Goal: Task Accomplishment & Management: Complete application form

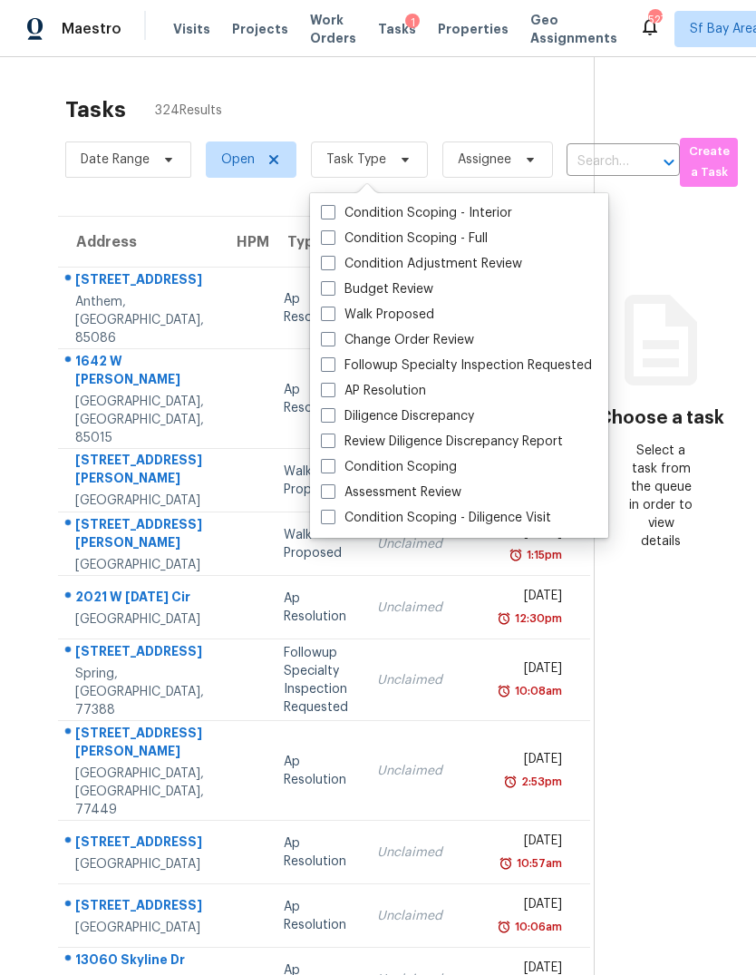
scroll to position [68, 0]
click at [431, 483] on label "Assessment Review" at bounding box center [391, 492] width 141 height 18
click at [333, 483] on input "Assessment Review" at bounding box center [327, 489] width 12 height 12
checkbox input "true"
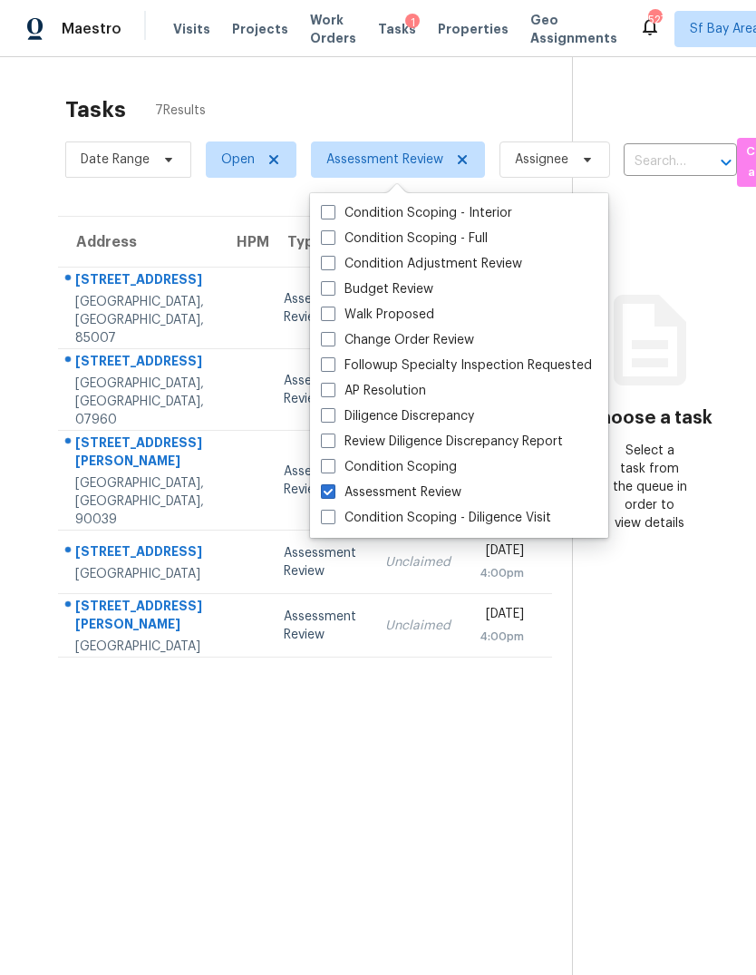
click at [110, 270] on div "[STREET_ADDRESS]" at bounding box center [139, 281] width 129 height 23
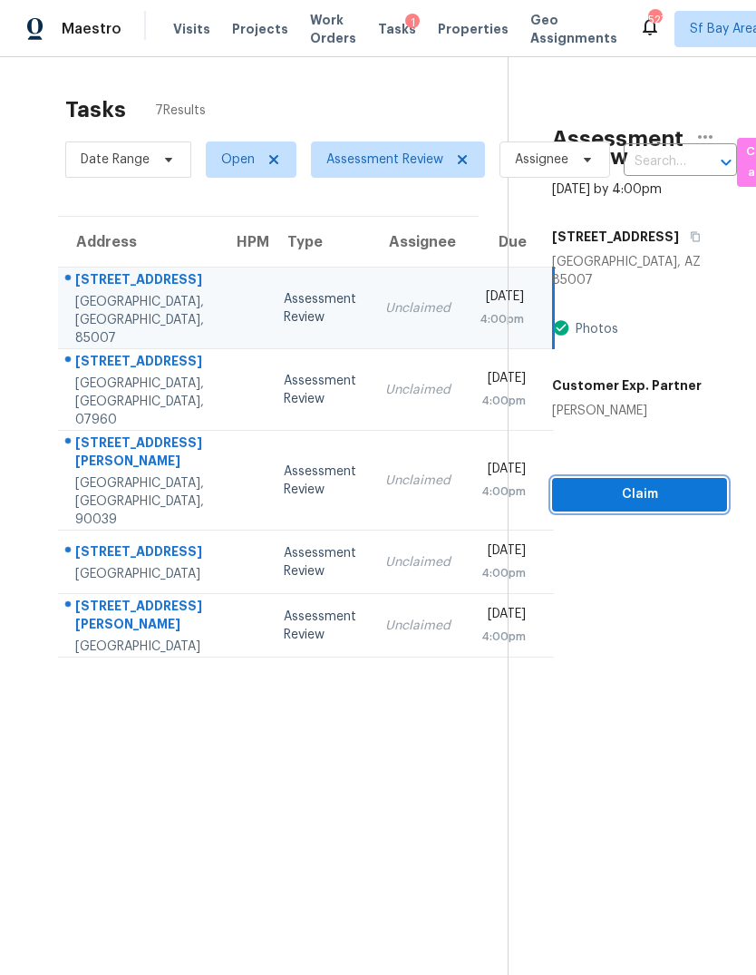
click at [652, 483] on span "Claim" at bounding box center [640, 494] width 146 height 23
click at [645, 483] on span "Claim" at bounding box center [640, 494] width 146 height 23
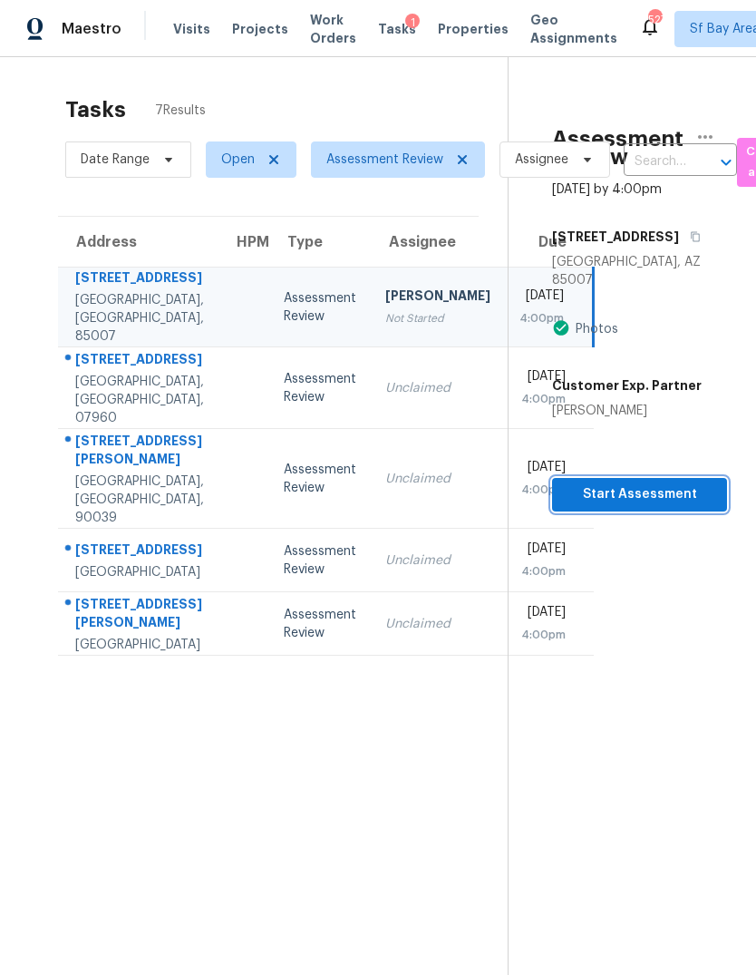
click at [647, 483] on span "Start Assessment" at bounding box center [640, 494] width 146 height 23
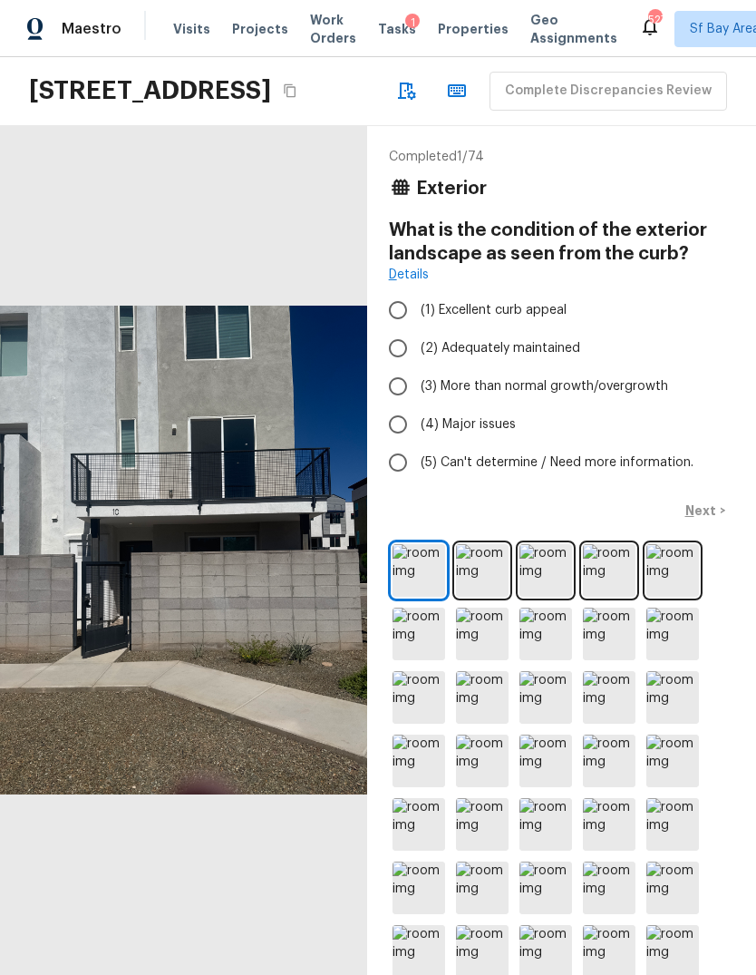
click at [399, 367] on input "(2) Adequately maintained" at bounding box center [398, 348] width 38 height 38
radio input "true"
click at [704, 520] on p "Next" at bounding box center [703, 511] width 34 height 18
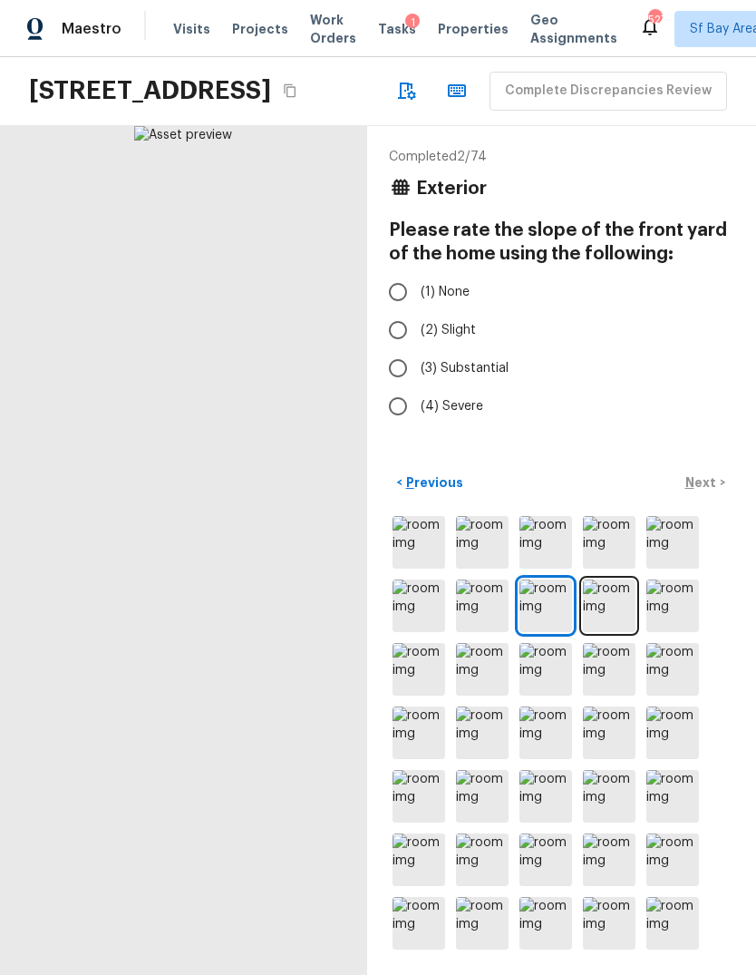
click at [393, 311] on input "(1) None" at bounding box center [398, 292] width 38 height 38
radio input "true"
click at [703, 492] on p "Next" at bounding box center [703, 482] width 34 height 18
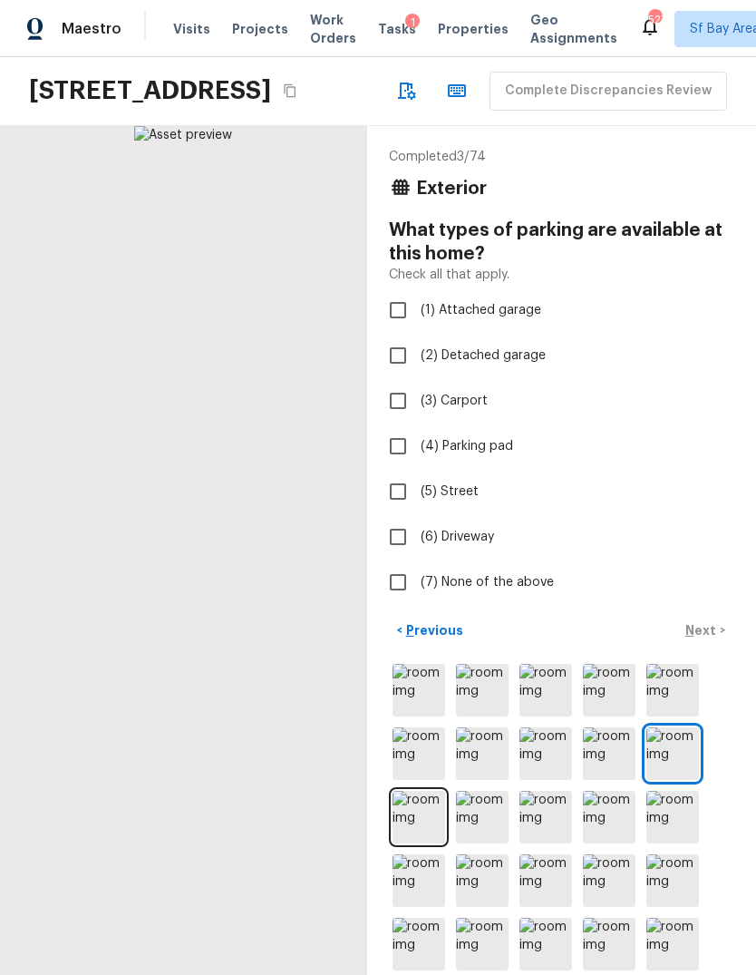
click at [395, 329] on input "(1) Attached garage" at bounding box center [398, 310] width 38 height 38
checkbox input "true"
click at [700, 639] on p "Next" at bounding box center [703, 630] width 34 height 18
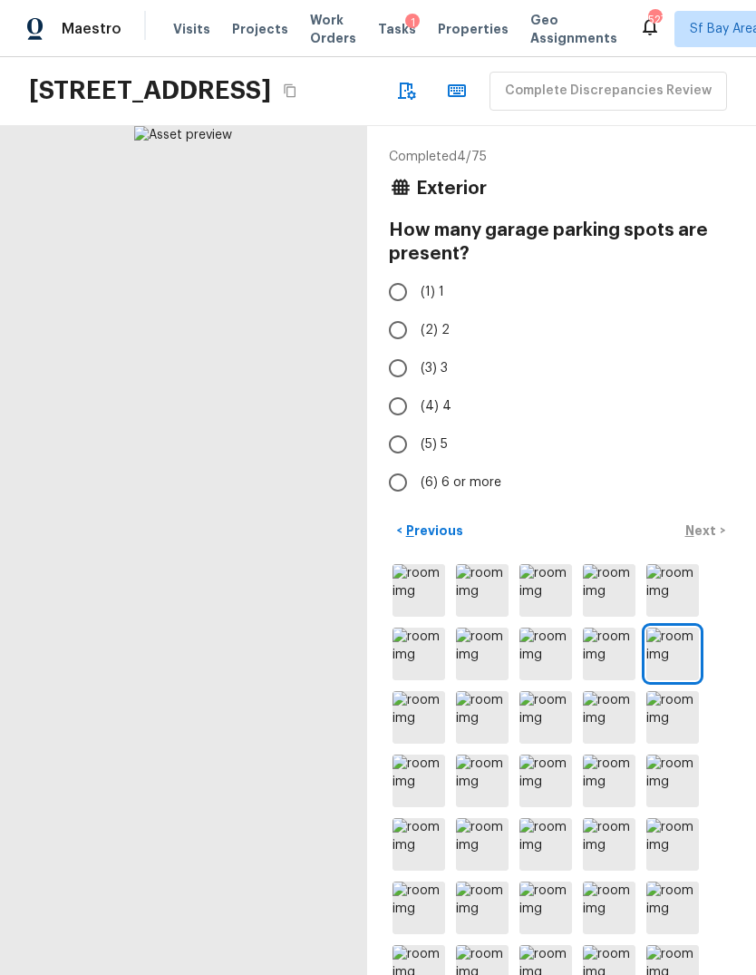
click at [397, 349] on input "(2) 2" at bounding box center [398, 330] width 38 height 38
radio input "true"
click at [706, 540] on p "Next" at bounding box center [703, 531] width 34 height 18
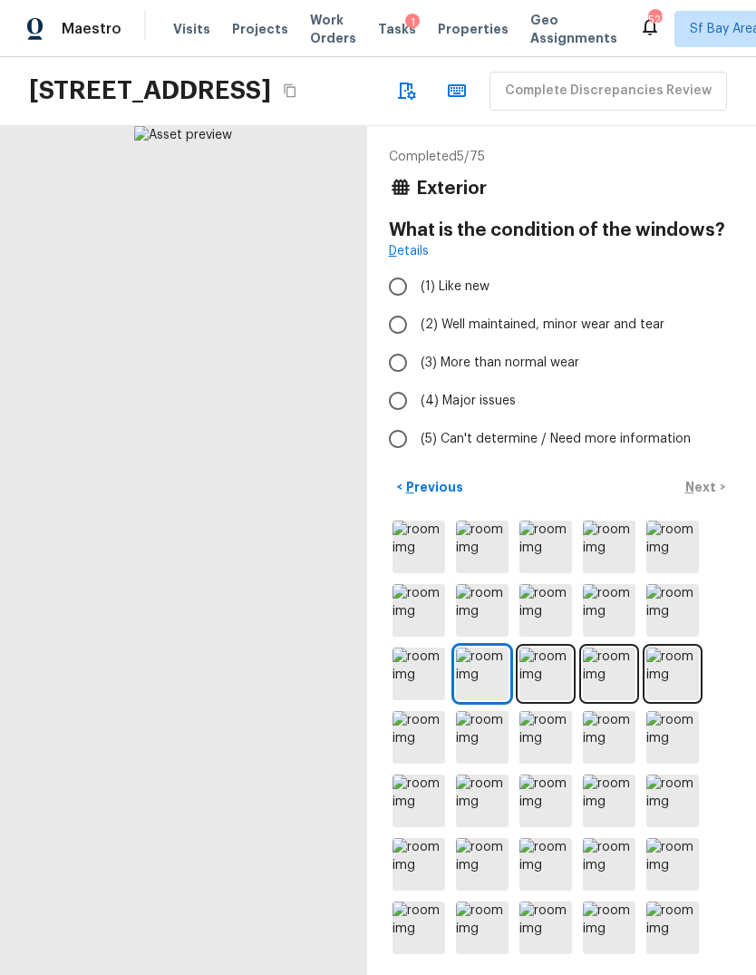
click at [391, 344] on input "(2) Well maintained, minor wear and tear" at bounding box center [398, 325] width 38 height 38
radio input "true"
click at [393, 420] on input "(4) Major issues" at bounding box center [398, 401] width 38 height 38
radio input "true"
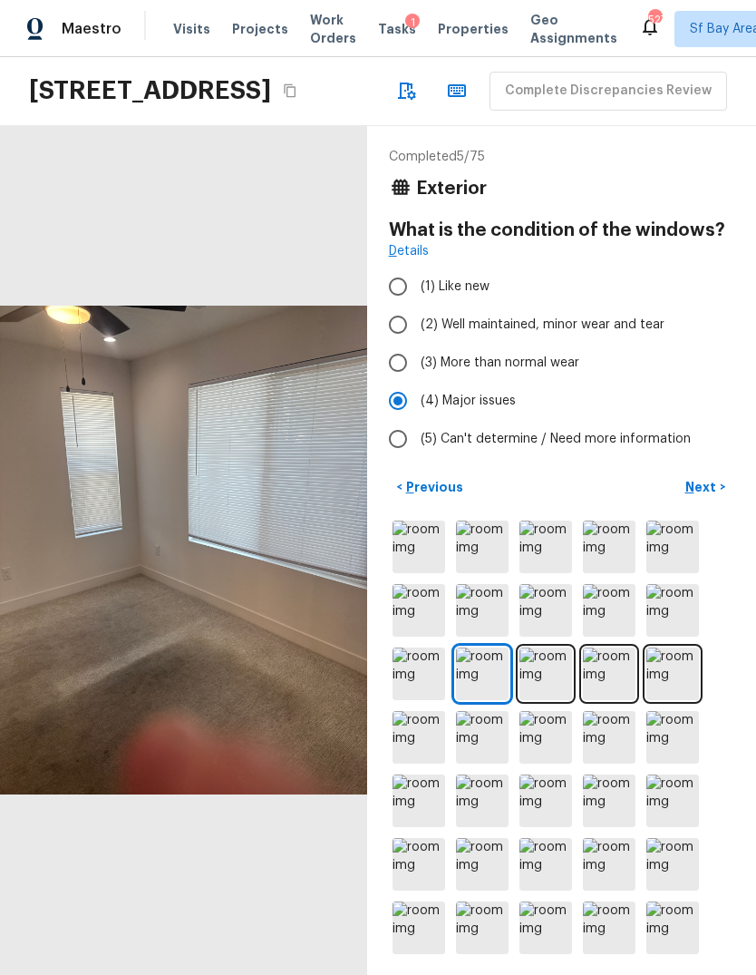
click at [708, 496] on p "Next" at bounding box center [703, 487] width 34 height 18
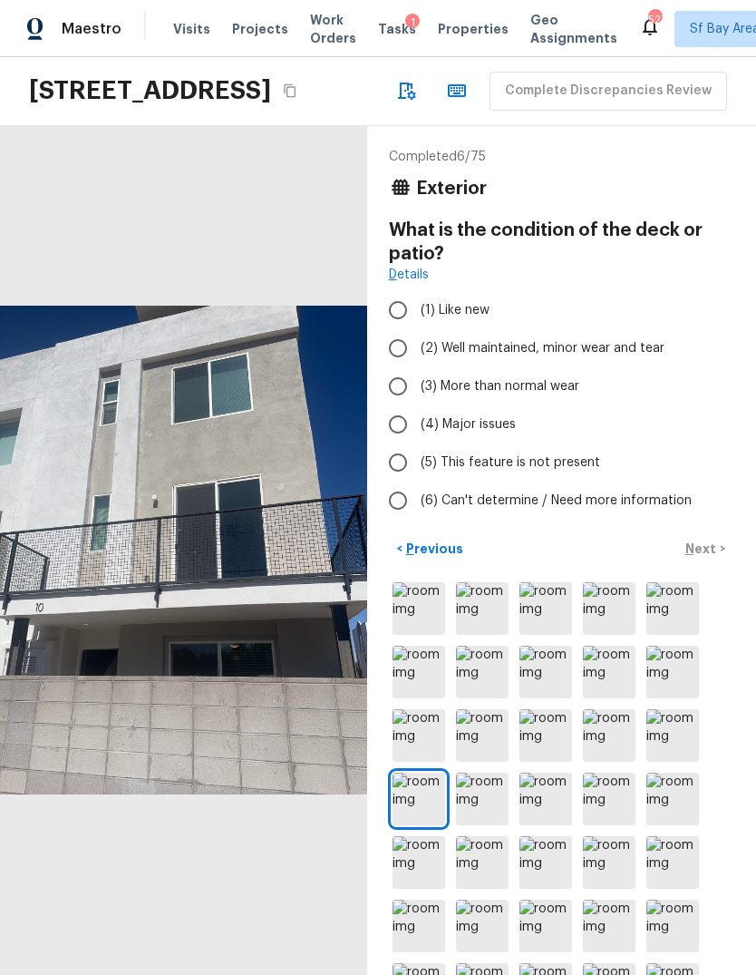
click at [395, 405] on input "(3) More than normal wear" at bounding box center [398, 386] width 38 height 38
radio input "true"
click at [698, 558] on p "Next" at bounding box center [703, 549] width 34 height 18
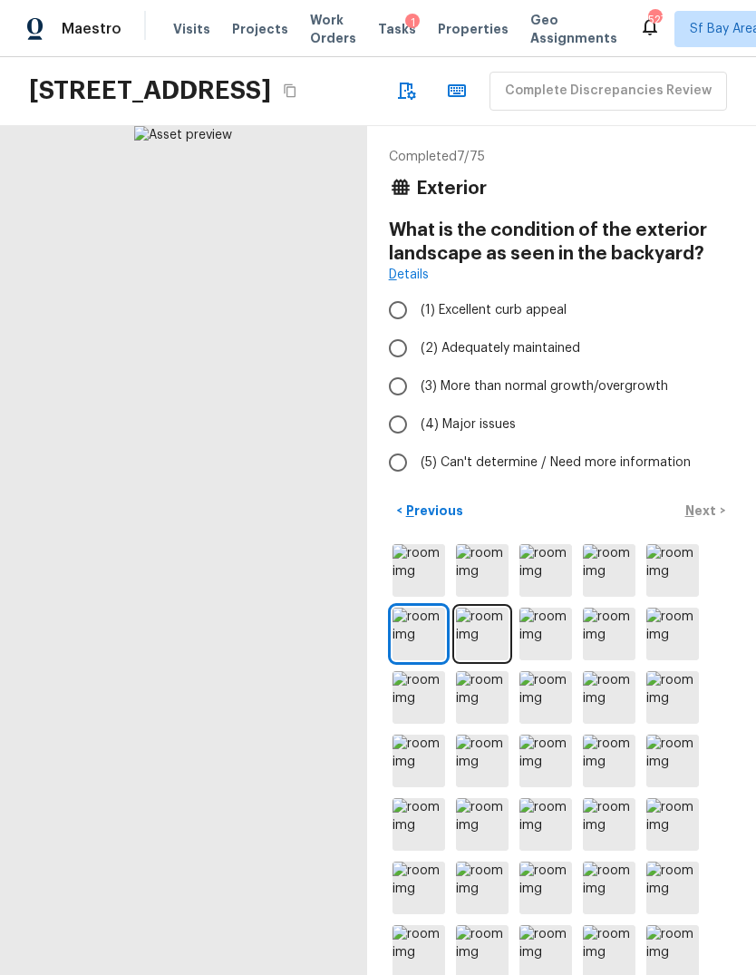
click at [399, 367] on input "(2) Adequately maintained" at bounding box center [398, 348] width 38 height 38
radio input "true"
click at [702, 520] on p "Next" at bounding box center [703, 511] width 34 height 18
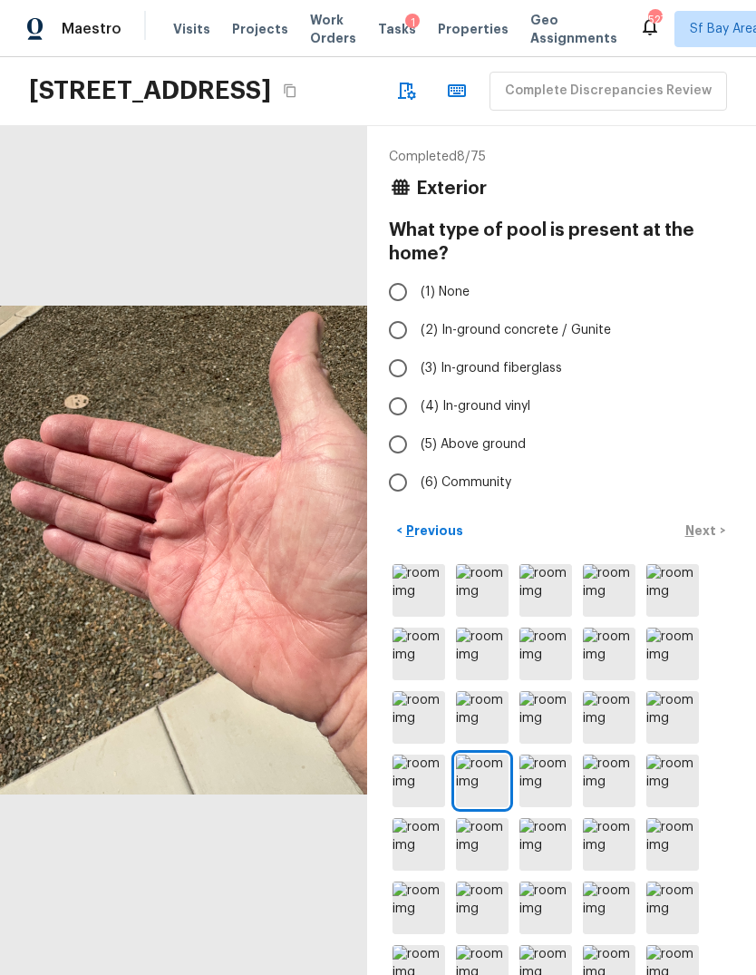
scroll to position [32, 0]
click at [390, 476] on input "(6) Community" at bounding box center [398, 483] width 38 height 38
radio input "true"
click at [706, 540] on p "Next" at bounding box center [703, 531] width 34 height 18
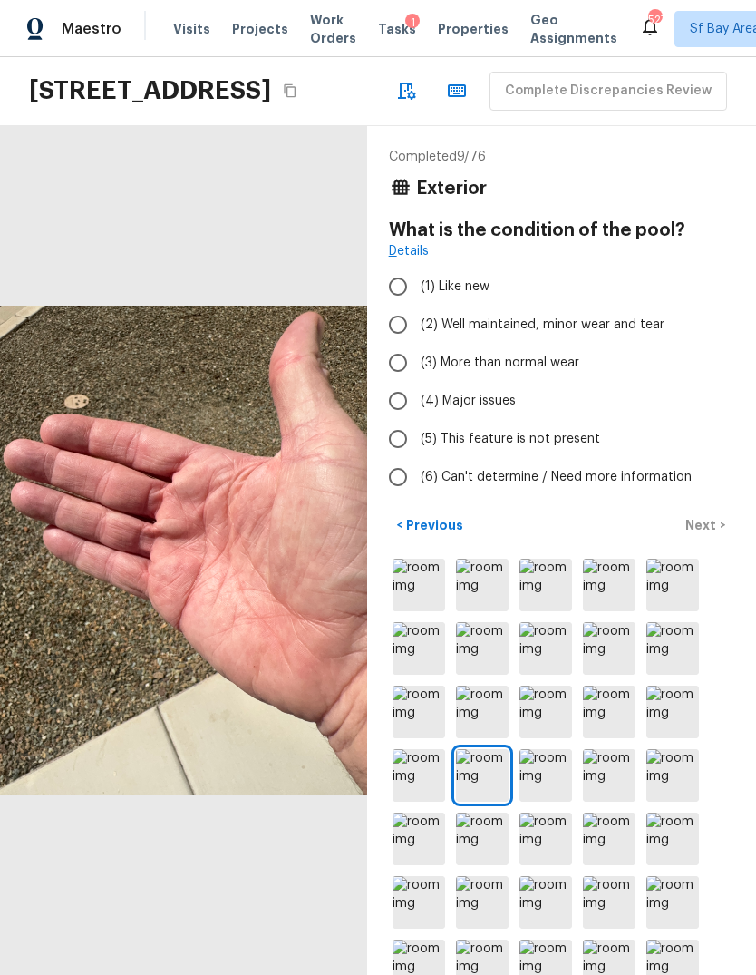
click at [396, 481] on input "(6) Can't determine / Need more information" at bounding box center [398, 477] width 38 height 38
radio input "true"
click at [701, 534] on p "Next" at bounding box center [703, 525] width 34 height 18
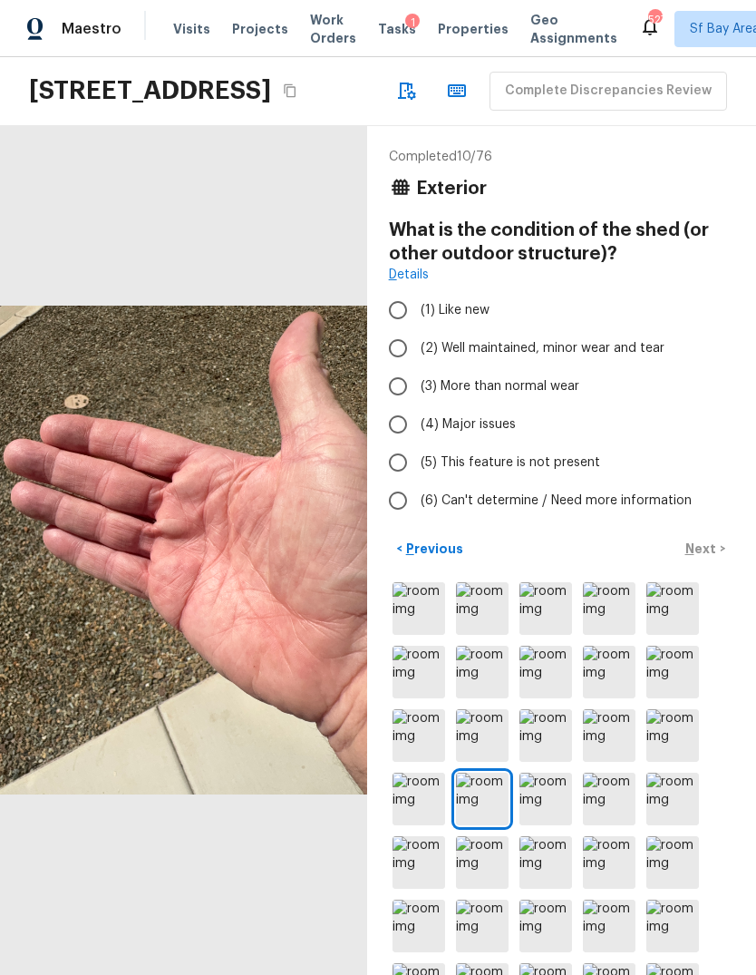
click at [393, 502] on input "(6) Can't determine / Need more information" at bounding box center [398, 501] width 38 height 38
radio input "true"
click at [393, 456] on input "(5) This feature is not present" at bounding box center [398, 463] width 38 height 38
radio input "true"
click at [705, 561] on button "Next >" at bounding box center [706, 549] width 58 height 30
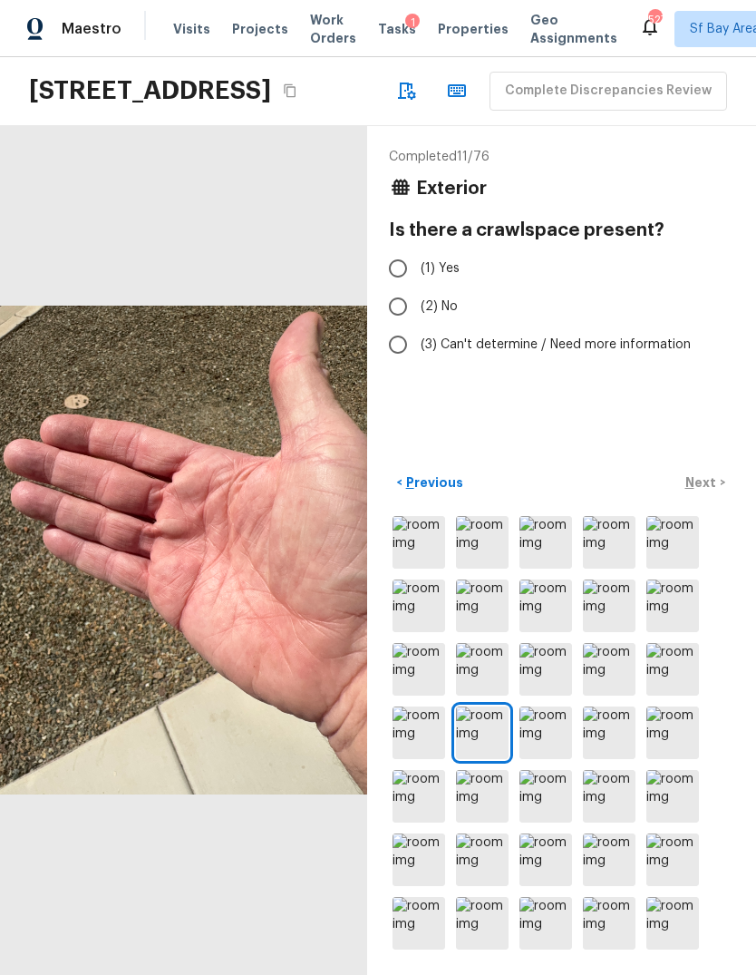
click at [393, 305] on input "(2) No" at bounding box center [398, 307] width 38 height 38
radio input "true"
click at [704, 492] on p "Next" at bounding box center [703, 482] width 34 height 18
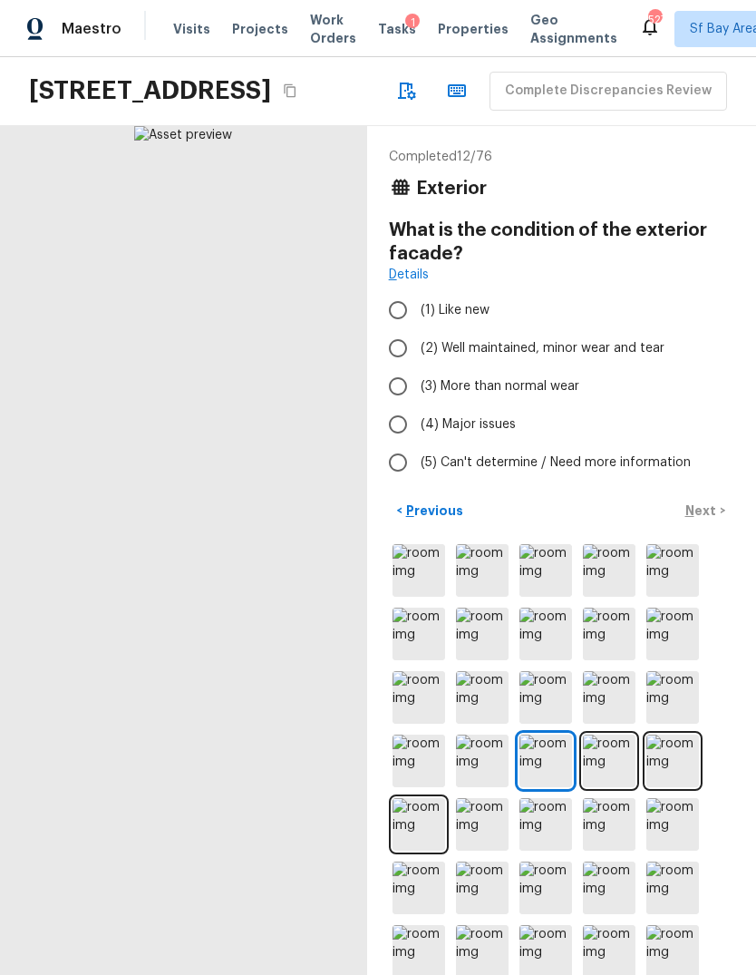
click at [397, 386] on input "(3) More than normal wear" at bounding box center [398, 386] width 38 height 38
radio input "true"
click at [703, 520] on p "Next" at bounding box center [703, 511] width 34 height 18
click at [399, 392] on input "(3) More than normal wear" at bounding box center [398, 386] width 38 height 38
radio input "true"
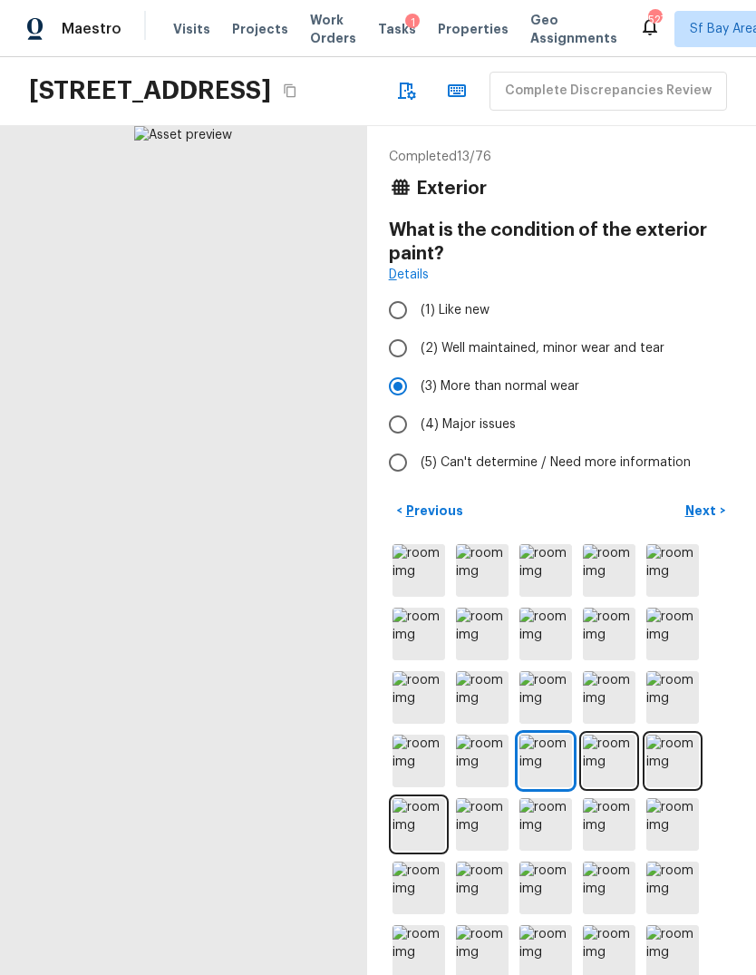
click at [700, 520] on p "Next" at bounding box center [703, 511] width 34 height 18
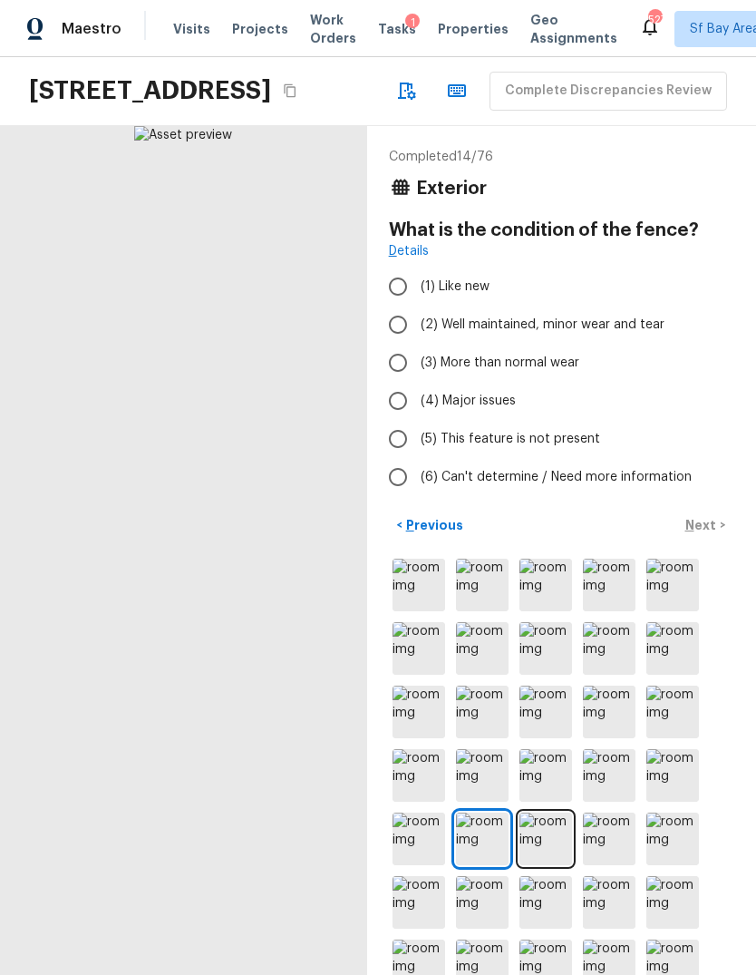
click at [396, 365] on input "(3) More than normal wear" at bounding box center [398, 363] width 38 height 38
radio input "true"
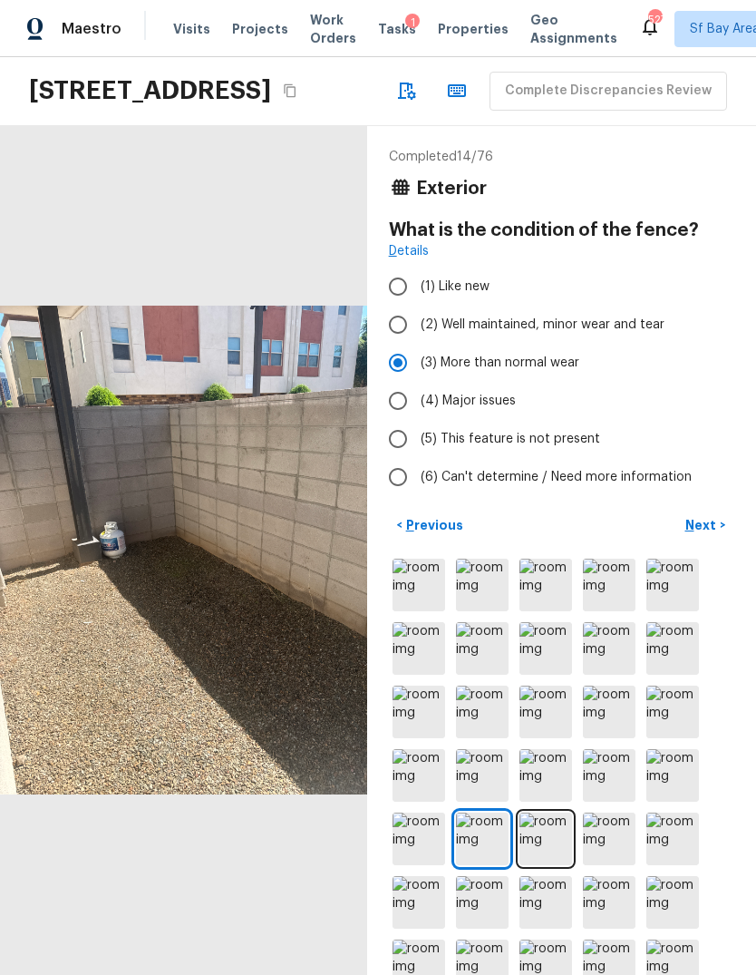
click at [704, 534] on p "Next" at bounding box center [703, 525] width 34 height 18
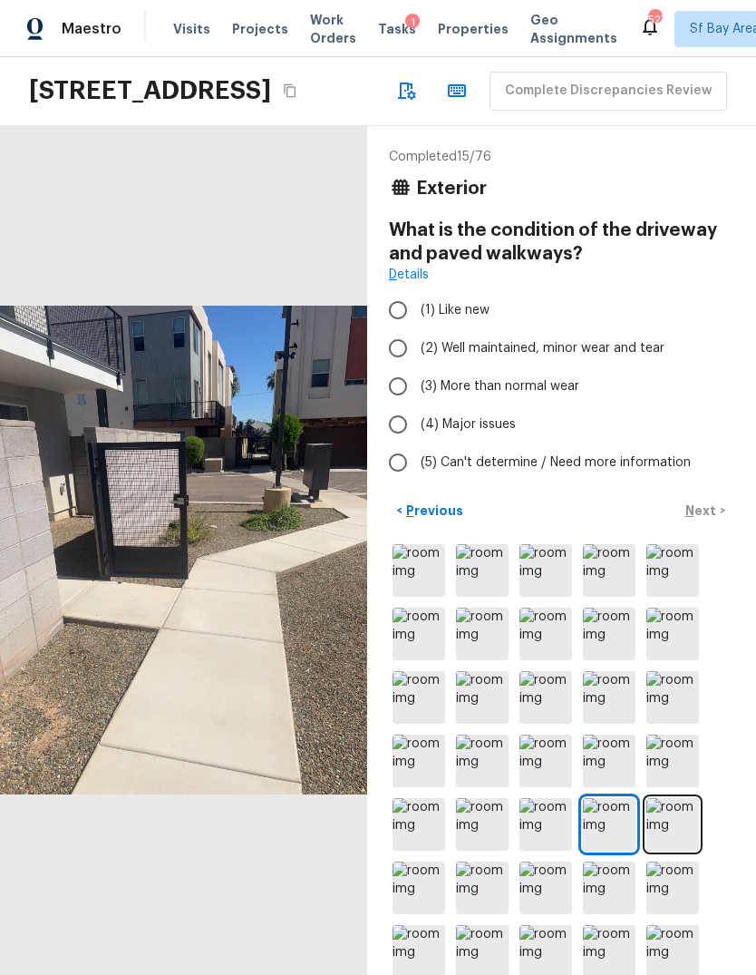
click at [391, 354] on input "(2) Well maintained, minor wear and tear" at bounding box center [398, 348] width 38 height 38
radio input "true"
click at [706, 526] on div "< Previous Next >" at bounding box center [562, 511] width 346 height 30
click at [707, 526] on div "< Previous Next >" at bounding box center [562, 511] width 346 height 30
click at [708, 526] on div "< Previous Next >" at bounding box center [562, 511] width 346 height 30
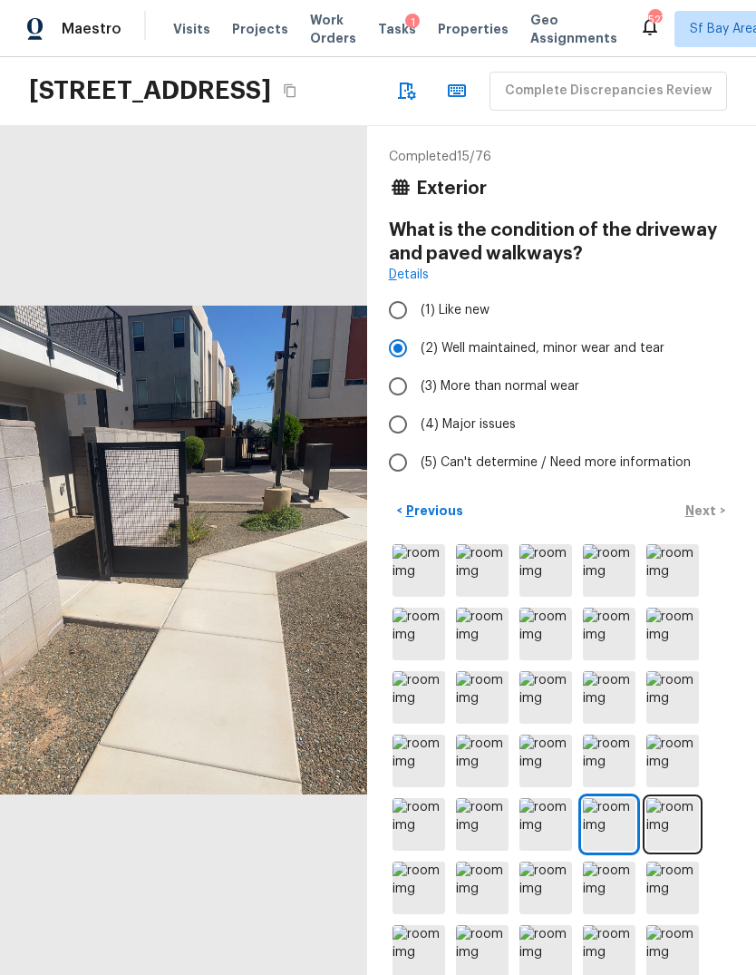
click at [707, 526] on div "< Previous Next >" at bounding box center [562, 511] width 346 height 30
click at [395, 365] on input "(2) Well maintained, minor wear and tear" at bounding box center [398, 348] width 38 height 38
click at [705, 520] on p "Next" at bounding box center [703, 511] width 34 height 18
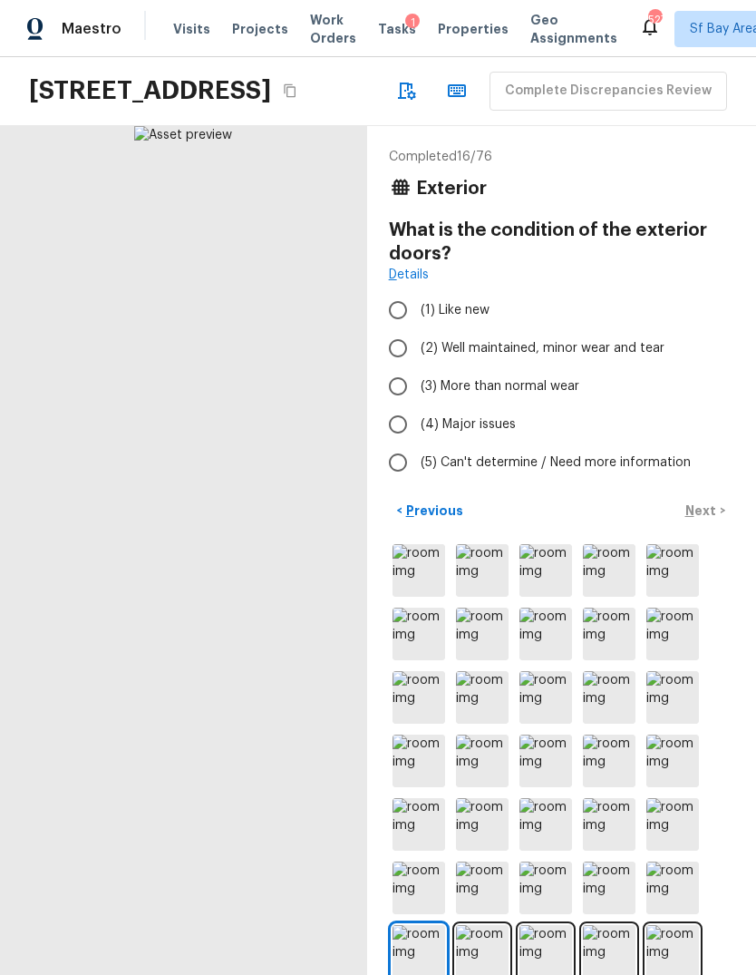
click at [397, 359] on input "(2) Well maintained, minor wear and tear" at bounding box center [398, 348] width 38 height 38
radio input "true"
click at [704, 526] on div "< Previous Next >" at bounding box center [562, 511] width 346 height 30
click at [711, 520] on p "Next" at bounding box center [703, 511] width 34 height 18
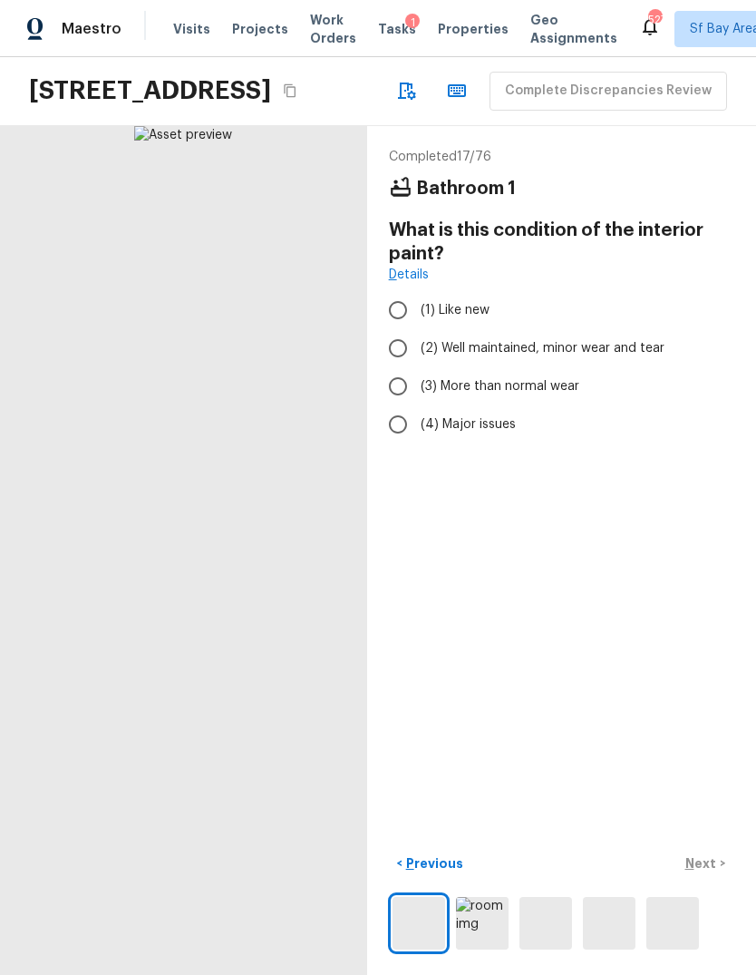
click at [399, 391] on input "(3) More than normal wear" at bounding box center [398, 386] width 38 height 38
radio input "true"
click at [717, 873] on p "Next" at bounding box center [703, 863] width 34 height 18
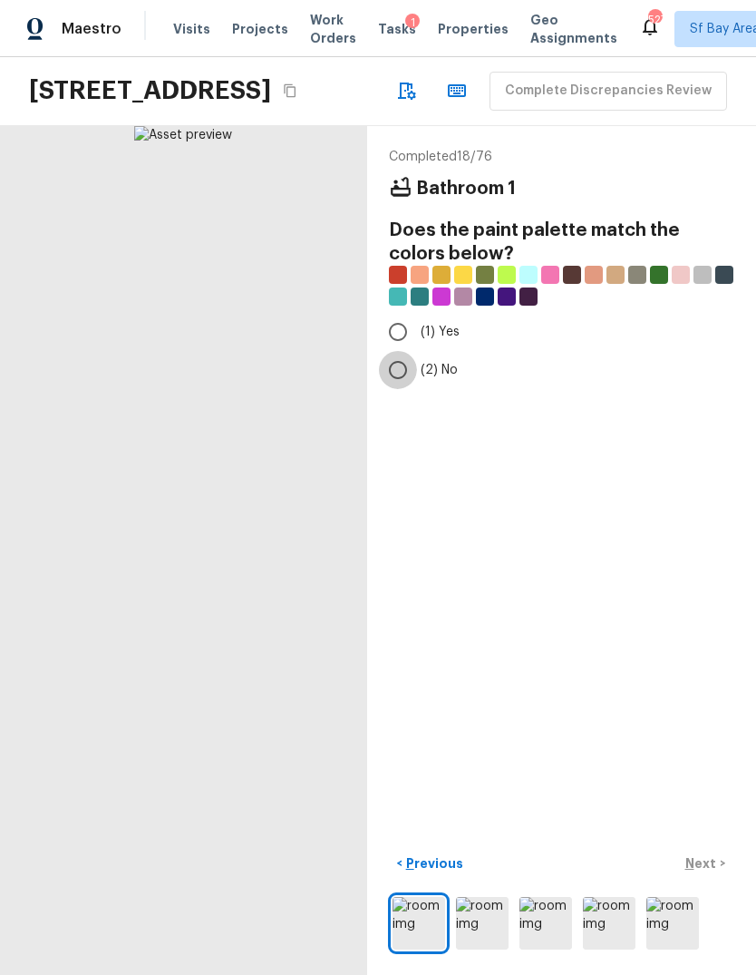
click at [385, 372] on input "(2) No" at bounding box center [398, 370] width 38 height 38
radio input "true"
click at [715, 873] on p "Next" at bounding box center [703, 863] width 34 height 18
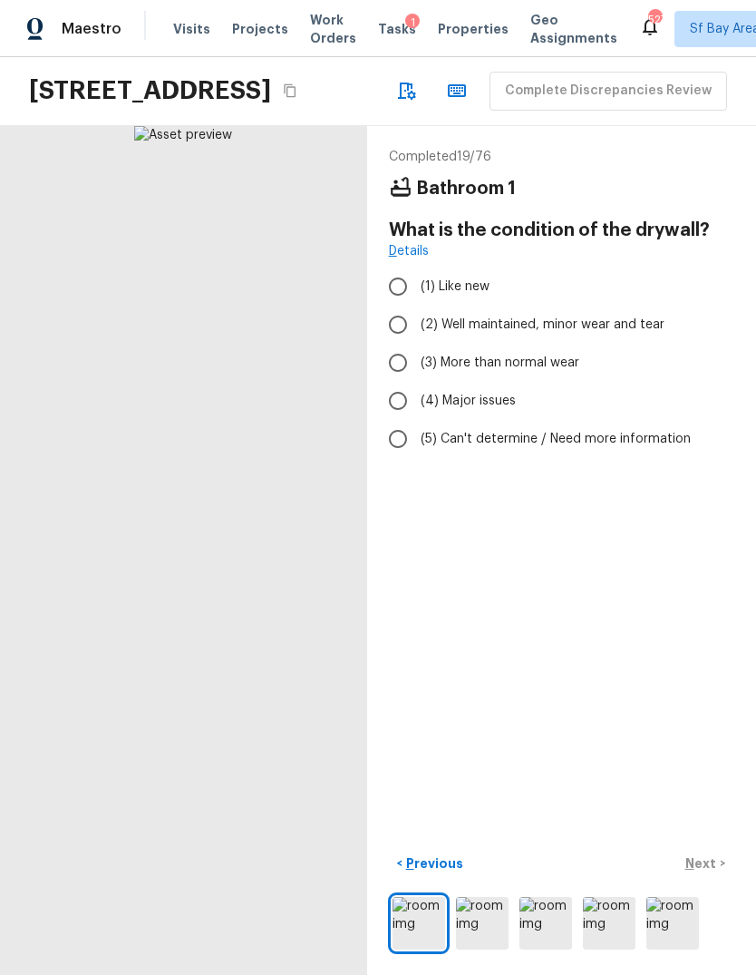
click at [399, 337] on input "(2) Well maintained, minor wear and tear" at bounding box center [398, 325] width 38 height 38
radio input "true"
click at [704, 873] on p "Next" at bounding box center [703, 863] width 34 height 18
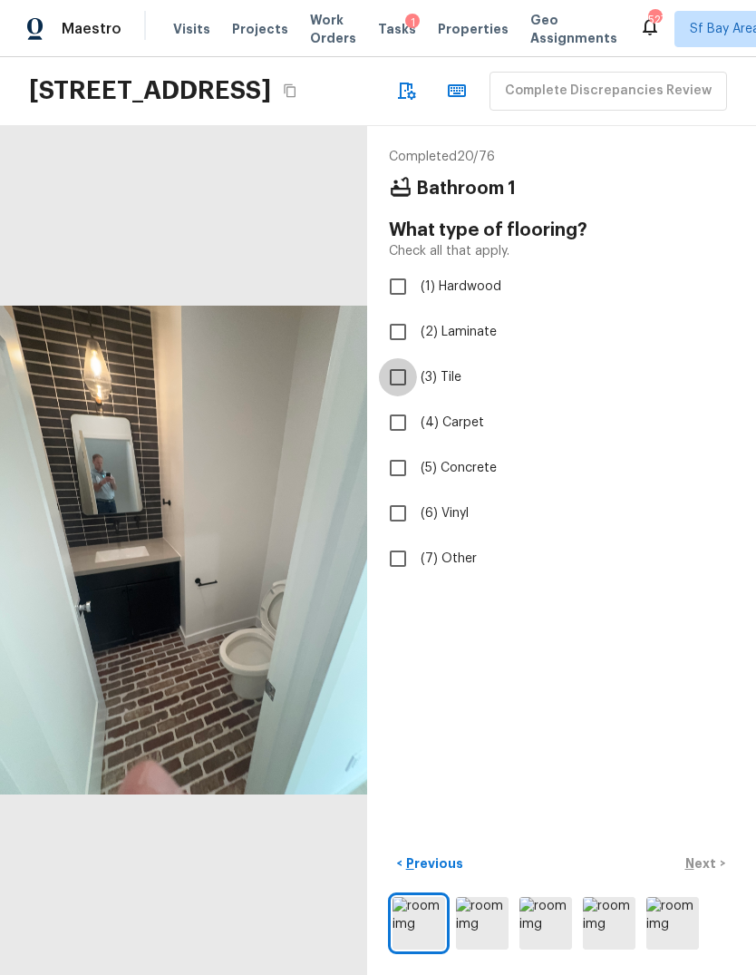
click at [395, 384] on input "(3) Tile" at bounding box center [398, 377] width 38 height 38
checkbox input "true"
click at [717, 879] on div "< Previous Next >" at bounding box center [562, 864] width 346 height 30
click at [717, 873] on p "Next" at bounding box center [703, 863] width 34 height 18
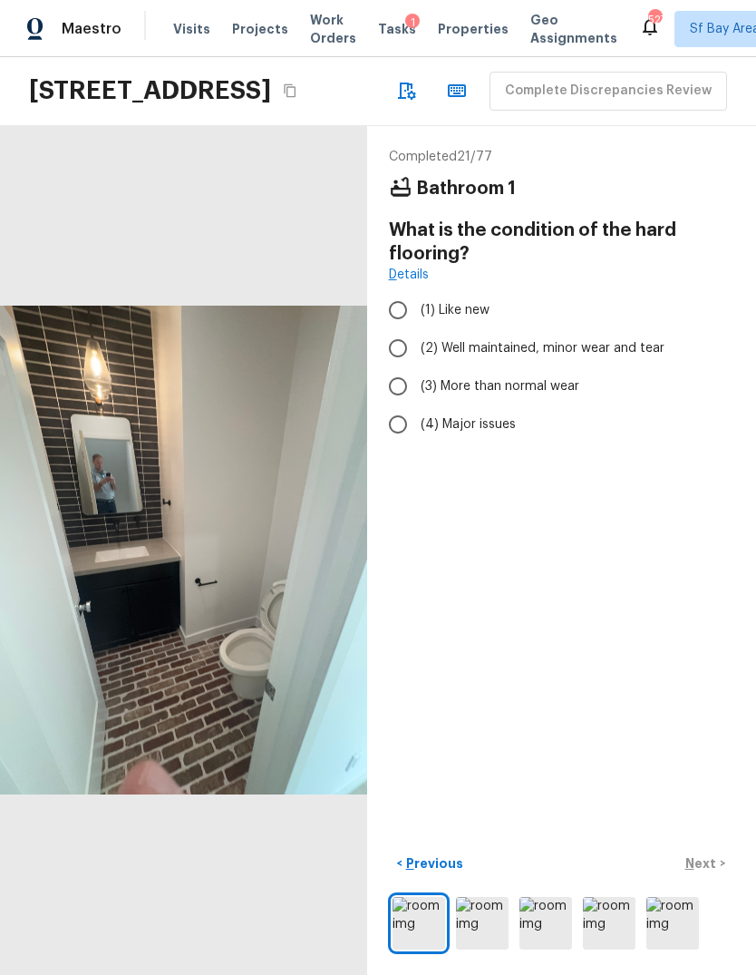
click at [398, 380] on input "(3) More than normal wear" at bounding box center [398, 386] width 38 height 38
radio input "true"
click at [714, 873] on p "Next" at bounding box center [703, 863] width 34 height 18
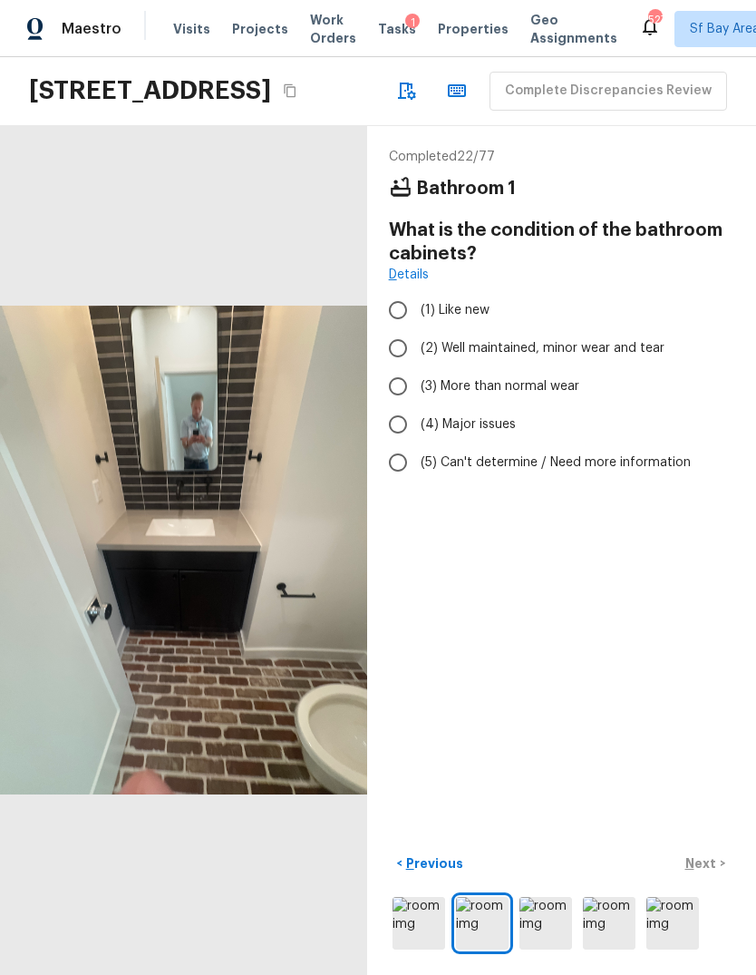
click at [384, 381] on input "(3) More than normal wear" at bounding box center [398, 386] width 38 height 38
radio input "true"
click at [395, 356] on input "(2) Well maintained, minor wear and tear" at bounding box center [398, 348] width 38 height 38
radio input "true"
click at [715, 873] on p "Next" at bounding box center [703, 863] width 34 height 18
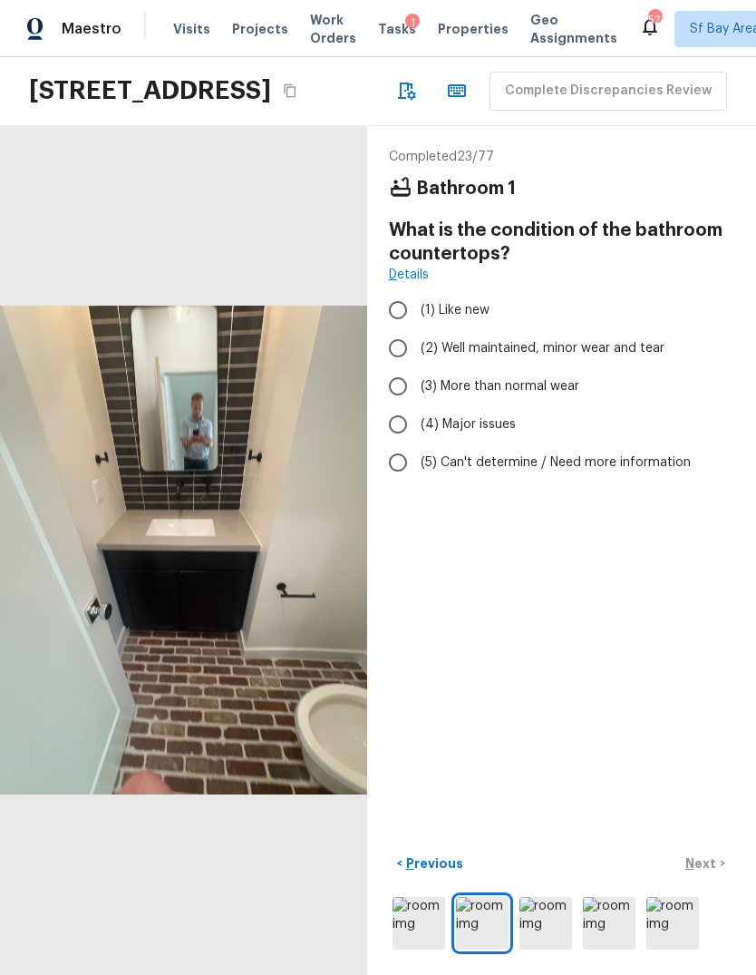
click at [396, 361] on input "(2) Well maintained, minor wear and tear" at bounding box center [398, 348] width 38 height 38
radio input "true"
click at [719, 879] on button "Next >" at bounding box center [706, 864] width 58 height 30
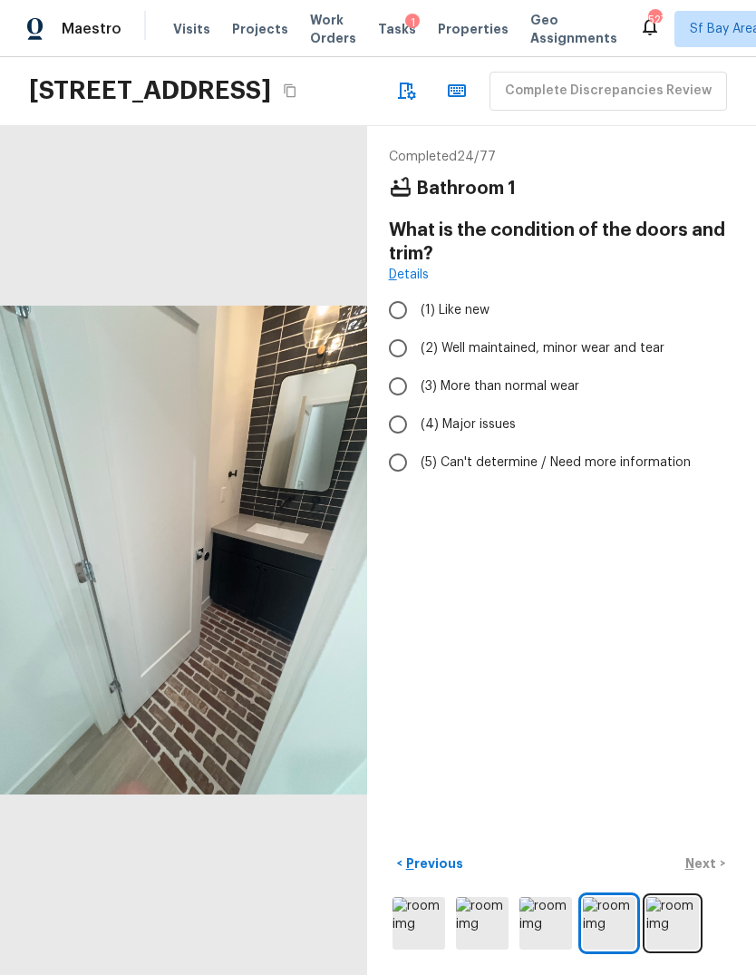
click at [397, 352] on input "(2) Well maintained, minor wear and tear" at bounding box center [398, 348] width 38 height 38
radio input "true"
click at [717, 873] on p "Next" at bounding box center [703, 863] width 34 height 18
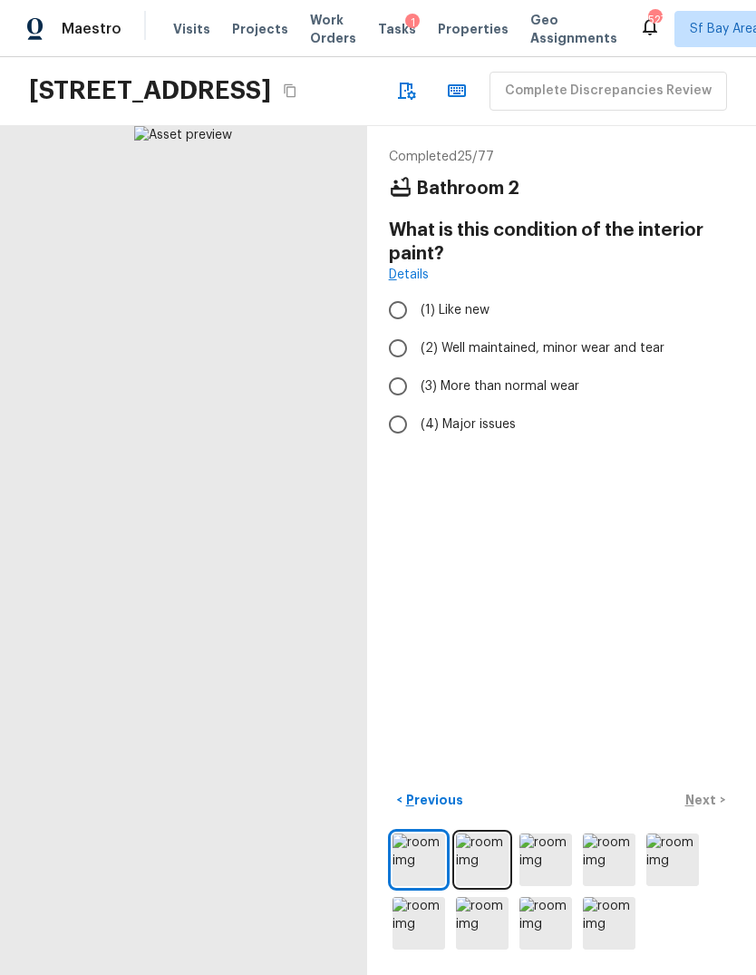
click at [403, 361] on input "(2) Well maintained, minor wear and tear" at bounding box center [398, 348] width 38 height 38
radio input "true"
click at [705, 809] on p "Next" at bounding box center [703, 800] width 34 height 18
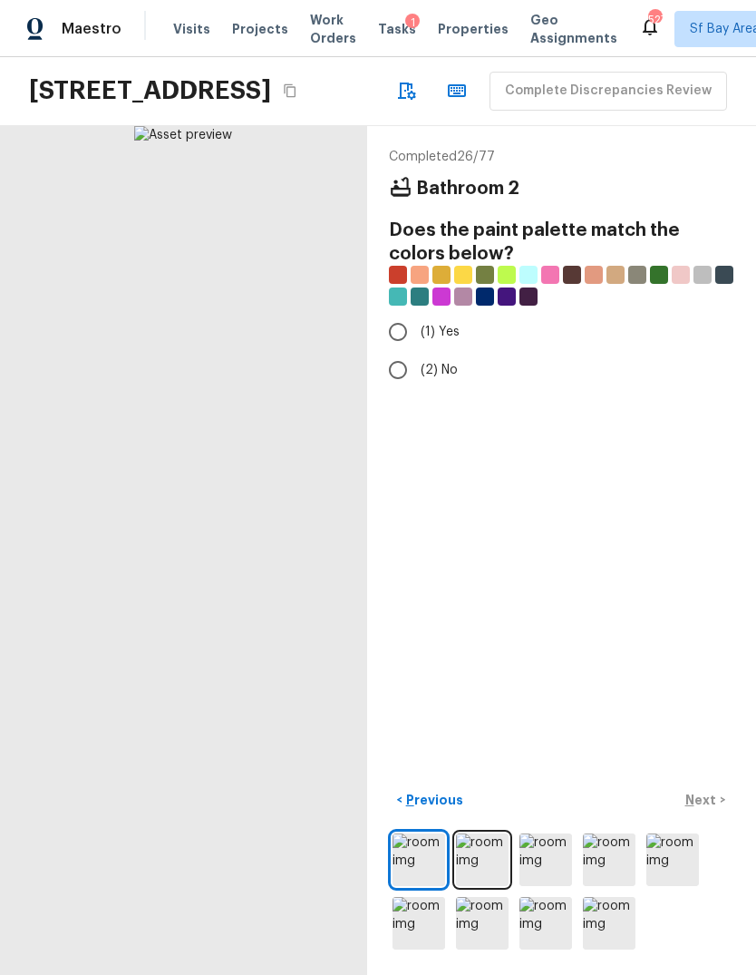
click at [397, 366] on input "(2) No" at bounding box center [398, 370] width 38 height 38
radio input "true"
click at [706, 809] on p "Next" at bounding box center [703, 800] width 34 height 18
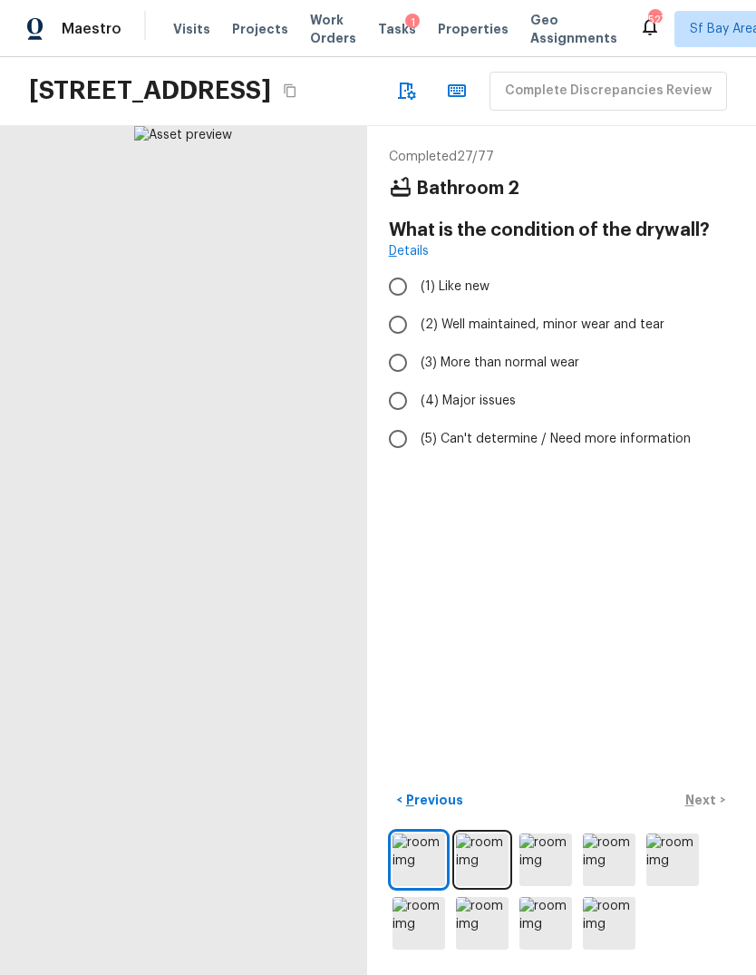
click at [397, 358] on input "(3) More than normal wear" at bounding box center [398, 363] width 38 height 38
radio input "true"
click at [702, 809] on p "Next" at bounding box center [703, 800] width 34 height 18
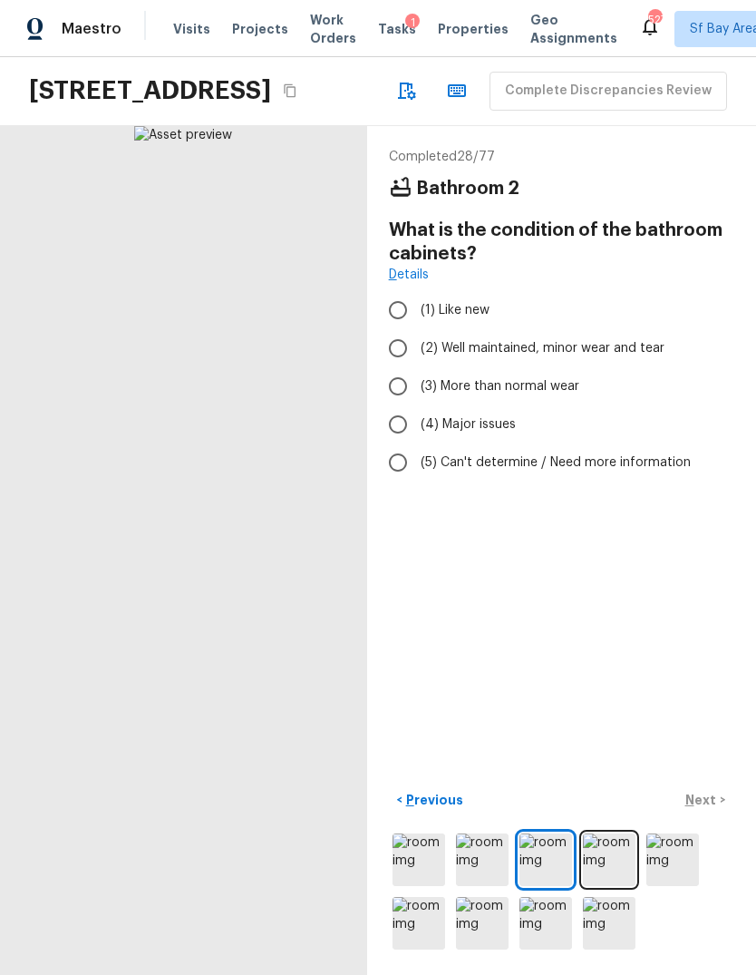
click at [400, 387] on input "(3) More than normal wear" at bounding box center [398, 386] width 38 height 38
radio input "true"
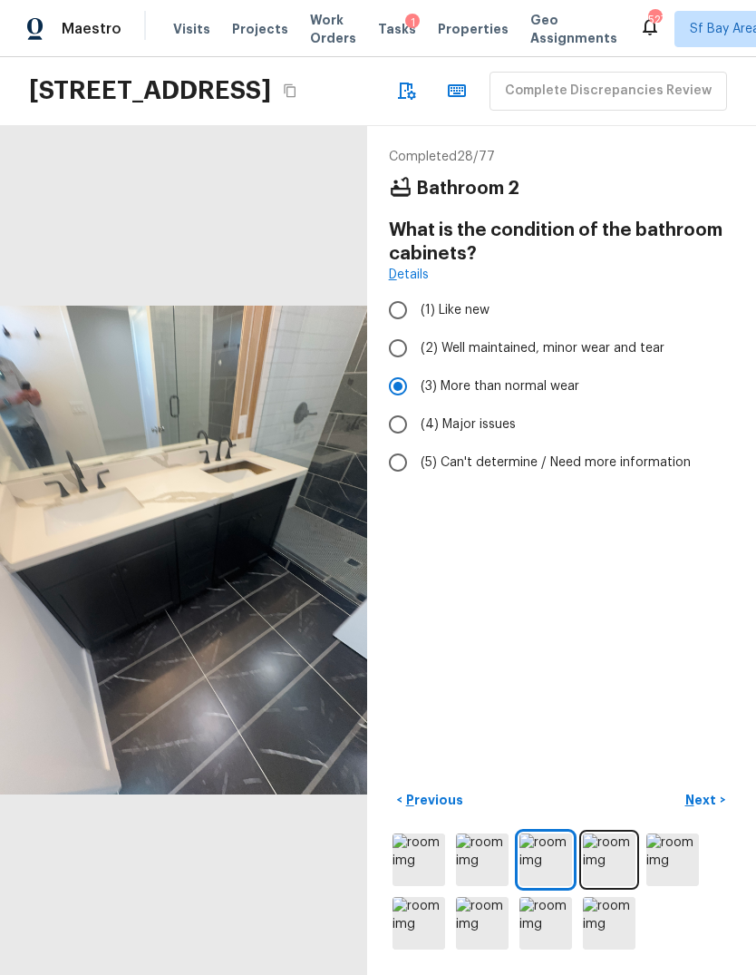
click at [707, 809] on p "Next" at bounding box center [703, 800] width 34 height 18
click at [401, 347] on input "(2) Well maintained, minor wear and tear" at bounding box center [398, 348] width 38 height 38
radio input "true"
click at [708, 809] on p "Next" at bounding box center [703, 800] width 34 height 18
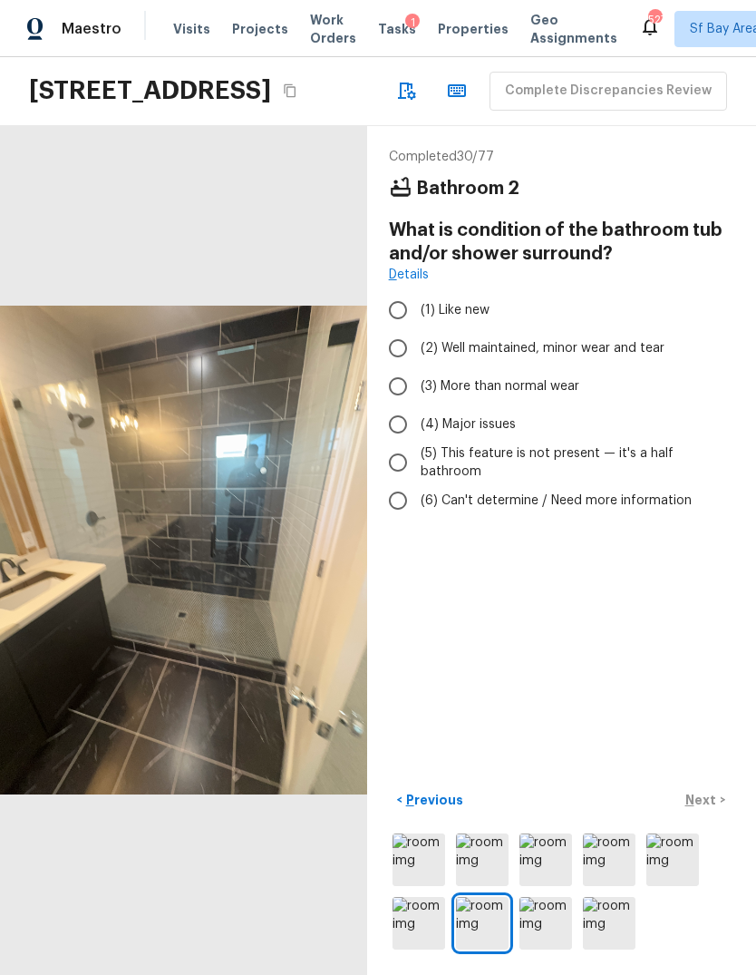
click at [397, 389] on input "(3) More than normal wear" at bounding box center [398, 386] width 38 height 38
radio input "true"
click at [399, 341] on input "(2) Well maintained, minor wear and tear" at bounding box center [398, 348] width 38 height 38
radio input "true"
click at [706, 809] on p "Next" at bounding box center [703, 800] width 34 height 18
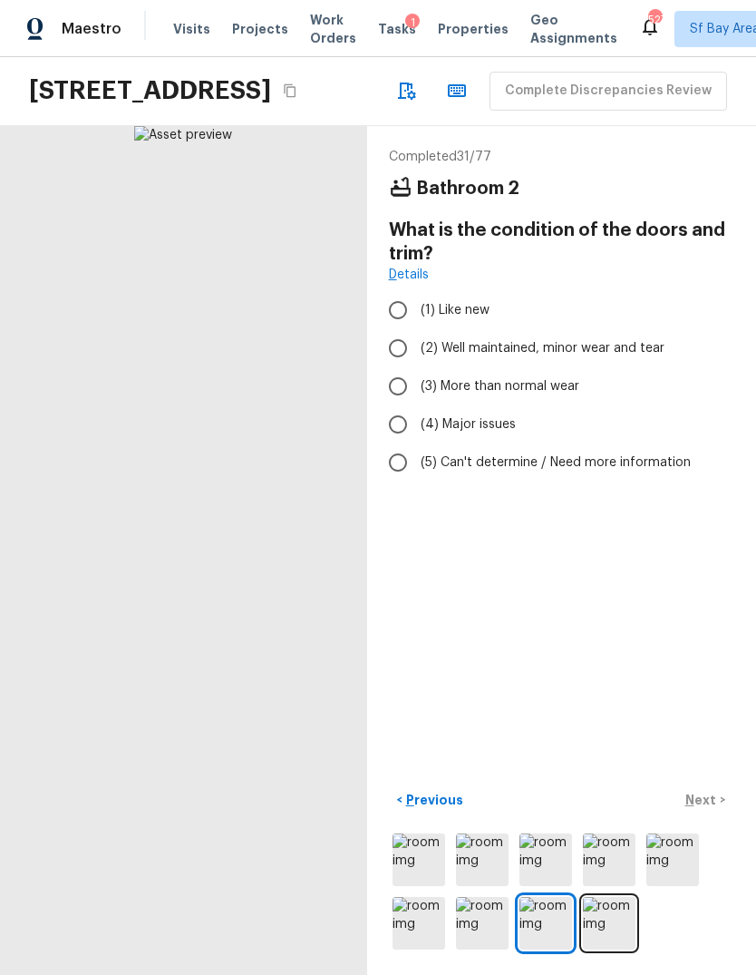
click at [400, 345] on input "(2) Well maintained, minor wear and tear" at bounding box center [398, 348] width 38 height 38
radio input "true"
click at [707, 809] on p "Next" at bounding box center [703, 800] width 34 height 18
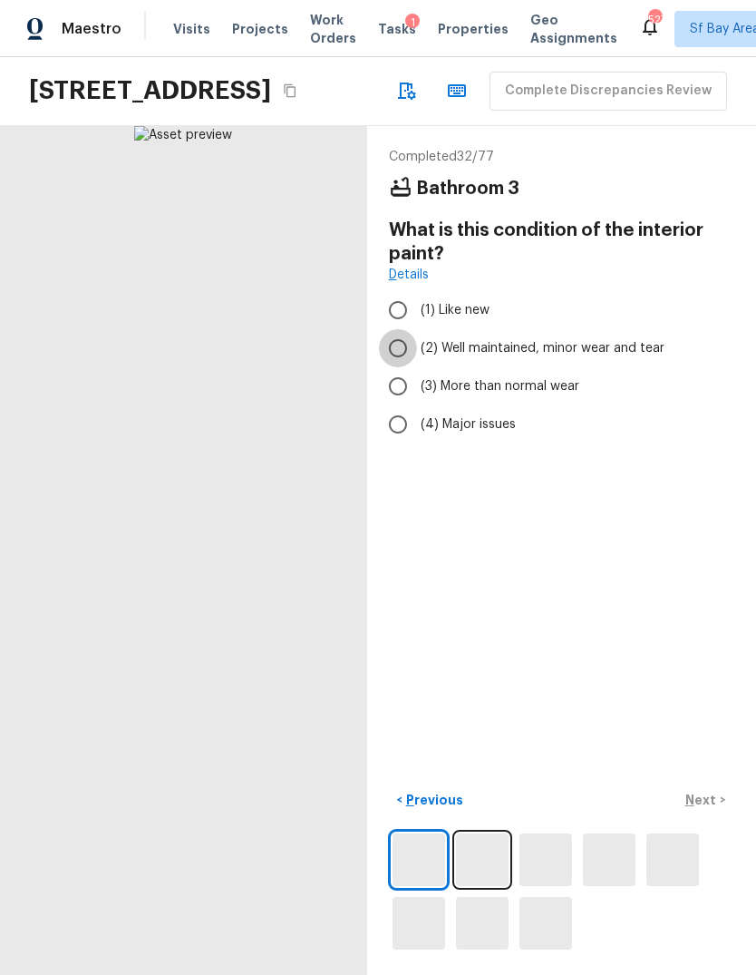
click at [404, 356] on input "(2) Well maintained, minor wear and tear" at bounding box center [398, 348] width 38 height 38
radio input "true"
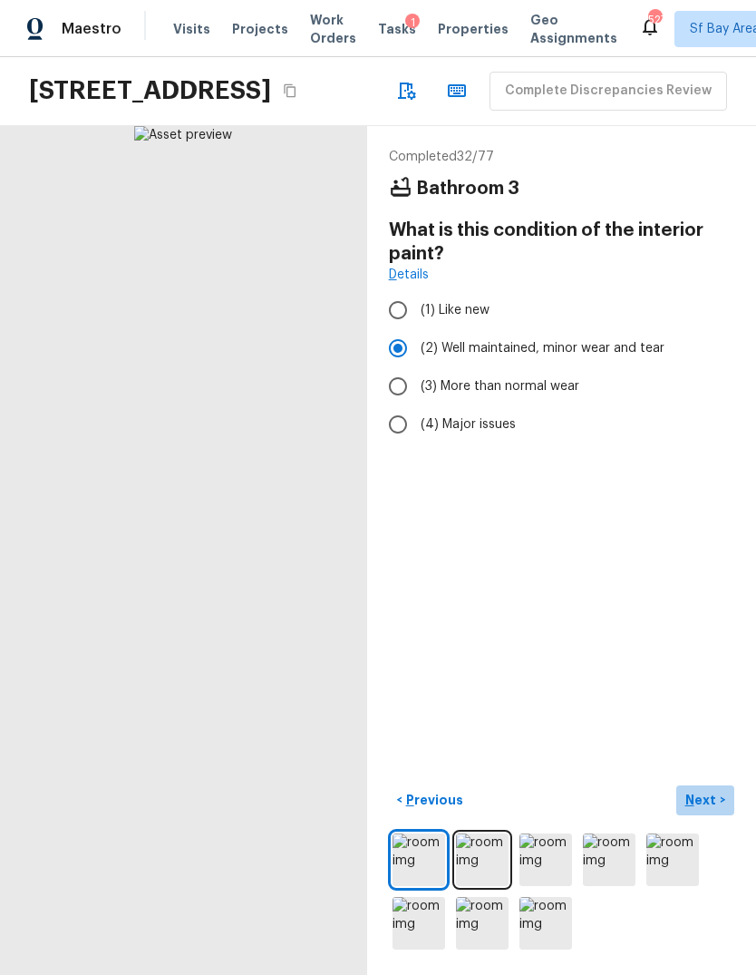
click at [707, 809] on p "Next" at bounding box center [703, 800] width 34 height 18
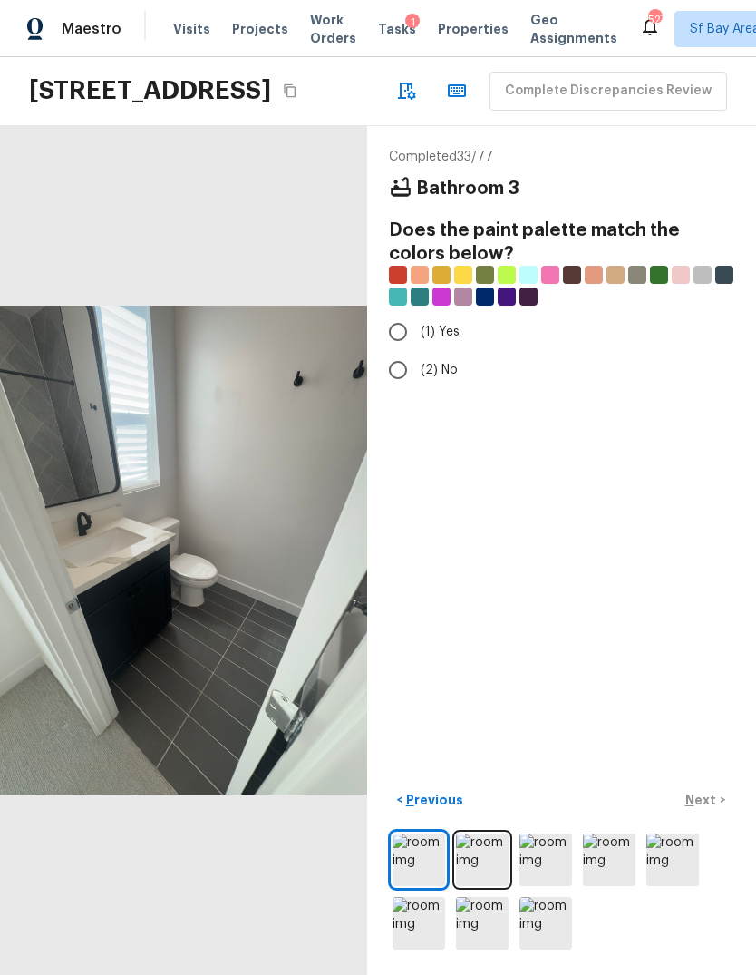
click at [393, 372] on input "(2) No" at bounding box center [398, 370] width 38 height 38
radio input "true"
click at [707, 815] on div "< Previous Next >" at bounding box center [562, 801] width 346 height 30
click at [710, 809] on p "Next" at bounding box center [703, 800] width 34 height 18
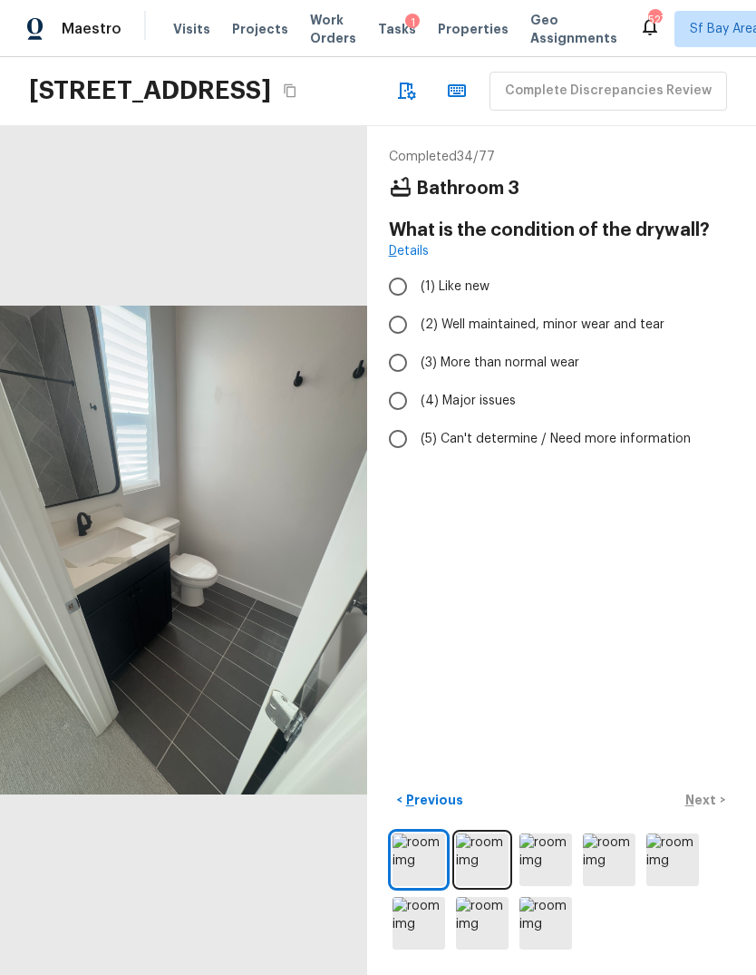
click at [395, 359] on input "(3) More than normal wear" at bounding box center [398, 363] width 38 height 38
radio input "true"
click at [707, 809] on p "Next" at bounding box center [703, 800] width 34 height 18
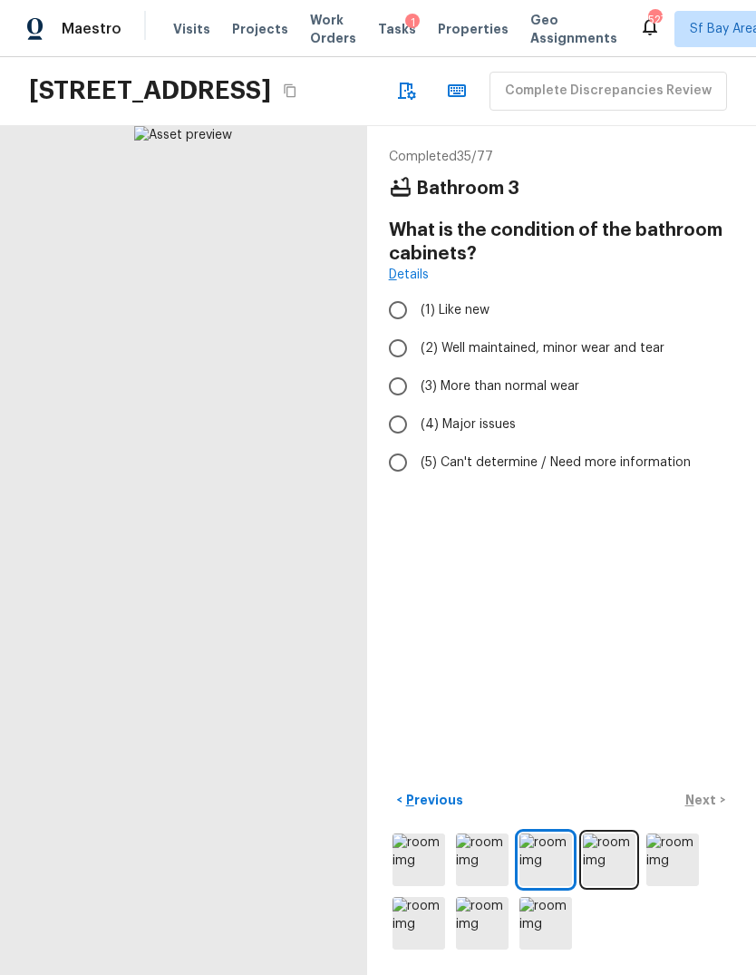
click at [395, 384] on input "(3) More than normal wear" at bounding box center [398, 386] width 38 height 38
radio input "true"
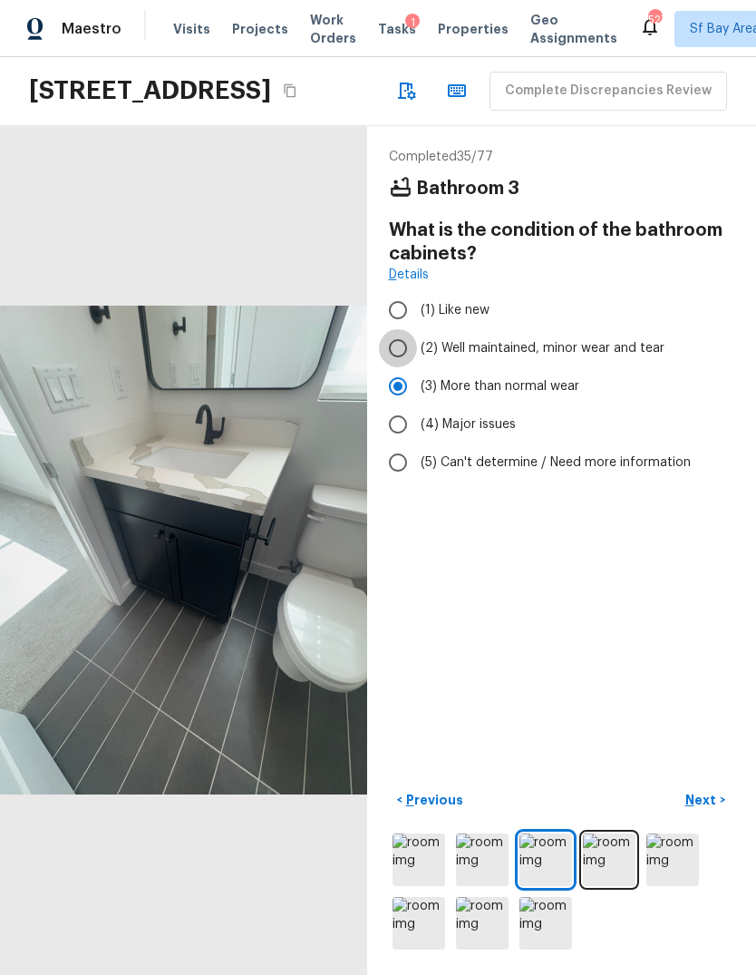
click at [395, 349] on input "(2) Well maintained, minor wear and tear" at bounding box center [398, 348] width 38 height 38
radio input "true"
click at [712, 809] on p "Next" at bounding box center [703, 800] width 34 height 18
click at [399, 362] on input "(2) Well maintained, minor wear and tear" at bounding box center [398, 348] width 38 height 38
radio input "true"
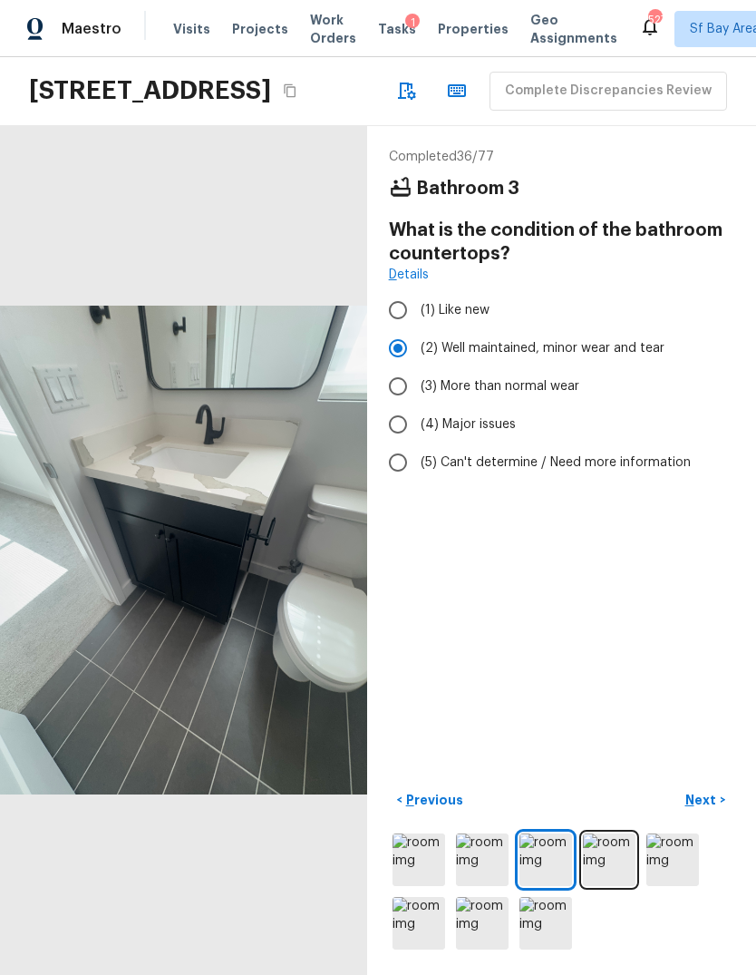
click at [708, 809] on p "Next" at bounding box center [703, 800] width 34 height 18
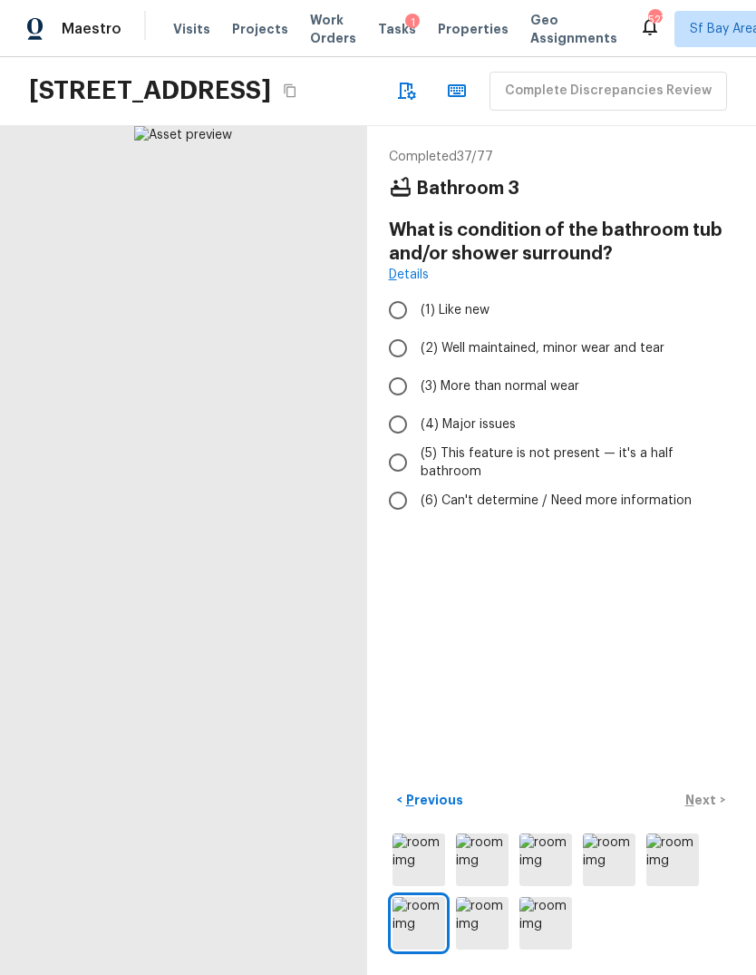
scroll to position [27, 0]
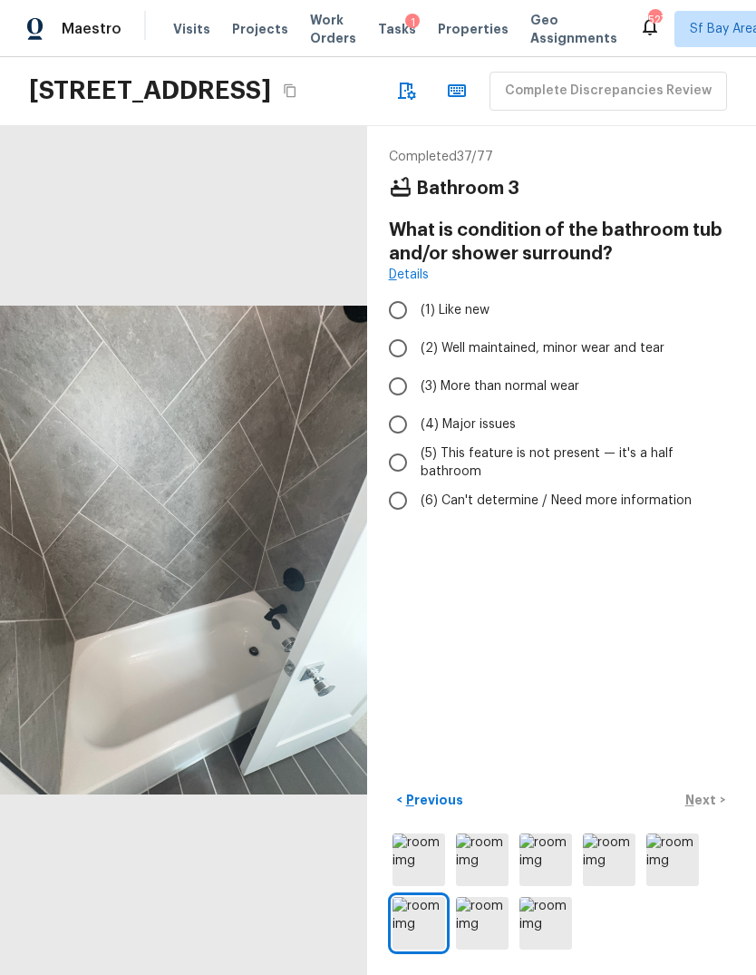
click at [395, 358] on input "(2) Well maintained, minor wear and tear" at bounding box center [398, 348] width 38 height 38
radio input "true"
click at [717, 809] on p "Next" at bounding box center [703, 800] width 34 height 18
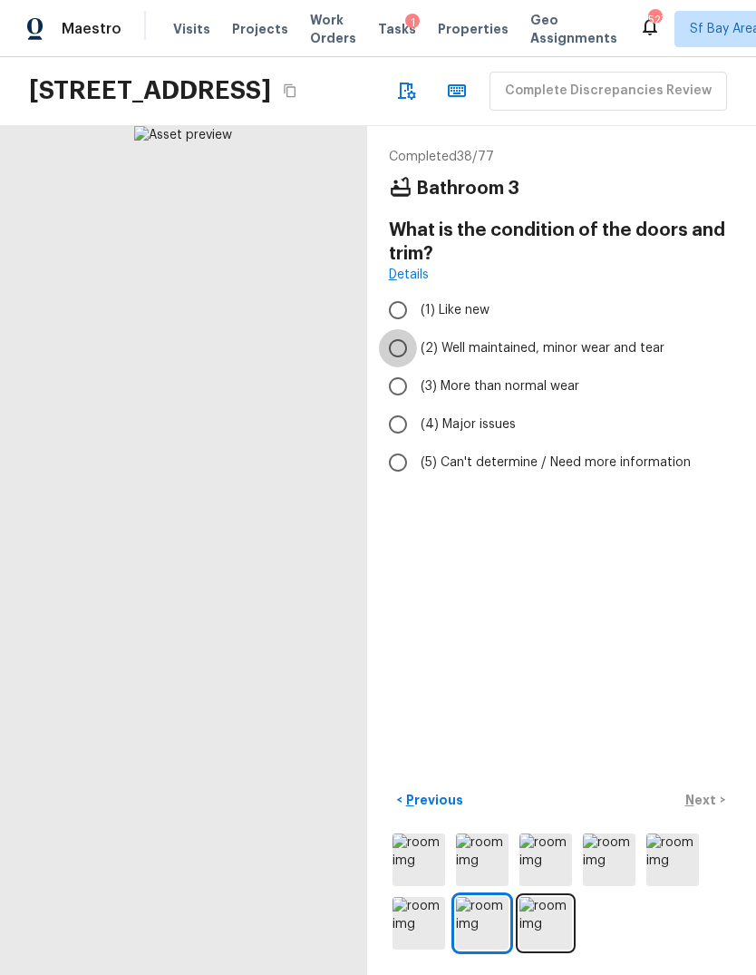
click at [394, 356] on input "(2) Well maintained, minor wear and tear" at bounding box center [398, 348] width 38 height 38
radio input "true"
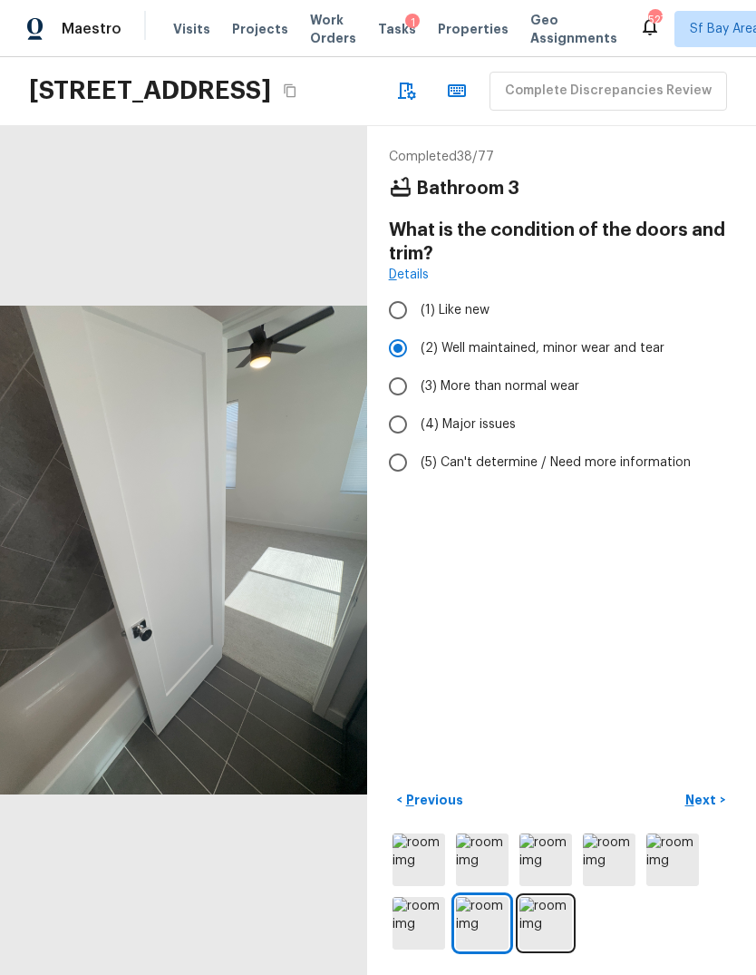
click at [718, 815] on button "Next >" at bounding box center [706, 801] width 58 height 30
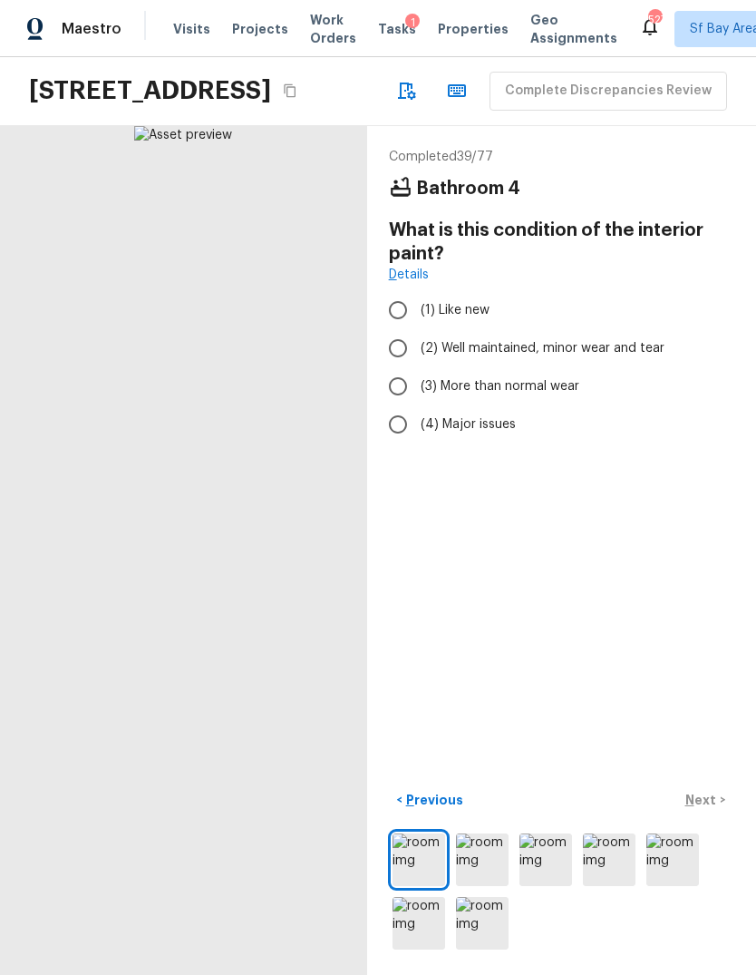
click at [397, 389] on input "(3) More than normal wear" at bounding box center [398, 386] width 38 height 38
radio input "true"
click at [727, 815] on div "< Previous Next >" at bounding box center [562, 801] width 346 height 30
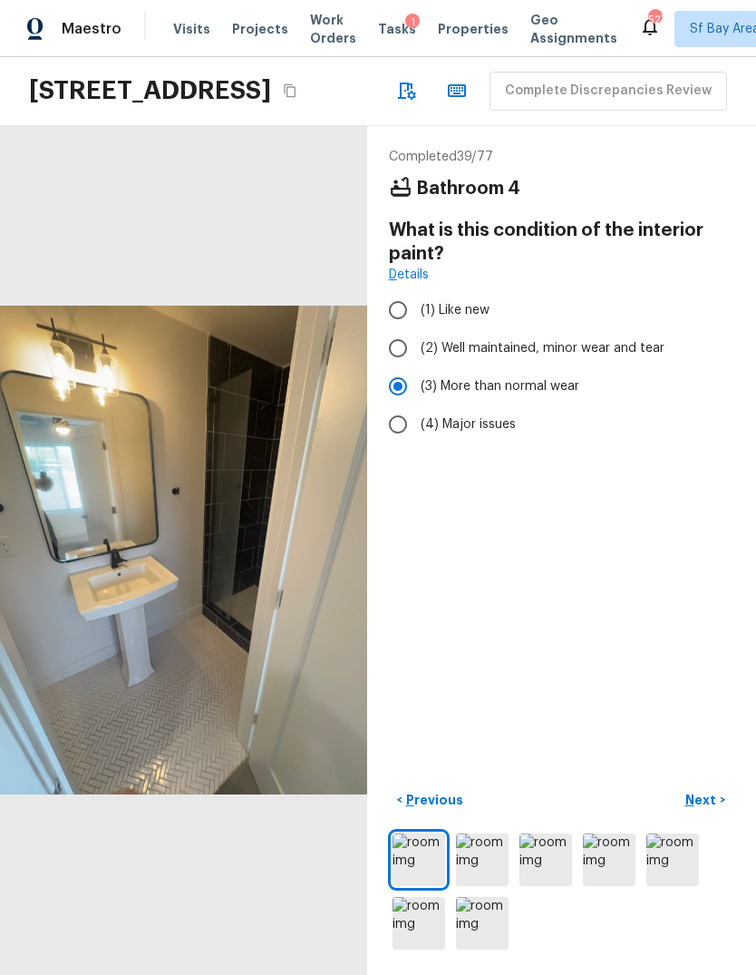
click at [719, 815] on button "Next >" at bounding box center [706, 801] width 58 height 30
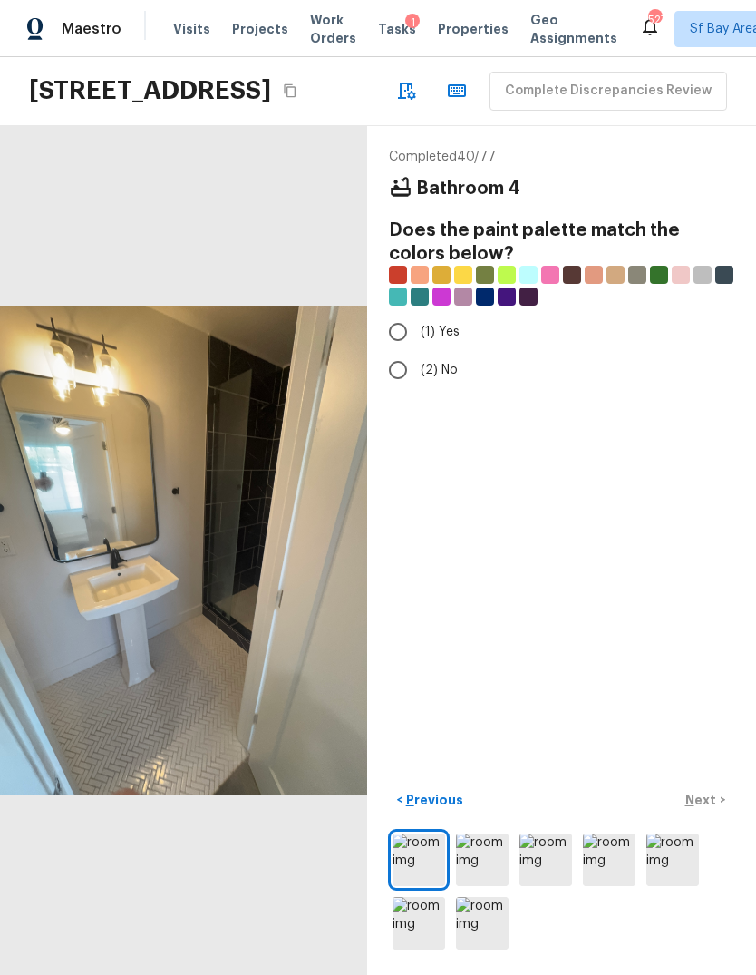
click at [391, 368] on input "(2) No" at bounding box center [398, 370] width 38 height 38
radio input "true"
click at [717, 809] on p "Next" at bounding box center [703, 800] width 34 height 18
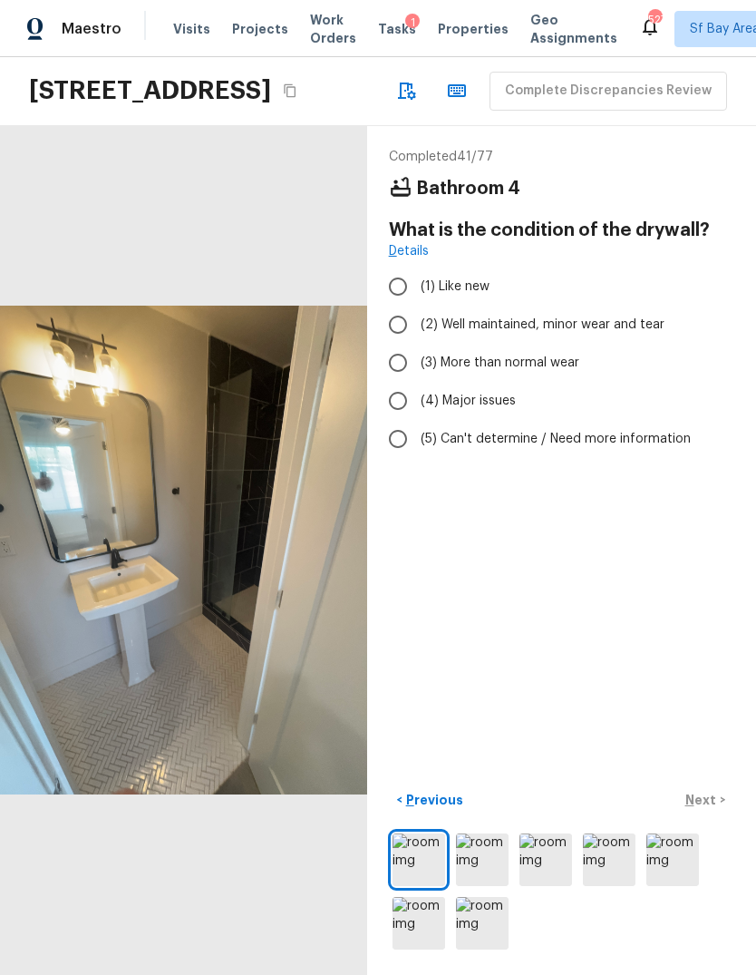
click at [394, 366] on input "(3) More than normal wear" at bounding box center [398, 363] width 38 height 38
radio input "true"
click at [393, 327] on input "(2) Well maintained, minor wear and tear" at bounding box center [398, 325] width 38 height 38
radio input "true"
click at [719, 815] on button "Next >" at bounding box center [706, 801] width 58 height 30
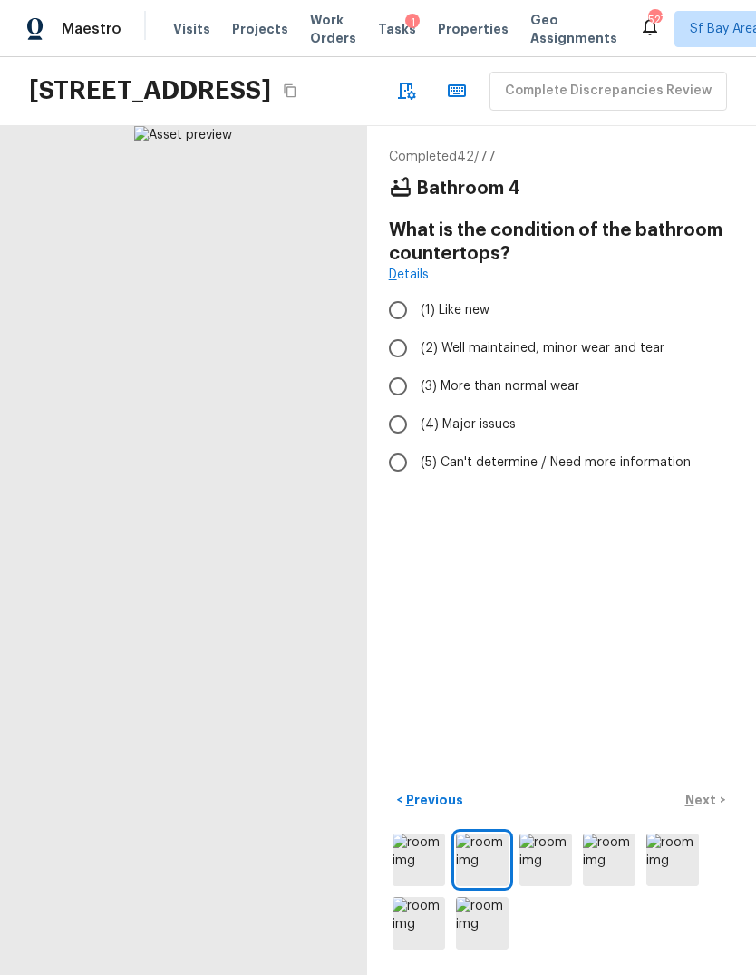
click at [400, 352] on input "(2) Well maintained, minor wear and tear" at bounding box center [398, 348] width 38 height 38
radio input "true"
click at [714, 809] on p "Next" at bounding box center [703, 800] width 34 height 18
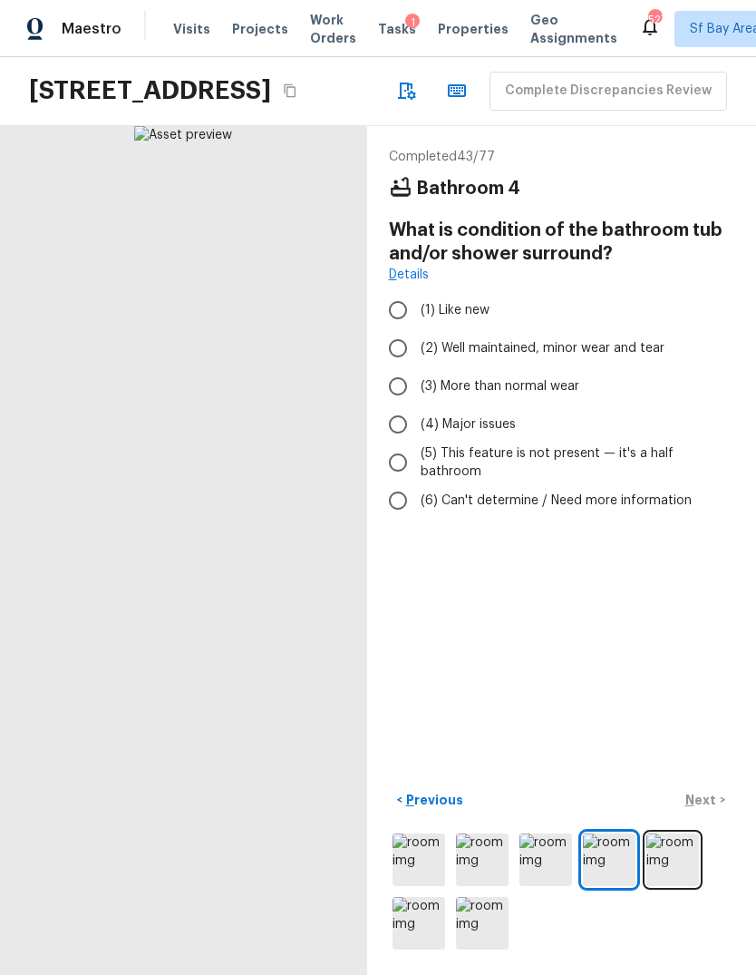
click at [398, 354] on input "(2) Well maintained, minor wear and tear" at bounding box center [398, 348] width 38 height 38
radio input "true"
click at [719, 815] on button "Next >" at bounding box center [706, 801] width 58 height 30
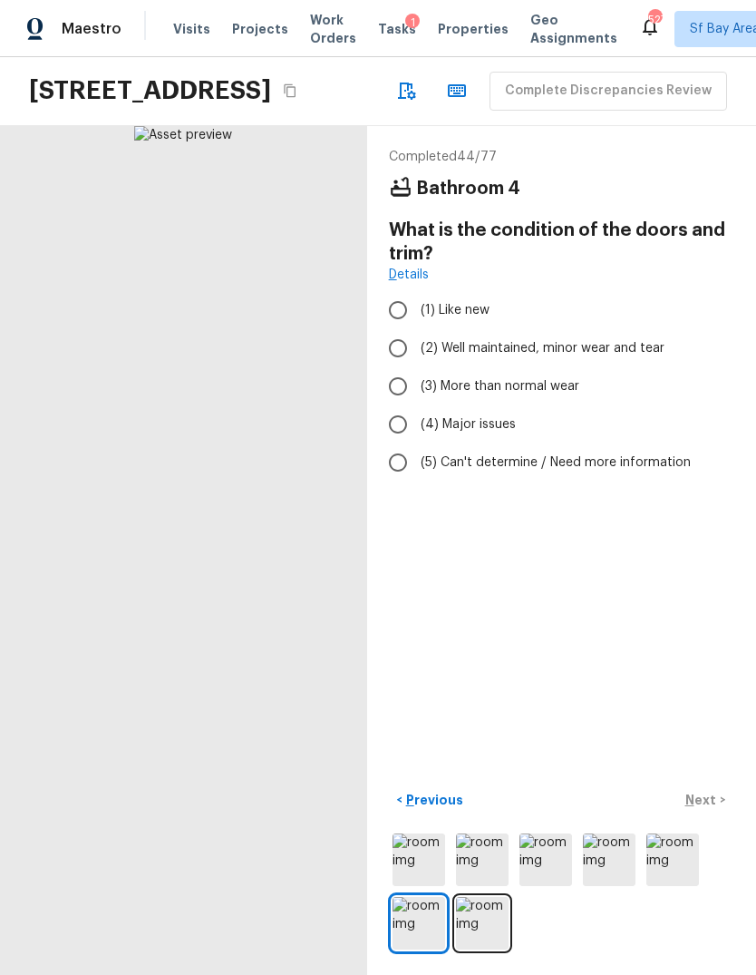
click at [404, 358] on input "(2) Well maintained, minor wear and tear" at bounding box center [398, 348] width 38 height 38
radio input "true"
click at [708, 809] on p "Next" at bounding box center [703, 800] width 34 height 18
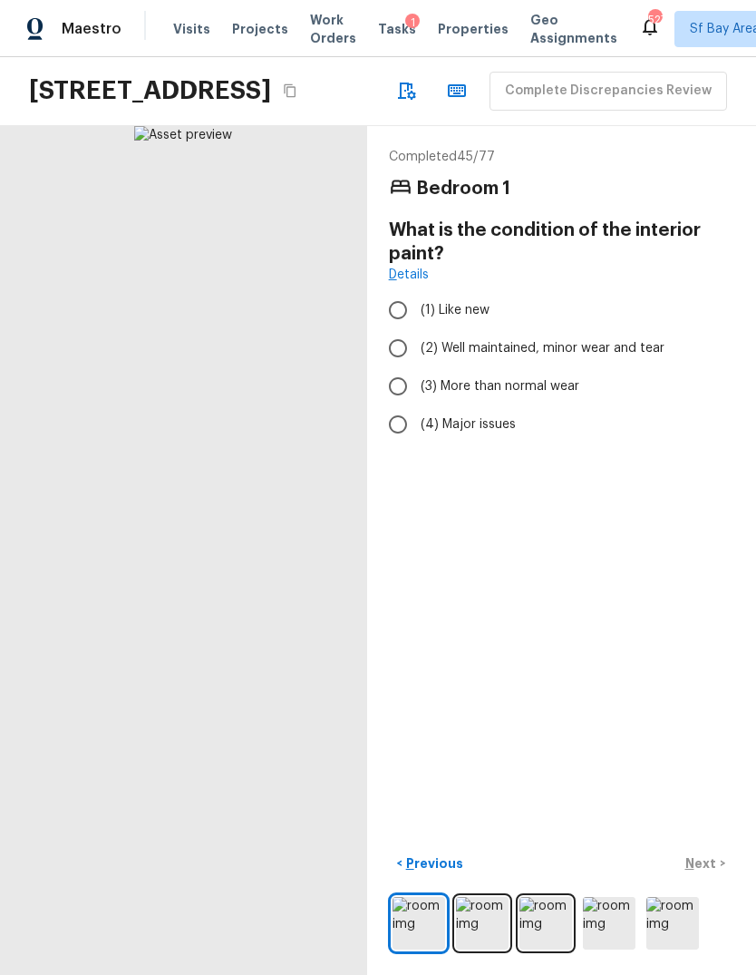
click at [717, 874] on div "Completed 45 / 77 Bedroom 1 What is the condition of the interior paint? Detail…" at bounding box center [561, 550] width 389 height 849
click at [719, 879] on div "< Previous Next >" at bounding box center [562, 864] width 346 height 30
click at [725, 879] on div "< Previous Next >" at bounding box center [562, 864] width 346 height 30
click at [391, 387] on input "(3) More than normal wear" at bounding box center [398, 386] width 38 height 38
radio input "true"
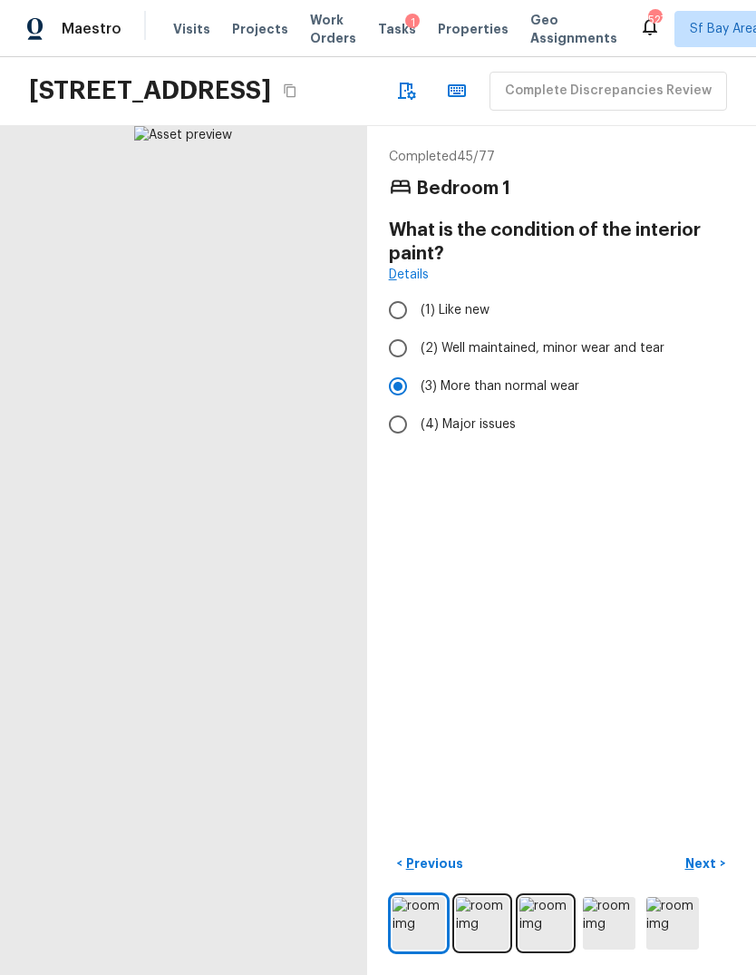
click at [721, 879] on button "Next >" at bounding box center [706, 864] width 58 height 30
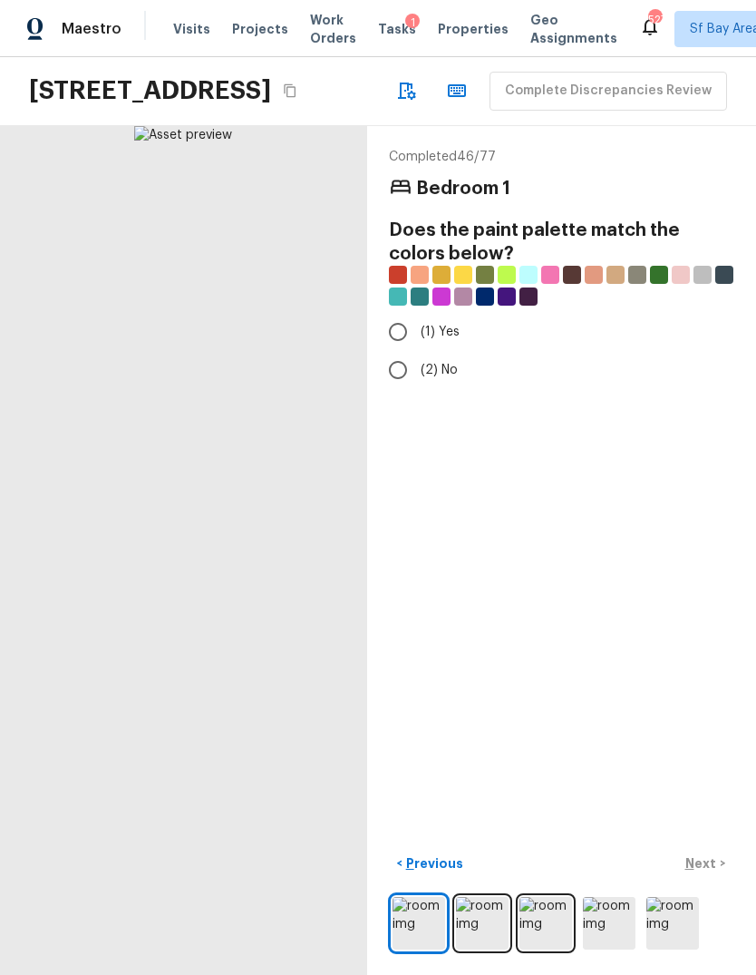
click at [393, 368] on input "(2) No" at bounding box center [398, 370] width 38 height 38
radio input "true"
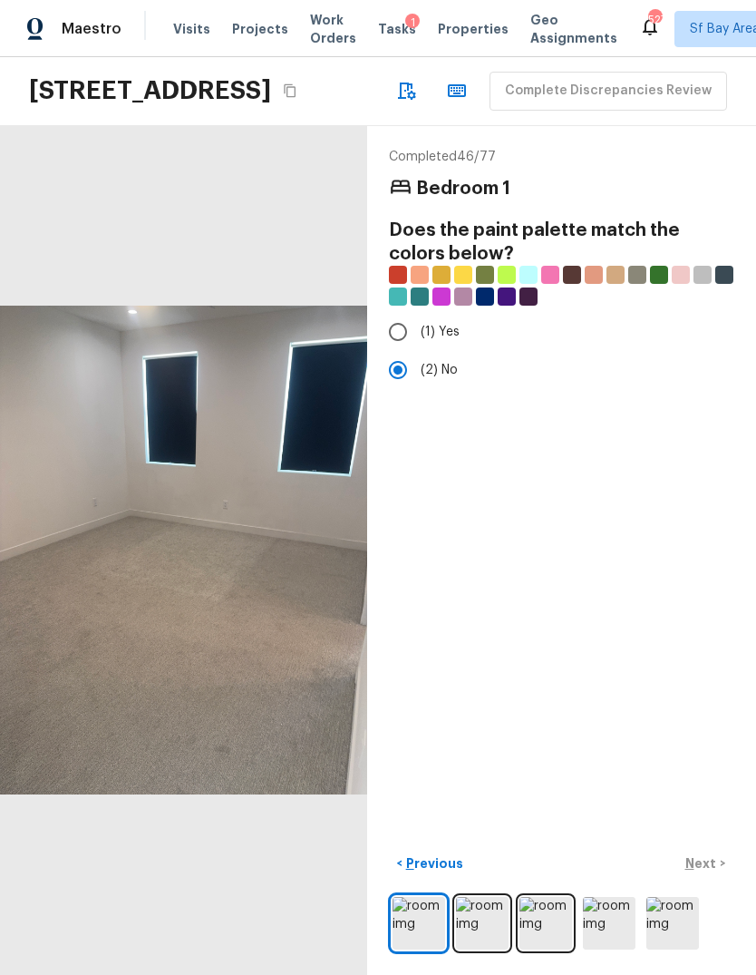
click at [716, 873] on p "Next" at bounding box center [703, 863] width 34 height 18
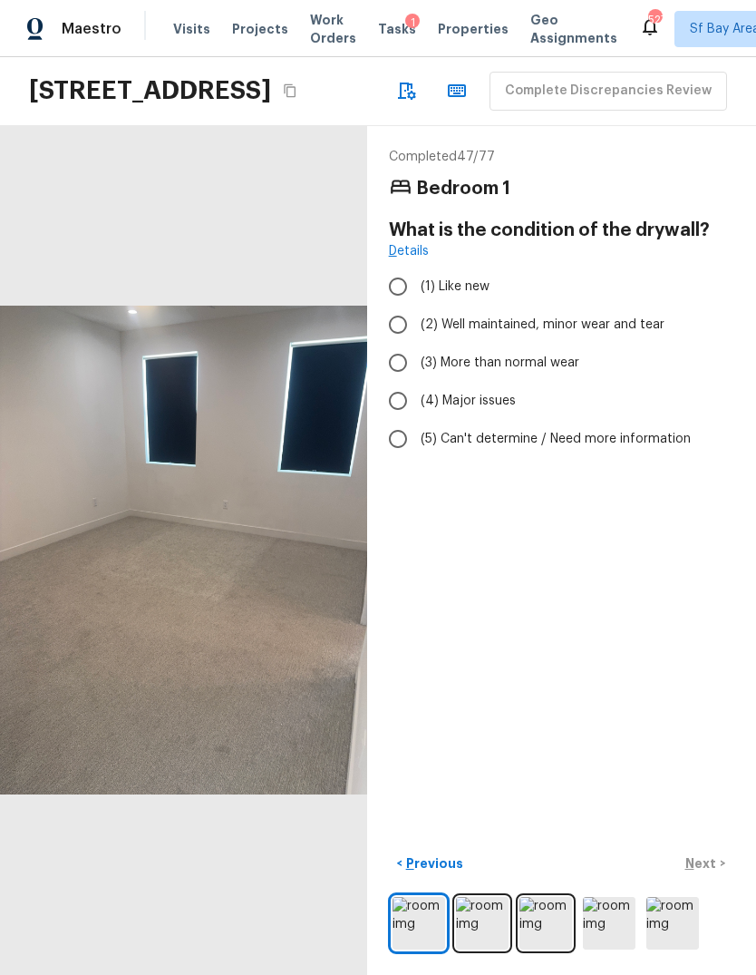
click at [395, 370] on input "(3) More than normal wear" at bounding box center [398, 363] width 38 height 38
radio input "true"
click at [397, 318] on input "(2) Well maintained, minor wear and tear" at bounding box center [398, 325] width 38 height 38
radio input "true"
click at [720, 879] on button "Next >" at bounding box center [706, 864] width 58 height 30
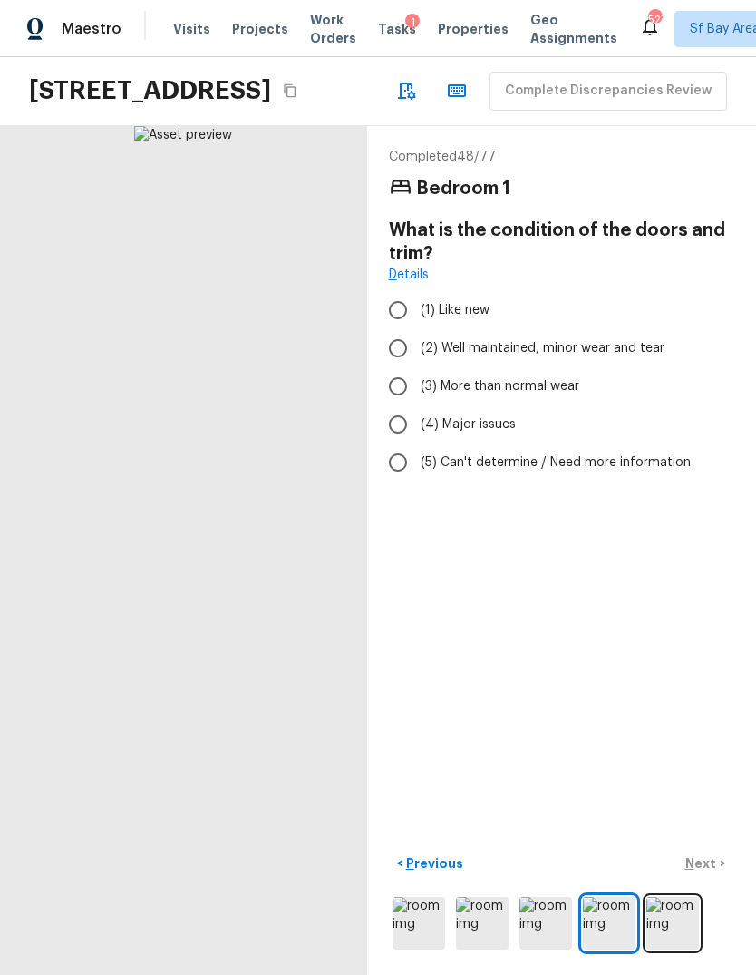
click at [393, 349] on input "(2) Well maintained, minor wear and tear" at bounding box center [398, 348] width 38 height 38
radio input "true"
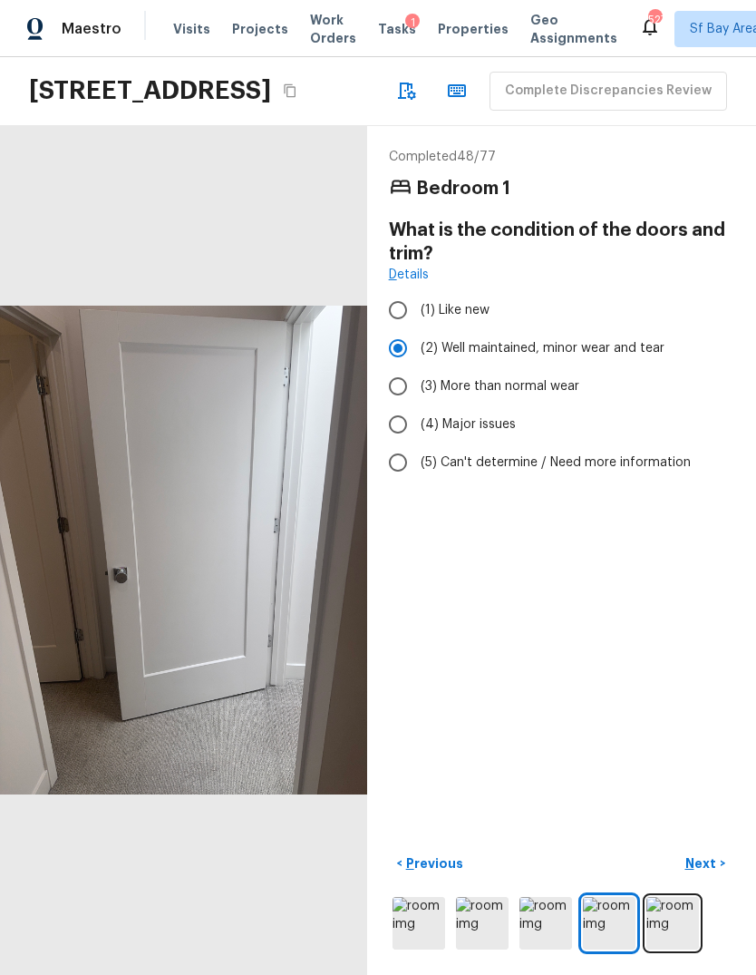
click at [713, 873] on p "Next" at bounding box center [703, 863] width 34 height 18
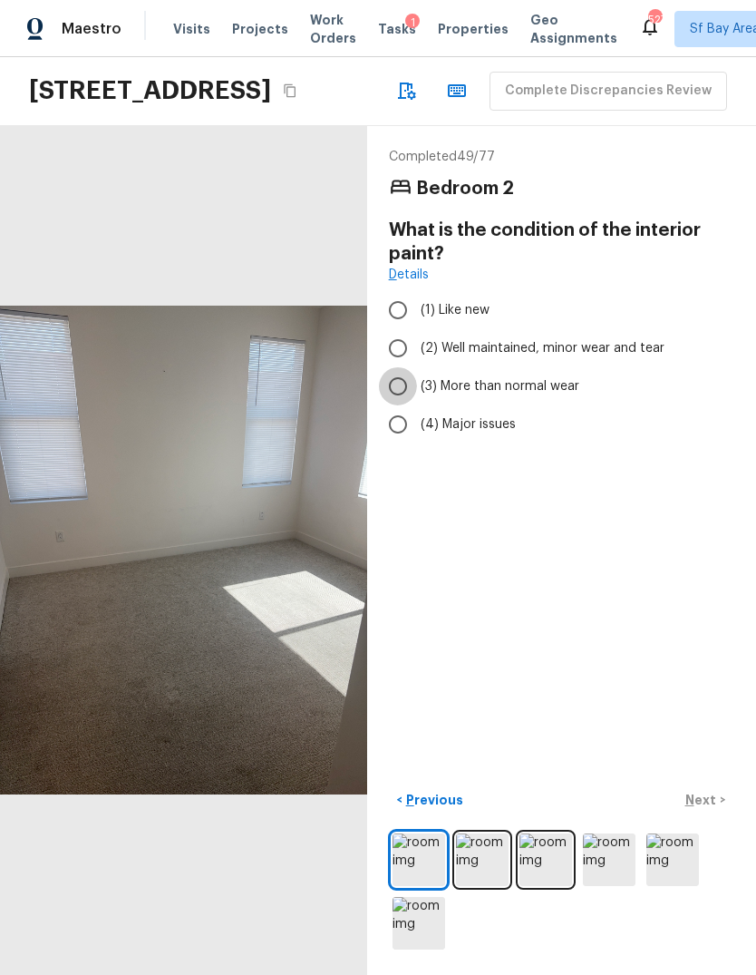
click at [398, 394] on input "(3) More than normal wear" at bounding box center [398, 386] width 38 height 38
radio input "true"
click at [709, 809] on p "Next" at bounding box center [703, 800] width 34 height 18
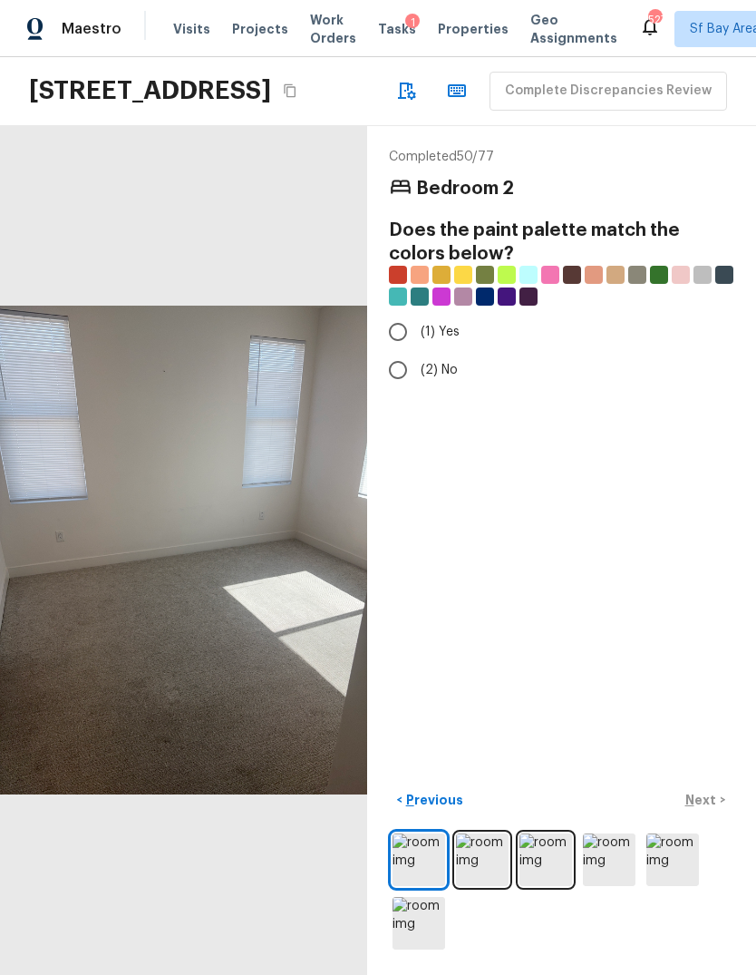
click at [394, 373] on input "(2) No" at bounding box center [398, 370] width 38 height 38
radio input "true"
click at [711, 809] on p "Next" at bounding box center [703, 800] width 34 height 18
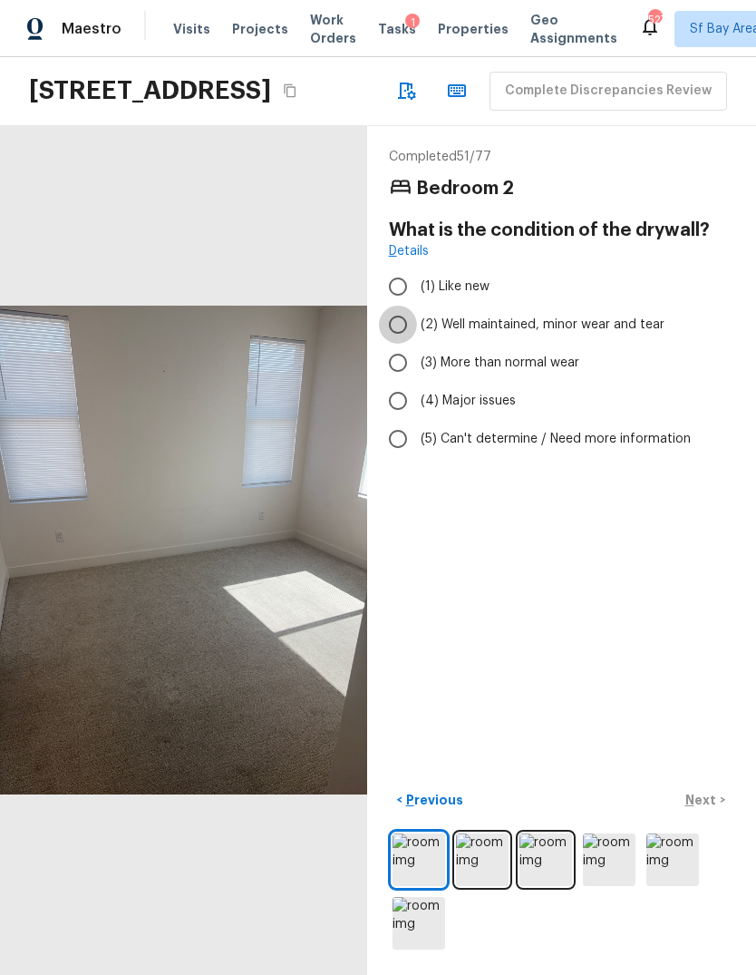
click at [397, 331] on input "(2) Well maintained, minor wear and tear" at bounding box center [398, 325] width 38 height 38
radio input "true"
click at [711, 809] on p "Next" at bounding box center [703, 800] width 34 height 18
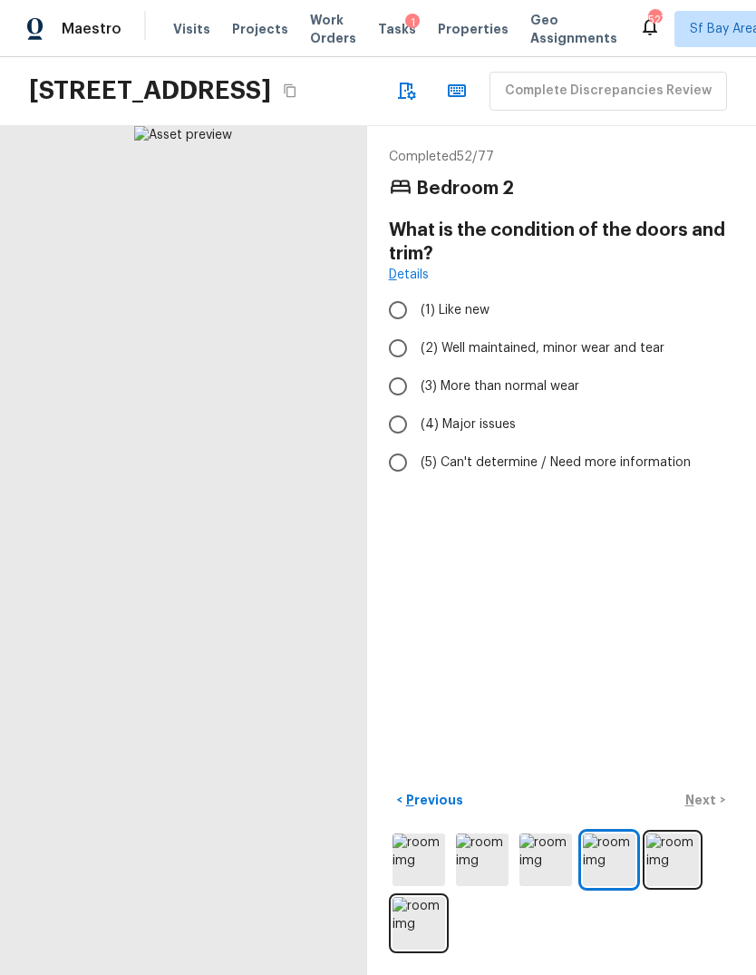
click at [397, 348] on input "(2) Well maintained, minor wear and tear" at bounding box center [398, 348] width 38 height 38
radio input "true"
click at [715, 888] on div "< Previous Next >" at bounding box center [562, 870] width 346 height 168
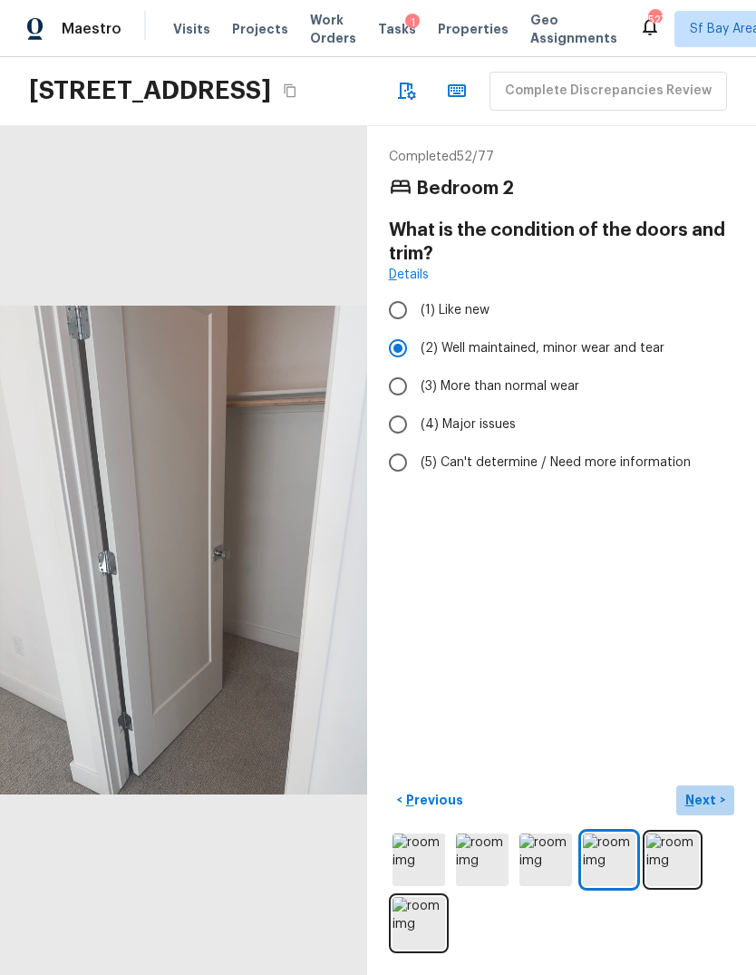
click at [713, 809] on p "Next" at bounding box center [703, 800] width 34 height 18
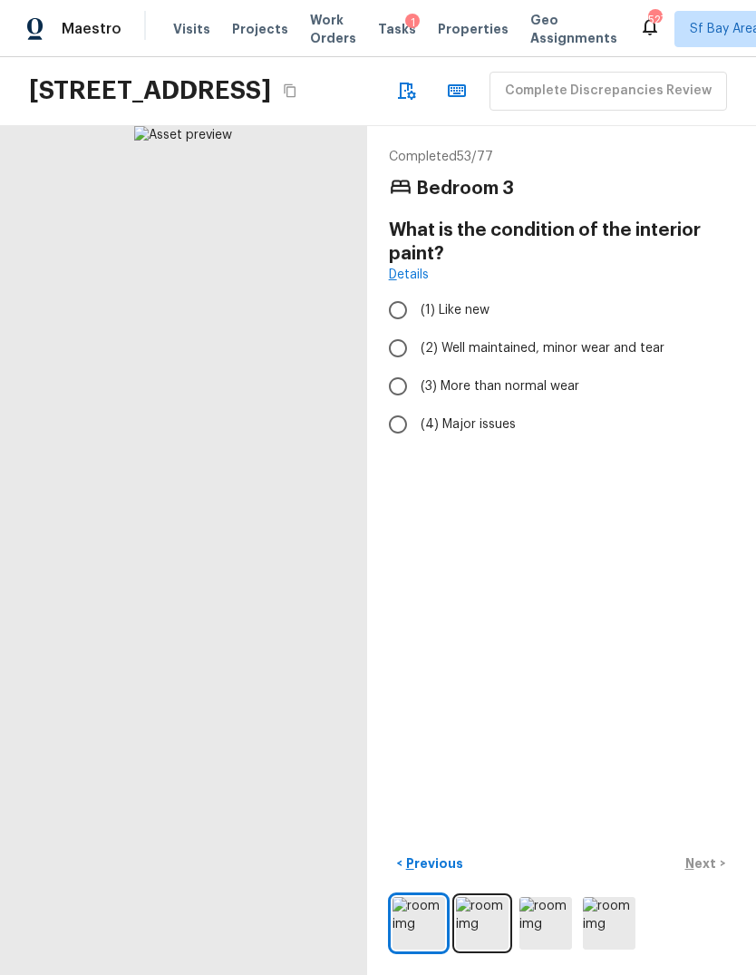
click at [395, 380] on input "(3) More than normal wear" at bounding box center [398, 386] width 38 height 38
radio input "true"
click at [722, 889] on div "Completed 53 / 77 Bedroom 3 What is the condition of the interior paint? Detail…" at bounding box center [561, 550] width 389 height 849
click at [715, 873] on p "Next" at bounding box center [703, 863] width 34 height 18
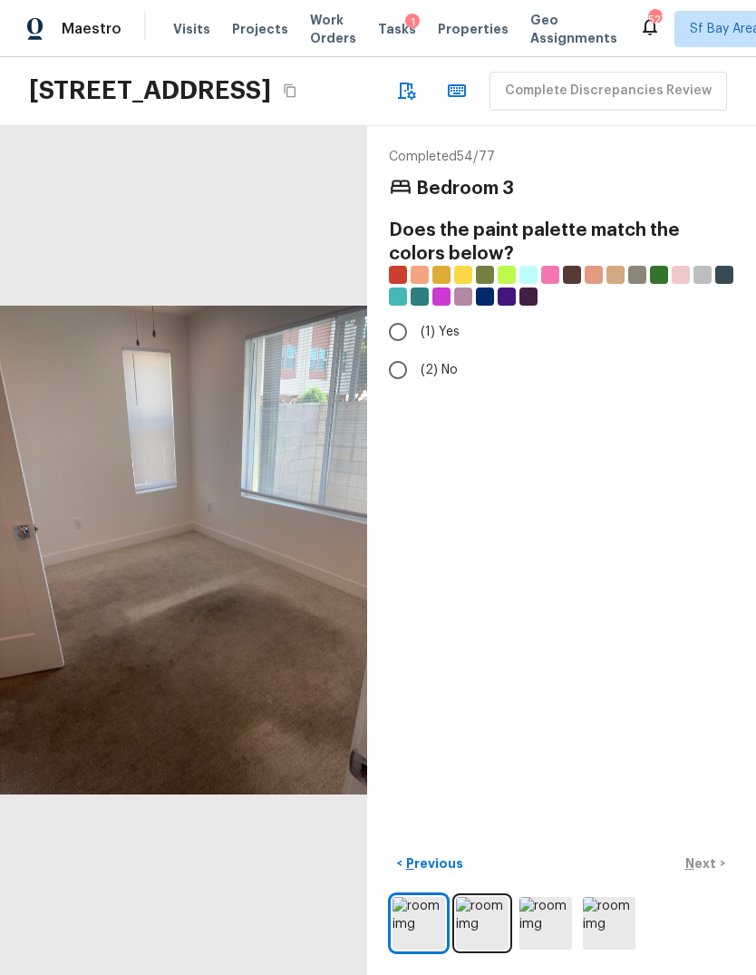
click at [388, 371] on input "(2) No" at bounding box center [398, 370] width 38 height 38
radio input "true"
click at [710, 873] on p "Next" at bounding box center [703, 863] width 34 height 18
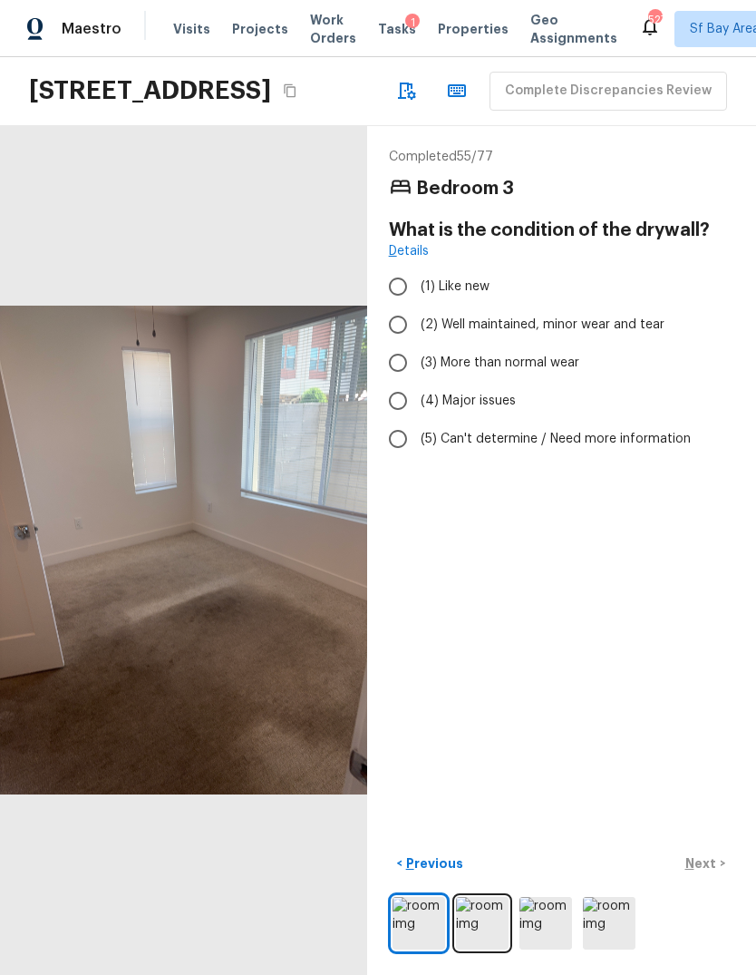
click at [389, 373] on input "(3) More than normal wear" at bounding box center [398, 363] width 38 height 38
radio input "true"
click at [716, 873] on p "Next" at bounding box center [703, 863] width 34 height 18
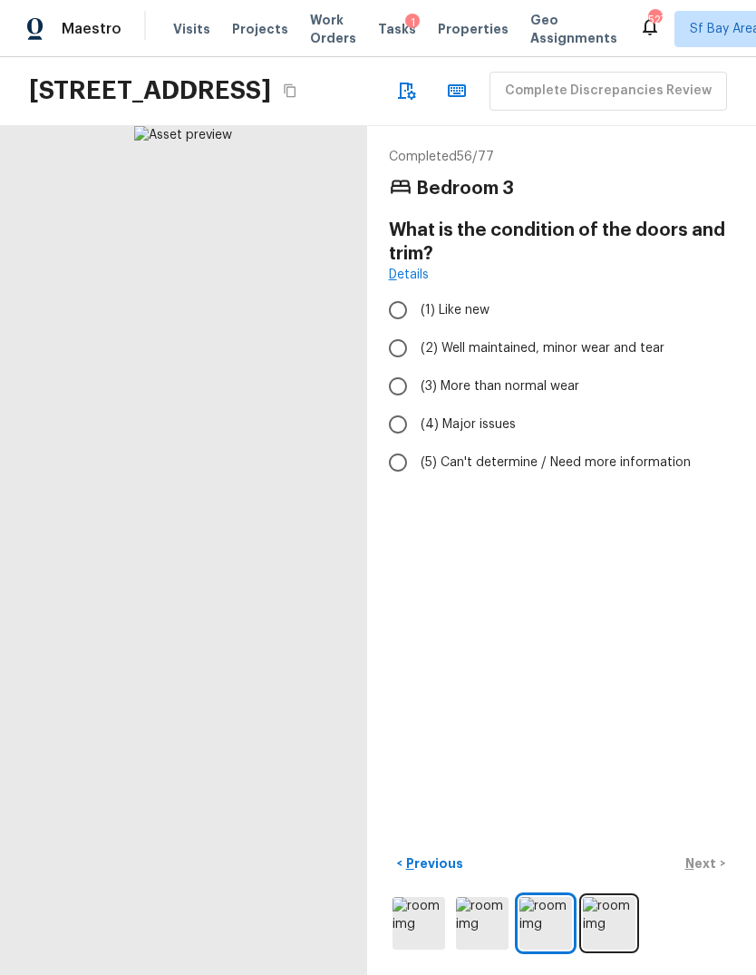
click at [399, 388] on input "(3) More than normal wear" at bounding box center [398, 386] width 38 height 38
radio input "true"
click at [715, 879] on button "Next >" at bounding box center [706, 864] width 58 height 30
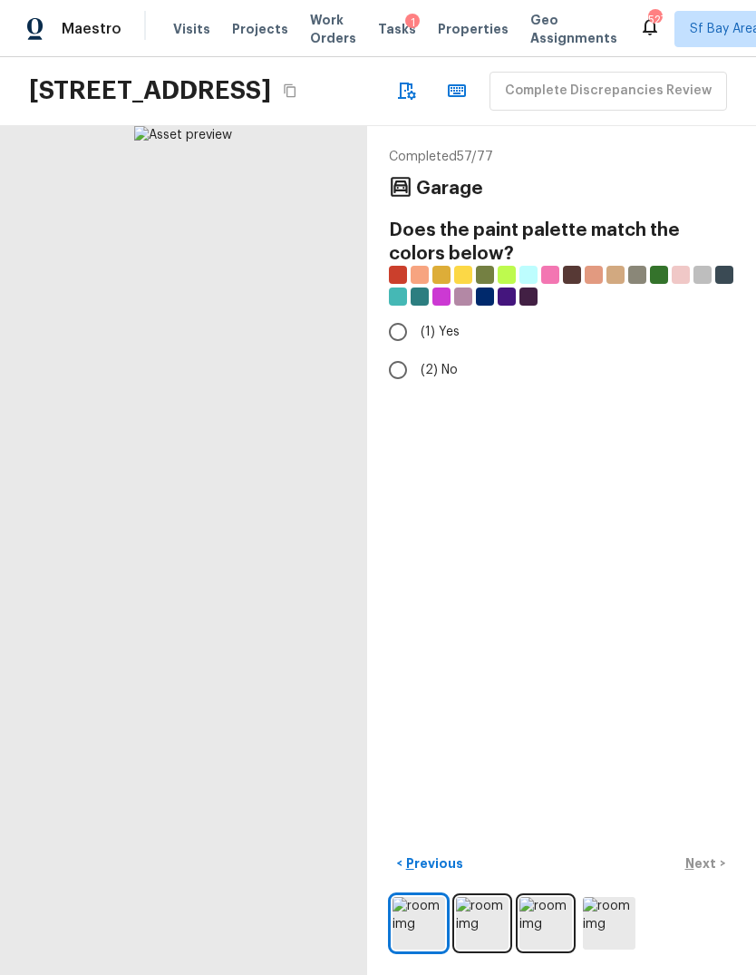
click at [712, 879] on div "< Previous Next >" at bounding box center [562, 864] width 346 height 30
click at [384, 376] on input "(2) No" at bounding box center [398, 370] width 38 height 38
radio input "true"
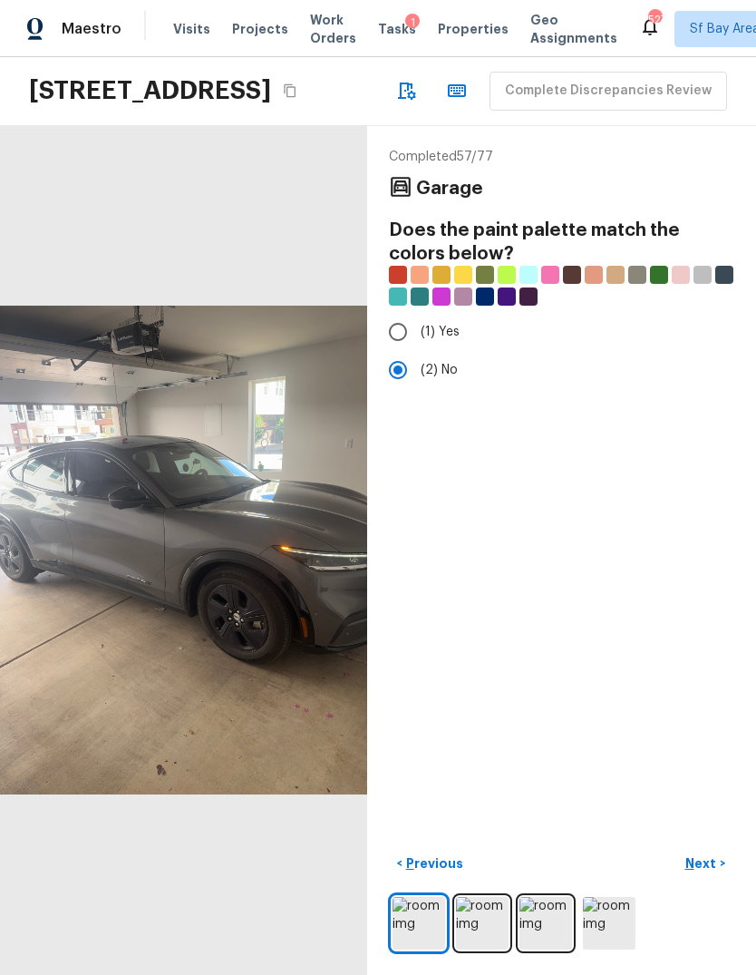
click at [720, 879] on button "Next >" at bounding box center [706, 864] width 58 height 30
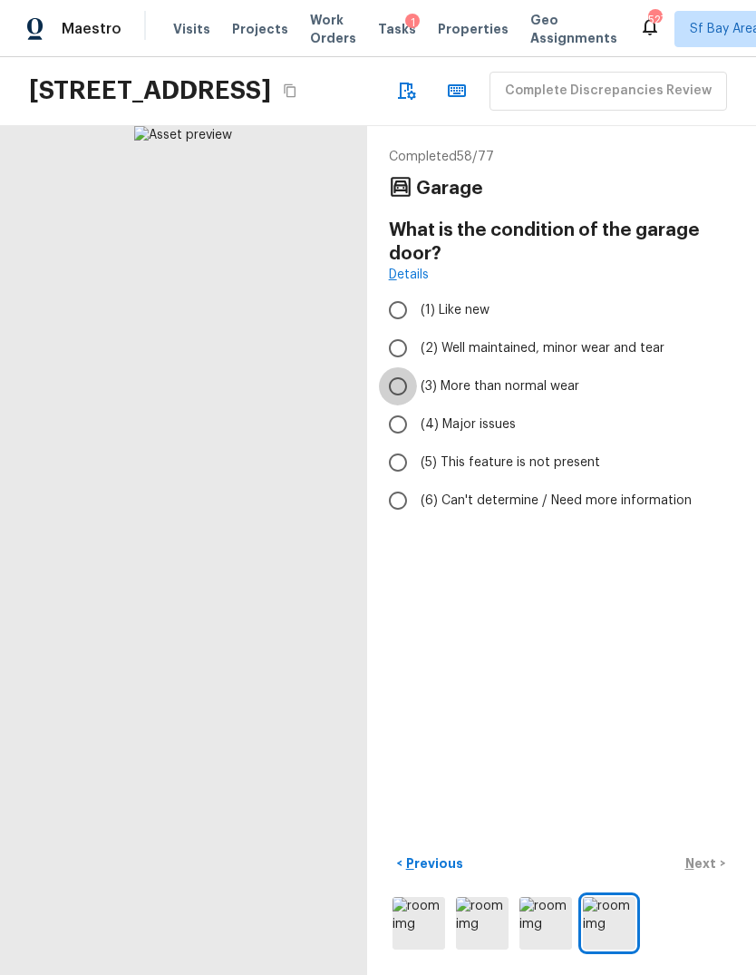
click at [394, 401] on input "(3) More than normal wear" at bounding box center [398, 386] width 38 height 38
radio input "true"
click at [710, 873] on p "Next" at bounding box center [703, 863] width 34 height 18
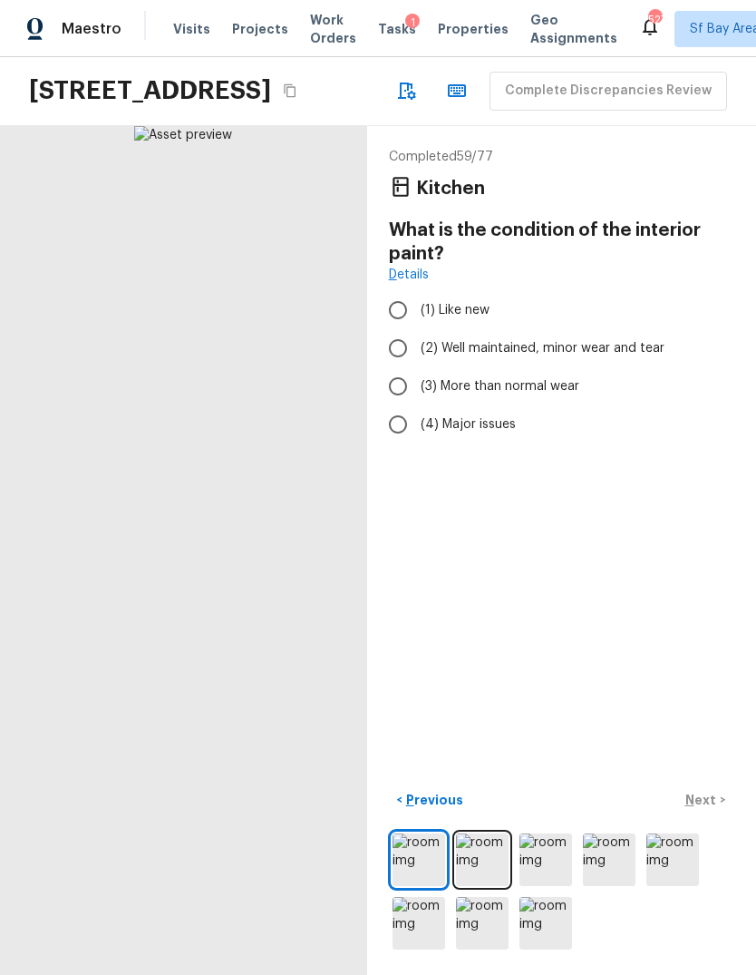
click at [714, 947] on div at bounding box center [562, 891] width 346 height 123
click at [393, 359] on input "(2) Well maintained, minor wear and tear" at bounding box center [398, 348] width 38 height 38
radio input "true"
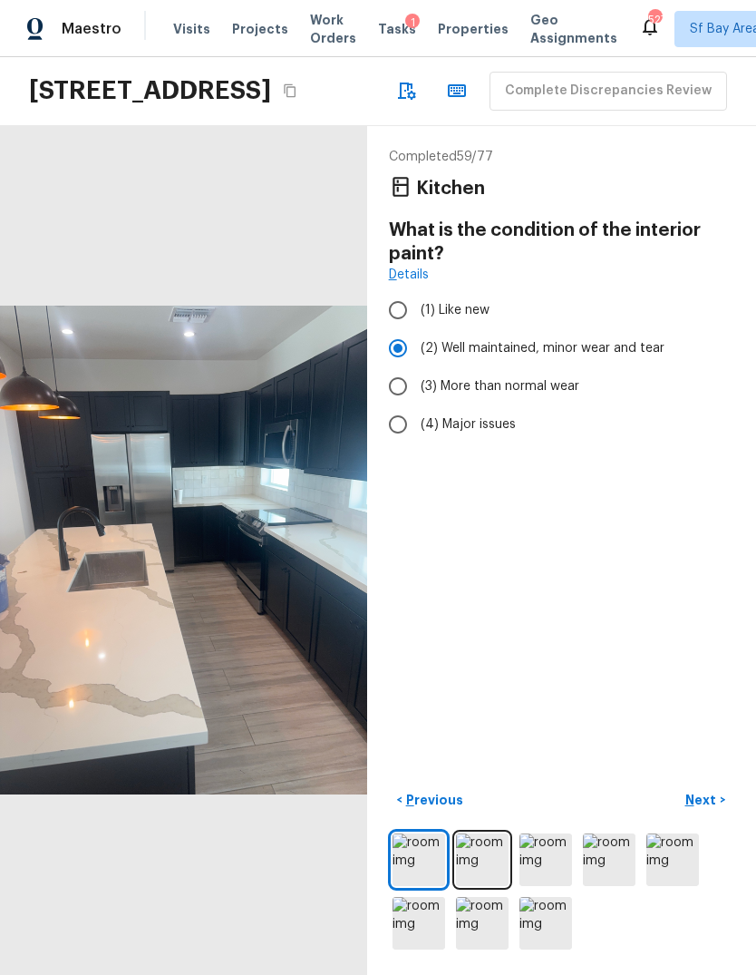
click at [710, 809] on p "Next" at bounding box center [703, 800] width 34 height 18
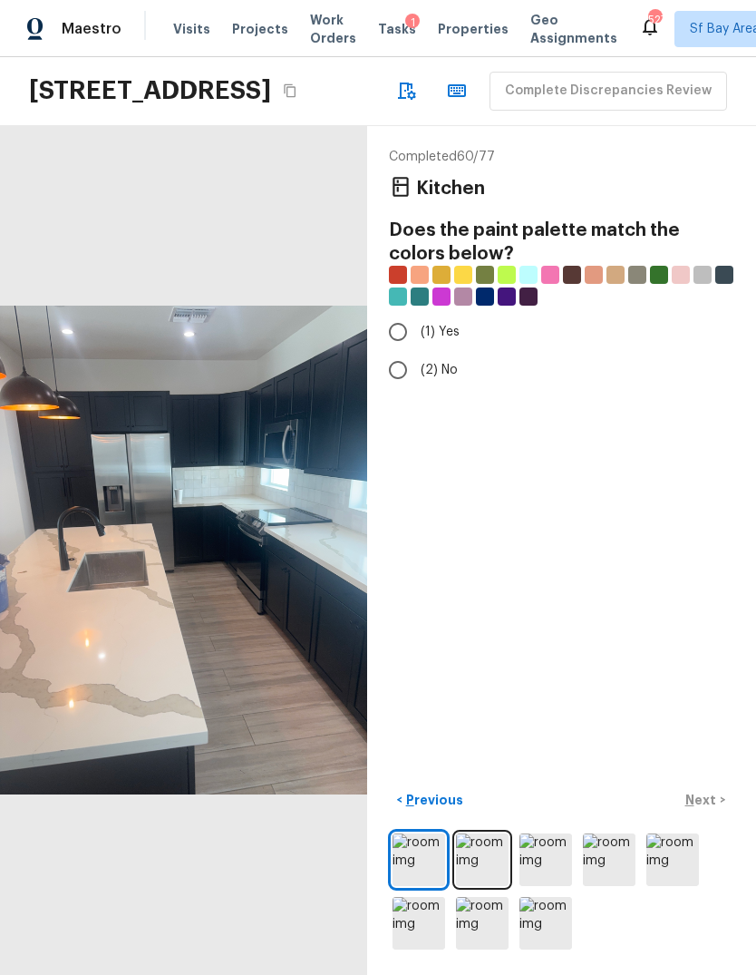
click at [392, 373] on input "(2) No" at bounding box center [398, 370] width 38 height 38
radio input "true"
click at [711, 809] on p "Next" at bounding box center [703, 800] width 34 height 18
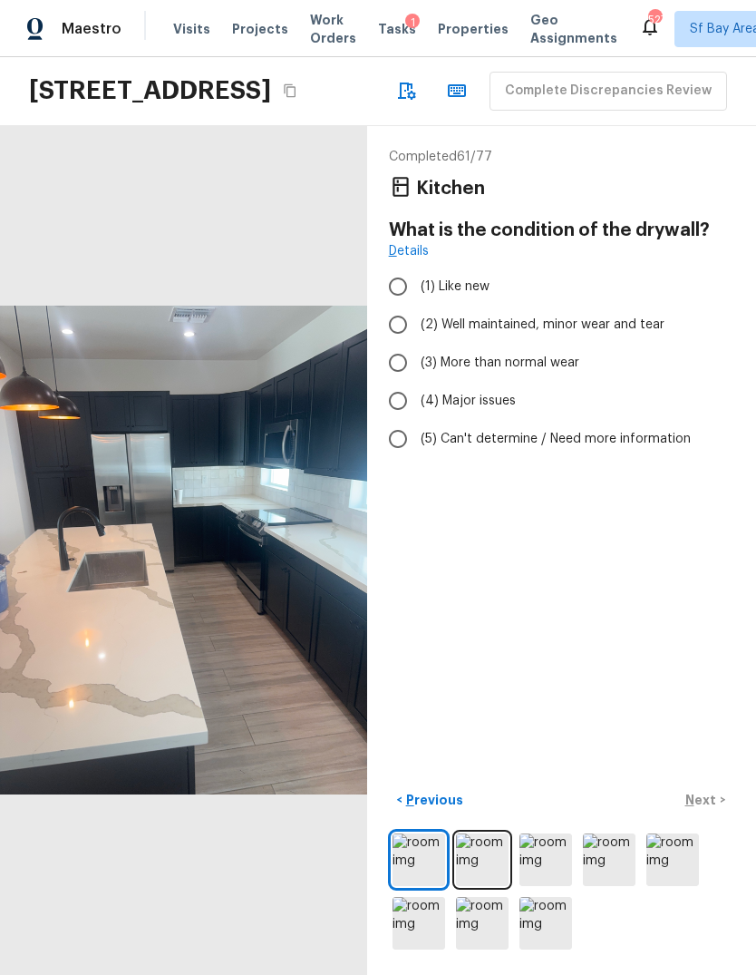
click at [395, 336] on input "(2) Well maintained, minor wear and tear" at bounding box center [398, 325] width 38 height 38
radio input "true"
click at [713, 815] on button "Next >" at bounding box center [706, 801] width 58 height 30
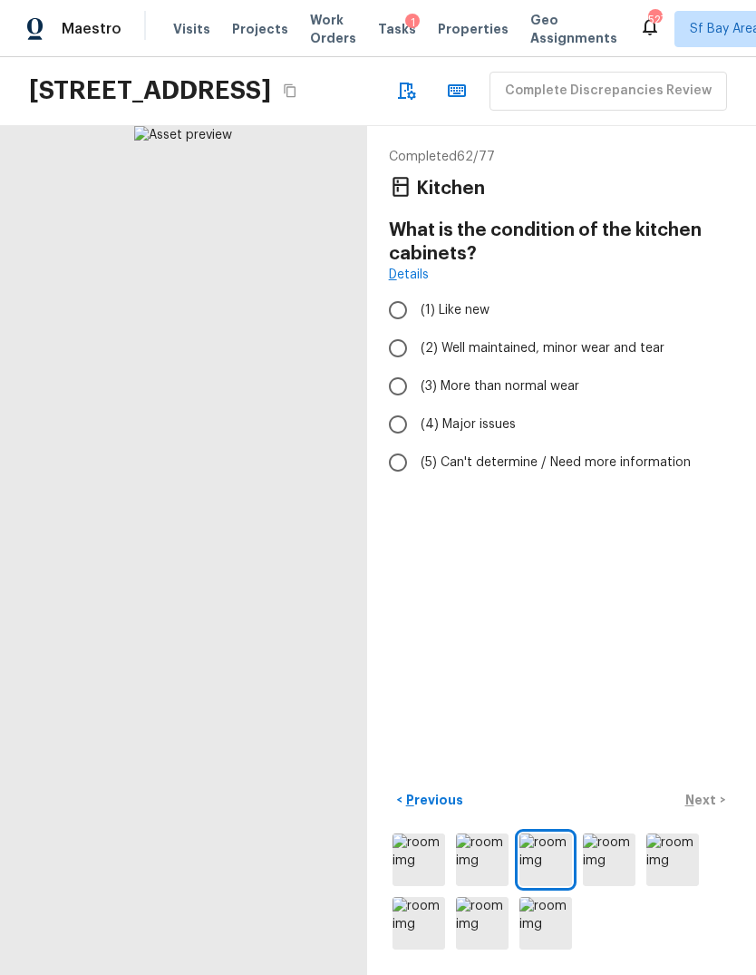
click at [396, 355] on input "(2) Well maintained, minor wear and tear" at bounding box center [398, 348] width 38 height 38
radio input "true"
click at [719, 815] on button "Next >" at bounding box center [706, 801] width 58 height 30
click at [398, 356] on input "(2) Well maintained, minor wear and tear" at bounding box center [398, 348] width 38 height 38
radio input "true"
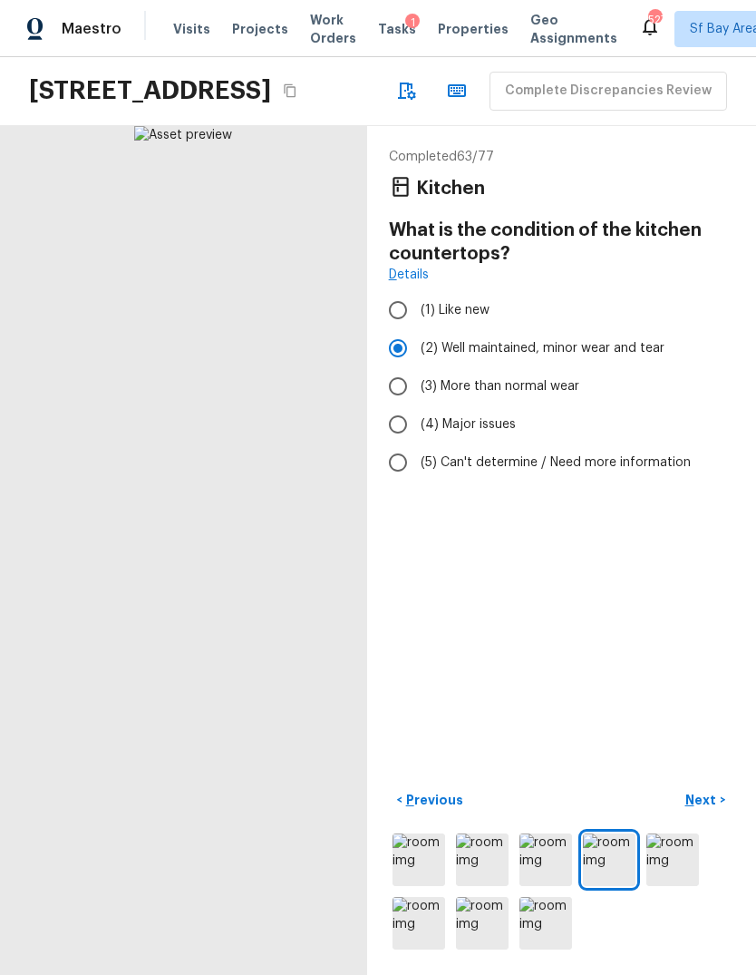
click at [718, 815] on button "Next >" at bounding box center [706, 801] width 58 height 30
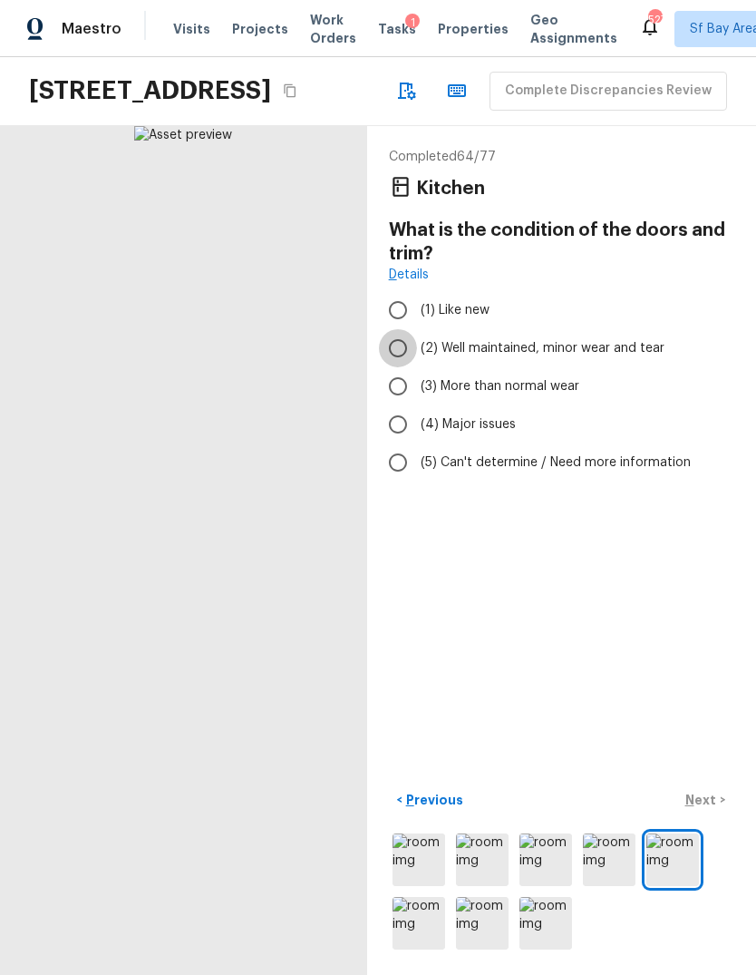
click at [395, 353] on input "(2) Well maintained, minor wear and tear" at bounding box center [398, 348] width 38 height 38
radio input "true"
click at [717, 809] on p "Next" at bounding box center [703, 800] width 34 height 18
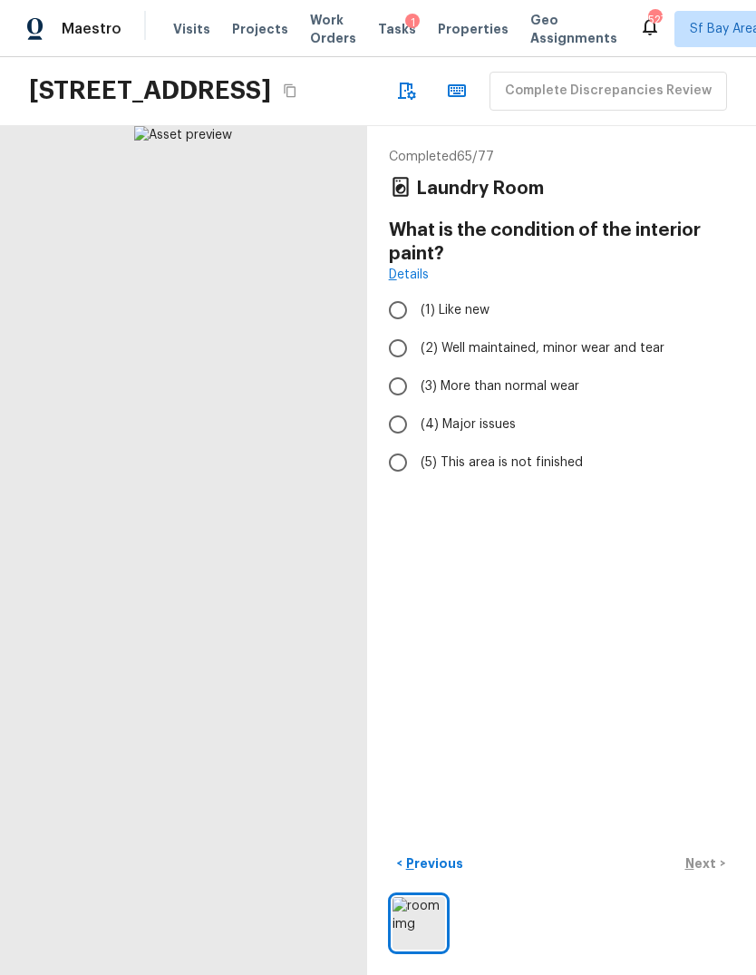
click at [399, 398] on input "(3) More than normal wear" at bounding box center [398, 386] width 38 height 38
radio input "true"
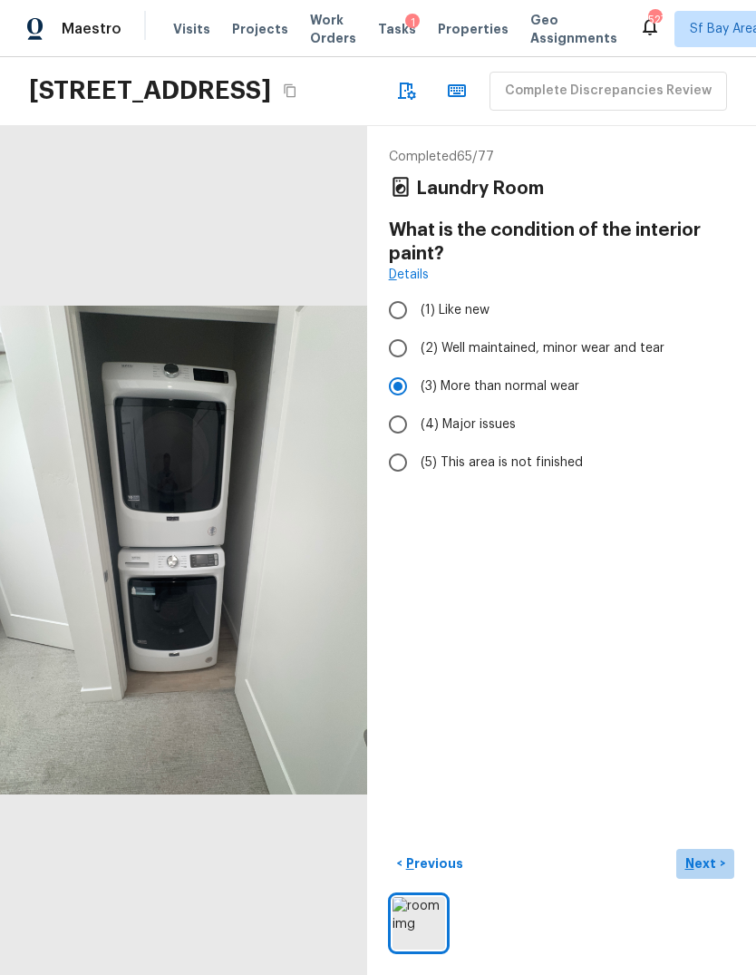
click at [715, 873] on p "Next" at bounding box center [703, 863] width 34 height 18
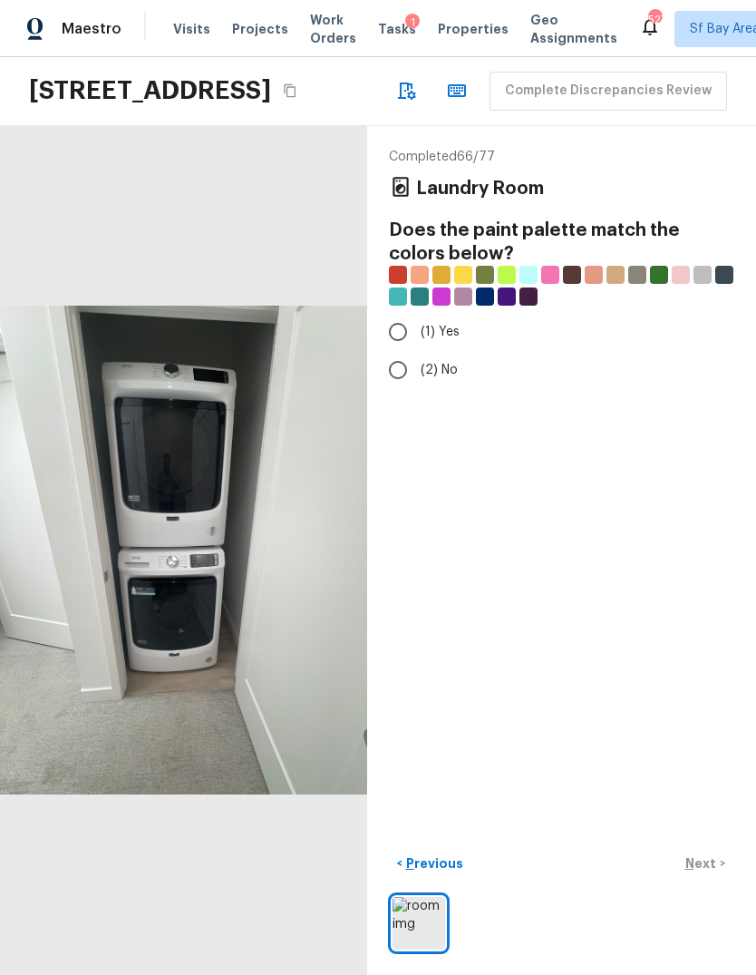
click at [393, 375] on input "(2) No" at bounding box center [398, 370] width 38 height 38
radio input "true"
click at [715, 873] on p "Next" at bounding box center [703, 863] width 34 height 18
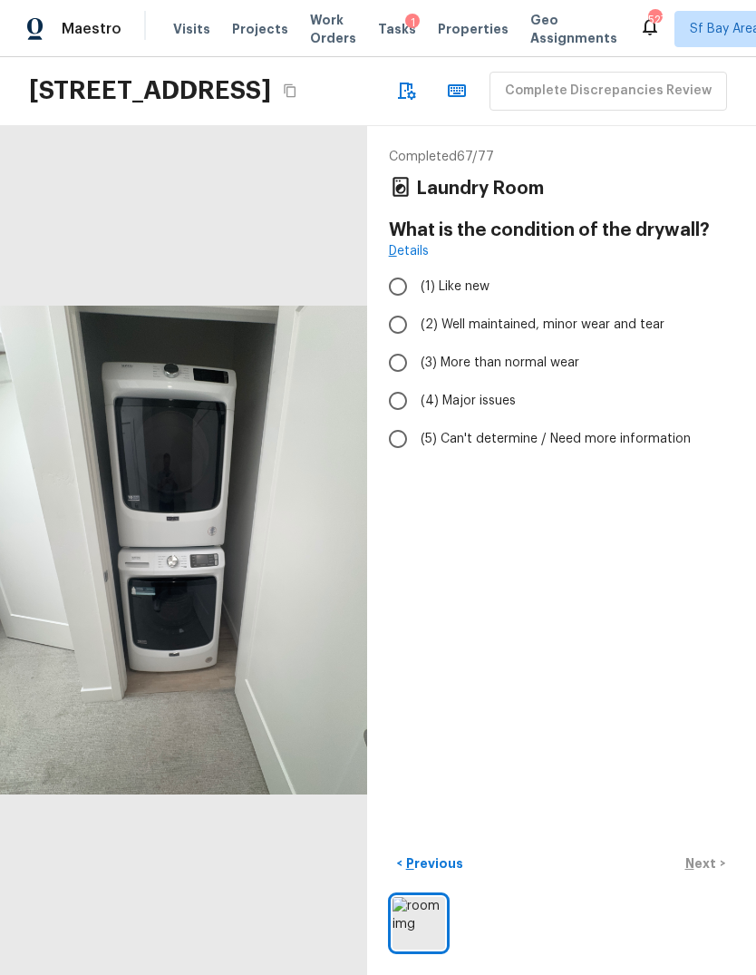
click at [395, 336] on input "(2) Well maintained, minor wear and tear" at bounding box center [398, 325] width 38 height 38
radio input "true"
click at [714, 873] on p "Next" at bounding box center [703, 863] width 34 height 18
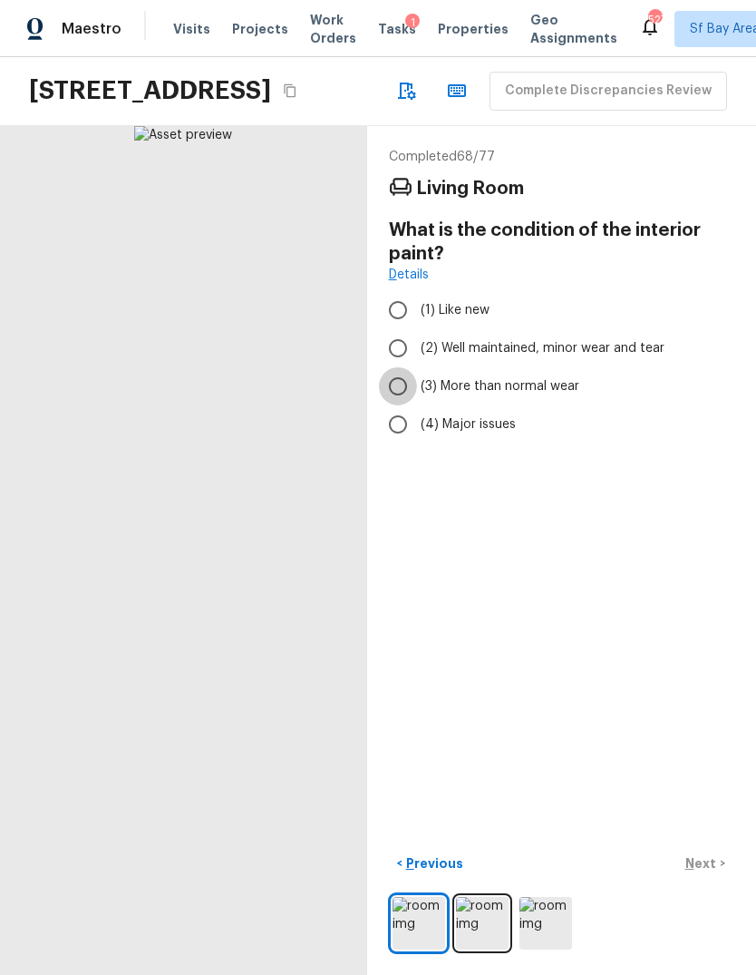
click at [397, 382] on input "(3) More than normal wear" at bounding box center [398, 386] width 38 height 38
radio input "true"
click at [709, 873] on p "Next" at bounding box center [703, 863] width 34 height 18
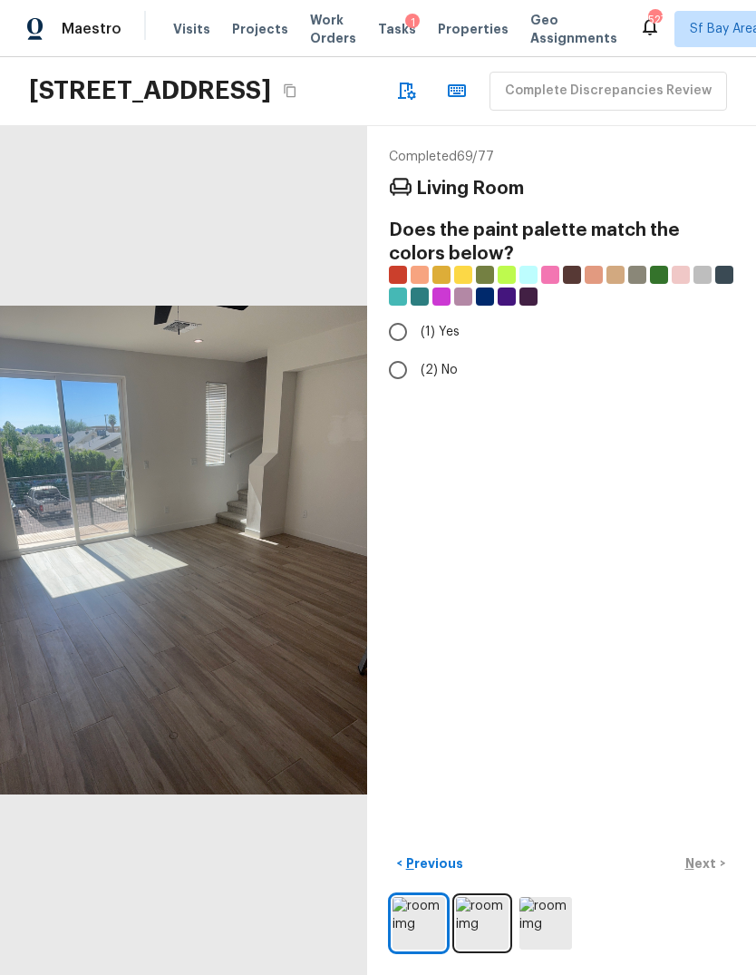
click at [387, 376] on input "(2) No" at bounding box center [398, 370] width 38 height 38
radio input "true"
click at [721, 879] on button "Next >" at bounding box center [706, 864] width 58 height 30
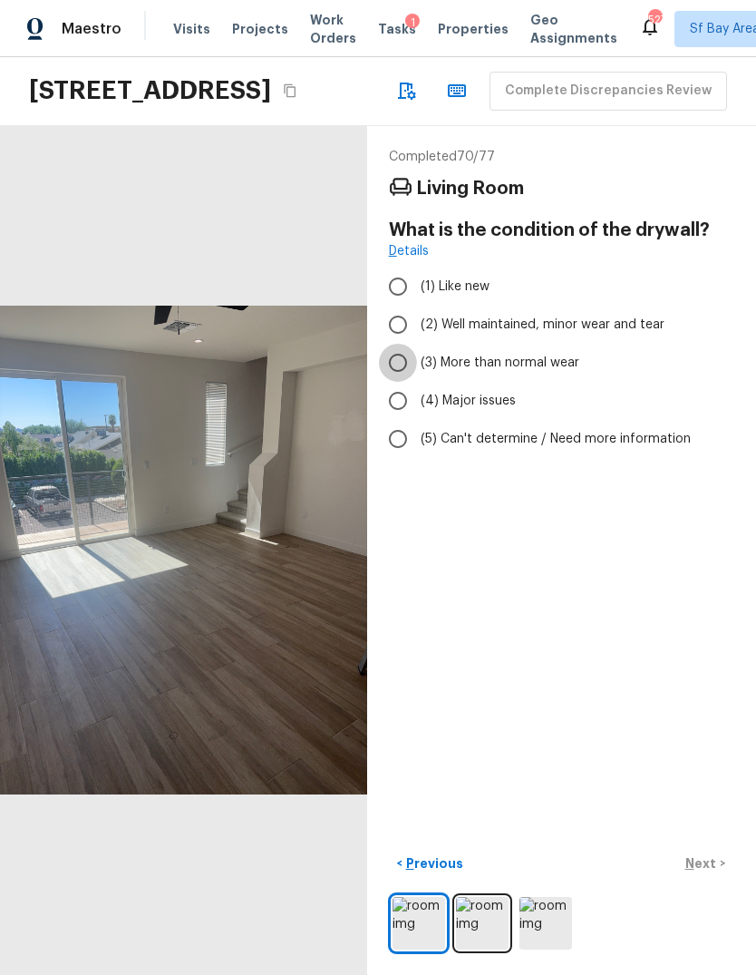
click at [391, 366] on input "(3) More than normal wear" at bounding box center [398, 363] width 38 height 38
radio input "true"
click at [392, 316] on input "(2) Well maintained, minor wear and tear" at bounding box center [398, 325] width 38 height 38
radio input "true"
click at [716, 873] on p "Next" at bounding box center [703, 863] width 34 height 18
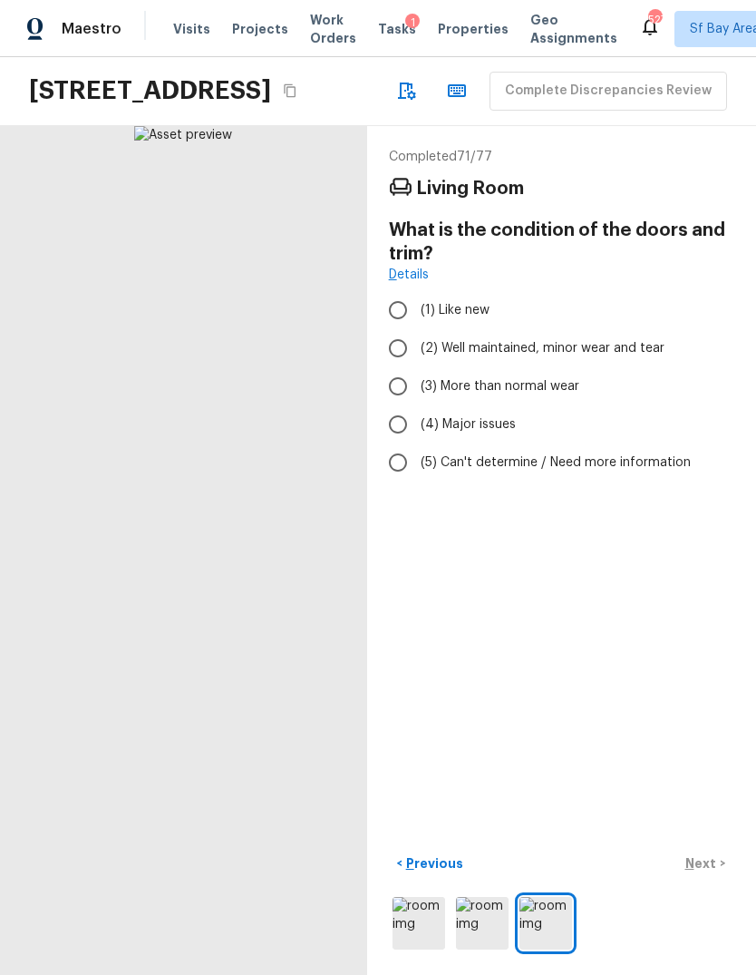
click at [398, 357] on input "(2) Well maintained, minor wear and tear" at bounding box center [398, 348] width 38 height 38
radio input "true"
click at [717, 873] on p "Next" at bounding box center [703, 863] width 34 height 18
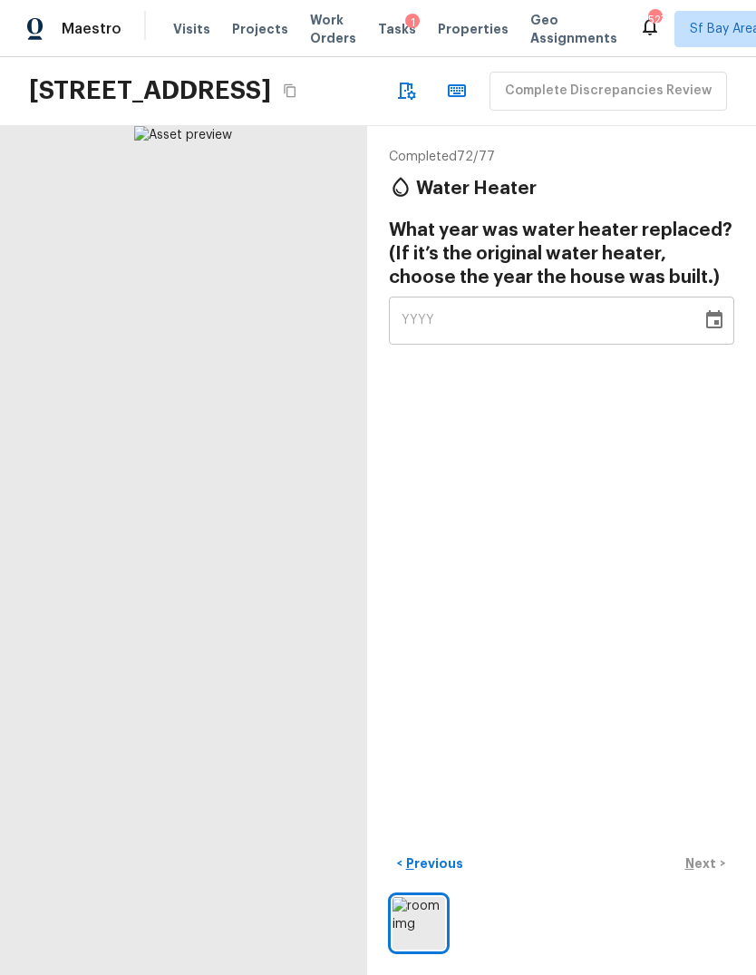
click at [404, 327] on span "YYYY" at bounding box center [419, 320] width 34 height 13
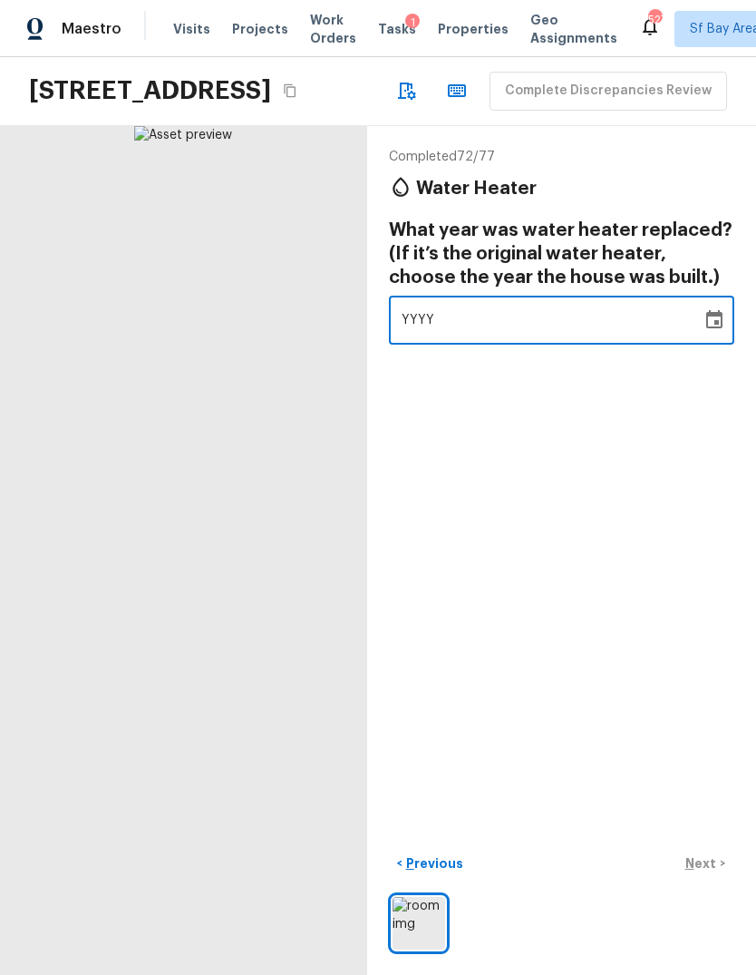
click at [395, 102] on icon "button" at bounding box center [406, 91] width 22 height 22
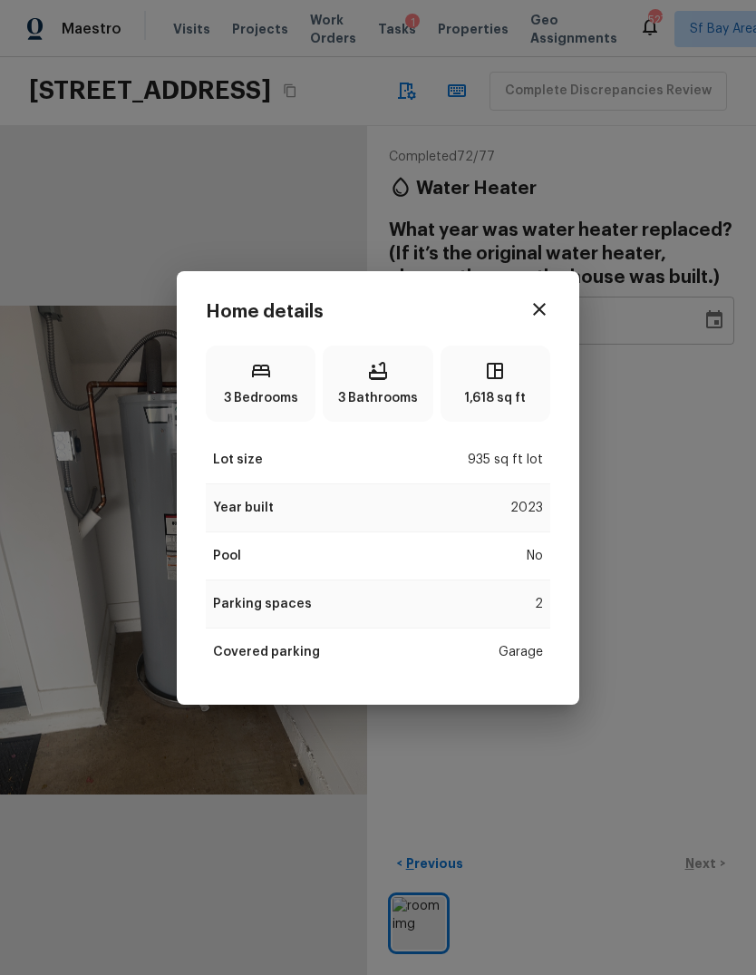
click at [536, 309] on icon "button" at bounding box center [540, 309] width 22 height 22
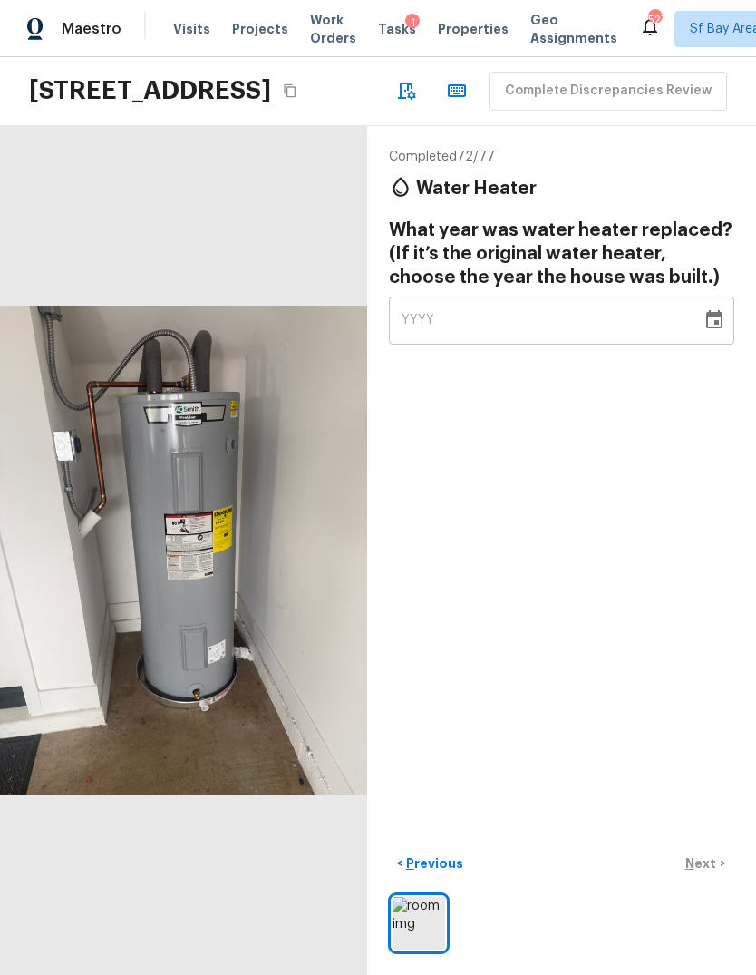
click at [566, 324] on div "YYYY" at bounding box center [546, 321] width 288 height 48
type input "2023"
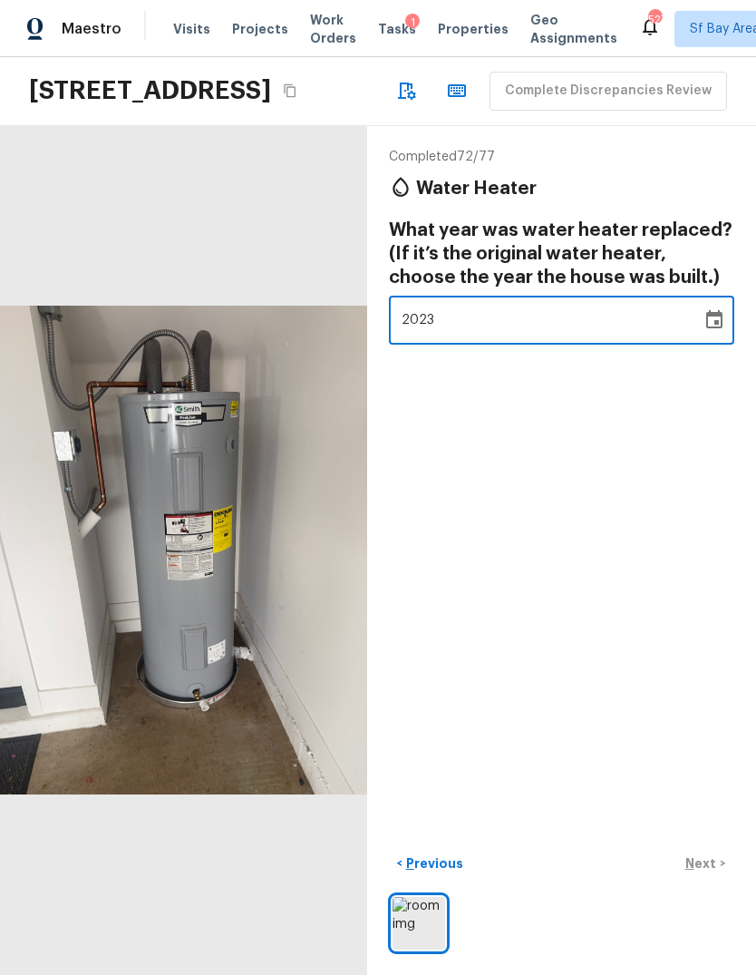
click at [668, 509] on div "Completed 72 / 77 Water Heater What year was water heater replaced? (If it’s th…" at bounding box center [561, 550] width 389 height 849
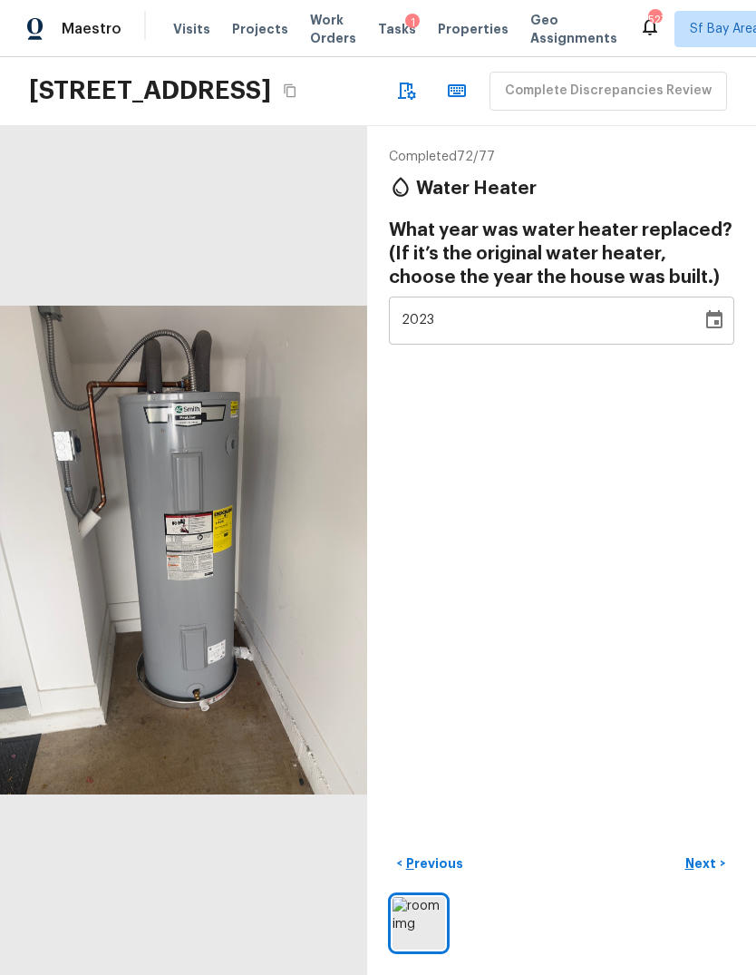
click at [710, 873] on p "Next" at bounding box center [703, 863] width 34 height 18
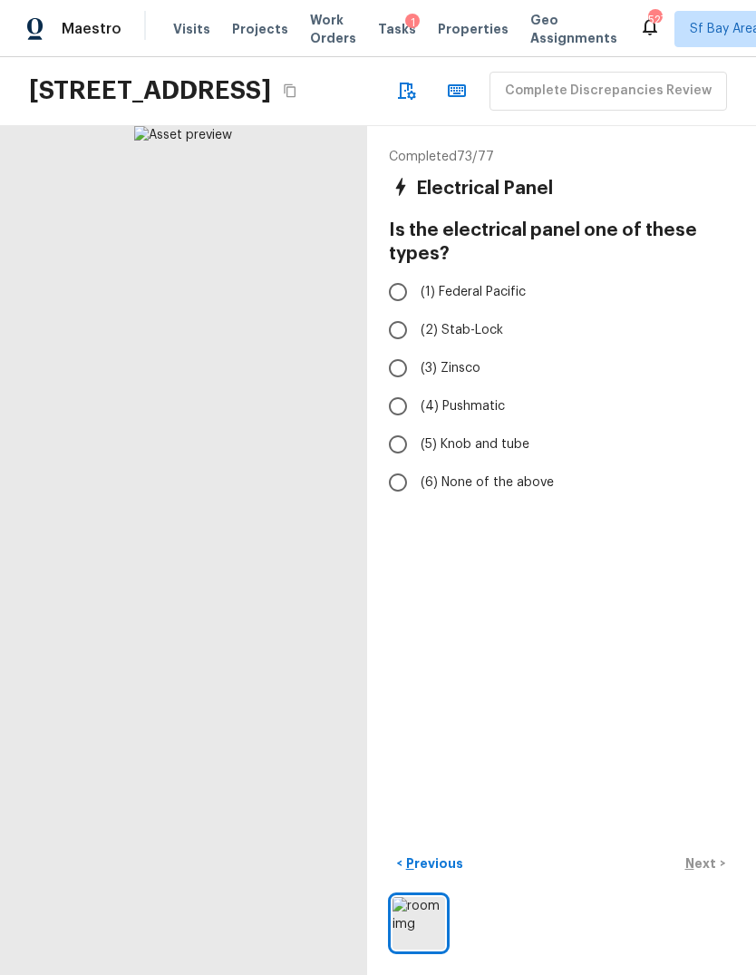
click at [401, 489] on input "(6) None of the above" at bounding box center [398, 483] width 38 height 38
radio input "true"
click at [716, 873] on p "Next" at bounding box center [703, 863] width 34 height 18
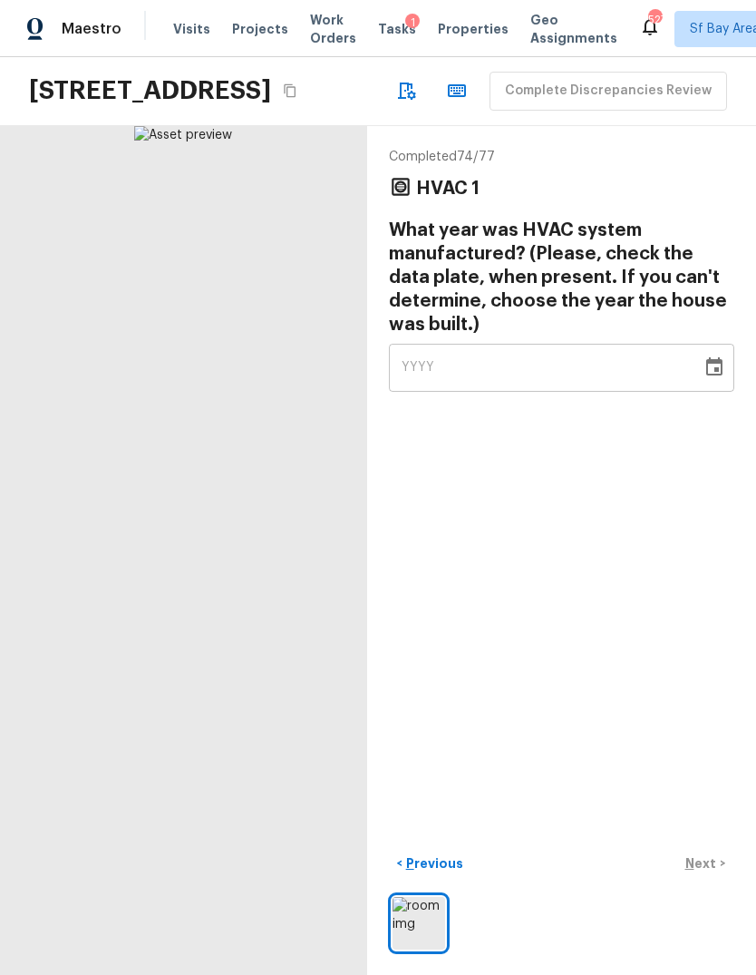
click at [416, 358] on div "YYYY" at bounding box center [546, 368] width 288 height 48
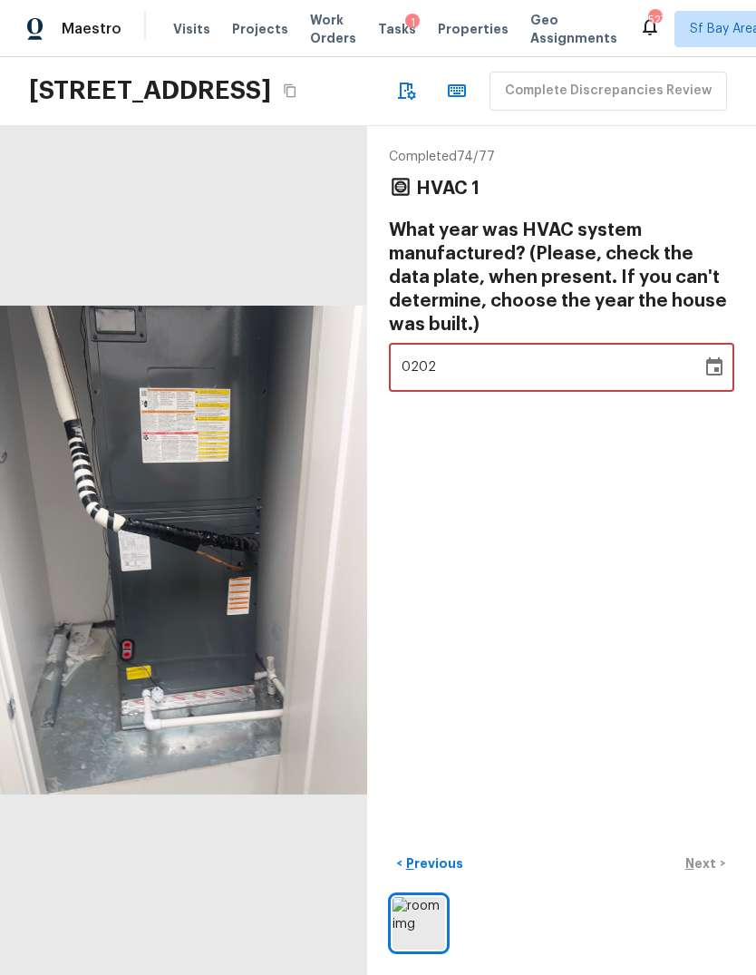
type input "2023"
click at [652, 554] on div "Completed 74 / 77 HVAC 1 What year was HVAC system manufactured? (Please, check…" at bounding box center [561, 550] width 389 height 849
click at [717, 873] on p "Next" at bounding box center [703, 863] width 34 height 18
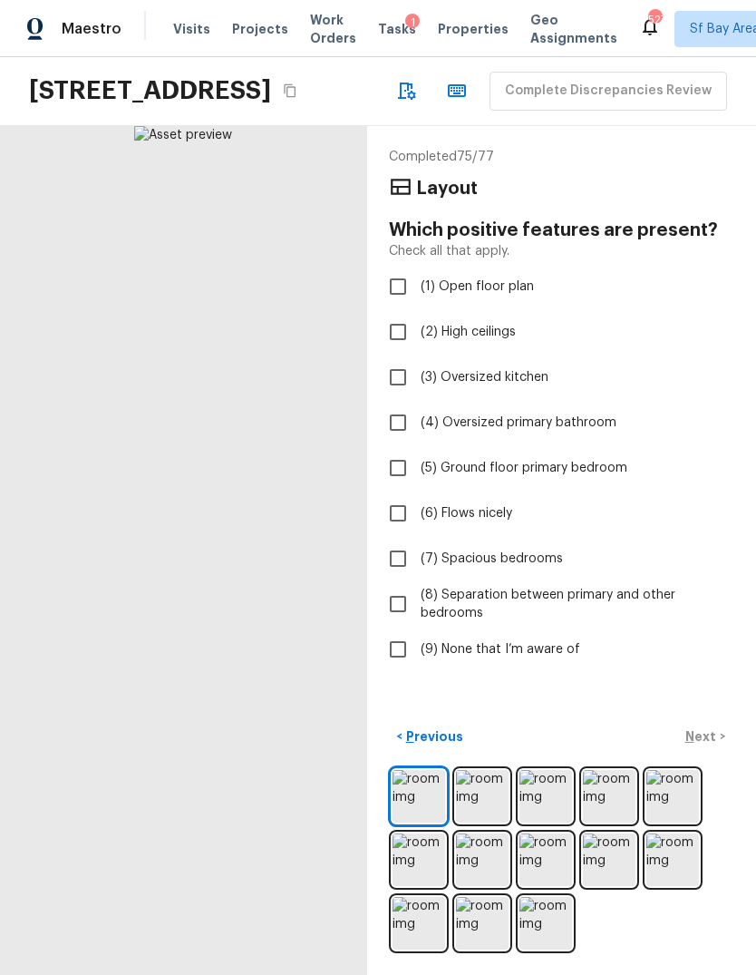
click at [713, 752] on div "< Previous Next >" at bounding box center [562, 737] width 346 height 30
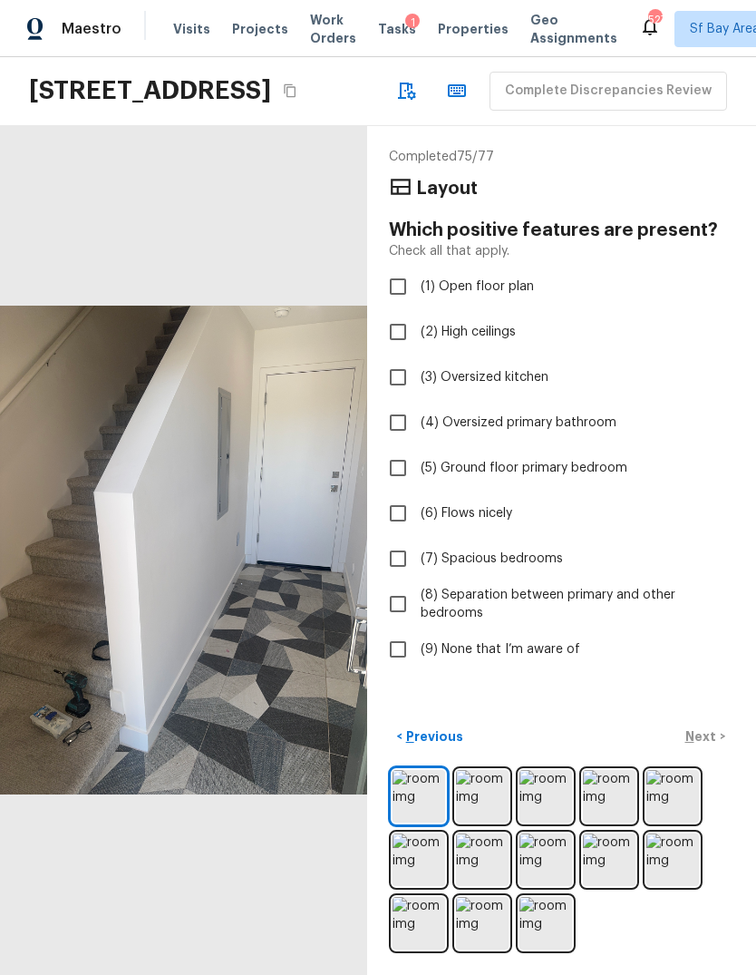
click at [400, 655] on input "(9) None that I’m aware of" at bounding box center [398, 649] width 38 height 38
checkbox input "true"
click at [712, 746] on p "Next" at bounding box center [703, 736] width 34 height 18
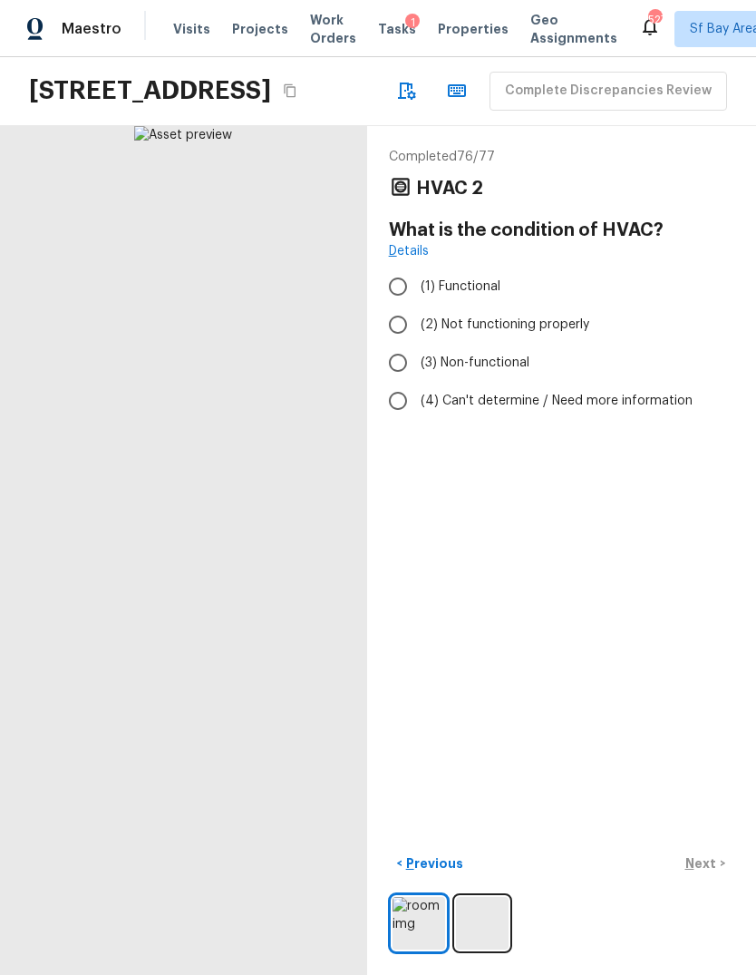
click at [395, 298] on input "(1) Functional" at bounding box center [398, 287] width 38 height 38
radio input "true"
click at [713, 873] on p "Next" at bounding box center [703, 863] width 34 height 18
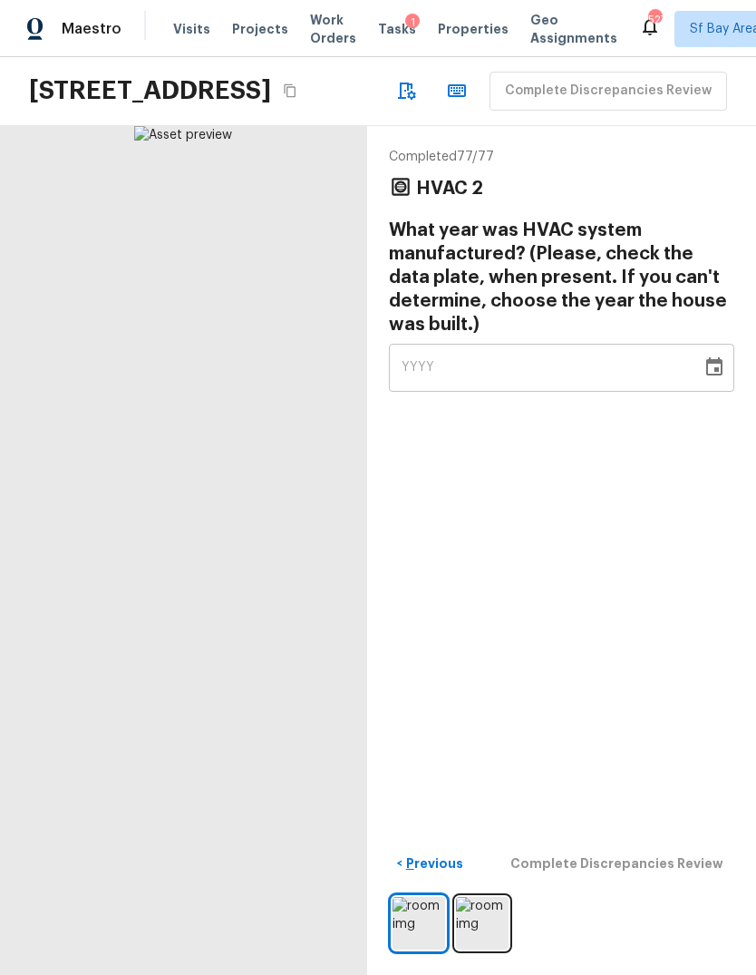
click at [413, 374] on span "YYYY" at bounding box center [419, 367] width 34 height 13
type input "2023"
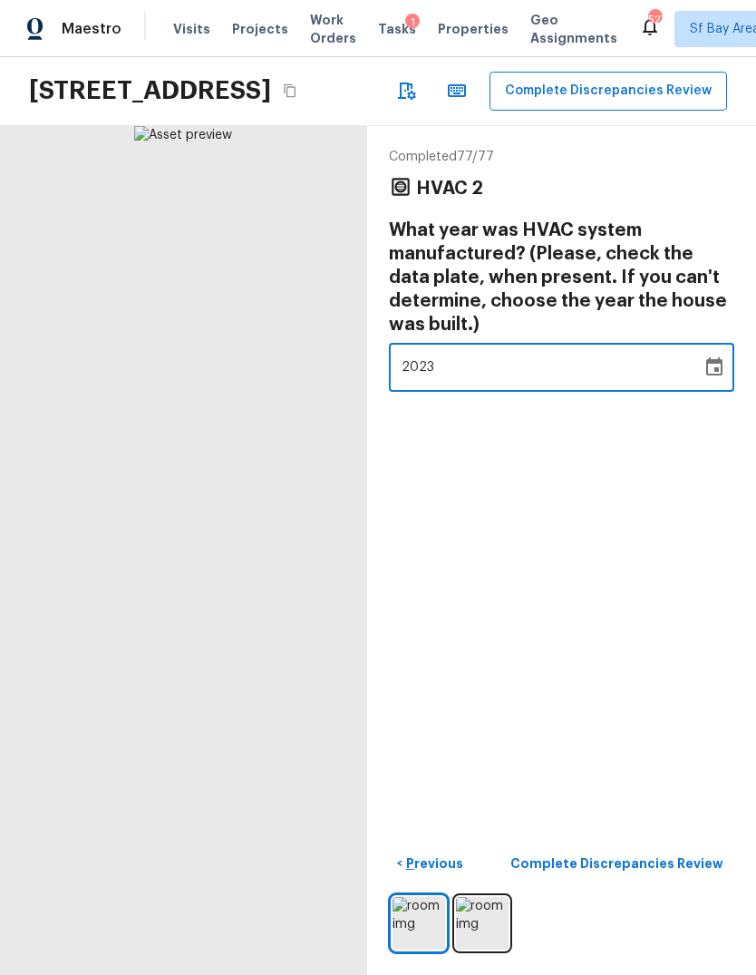
click at [666, 554] on div "Completed 77 / 77 HVAC 2 What year was HVAC system manufactured? (Please, check…" at bounding box center [561, 550] width 389 height 849
click at [707, 873] on p "Complete Discrepancies Review" at bounding box center [619, 863] width 217 height 18
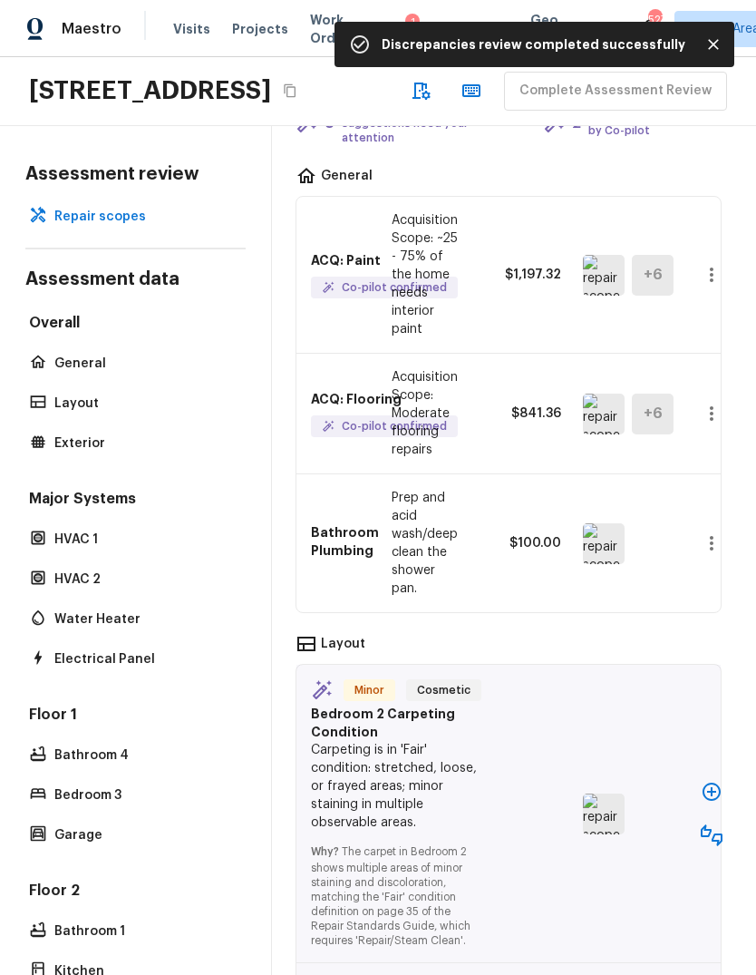
scroll to position [122, 5]
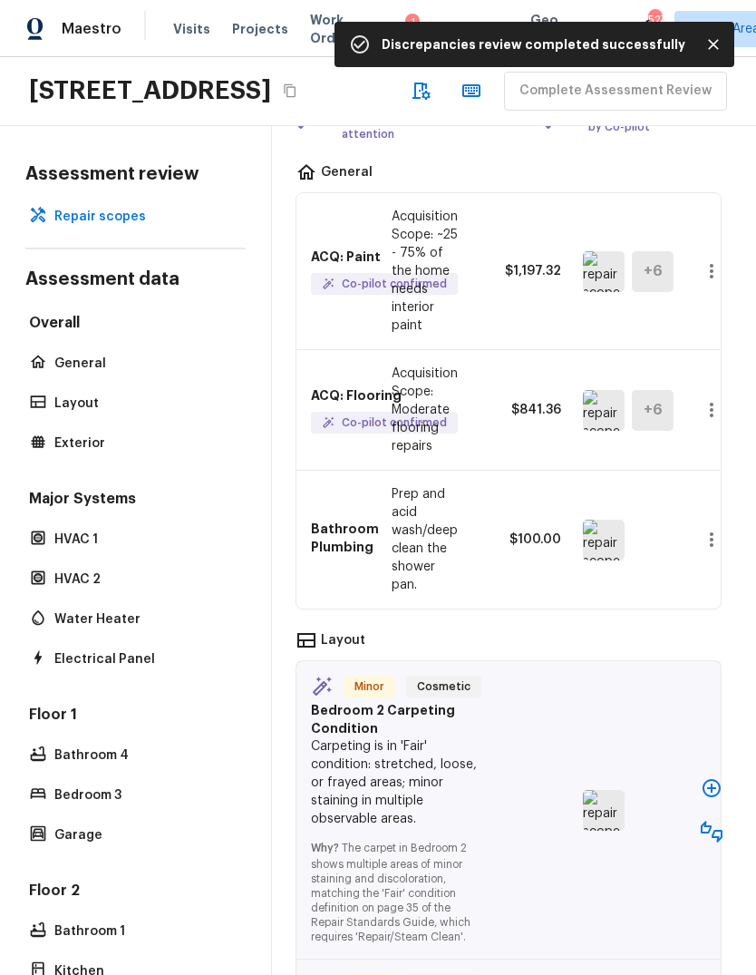
click at [715, 777] on icon "button" at bounding box center [712, 788] width 22 height 22
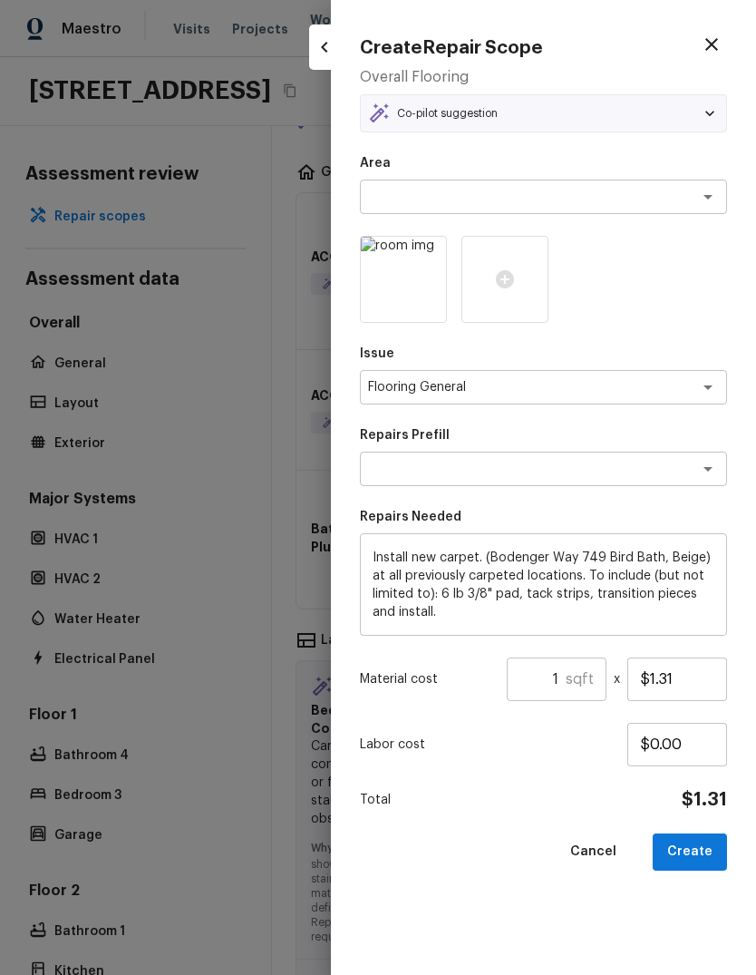
type textarea "Carpet LVL 1 - Bodenger Way (Beige)"
click at [698, 678] on input "$1.31" at bounding box center [678, 680] width 100 height 44
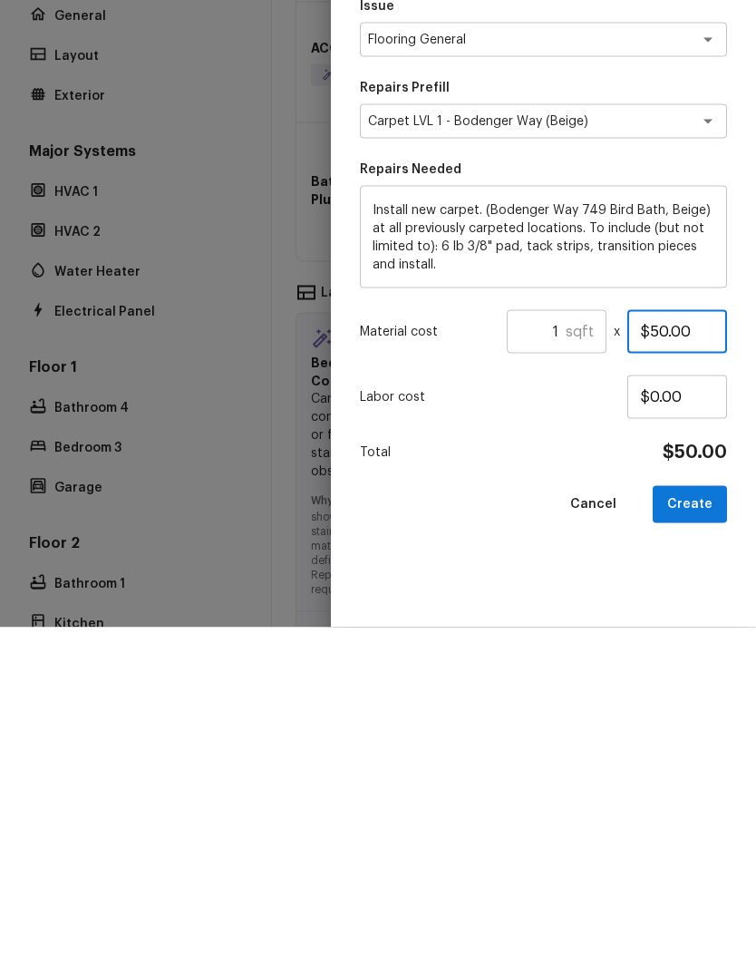
type input "$5.00"
click at [564, 658] on input "1" at bounding box center [536, 680] width 59 height 44
click at [698, 834] on button "Create" at bounding box center [690, 852] width 74 height 37
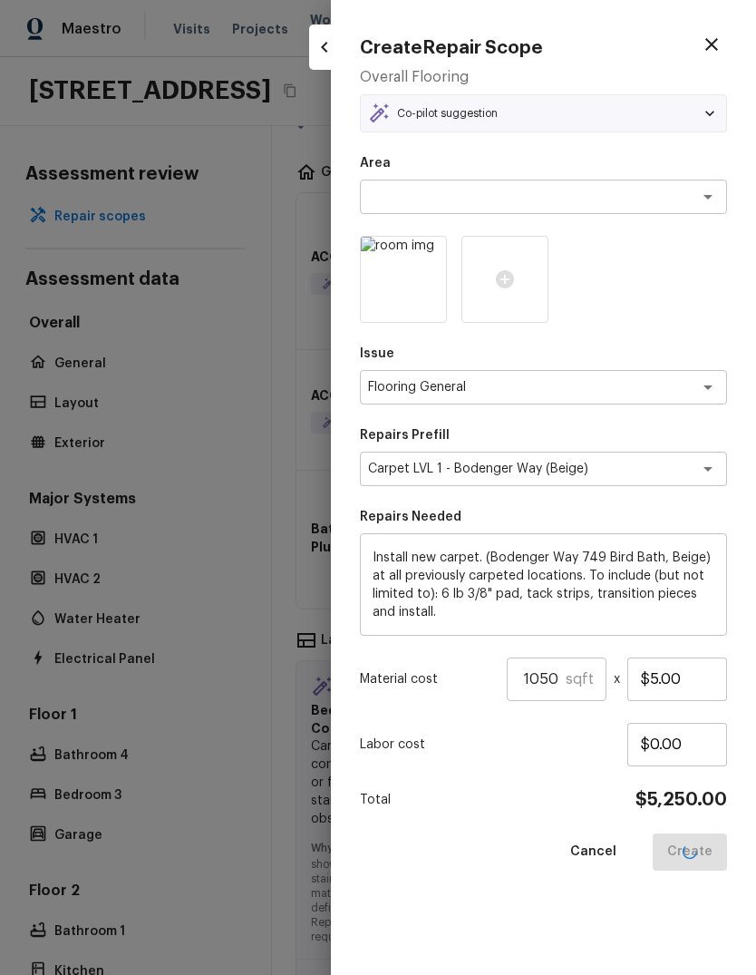
type input "1"
type input "$1.31"
type input "$0.00"
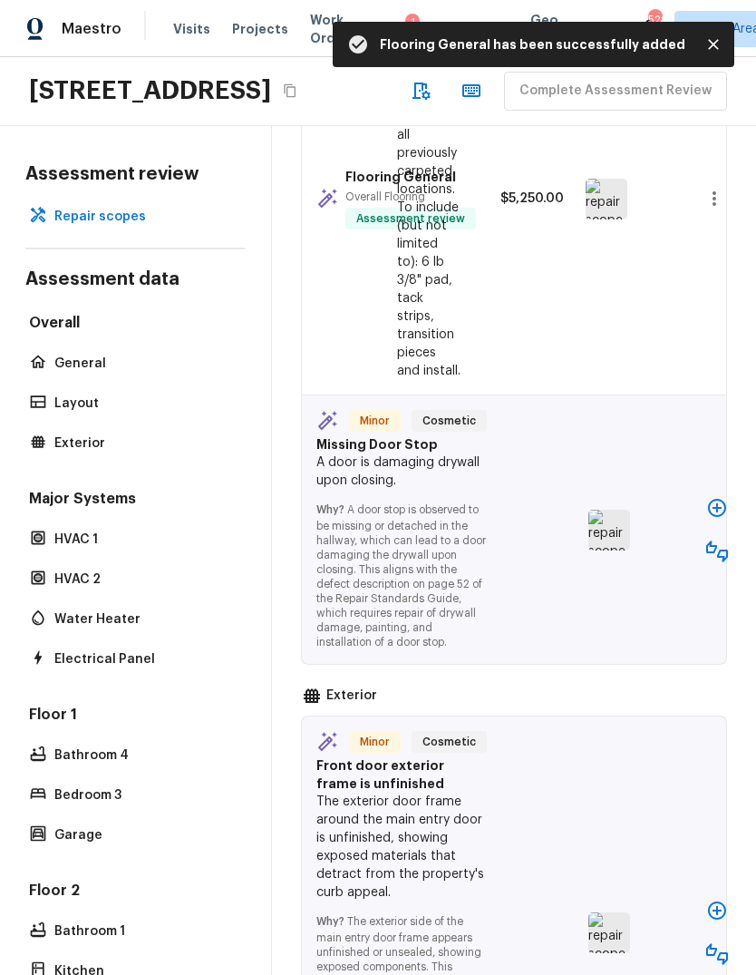
scroll to position [781, 0]
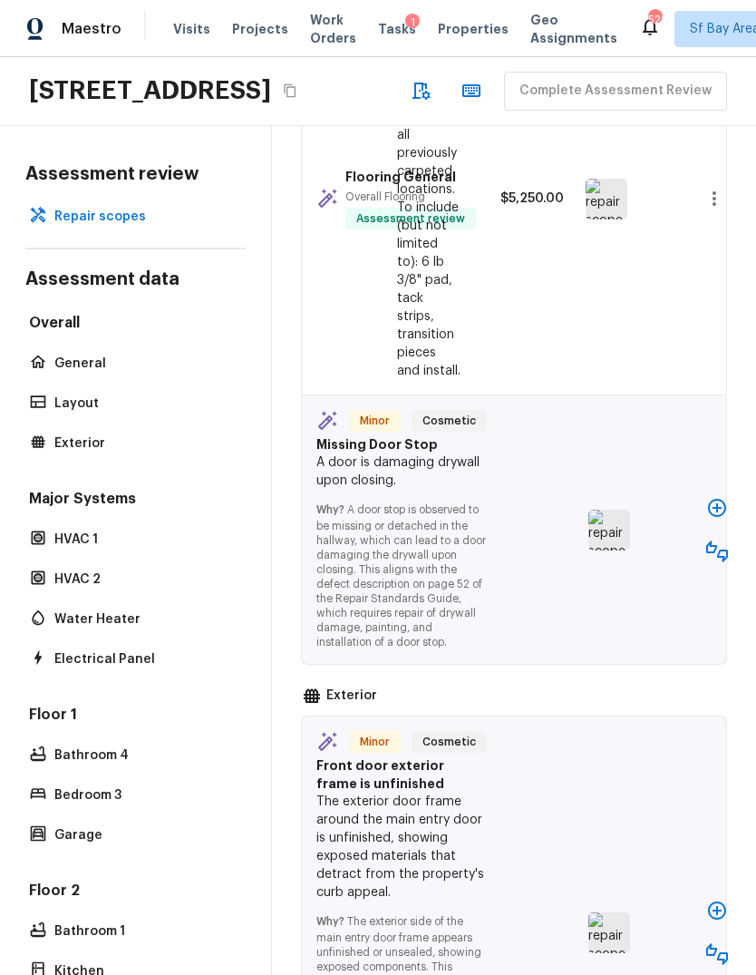
click at [711, 499] on icon "button" at bounding box center [717, 508] width 18 height 18
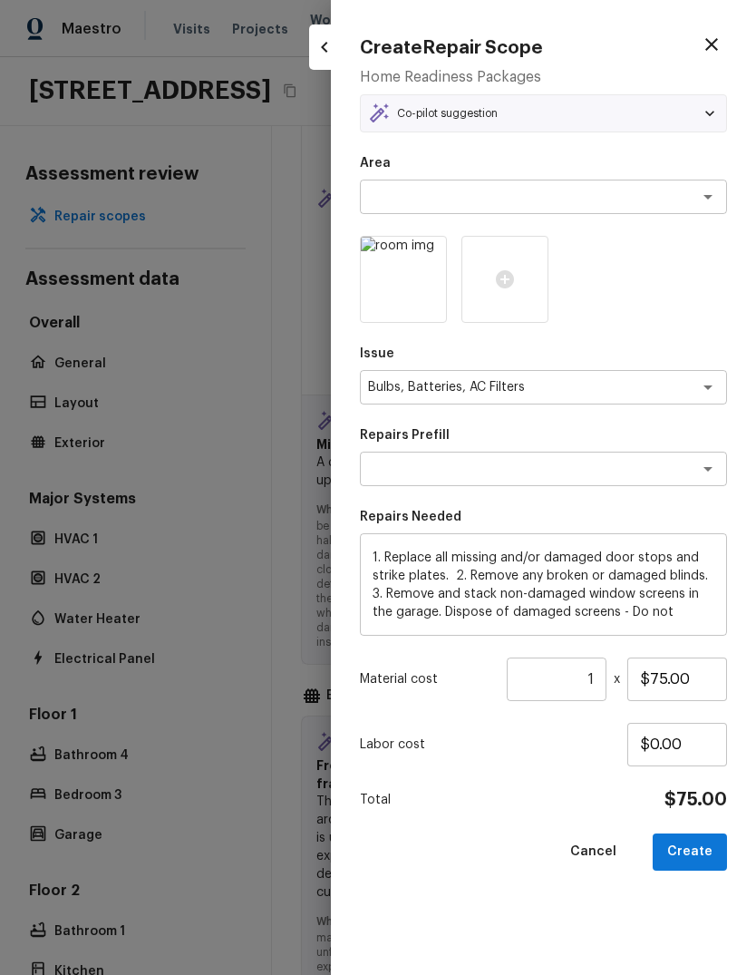
type textarea "Egregious Home Package"
click at [702, 853] on button "Create" at bounding box center [690, 852] width 74 height 37
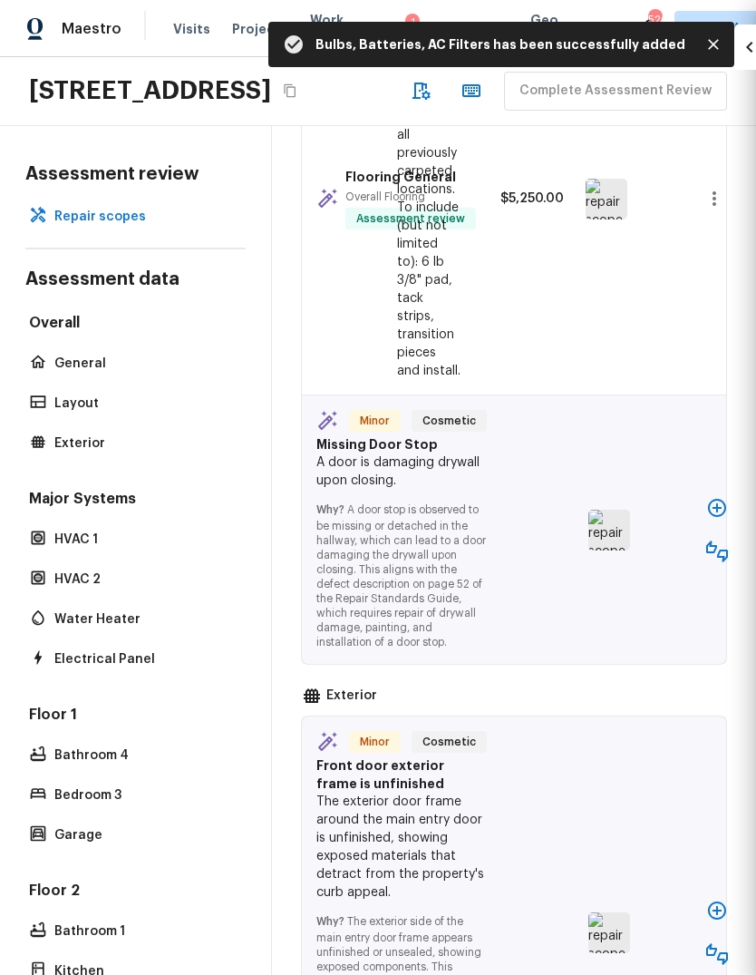
type input "$0.00"
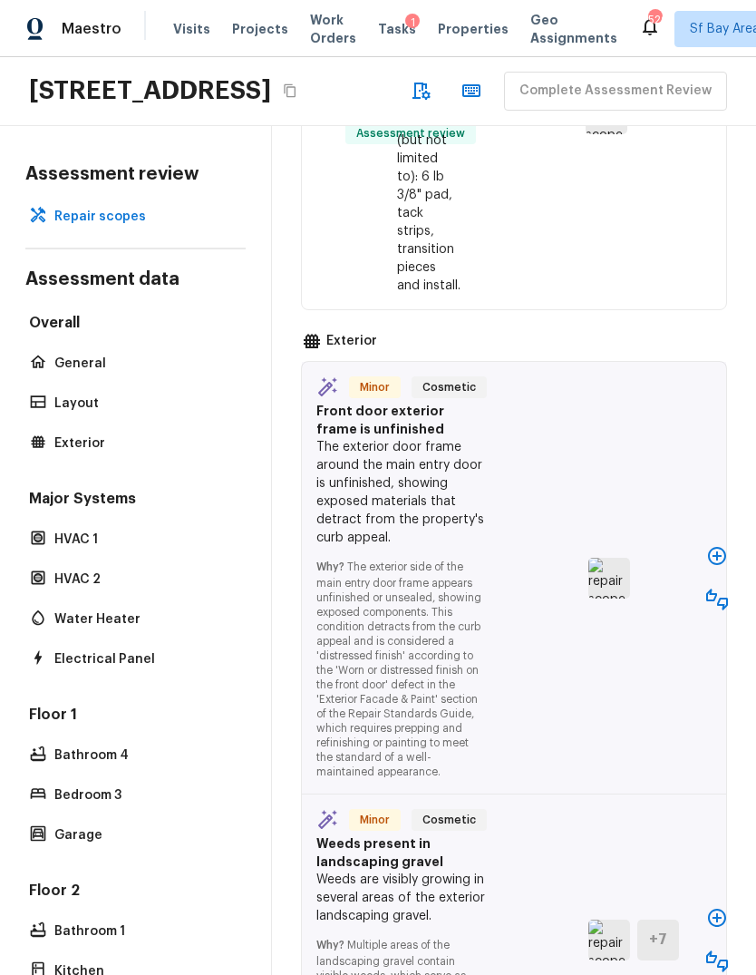
scroll to position [2057, 0]
click at [719, 538] on button "button" at bounding box center [717, 556] width 36 height 36
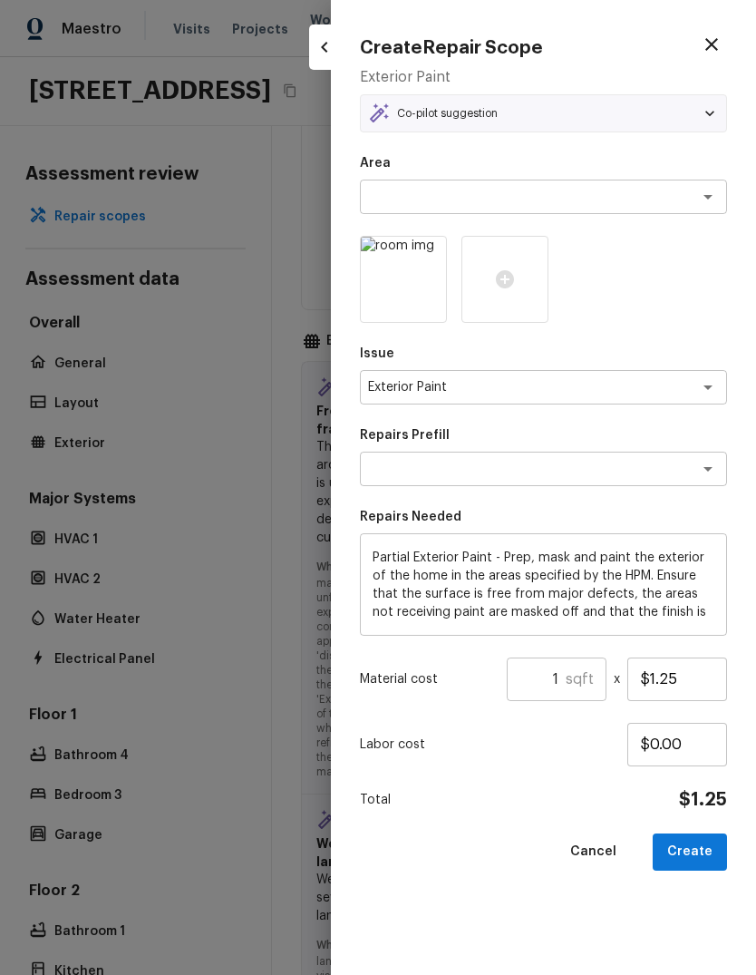
type textarea "Partial Exterior Paint LABOR ONLY"
click at [691, 673] on input "$1.25" at bounding box center [678, 680] width 100 height 44
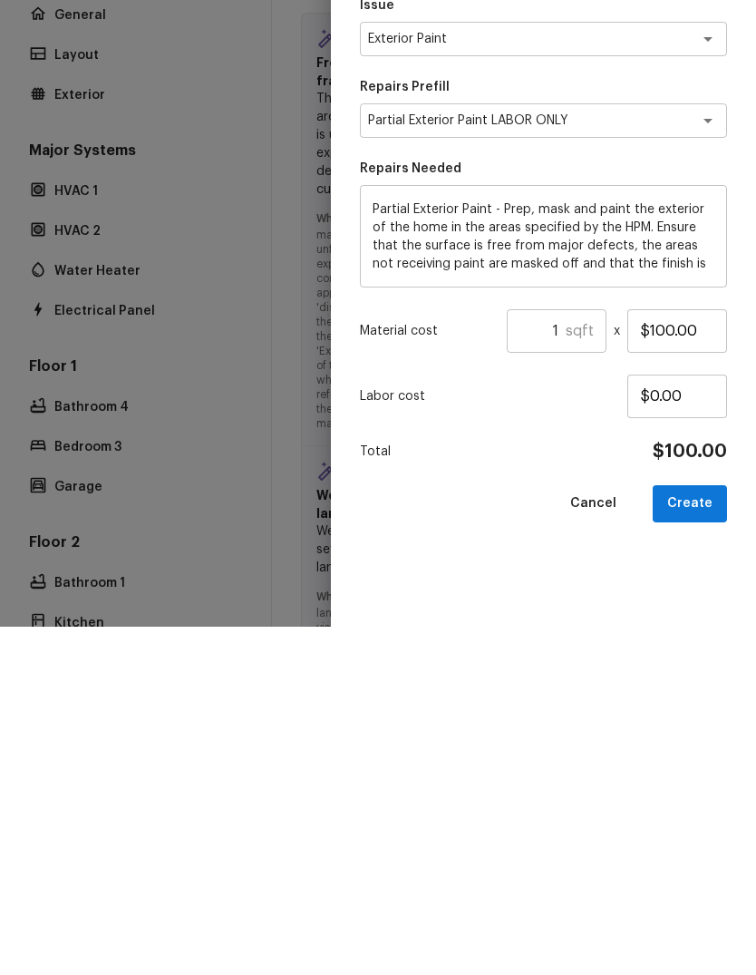
click at [700, 834] on button "Create" at bounding box center [690, 852] width 74 height 37
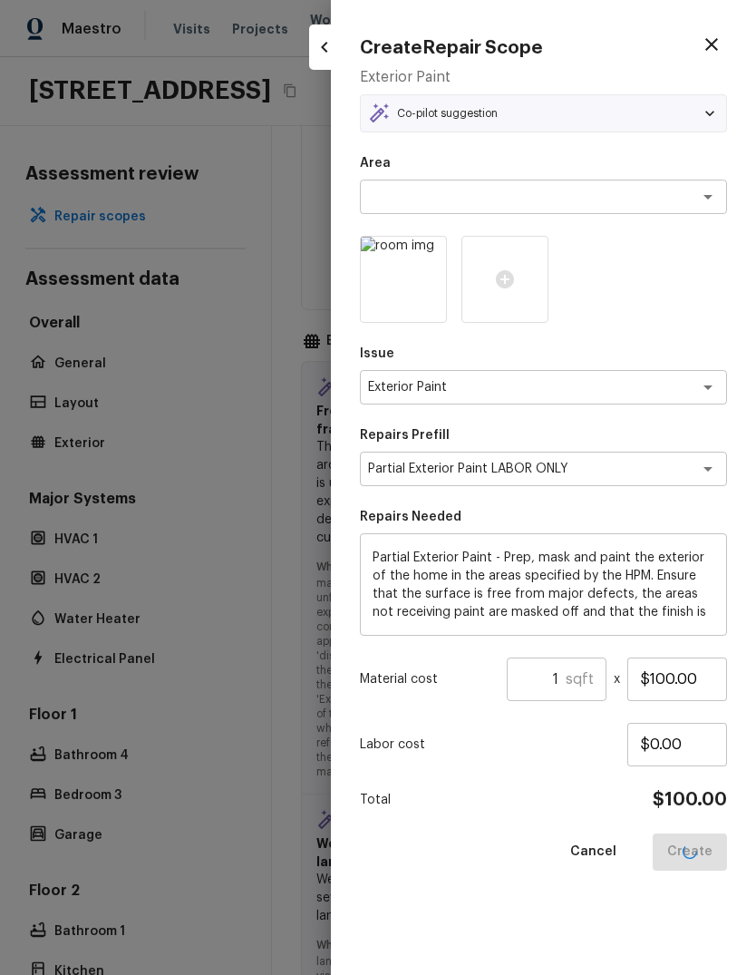
type input "$1.25"
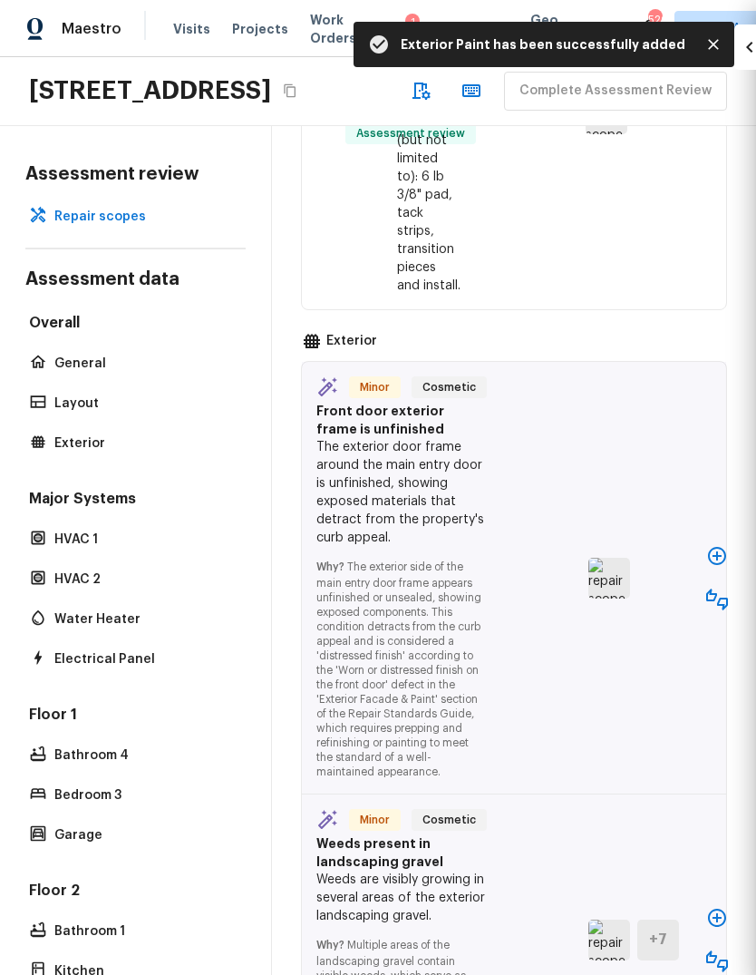
type input "$0.00"
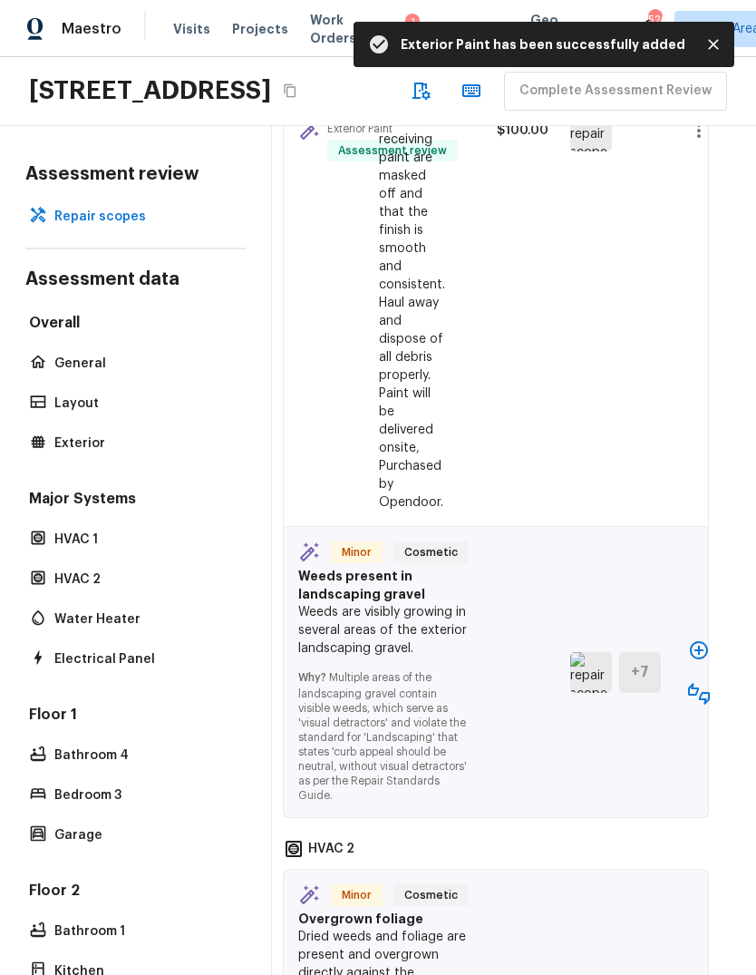
scroll to position [2684, 17]
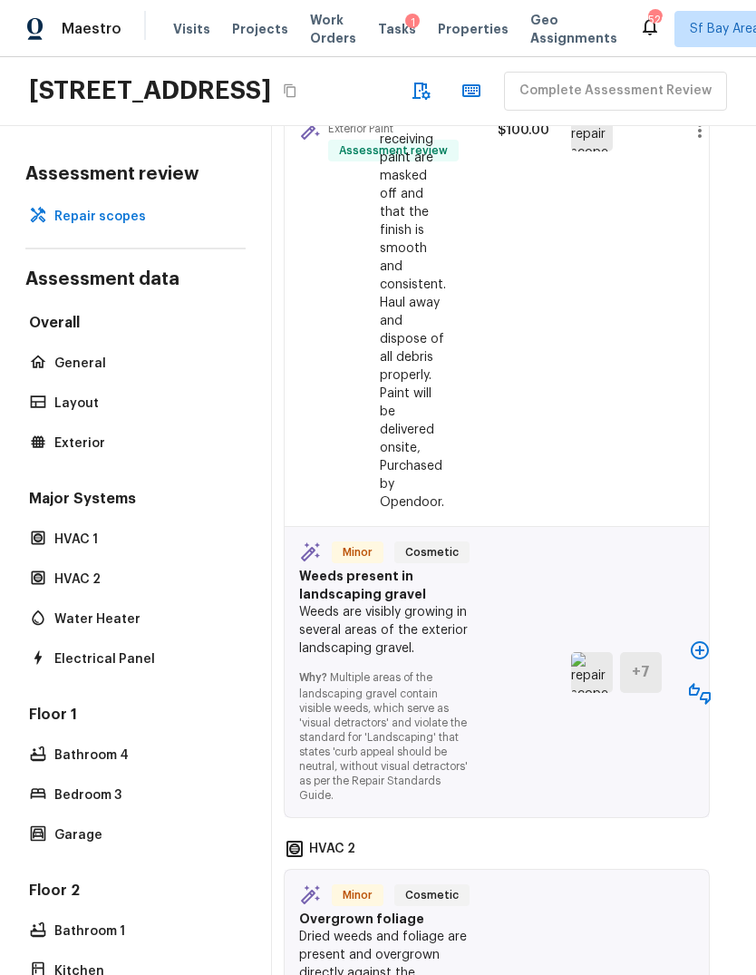
click at [699, 639] on icon "button" at bounding box center [700, 650] width 22 height 22
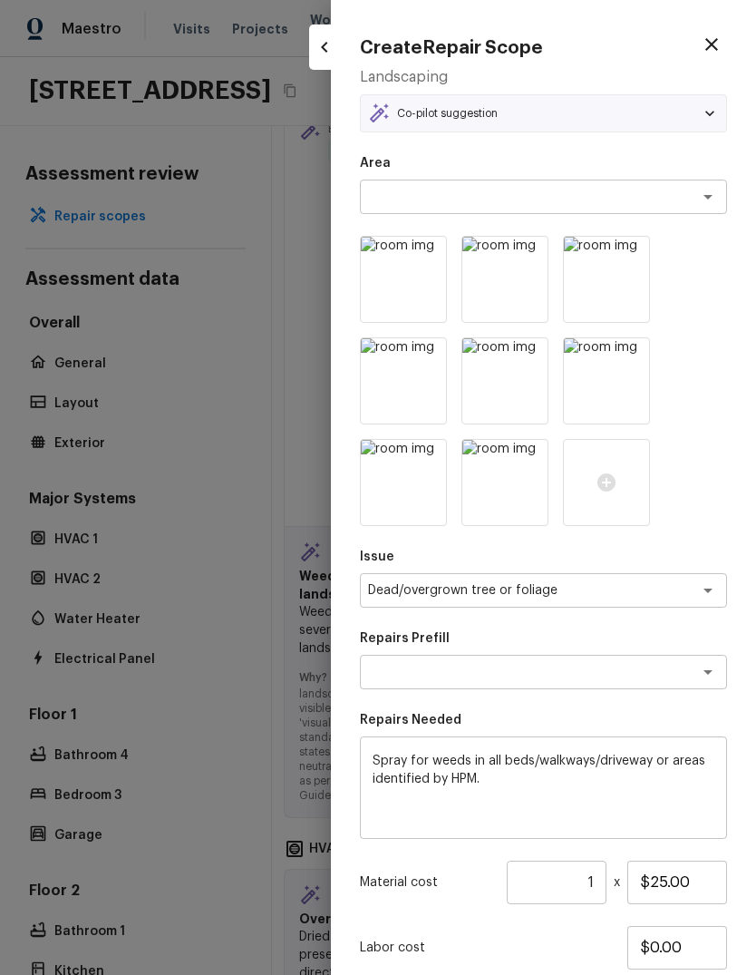
type textarea "Spray/remove weeds"
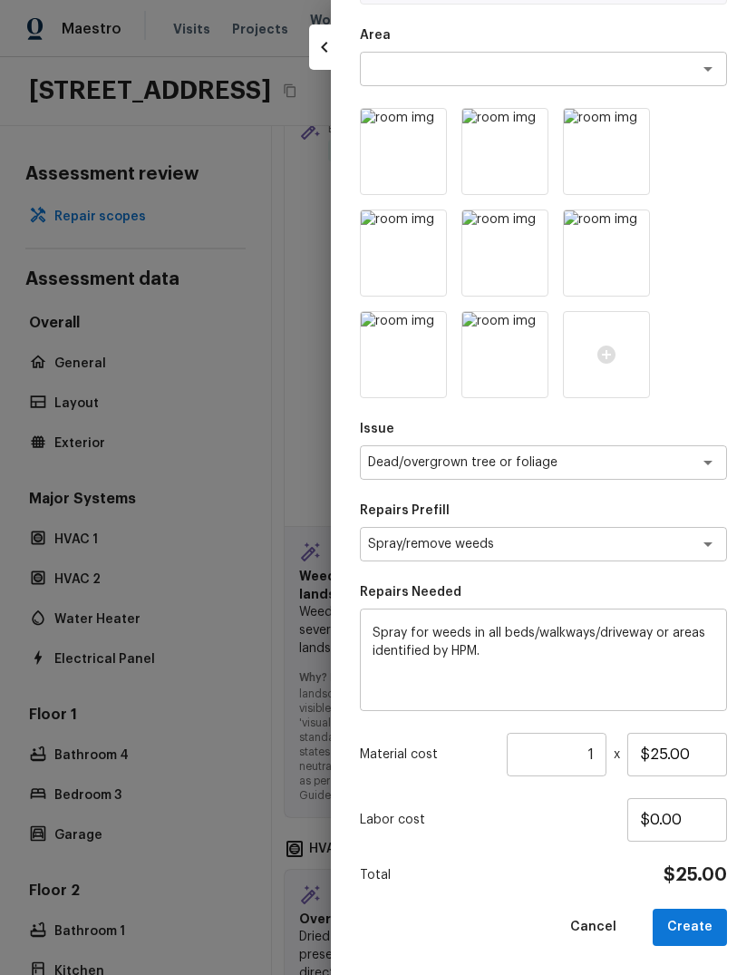
scroll to position [127, 0]
click at [702, 746] on input "$25.00" at bounding box center [678, 756] width 100 height 44
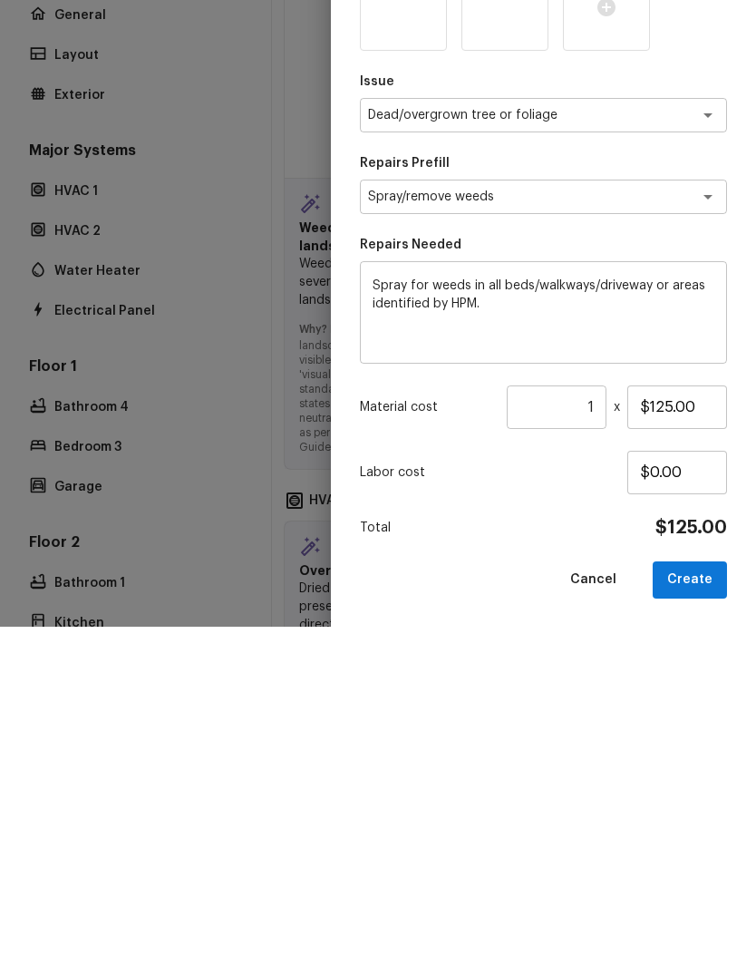
click at [709, 910] on button "Create" at bounding box center [690, 928] width 74 height 37
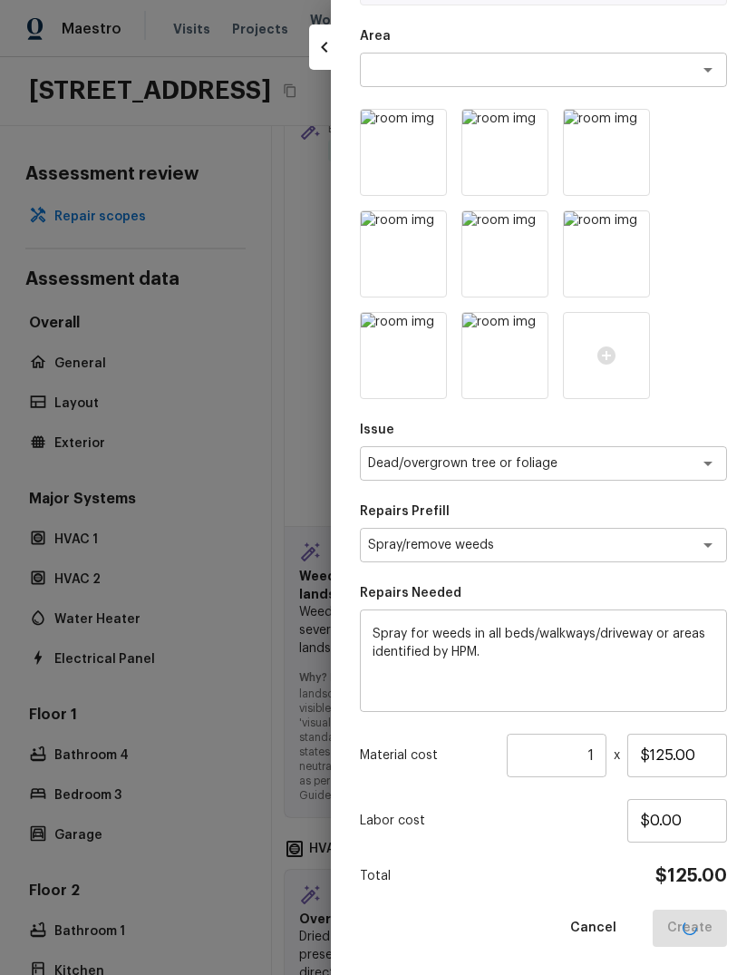
type input "$25.00"
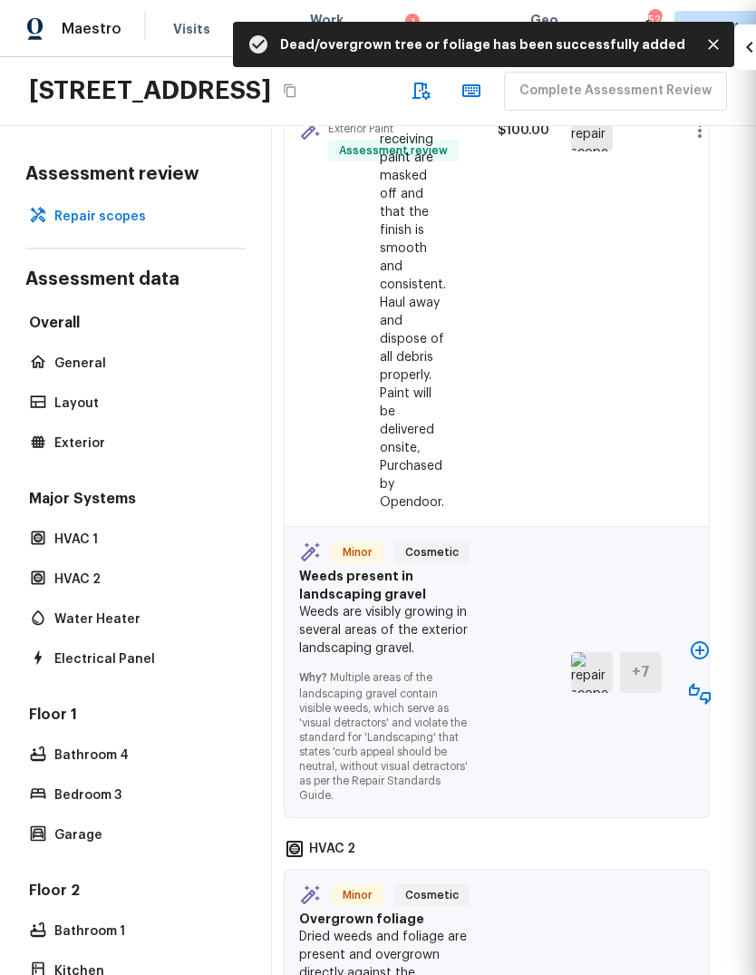
type input "$0.00"
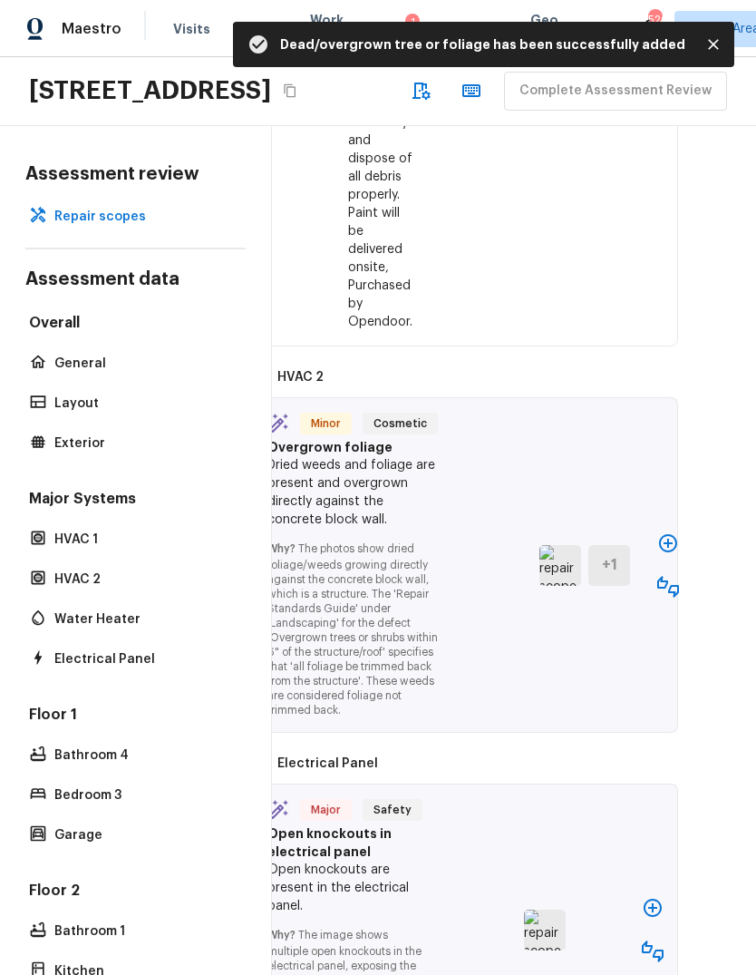
scroll to position [2974, 46]
click at [667, 532] on icon "button" at bounding box center [671, 543] width 22 height 22
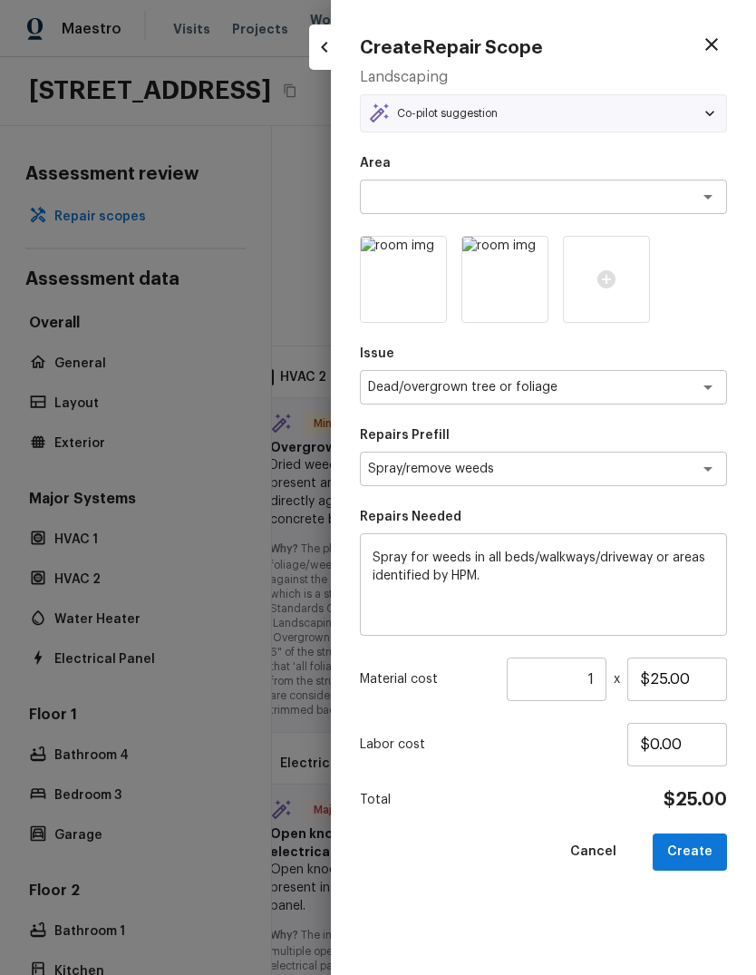
click at [706, 851] on button "Create" at bounding box center [690, 852] width 74 height 37
type input "$0.00"
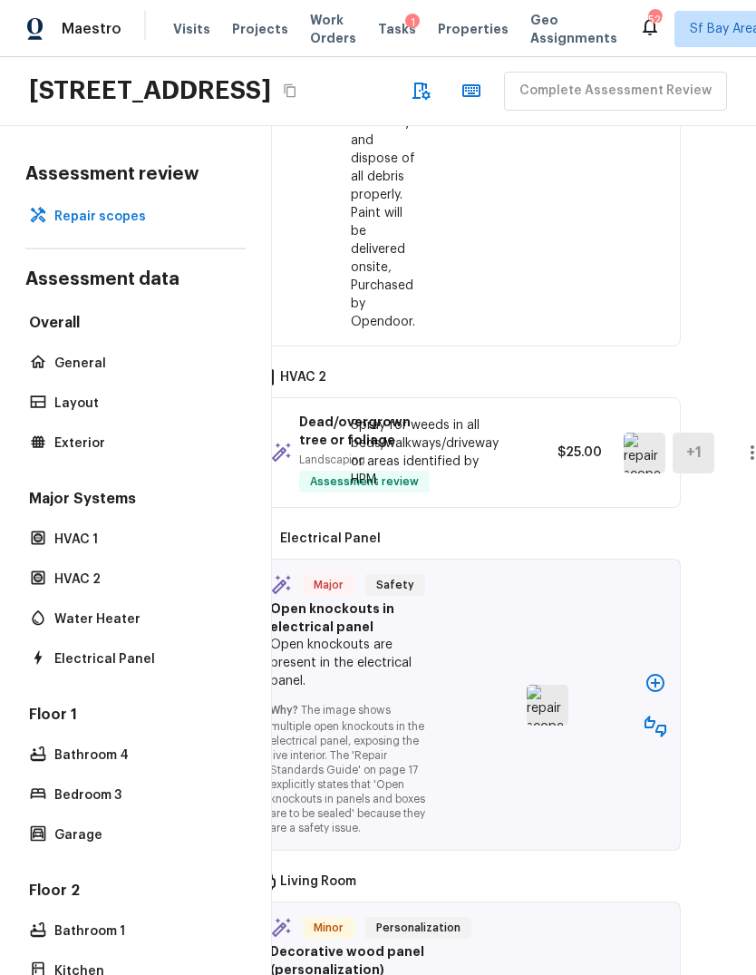
click at [654, 672] on icon "button" at bounding box center [656, 683] width 22 height 22
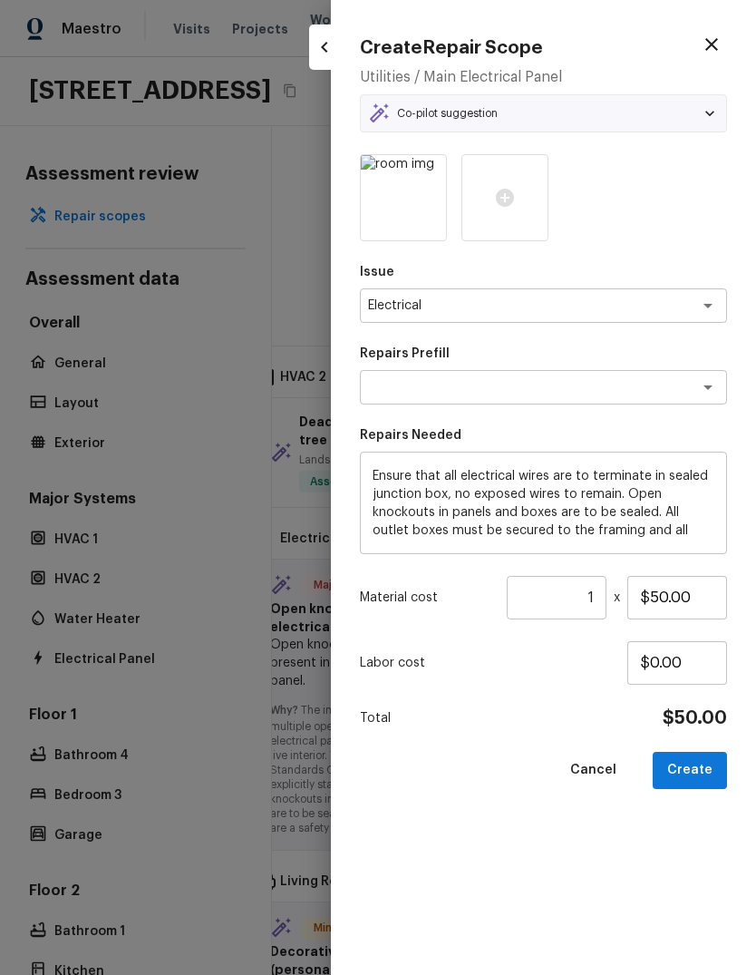
type textarea "Terminate/Conceal Wiring"
click at [696, 766] on button "Create" at bounding box center [690, 770] width 74 height 37
type input "$0.00"
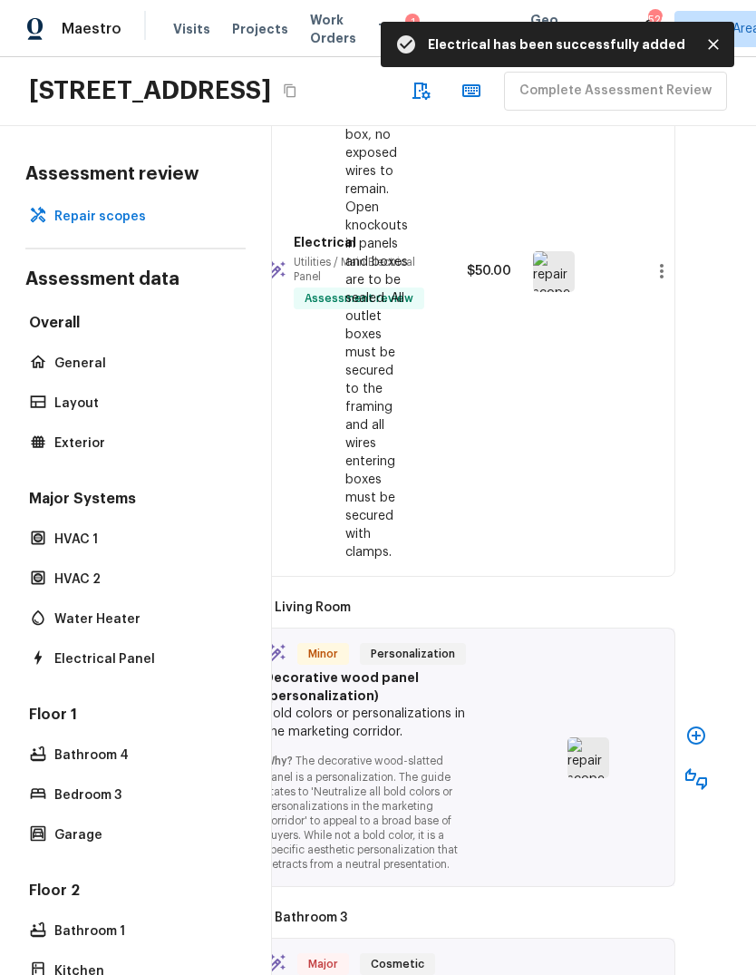
scroll to position [3571, 50]
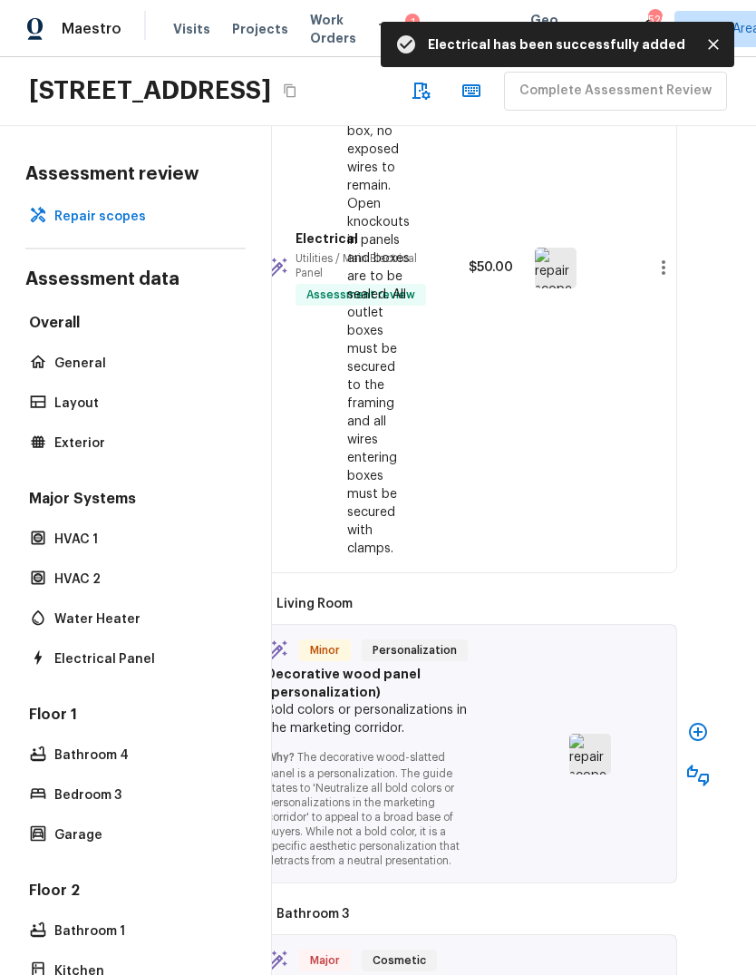
click at [698, 723] on icon "button" at bounding box center [698, 732] width 18 height 18
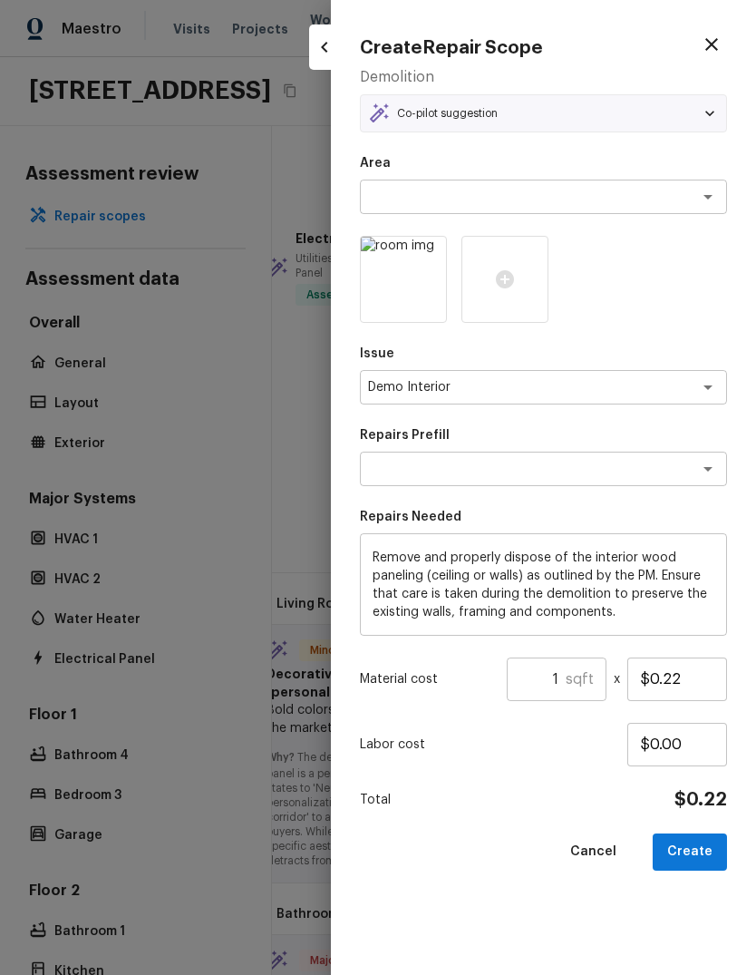
type textarea "Remove Wood Paneling"
click at [706, 674] on input "$0.22" at bounding box center [678, 680] width 100 height 44
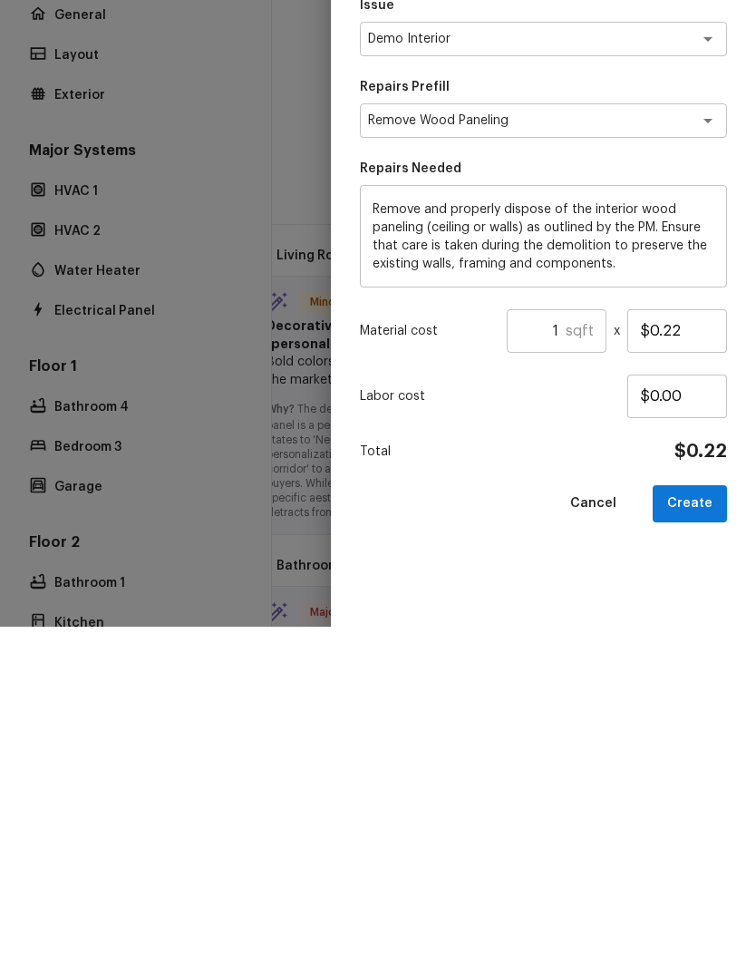
click at [542, 658] on input "1" at bounding box center [536, 680] width 59 height 44
click at [711, 834] on button "Create" at bounding box center [690, 852] width 74 height 37
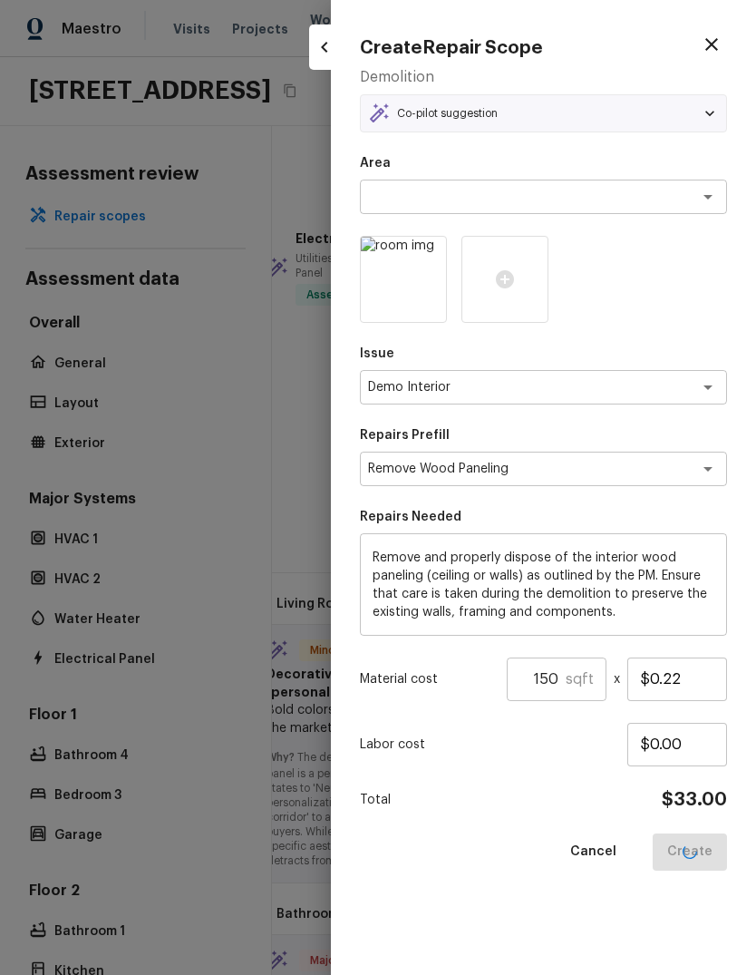
type input "1"
type input "$0.00"
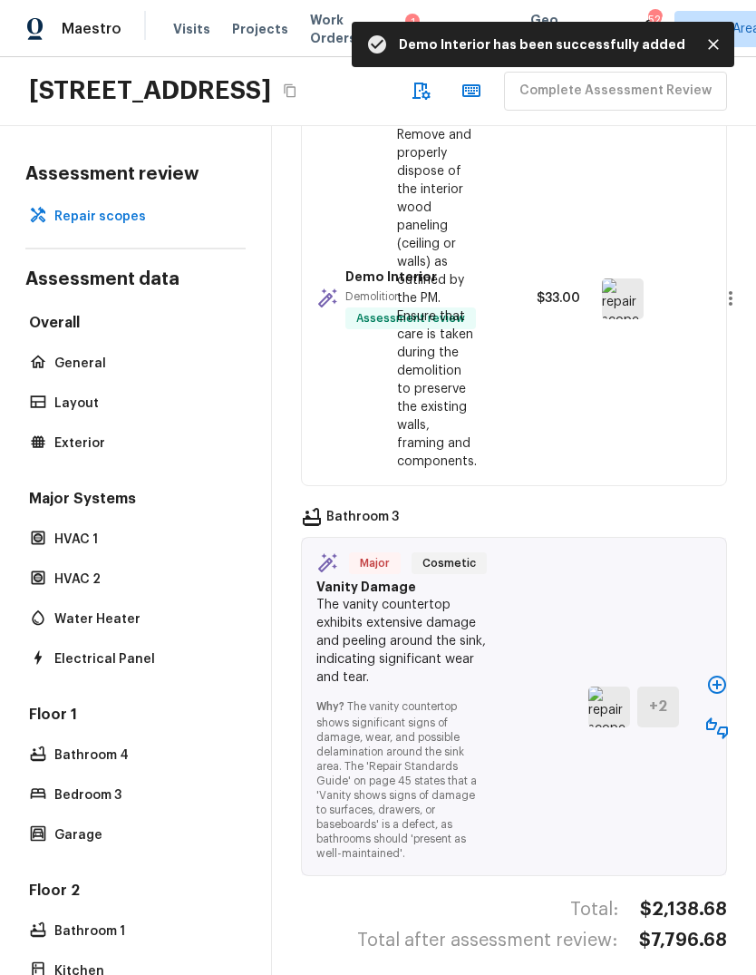
scroll to position [4070, 0]
click at [715, 674] on icon "button" at bounding box center [718, 685] width 22 height 22
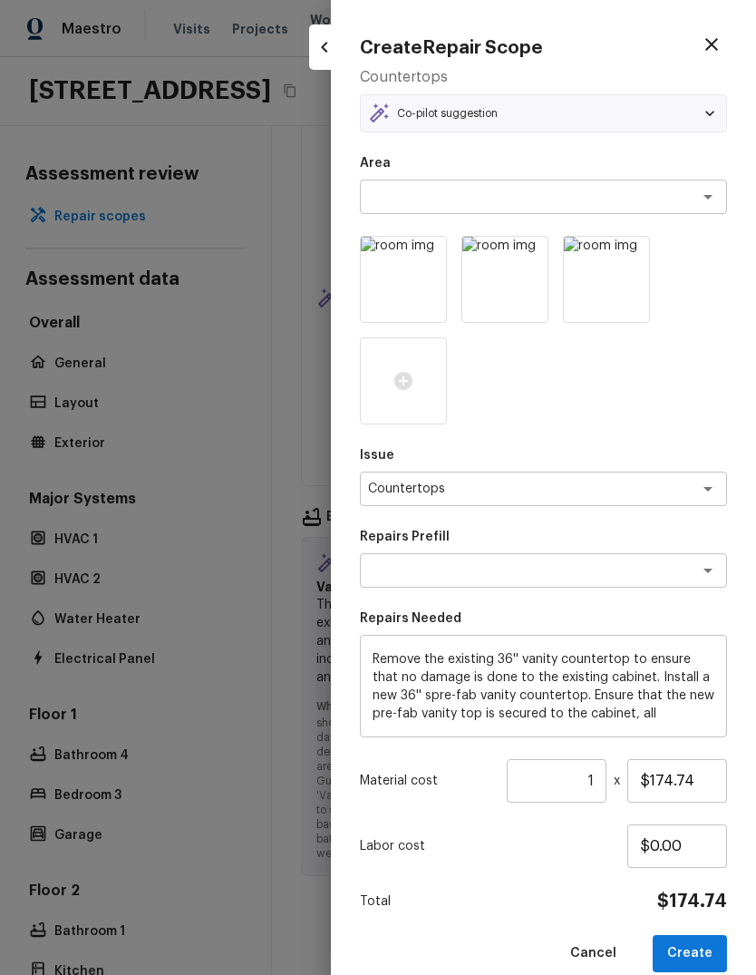
type textarea "Pre-fab Vanity Top (36'')"
click at [697, 944] on button "Create" at bounding box center [690, 953] width 74 height 37
type input "$0.00"
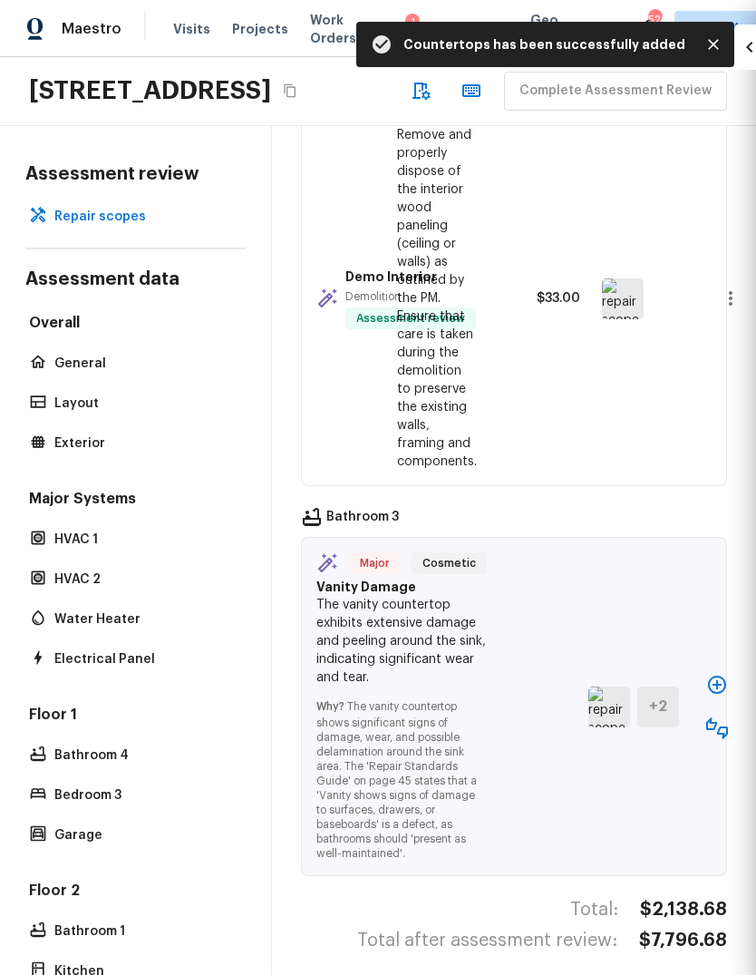
scroll to position [3680, 0]
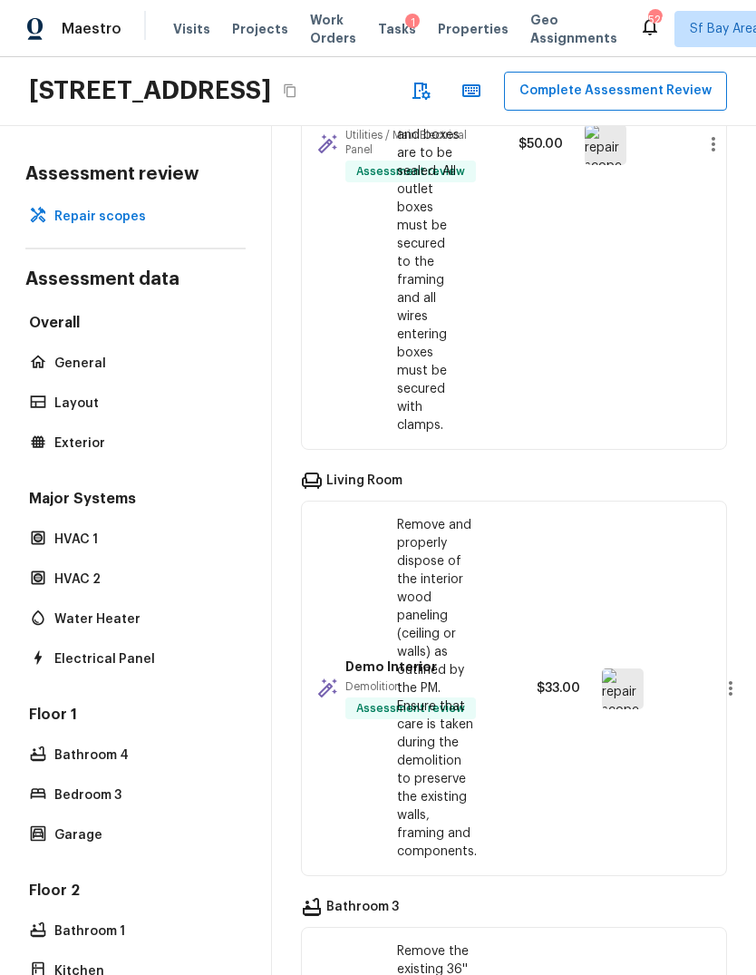
click at [504, 72] on button "Complete Assessment Review" at bounding box center [615, 91] width 223 height 39
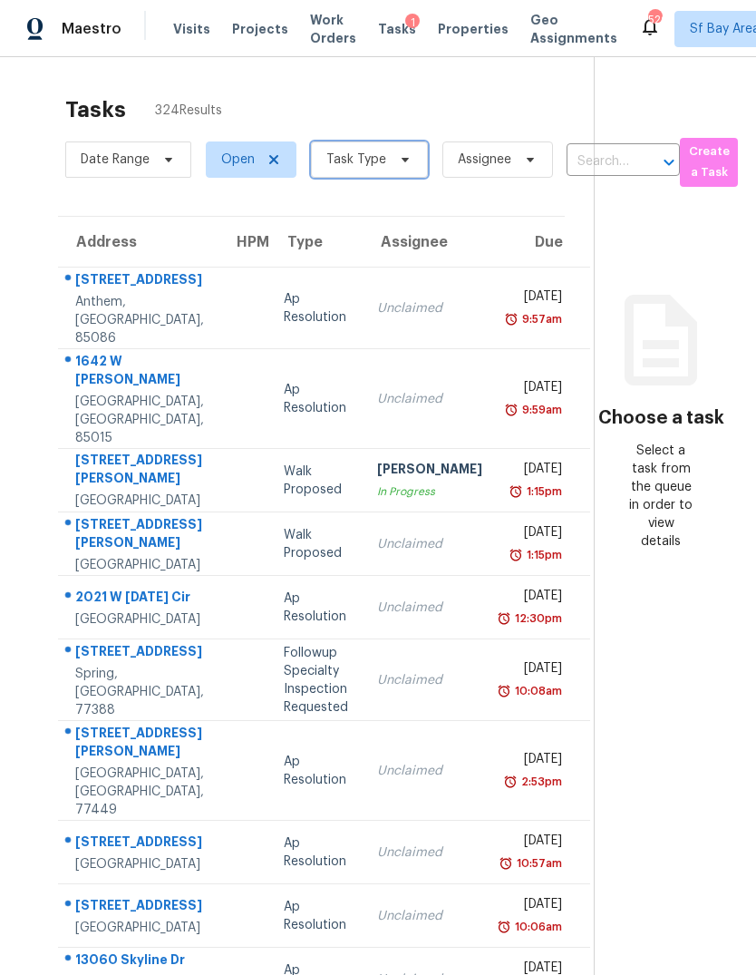
click at [332, 151] on span "Task Type" at bounding box center [357, 160] width 60 height 18
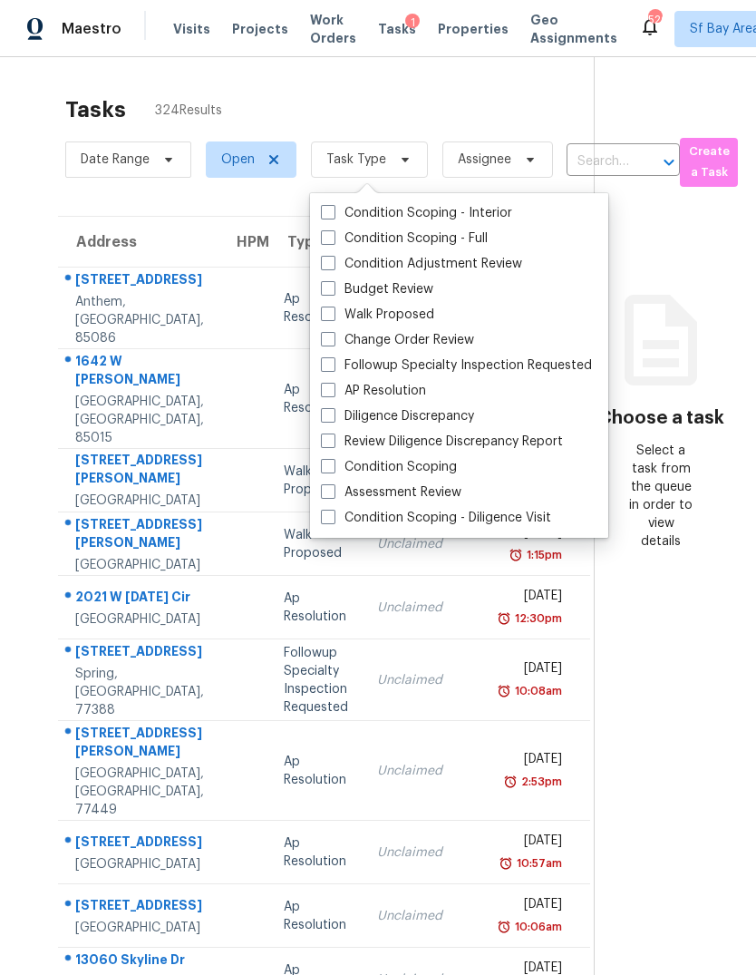
click at [327, 484] on span at bounding box center [328, 491] width 15 height 15
click at [327, 483] on input "Assessment Review" at bounding box center [327, 489] width 12 height 12
checkbox input "true"
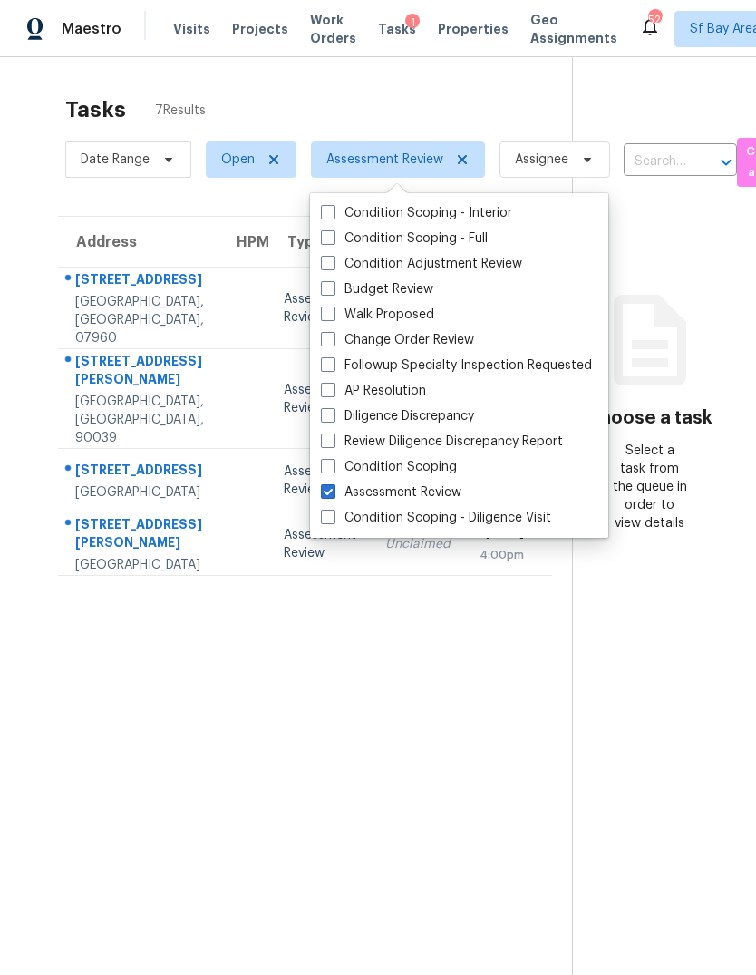
click at [131, 671] on section "Tasks 7 Results Date Range Open Assessment Review Assignee ​ Create a Task Addr…" at bounding box center [300, 559] width 543 height 946
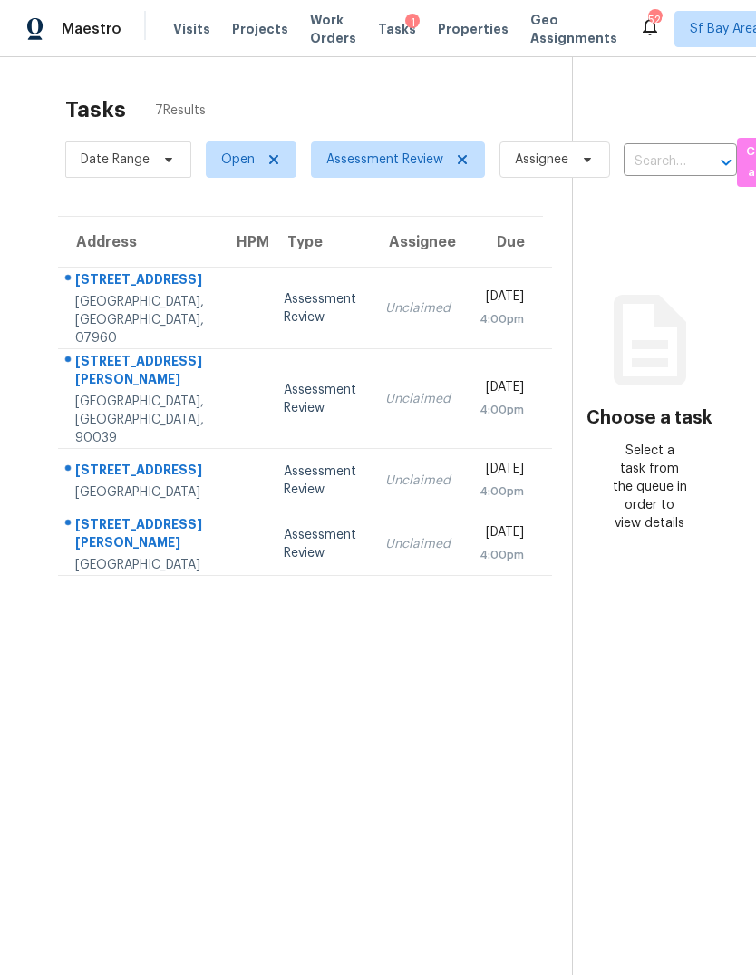
click at [102, 532] on div "[STREET_ADDRESS][PERSON_NAME]" at bounding box center [139, 535] width 129 height 41
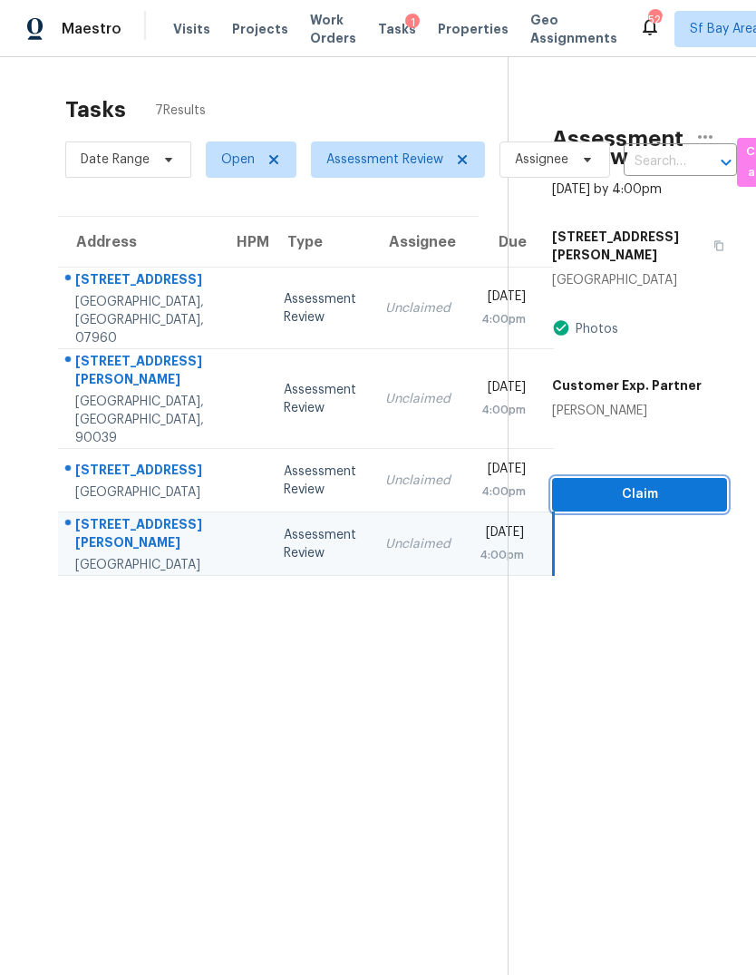
click at [601, 483] on span "Claim" at bounding box center [640, 494] width 146 height 23
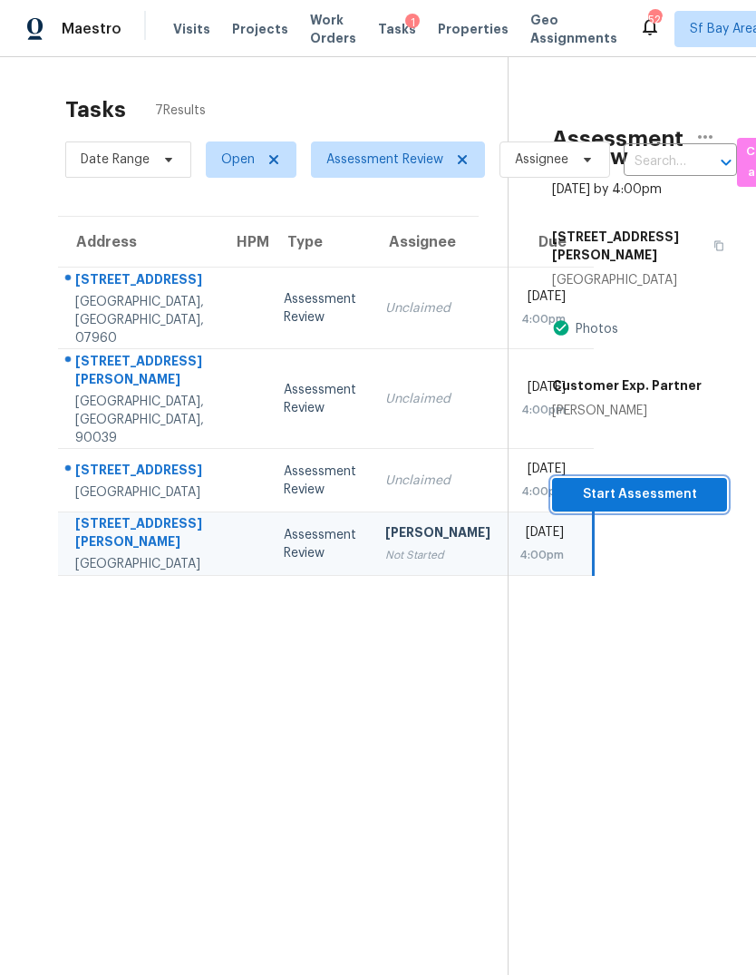
click at [659, 478] on button "Start Assessment" at bounding box center [639, 495] width 175 height 34
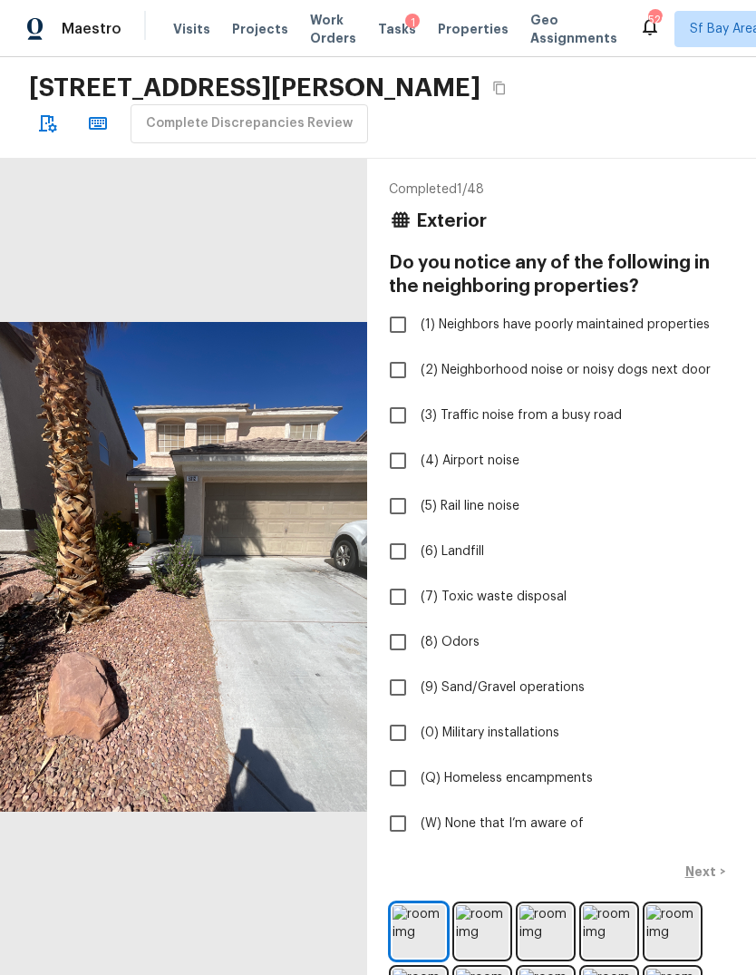
click at [396, 822] on input "(W) None that I’m aware of" at bounding box center [398, 824] width 38 height 38
checkbox input "true"
click at [712, 869] on p "Next" at bounding box center [703, 872] width 34 height 18
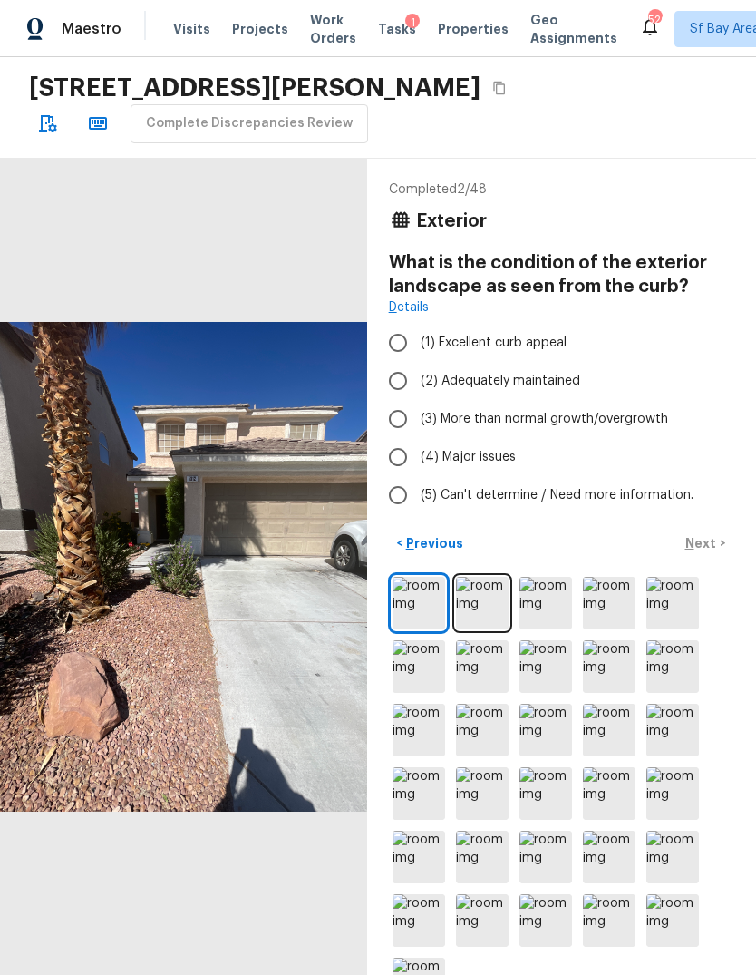
click at [392, 382] on input "(2) Adequately maintained" at bounding box center [398, 381] width 38 height 38
radio input "true"
click at [397, 424] on input "(3) More than normal growth/overgrowth" at bounding box center [398, 419] width 38 height 38
radio input "true"
click at [705, 552] on p "Next" at bounding box center [703, 543] width 34 height 18
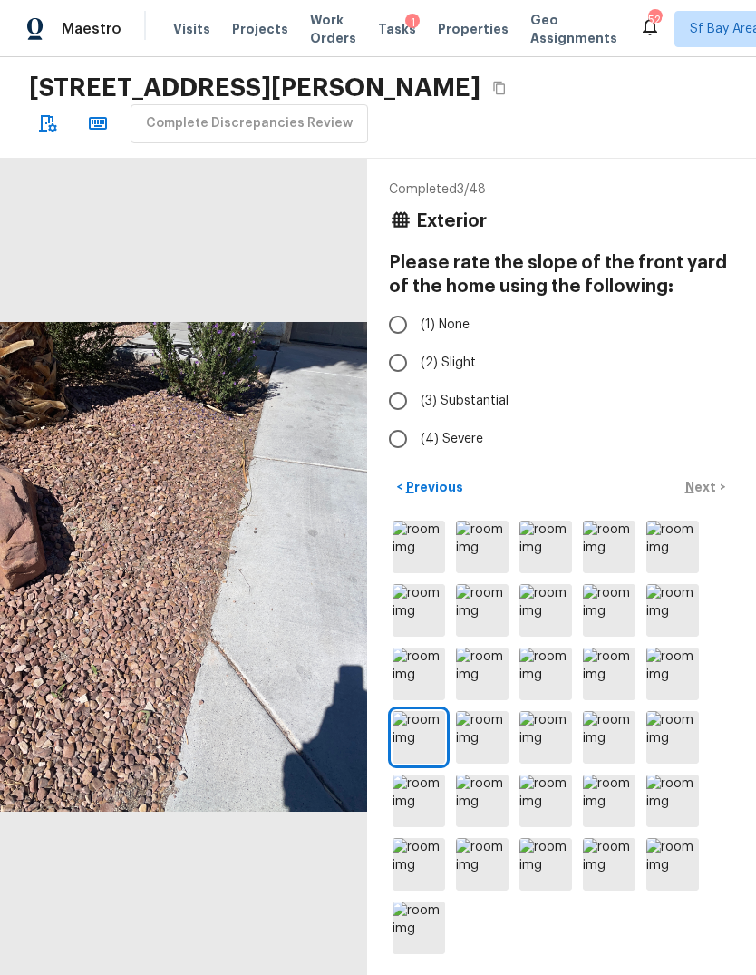
click at [397, 321] on input "(1) None" at bounding box center [398, 325] width 38 height 38
radio input "true"
click at [701, 496] on p "Next" at bounding box center [703, 487] width 34 height 18
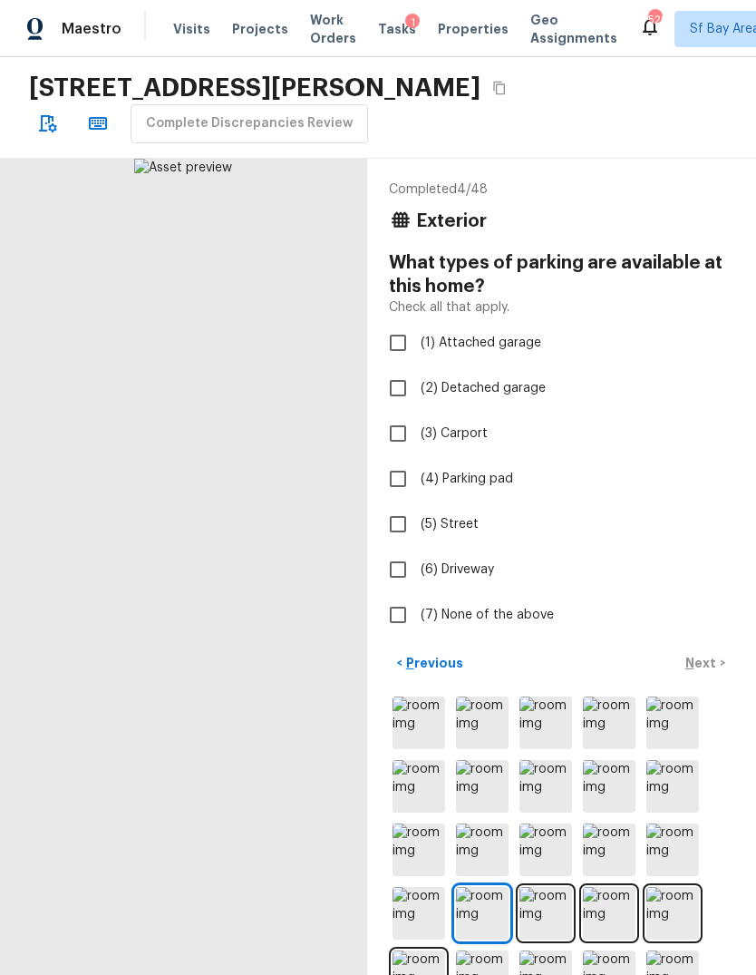
click at [388, 337] on input "(1) Attached garage" at bounding box center [398, 343] width 38 height 38
checkbox input "true"
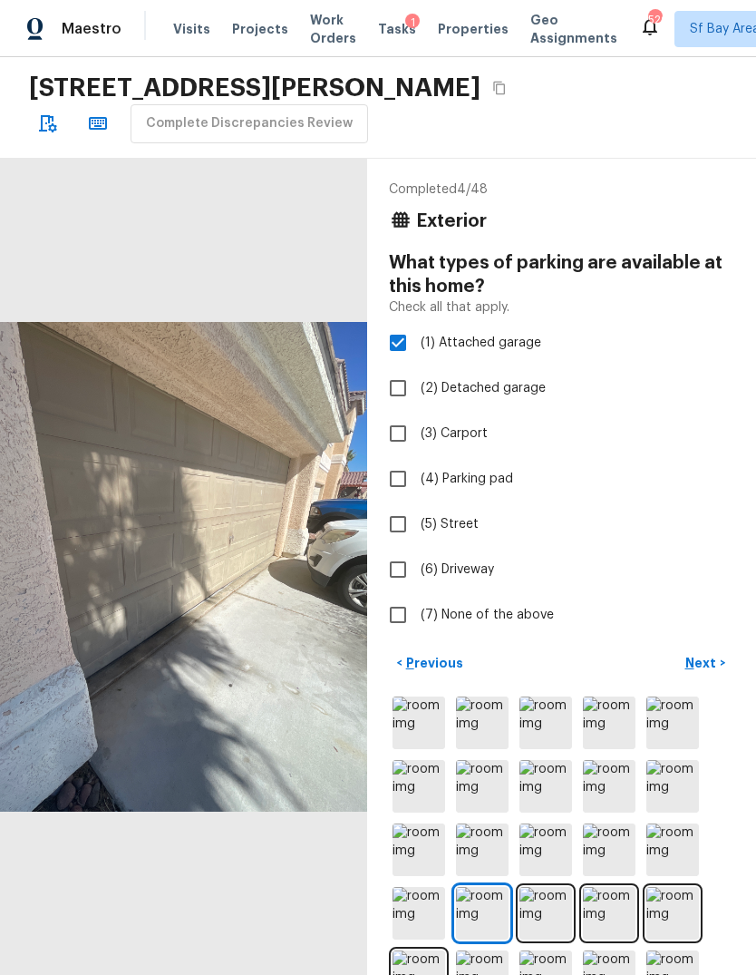
click at [707, 668] on p "Next" at bounding box center [703, 663] width 34 height 18
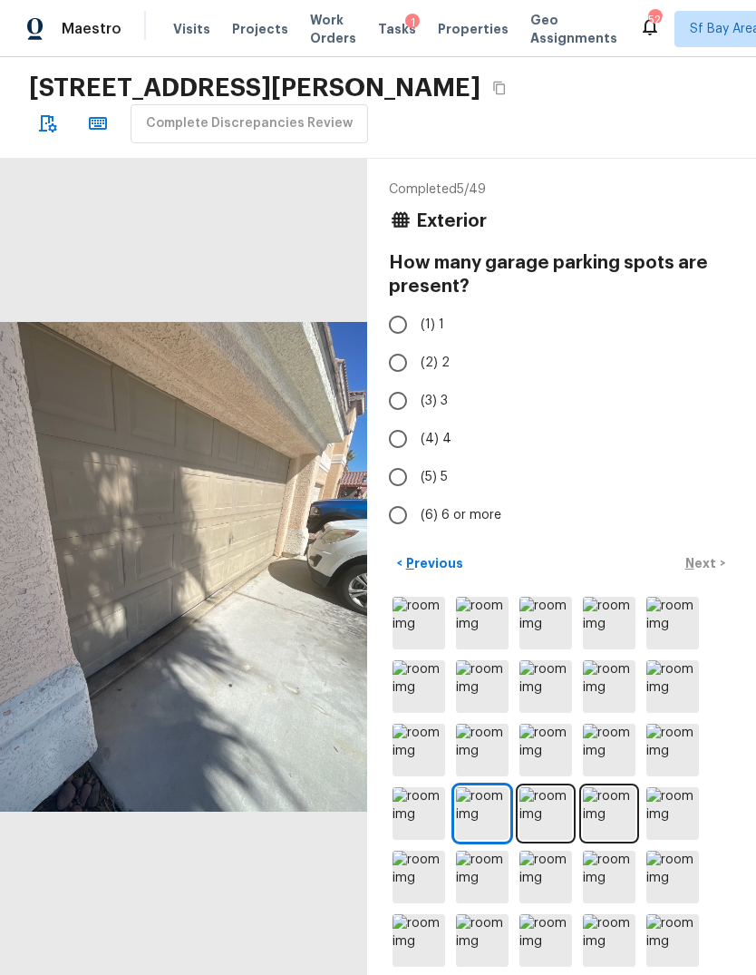
click at [395, 366] on input "(2) 2" at bounding box center [398, 363] width 38 height 38
radio input "true"
click at [706, 572] on p "Next" at bounding box center [703, 563] width 34 height 18
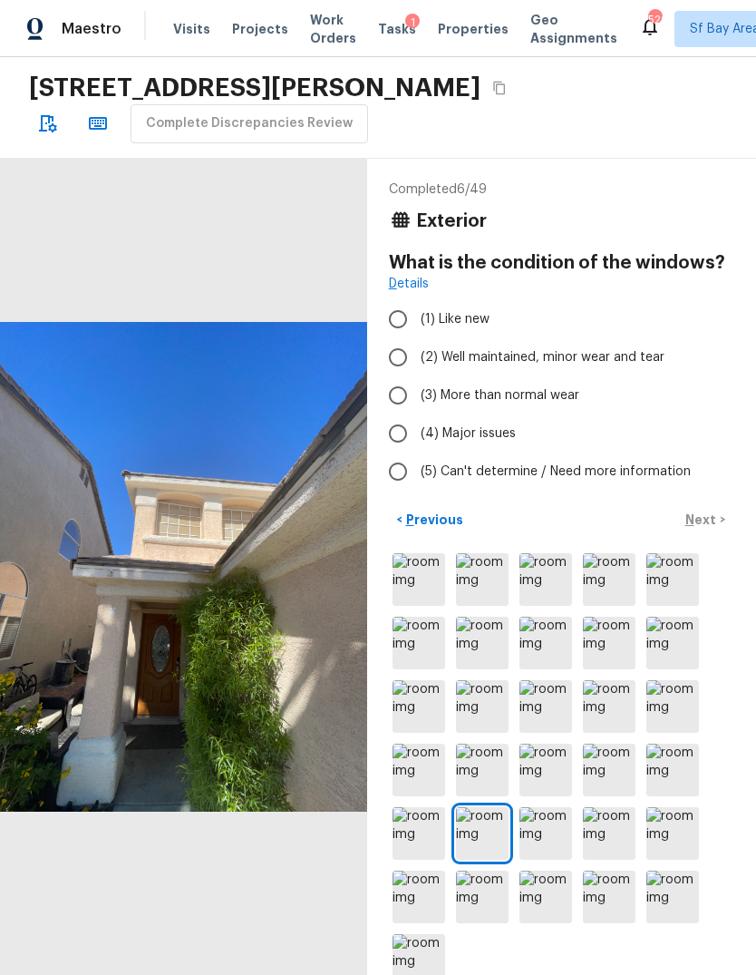
click at [404, 402] on input "(3) More than normal wear" at bounding box center [398, 395] width 38 height 38
radio input "true"
click at [703, 529] on p "Next" at bounding box center [703, 520] width 34 height 18
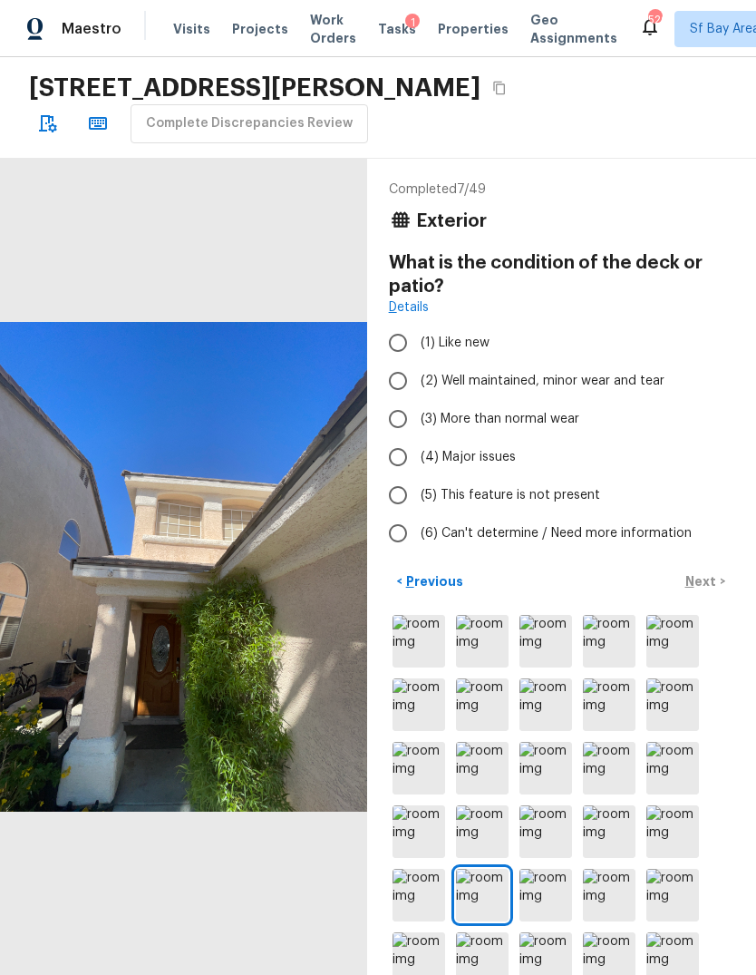
click at [397, 422] on input "(3) More than normal wear" at bounding box center [398, 419] width 38 height 38
radio input "true"
click at [702, 581] on p "Next" at bounding box center [703, 581] width 34 height 18
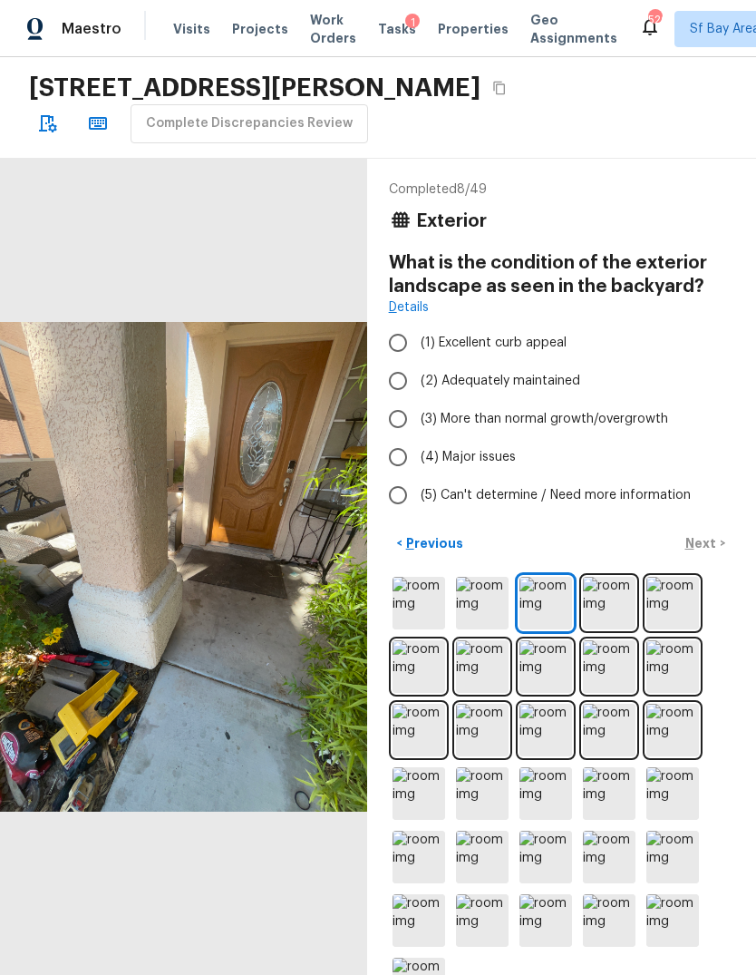
click at [403, 430] on input "(3) More than normal growth/overgrowth" at bounding box center [398, 419] width 38 height 38
radio input "true"
click at [706, 552] on p "Next" at bounding box center [703, 543] width 34 height 18
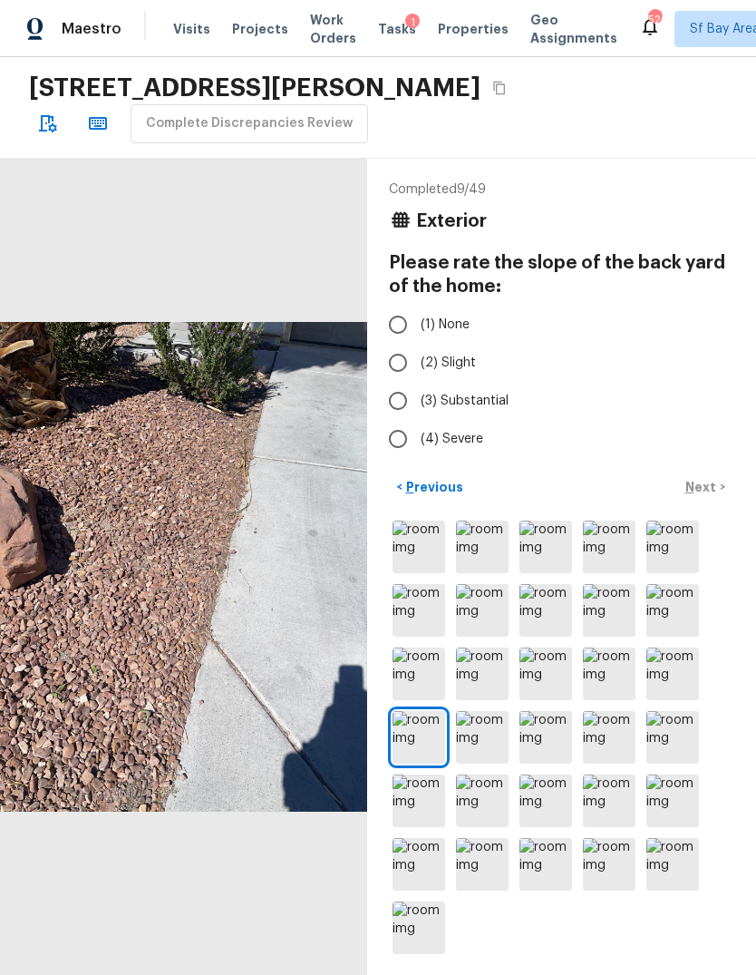
click at [397, 322] on input "(1) None" at bounding box center [398, 325] width 38 height 38
radio input "true"
click at [704, 496] on p "Next" at bounding box center [703, 487] width 34 height 18
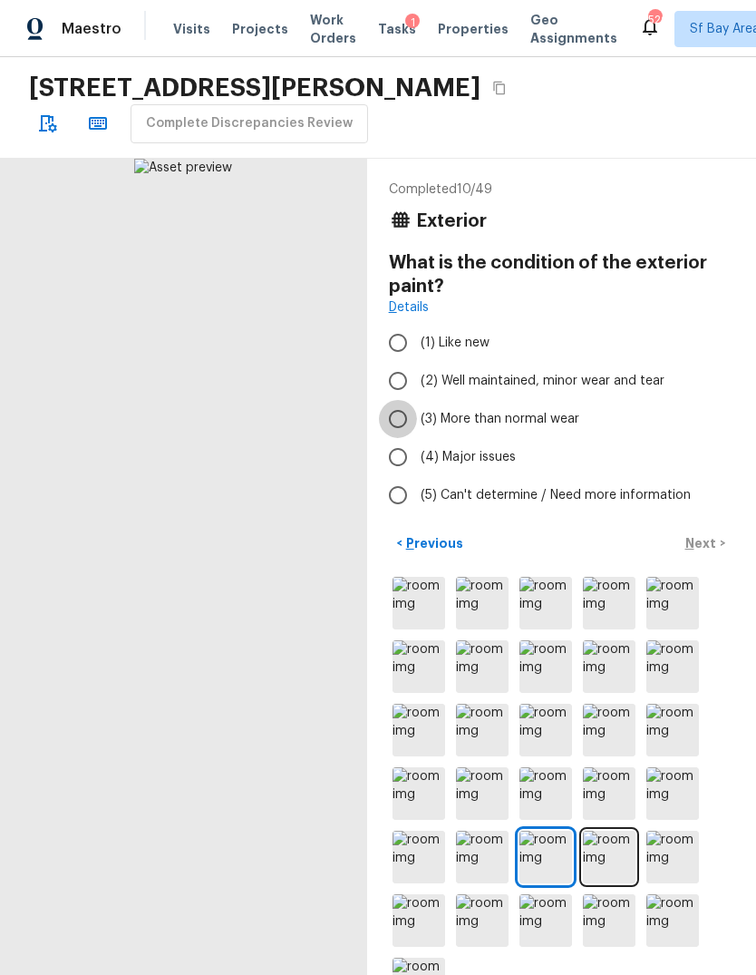
click at [389, 422] on input "(3) More than normal wear" at bounding box center [398, 419] width 38 height 38
radio input "true"
click at [704, 552] on p "Next" at bounding box center [703, 543] width 34 height 18
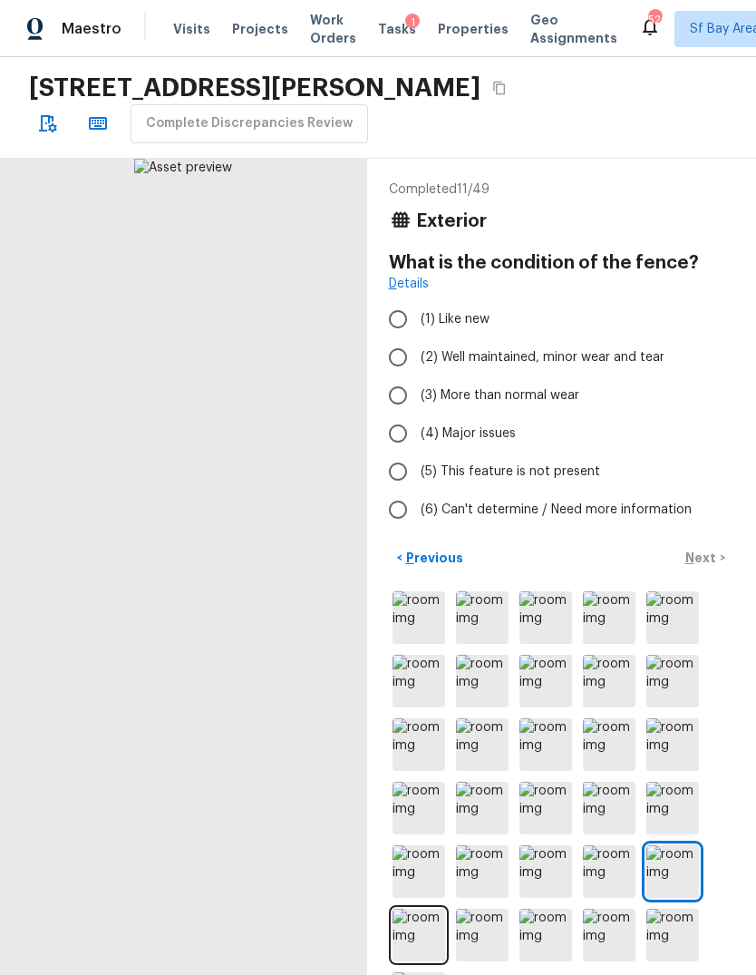
click at [405, 403] on input "(3) More than normal wear" at bounding box center [398, 395] width 38 height 38
radio input "true"
click at [702, 567] on p "Next" at bounding box center [703, 558] width 34 height 18
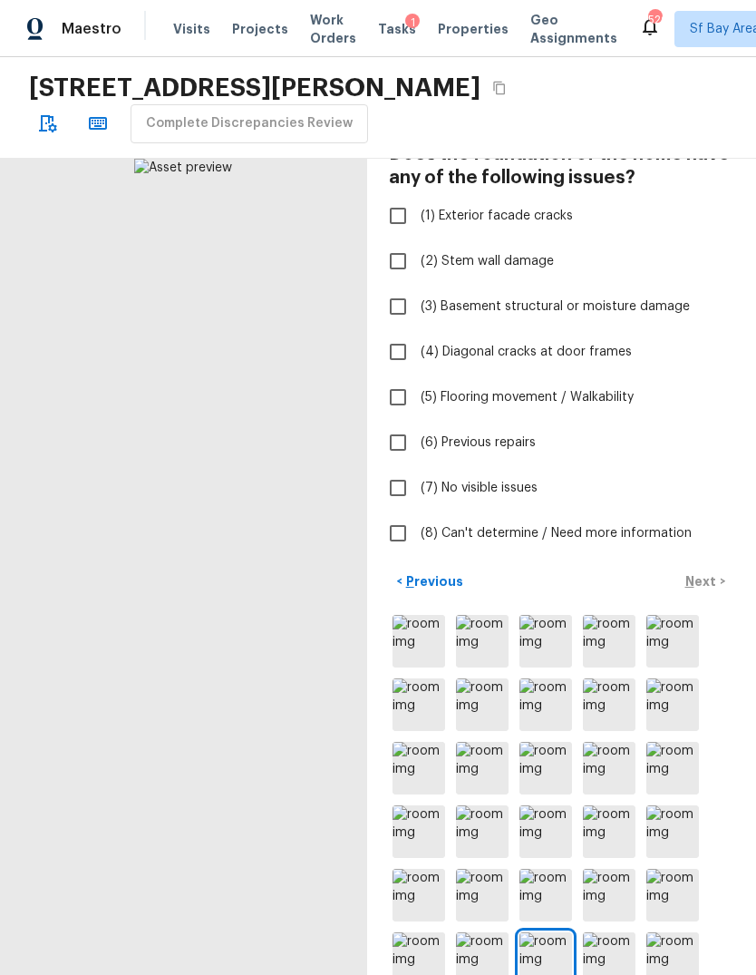
scroll to position [107, 0]
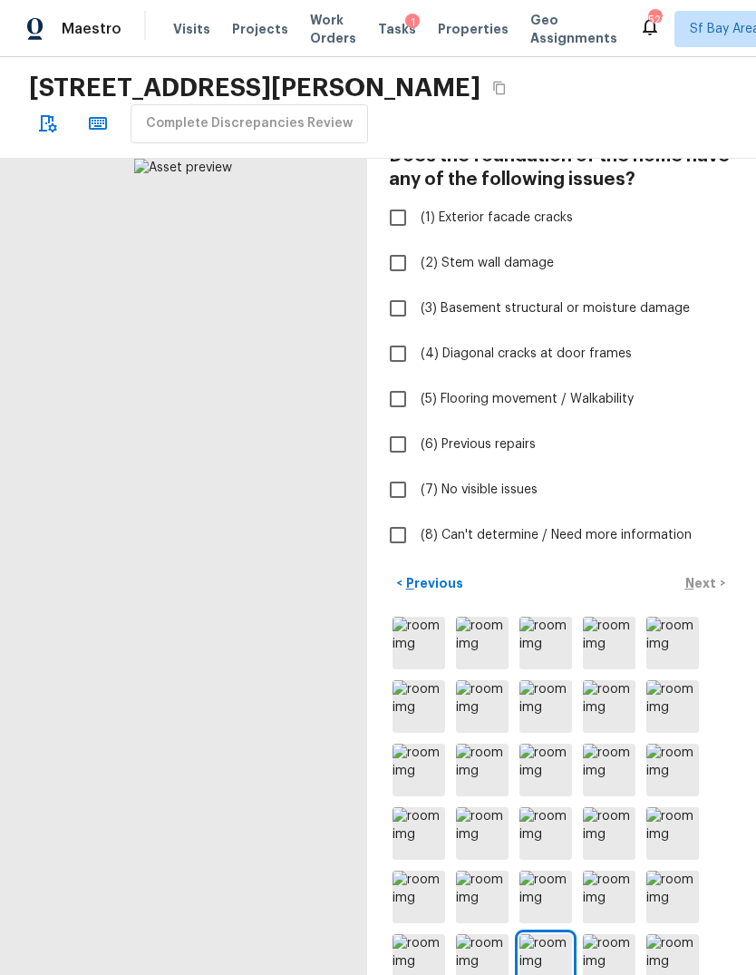
click at [617, 942] on img at bounding box center [609, 960] width 53 height 53
click at [682, 947] on img at bounding box center [673, 960] width 53 height 53
click at [684, 650] on img at bounding box center [673, 643] width 53 height 53
click at [600, 655] on img at bounding box center [609, 643] width 53 height 53
click at [410, 544] on input "(8) Can't determine / Need more information" at bounding box center [398, 535] width 38 height 38
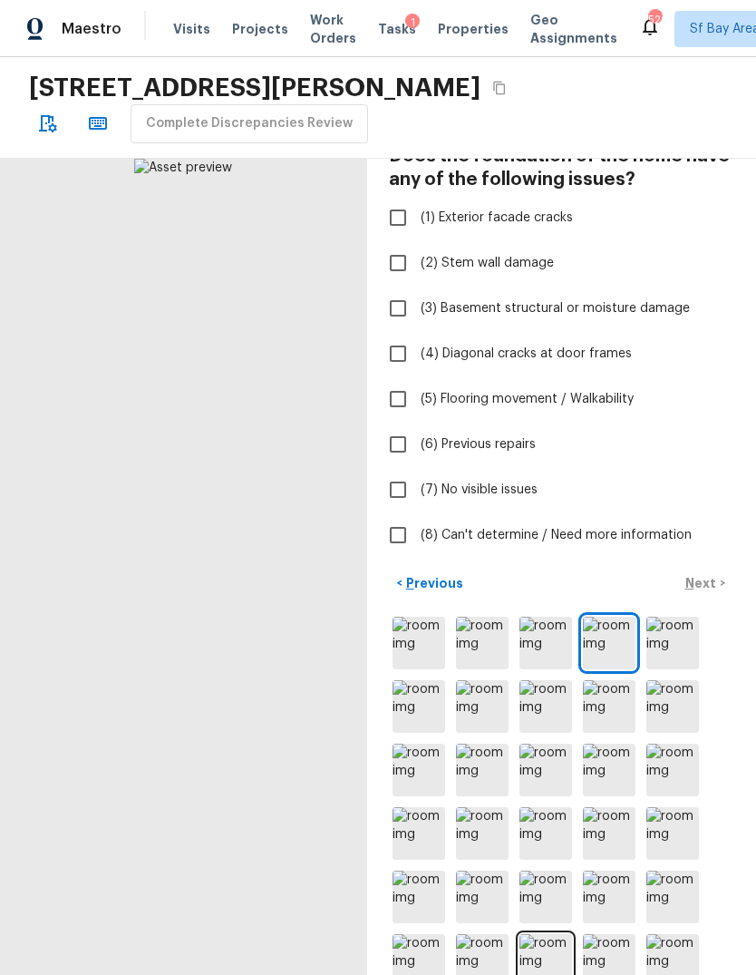
checkbox input "true"
click at [403, 494] on input "(7) No visible issues" at bounding box center [398, 490] width 38 height 38
checkbox input "true"
click at [402, 541] on input "(8) Can't determine / Need more information" at bounding box center [398, 535] width 38 height 38
checkbox input "false"
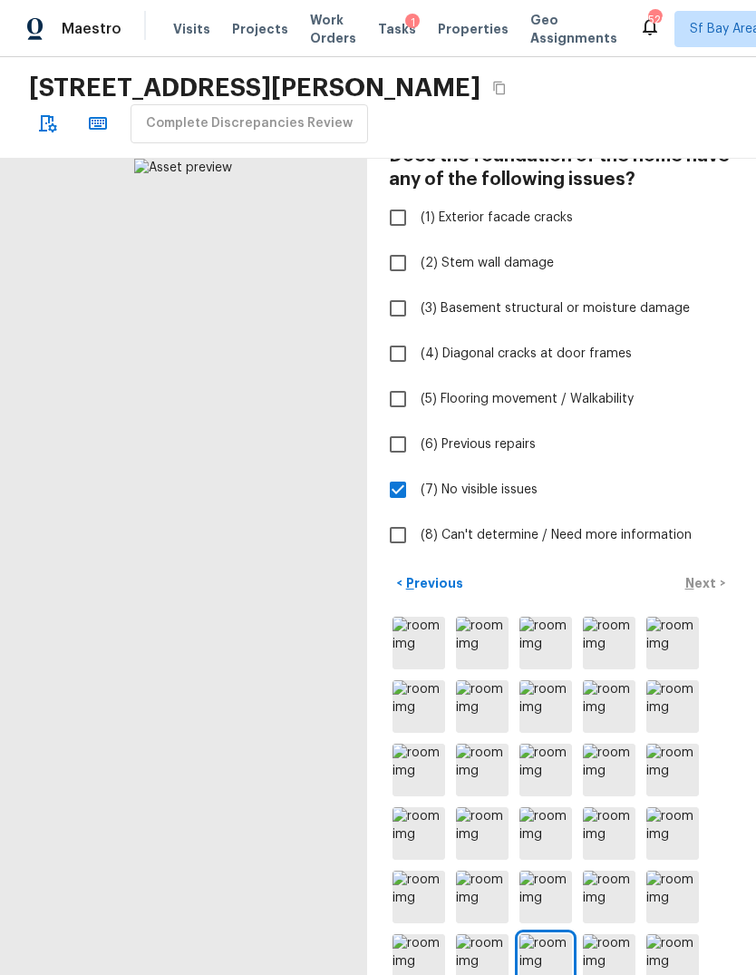
click at [705, 585] on div "< Previous Next >" at bounding box center [562, 584] width 346 height 30
click at [712, 579] on p "Next" at bounding box center [703, 583] width 34 height 18
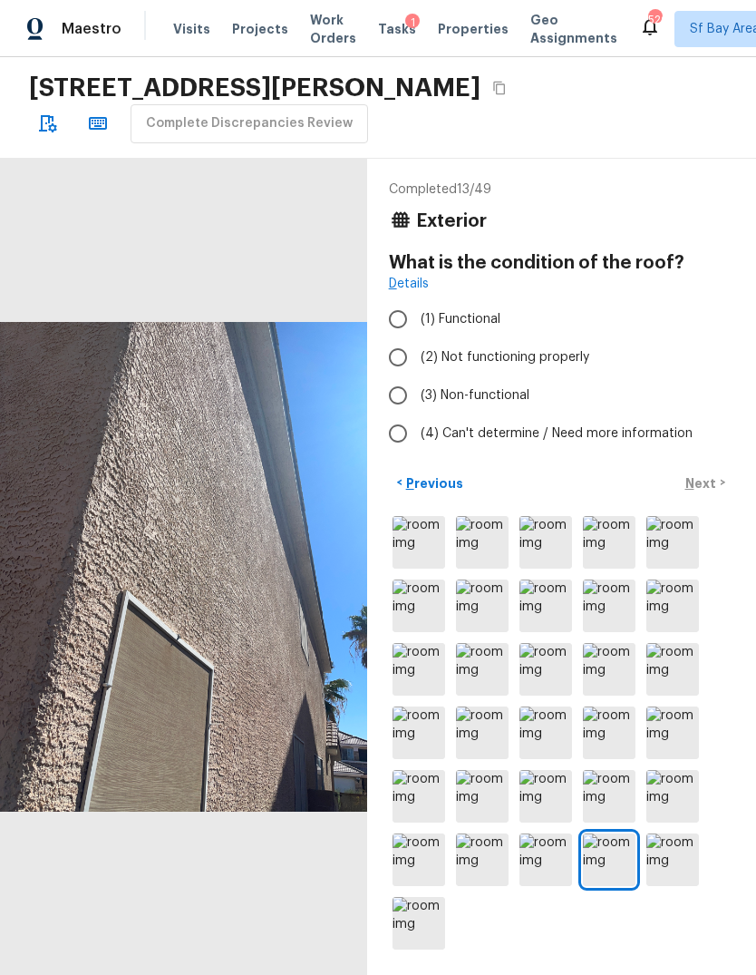
click at [393, 433] on input "(4) Can't determine / Need more information" at bounding box center [398, 434] width 38 height 38
radio input "true"
click at [716, 493] on p "Next" at bounding box center [703, 483] width 34 height 18
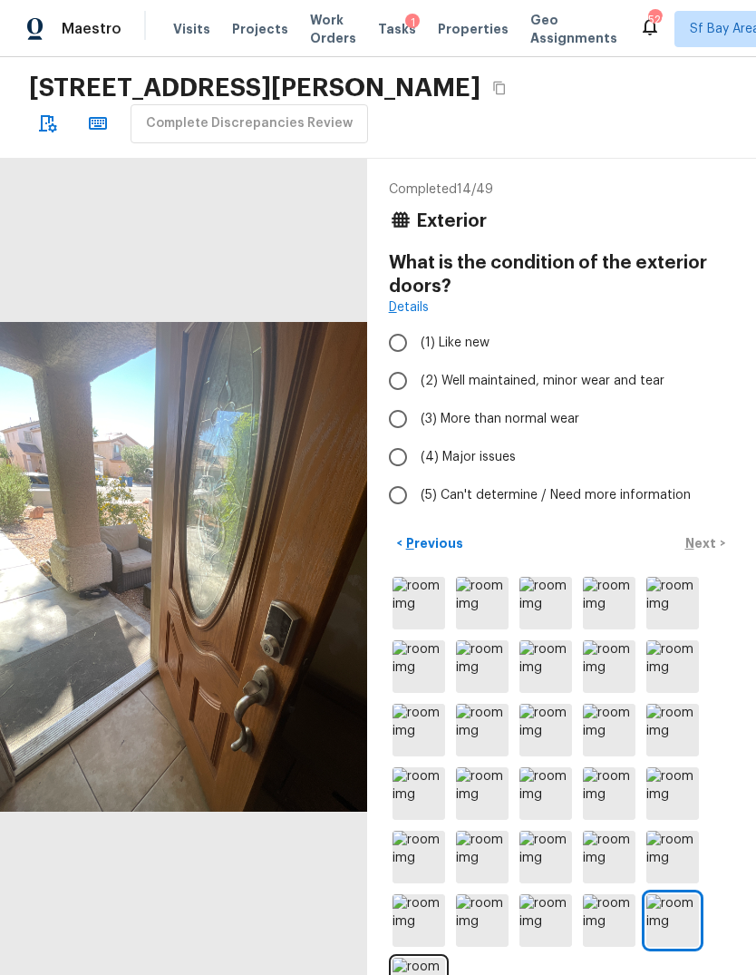
click at [397, 422] on input "(3) More than normal wear" at bounding box center [398, 419] width 38 height 38
radio input "true"
click at [705, 559] on div "< Previous Next >" at bounding box center [562, 544] width 346 height 30
click at [706, 552] on p "Next" at bounding box center [703, 543] width 34 height 18
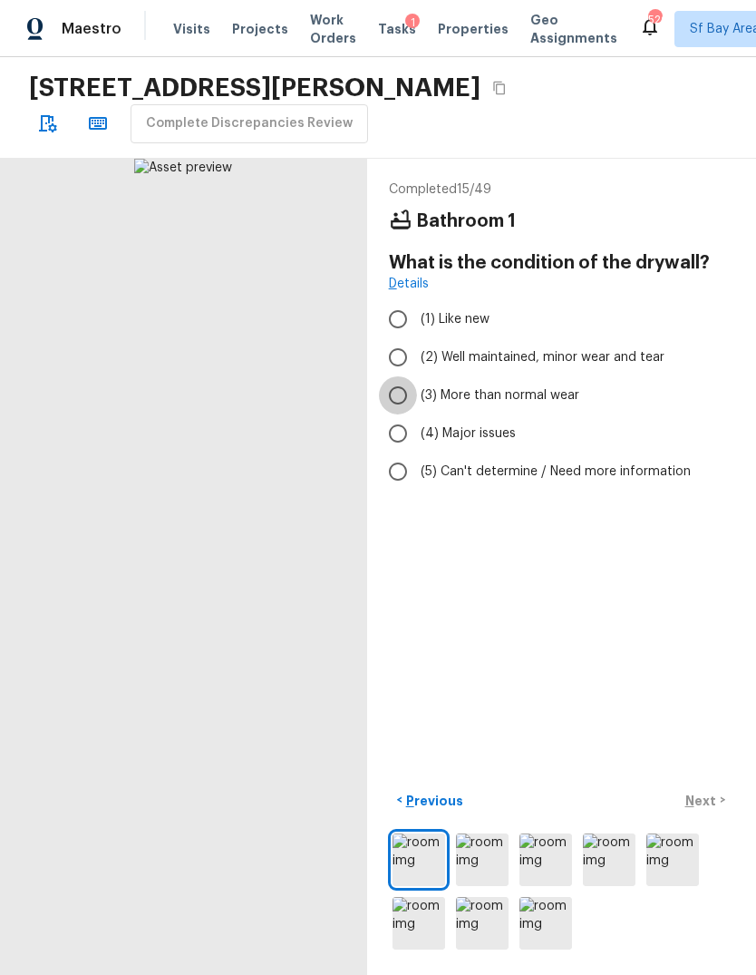
click at [404, 402] on input "(3) More than normal wear" at bounding box center [398, 395] width 38 height 38
radio input "true"
click at [711, 815] on div "< Previous Next >" at bounding box center [562, 801] width 346 height 30
click at [721, 815] on div "< Previous Next >" at bounding box center [562, 801] width 346 height 30
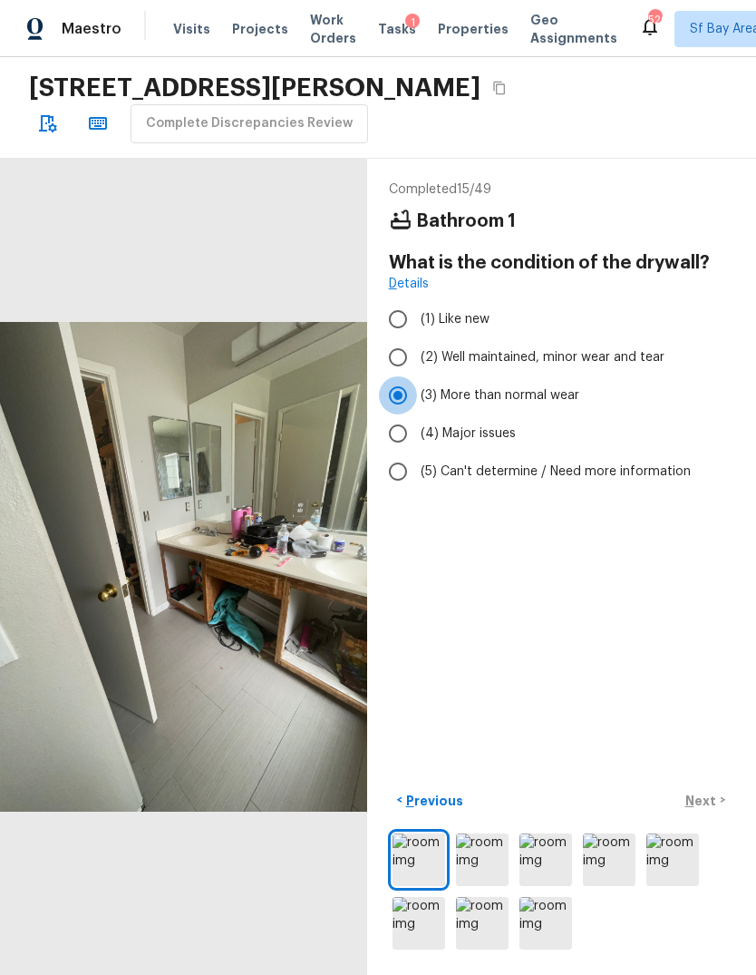
click at [396, 395] on input "(3) More than normal wear" at bounding box center [398, 395] width 38 height 38
click at [713, 815] on div "< Previous Next >" at bounding box center [562, 801] width 346 height 30
click at [718, 815] on div "< Previous Next >" at bounding box center [562, 801] width 346 height 30
click at [411, 393] on input "(3) More than normal wear" at bounding box center [398, 395] width 38 height 38
click at [395, 359] on input "(2) Well maintained, minor wear and tear" at bounding box center [398, 357] width 38 height 38
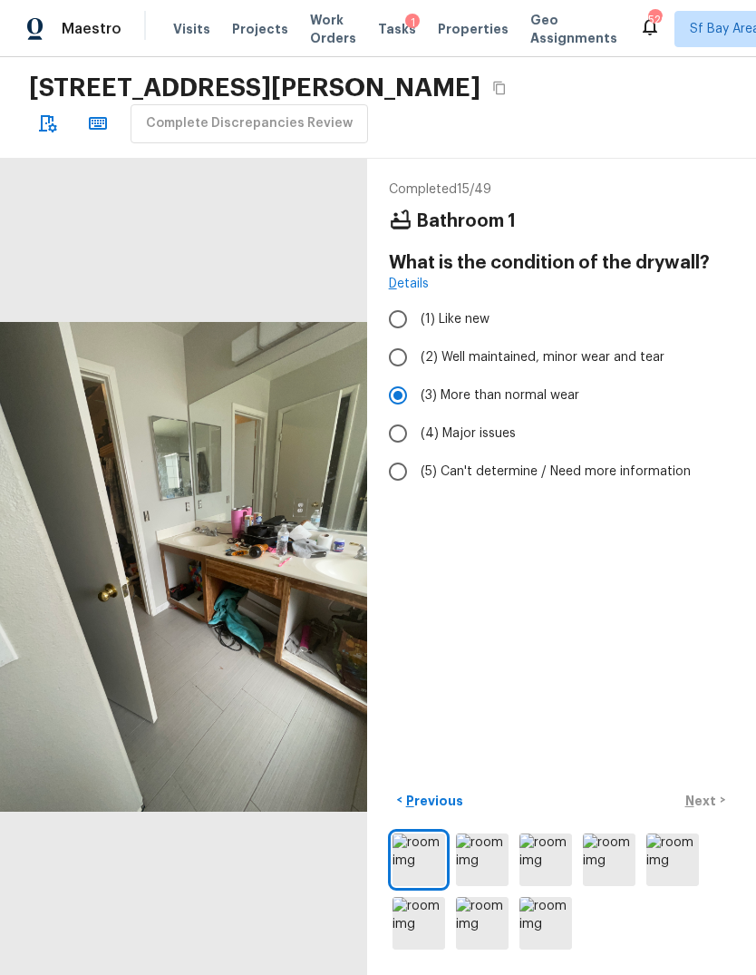
radio input "true"
click at [393, 395] on input "(3) More than normal wear" at bounding box center [398, 395] width 38 height 38
radio input "true"
click at [716, 810] on p "Next" at bounding box center [703, 801] width 34 height 18
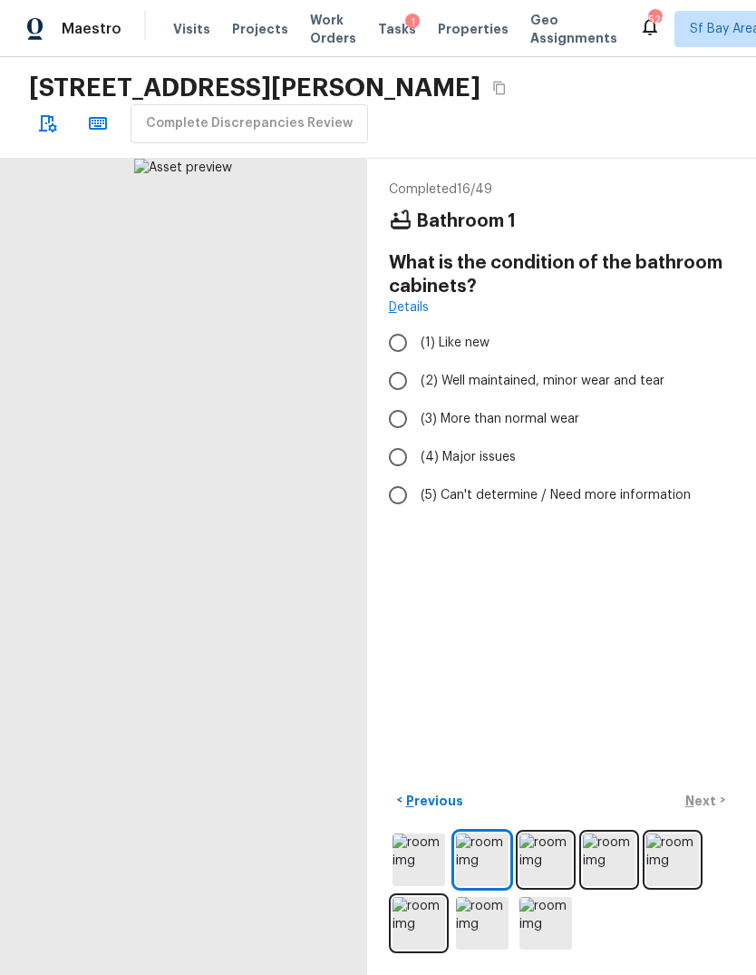
click at [391, 450] on input "(4) Major issues" at bounding box center [398, 457] width 38 height 38
radio input "true"
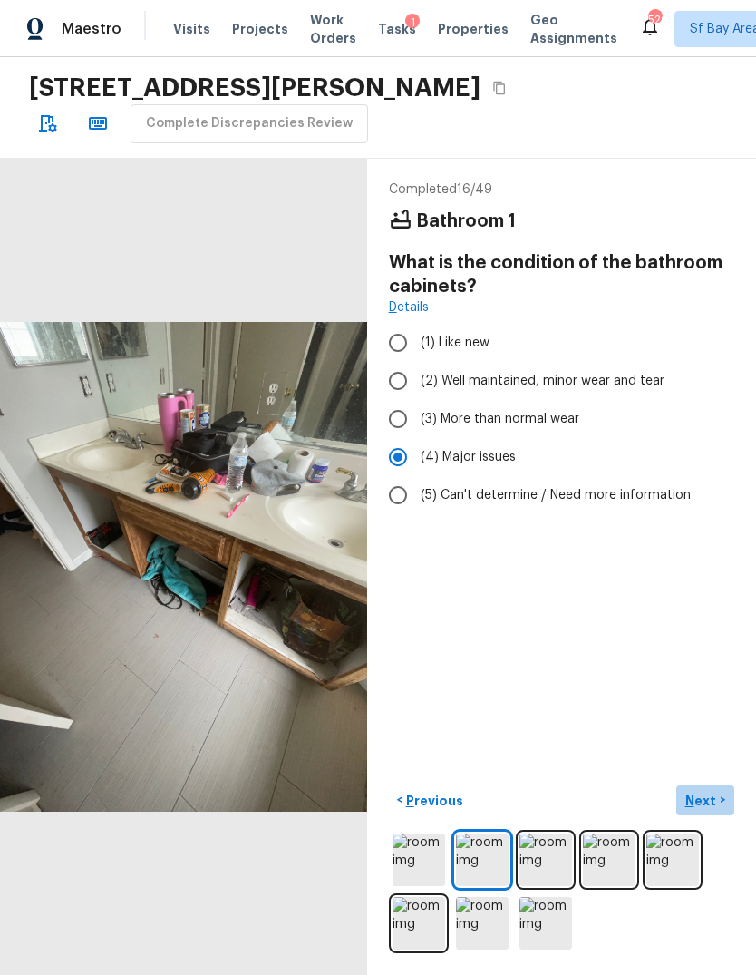
click at [716, 810] on p "Next" at bounding box center [703, 801] width 34 height 18
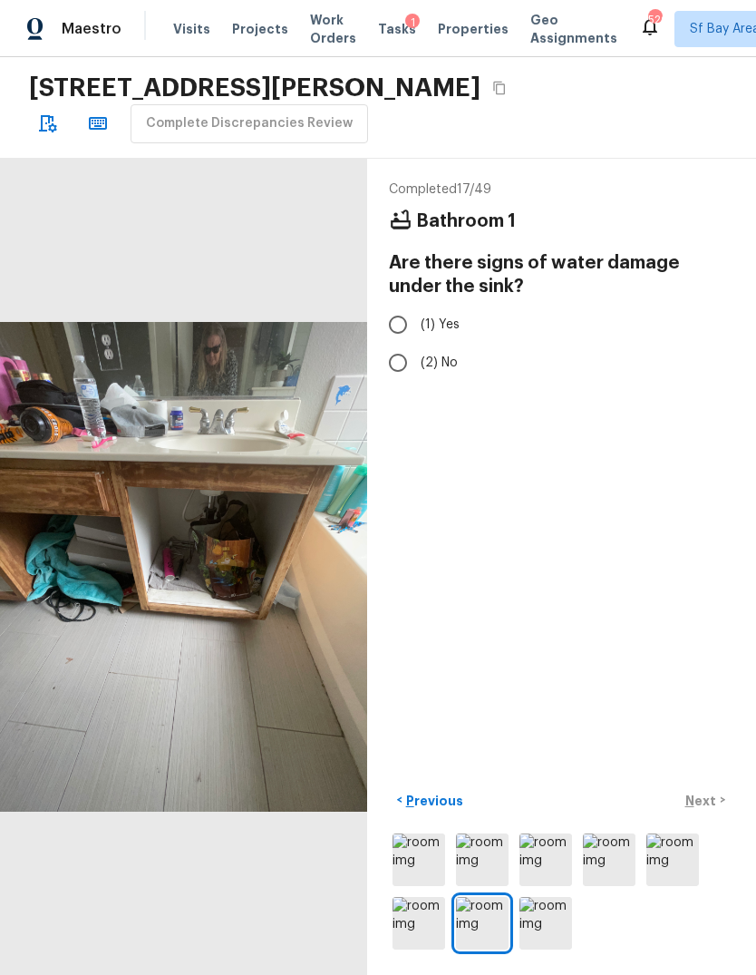
click at [400, 316] on input "(1) Yes" at bounding box center [398, 325] width 38 height 38
radio input "true"
click at [711, 810] on p "Next" at bounding box center [703, 801] width 34 height 18
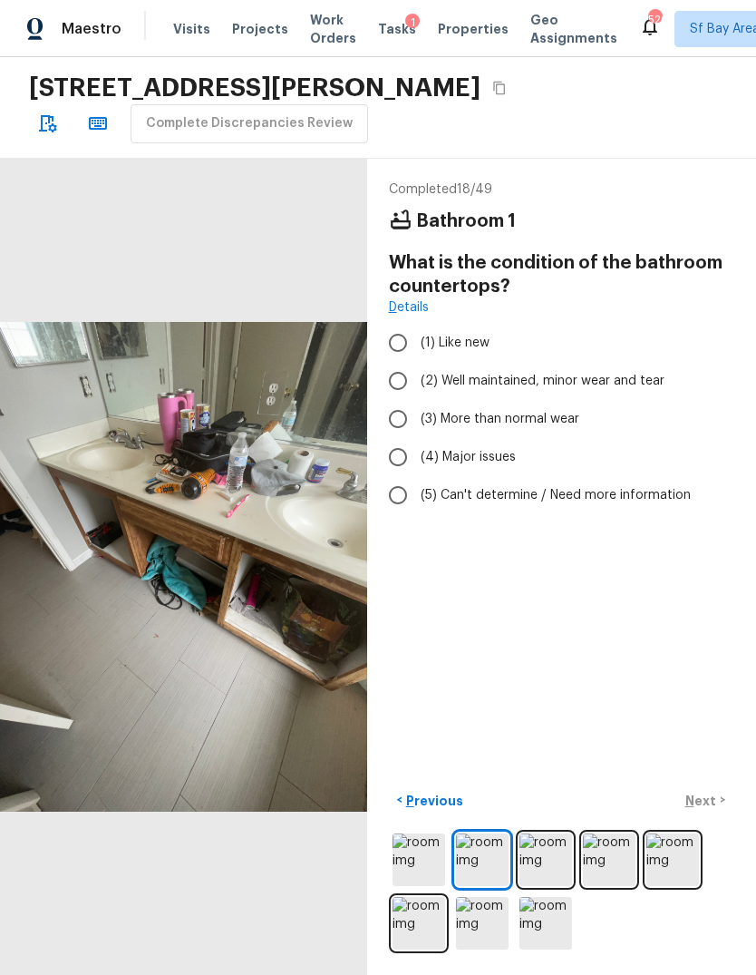
click at [395, 467] on input "(4) Major issues" at bounding box center [398, 457] width 38 height 38
radio input "true"
click at [717, 810] on p "Next" at bounding box center [703, 801] width 34 height 18
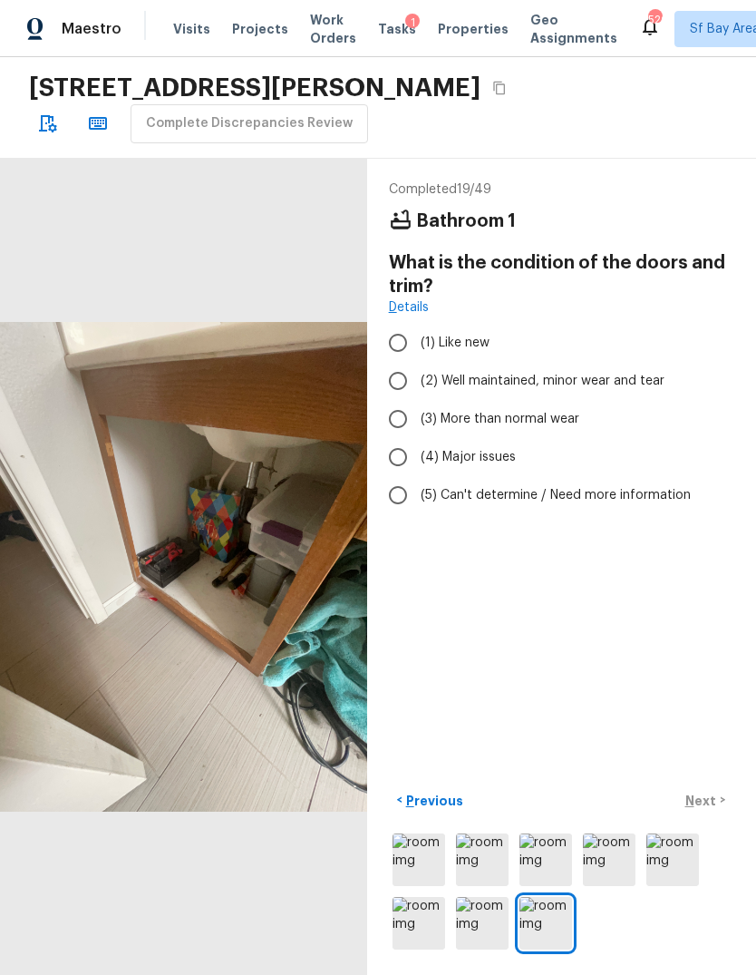
click at [390, 446] on input "(4) Major issues" at bounding box center [398, 457] width 38 height 38
radio input "true"
click at [716, 810] on p "Next" at bounding box center [703, 801] width 34 height 18
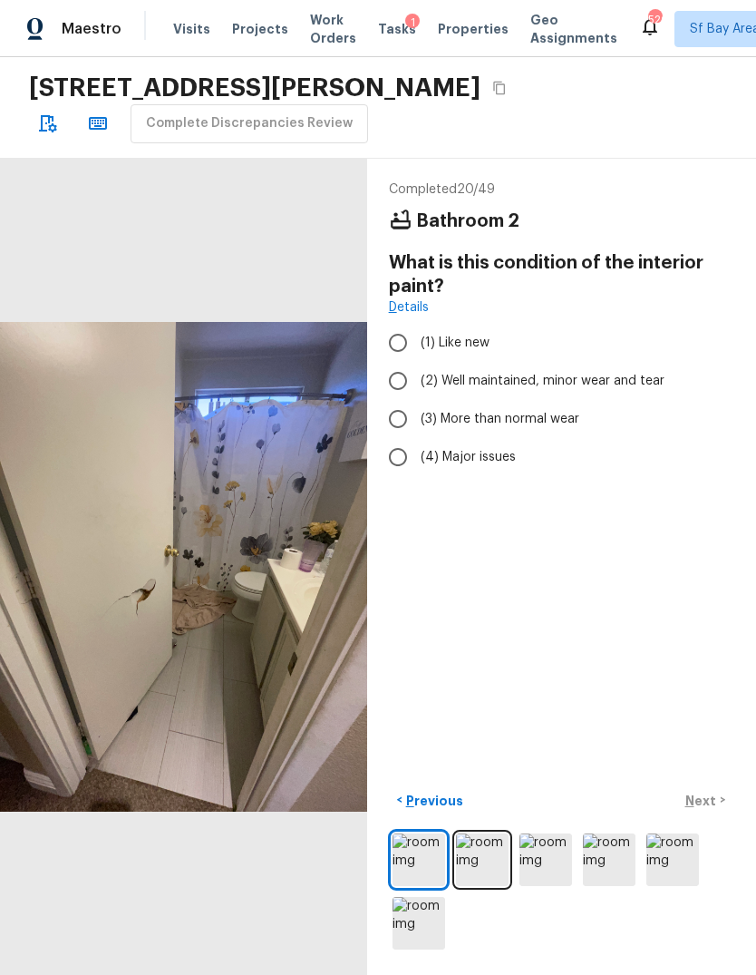
click at [396, 460] on input "(4) Major issues" at bounding box center [398, 457] width 38 height 38
radio input "true"
click at [708, 810] on p "Next" at bounding box center [703, 801] width 34 height 18
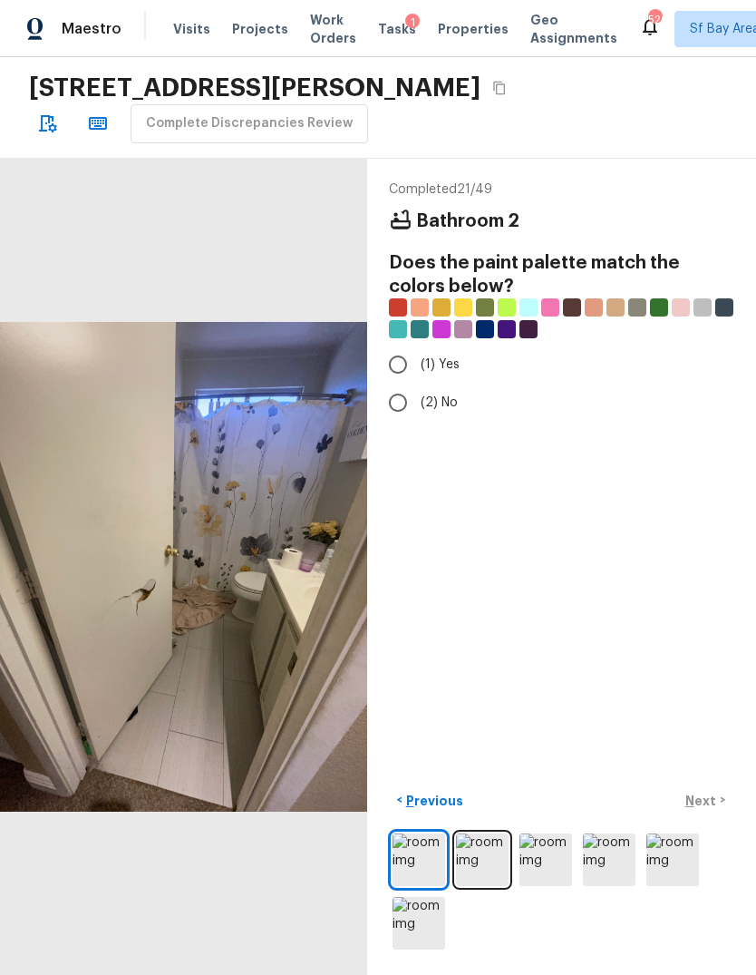
click at [395, 405] on input "(2) No" at bounding box center [398, 403] width 38 height 38
radio input "true"
click at [398, 366] on input "(1) Yes" at bounding box center [398, 365] width 38 height 38
radio input "true"
click at [716, 810] on p "Next" at bounding box center [703, 801] width 34 height 18
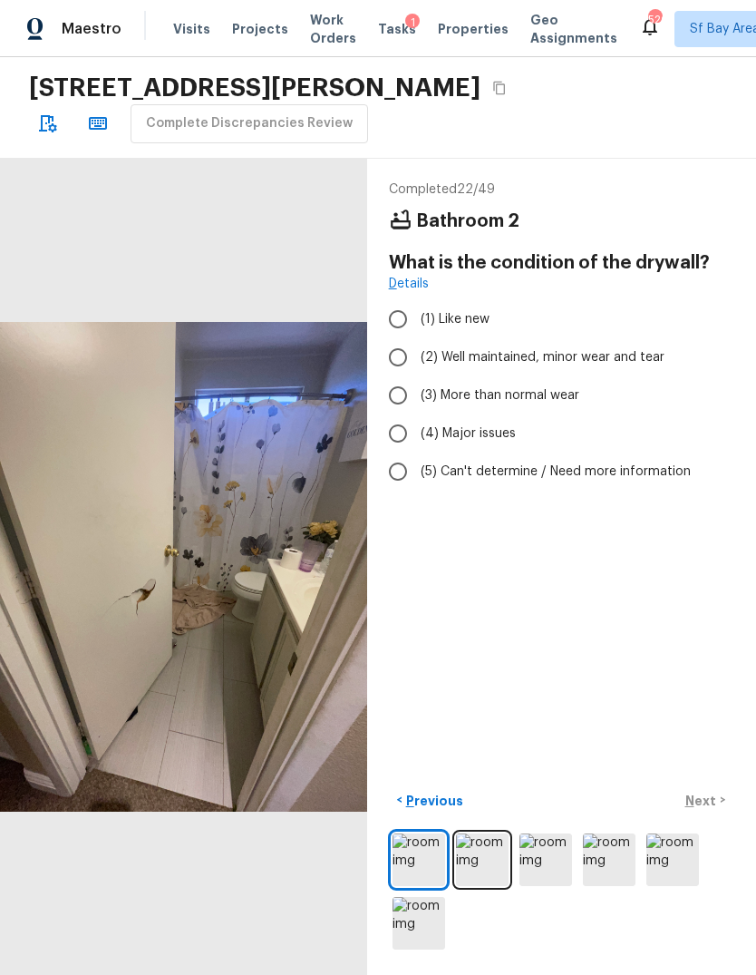
click at [396, 437] on input "(4) Major issues" at bounding box center [398, 434] width 38 height 38
radio input "true"
click at [710, 810] on p "Next" at bounding box center [703, 801] width 34 height 18
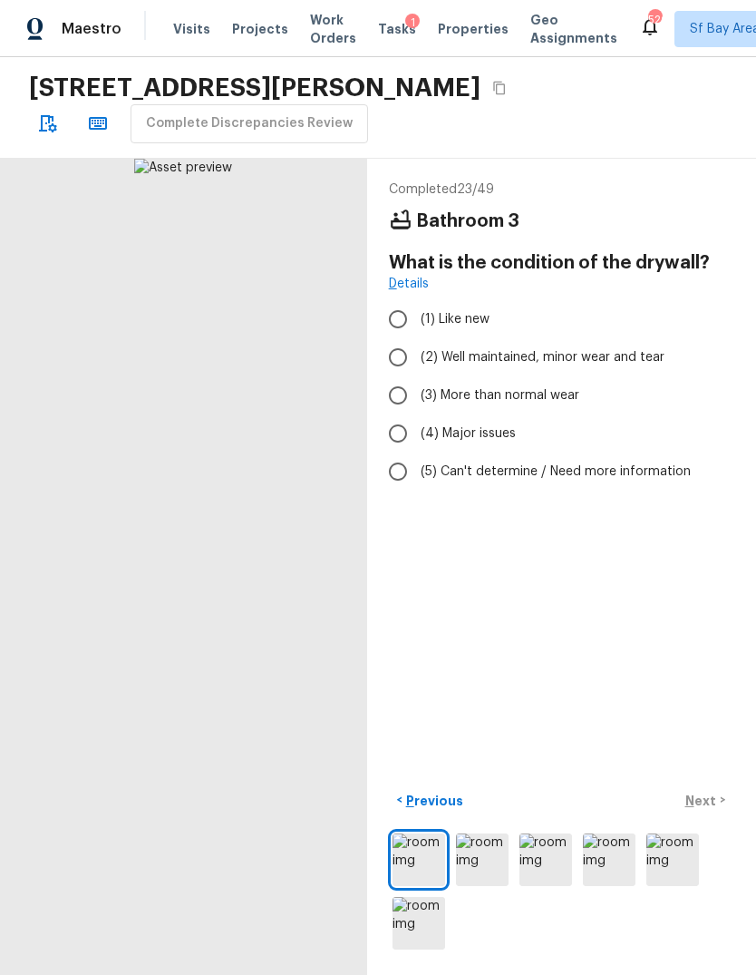
click at [402, 444] on input "(4) Major issues" at bounding box center [398, 434] width 38 height 38
radio input "true"
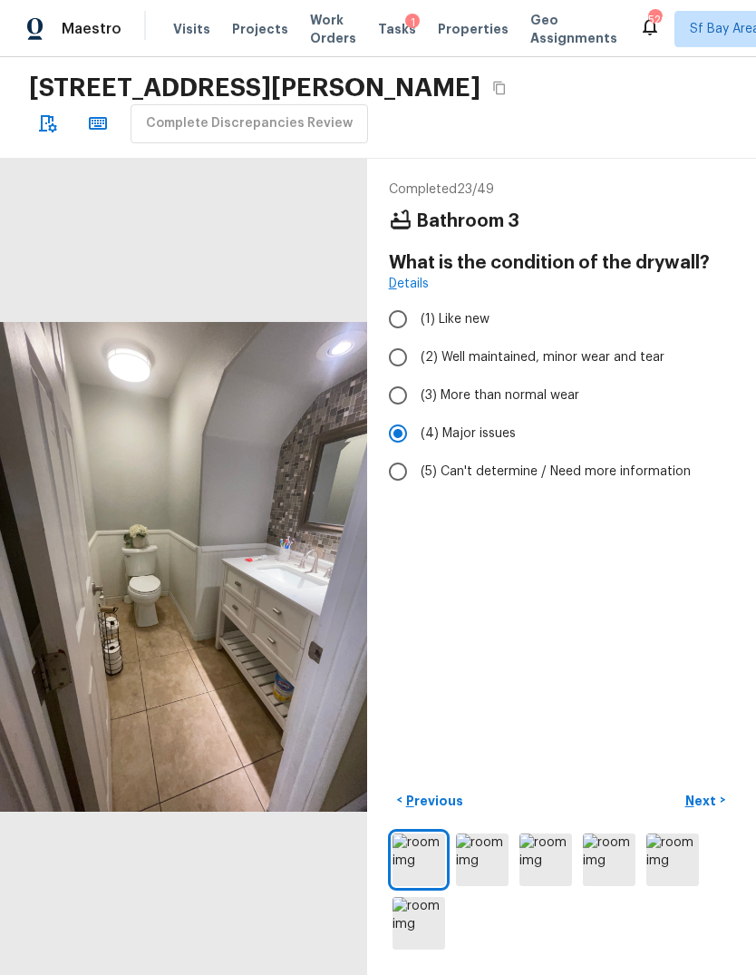
click at [723, 815] on button "Next >" at bounding box center [706, 801] width 58 height 30
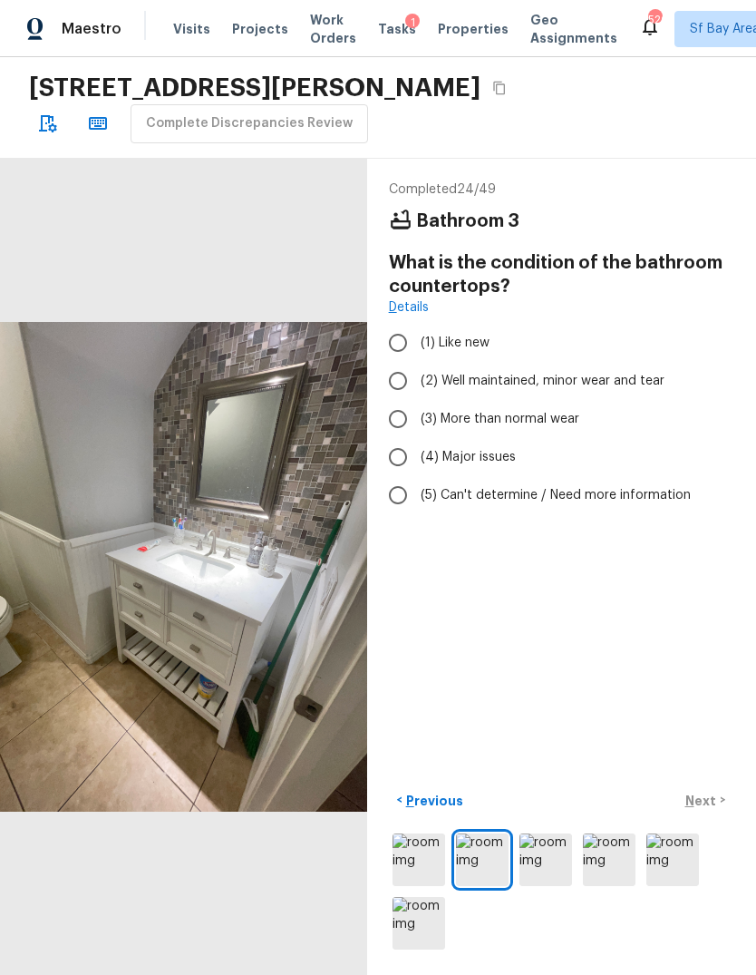
click at [394, 456] on input "(4) Major issues" at bounding box center [398, 457] width 38 height 38
radio input "true"
click at [395, 410] on input "(3) More than normal wear" at bounding box center [398, 419] width 38 height 38
radio input "true"
click at [711, 810] on p "Next" at bounding box center [703, 801] width 34 height 18
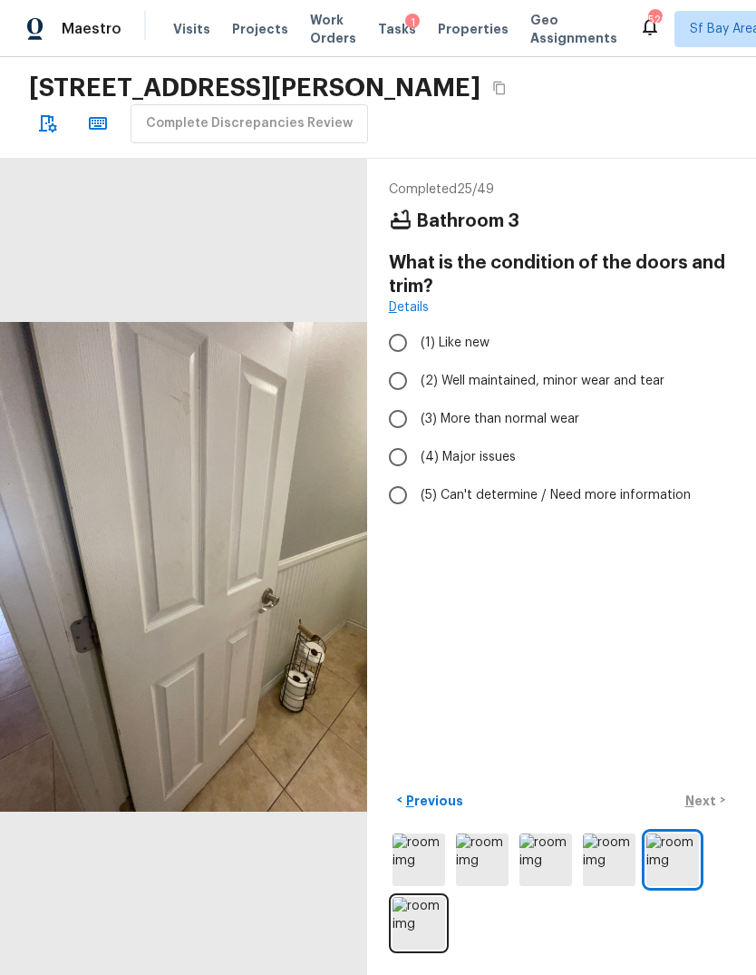
click at [393, 451] on input "(4) Major issues" at bounding box center [398, 457] width 38 height 38
radio input "true"
click at [394, 423] on input "(3) More than normal wear" at bounding box center [398, 419] width 38 height 38
radio input "true"
click at [710, 815] on div "< Previous Next >" at bounding box center [562, 801] width 346 height 30
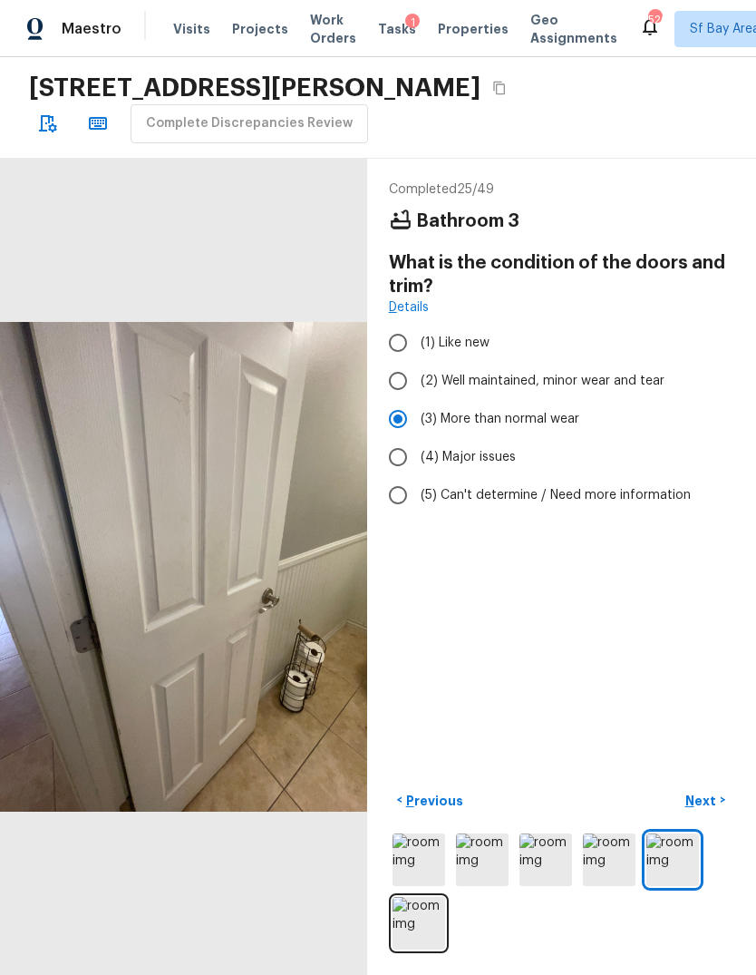
click at [716, 810] on p "Next" at bounding box center [703, 801] width 34 height 18
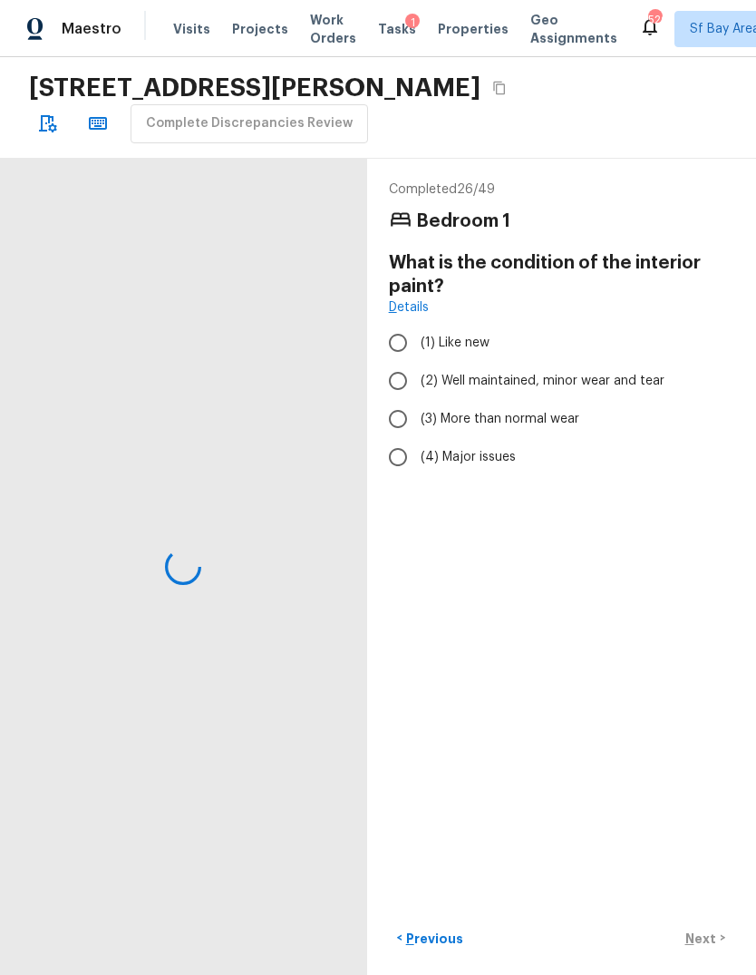
click at [393, 460] on input "(4) Major issues" at bounding box center [398, 457] width 38 height 38
radio input "true"
click at [694, 821] on div "Completed 26 / 49 Bedroom 1 What is the condition of the interior paint? Detail…" at bounding box center [561, 567] width 389 height 817
click at [272, 369] on div at bounding box center [183, 567] width 367 height 817
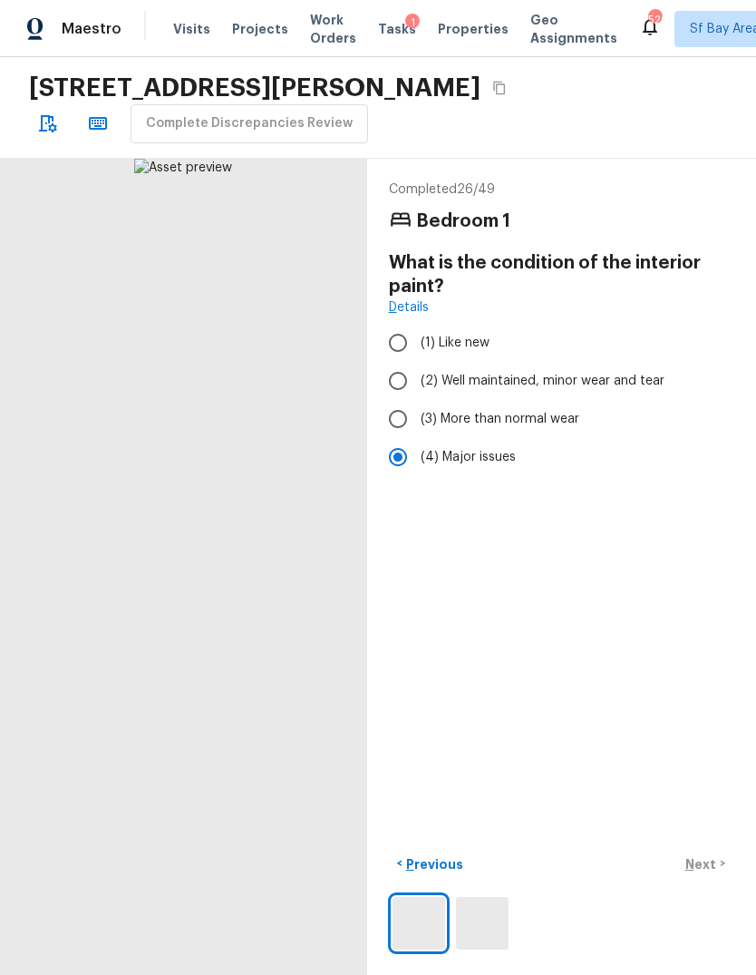
click at [683, 795] on div "Completed 26 / 49 Bedroom 1 What is the condition of the interior paint? Detail…" at bounding box center [561, 567] width 389 height 817
click at [391, 409] on input "(3) More than normal wear" at bounding box center [398, 419] width 38 height 38
radio input "true"
click at [391, 465] on input "(4) Major issues" at bounding box center [398, 457] width 38 height 38
radio input "true"
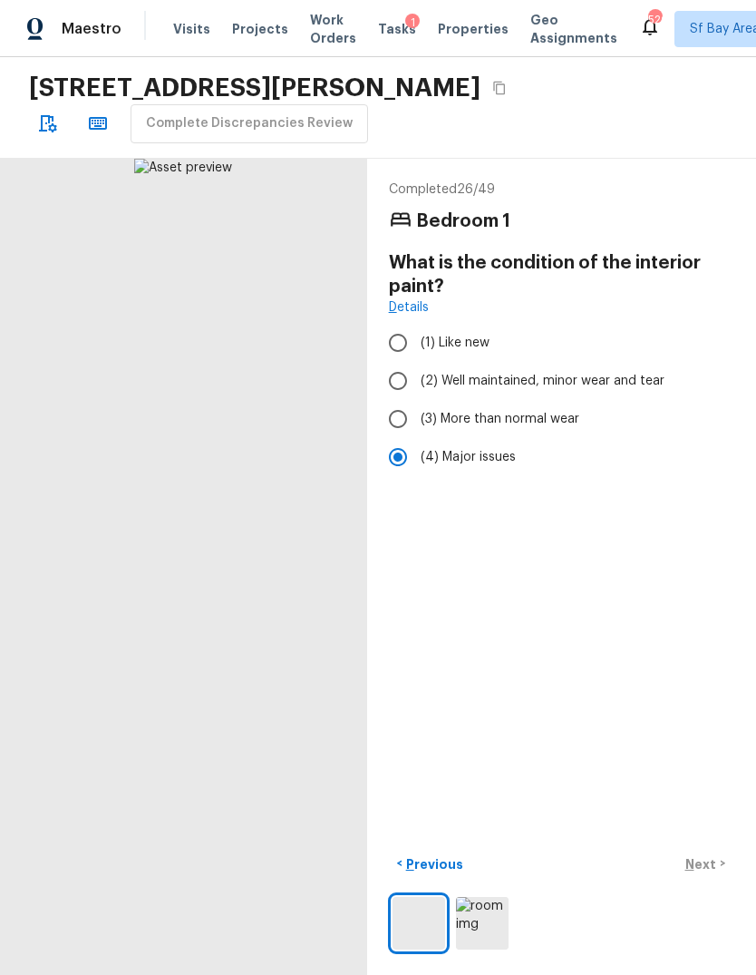
scroll to position [32, 0]
click at [702, 879] on div "< Previous Next >" at bounding box center [562, 864] width 346 height 30
click at [714, 879] on div "< Previous Next >" at bounding box center [562, 864] width 346 height 30
click at [393, 400] on input "(3) More than normal wear" at bounding box center [398, 419] width 38 height 38
radio input "true"
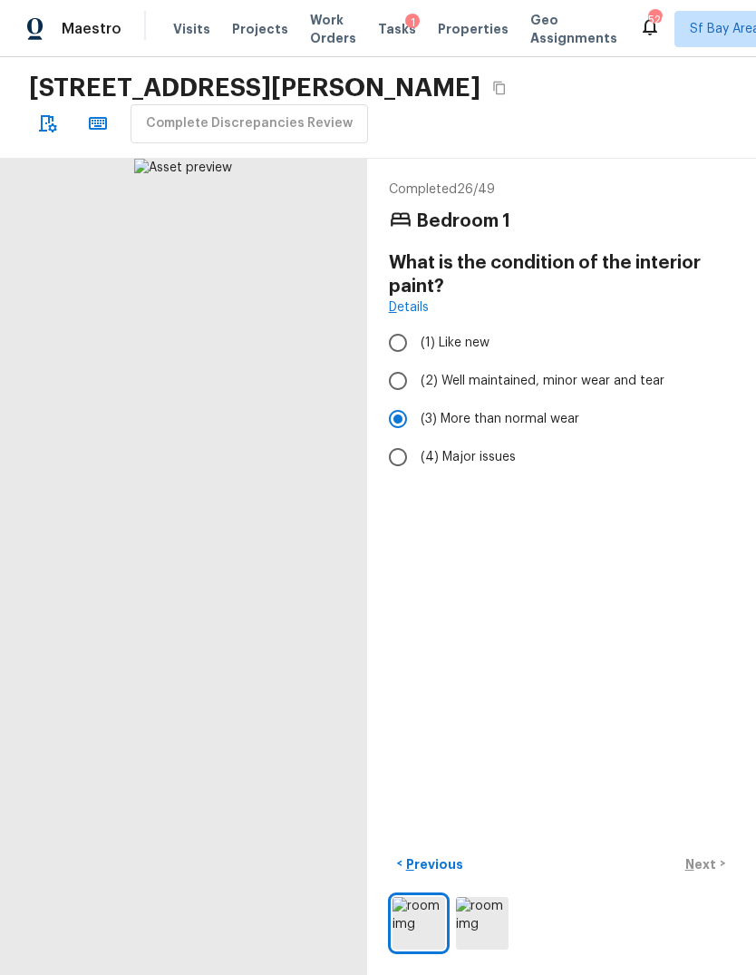
click at [397, 362] on input "(2) Well maintained, minor wear and tear" at bounding box center [398, 381] width 38 height 38
radio input "true"
click at [395, 438] on input "(4) Major issues" at bounding box center [398, 457] width 38 height 38
radio input "true"
click at [708, 879] on div "< Previous Next >" at bounding box center [562, 864] width 346 height 30
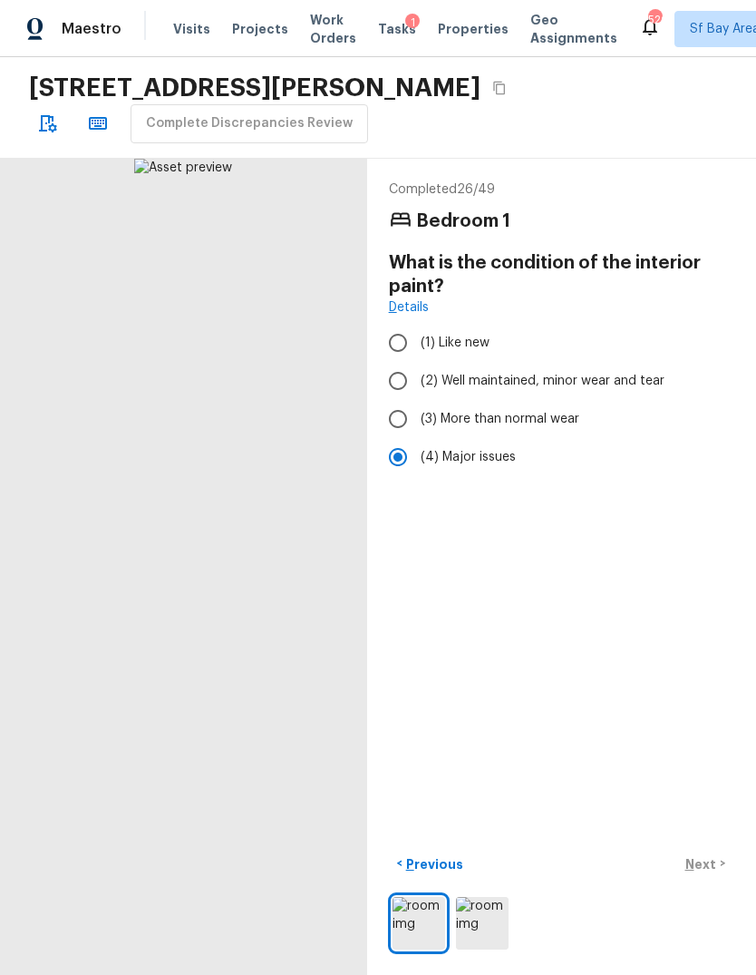
click at [697, 913] on div "Completed 26 / 49 Bedroom 1 What is the condition of the interior paint? Detail…" at bounding box center [561, 567] width 389 height 817
click at [709, 879] on div "< Previous Next >" at bounding box center [562, 864] width 346 height 30
click at [716, 879] on div "< Previous Next >" at bounding box center [562, 864] width 346 height 30
click at [393, 362] on input "(2) Well maintained, minor wear and tear" at bounding box center [398, 381] width 38 height 38
radio input "true"
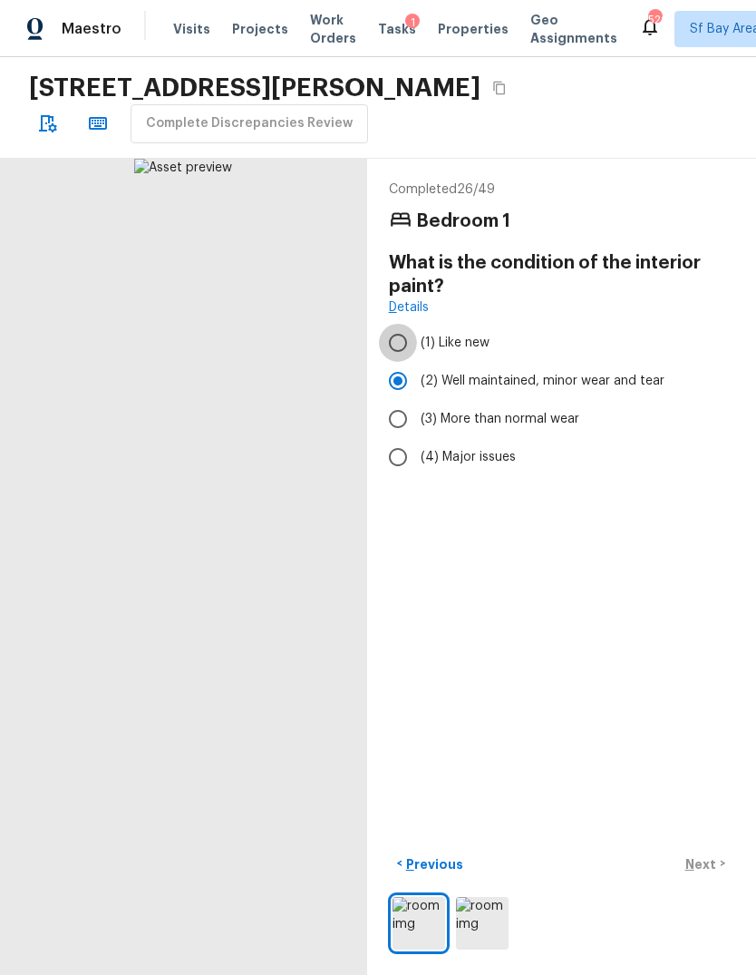
click at [395, 324] on input "(1) Like new" at bounding box center [398, 343] width 38 height 38
radio input "true"
click at [385, 400] on input "(3) More than normal wear" at bounding box center [398, 419] width 38 height 38
radio input "true"
click at [384, 443] on label "(4) Major issues" at bounding box center [549, 457] width 341 height 38
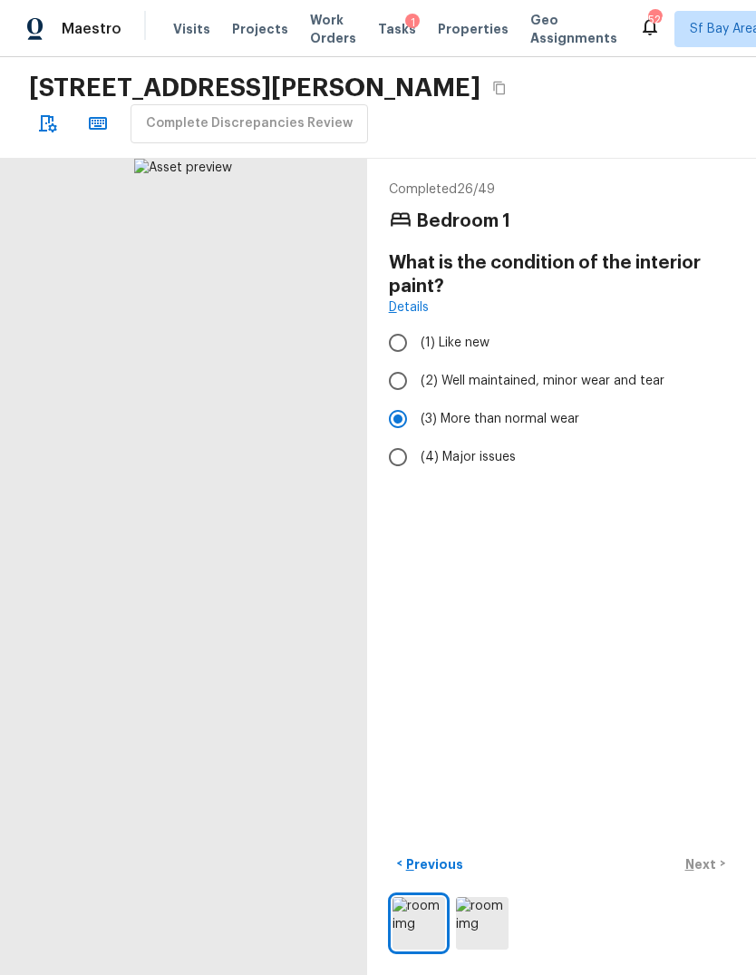
click at [384, 443] on input "(4) Major issues" at bounding box center [398, 457] width 38 height 38
radio input "true"
click at [491, 913] on img at bounding box center [482, 923] width 53 height 53
click at [507, 924] on img at bounding box center [482, 923] width 53 height 53
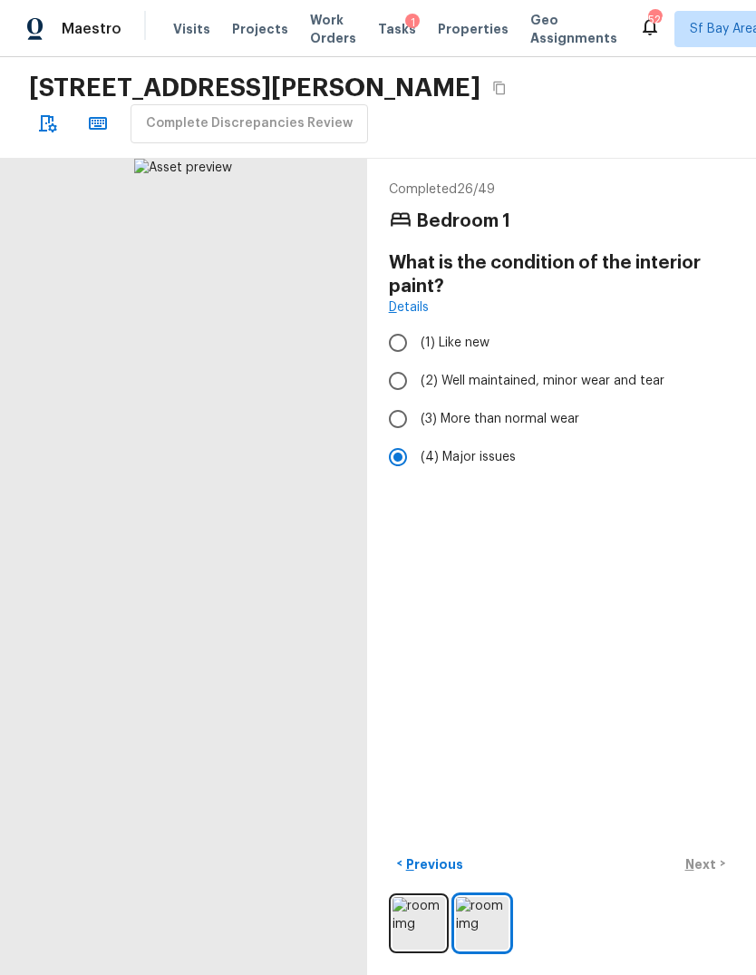
click at [452, 867] on p "Previous" at bounding box center [433, 864] width 61 height 18
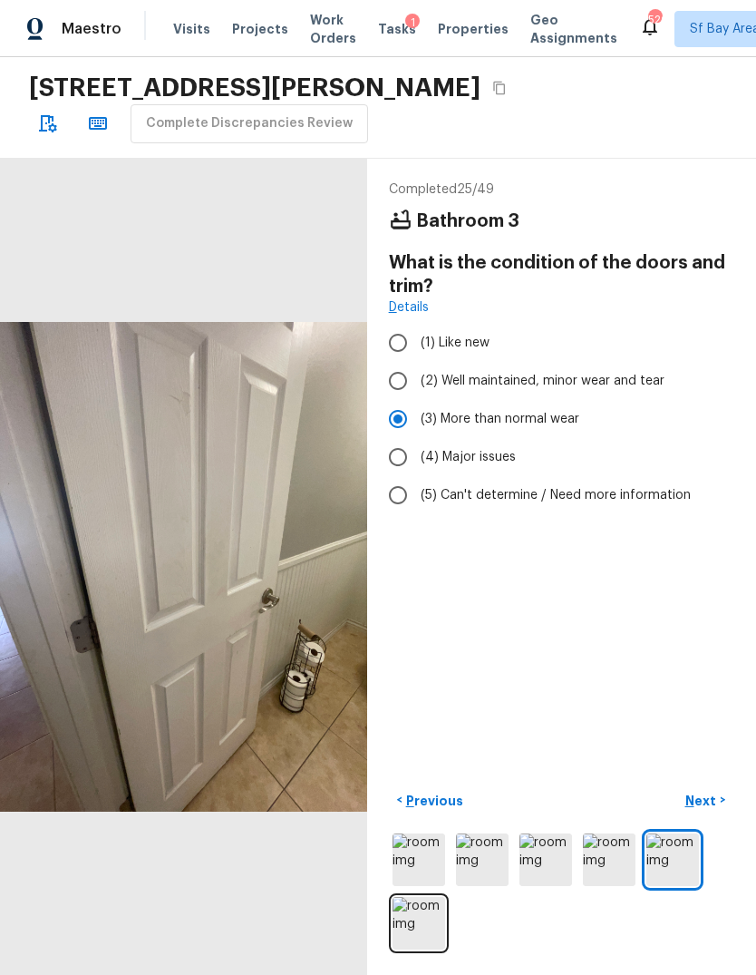
click at [393, 400] on input "(3) More than normal wear" at bounding box center [398, 419] width 38 height 38
click at [688, 855] on img at bounding box center [673, 860] width 53 height 53
click at [719, 805] on button "Next >" at bounding box center [706, 801] width 58 height 30
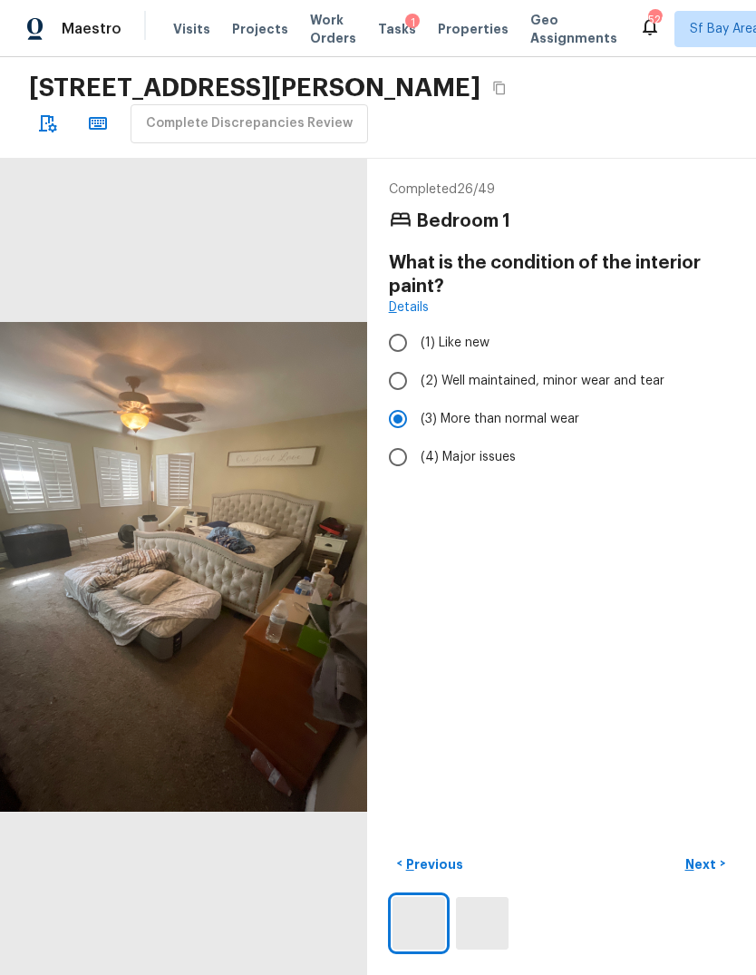
click at [720, 844] on div "Completed 26 / 49 Bedroom 1 What is the condition of the interior paint? Detail…" at bounding box center [561, 567] width 389 height 817
click at [723, 862] on button "Next >" at bounding box center [706, 864] width 58 height 30
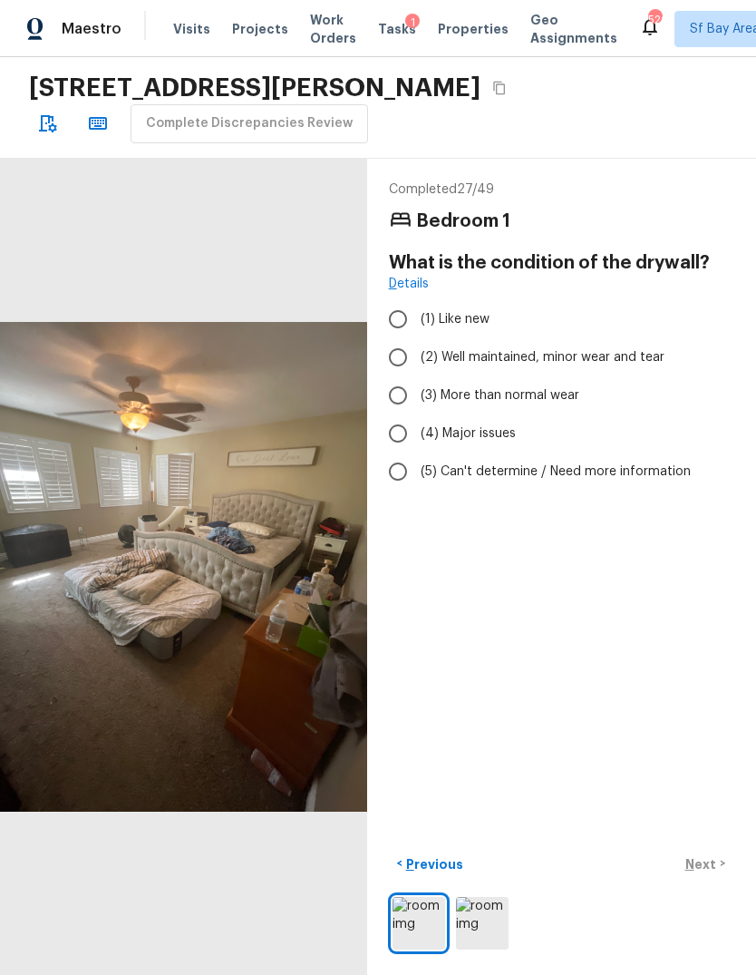
click at [393, 415] on input "(4) Major issues" at bounding box center [398, 434] width 38 height 38
radio input "true"
click at [711, 860] on div "< Previous Next >" at bounding box center [562, 864] width 346 height 30
click at [708, 872] on div "< Previous Next >" at bounding box center [562, 864] width 346 height 30
click at [722, 865] on div "< Previous Next >" at bounding box center [562, 864] width 346 height 30
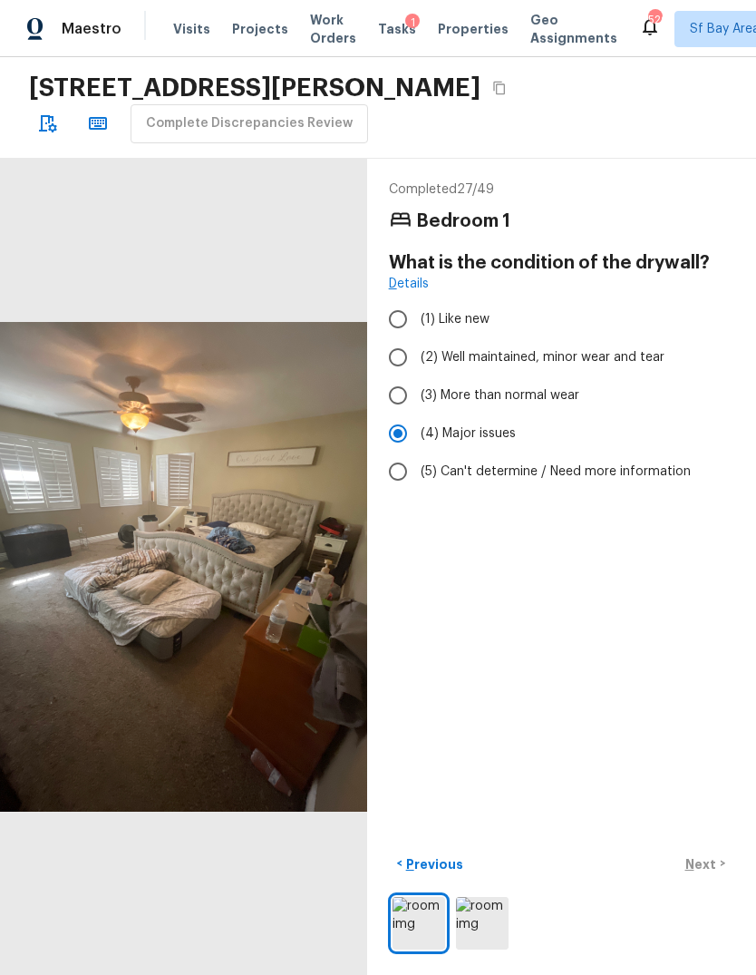
click at [411, 865] on p "Previous" at bounding box center [433, 864] width 61 height 18
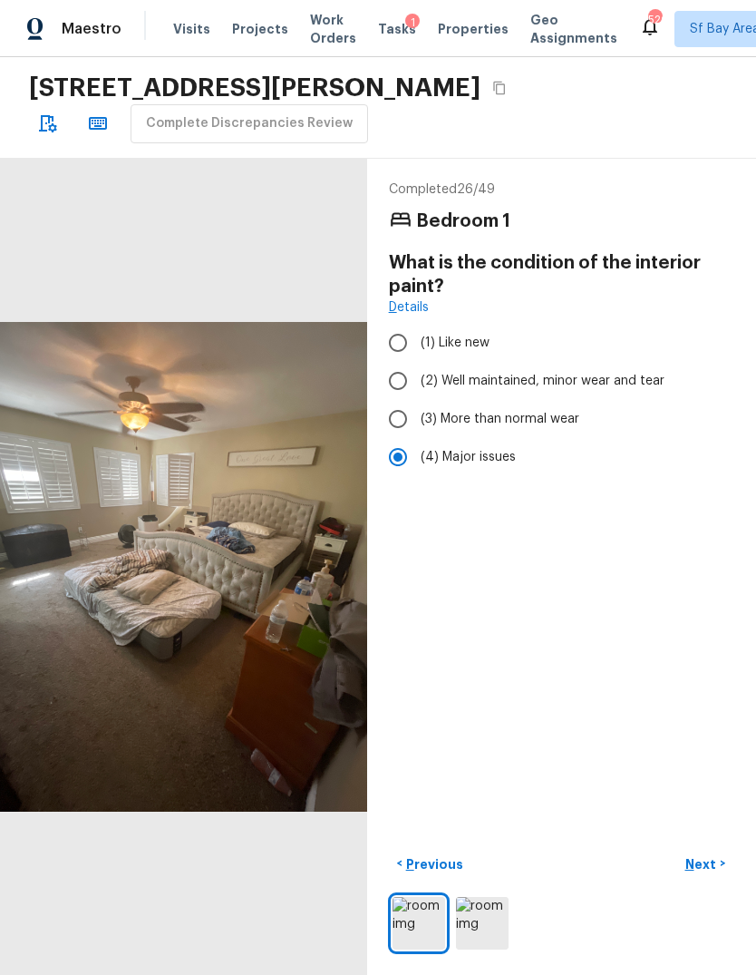
click at [713, 871] on p "Next" at bounding box center [703, 864] width 34 height 18
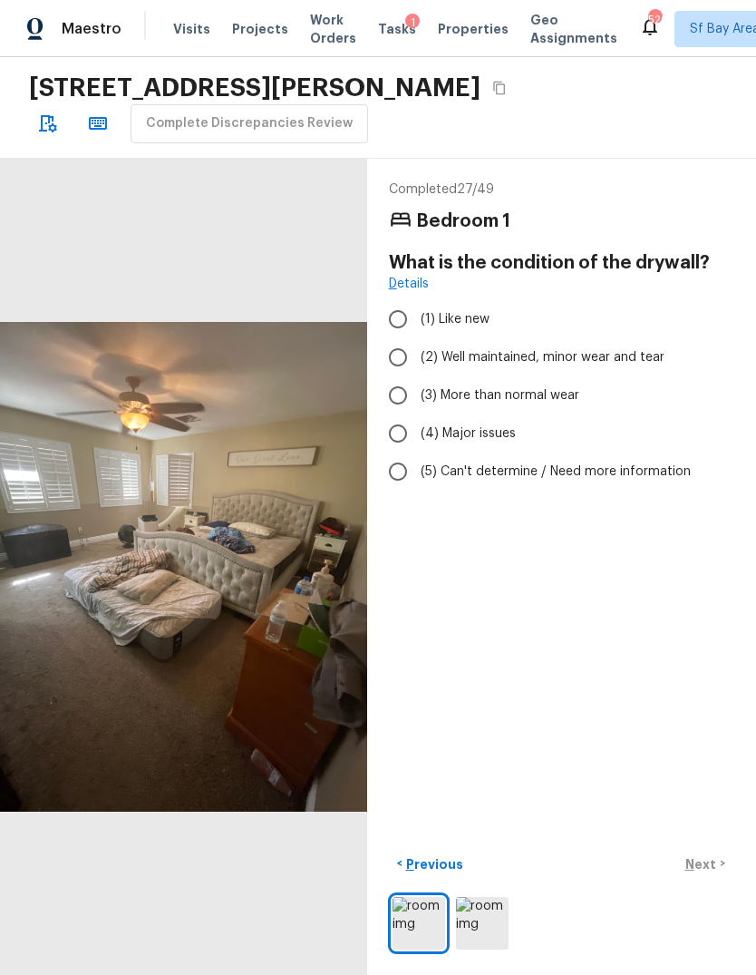
click at [399, 415] on input "(4) Major issues" at bounding box center [398, 434] width 38 height 38
radio input "true"
click at [717, 868] on p "Next" at bounding box center [703, 864] width 34 height 18
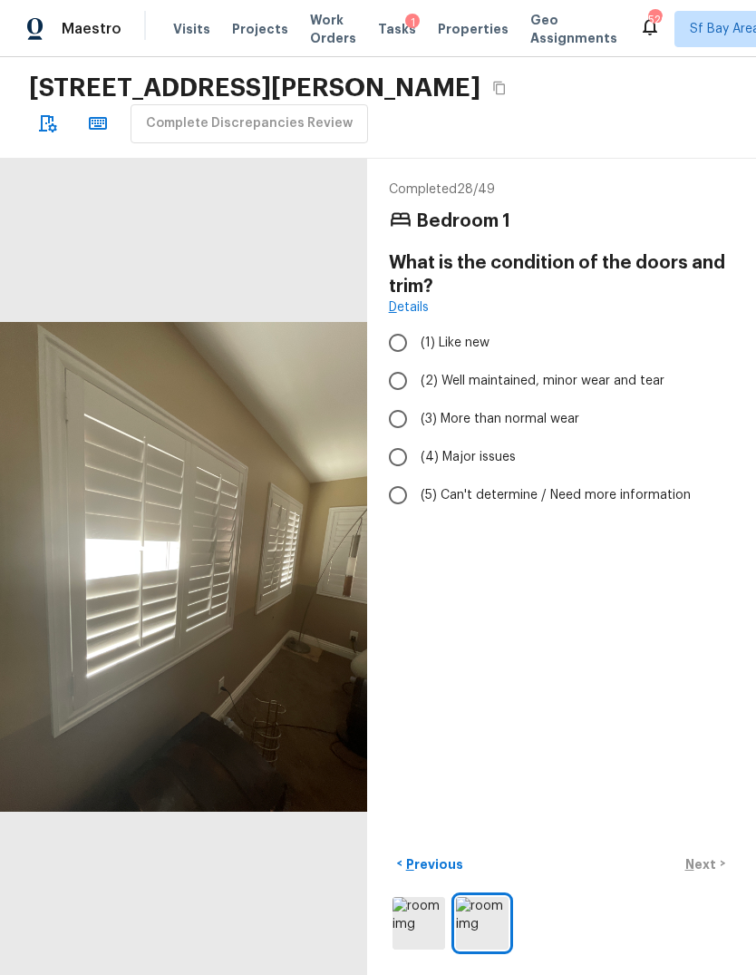
click at [394, 400] on input "(3) More than normal wear" at bounding box center [398, 419] width 38 height 38
radio input "true"
click at [412, 855] on p "Previous" at bounding box center [433, 864] width 61 height 18
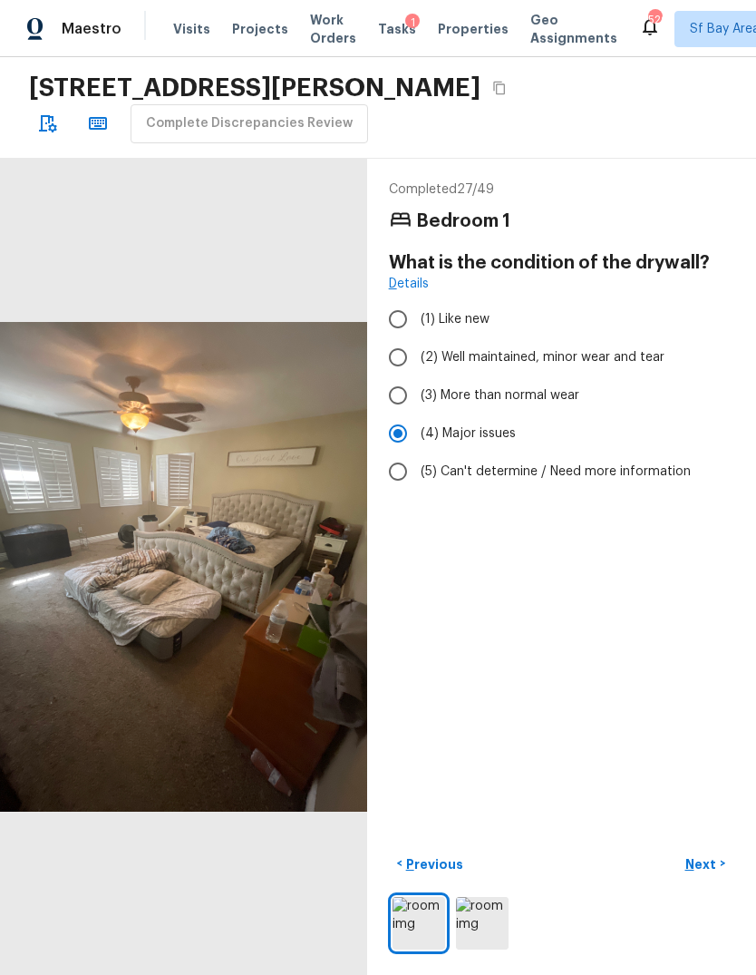
click at [710, 863] on p "Next" at bounding box center [703, 864] width 34 height 18
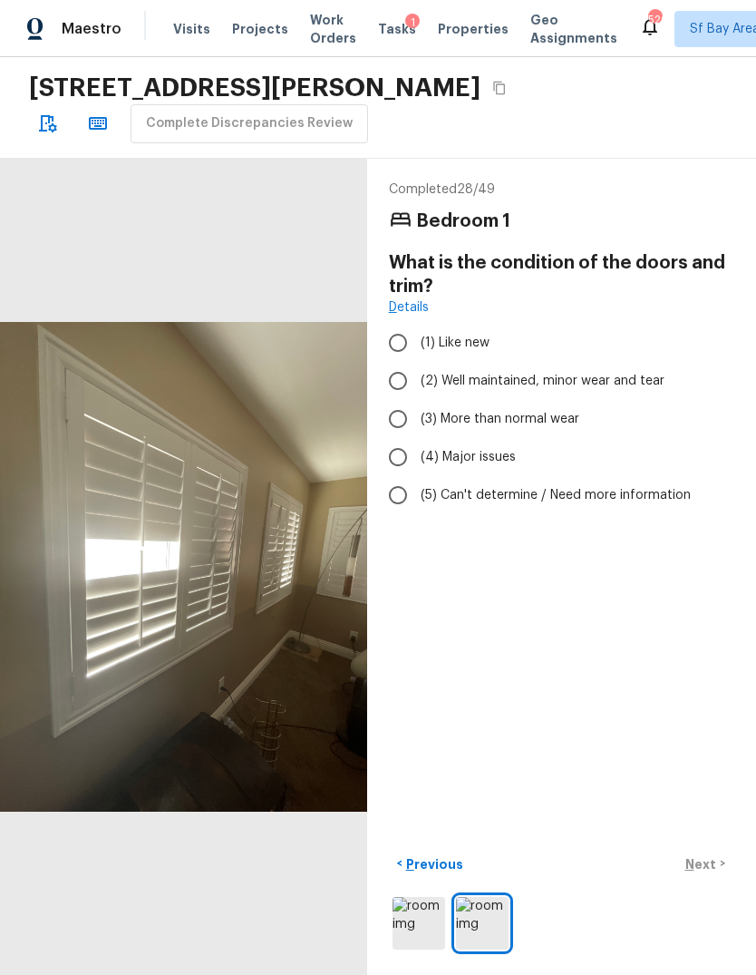
click at [393, 400] on input "(3) More than normal wear" at bounding box center [398, 419] width 38 height 38
radio input "true"
click at [707, 862] on div "< Previous Next >" at bounding box center [562, 864] width 346 height 30
click at [701, 864] on p "Next" at bounding box center [703, 864] width 34 height 18
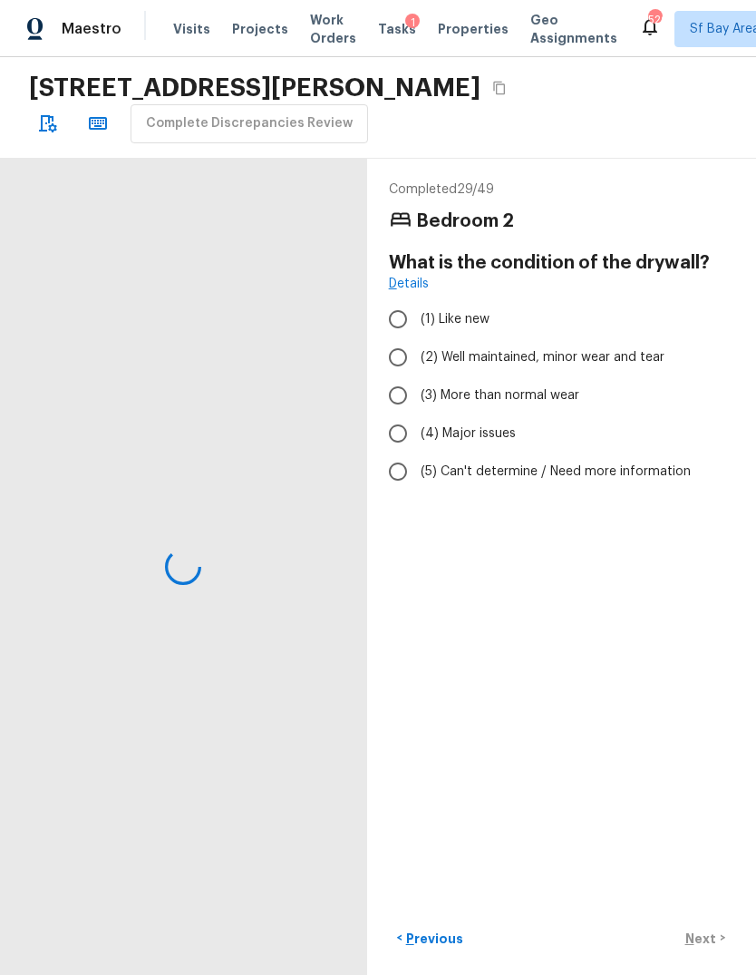
click at [700, 871] on div "Completed 29 / 49 Bedroom 2 What is the condition of the drywall? Details (1) L…" at bounding box center [561, 567] width 389 height 817
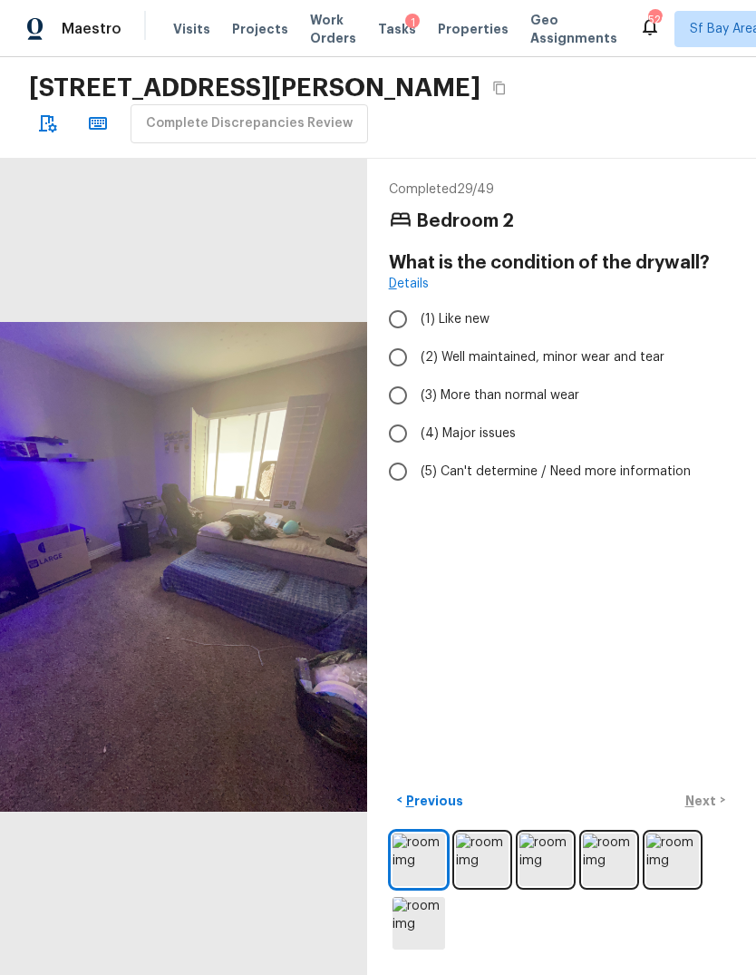
click at [711, 796] on div "< Previous Next >" at bounding box center [562, 801] width 346 height 30
click at [705, 802] on div "< Previous Next >" at bounding box center [562, 801] width 346 height 30
click at [717, 803] on div "< Previous Next >" at bounding box center [562, 801] width 346 height 30
click at [711, 797] on div "< Previous Next >" at bounding box center [562, 801] width 346 height 30
click at [396, 376] on input "(3) More than normal wear" at bounding box center [398, 395] width 38 height 38
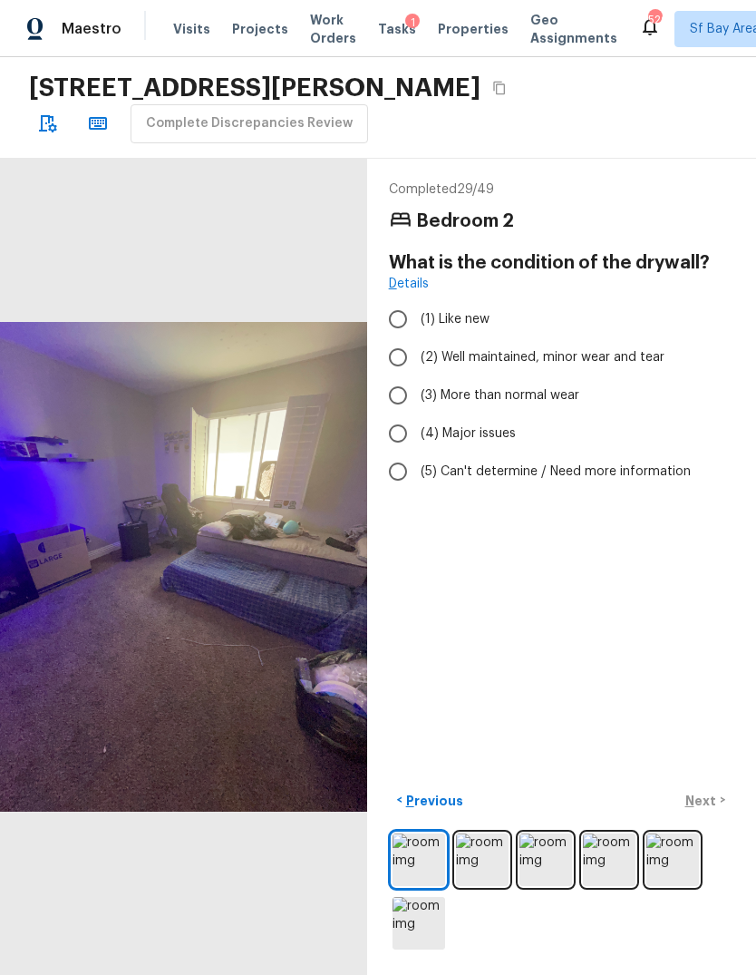
radio input "true"
click at [717, 795] on p "Next" at bounding box center [703, 801] width 34 height 18
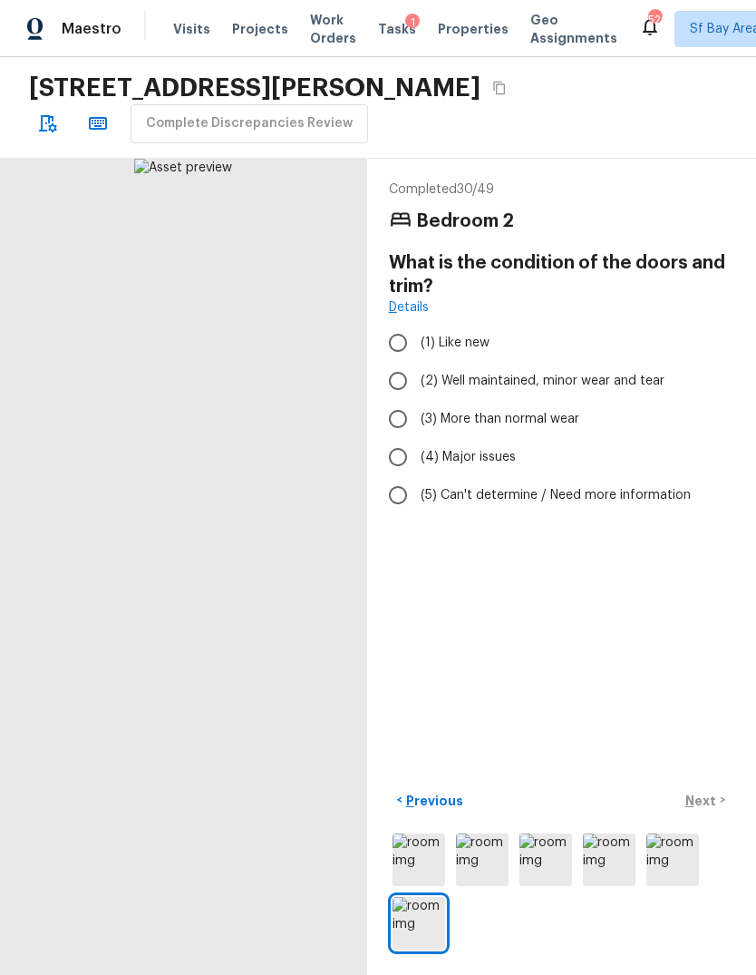
click at [395, 400] on input "(3) More than normal wear" at bounding box center [398, 419] width 38 height 38
radio input "true"
click at [710, 810] on p "Next" at bounding box center [703, 801] width 34 height 18
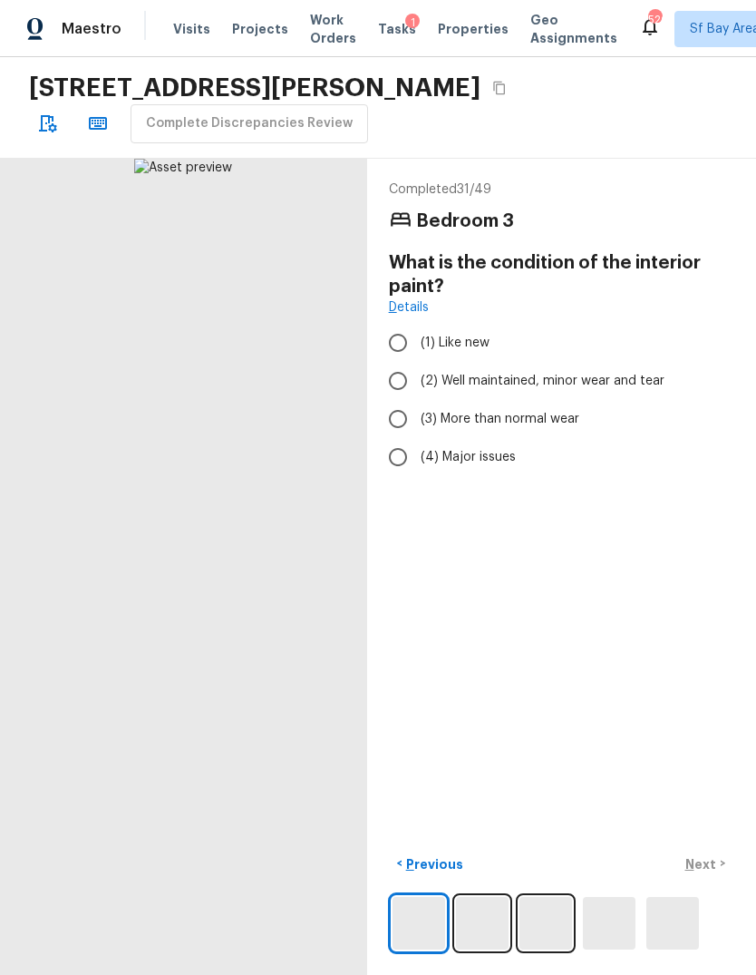
click at [398, 400] on input "(3) More than normal wear" at bounding box center [398, 419] width 38 height 38
radio input "true"
click at [391, 438] on input "(4) Major issues" at bounding box center [398, 457] width 38 height 38
radio input "true"
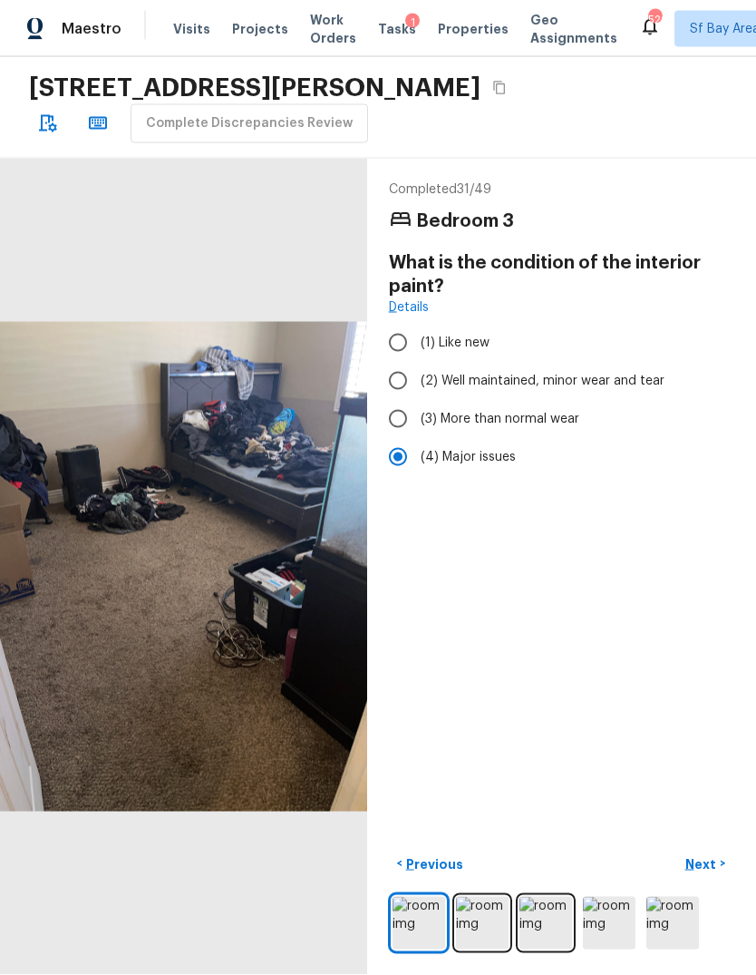
scroll to position [65, 0]
click at [712, 873] on p "Next" at bounding box center [703, 864] width 34 height 18
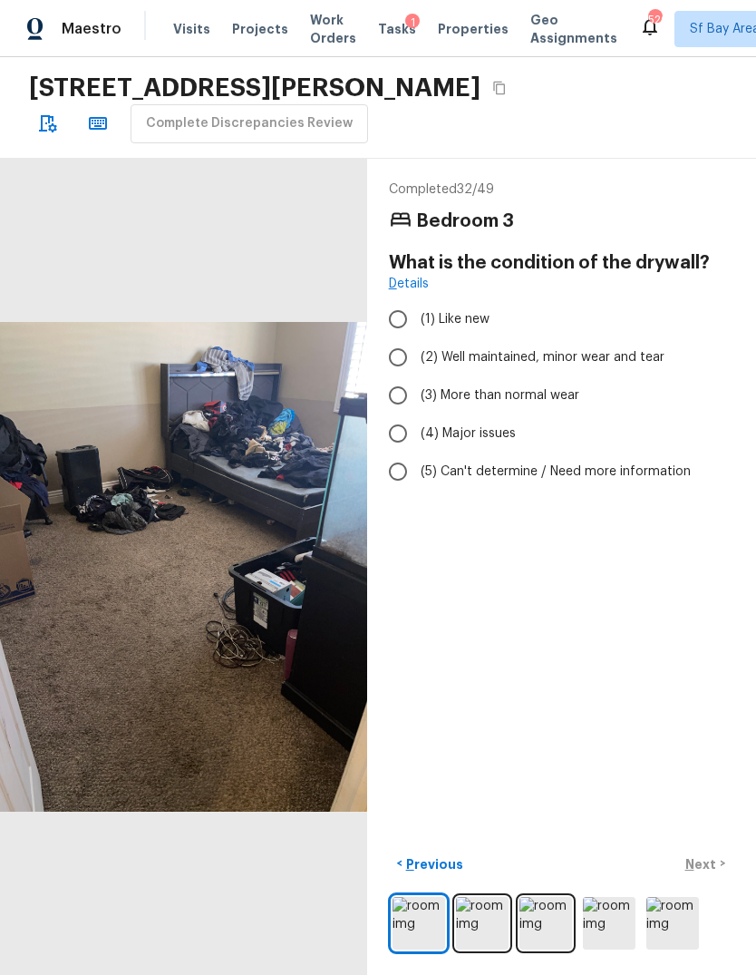
click at [389, 415] on input "(4) Major issues" at bounding box center [398, 434] width 38 height 38
radio input "true"
click at [393, 376] on input "(3) More than normal wear" at bounding box center [398, 395] width 38 height 38
radio input "true"
click at [712, 873] on p "Next" at bounding box center [703, 864] width 34 height 18
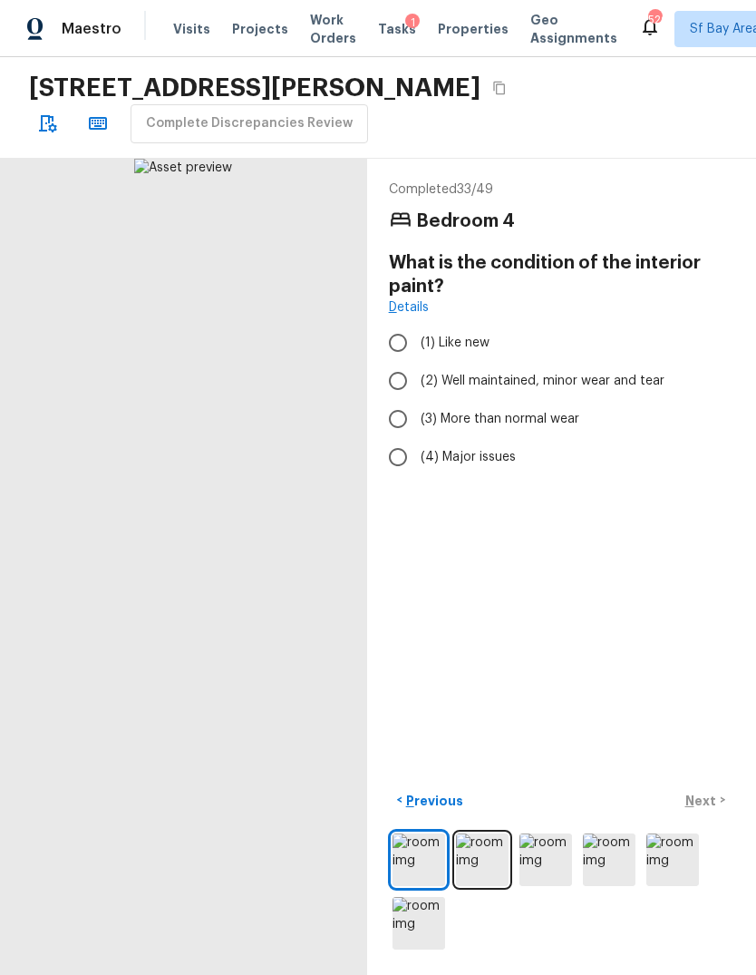
click at [396, 362] on input "(2) Well maintained, minor wear and tear" at bounding box center [398, 381] width 38 height 38
radio input "true"
click at [382, 400] on input "(3) More than normal wear" at bounding box center [398, 419] width 38 height 38
radio input "true"
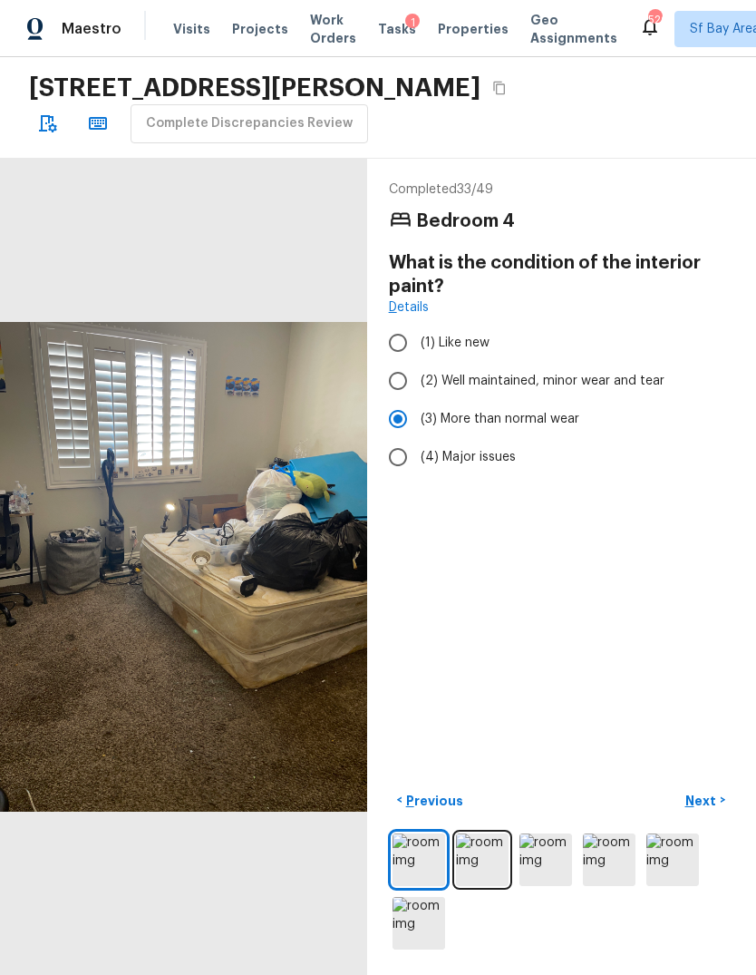
click at [399, 438] on input "(4) Major issues" at bounding box center [398, 457] width 38 height 38
radio input "true"
click at [712, 810] on p "Next" at bounding box center [703, 801] width 34 height 18
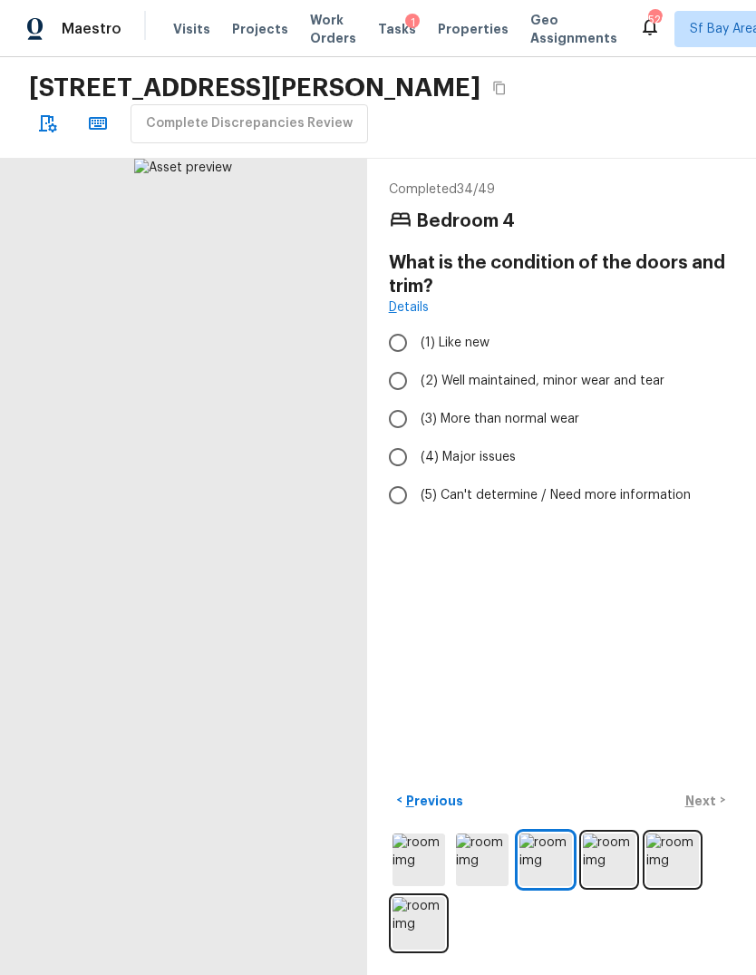
click at [391, 438] on input "(4) Major issues" at bounding box center [398, 457] width 38 height 38
radio input "true"
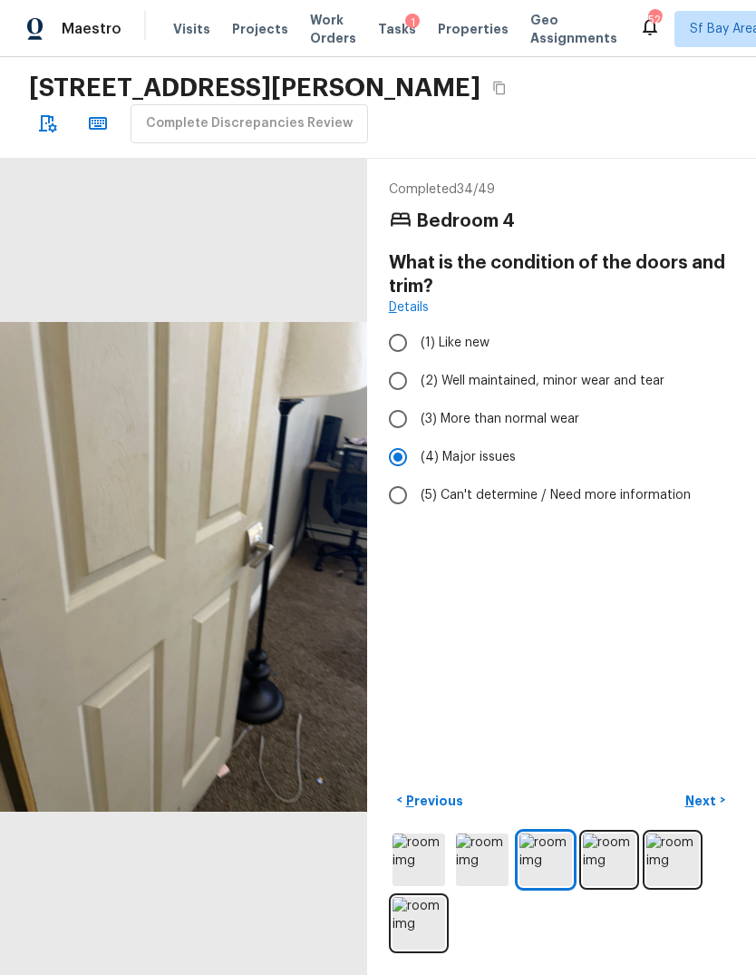
click at [710, 810] on p "Next" at bounding box center [703, 801] width 34 height 18
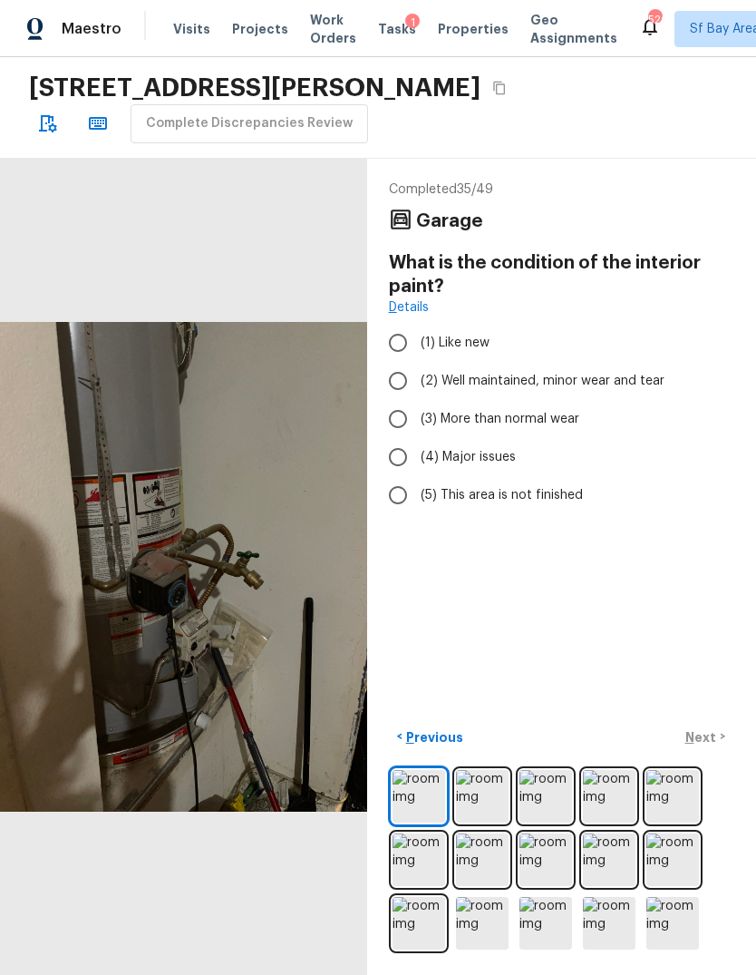
click at [710, 752] on div "< Previous Next >" at bounding box center [562, 737] width 346 height 30
click at [397, 400] on input "(3) More than normal wear" at bounding box center [398, 419] width 38 height 38
radio input "true"
click at [392, 438] on input "(4) Major issues" at bounding box center [398, 457] width 38 height 38
radio input "true"
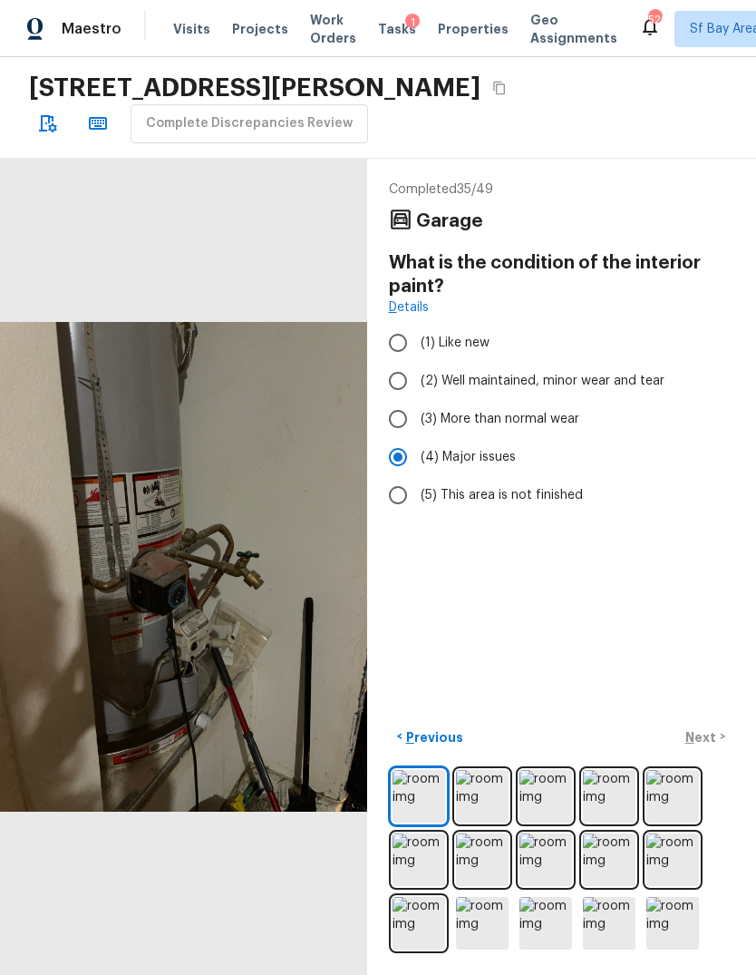
click at [707, 752] on div "< Previous Next >" at bounding box center [562, 737] width 346 height 30
click at [700, 755] on div "Completed 35 / 49 Garage What is the condition of the interior paint? Details (…" at bounding box center [561, 567] width 389 height 817
click at [712, 737] on p "Next" at bounding box center [703, 737] width 34 height 18
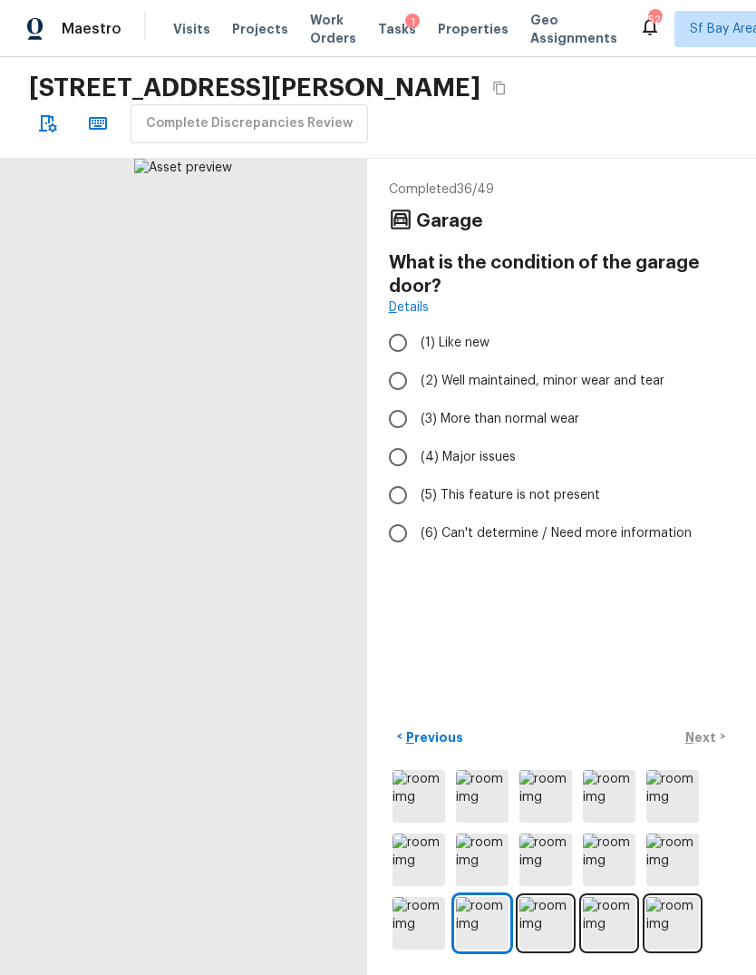
click at [394, 438] on input "(4) Major issues" at bounding box center [398, 457] width 38 height 38
radio input "true"
click at [394, 400] on input "(3) More than normal wear" at bounding box center [398, 419] width 38 height 38
radio input "true"
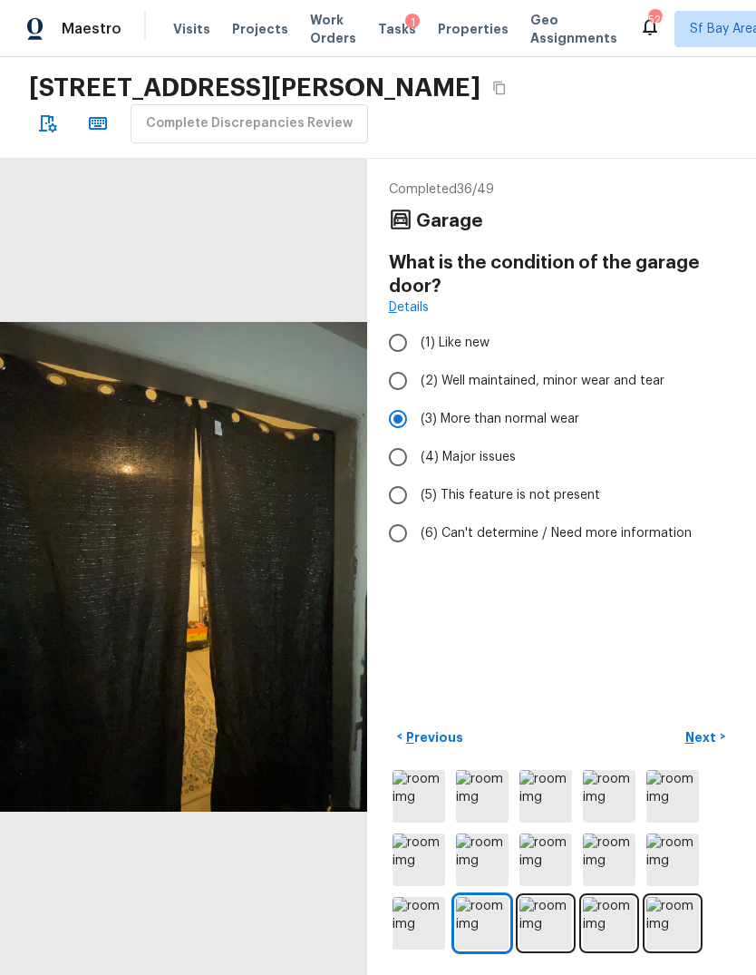
click at [484, 848] on img at bounding box center [482, 860] width 53 height 53
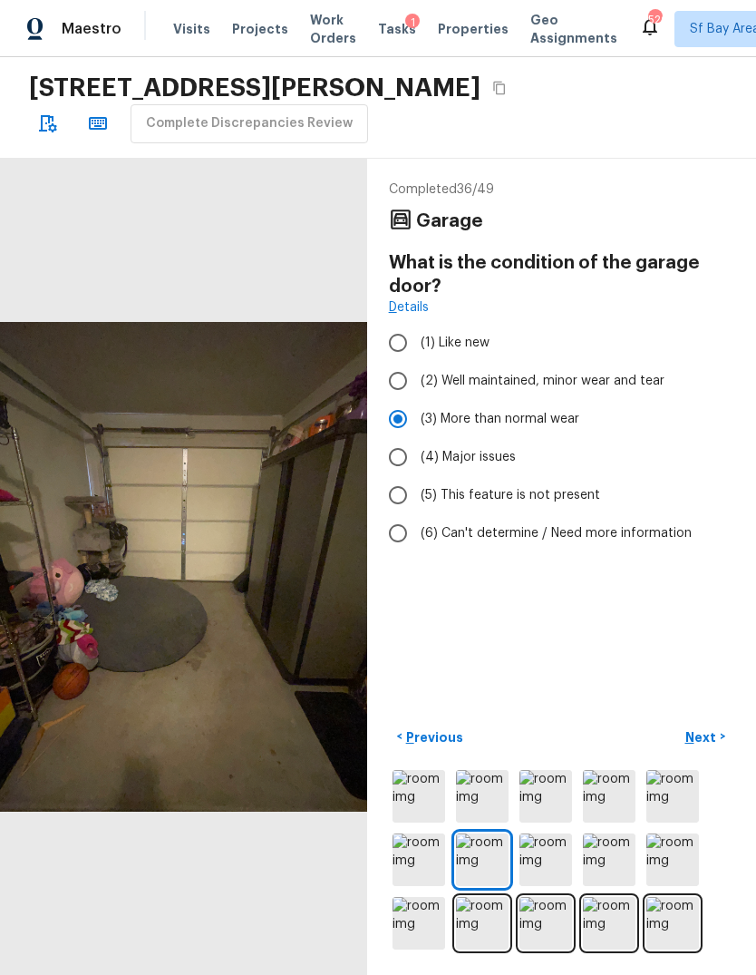
scroll to position [0, 0]
click at [714, 746] on p "Next" at bounding box center [703, 737] width 34 height 18
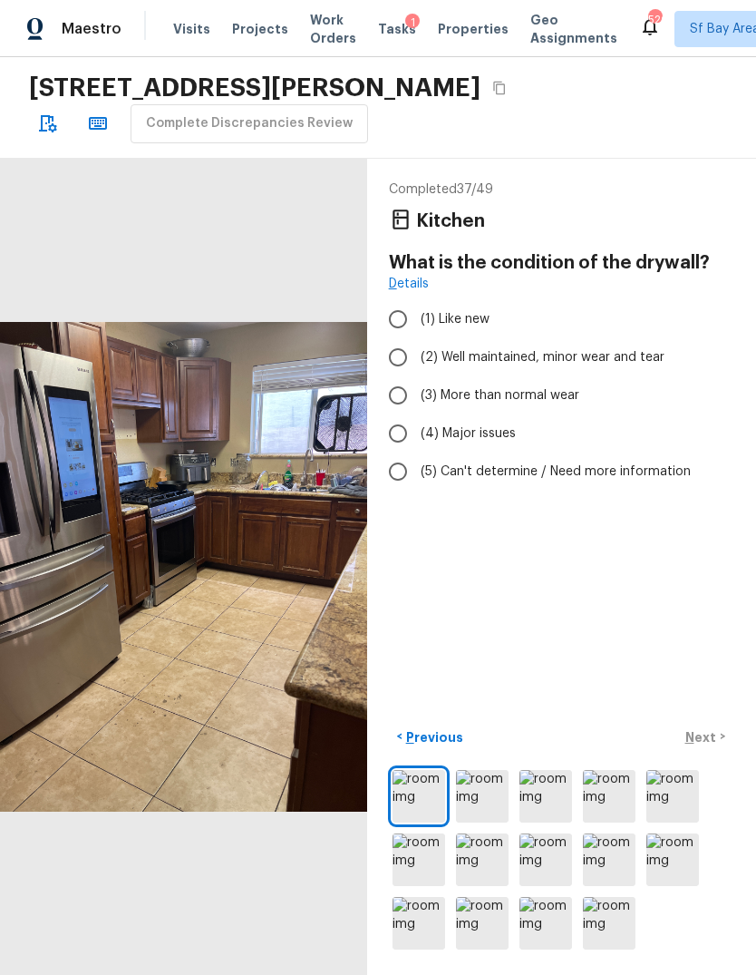
click at [397, 376] on input "(3) More than normal wear" at bounding box center [398, 395] width 38 height 38
radio input "true"
click at [717, 752] on button "Next >" at bounding box center [706, 737] width 58 height 30
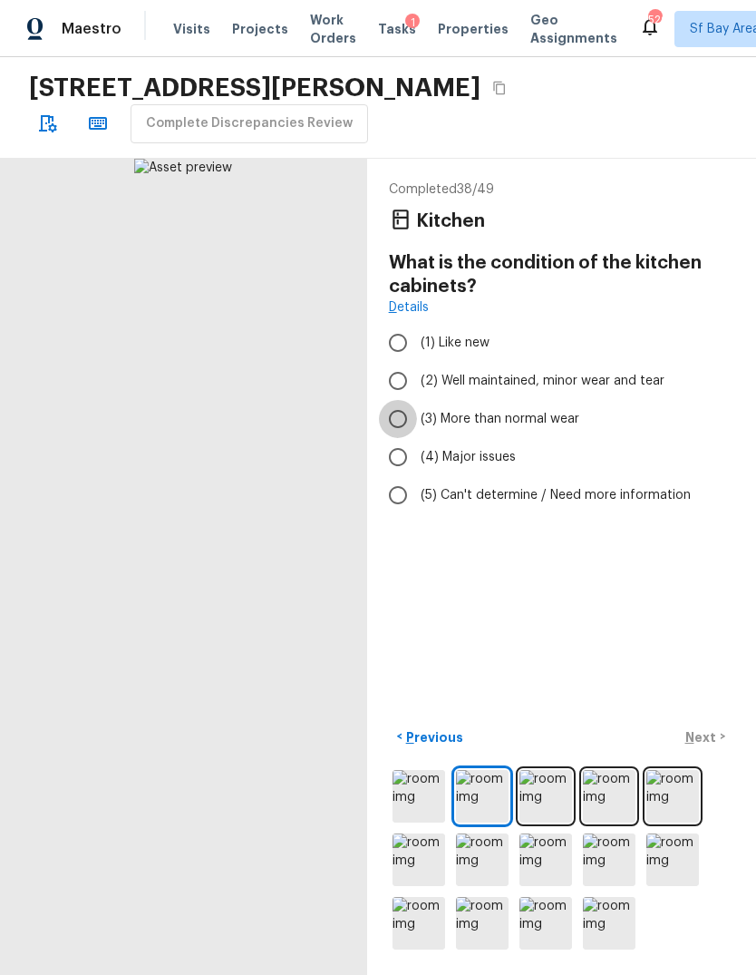
click at [396, 425] on input "(3) More than normal wear" at bounding box center [398, 419] width 38 height 38
click at [718, 752] on button "Next >" at bounding box center [706, 737] width 58 height 30
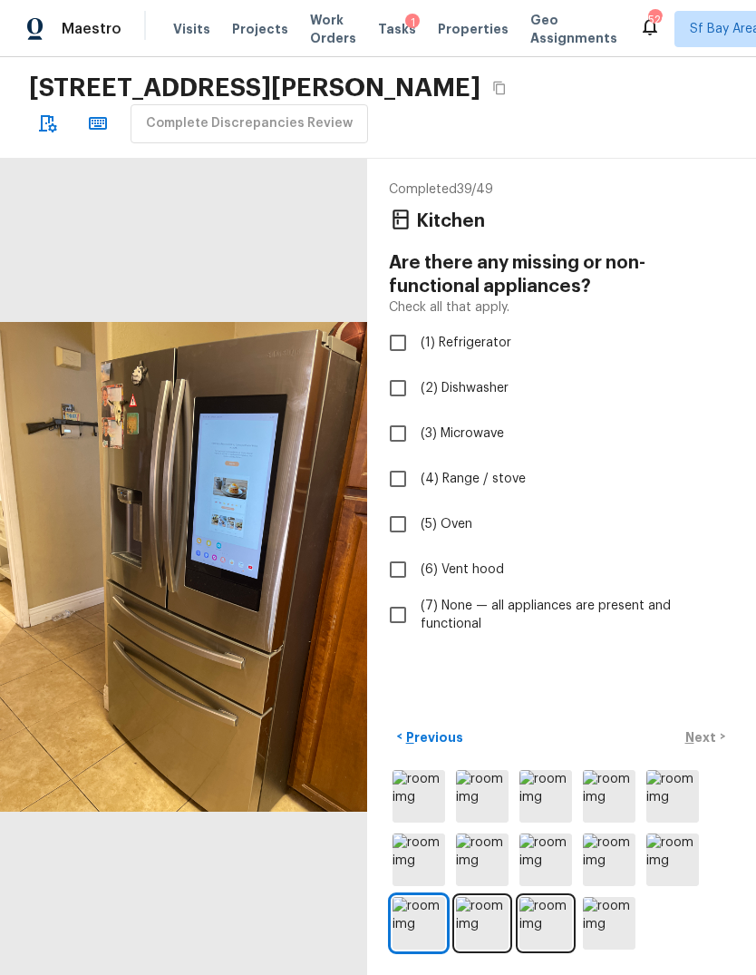
click at [385, 614] on input "(7) None — all appliances are present and functional" at bounding box center [398, 615] width 38 height 38
click at [709, 746] on p "Next" at bounding box center [703, 737] width 34 height 18
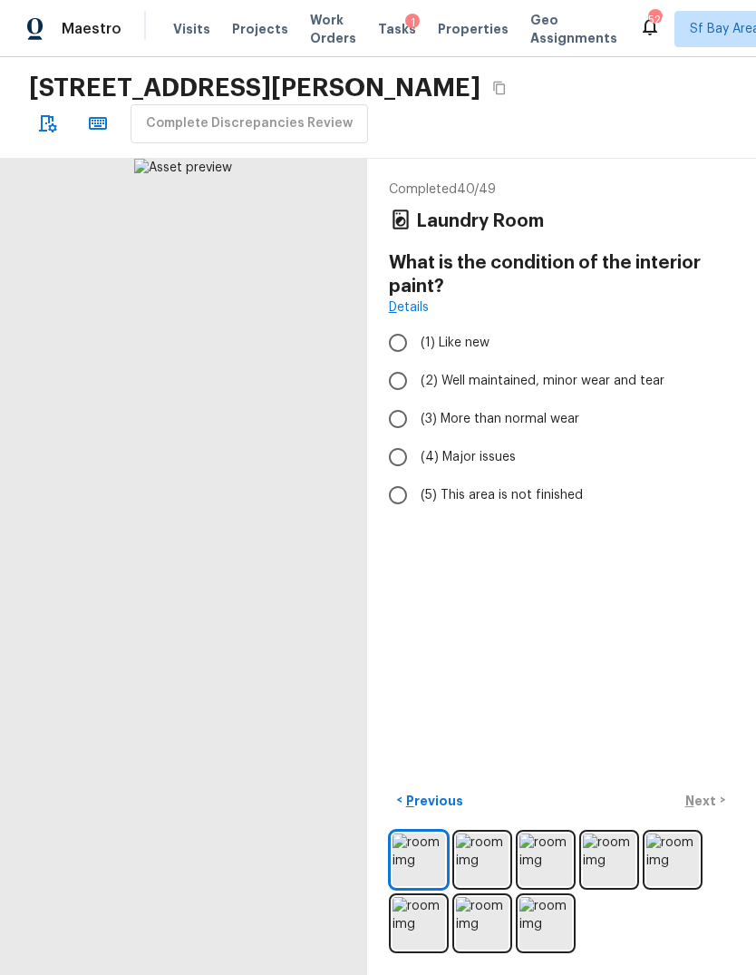
click at [395, 438] on input "(4) Major issues" at bounding box center [398, 457] width 38 height 38
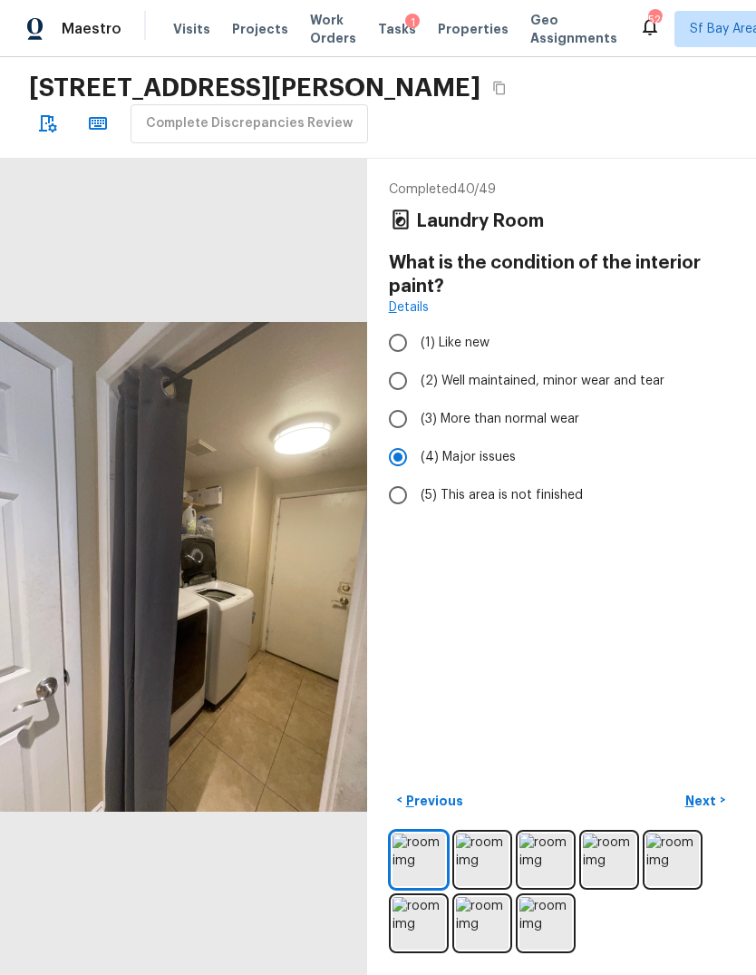
scroll to position [0, 0]
click at [713, 810] on p "Next" at bounding box center [703, 801] width 34 height 18
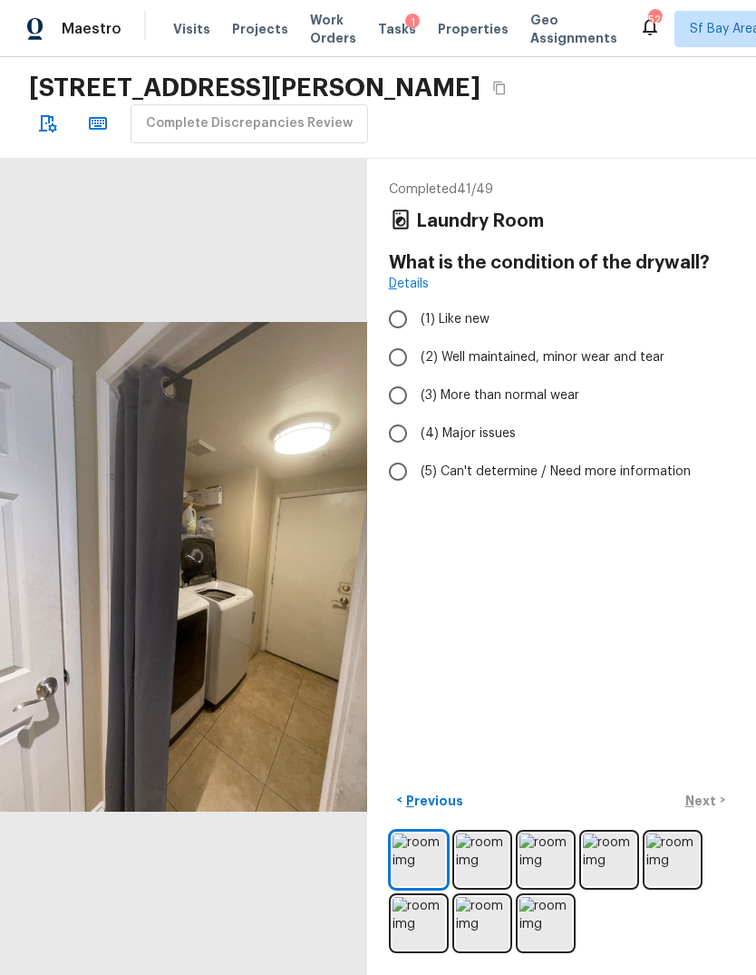
click at [393, 434] on input "(4) Major issues" at bounding box center [398, 434] width 38 height 38
click at [391, 385] on input "(3) More than normal wear" at bounding box center [398, 395] width 38 height 38
click at [714, 810] on p "Next" at bounding box center [703, 801] width 34 height 18
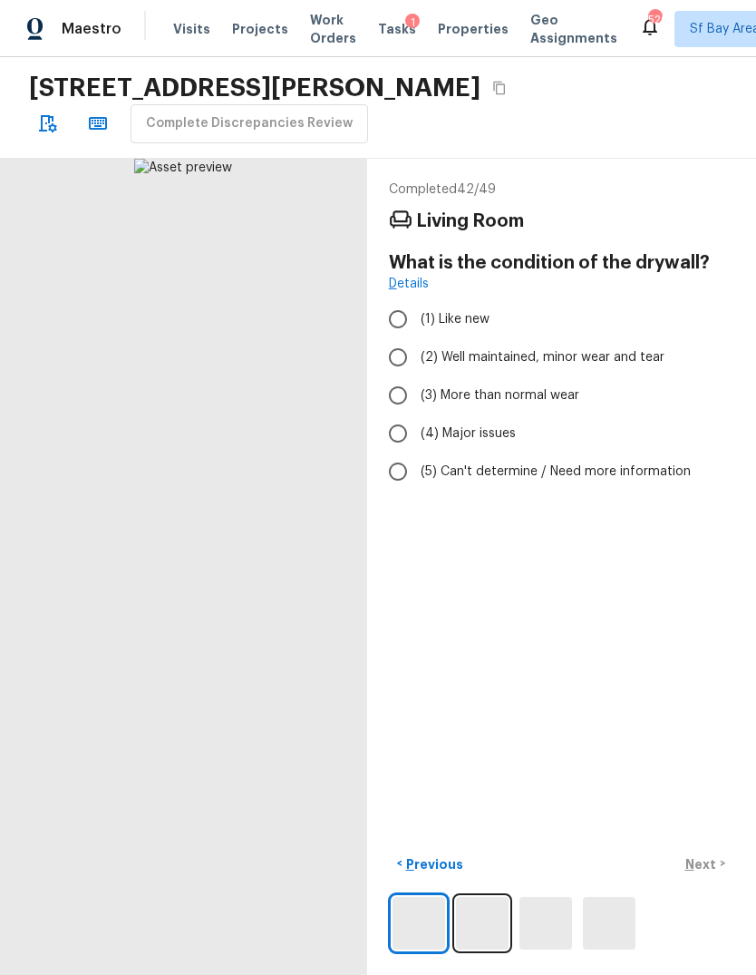
click at [399, 394] on input "(3) More than normal wear" at bounding box center [398, 395] width 38 height 38
click at [706, 873] on p "Next" at bounding box center [703, 864] width 34 height 18
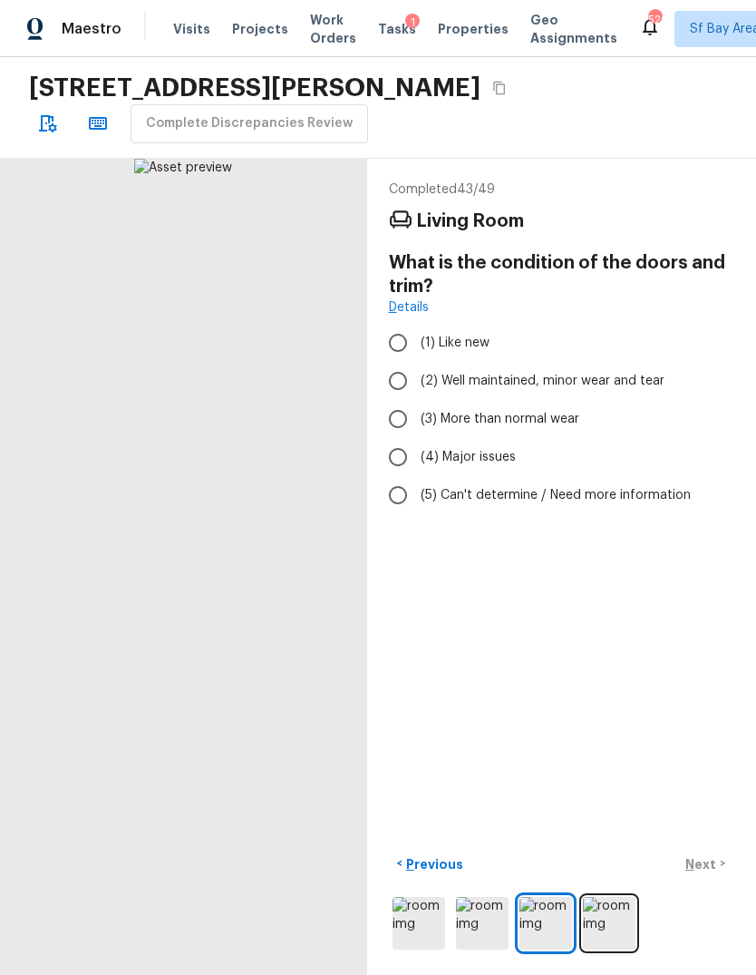
click at [391, 438] on input "(4) Major issues" at bounding box center [398, 457] width 38 height 38
click at [708, 879] on div "< Previous Next >" at bounding box center [562, 864] width 346 height 30
click at [404, 400] on input "(3) More than normal wear" at bounding box center [398, 419] width 38 height 38
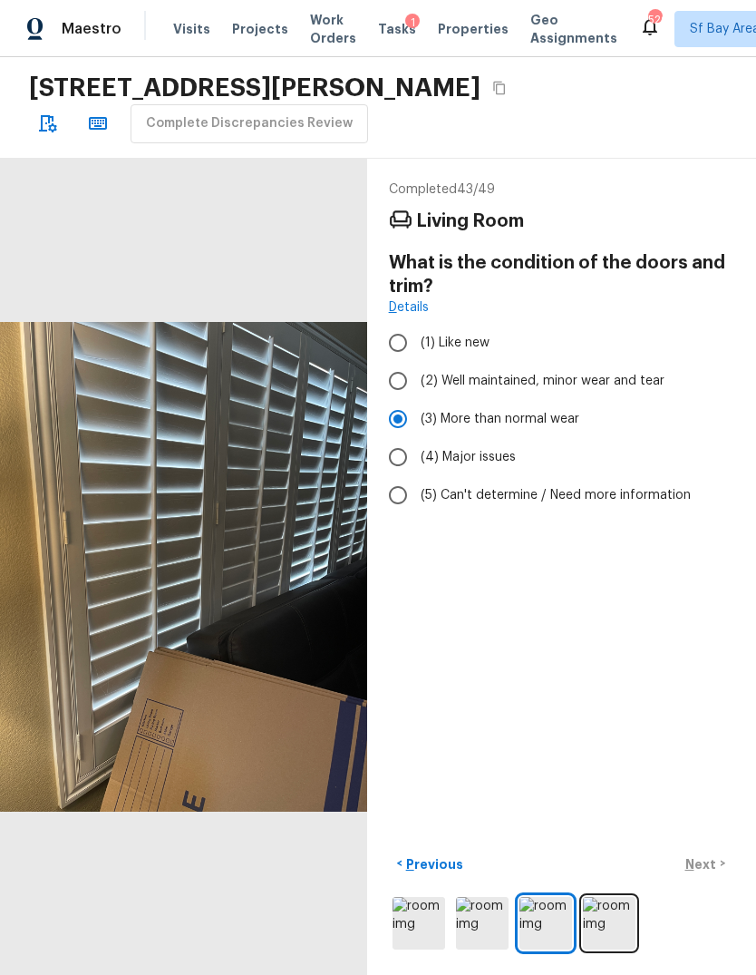
click at [707, 879] on div "< Previous Next >" at bounding box center [562, 864] width 346 height 30
click at [707, 869] on div "< Previous Next >" at bounding box center [562, 864] width 346 height 30
click at [707, 873] on p "Next" at bounding box center [703, 864] width 34 height 18
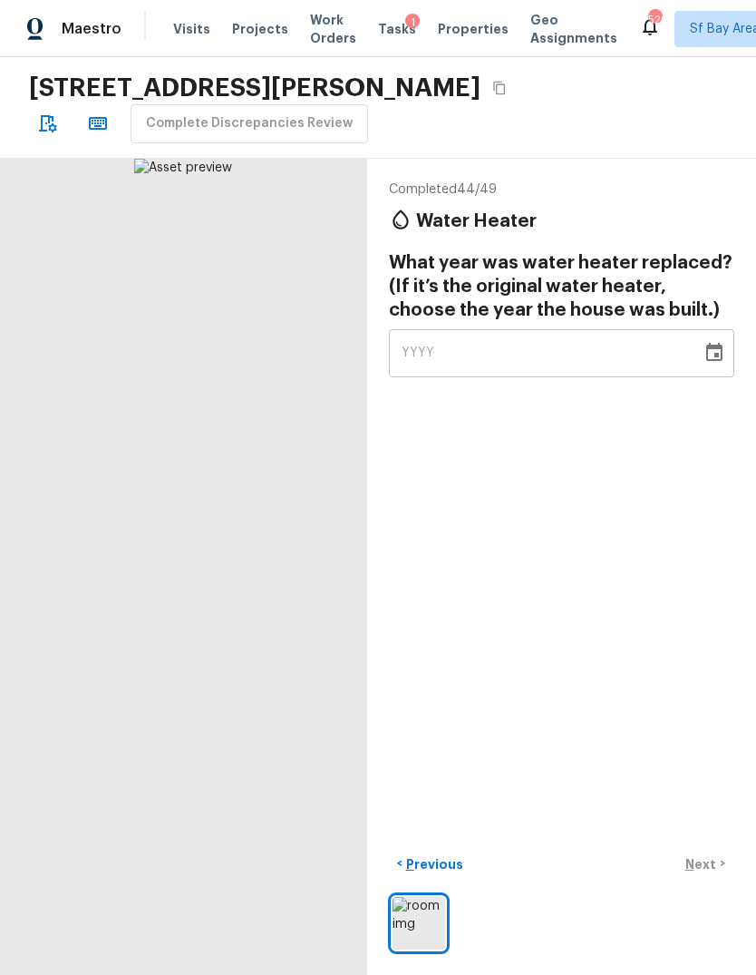
click at [44, 112] on icon "button" at bounding box center [47, 123] width 22 height 22
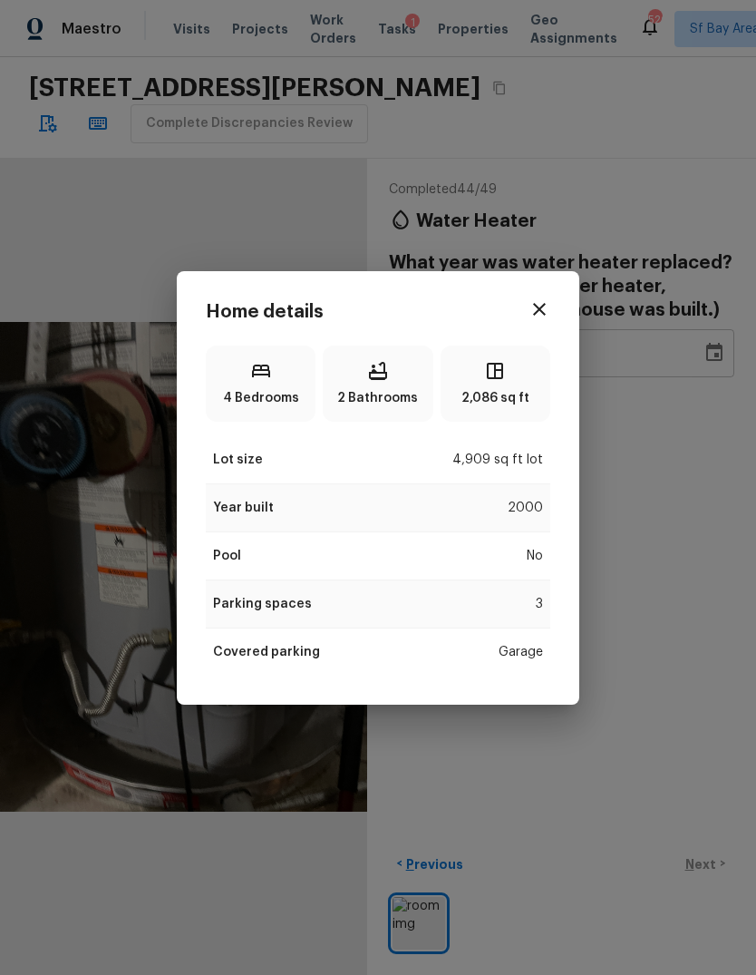
click at [532, 317] on icon "button" at bounding box center [540, 309] width 22 height 22
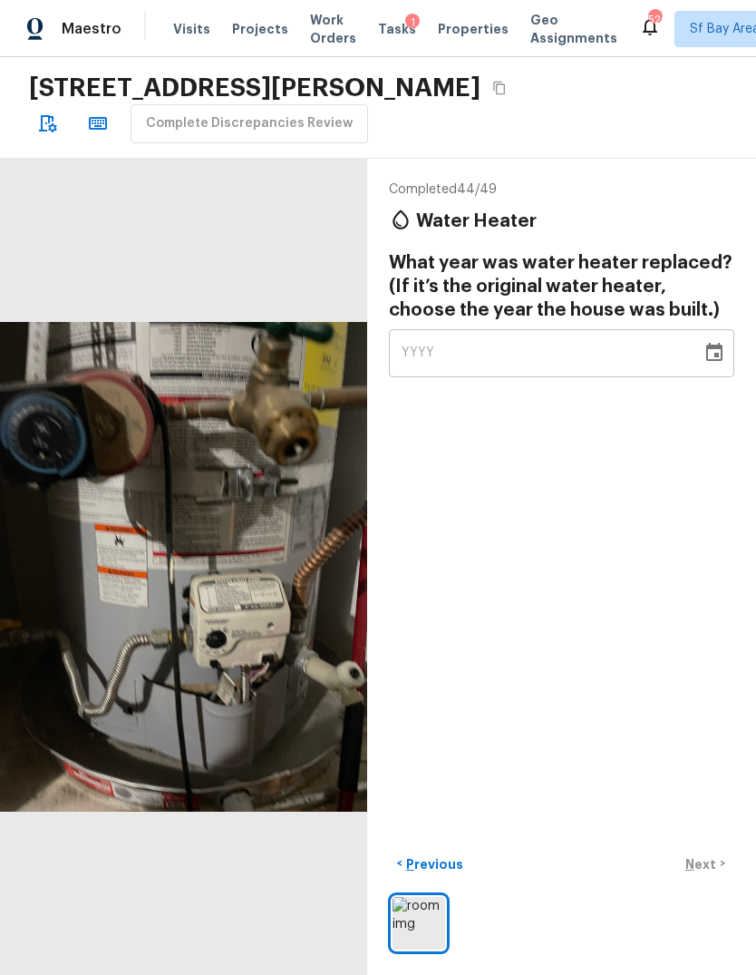
click at [478, 329] on div "YYYY" at bounding box center [546, 353] width 288 height 48
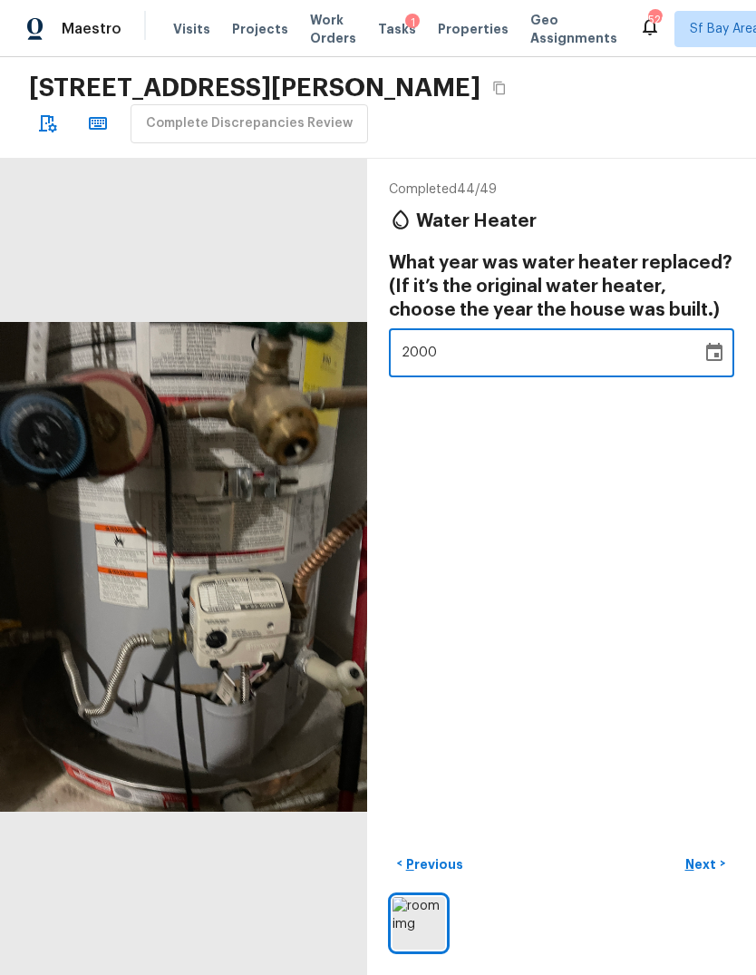
click at [674, 551] on div "Completed 44 / 49 Water Heater What year was water heater replaced? (If it’s th…" at bounding box center [561, 567] width 389 height 817
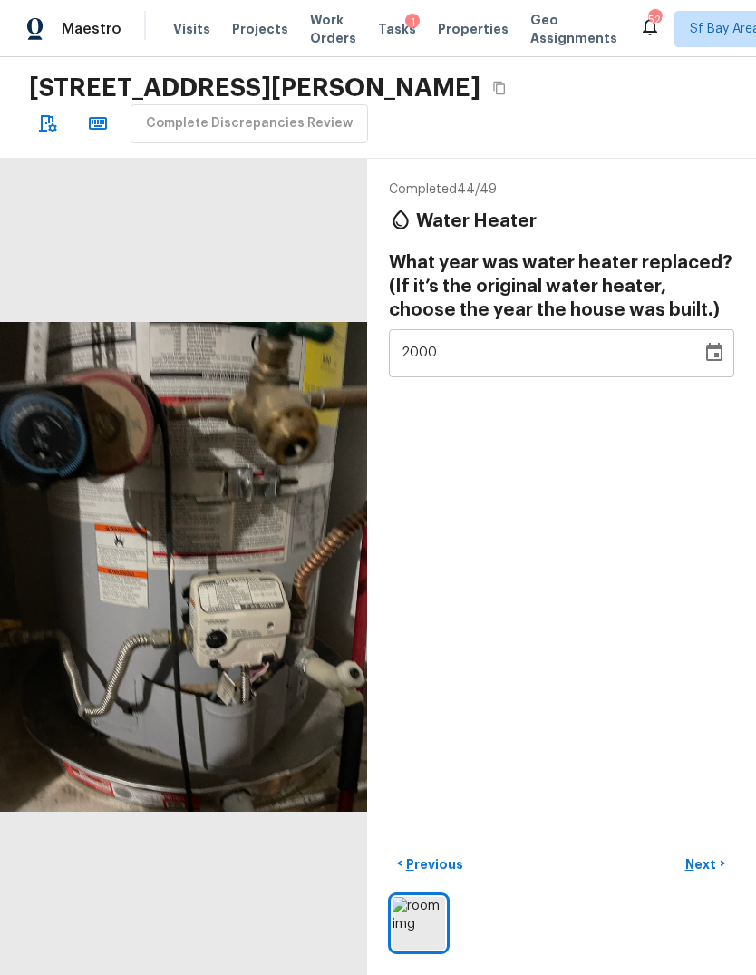
click at [718, 879] on button "Next >" at bounding box center [706, 864] width 58 height 30
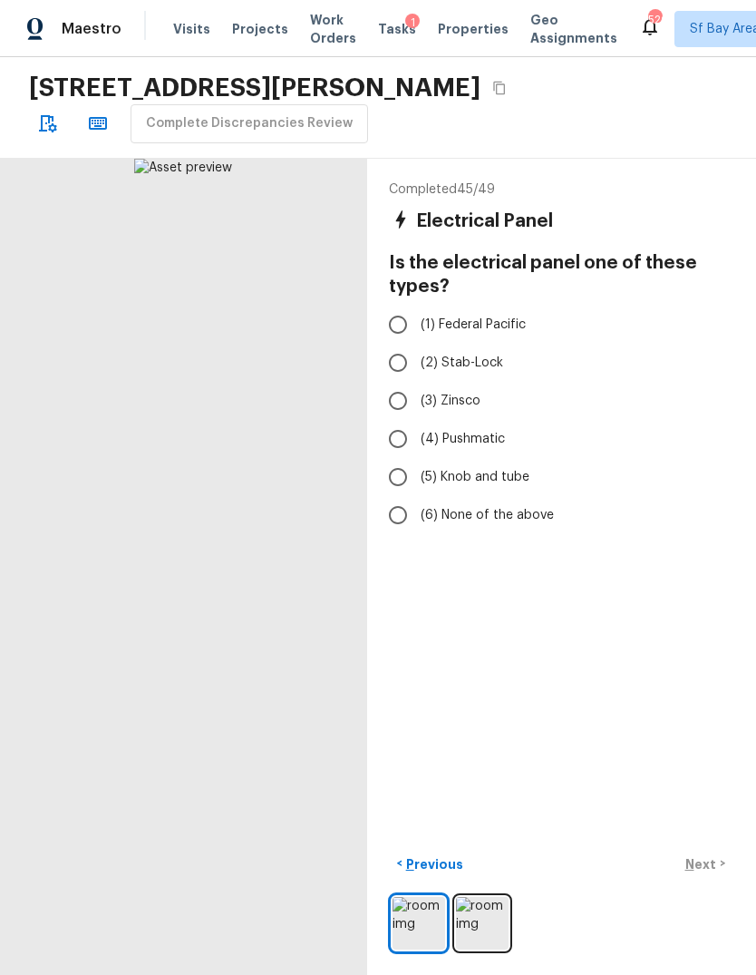
click at [391, 496] on input "(6) None of the above" at bounding box center [398, 515] width 38 height 38
click at [714, 873] on p "Next" at bounding box center [703, 864] width 34 height 18
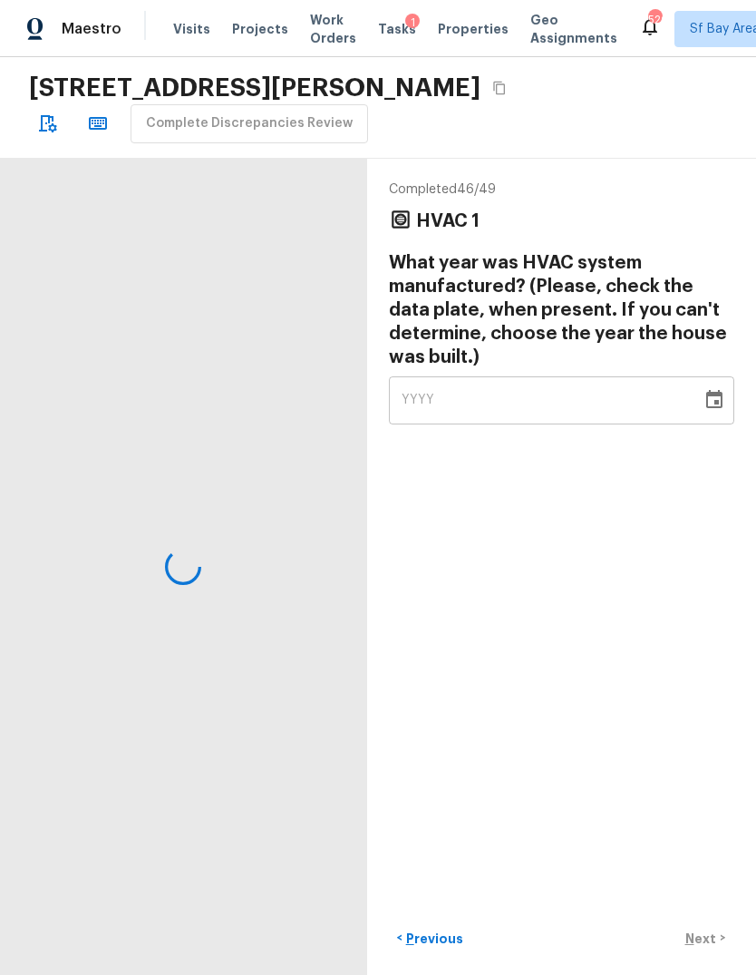
click at [413, 394] on span "YYYY" at bounding box center [419, 400] width 34 height 13
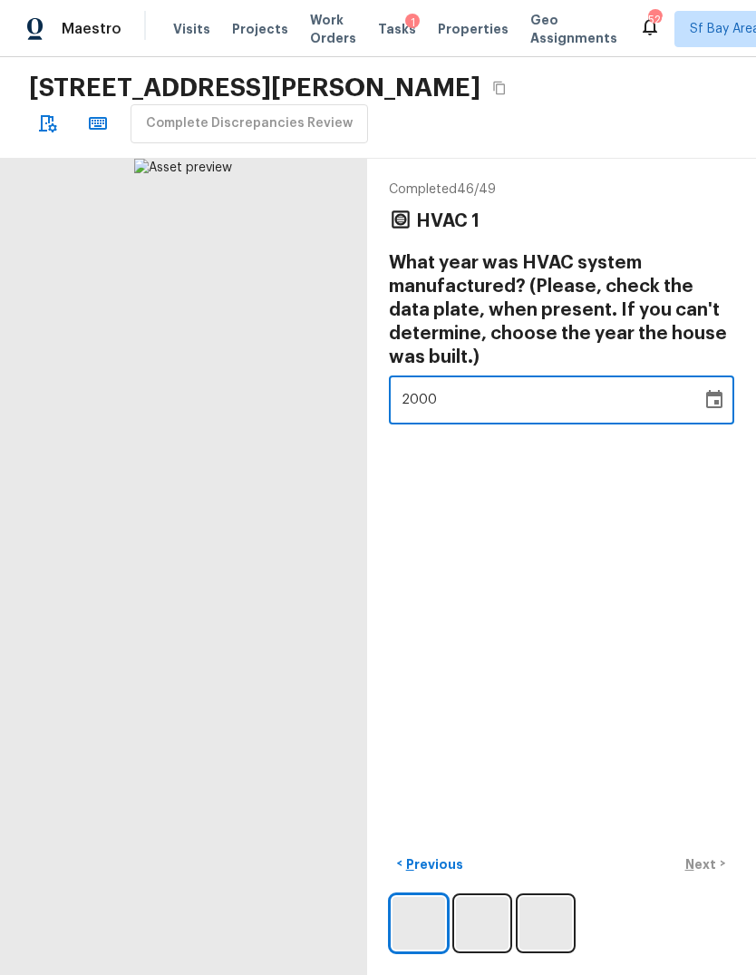
click at [659, 546] on div "Completed 46 / 49 HVAC 1 What year was HVAC system manufactured? (Please, check…" at bounding box center [561, 567] width 389 height 817
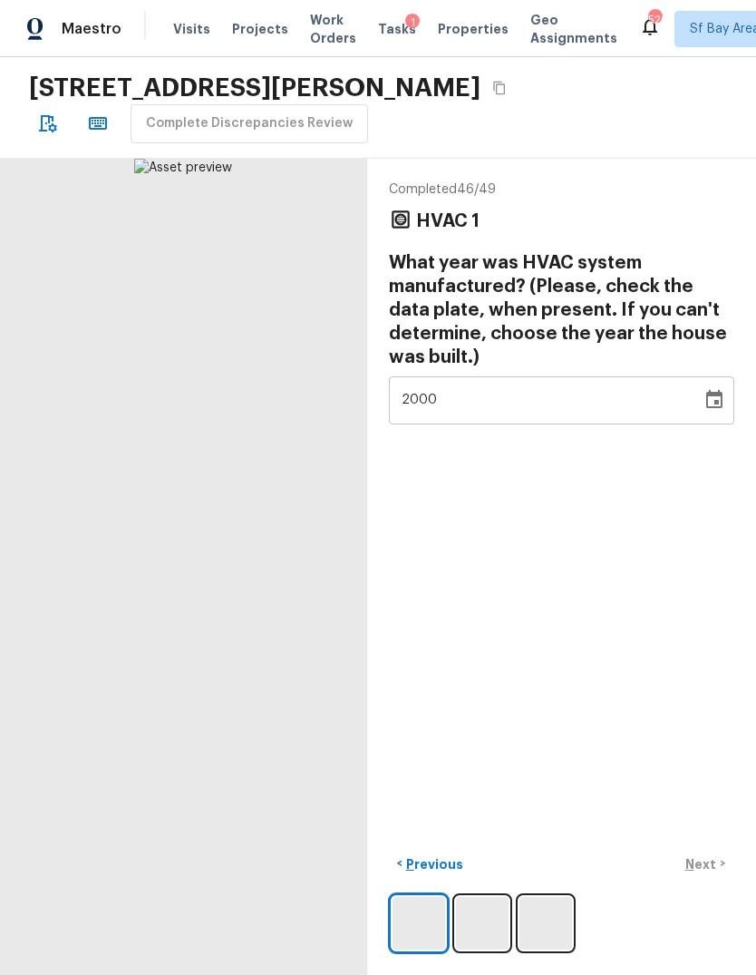
click at [718, 879] on div "< Previous Next >" at bounding box center [562, 864] width 346 height 30
click at [717, 879] on div "< Previous Next >" at bounding box center [562, 864] width 346 height 30
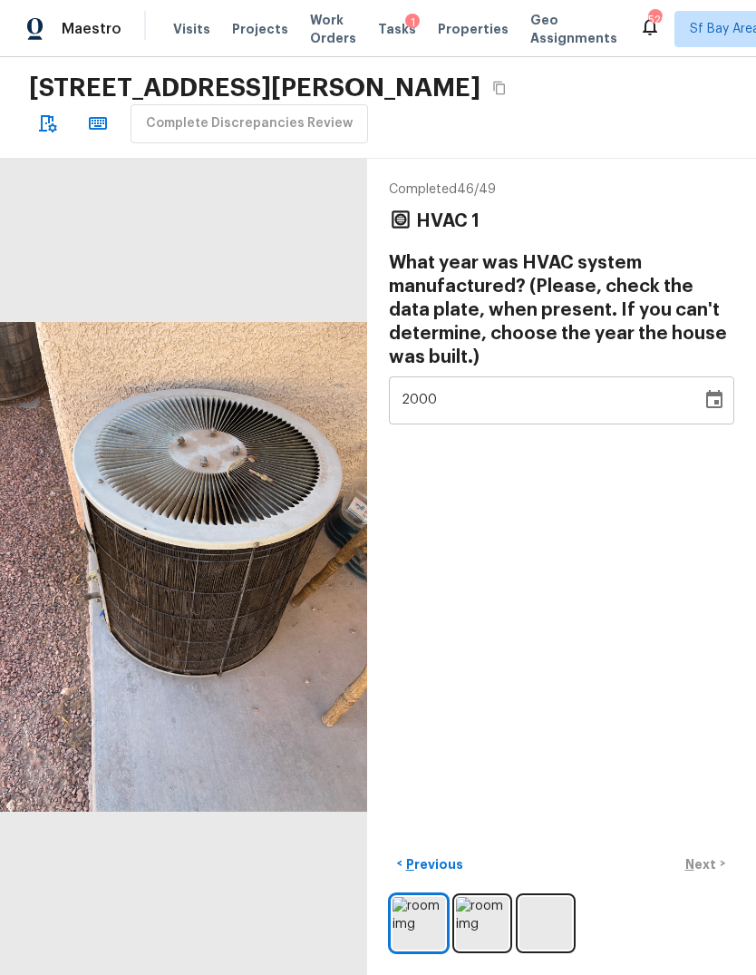
scroll to position [32, 0]
click at [578, 376] on div "2000" at bounding box center [546, 400] width 288 height 48
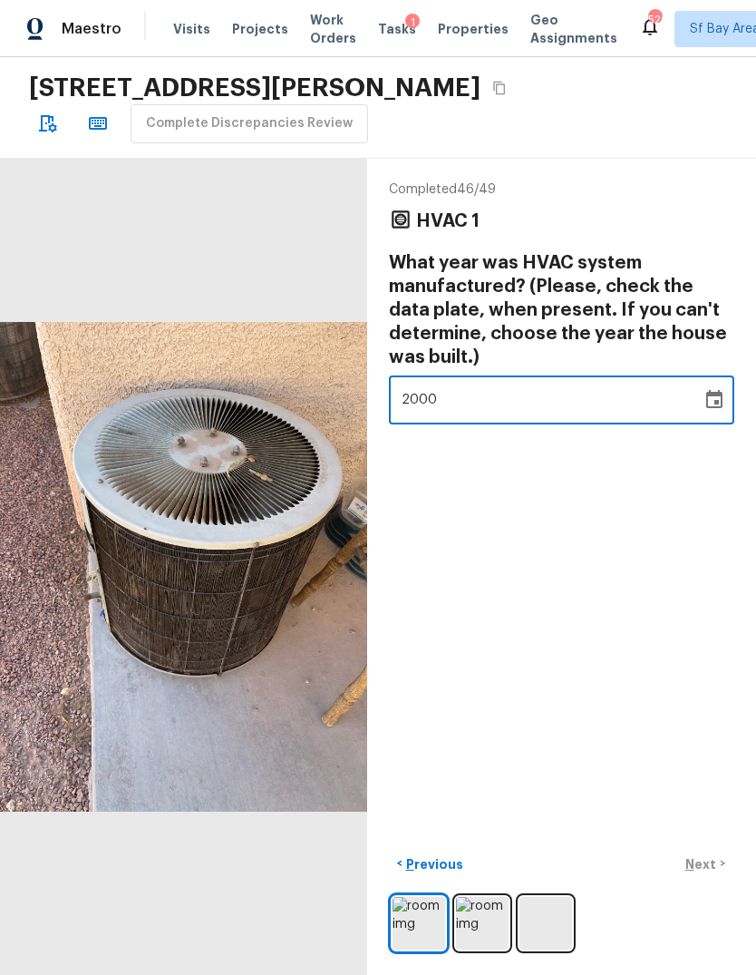
click at [649, 542] on div "Completed 46 / 49 HVAC 1 What year was HVAC system manufactured? (Please, check…" at bounding box center [561, 567] width 389 height 817
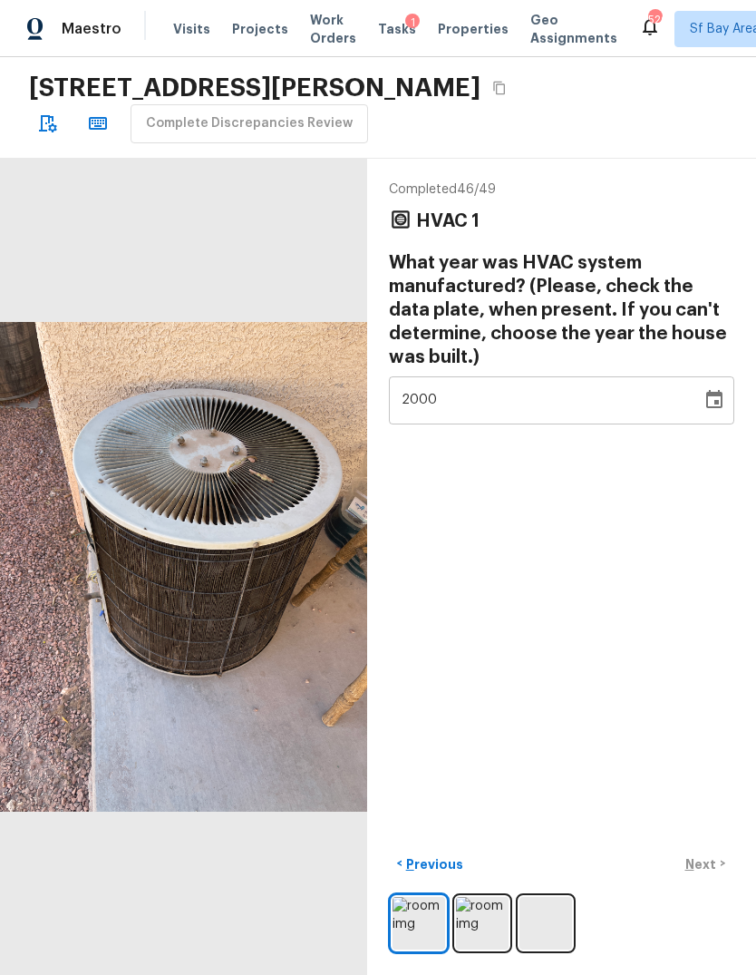
scroll to position [14, 0]
click at [440, 376] on div "2000" at bounding box center [546, 400] width 288 height 48
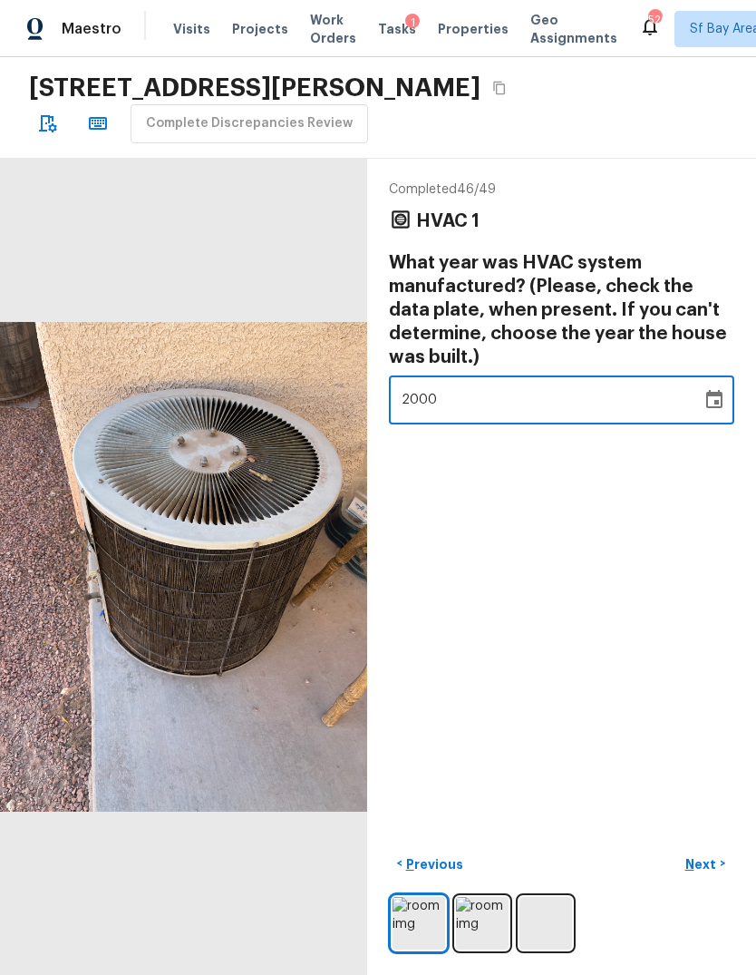
click at [651, 504] on div "Completed 46 / 49 HVAC 1 What year was HVAC system manufactured? (Please, check…" at bounding box center [561, 567] width 389 height 817
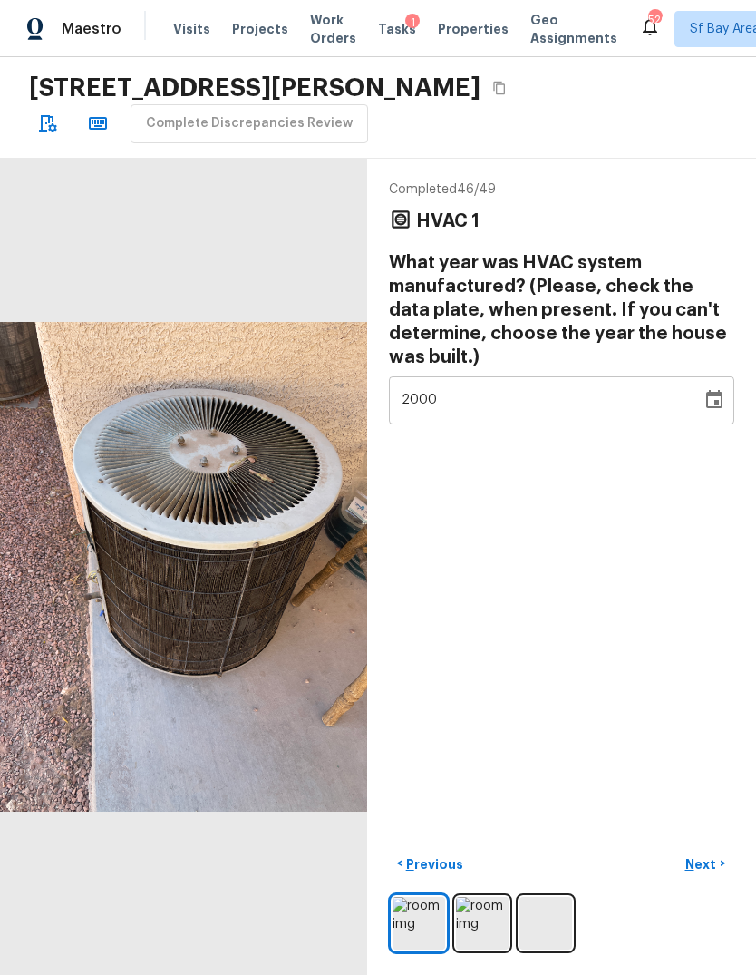
scroll to position [32, 0]
click at [707, 863] on p "Next" at bounding box center [703, 864] width 34 height 18
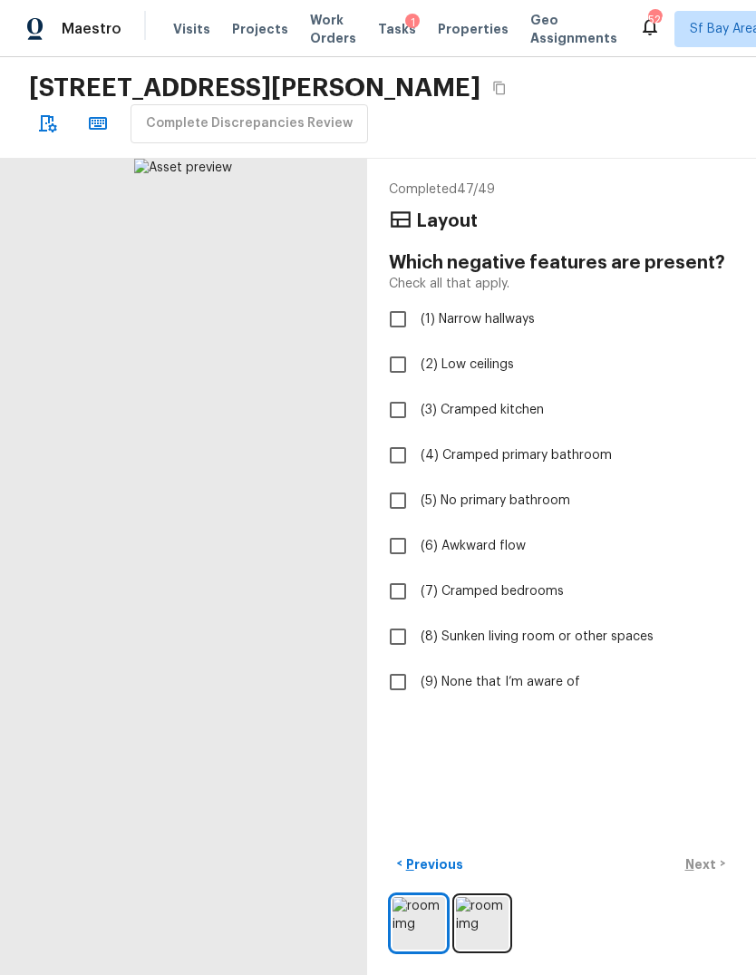
click at [395, 663] on input "(9) None that I’m aware of" at bounding box center [398, 682] width 38 height 38
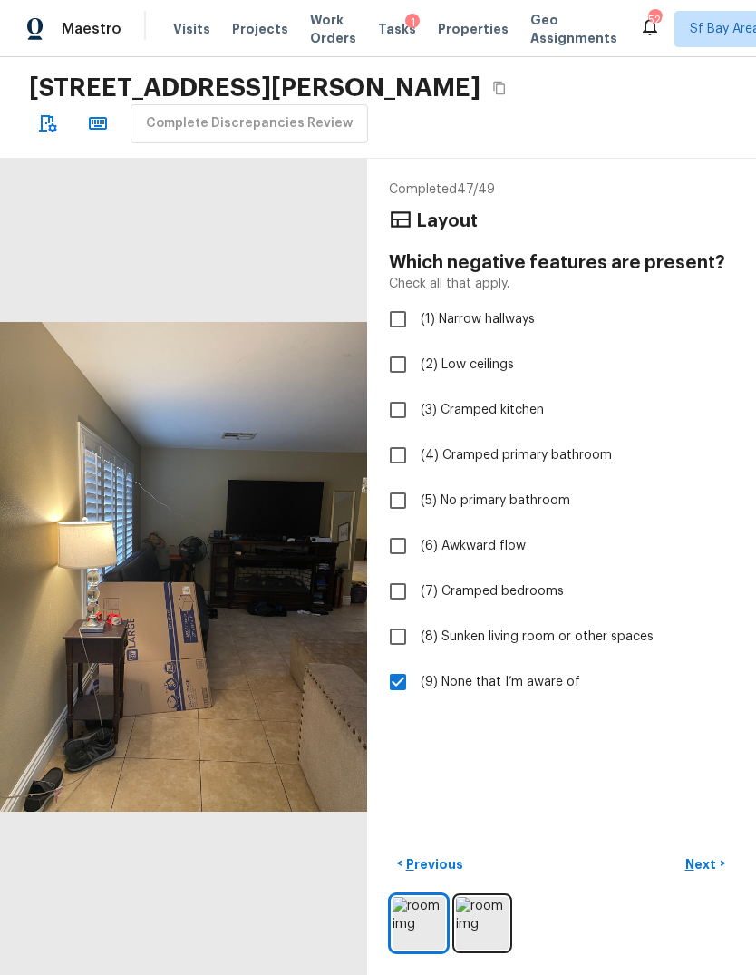
click at [707, 860] on p "Next" at bounding box center [703, 864] width 34 height 18
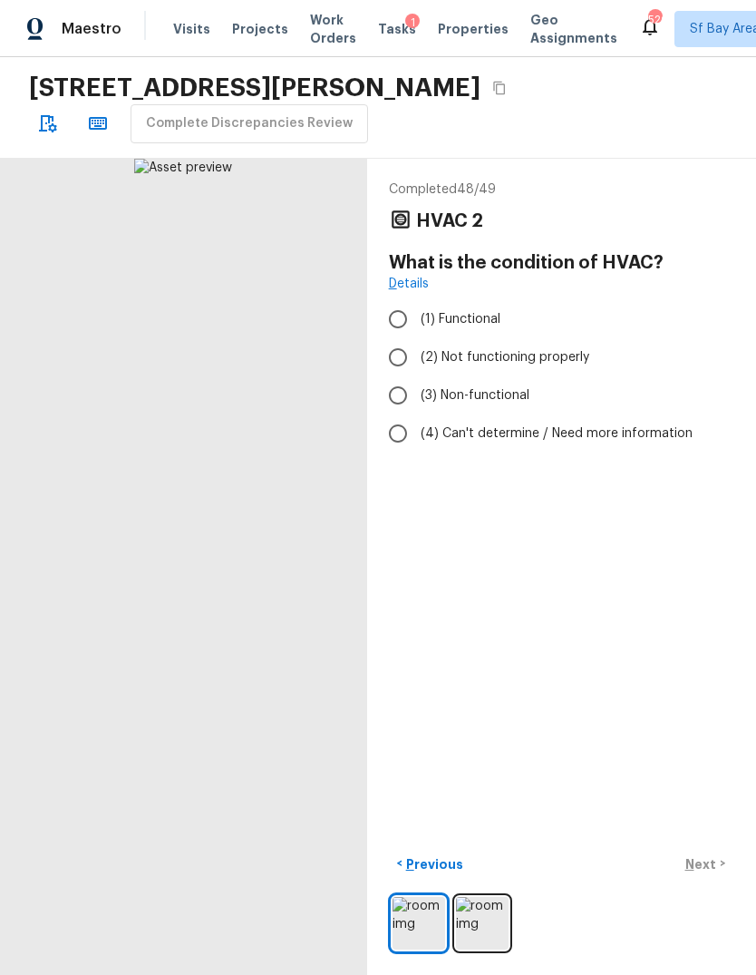
click at [399, 376] on input "(3) Non-functional" at bounding box center [398, 395] width 38 height 38
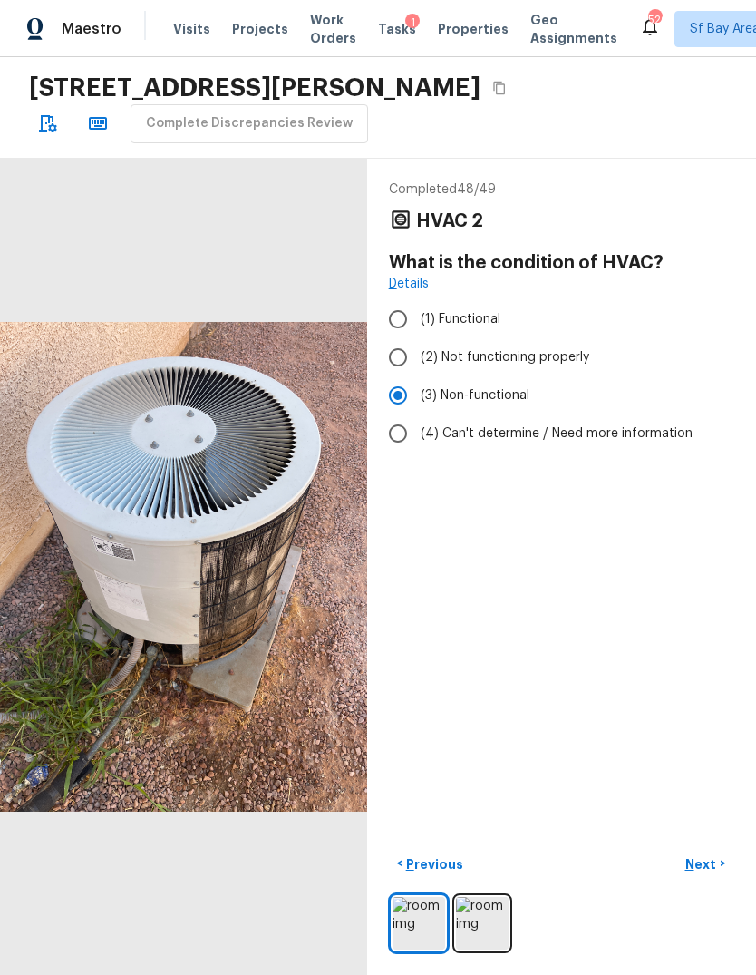
click at [708, 862] on p "Next" at bounding box center [703, 864] width 34 height 18
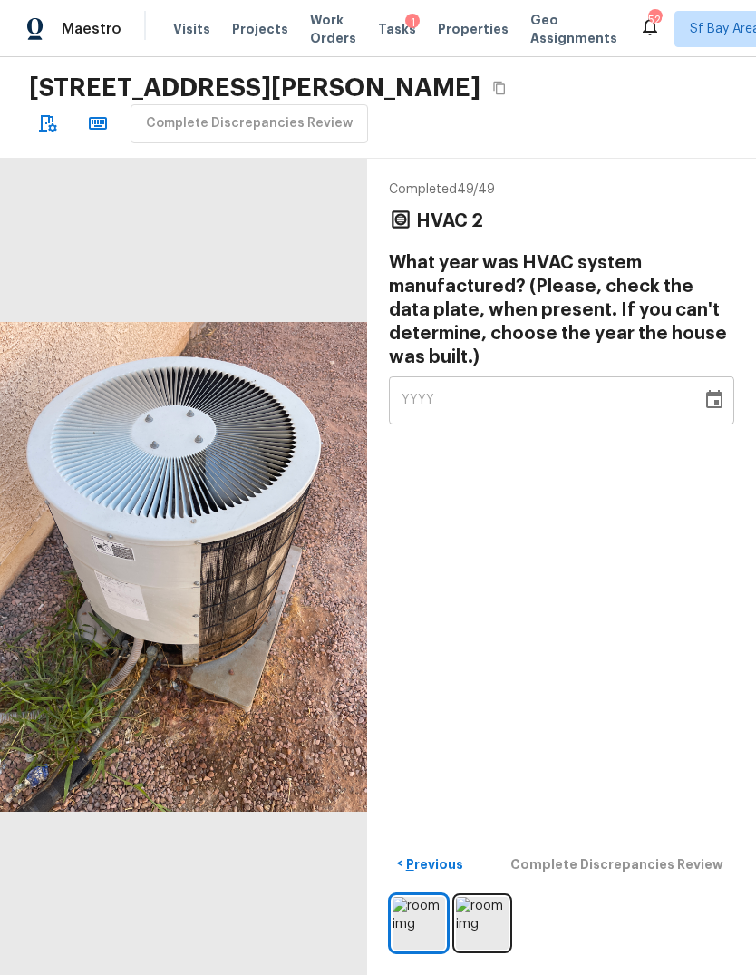
click at [410, 394] on span "YYYY" at bounding box center [419, 400] width 34 height 13
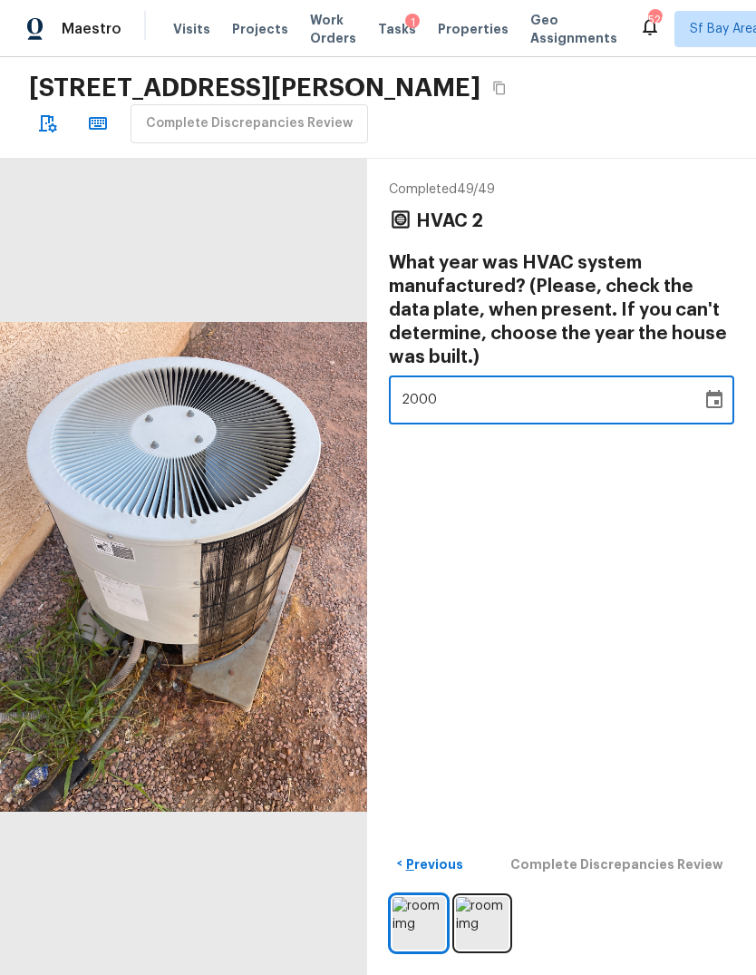
click at [665, 546] on div "Completed 49 / 49 HVAC 2 What year was HVAC system manufactured? (Please, check…" at bounding box center [561, 567] width 389 height 817
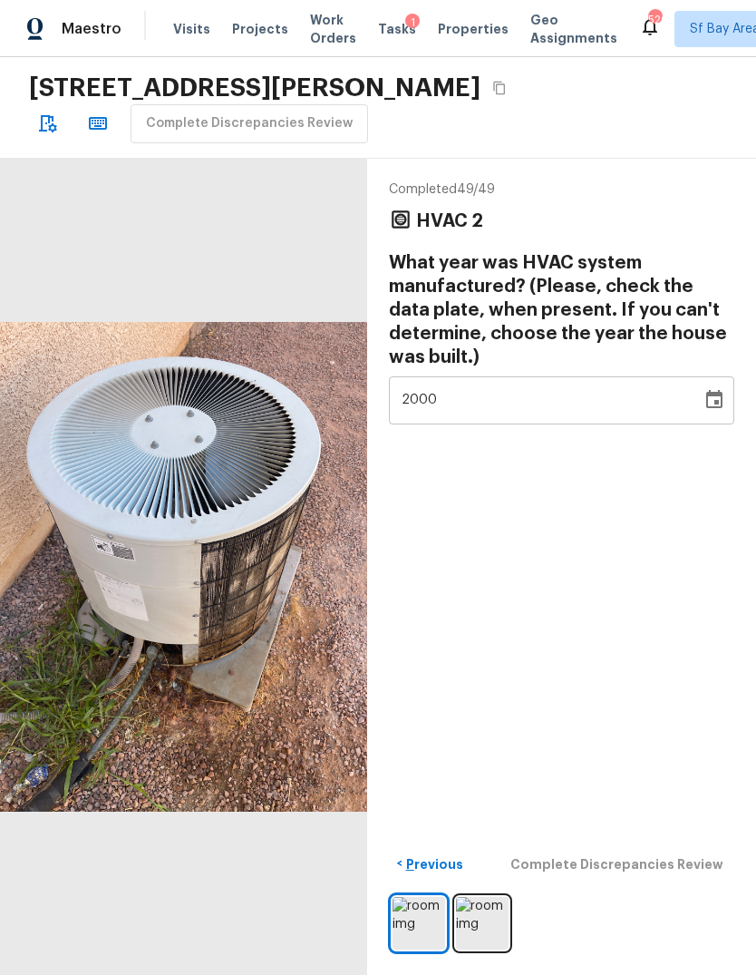
scroll to position [30, 0]
click at [611, 863] on div "< Previous Complete Discrepancies Review" at bounding box center [562, 864] width 346 height 30
click at [617, 877] on button "Complete Discrepancies Review" at bounding box center [618, 864] width 231 height 30
click at [617, 876] on div "< Previous Complete Discrepancies Review" at bounding box center [562, 864] width 346 height 30
click at [593, 376] on div "2000" at bounding box center [546, 400] width 288 height 48
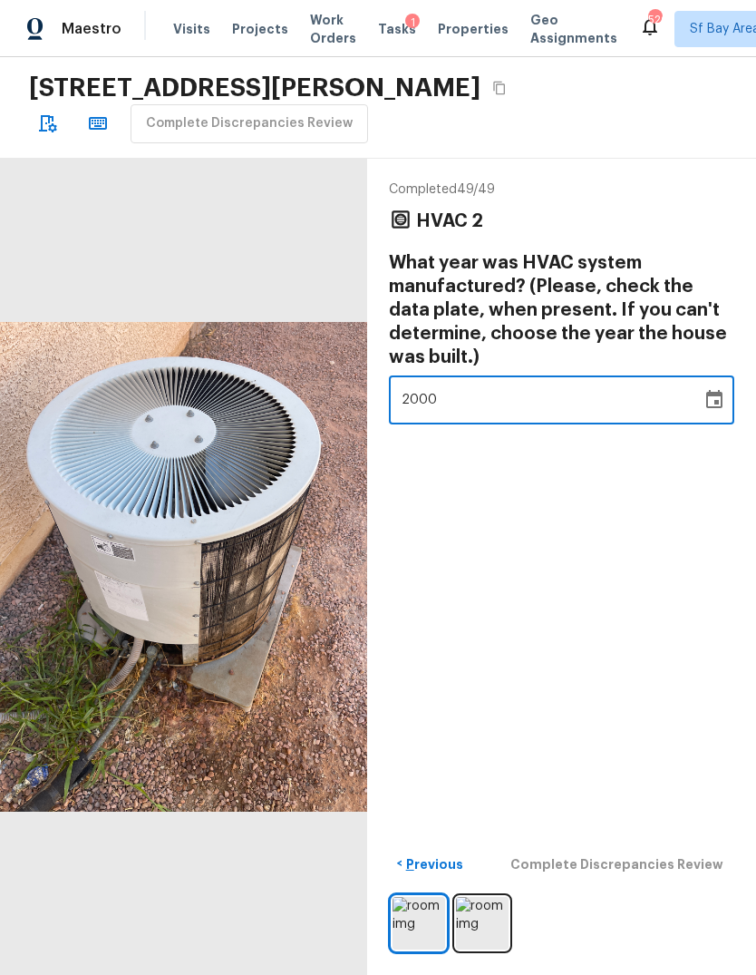
click at [643, 522] on div "Completed 49 / 49 HVAC 2 What year was HVAC system manufactured? (Please, check…" at bounding box center [561, 567] width 389 height 817
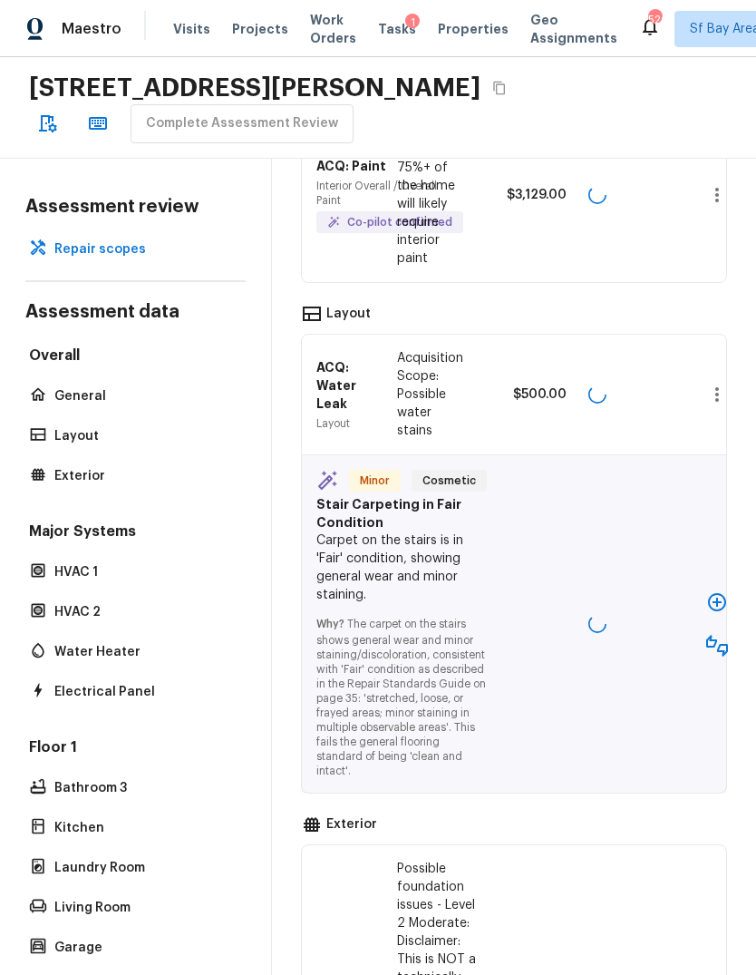
scroll to position [2383, 0]
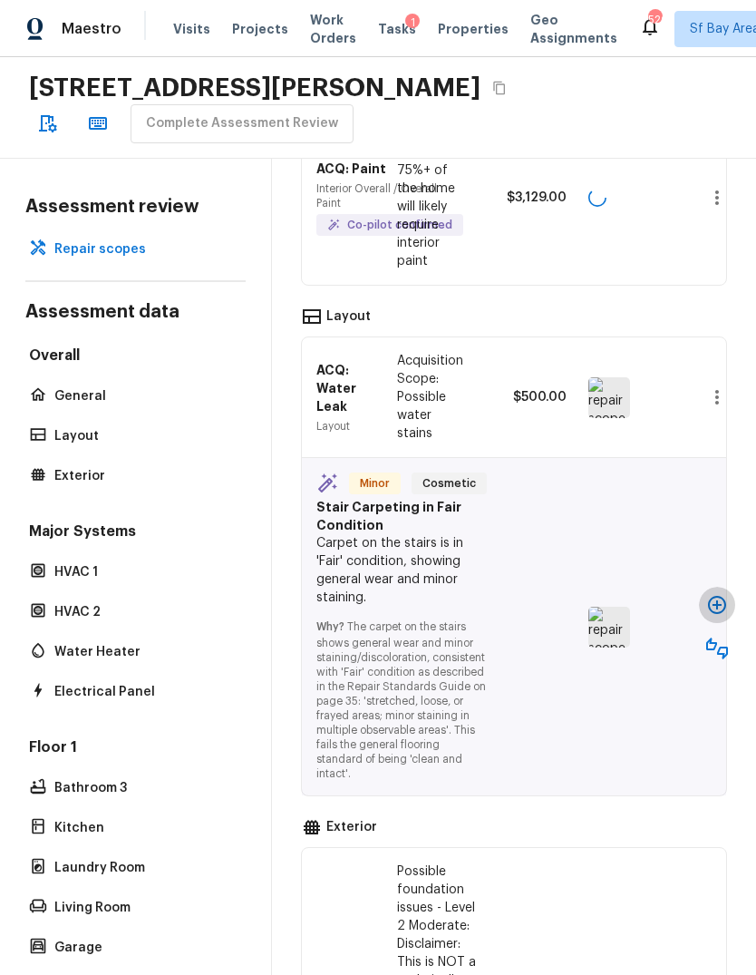
click at [708, 596] on icon "button" at bounding box center [717, 605] width 18 height 18
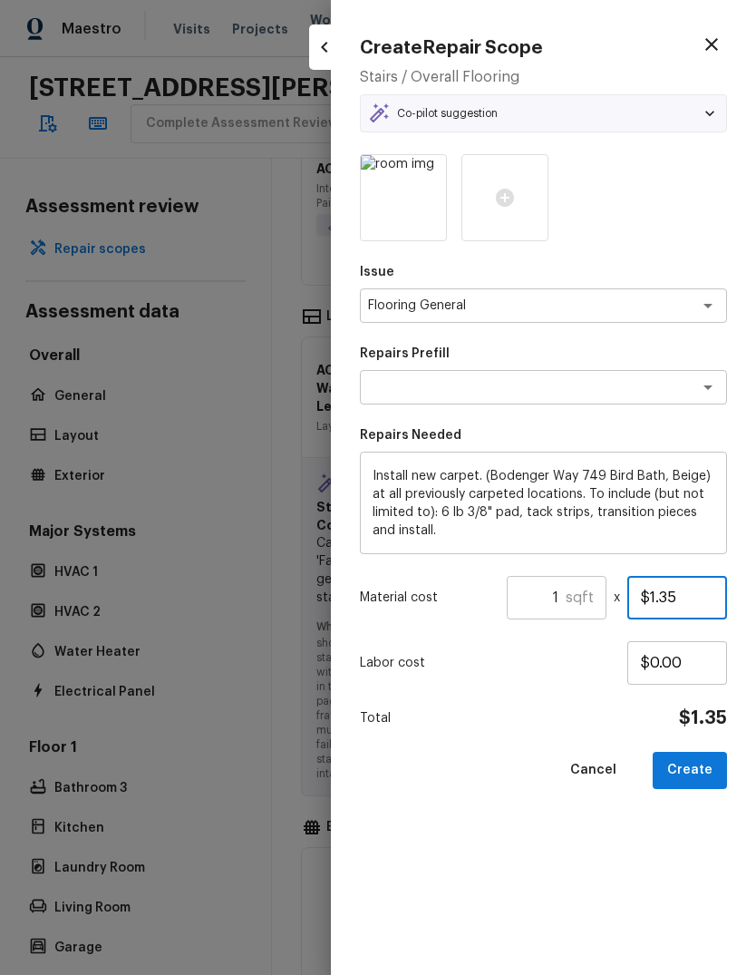
click at [695, 587] on input "$1.35" at bounding box center [678, 598] width 100 height 44
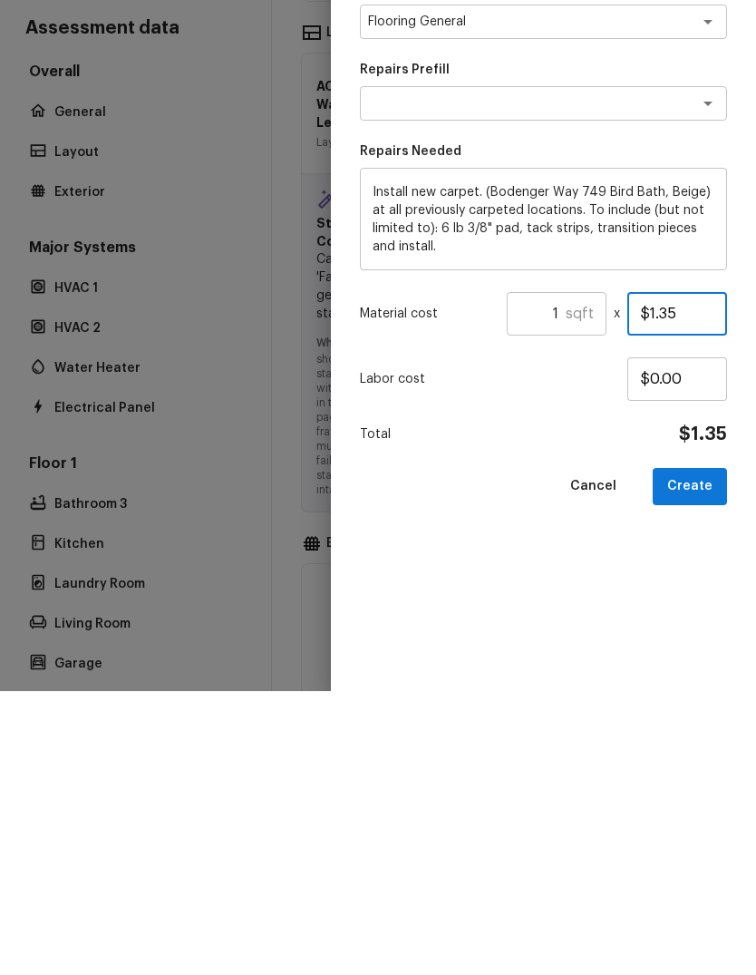
click at [656, 576] on input "$1.35" at bounding box center [678, 598] width 100 height 44
click at [555, 576] on input "1" at bounding box center [536, 598] width 59 height 44
click at [547, 576] on input "1" at bounding box center [536, 598] width 59 height 44
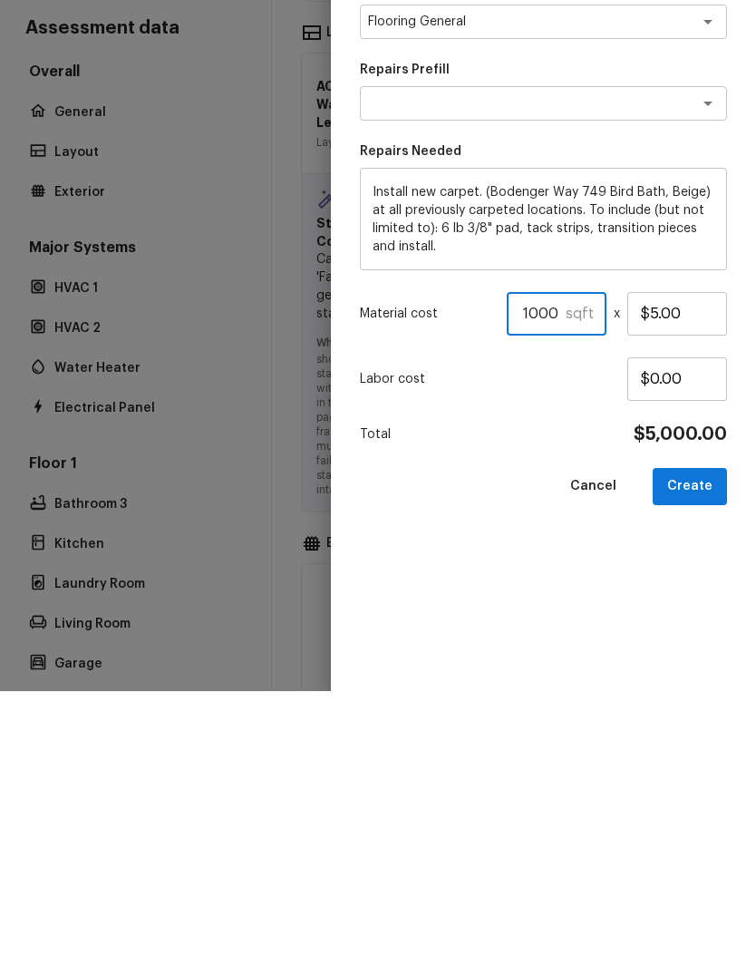
click at [702, 752] on button "Create" at bounding box center [690, 770] width 74 height 37
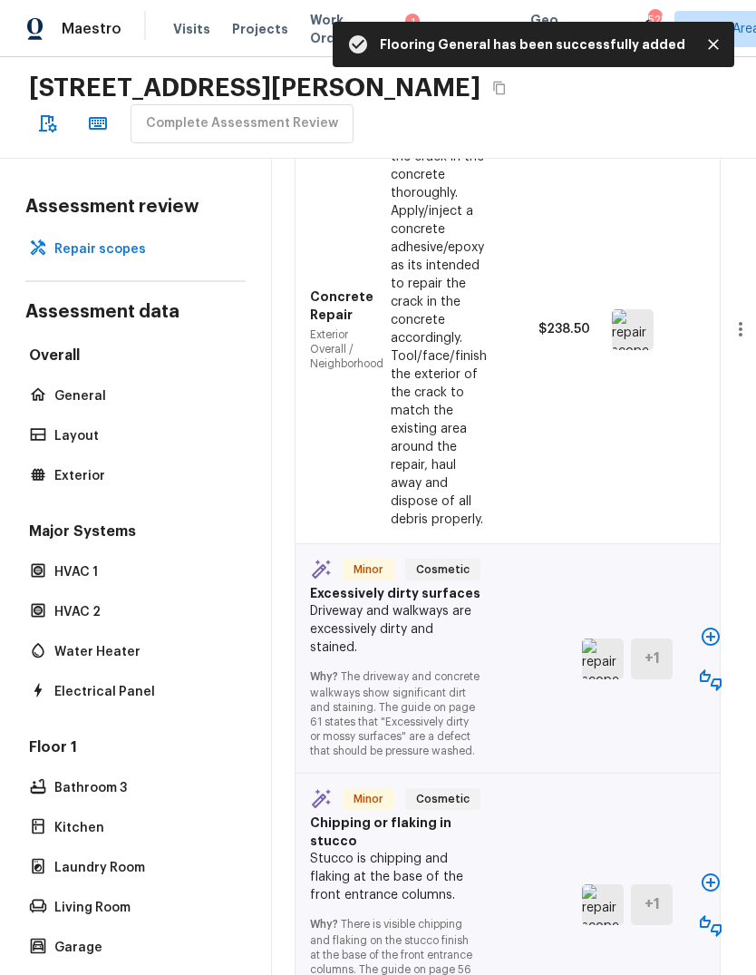
scroll to position [4205, 5]
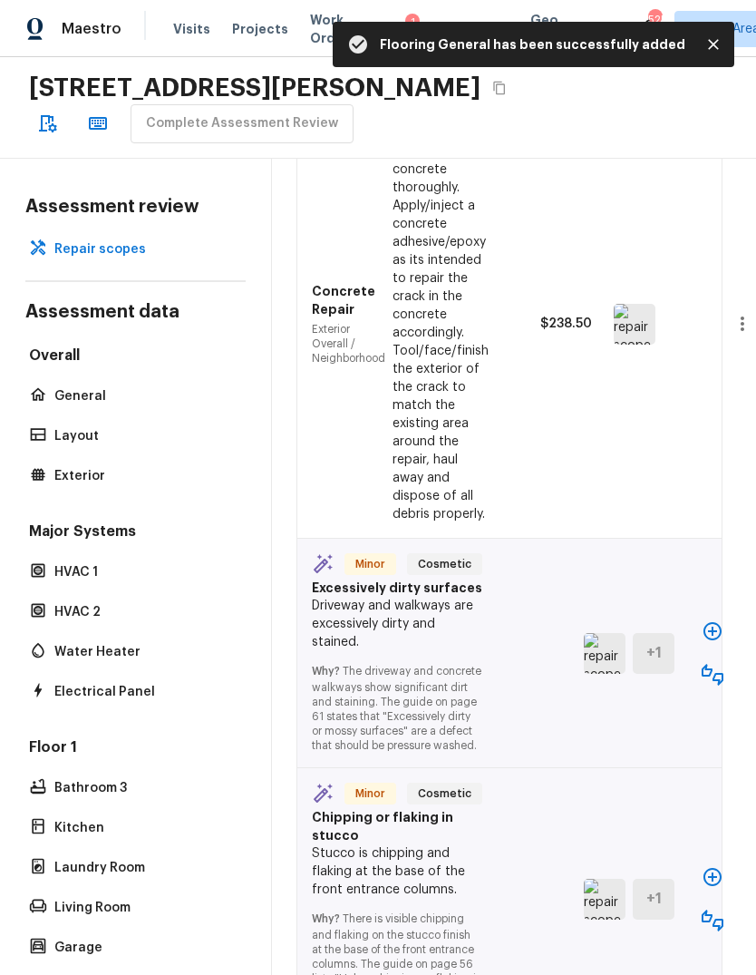
click at [714, 642] on icon "button" at bounding box center [713, 631] width 22 height 22
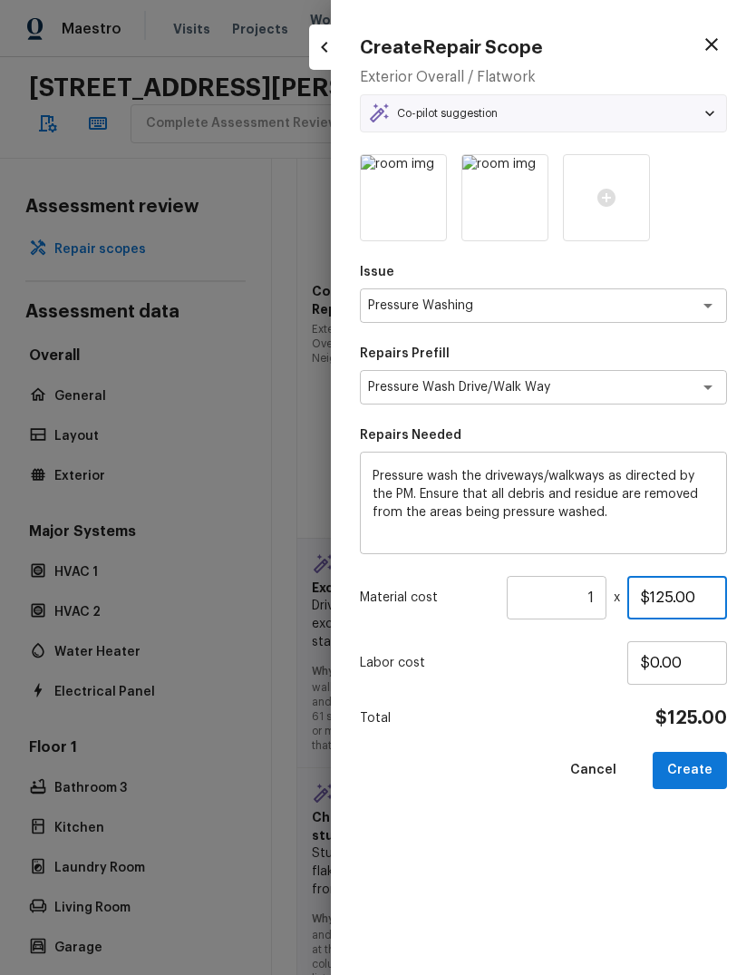
click at [707, 596] on input "$125.00" at bounding box center [678, 598] width 100 height 44
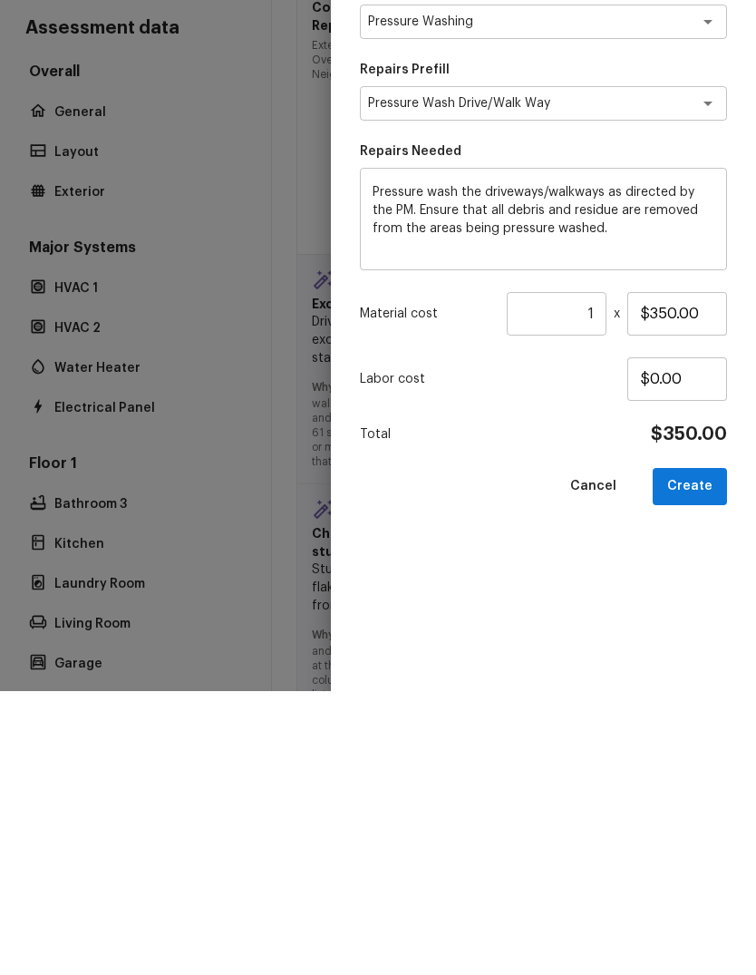
click at [707, 752] on button "Create" at bounding box center [690, 770] width 74 height 37
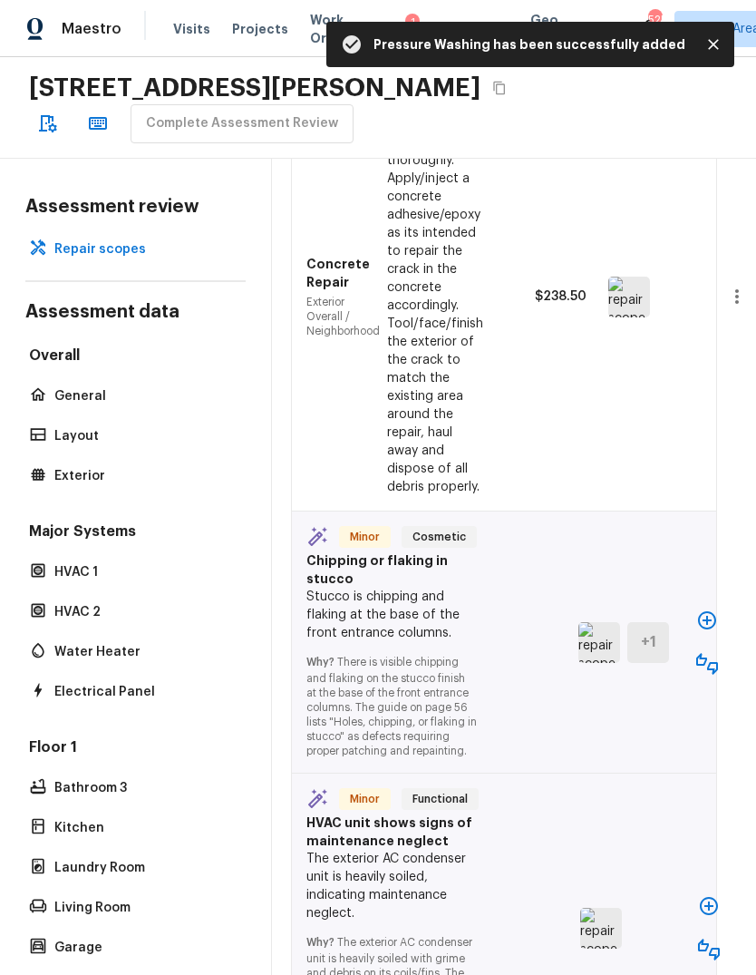
scroll to position [4436, 11]
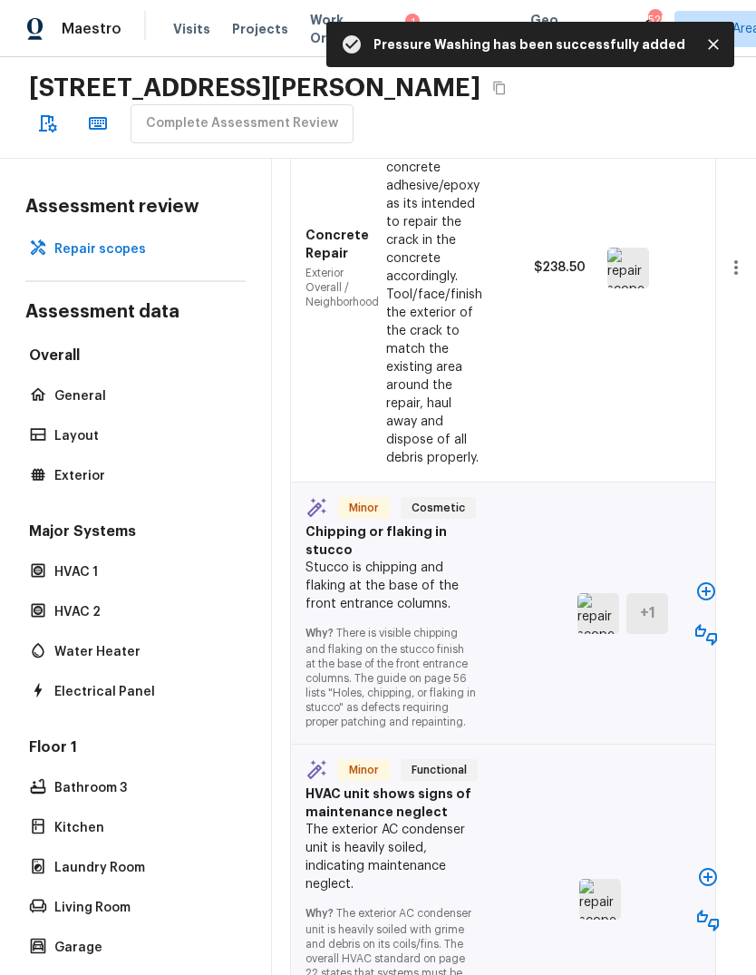
click at [700, 597] on icon "button" at bounding box center [707, 592] width 22 height 22
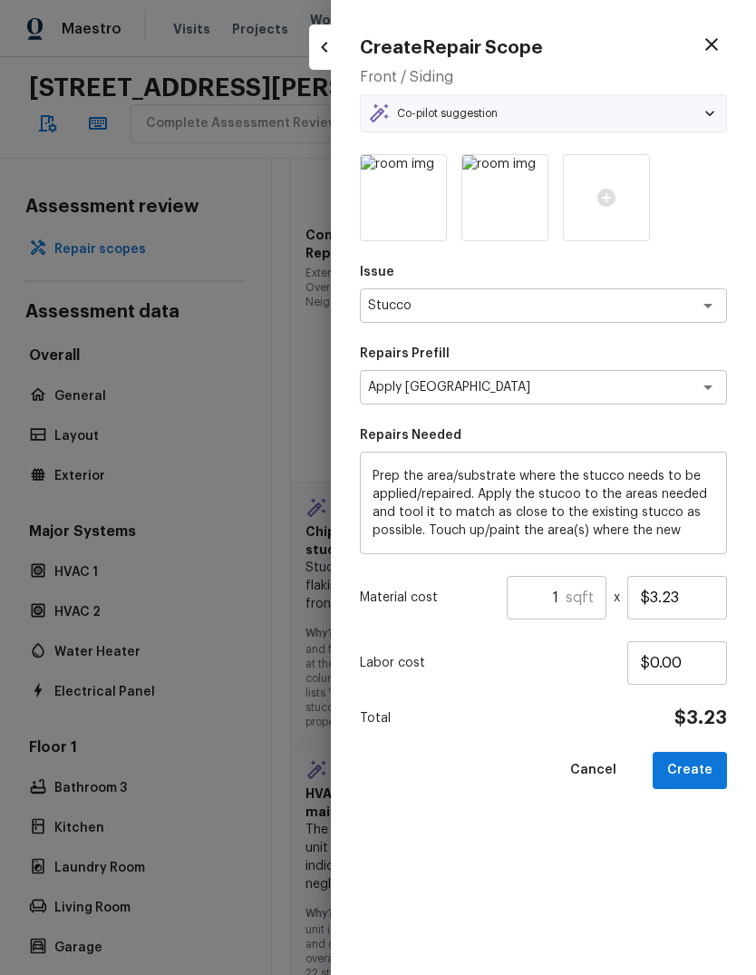
click at [564, 593] on input "1" at bounding box center [536, 598] width 59 height 44
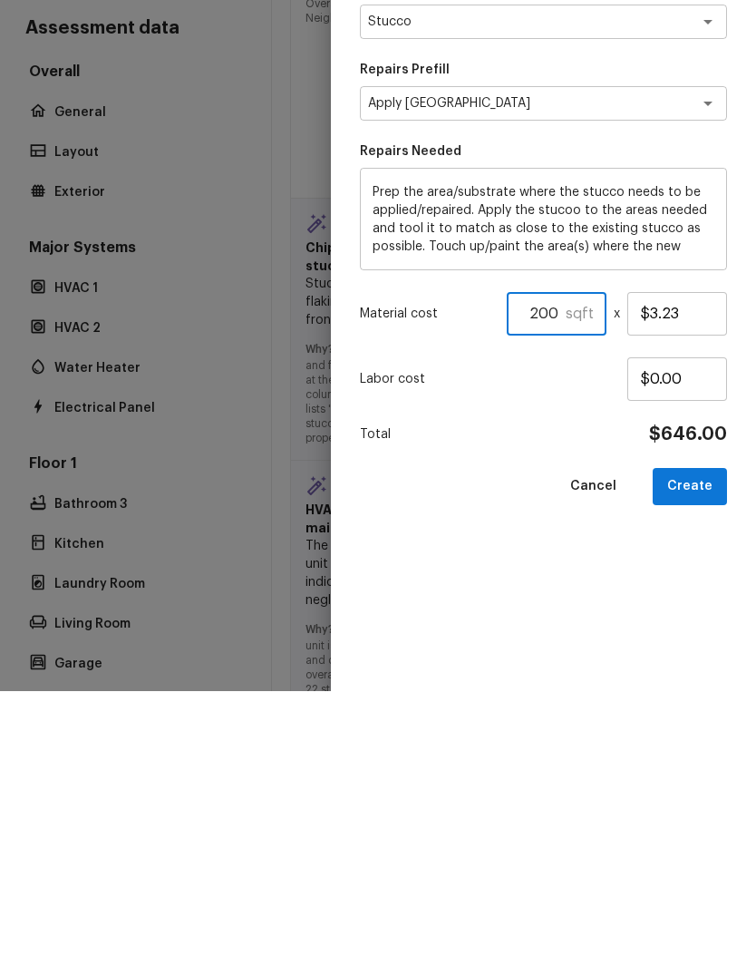
click at [698, 752] on button "Create" at bounding box center [690, 770] width 74 height 37
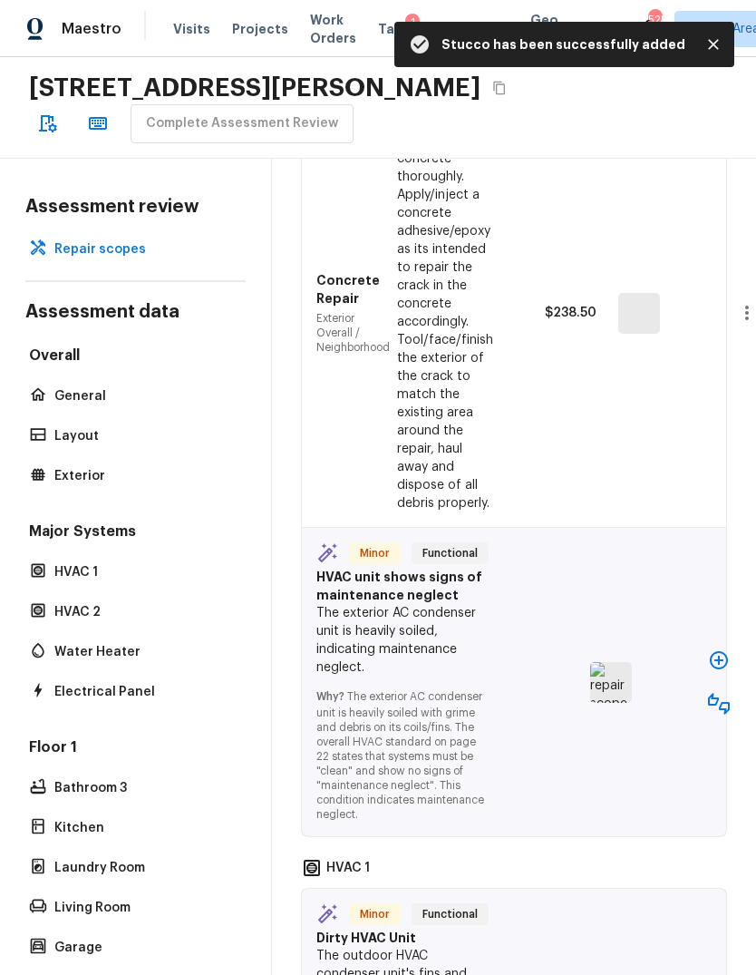
scroll to position [4820, 0]
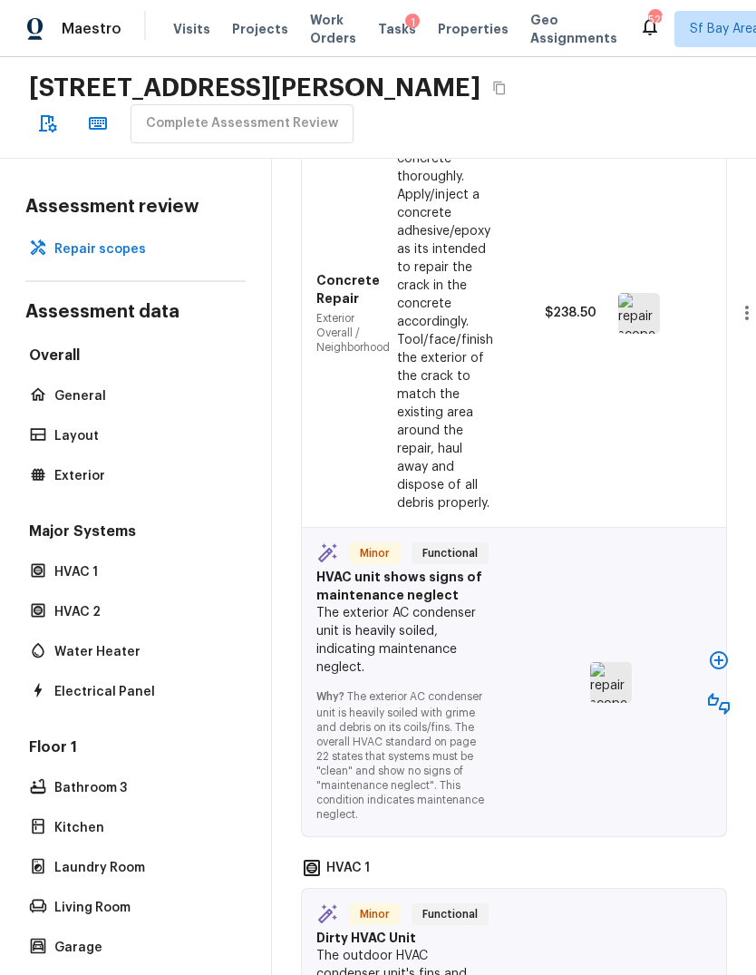
click at [726, 655] on icon "button" at bounding box center [719, 660] width 18 height 18
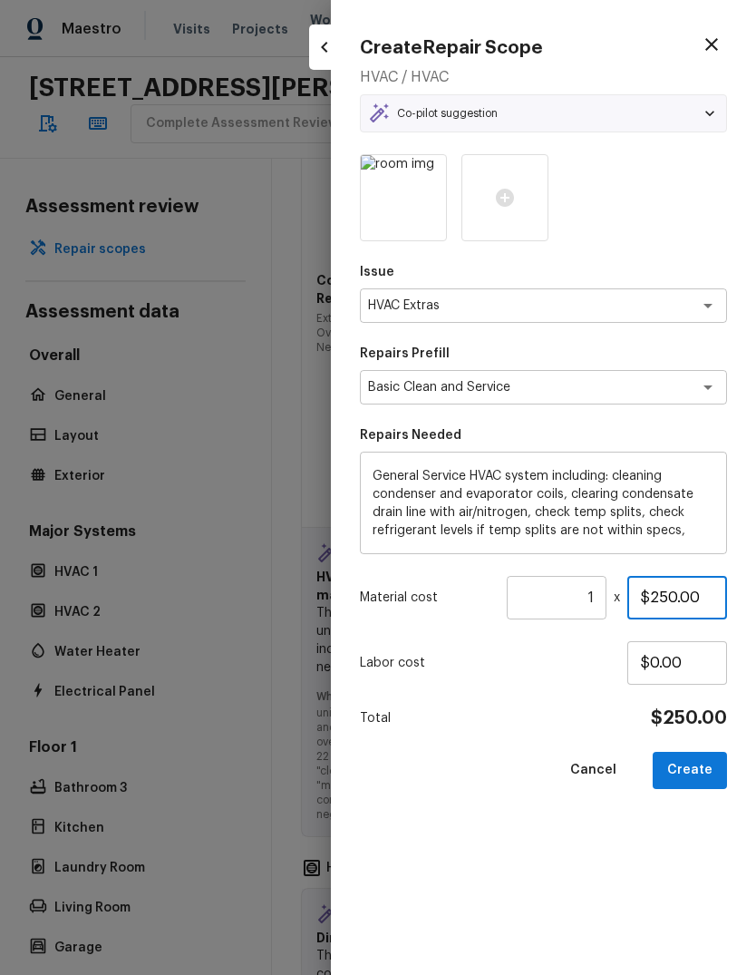
click at [708, 597] on input "$250.00" at bounding box center [678, 598] width 100 height 44
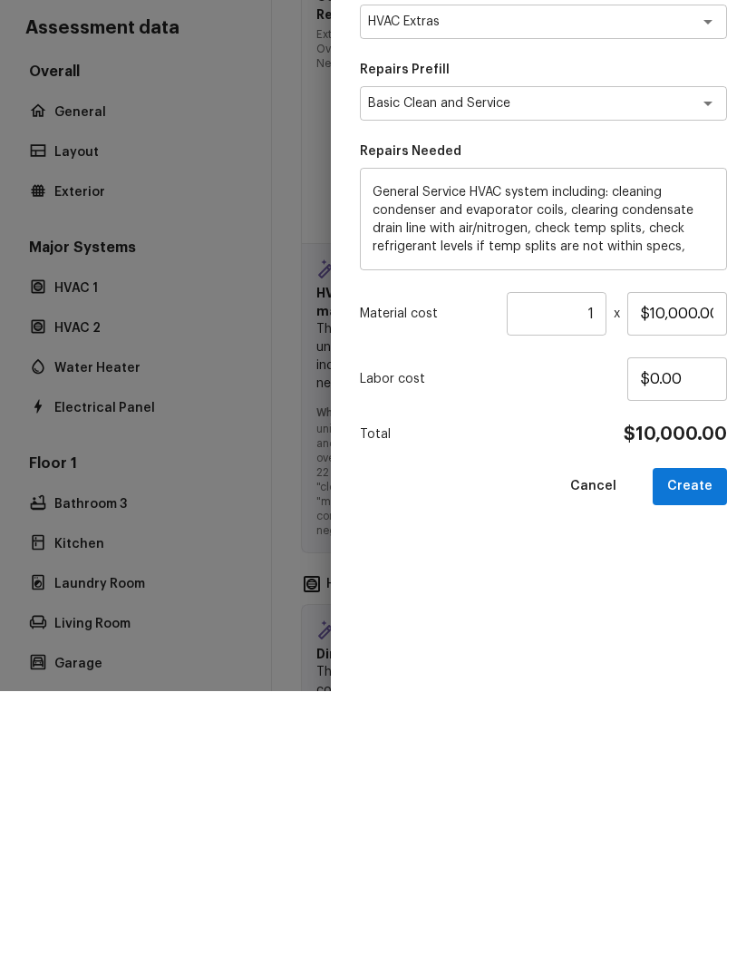
click at [702, 752] on button "Create" at bounding box center [690, 770] width 74 height 37
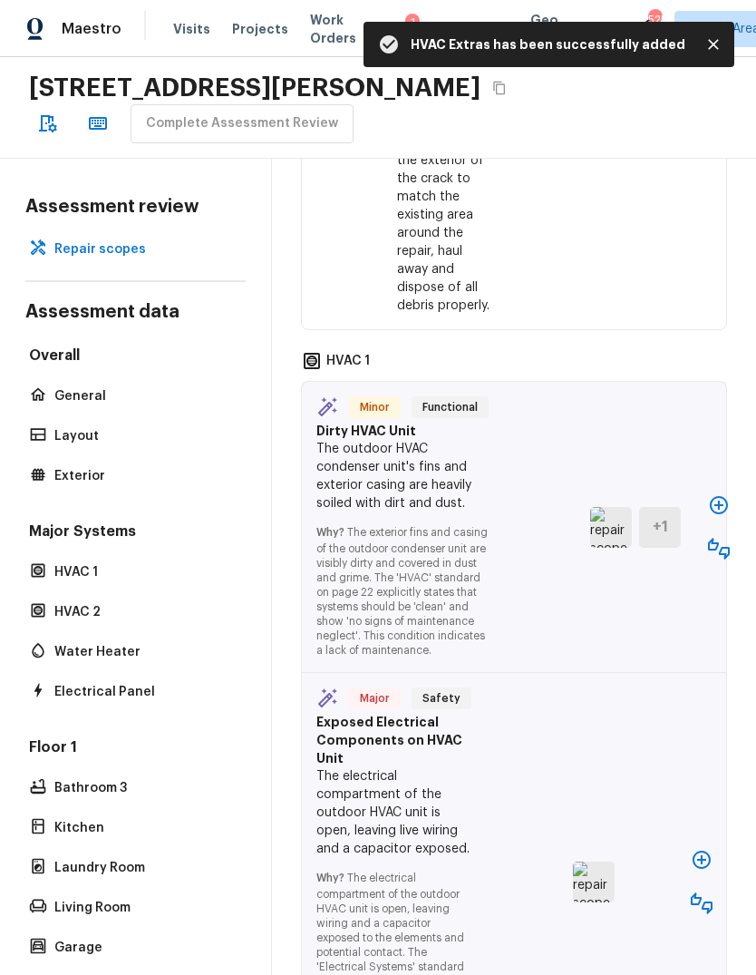
scroll to position [5627, 0]
click at [730, 568] on button "button" at bounding box center [719, 550] width 36 height 36
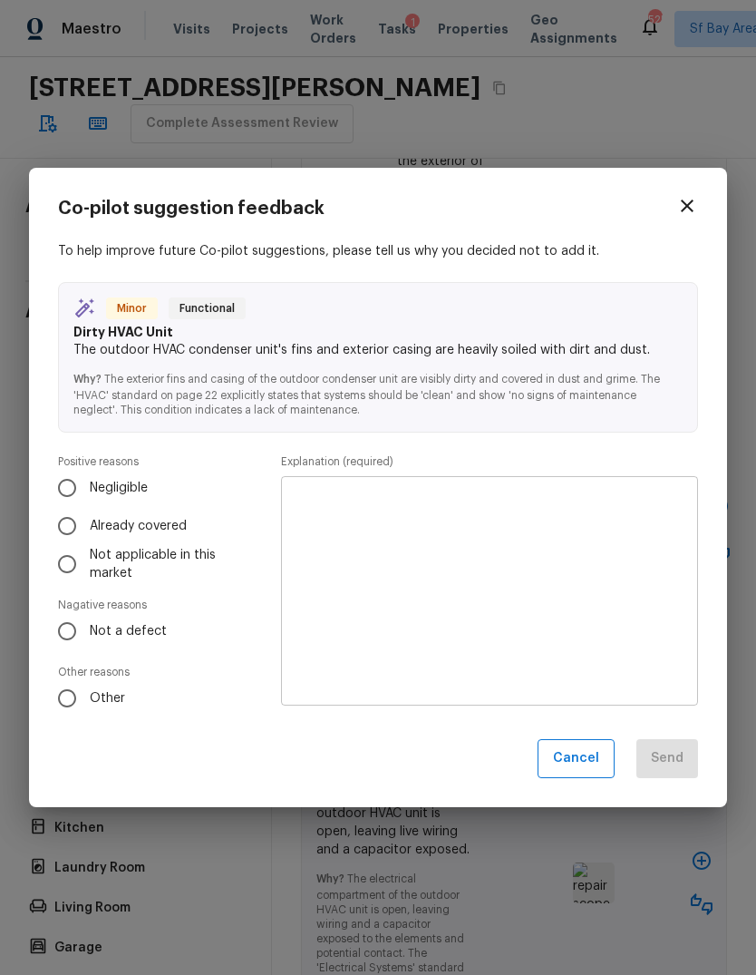
click at [73, 632] on input "Not a defect" at bounding box center [67, 631] width 38 height 38
click at [583, 567] on textarea at bounding box center [490, 592] width 392 height 200
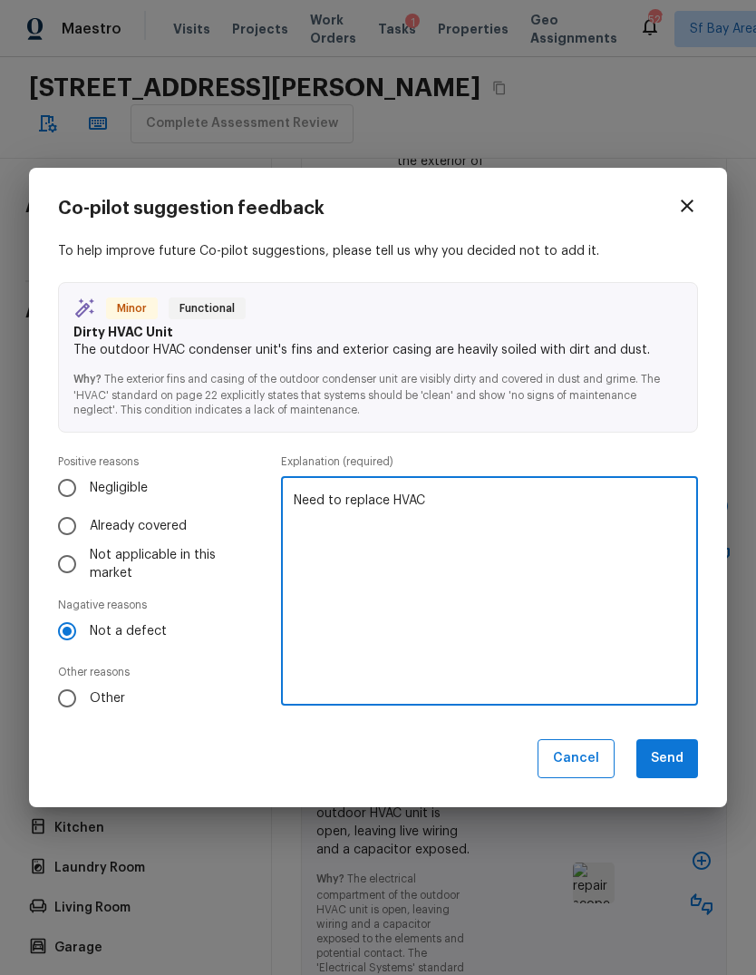
click at [530, 454] on p "Explanation (required)" at bounding box center [489, 461] width 417 height 15
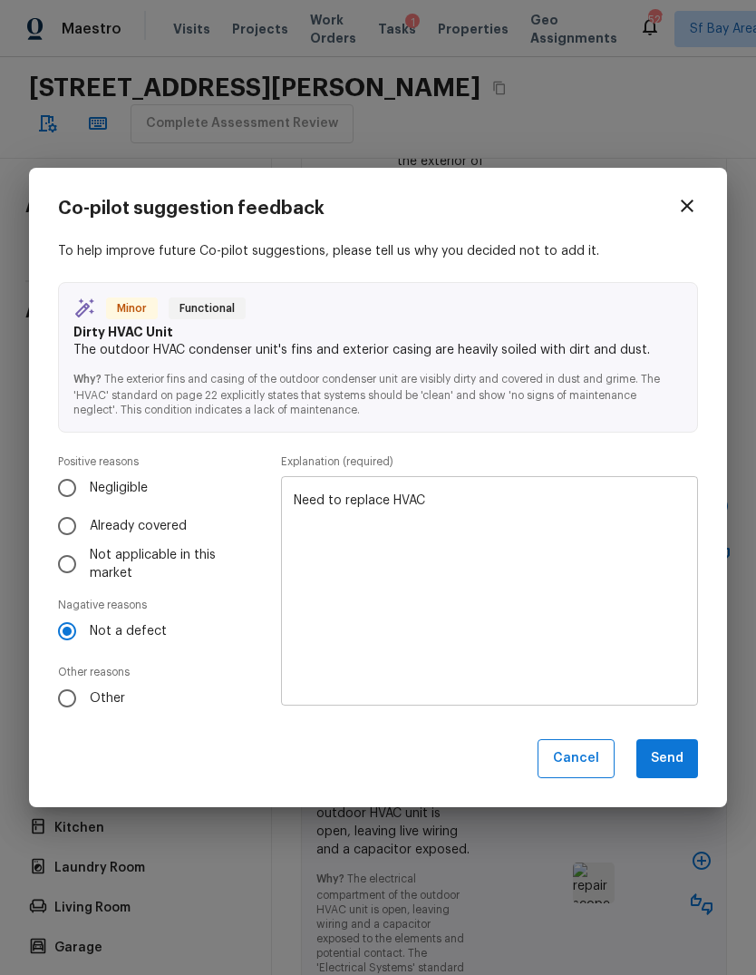
click at [669, 767] on button "Send" at bounding box center [668, 758] width 62 height 39
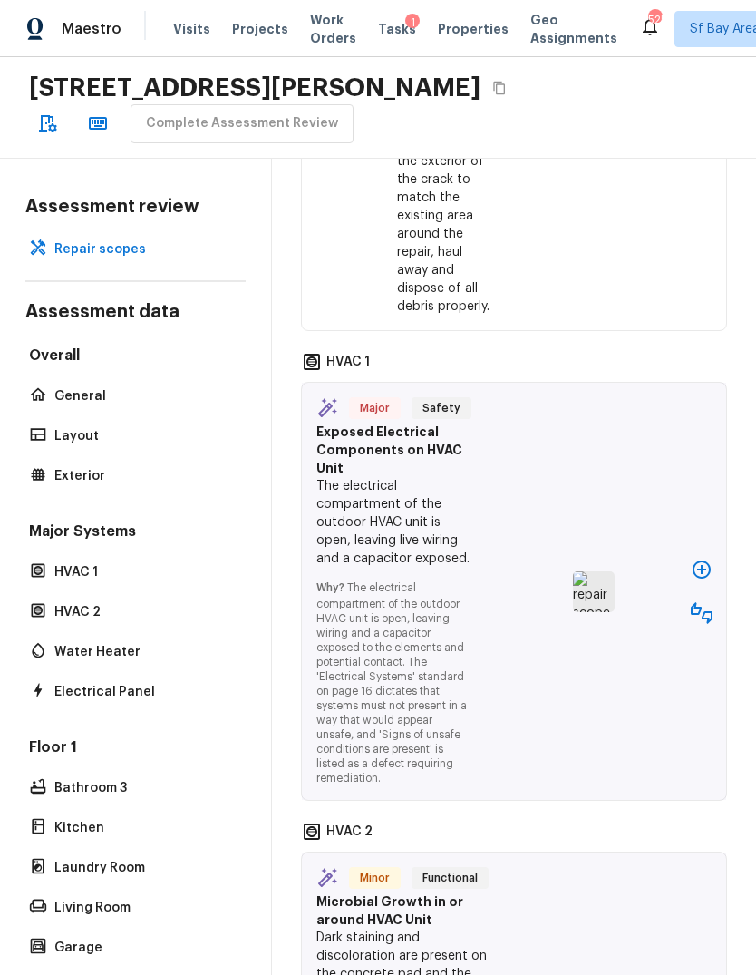
click at [700, 581] on icon "button" at bounding box center [702, 570] width 22 height 22
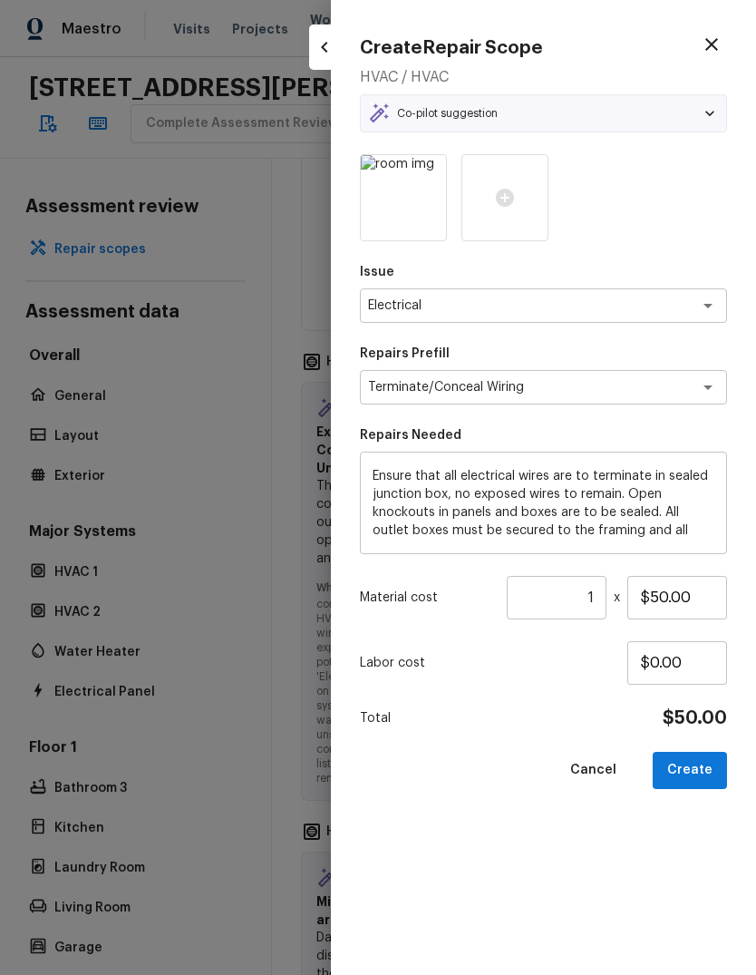
click at [705, 765] on button "Create" at bounding box center [690, 770] width 74 height 37
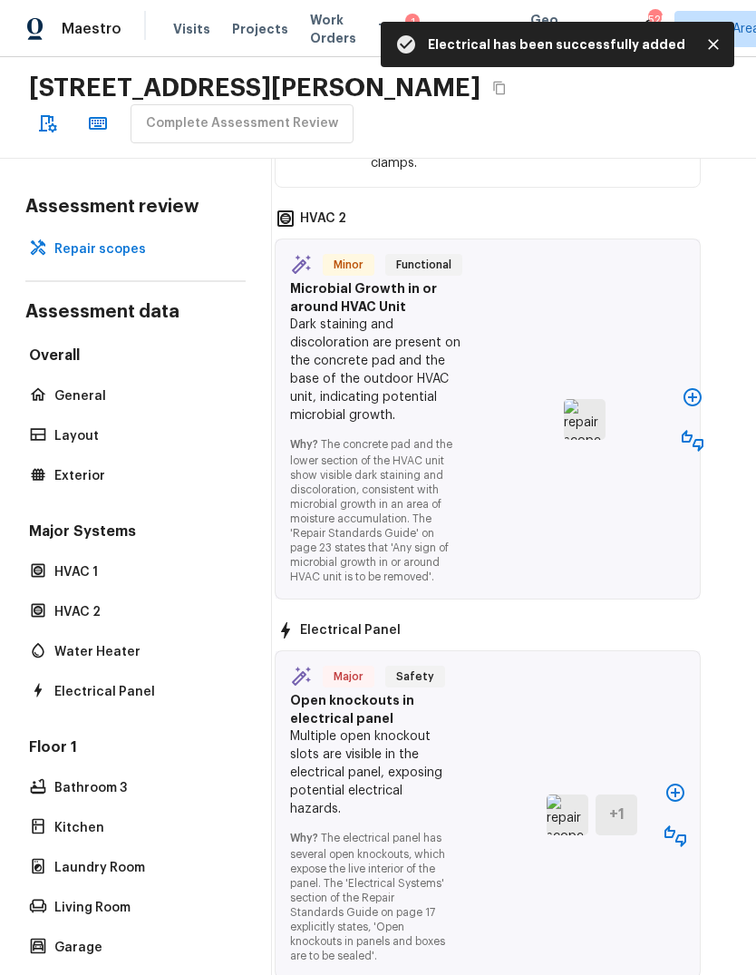
scroll to position [6389, 7]
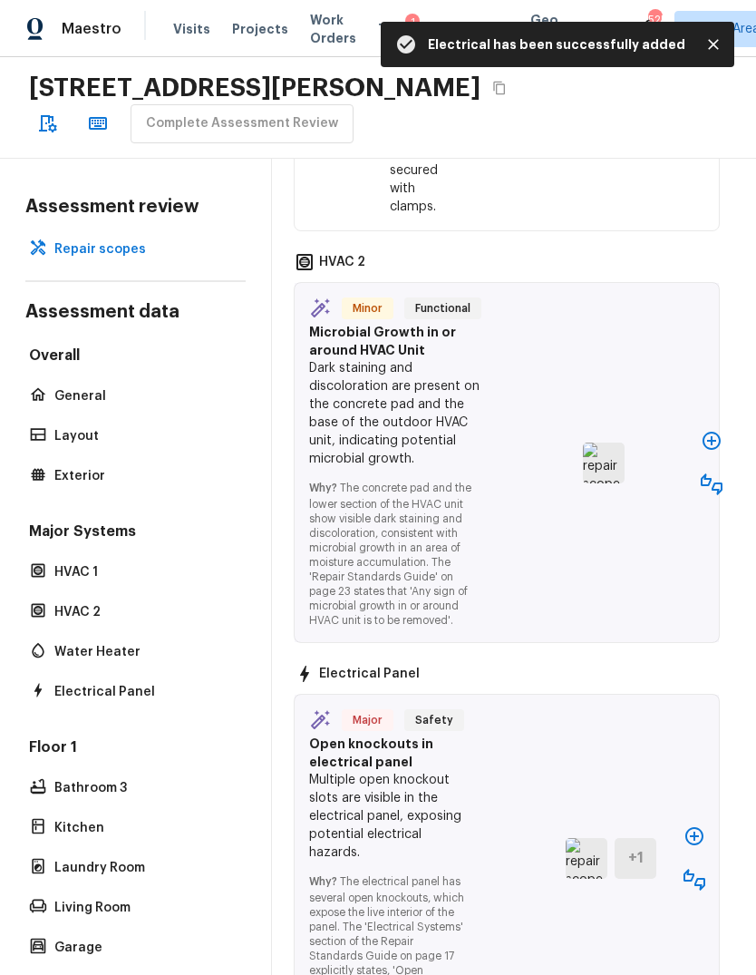
click at [725, 503] on button "button" at bounding box center [712, 484] width 36 height 36
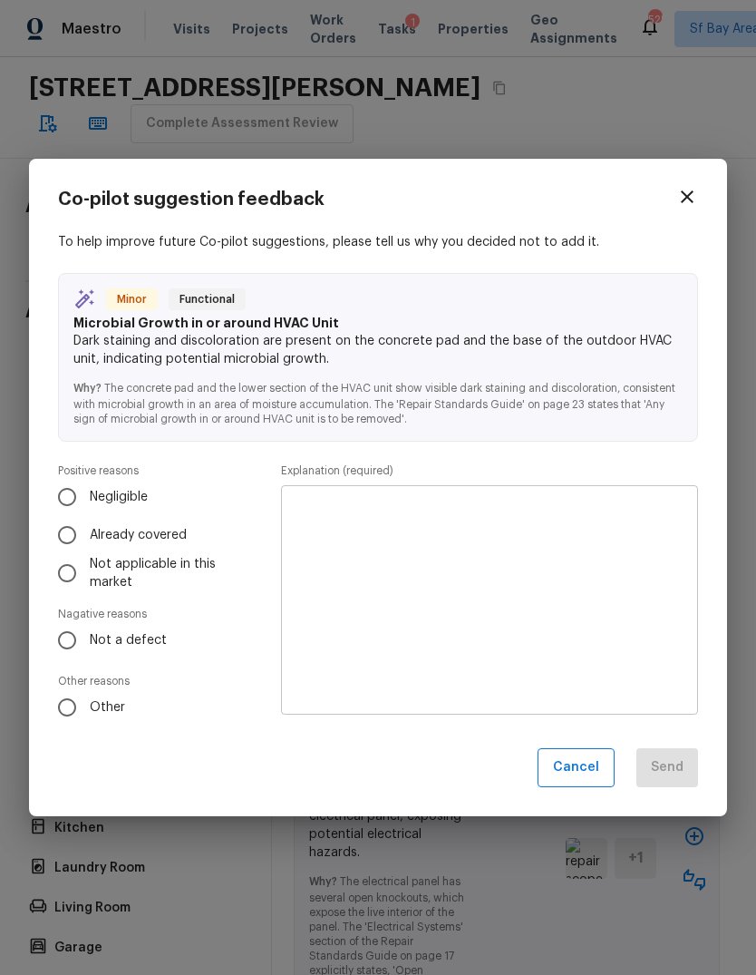
click at [83, 637] on input "Not a defect" at bounding box center [67, 640] width 38 height 38
click at [570, 562] on textarea at bounding box center [490, 601] width 392 height 200
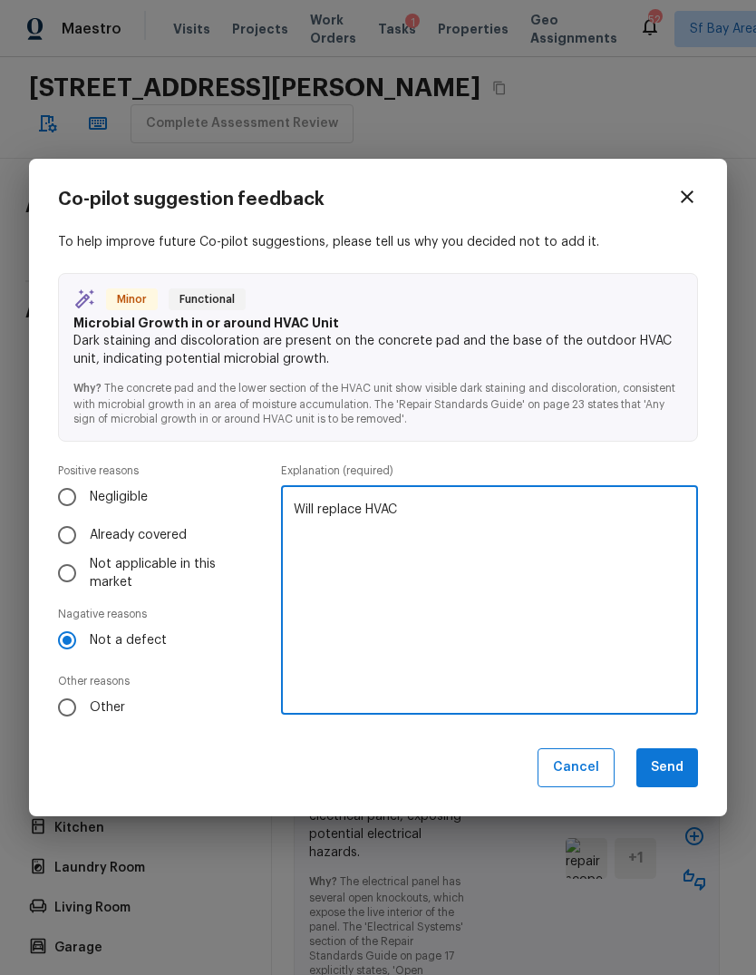
click at [64, 493] on input "Negligible" at bounding box center [67, 497] width 38 height 38
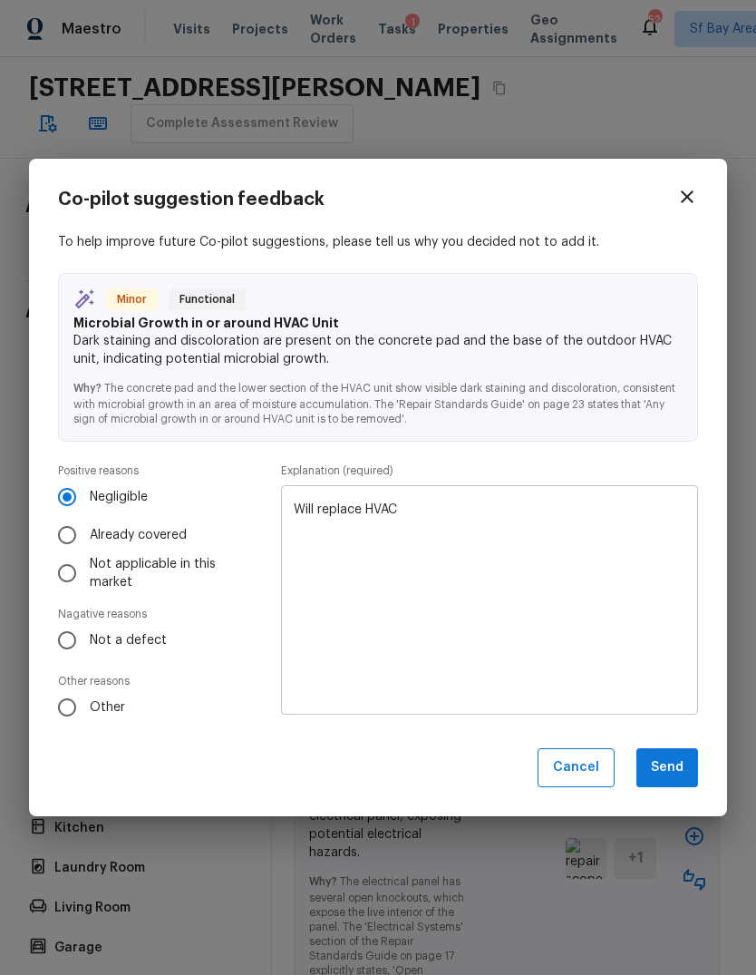
click at [690, 761] on button "Send" at bounding box center [668, 767] width 62 height 39
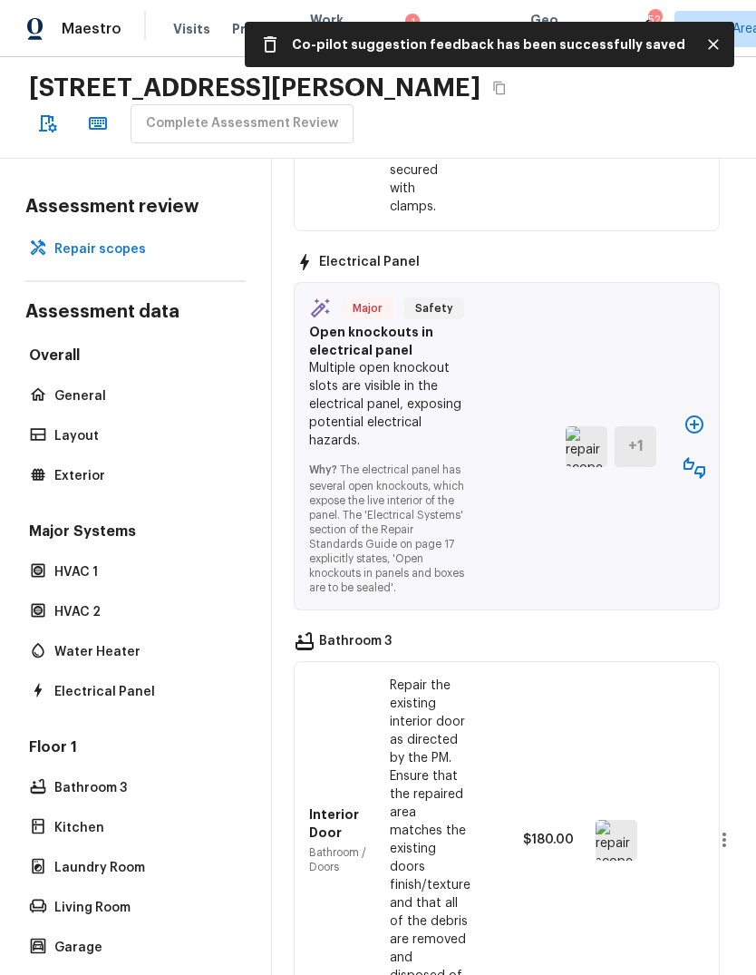
click at [699, 435] on icon "button" at bounding box center [695, 425] width 22 height 22
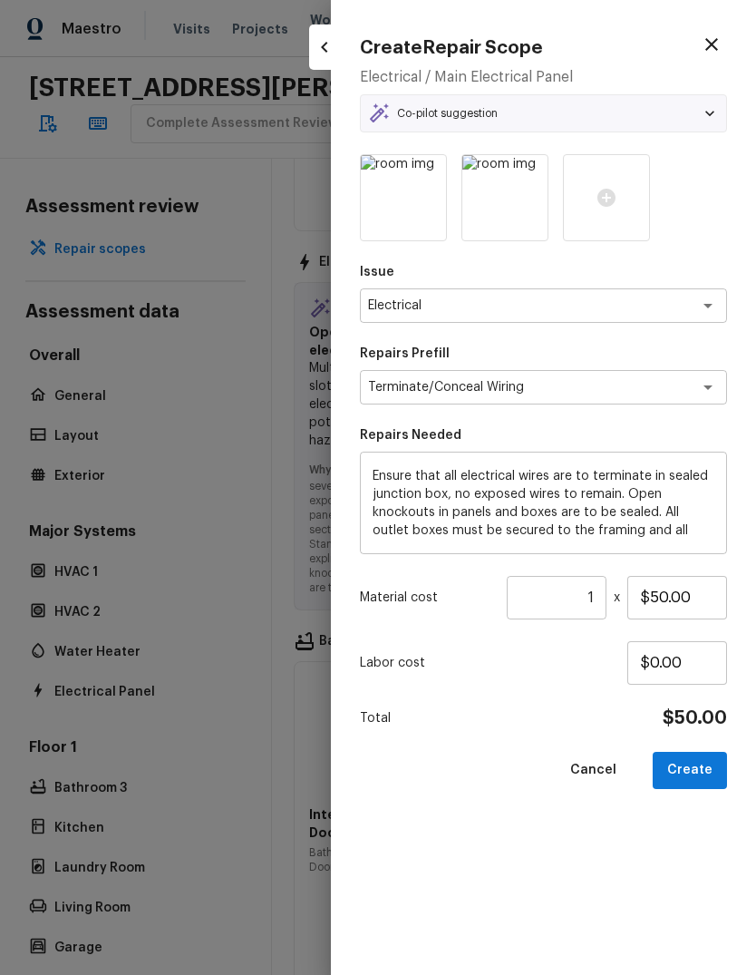
click at [716, 779] on button "Create" at bounding box center [690, 770] width 74 height 37
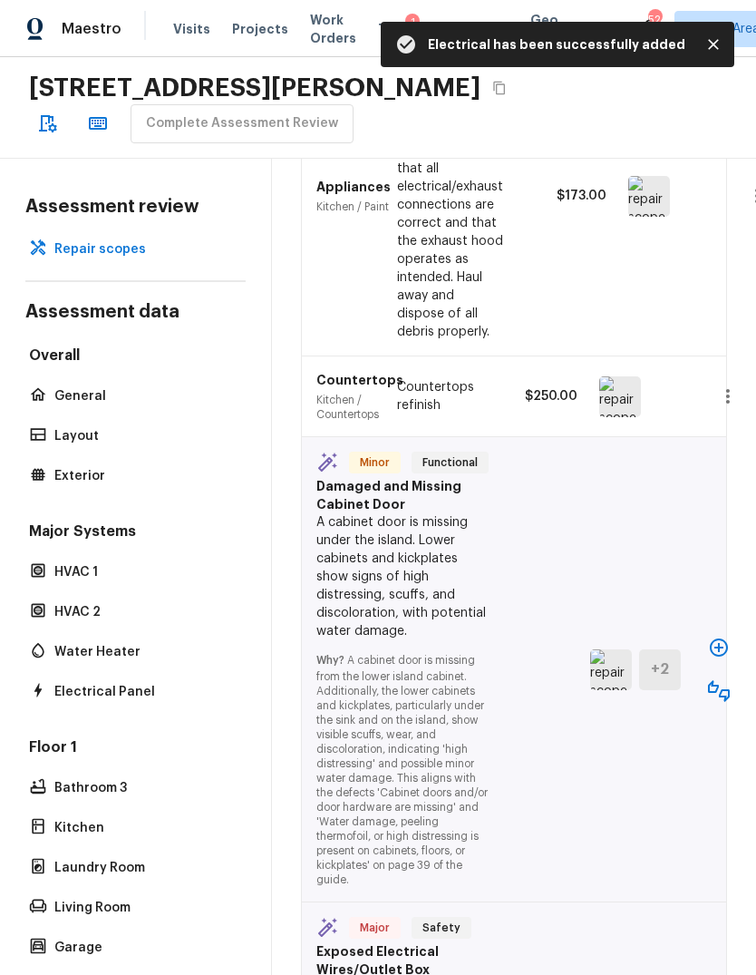
scroll to position [8340, 5]
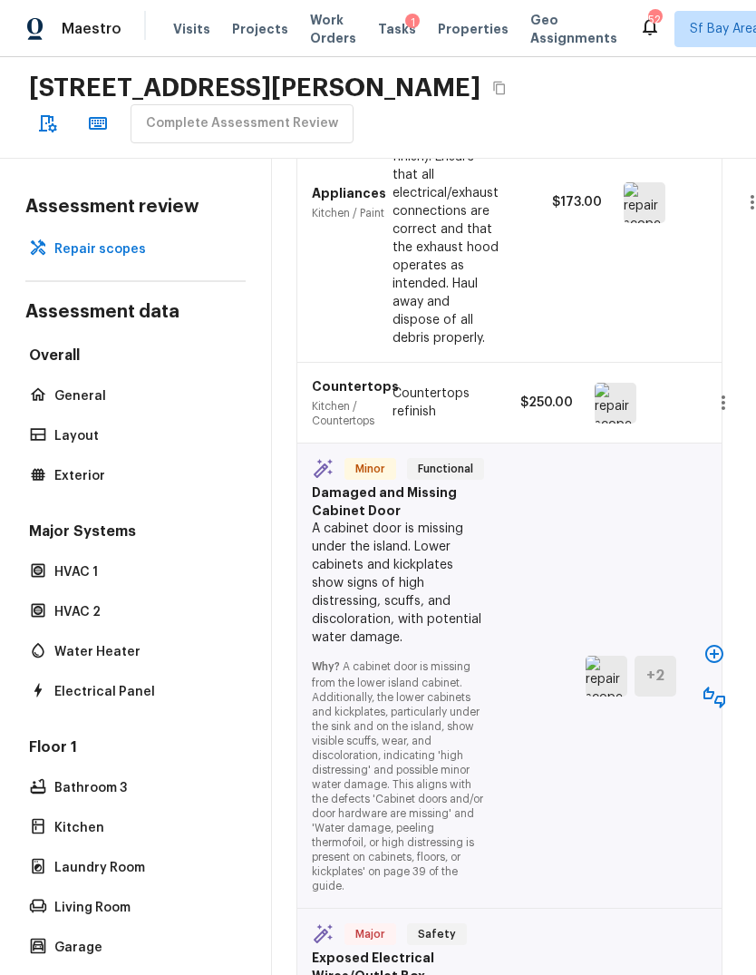
click at [717, 663] on icon "button" at bounding box center [715, 654] width 18 height 18
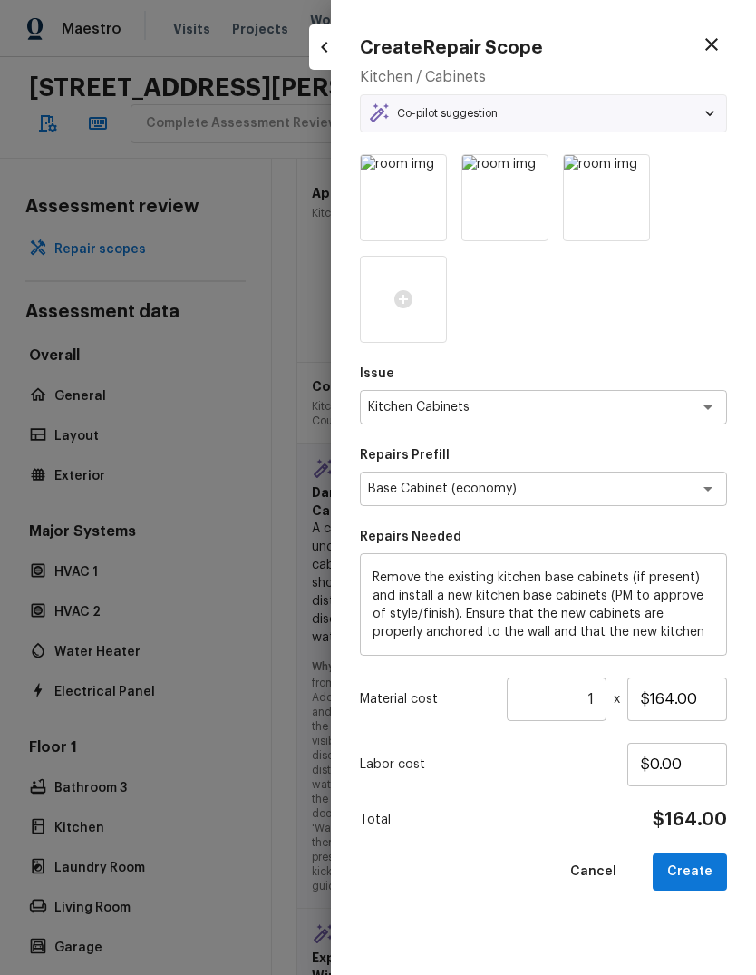
click at [708, 869] on button "Create" at bounding box center [690, 872] width 74 height 37
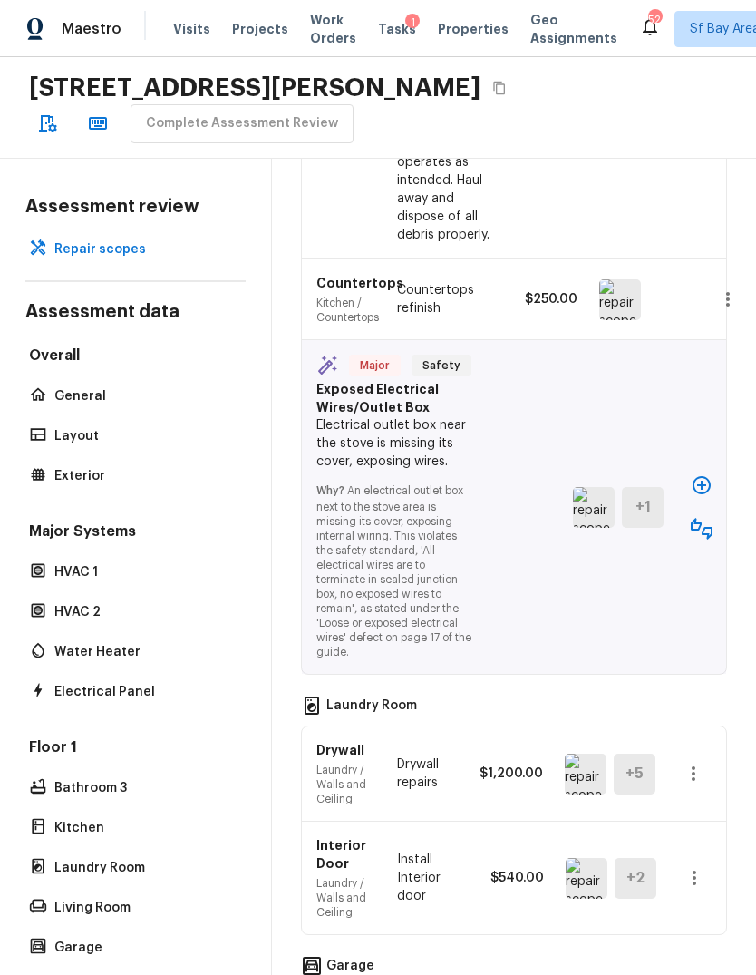
scroll to position [9145, 0]
click at [706, 494] on icon "button" at bounding box center [702, 485] width 18 height 18
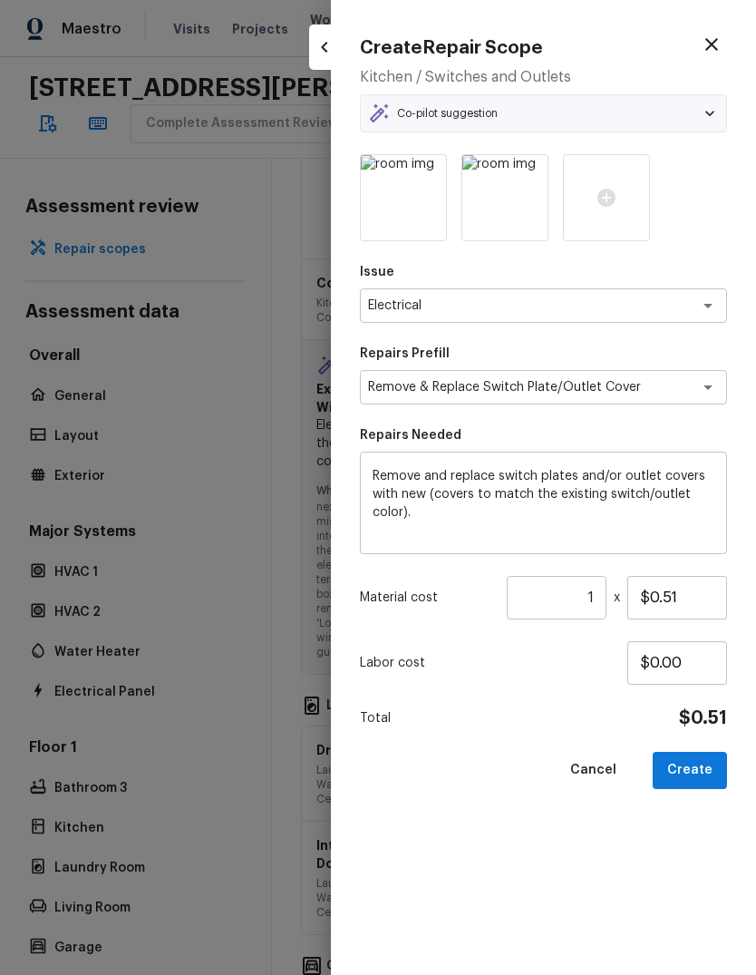
click at [606, 600] on input "1" at bounding box center [557, 598] width 100 height 44
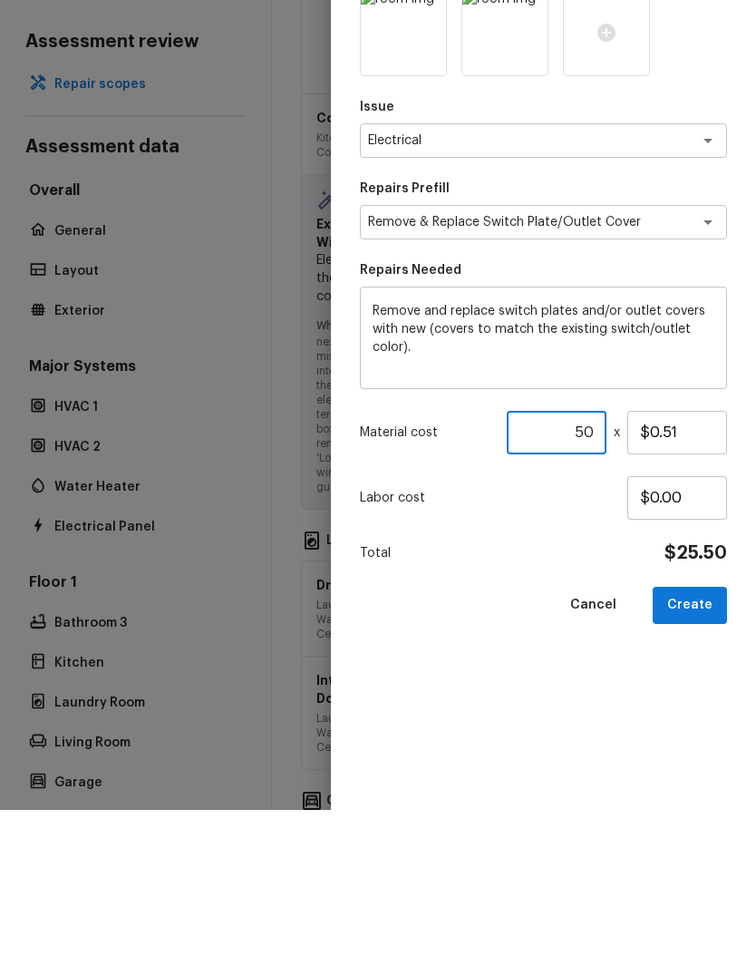
click at [701, 752] on button "Create" at bounding box center [690, 770] width 74 height 37
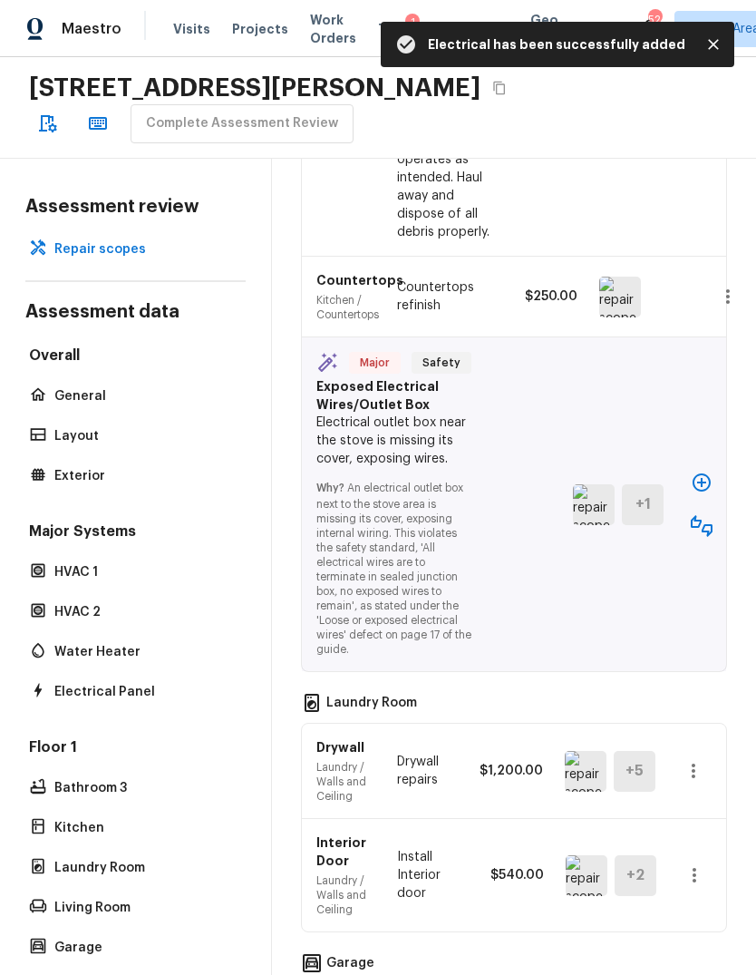
scroll to position [9148, 0]
click at [707, 493] on icon "button" at bounding box center [702, 483] width 22 height 22
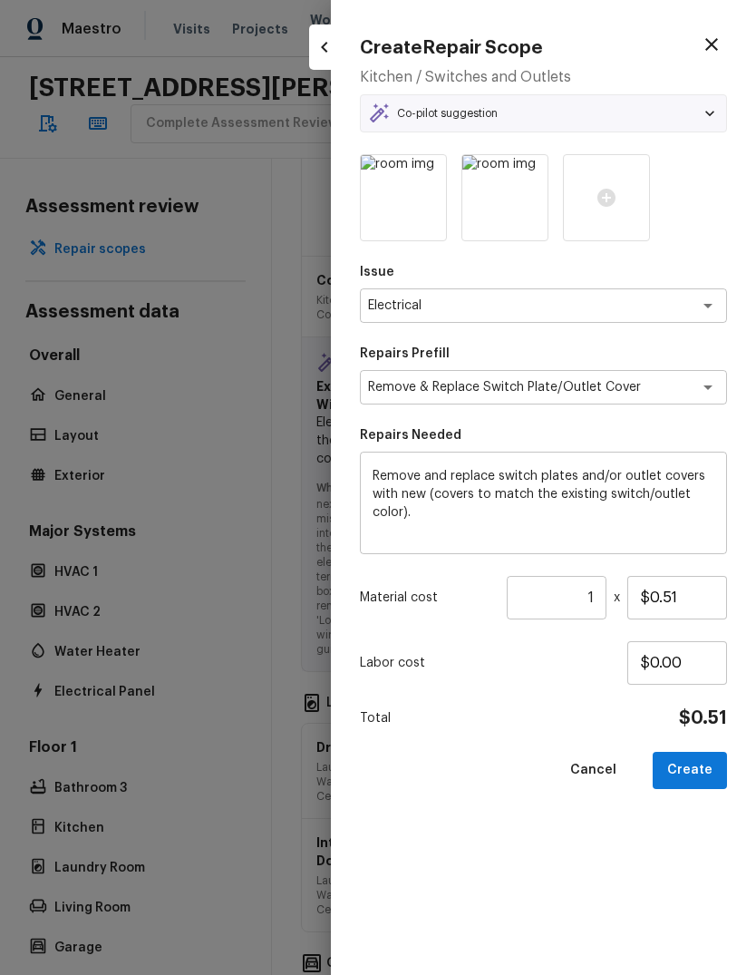
click at [604, 588] on input "1" at bounding box center [557, 598] width 100 height 44
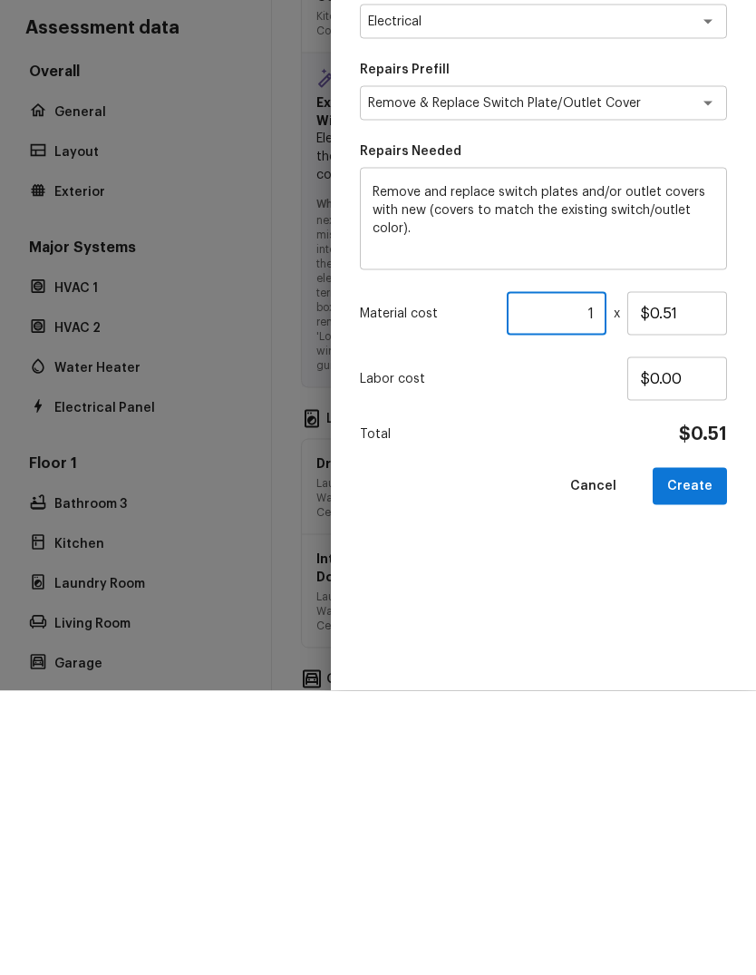
click at [659, 576] on input "$0.51" at bounding box center [678, 598] width 100 height 44
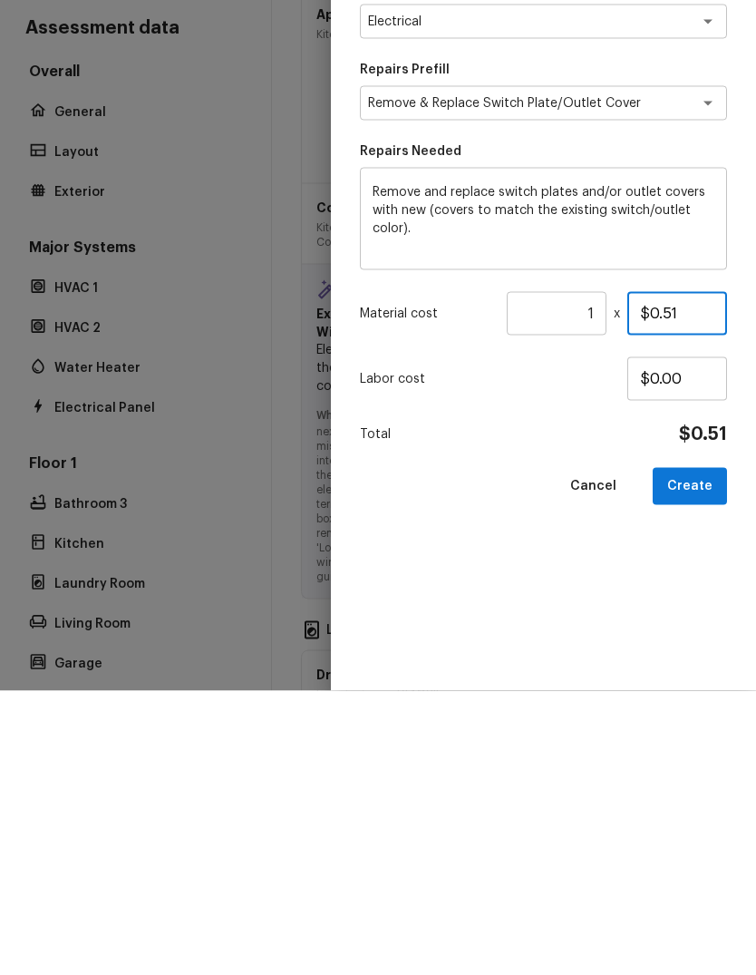
click at [659, 576] on input "$0.51" at bounding box center [678, 598] width 100 height 44
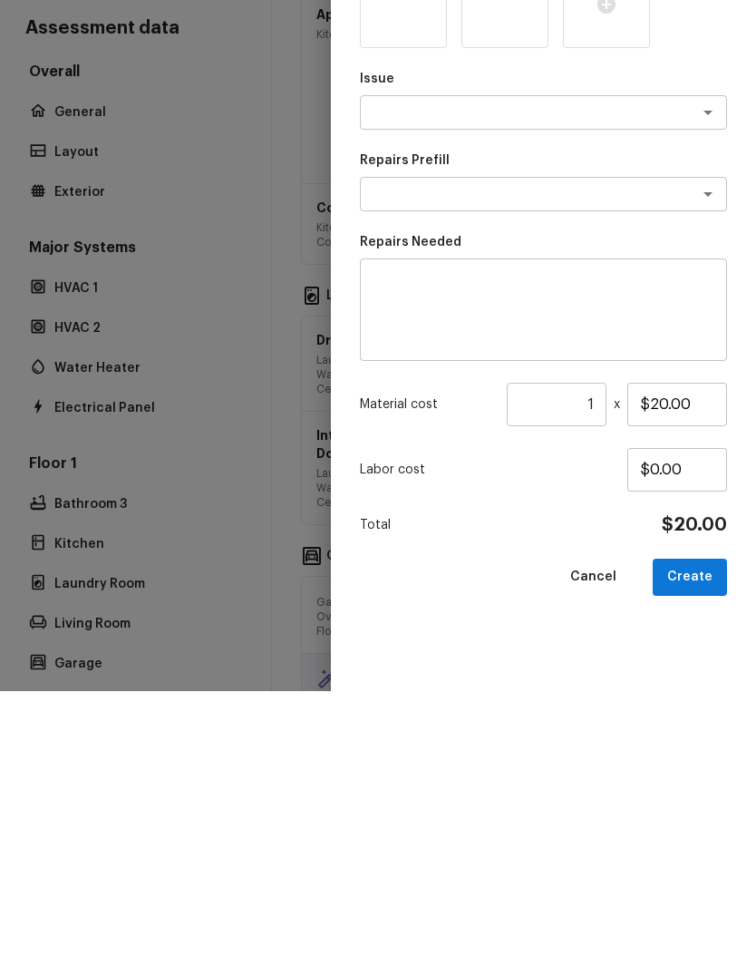
click at [701, 843] on button "Create" at bounding box center [690, 861] width 74 height 37
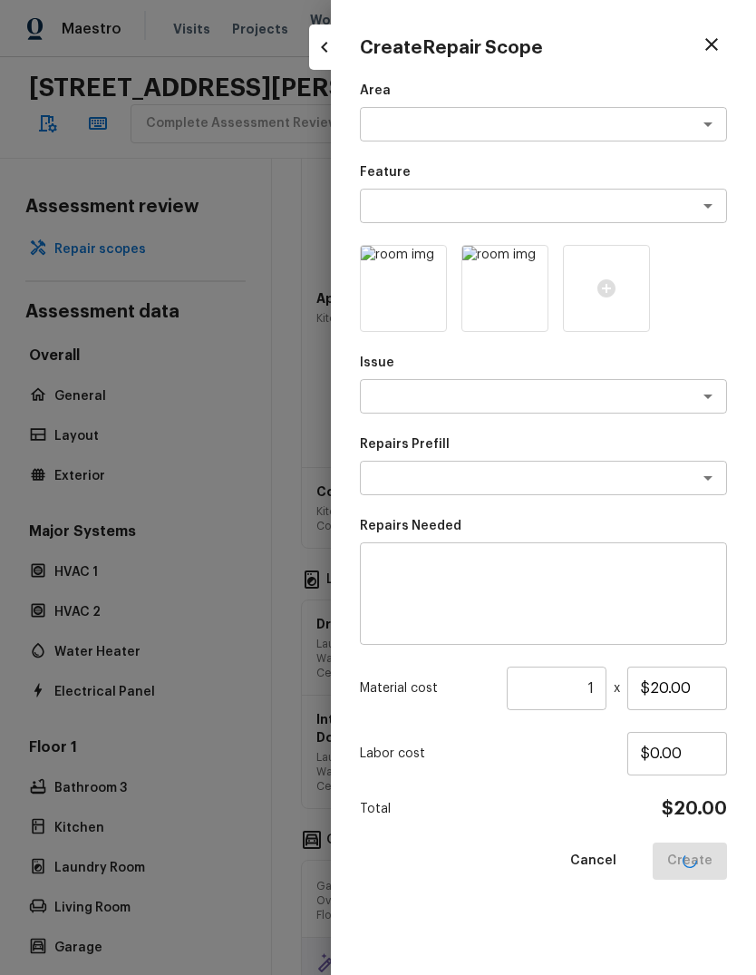
click at [710, 849] on div "Cancel Create" at bounding box center [543, 861] width 367 height 37
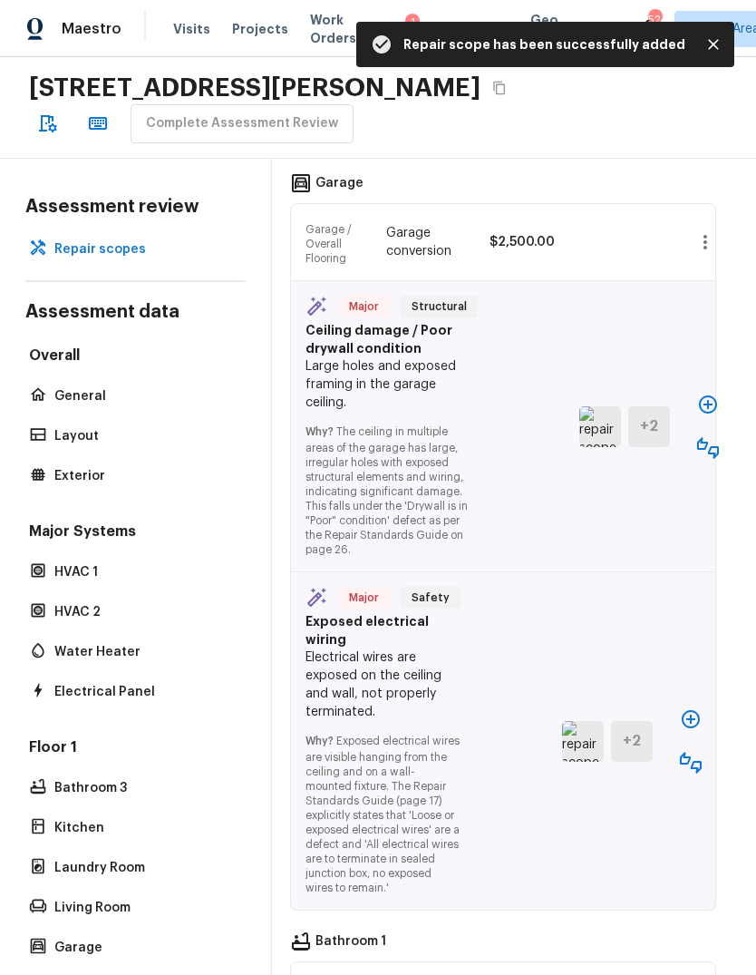
scroll to position [9834, 13]
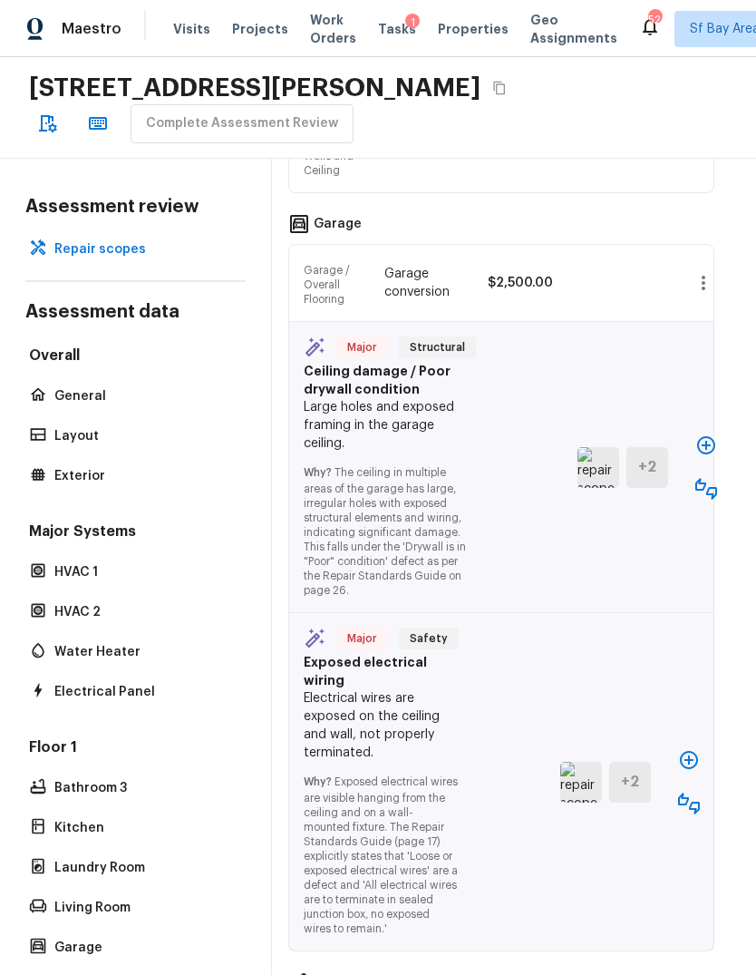
click at [705, 454] on icon "button" at bounding box center [707, 445] width 18 height 18
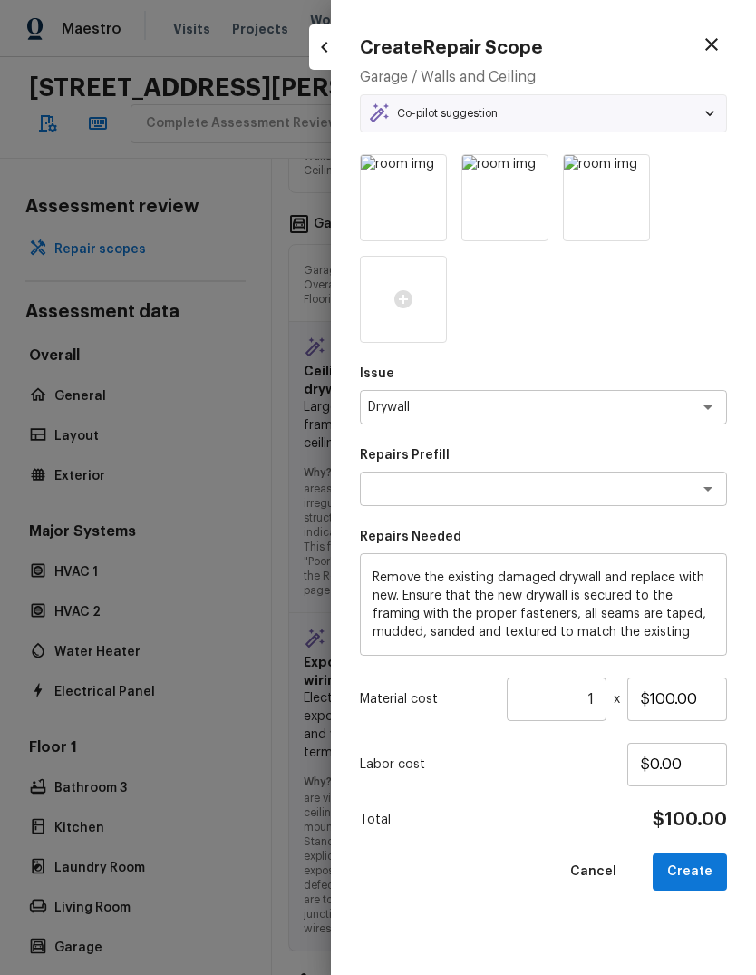
click at [710, 881] on button "Create" at bounding box center [690, 872] width 74 height 37
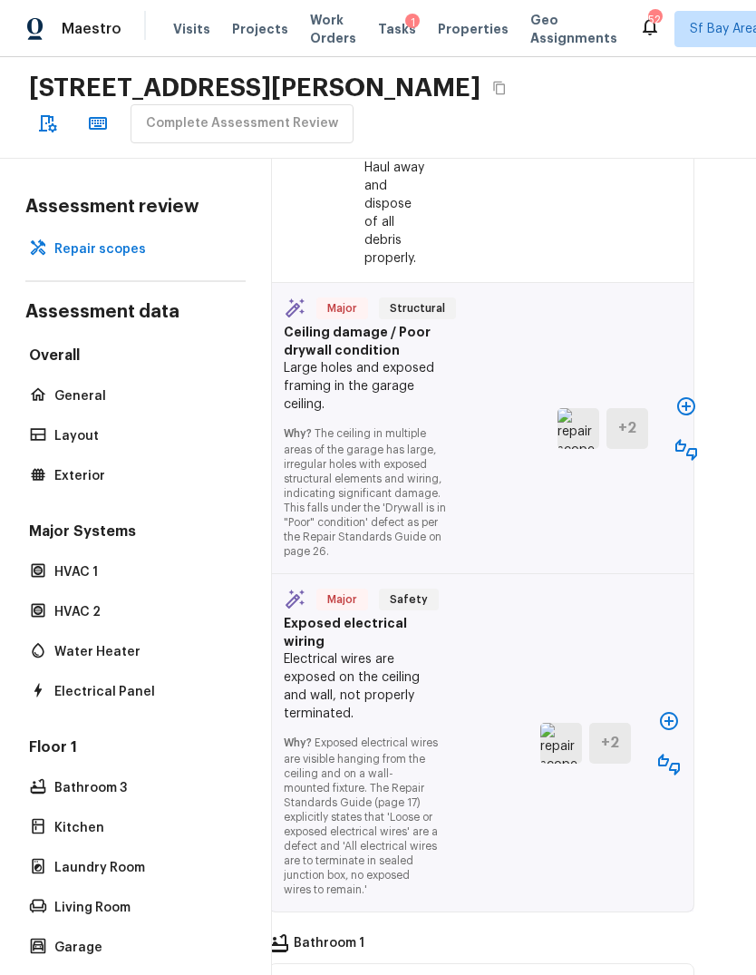
scroll to position [10538, 33]
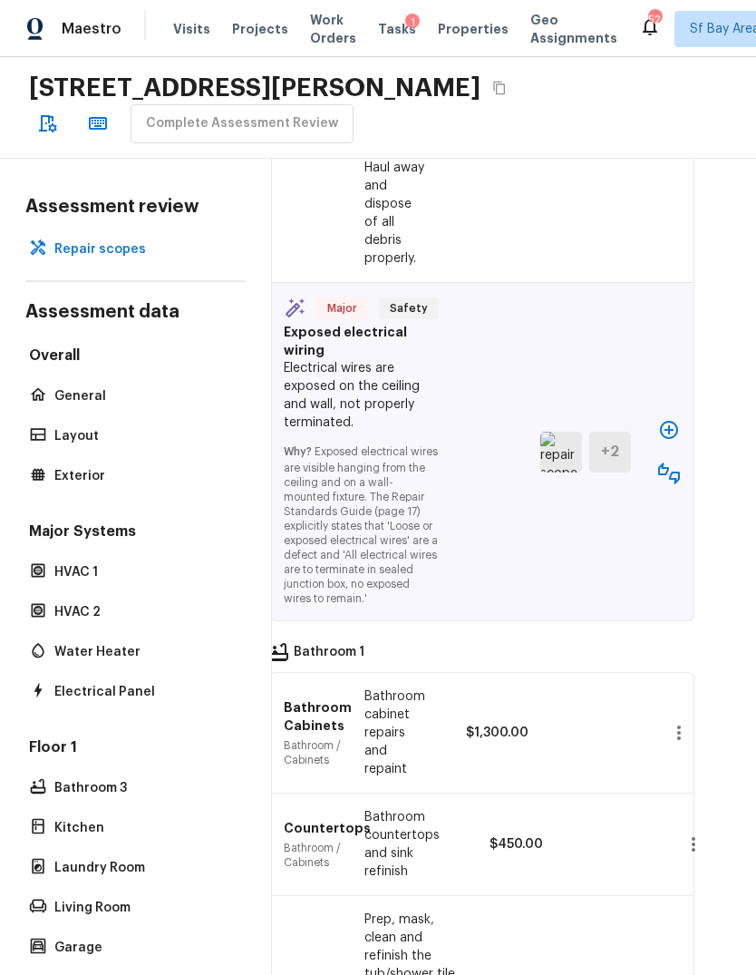
click at [665, 439] on icon "button" at bounding box center [669, 430] width 18 height 18
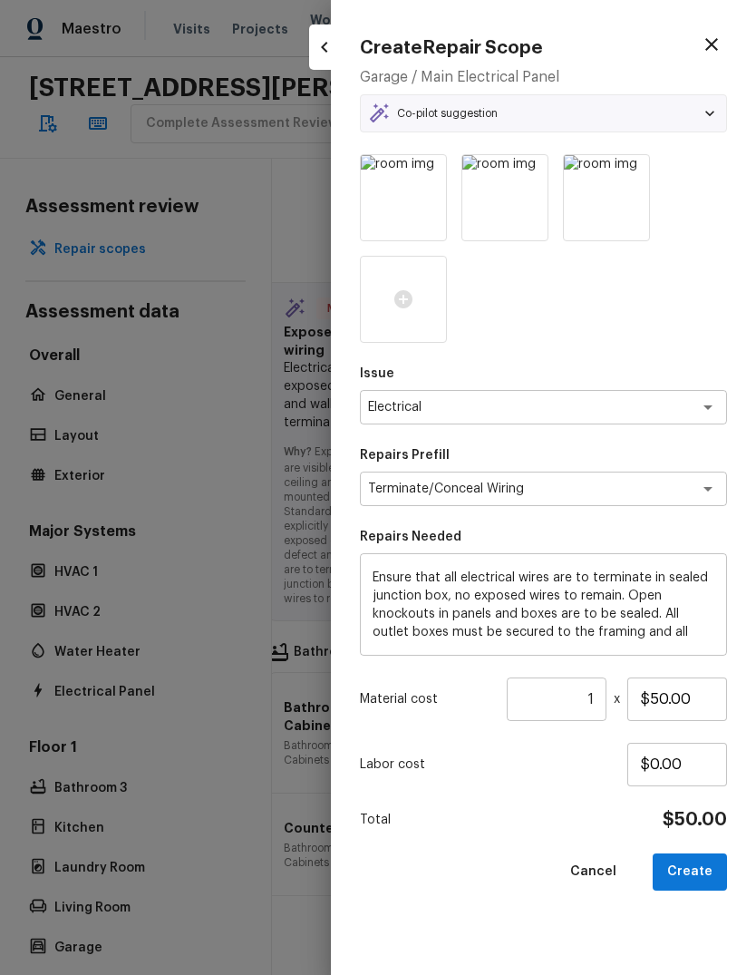
click at [703, 883] on button "Create" at bounding box center [690, 872] width 74 height 37
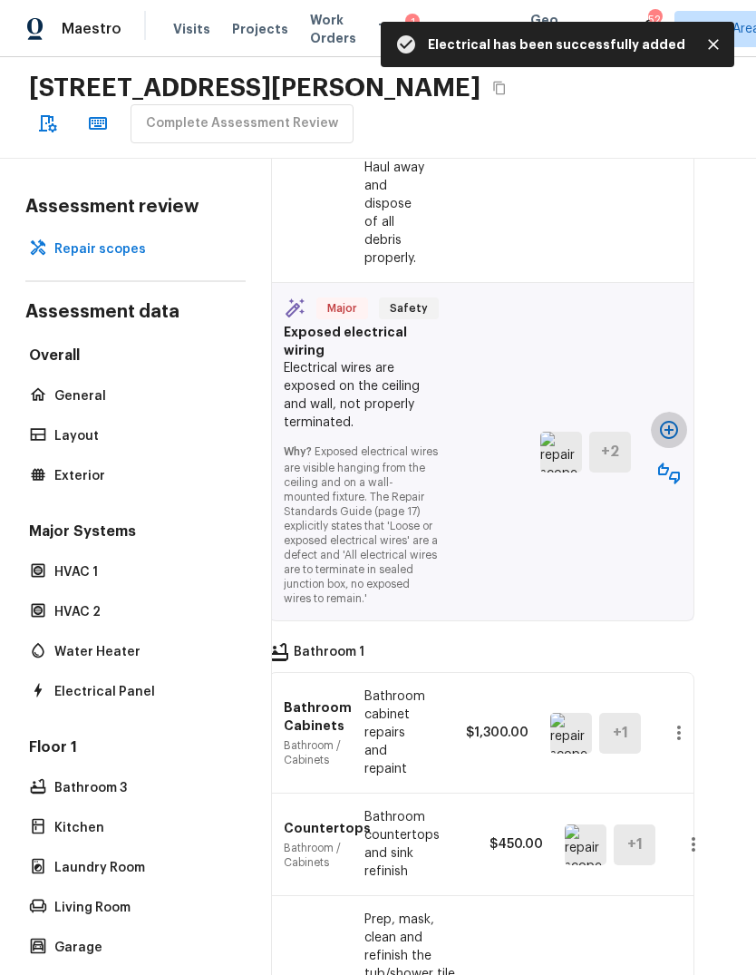
click at [671, 439] on icon "button" at bounding box center [669, 430] width 18 height 18
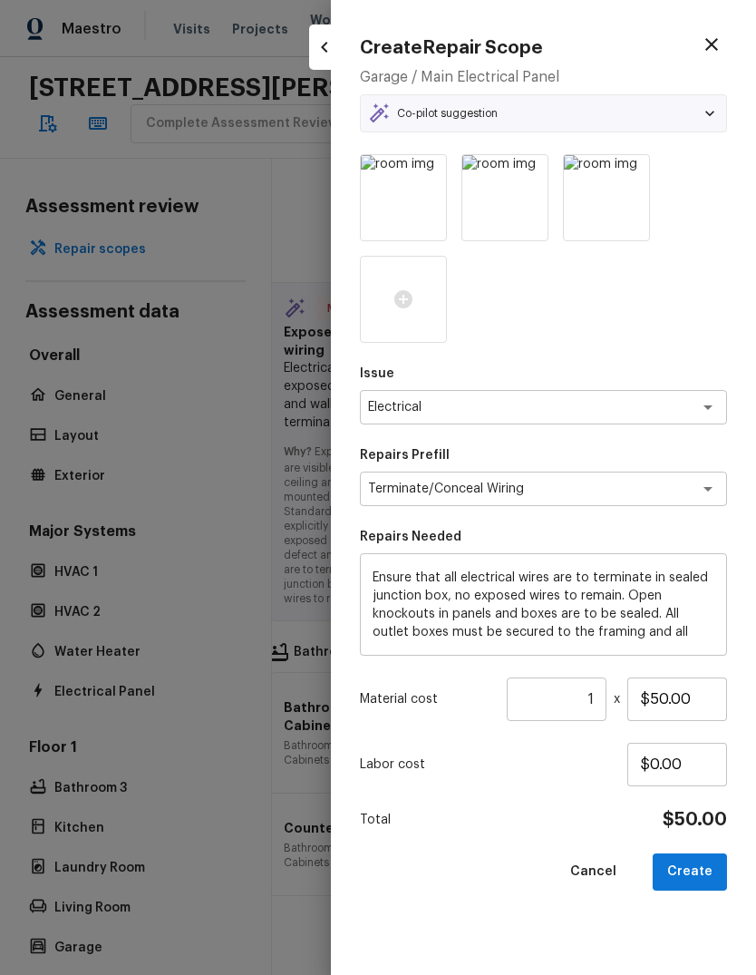
click at [703, 870] on button "Create" at bounding box center [690, 872] width 74 height 37
click at [700, 879] on div "Cancel Create" at bounding box center [543, 872] width 367 height 37
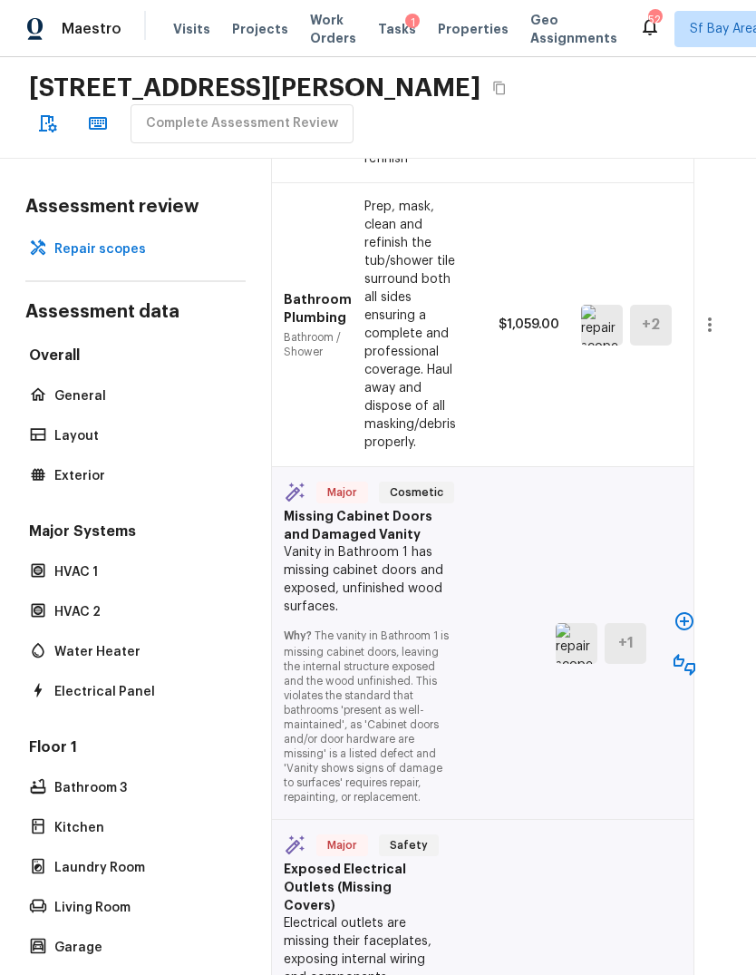
scroll to position [11729, 33]
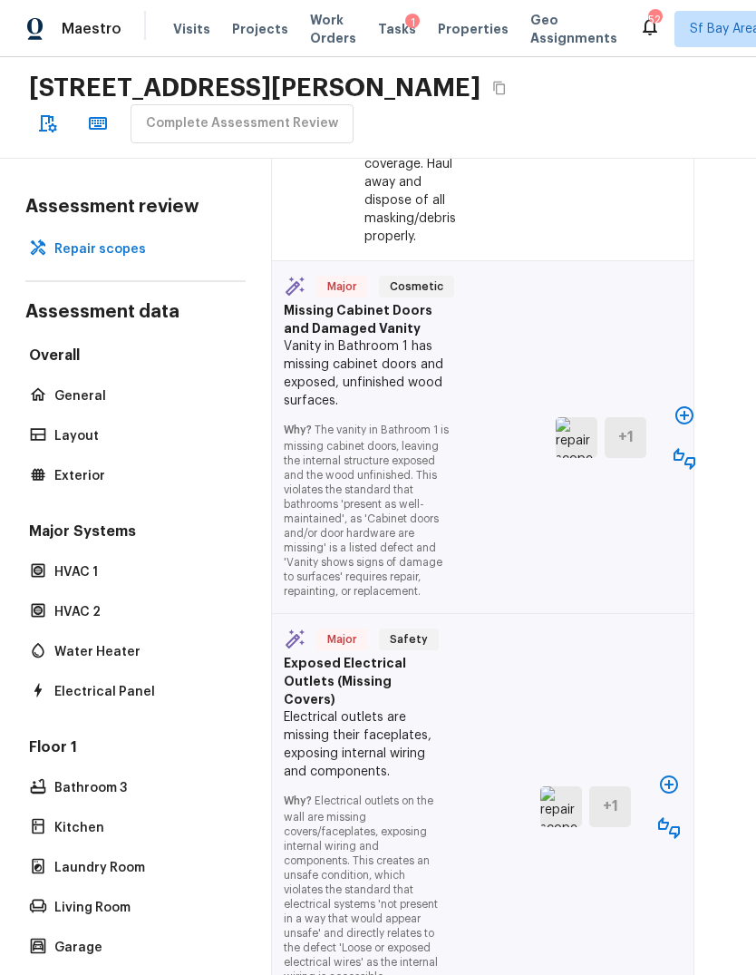
click at [684, 426] on icon "button" at bounding box center [685, 416] width 22 height 22
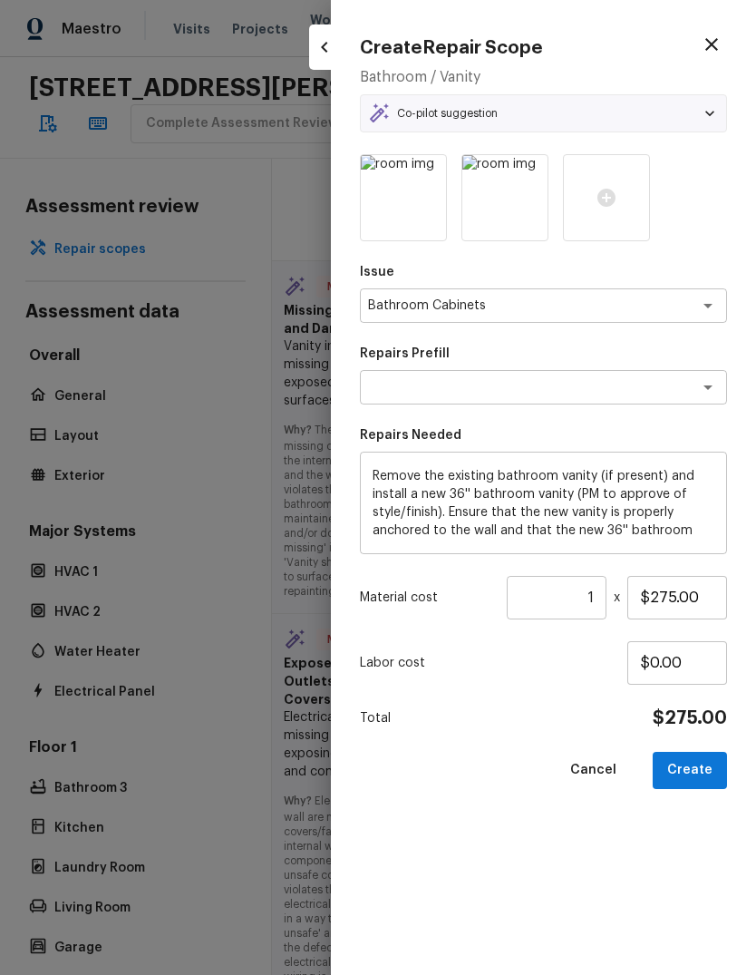
click at [700, 773] on button "Create" at bounding box center [690, 770] width 74 height 37
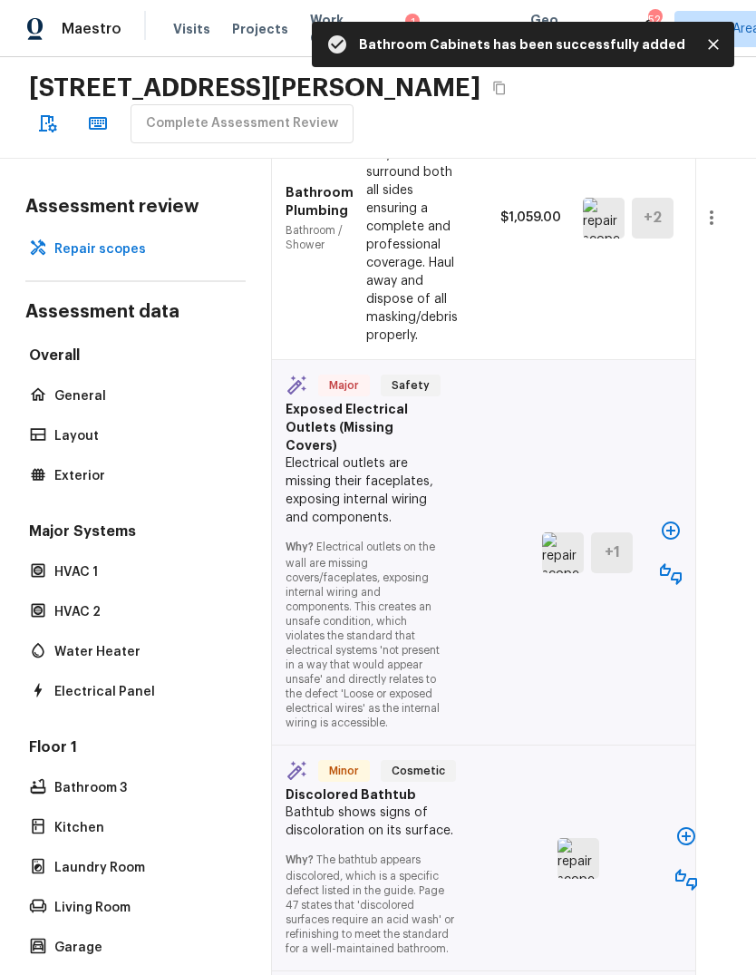
scroll to position [12232, 31]
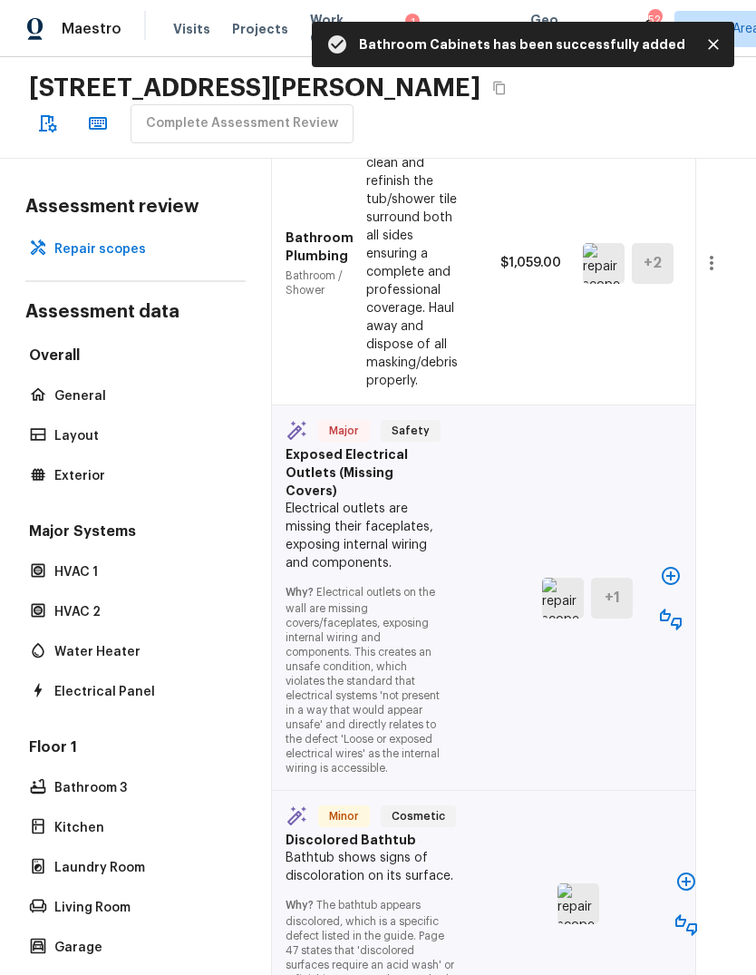
click at [674, 585] on icon "button" at bounding box center [671, 576] width 18 height 18
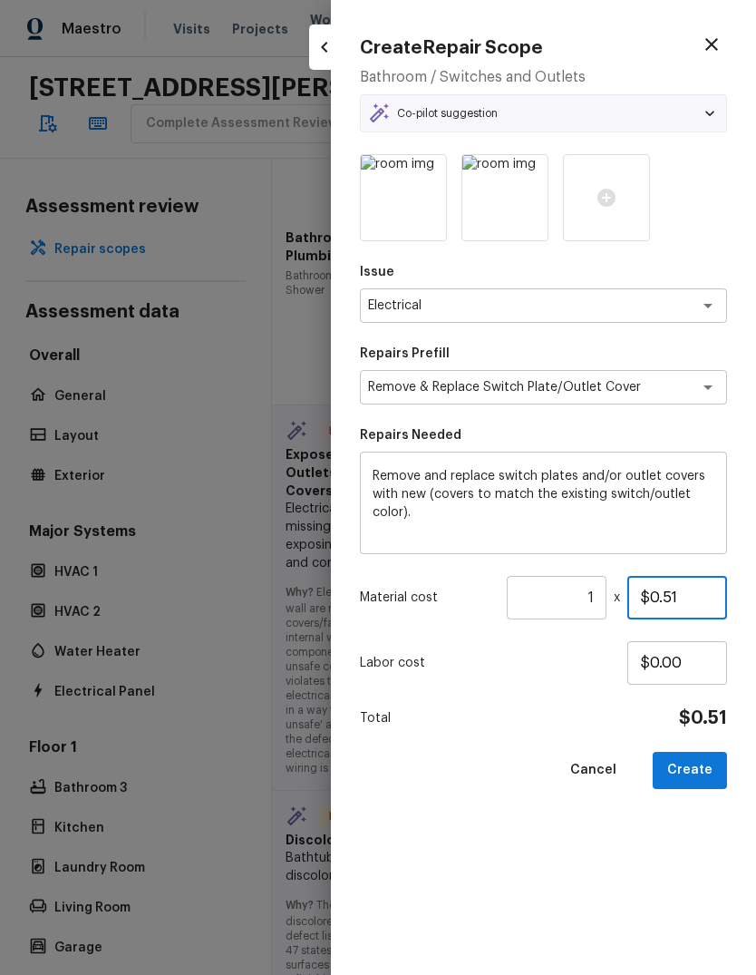
click at [710, 615] on input "$0.51" at bounding box center [678, 598] width 100 height 44
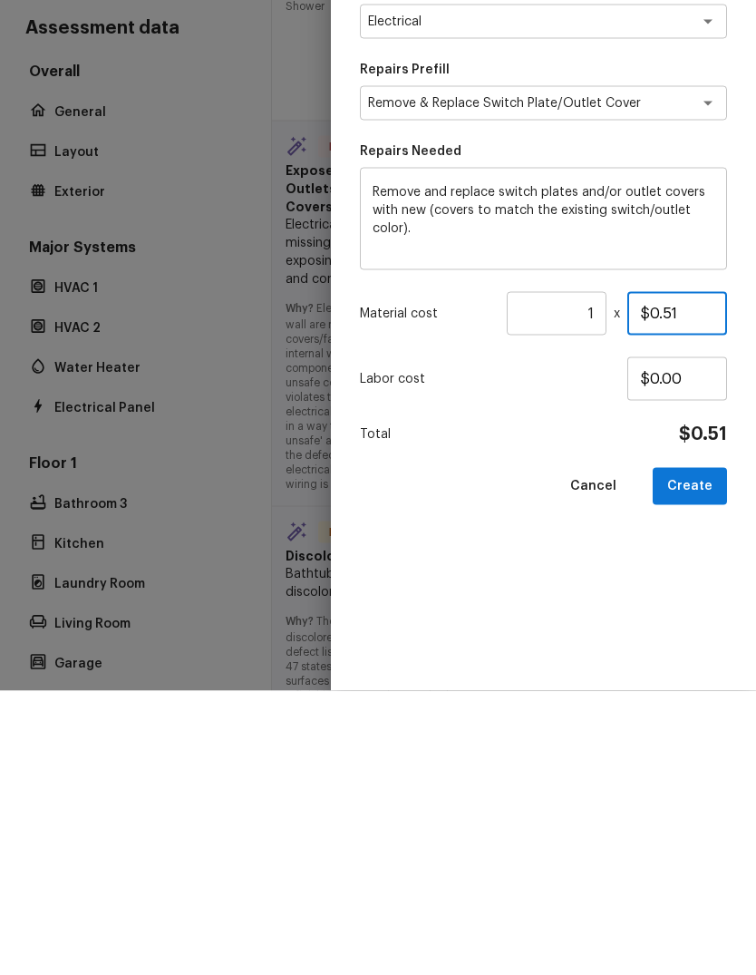
click at [653, 576] on input "$0.51" at bounding box center [678, 598] width 100 height 44
click at [709, 752] on button "Create" at bounding box center [690, 770] width 74 height 37
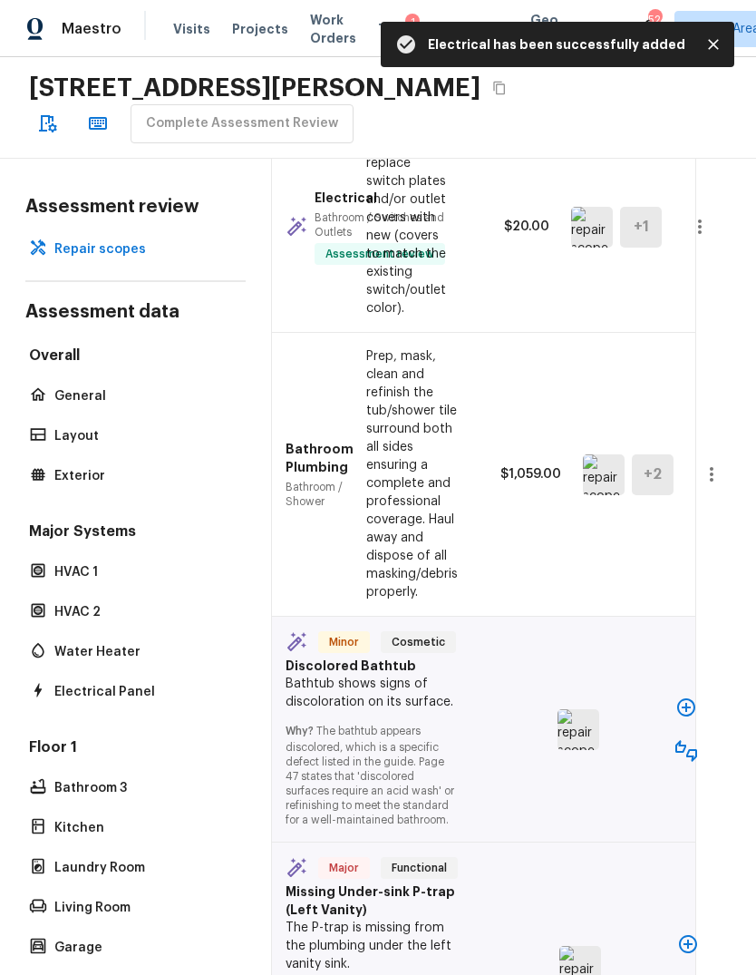
click at [688, 717] on icon "button" at bounding box center [687, 707] width 18 height 18
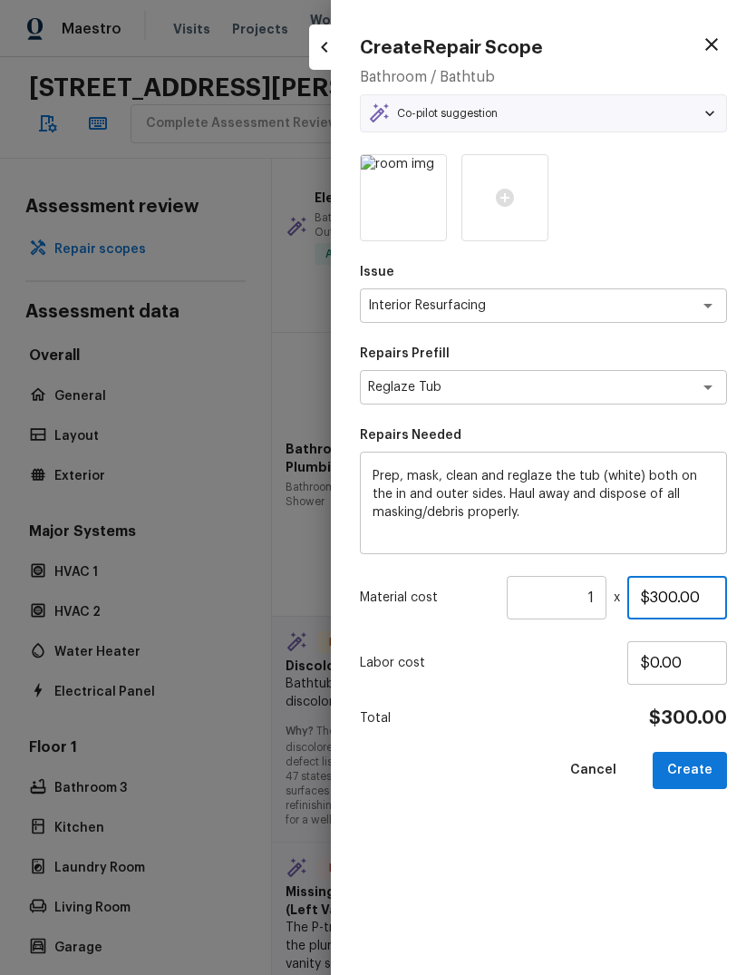
click at [668, 603] on input "$300.00" at bounding box center [678, 598] width 100 height 44
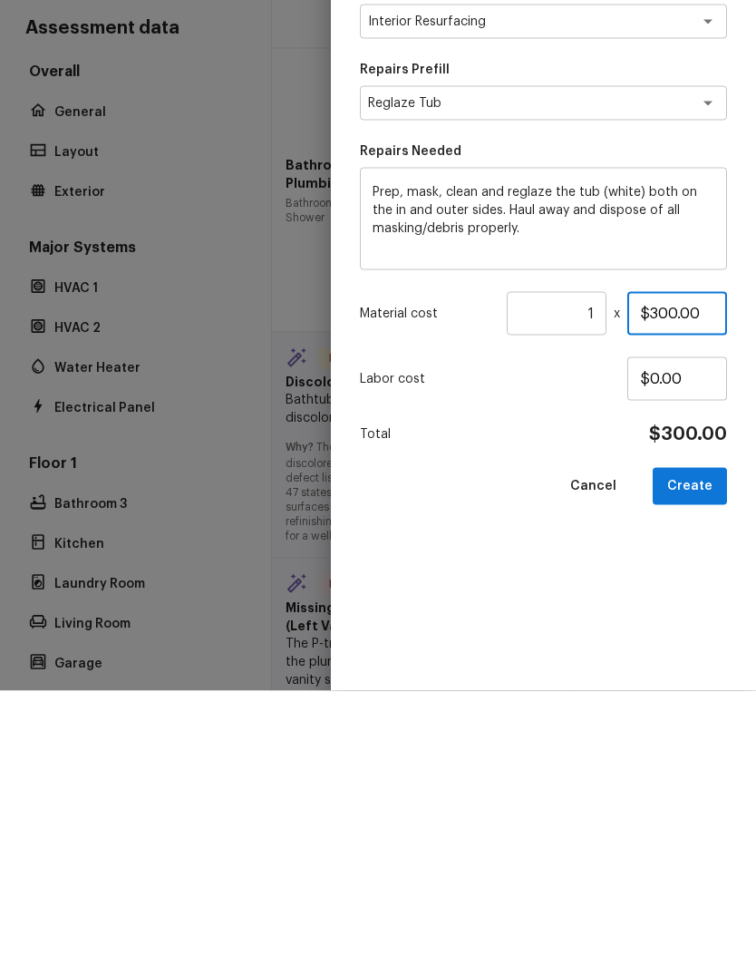
click at [658, 576] on input "$300.00" at bounding box center [678, 598] width 100 height 44
click at [657, 576] on input "$300.00" at bounding box center [678, 598] width 100 height 44
click at [681, 752] on button "Create" at bounding box center [690, 770] width 74 height 37
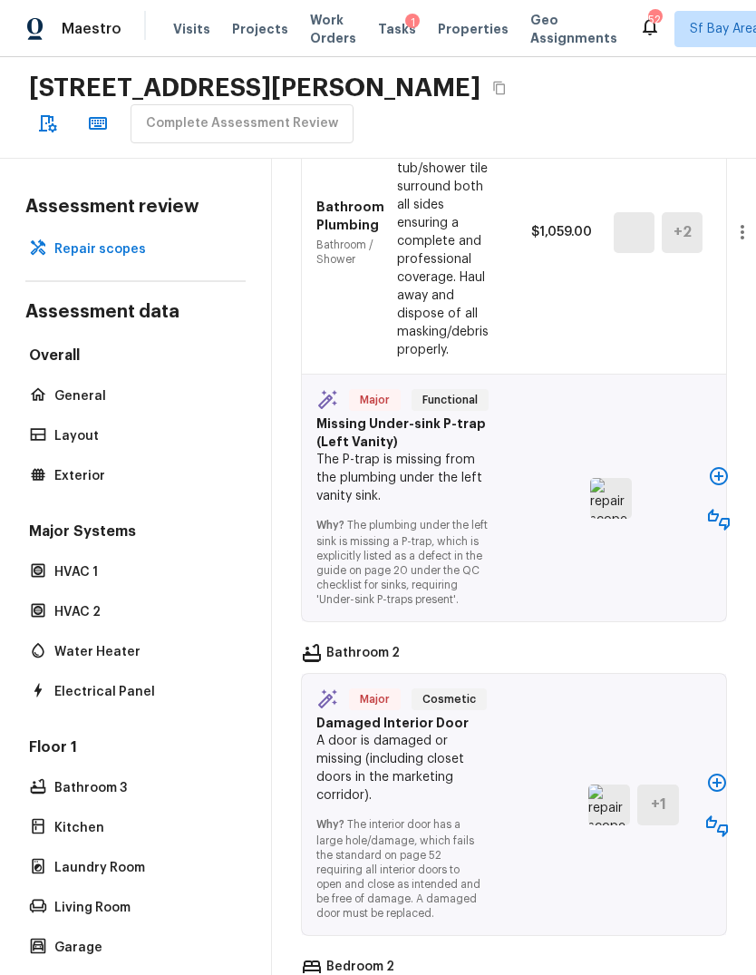
scroll to position [12703, 0]
click at [722, 487] on icon "button" at bounding box center [719, 476] width 22 height 22
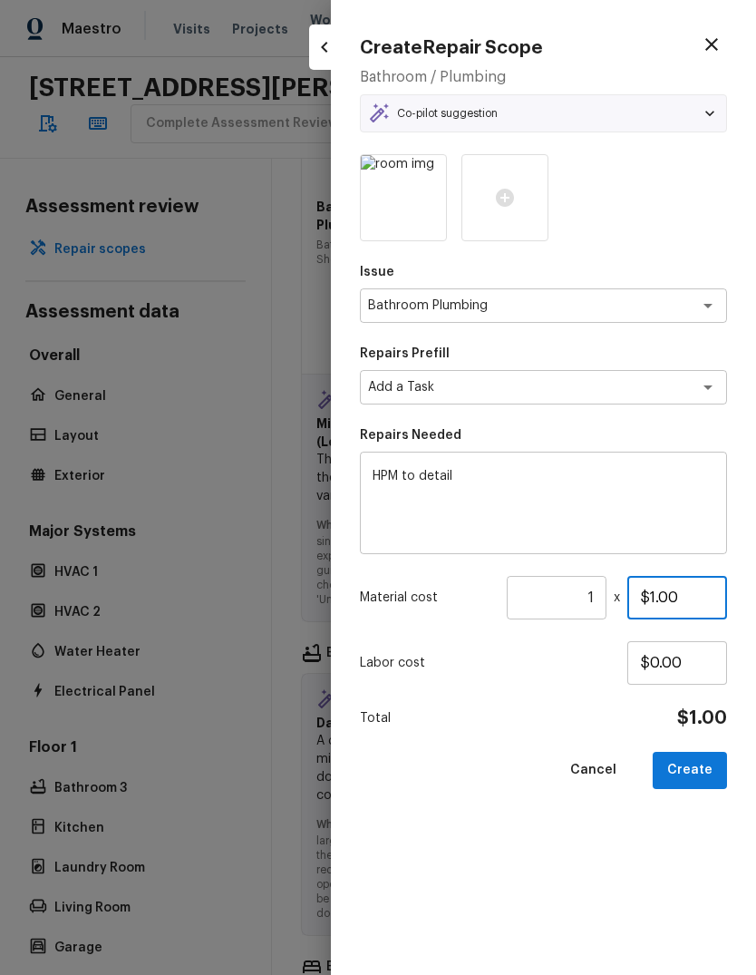
click at [667, 605] on input "$1.00" at bounding box center [678, 598] width 100 height 44
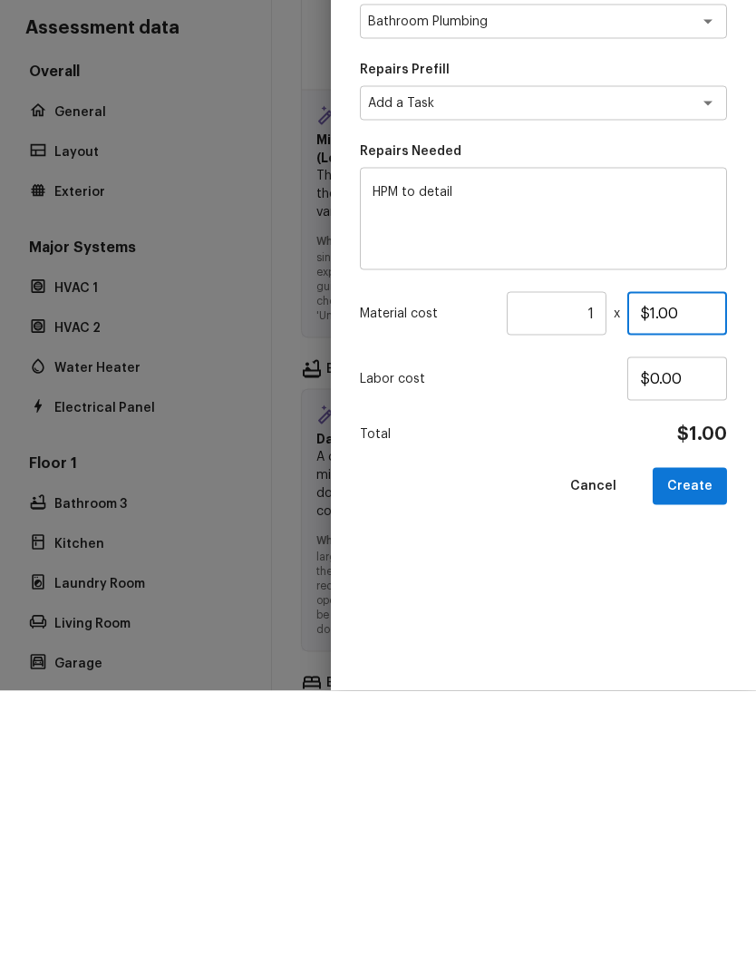
click at [654, 576] on input "$1.00" at bounding box center [678, 598] width 100 height 44
click at [708, 752] on button "Create" at bounding box center [690, 770] width 74 height 37
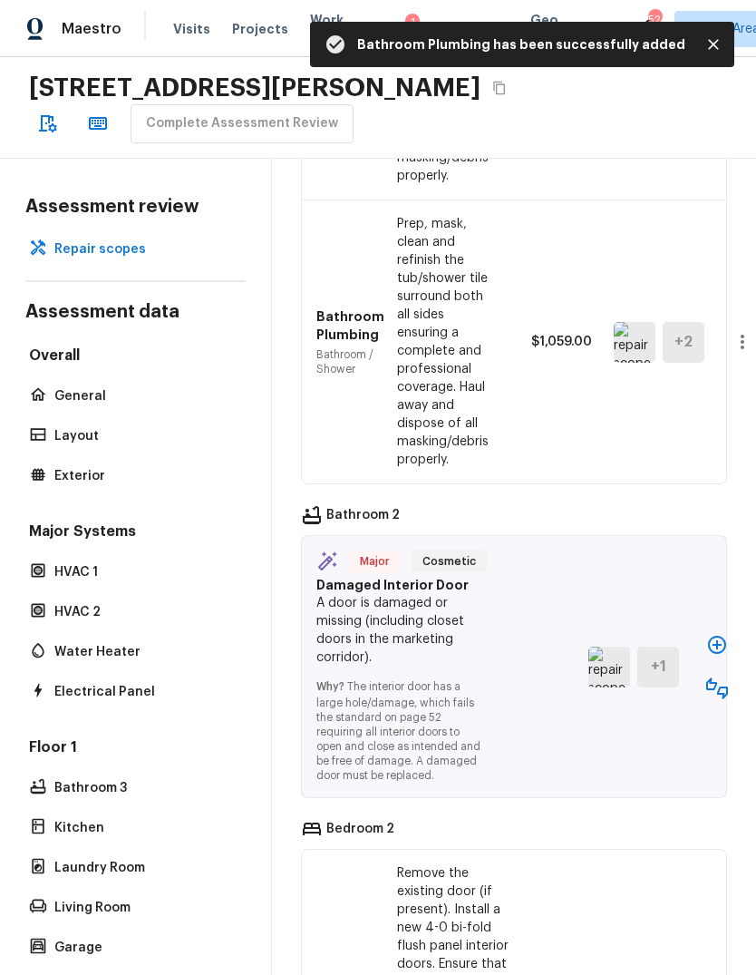
click at [711, 654] on icon "button" at bounding box center [717, 645] width 18 height 18
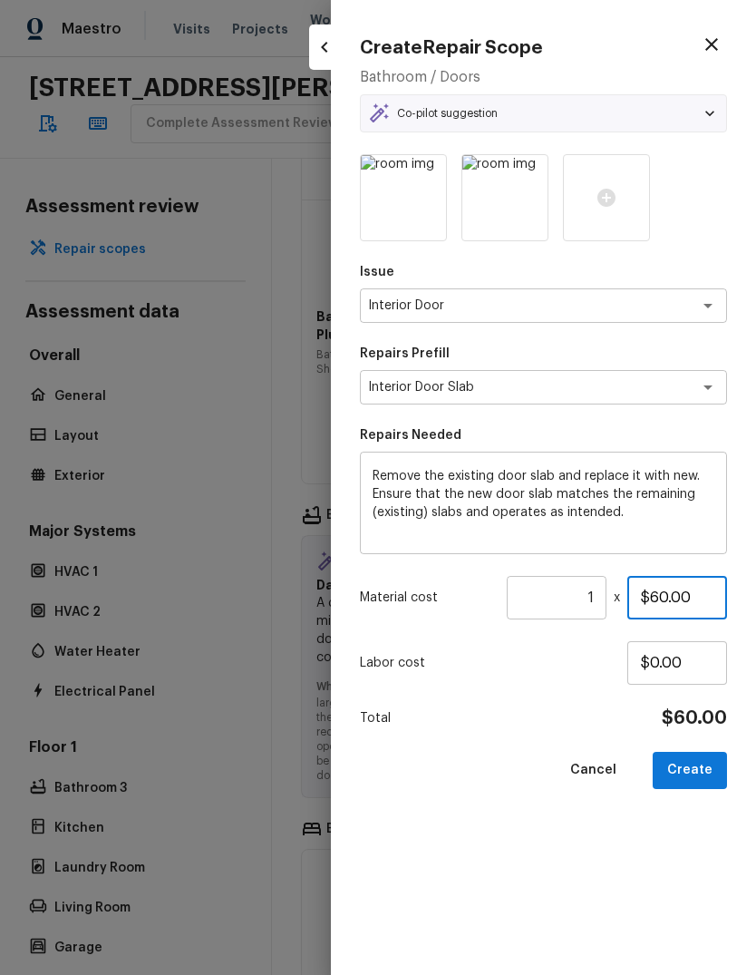
click at [684, 604] on input "$60.00" at bounding box center [678, 598] width 100 height 44
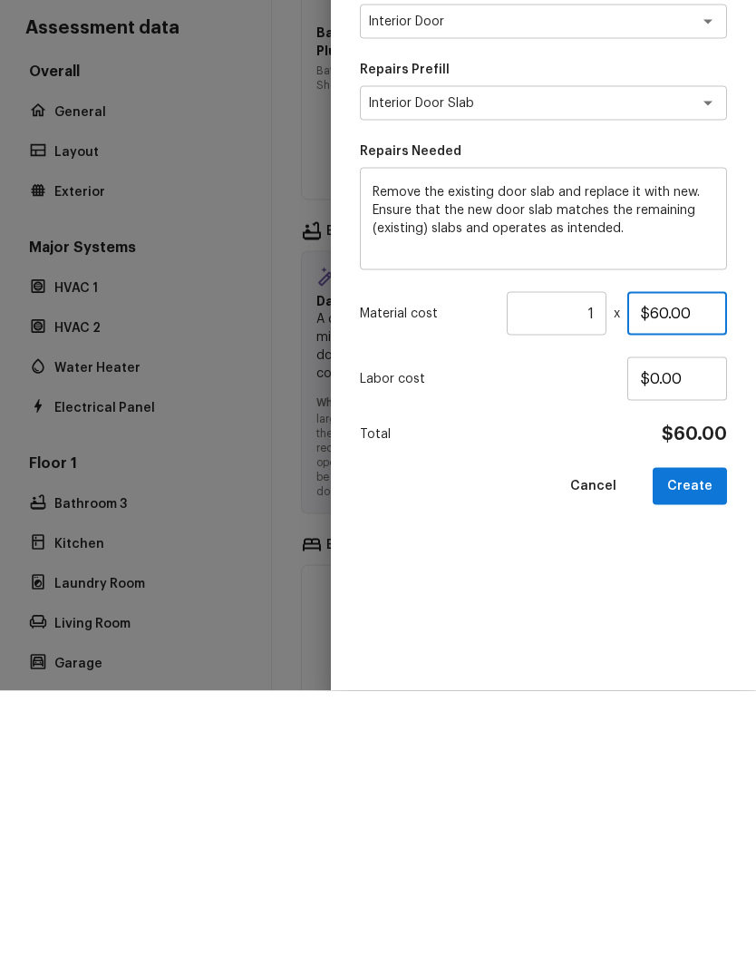
click at [655, 576] on input "$60.00" at bounding box center [678, 598] width 100 height 44
click at [654, 576] on input "$60.00" at bounding box center [678, 598] width 100 height 44
click at [652, 576] on input "$60.00" at bounding box center [678, 598] width 100 height 44
click at [646, 576] on input "$60.00" at bounding box center [678, 598] width 100 height 44
click at [707, 752] on button "Create" at bounding box center [690, 770] width 74 height 37
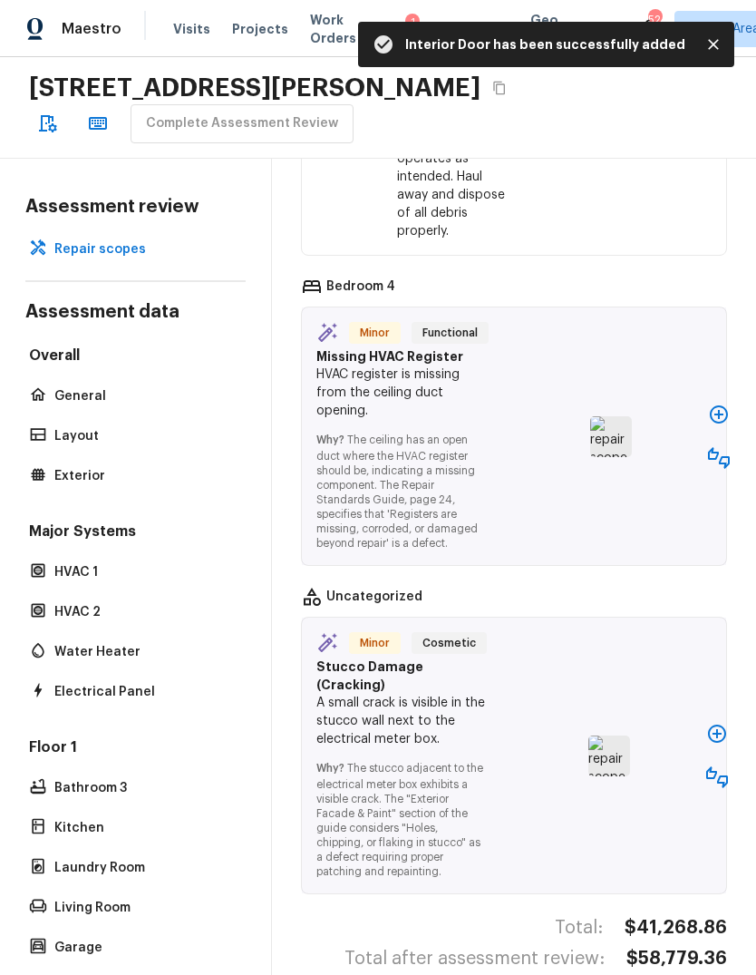
scroll to position [13810, 0]
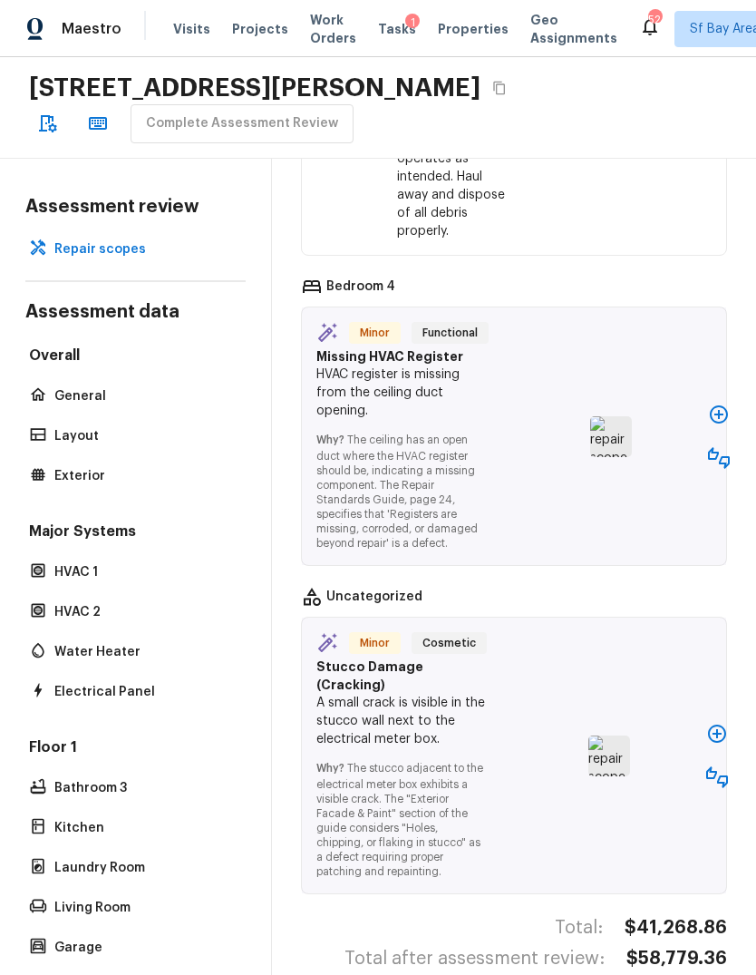
click at [727, 424] on icon "button" at bounding box center [719, 414] width 18 height 18
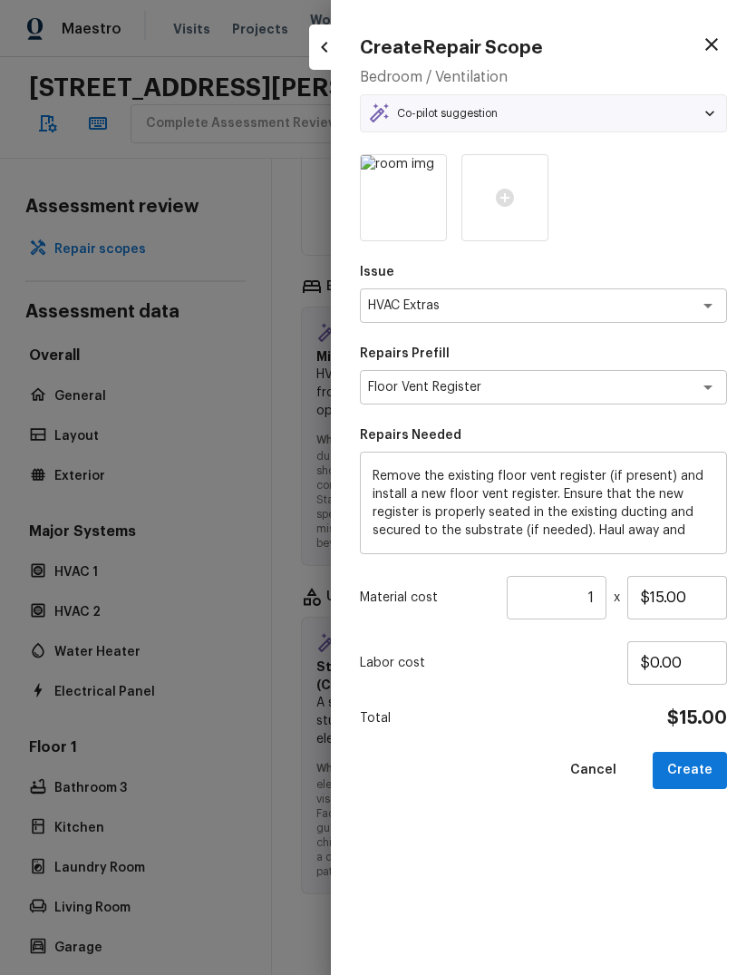
click at [702, 776] on button "Create" at bounding box center [690, 770] width 74 height 37
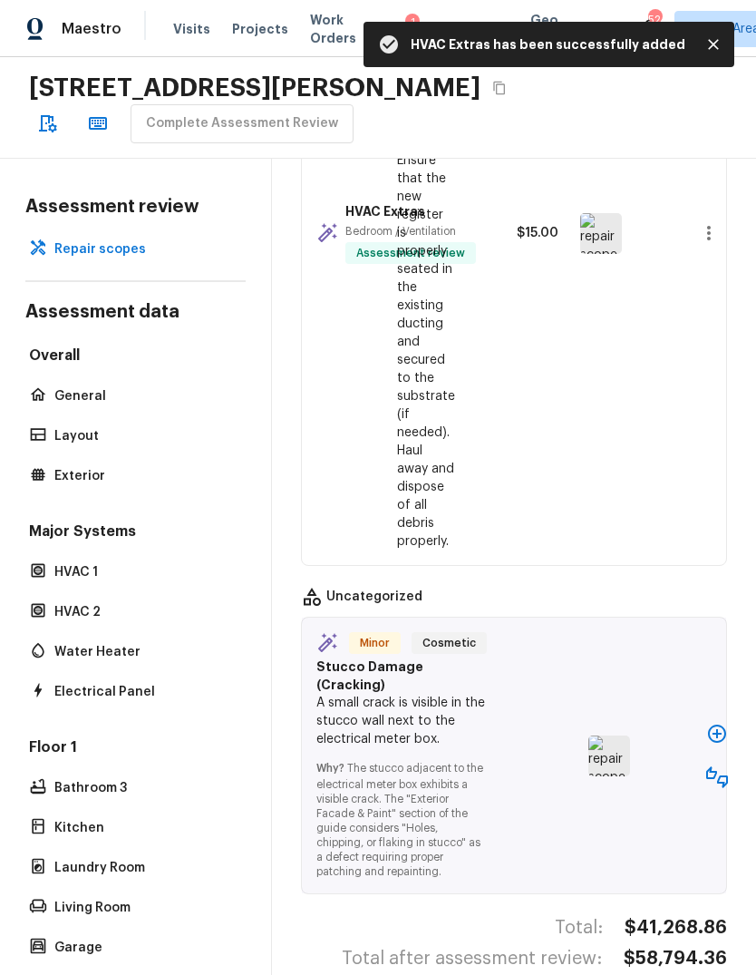
scroll to position [14252, 0]
click at [719, 745] on icon "button" at bounding box center [718, 734] width 22 height 22
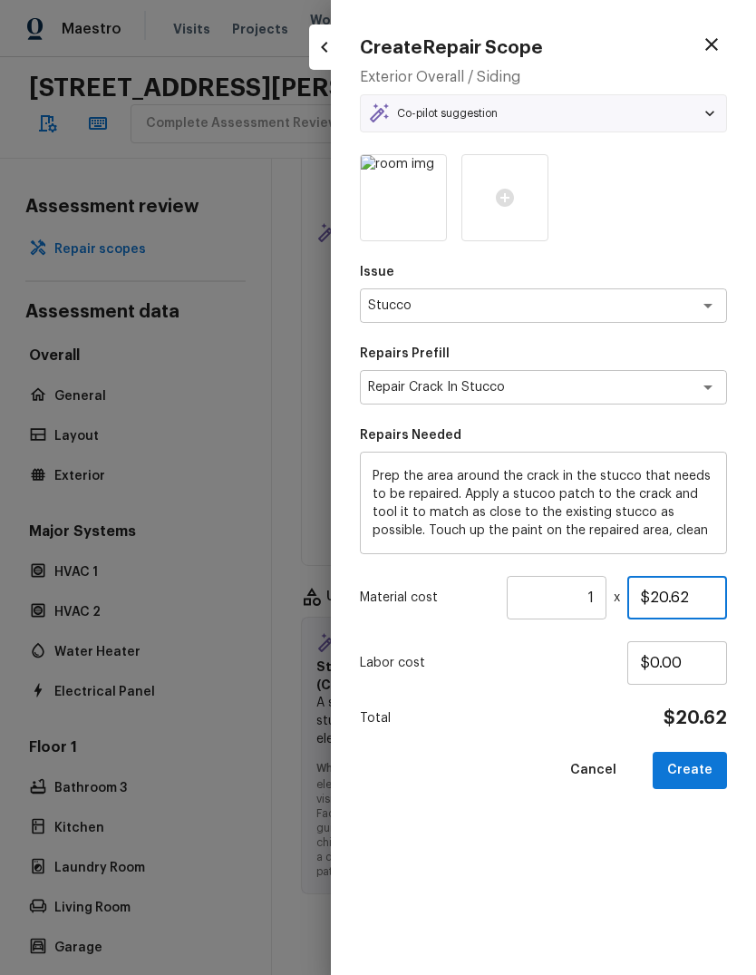
click at [667, 588] on input "$20.62" at bounding box center [678, 598] width 100 height 44
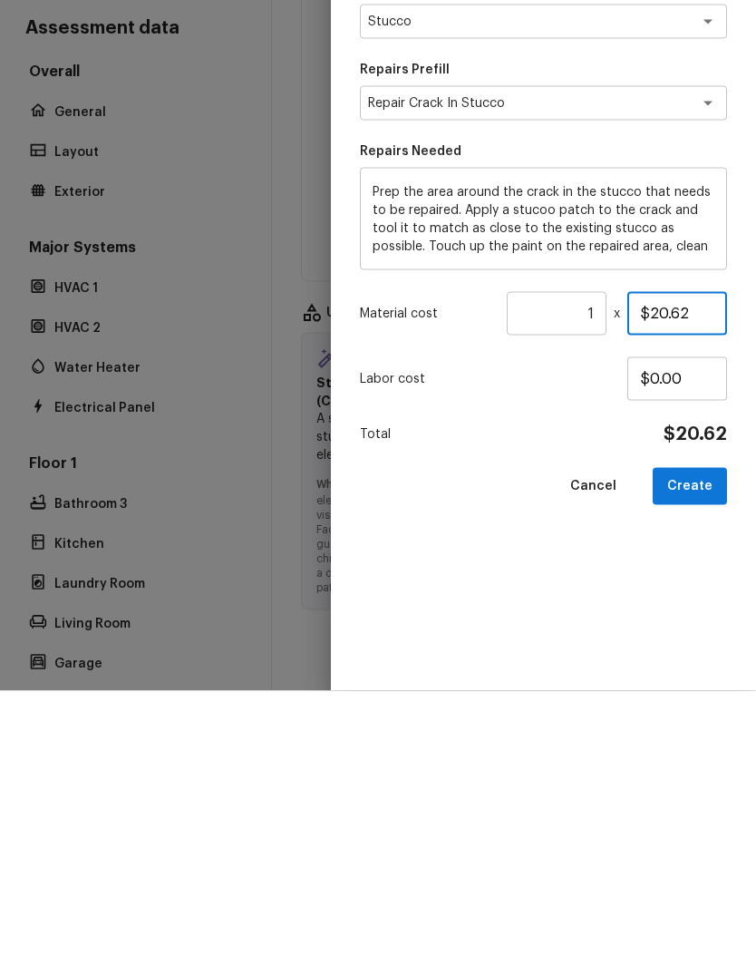
click at [649, 576] on input "$20.62" at bounding box center [678, 598] width 100 height 44
click at [654, 576] on input "$20.62" at bounding box center [678, 598] width 100 height 44
click at [653, 576] on input "$20.62" at bounding box center [678, 598] width 100 height 44
click at [708, 752] on button "Create" at bounding box center [690, 770] width 74 height 37
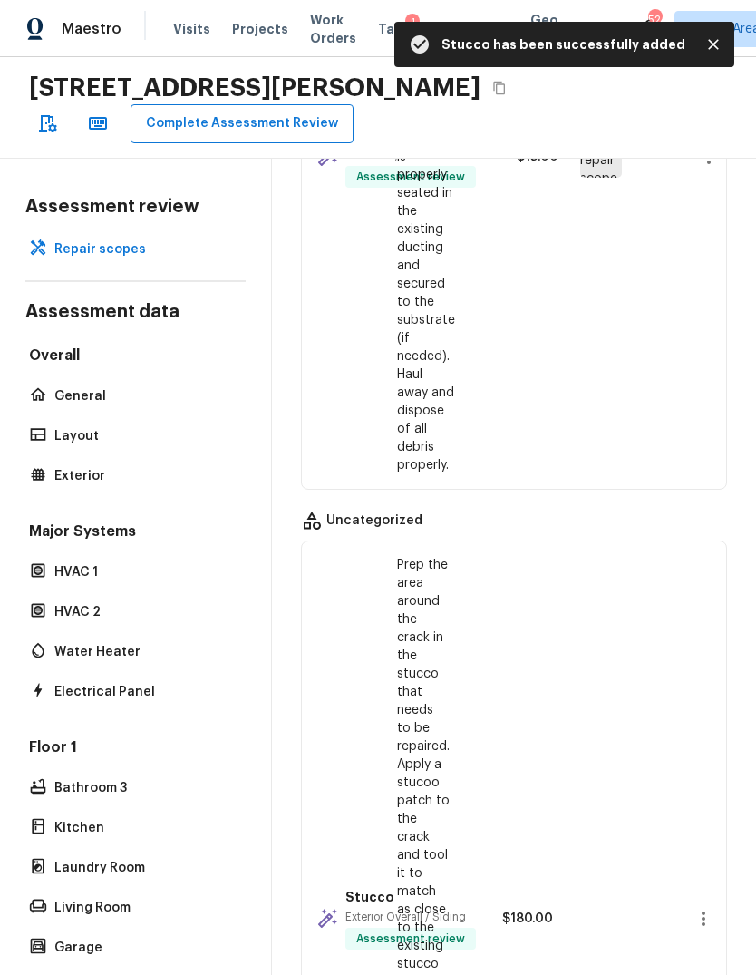
scroll to position [13942, 0]
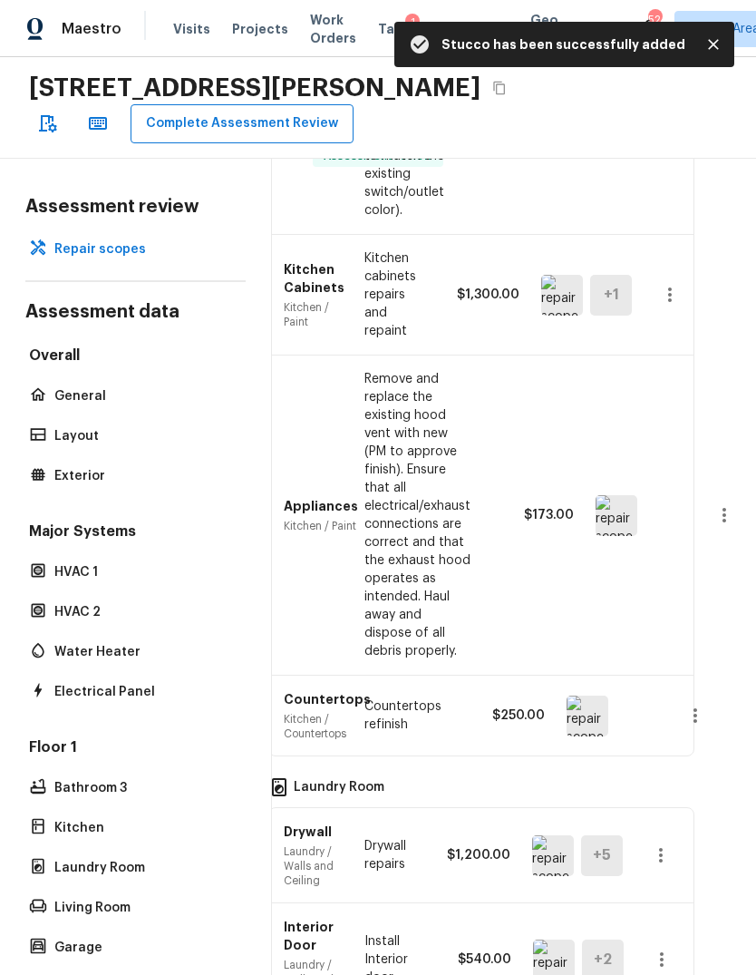
click at [282, 104] on button "Complete Assessment Review" at bounding box center [242, 123] width 223 height 39
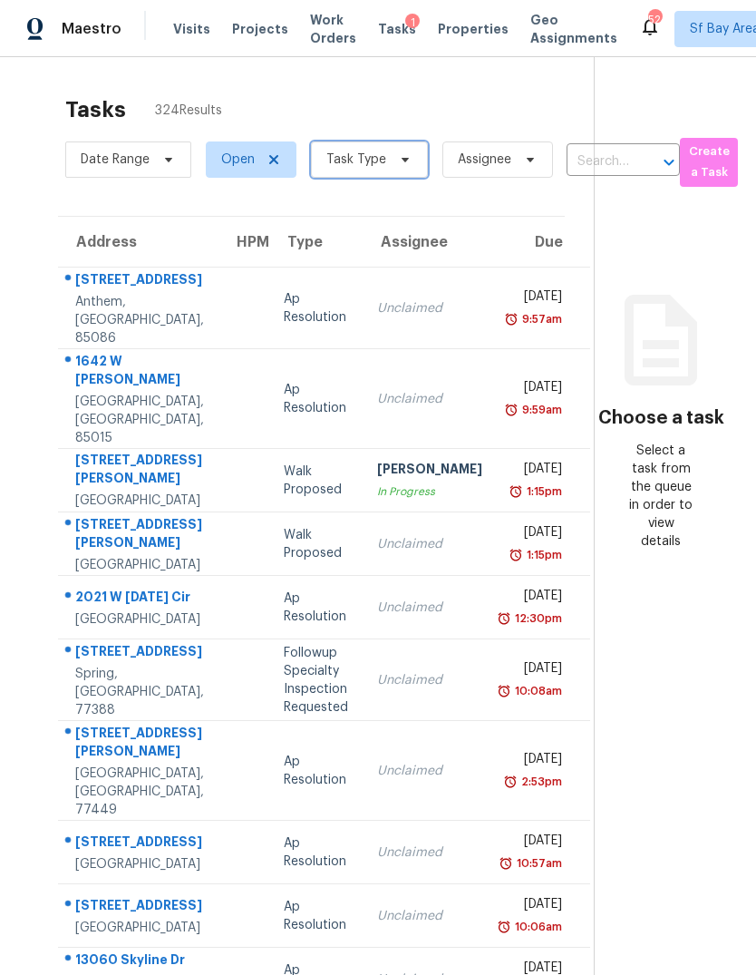
click at [373, 151] on span "Task Type" at bounding box center [357, 160] width 60 height 18
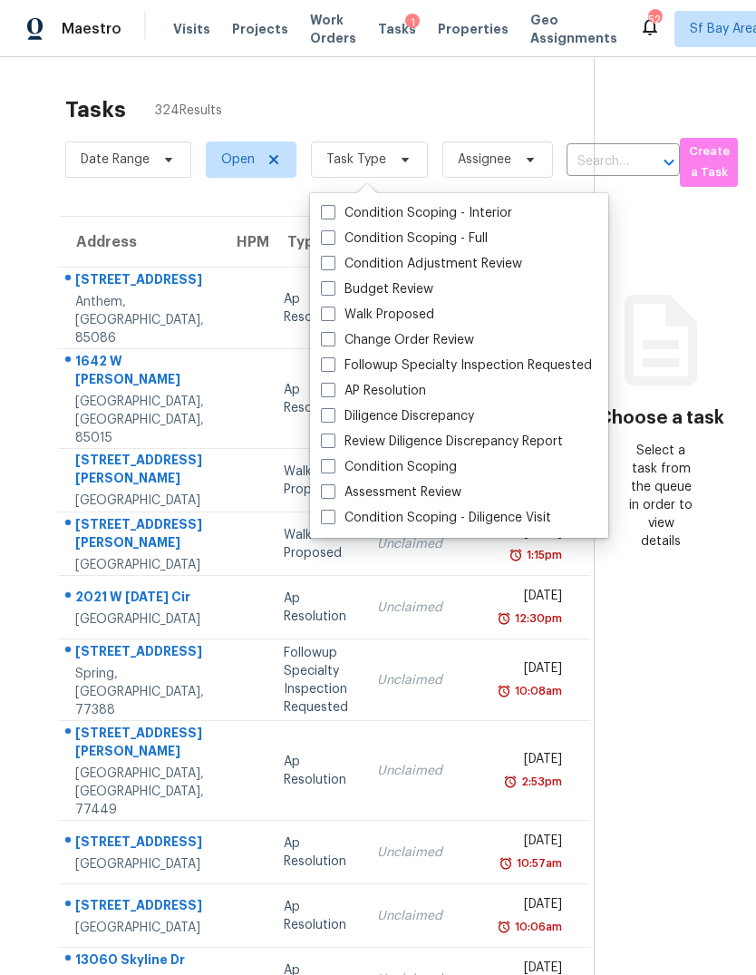
click at [421, 483] on label "Assessment Review" at bounding box center [391, 492] width 141 height 18
click at [333, 483] on input "Assessment Review" at bounding box center [327, 489] width 12 height 12
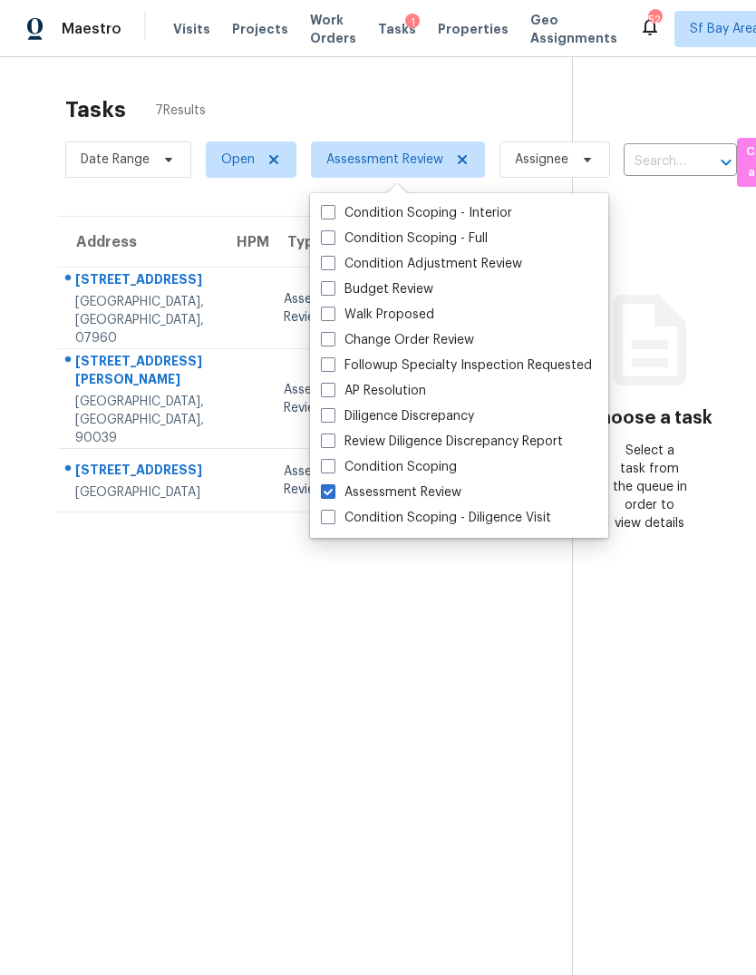
click at [130, 591] on section "Tasks 7 Results Date Range Open Assessment Review Assignee ​ Create a Task Addr…" at bounding box center [300, 559] width 543 height 946
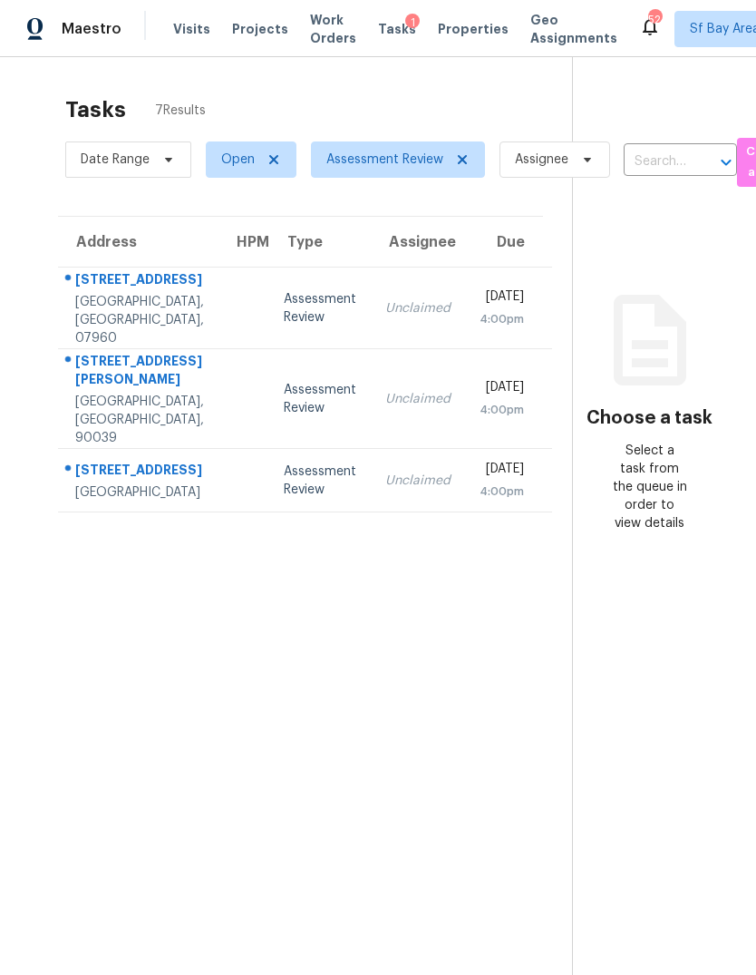
click at [119, 461] on div "[STREET_ADDRESS]" at bounding box center [139, 472] width 129 height 23
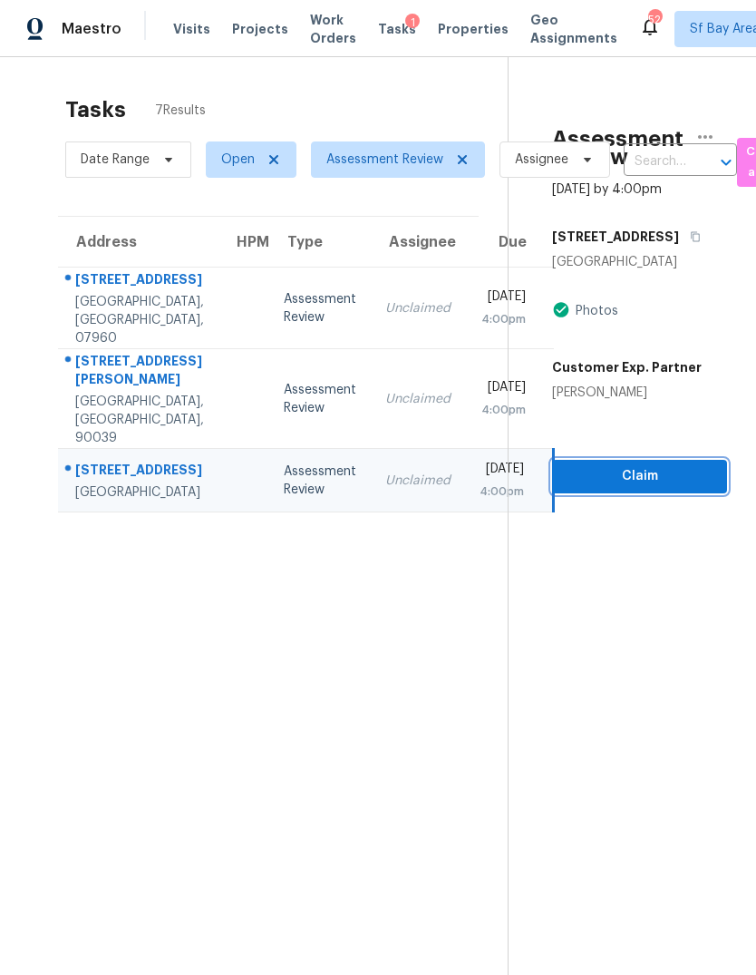
click at [614, 465] on span "Claim" at bounding box center [640, 476] width 146 height 23
click at [668, 465] on span "Claim" at bounding box center [640, 476] width 146 height 23
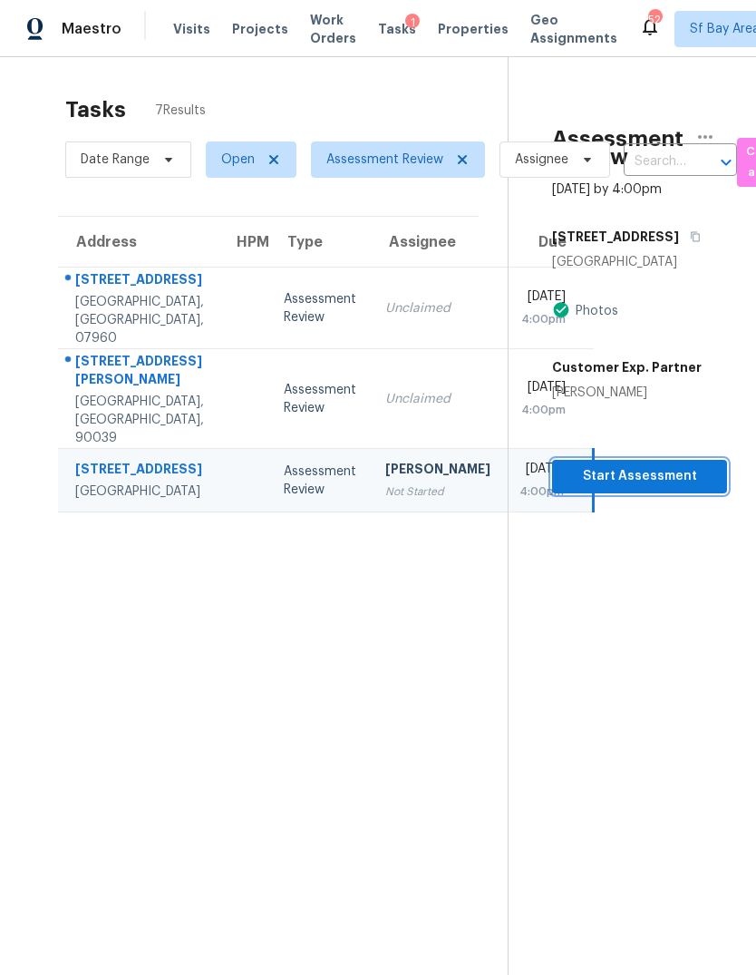
click at [650, 465] on span "Start Assessment" at bounding box center [640, 476] width 146 height 23
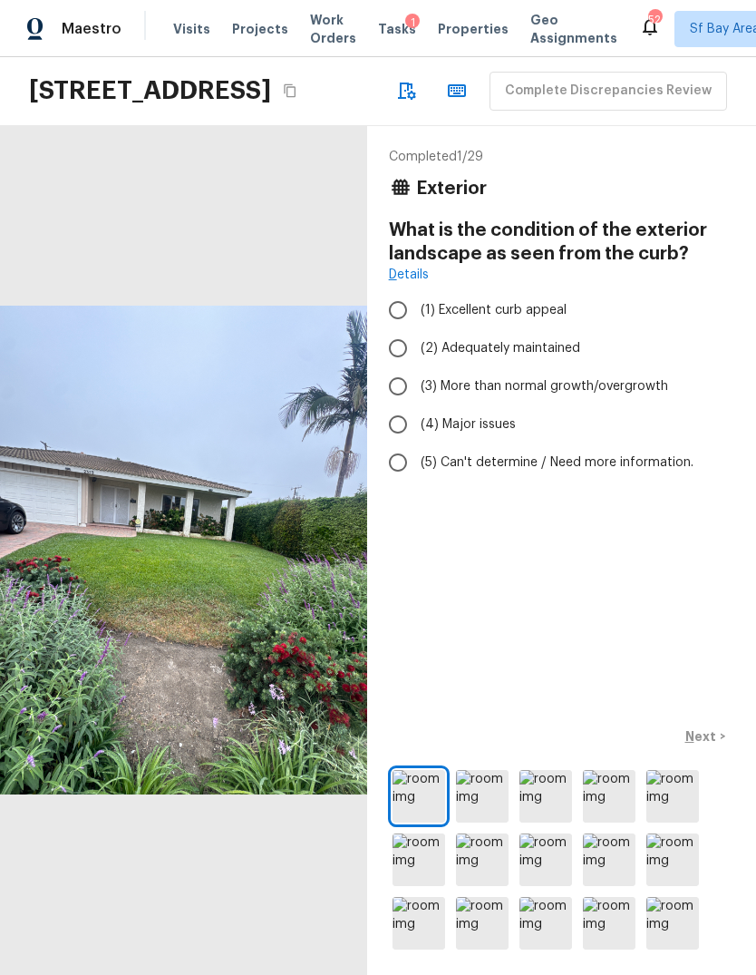
click at [471, 395] on span "(3) More than normal growth/overgrowth" at bounding box center [545, 386] width 248 height 18
click at [417, 405] on input "(3) More than normal growth/overgrowth" at bounding box center [398, 386] width 38 height 38
click at [716, 746] on p "Next" at bounding box center [703, 736] width 34 height 18
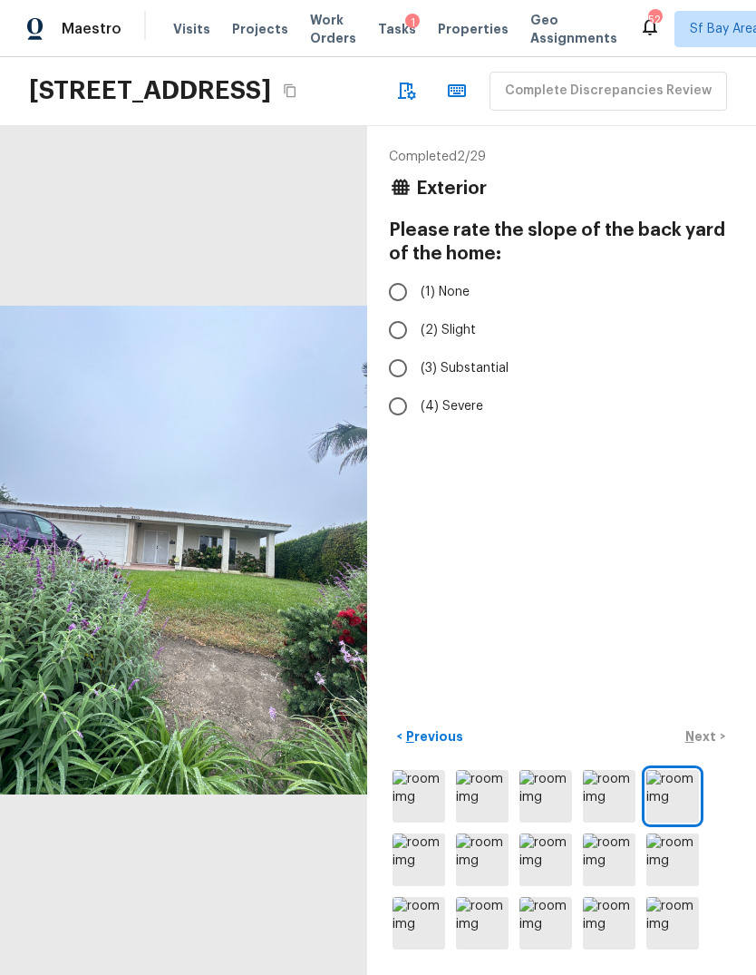
click at [399, 349] on input "(2) Slight" at bounding box center [398, 330] width 38 height 38
click at [710, 746] on p "Next" at bounding box center [703, 736] width 34 height 18
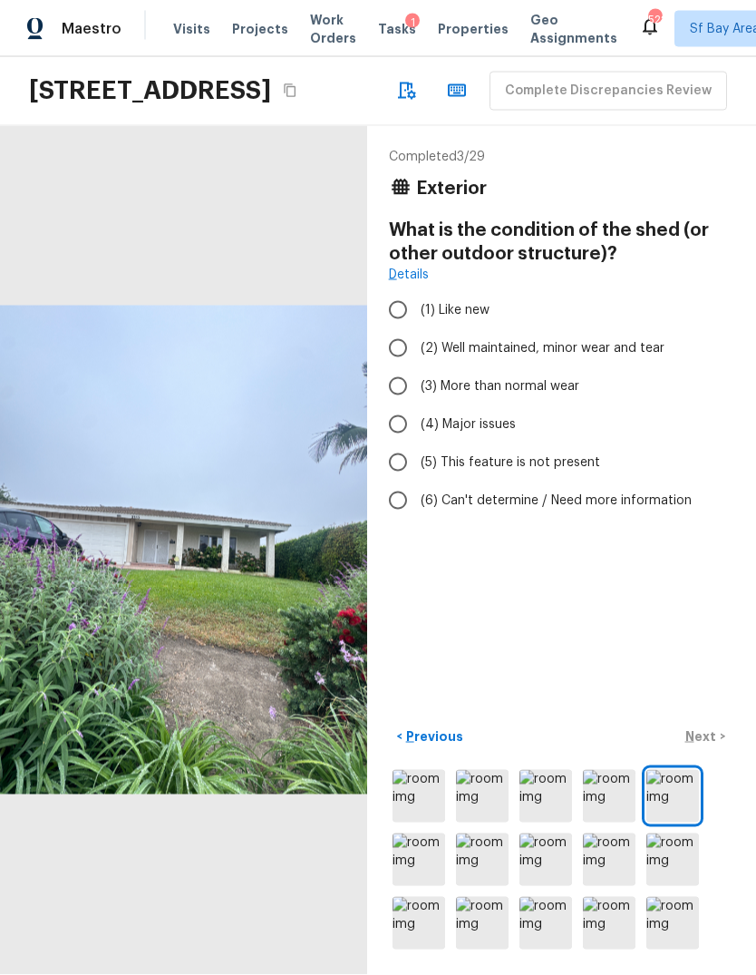
scroll to position [68, 0]
click at [391, 444] on input "(5) This feature is not present" at bounding box center [398, 463] width 38 height 38
click at [708, 742] on p "Next" at bounding box center [703, 736] width 34 height 18
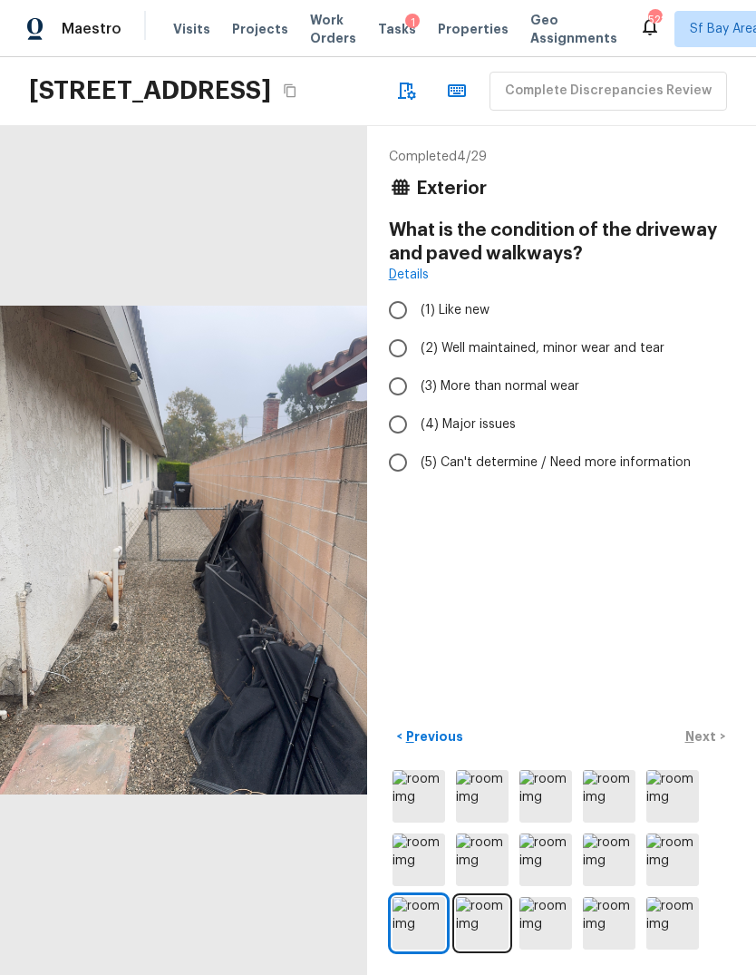
click at [395, 405] on input "(4) Major issues" at bounding box center [398, 424] width 38 height 38
click at [409, 367] on input "(3) More than normal wear" at bounding box center [398, 386] width 38 height 38
click at [711, 733] on p "Next" at bounding box center [703, 736] width 34 height 18
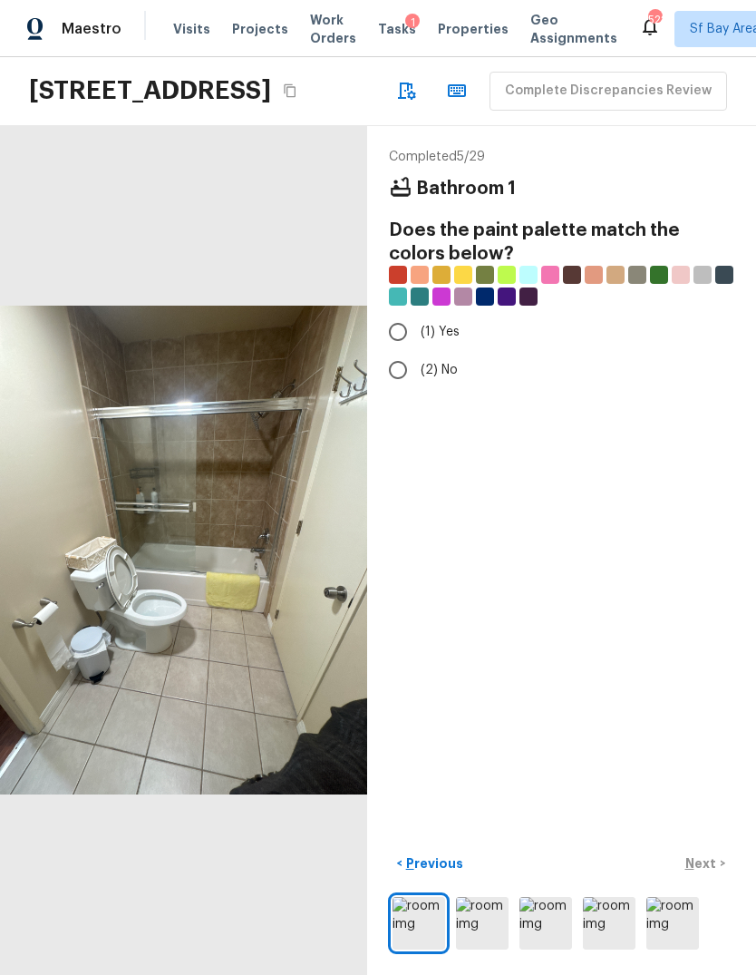
click at [397, 313] on input "(1) Yes" at bounding box center [398, 332] width 38 height 38
click at [713, 861] on p "Next" at bounding box center [703, 863] width 34 height 18
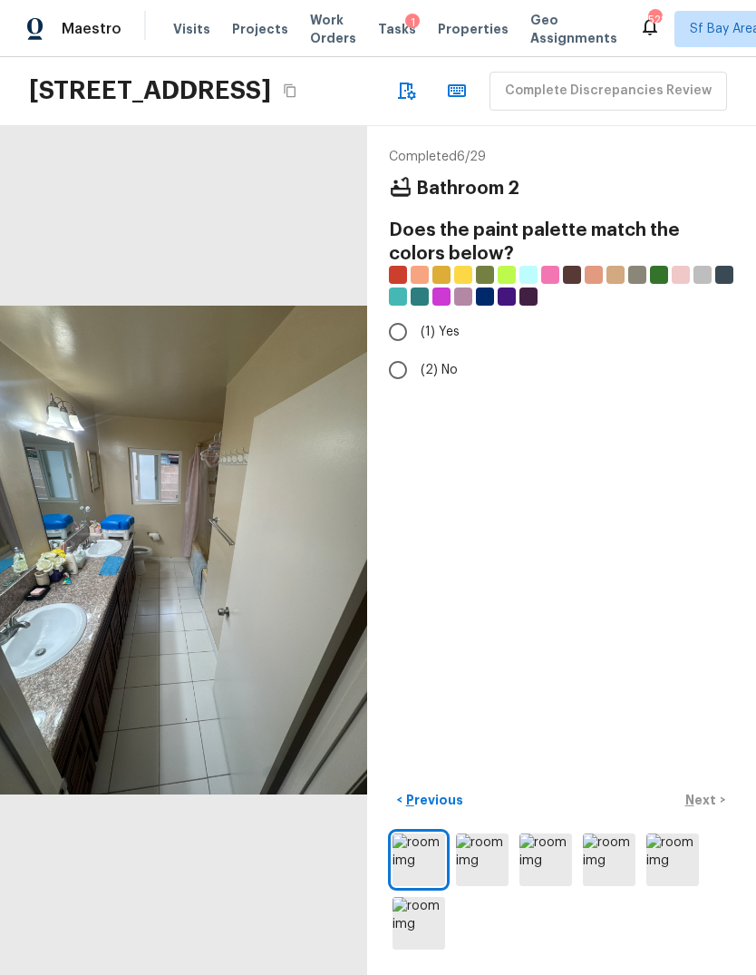
click at [390, 313] on input "(1) Yes" at bounding box center [398, 332] width 38 height 38
click at [708, 799] on p "Next" at bounding box center [703, 800] width 34 height 18
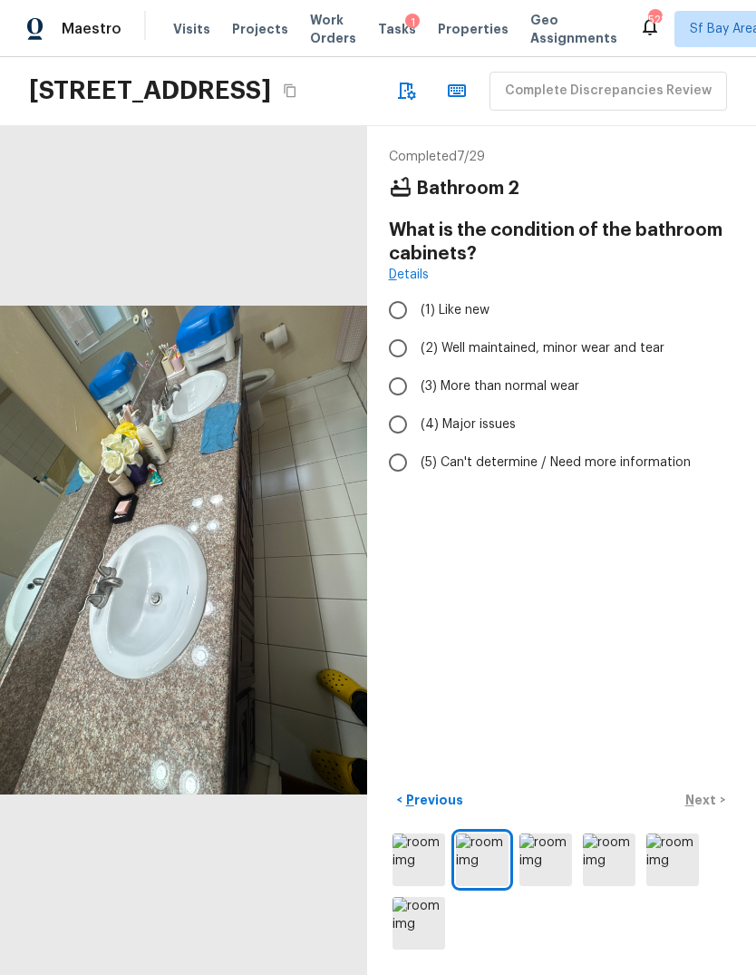
click at [388, 367] on input "(3) More than normal wear" at bounding box center [398, 386] width 38 height 38
click at [391, 405] on input "(4) Major issues" at bounding box center [398, 424] width 38 height 38
click at [720, 806] on button "Next >" at bounding box center [706, 801] width 58 height 30
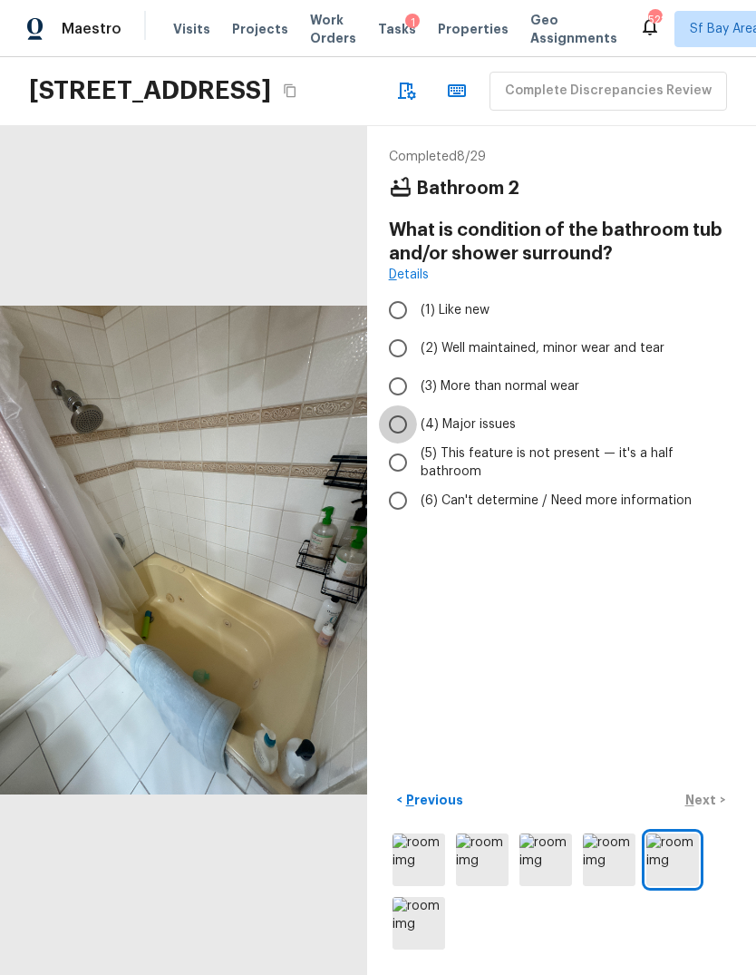
click at [393, 405] on input "(4) Major issues" at bounding box center [398, 424] width 38 height 38
click at [713, 805] on p "Next" at bounding box center [703, 800] width 34 height 18
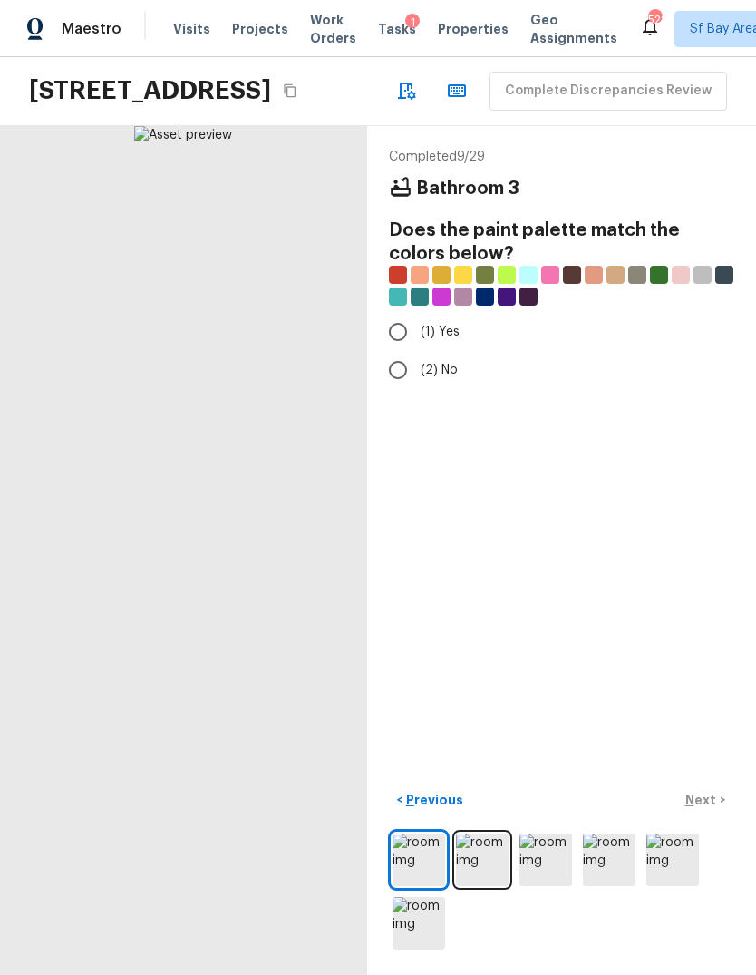
click at [385, 313] on input "(1) Yes" at bounding box center [398, 332] width 38 height 38
click at [713, 807] on p "Next" at bounding box center [703, 800] width 34 height 18
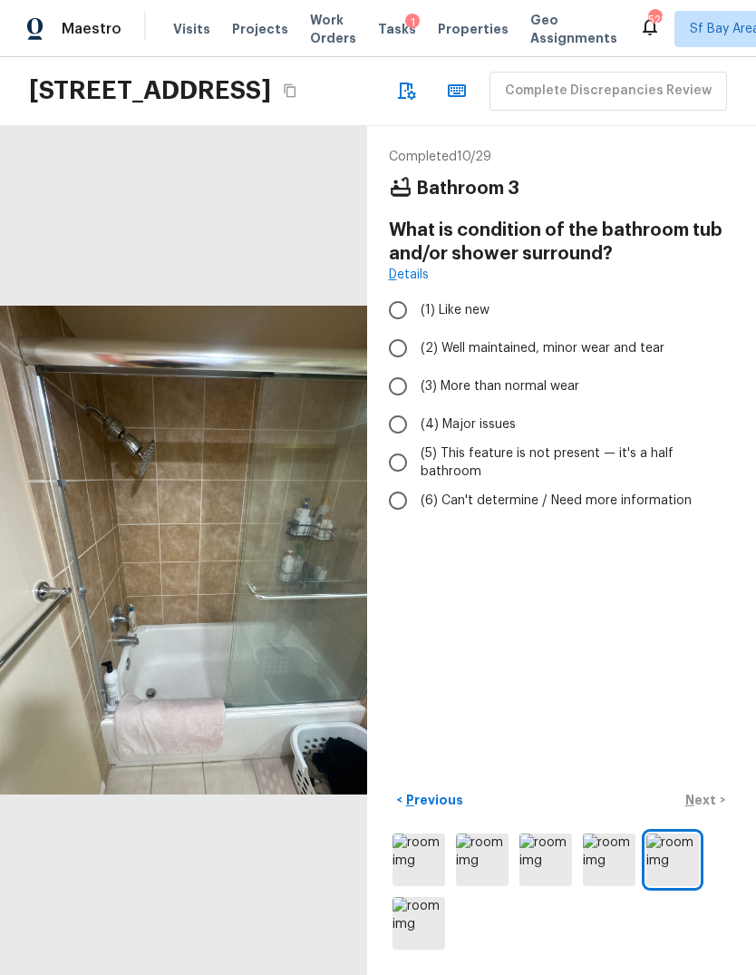
click at [391, 405] on input "(4) Major issues" at bounding box center [398, 424] width 38 height 38
click at [708, 803] on p "Next" at bounding box center [703, 800] width 34 height 18
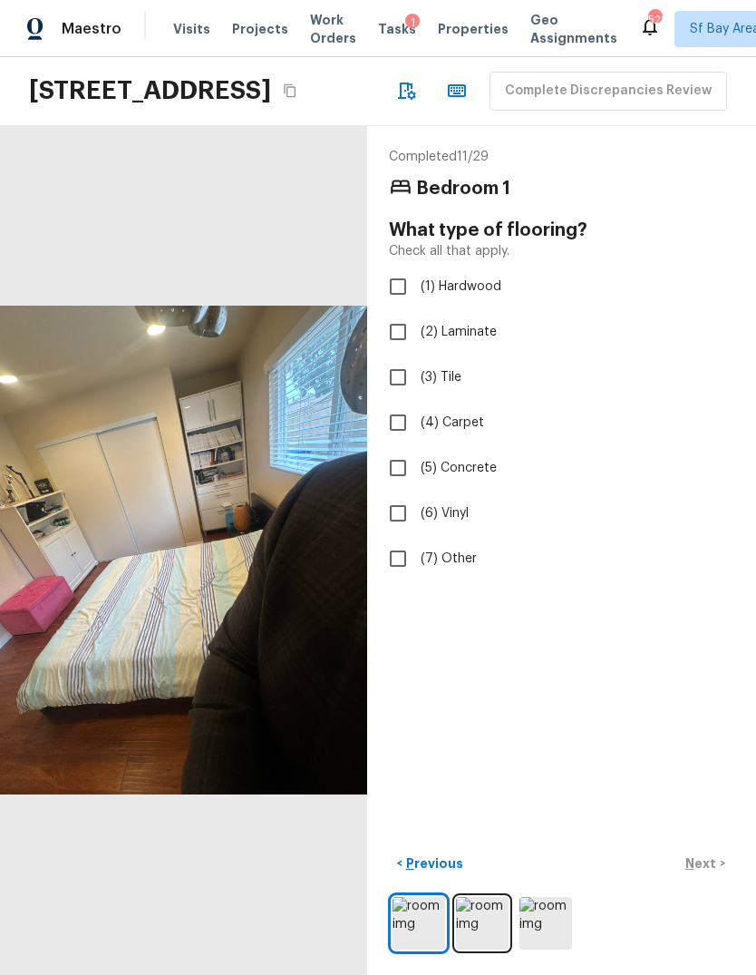
click at [394, 313] on input "(2) Laminate" at bounding box center [398, 332] width 38 height 38
click at [707, 864] on p "Next" at bounding box center [703, 863] width 34 height 18
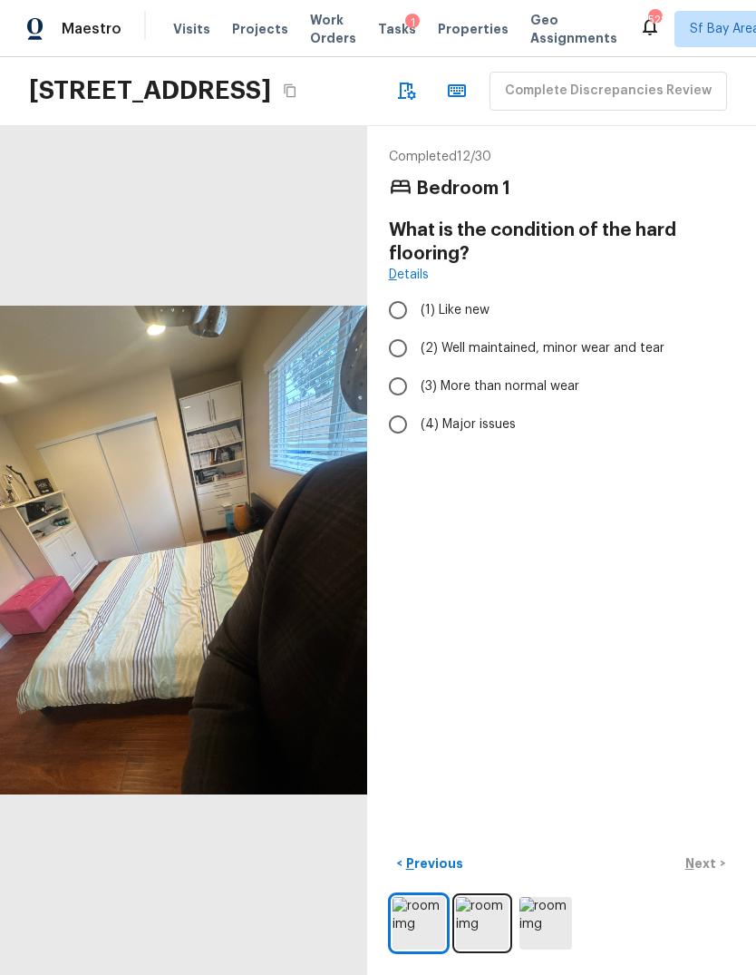
click at [400, 367] on input "(3) More than normal wear" at bounding box center [398, 386] width 38 height 38
click at [715, 862] on p "Next" at bounding box center [703, 863] width 34 height 18
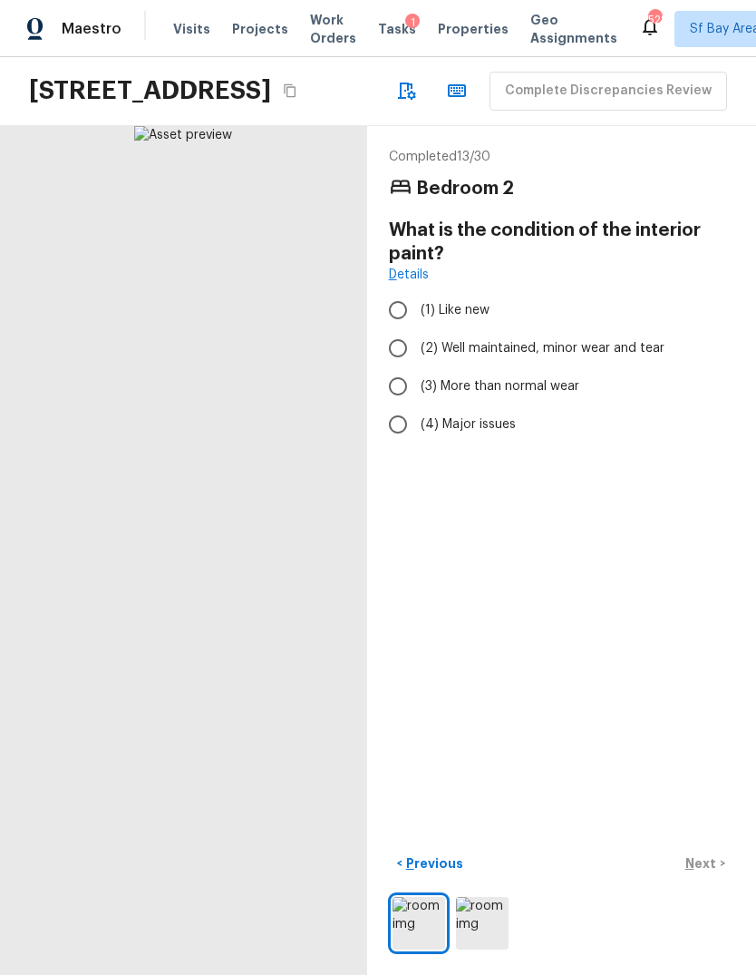
click at [391, 405] on input "(4) Major issues" at bounding box center [398, 424] width 38 height 38
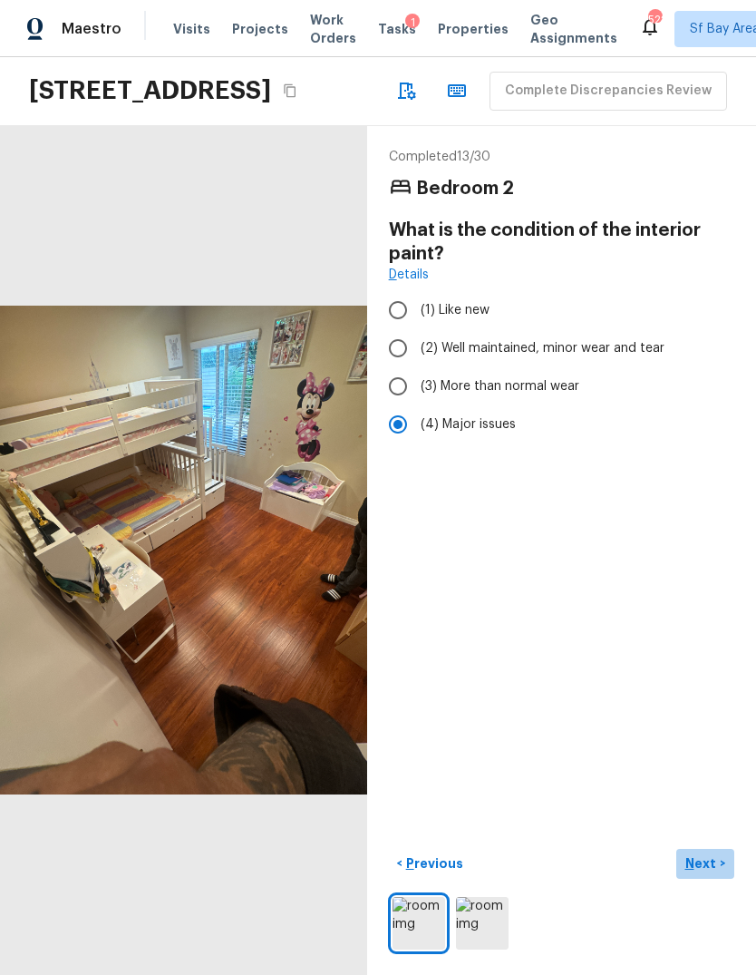
click at [713, 865] on p "Next" at bounding box center [703, 863] width 34 height 18
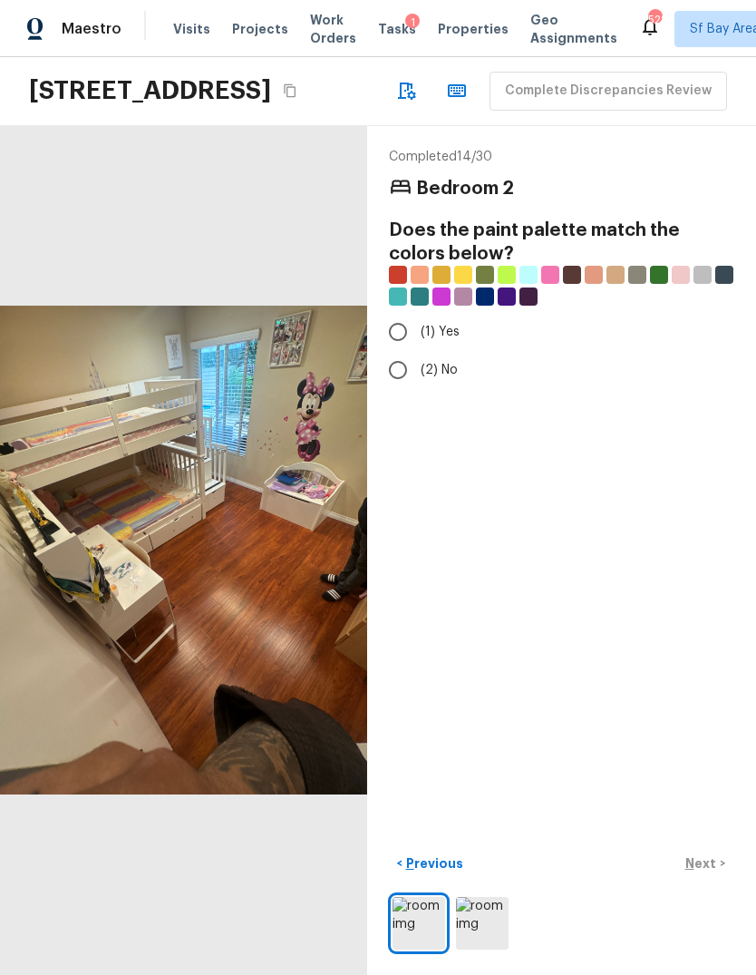
click at [386, 313] on input "(1) Yes" at bounding box center [398, 332] width 38 height 38
click at [719, 864] on button "Next >" at bounding box center [706, 864] width 58 height 30
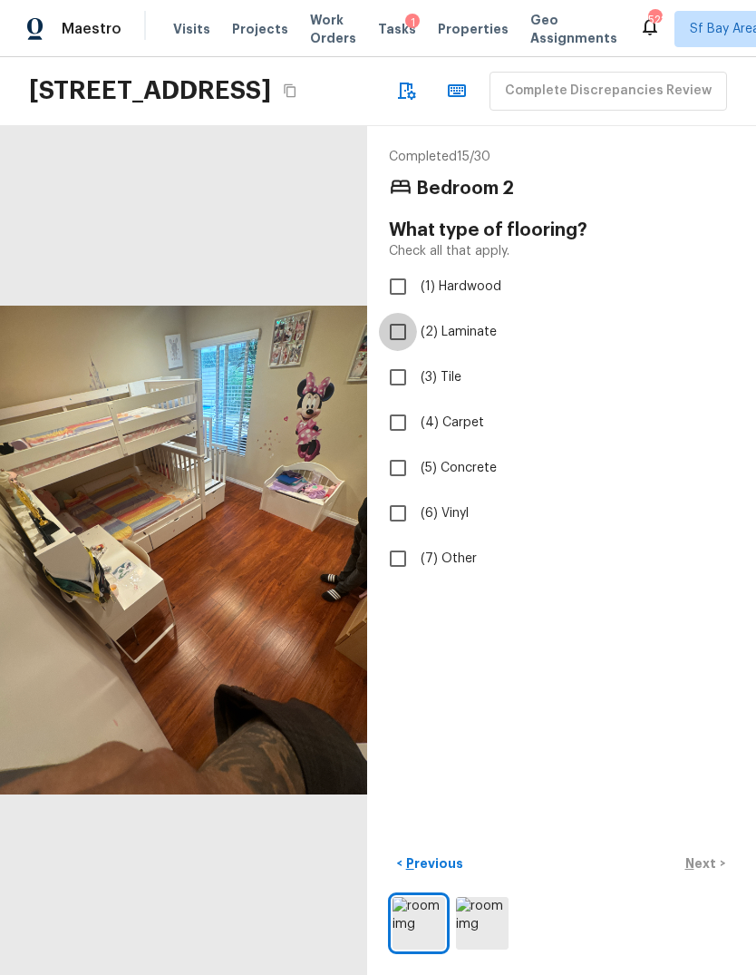
click at [390, 313] on input "(2) Laminate" at bounding box center [398, 332] width 38 height 38
click at [717, 869] on p "Next" at bounding box center [703, 863] width 34 height 18
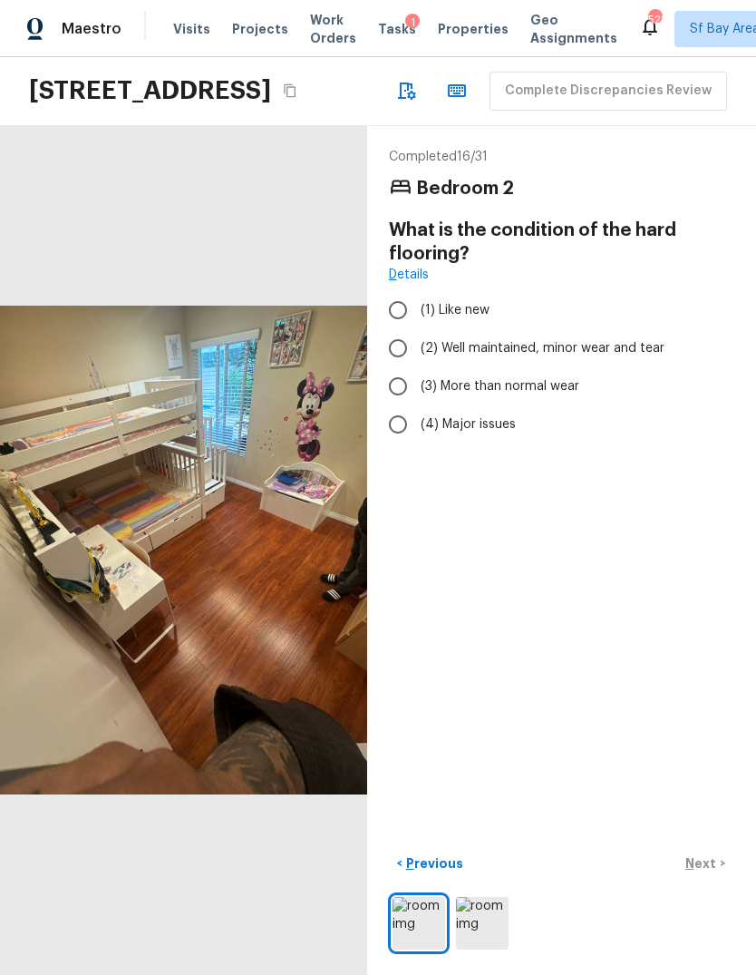
click at [391, 367] on input "(3) More than normal wear" at bounding box center [398, 386] width 38 height 38
click at [716, 862] on p "Next" at bounding box center [703, 863] width 34 height 18
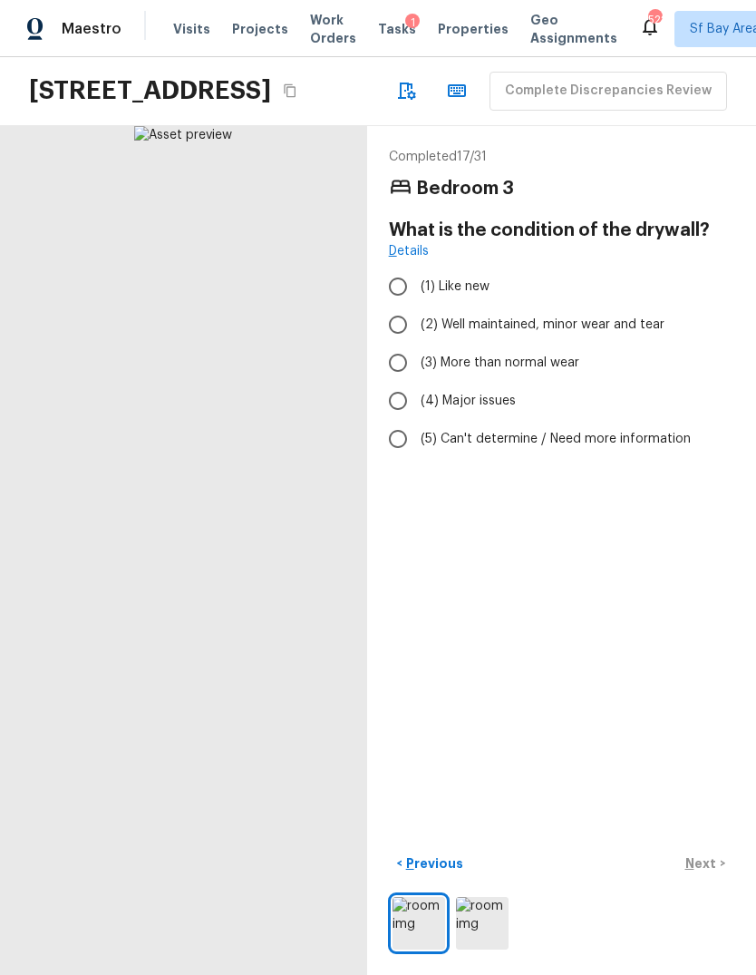
click at [386, 382] on input "(4) Major issues" at bounding box center [398, 401] width 38 height 38
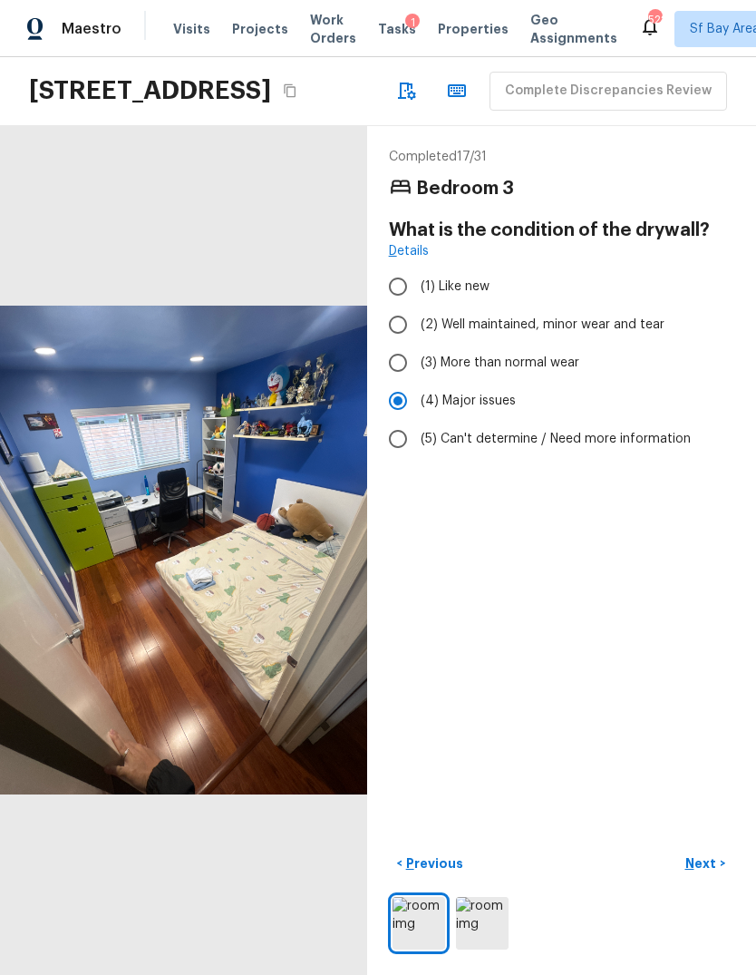
click at [717, 857] on p "Next" at bounding box center [703, 863] width 34 height 18
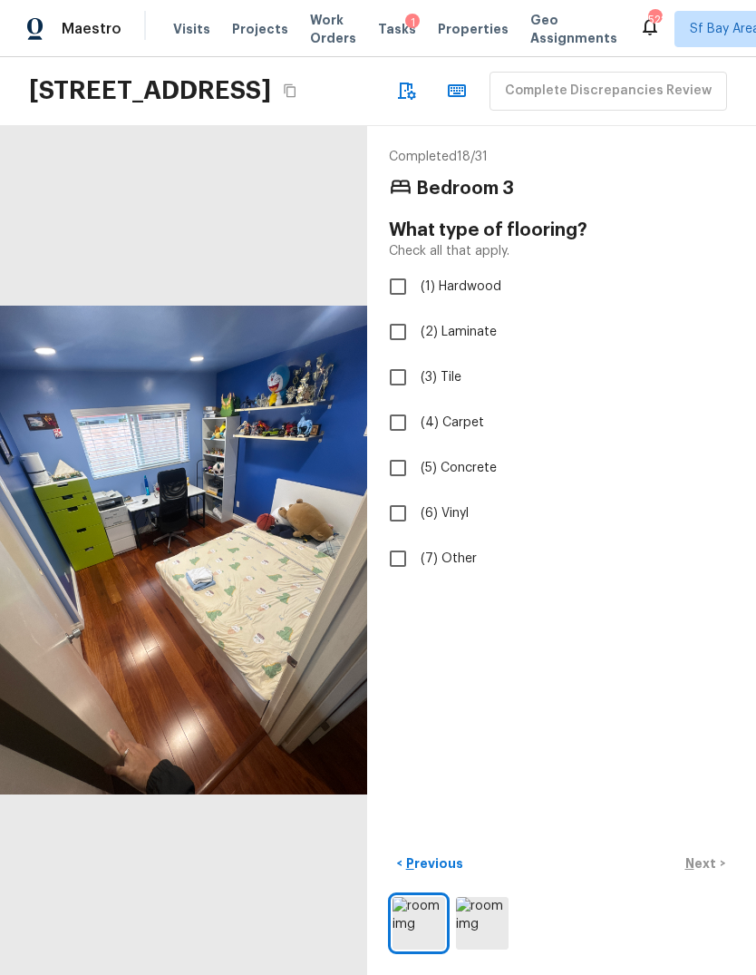
click at [391, 313] on input "(2) Laminate" at bounding box center [398, 332] width 38 height 38
click at [712, 864] on p "Next" at bounding box center [703, 863] width 34 height 18
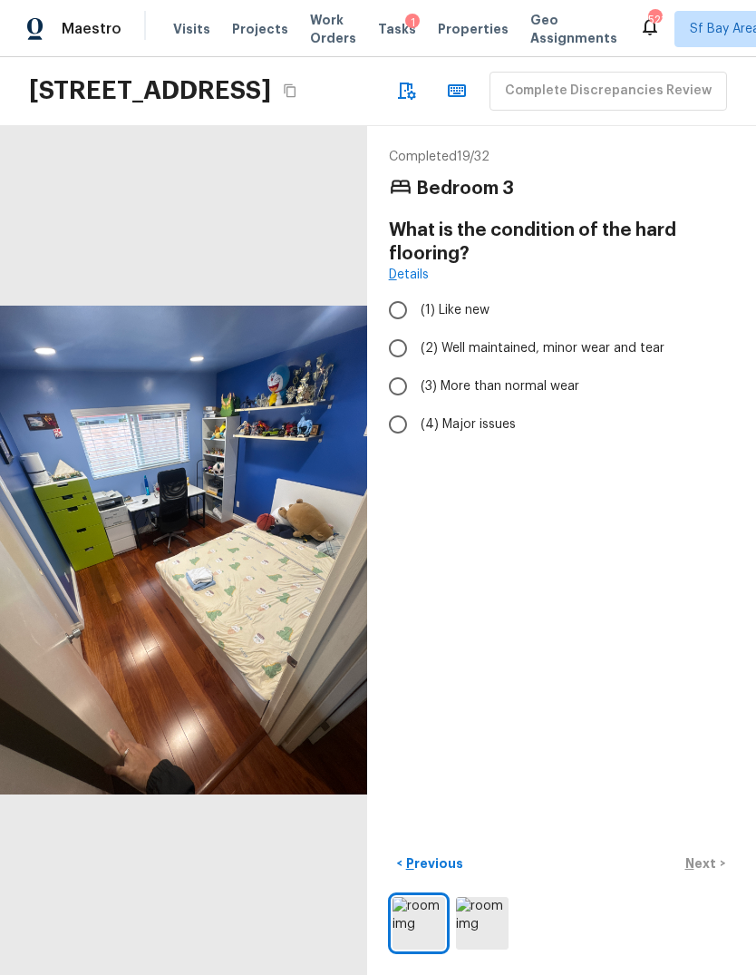
click at [393, 367] on input "(3) More than normal wear" at bounding box center [398, 386] width 38 height 38
click at [713, 857] on p "Next" at bounding box center [703, 863] width 34 height 18
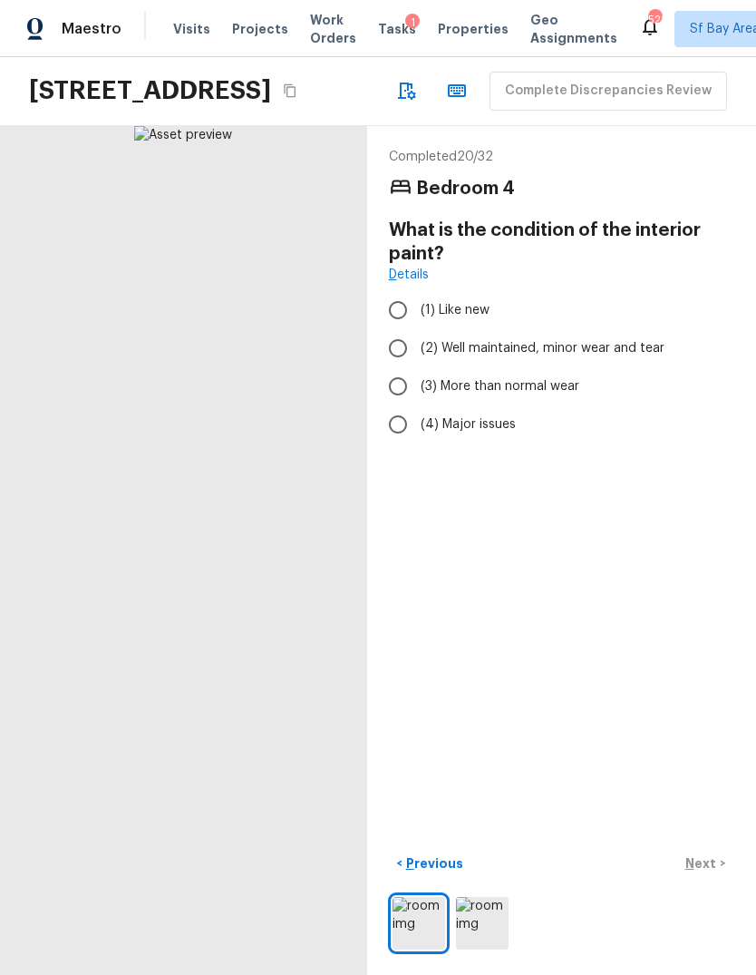
click at [385, 405] on input "(4) Major issues" at bounding box center [398, 424] width 38 height 38
click at [716, 863] on p "Next" at bounding box center [703, 863] width 34 height 18
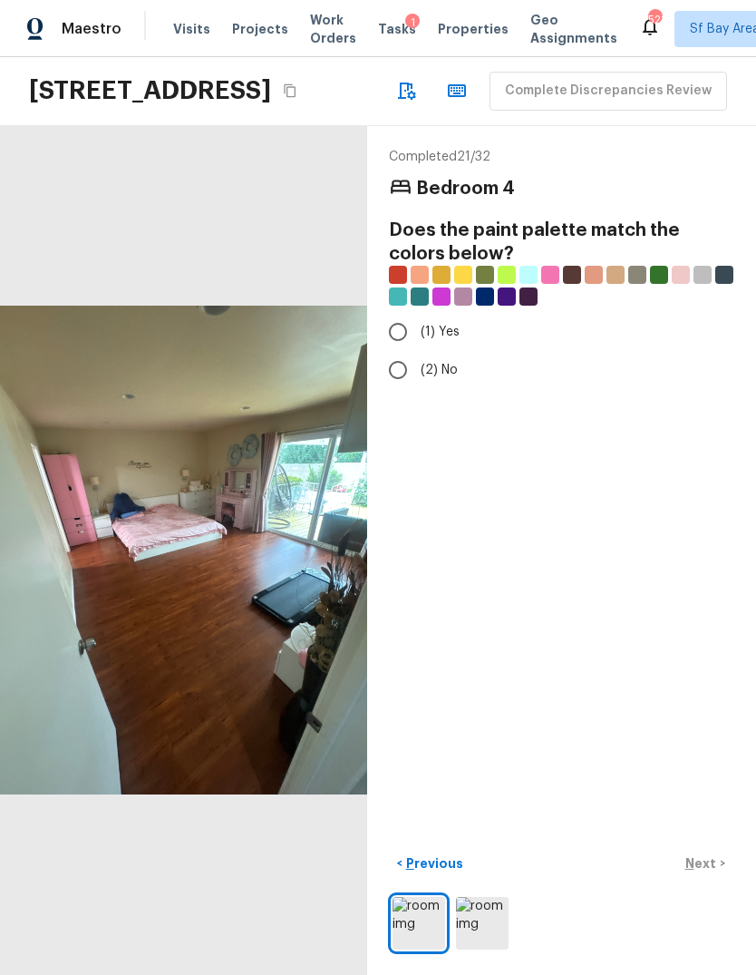
click at [386, 313] on input "(1) Yes" at bounding box center [398, 332] width 38 height 38
click at [715, 859] on p "Next" at bounding box center [703, 863] width 34 height 18
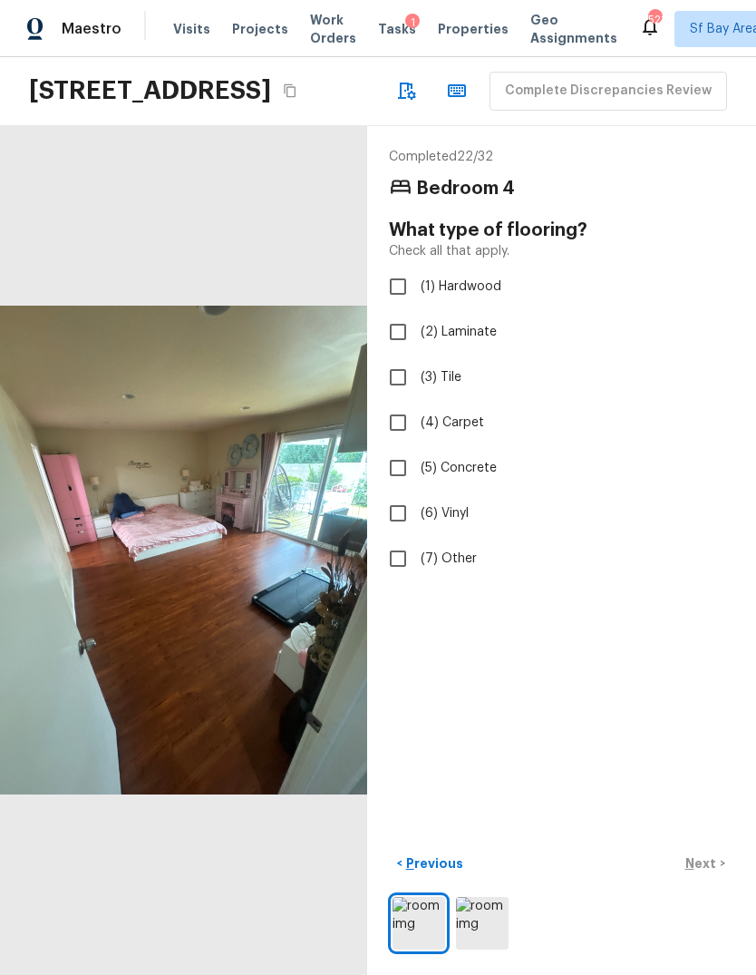
click at [385, 313] on input "(2) Laminate" at bounding box center [398, 332] width 38 height 38
click at [693, 851] on button "Next >" at bounding box center [706, 864] width 58 height 30
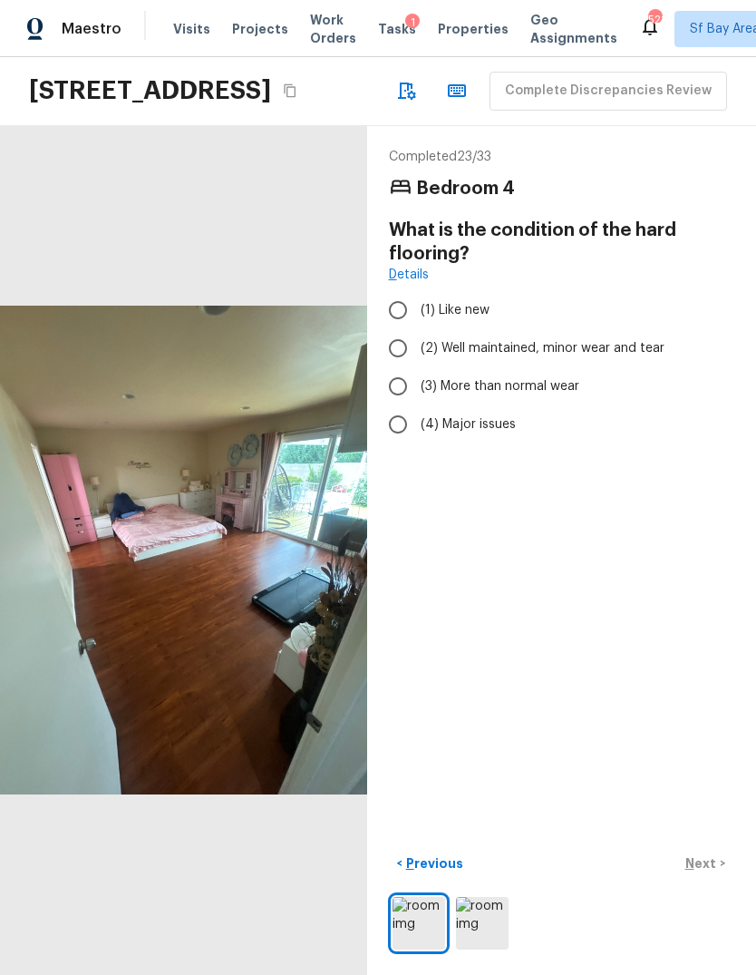
click at [687, 864] on div "< Previous Next >" at bounding box center [562, 864] width 346 height 30
click at [399, 329] on input "(2) Well maintained, minor wear and tear" at bounding box center [398, 348] width 38 height 38
click at [692, 857] on p "Next" at bounding box center [703, 863] width 34 height 18
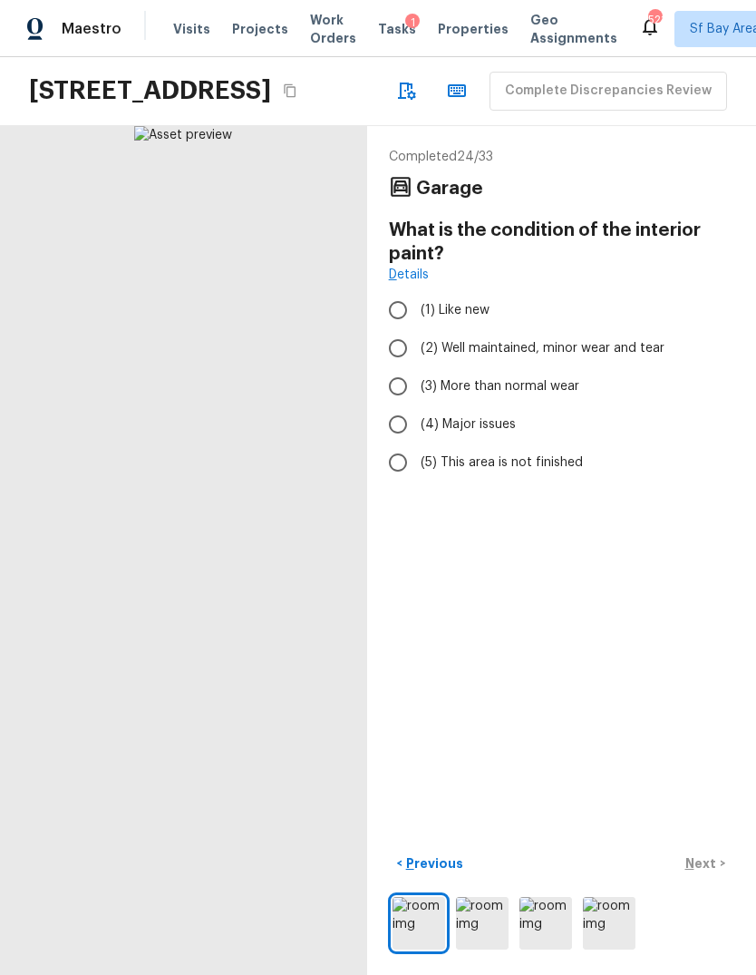
click at [397, 405] on input "(4) Major issues" at bounding box center [398, 424] width 38 height 38
click at [707, 868] on p "Next" at bounding box center [703, 863] width 34 height 18
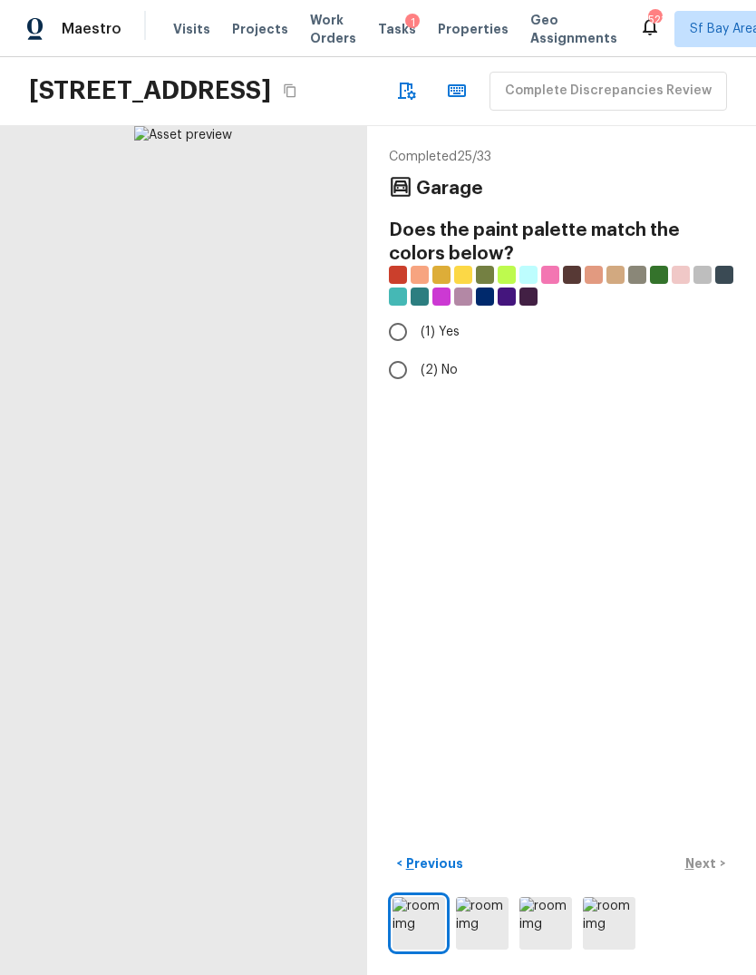
click at [398, 313] on input "(1) Yes" at bounding box center [398, 332] width 38 height 38
click at [695, 849] on button "Next >" at bounding box center [706, 864] width 58 height 30
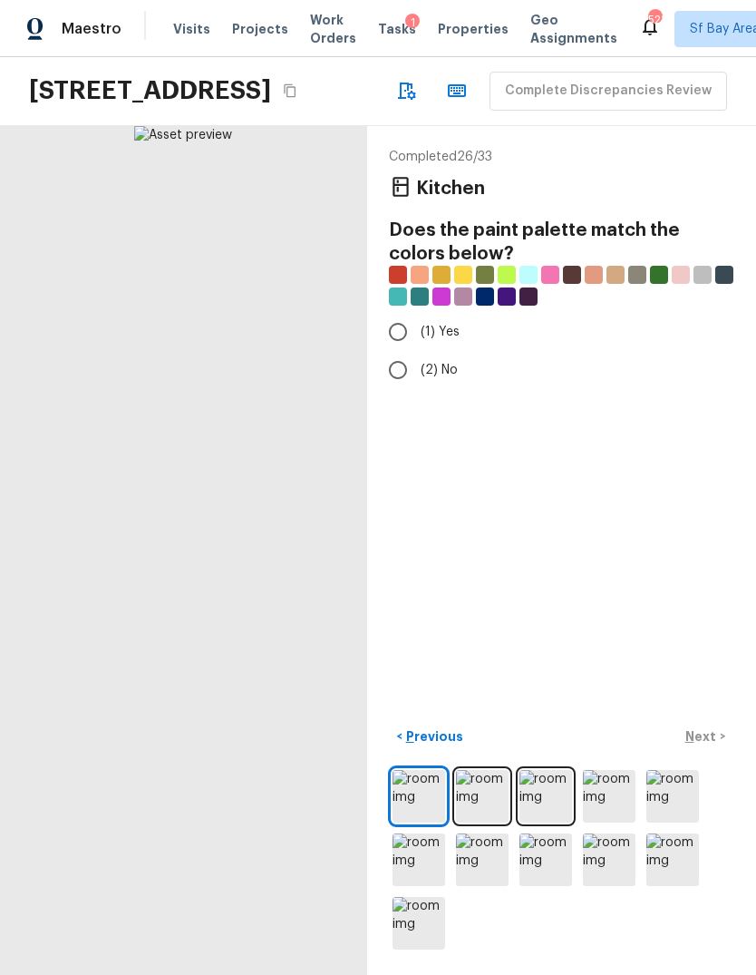
click at [397, 313] on input "(1) Yes" at bounding box center [398, 332] width 38 height 38
click at [698, 737] on p "Next" at bounding box center [703, 736] width 34 height 18
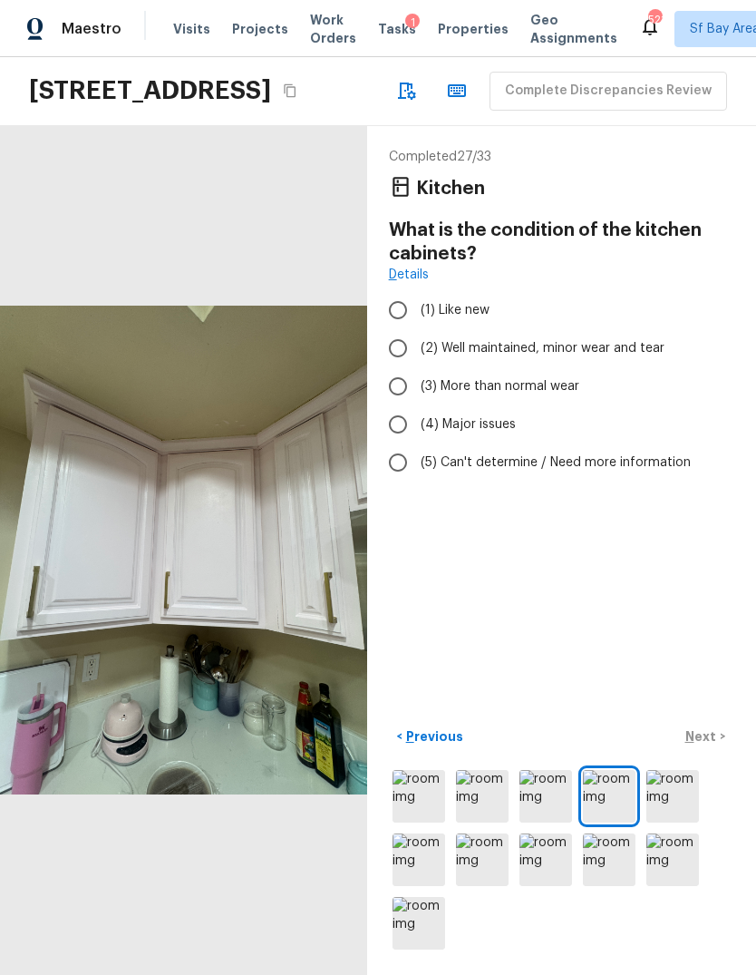
click at [394, 405] on input "(4) Major issues" at bounding box center [398, 424] width 38 height 38
click at [695, 748] on button "Next >" at bounding box center [706, 737] width 58 height 30
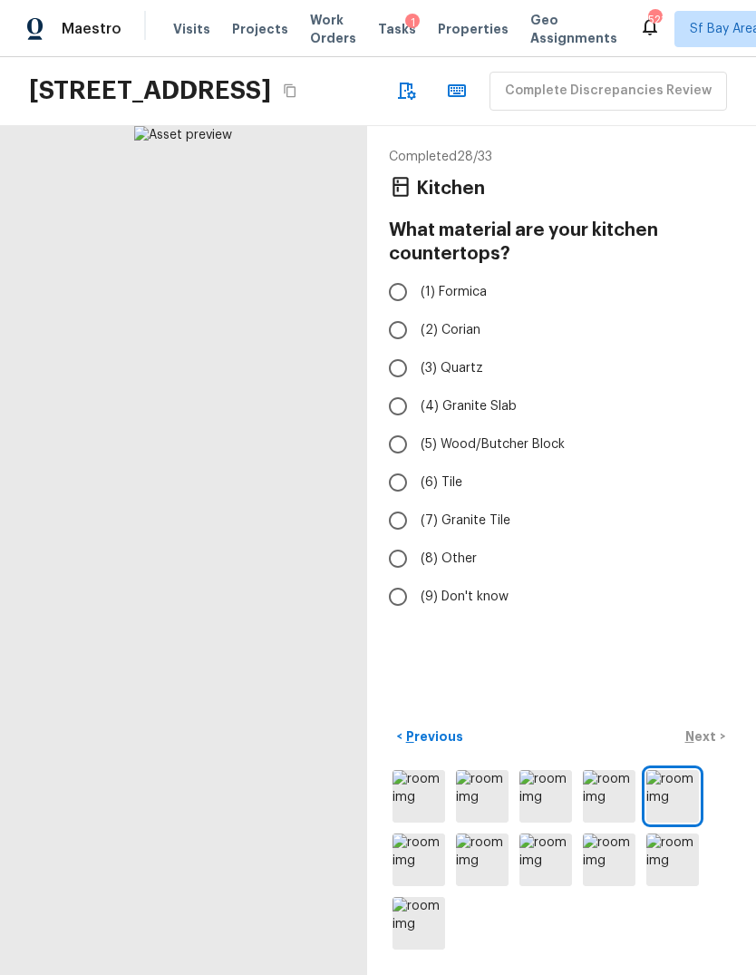
click at [407, 349] on input "(3) Quartz" at bounding box center [398, 368] width 38 height 38
click at [690, 736] on p "Next" at bounding box center [703, 736] width 34 height 18
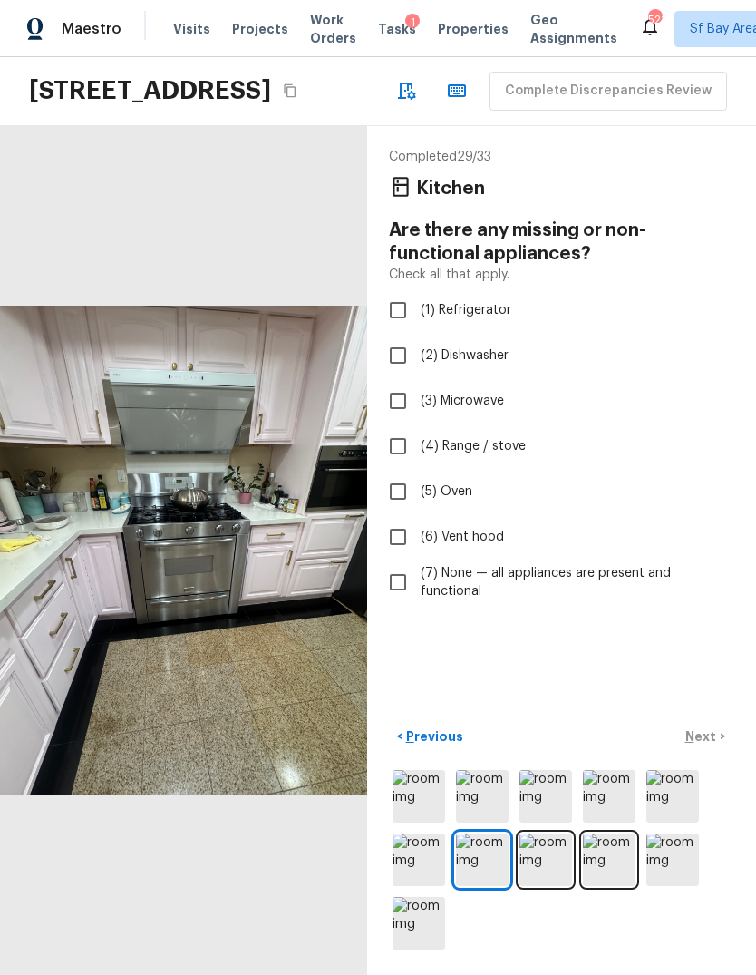
click at [395, 563] on input "(7) None — all appliances are present and functional" at bounding box center [398, 582] width 38 height 38
click at [695, 740] on p "Next" at bounding box center [703, 736] width 34 height 18
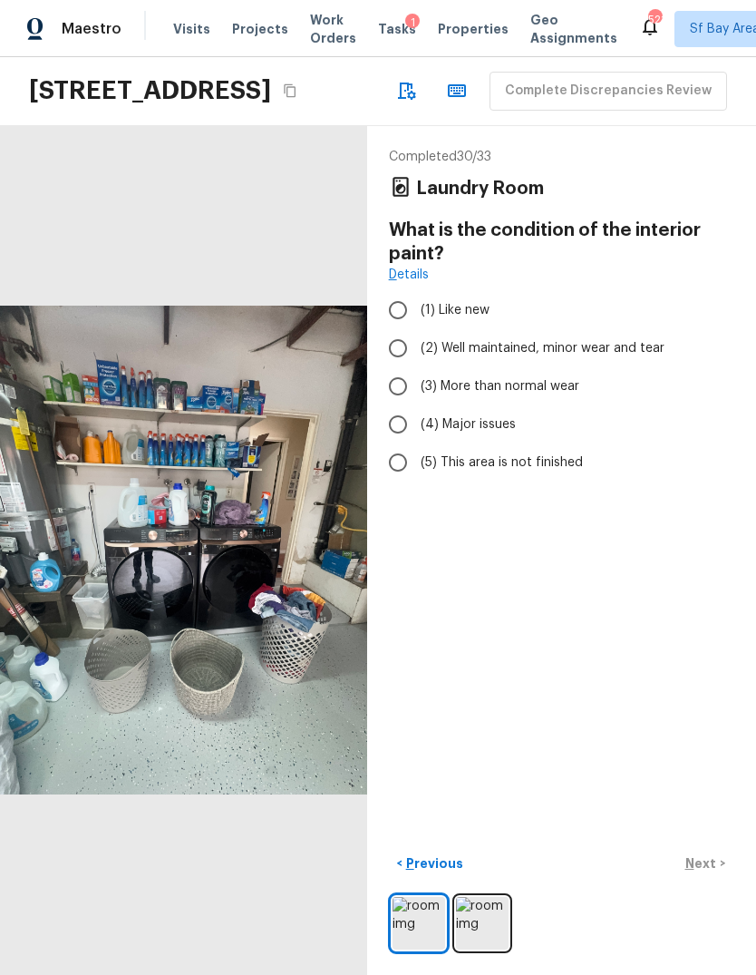
click at [396, 405] on input "(4) Major issues" at bounding box center [398, 424] width 38 height 38
click at [405, 367] on input "(3) More than normal wear" at bounding box center [398, 386] width 38 height 38
click at [697, 859] on p "Next" at bounding box center [703, 863] width 34 height 18
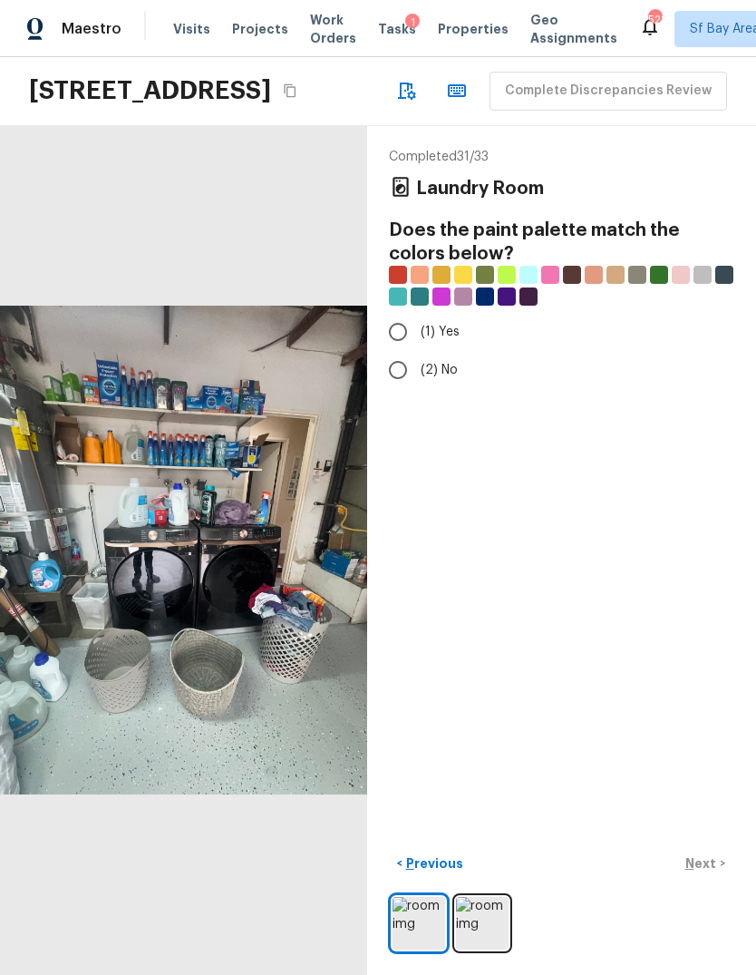
click at [393, 313] on input "(1) Yes" at bounding box center [398, 332] width 38 height 38
click at [691, 871] on p "Next" at bounding box center [703, 863] width 34 height 18
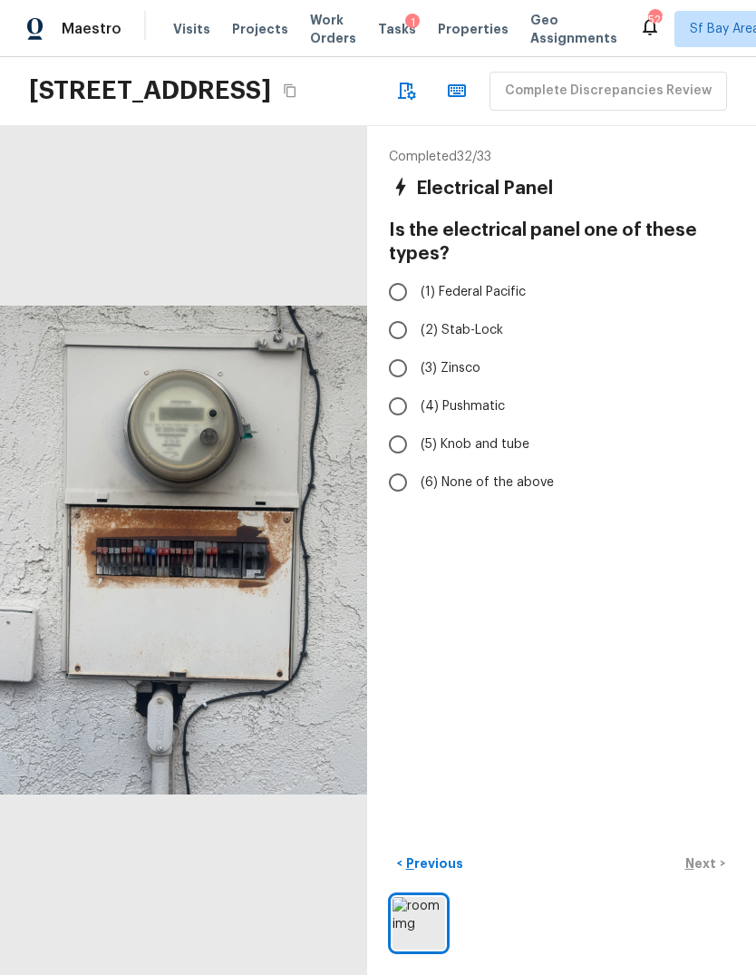
click at [399, 464] on input "(6) None of the above" at bounding box center [398, 483] width 38 height 38
click at [702, 855] on p "Next" at bounding box center [703, 863] width 34 height 18
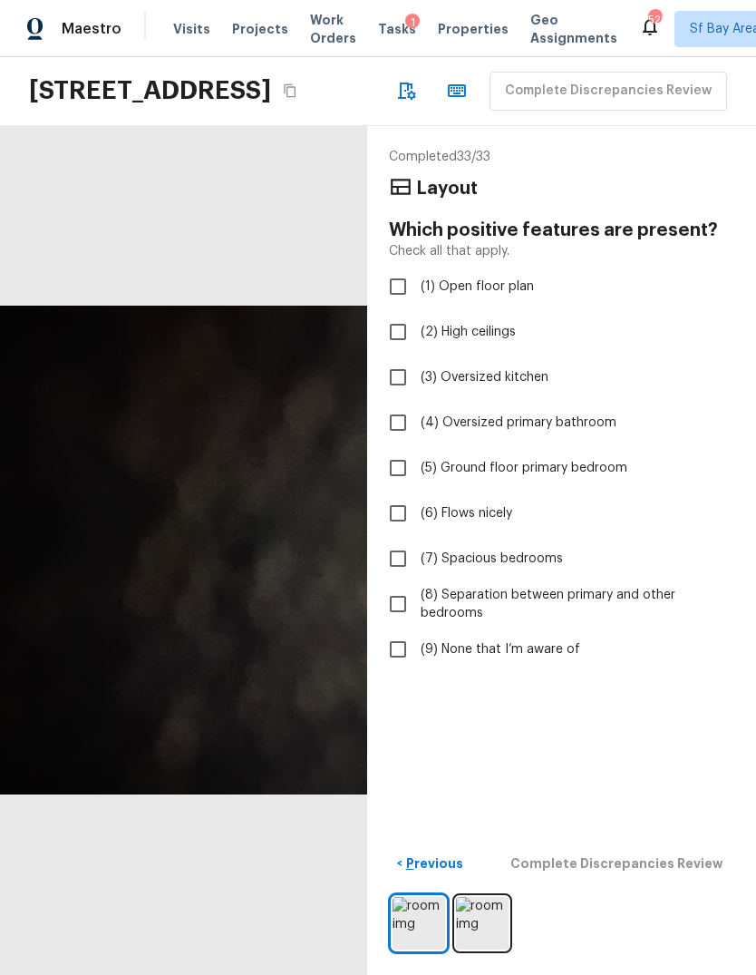
click at [395, 630] on input "(9) None that I’m aware of" at bounding box center [398, 649] width 38 height 38
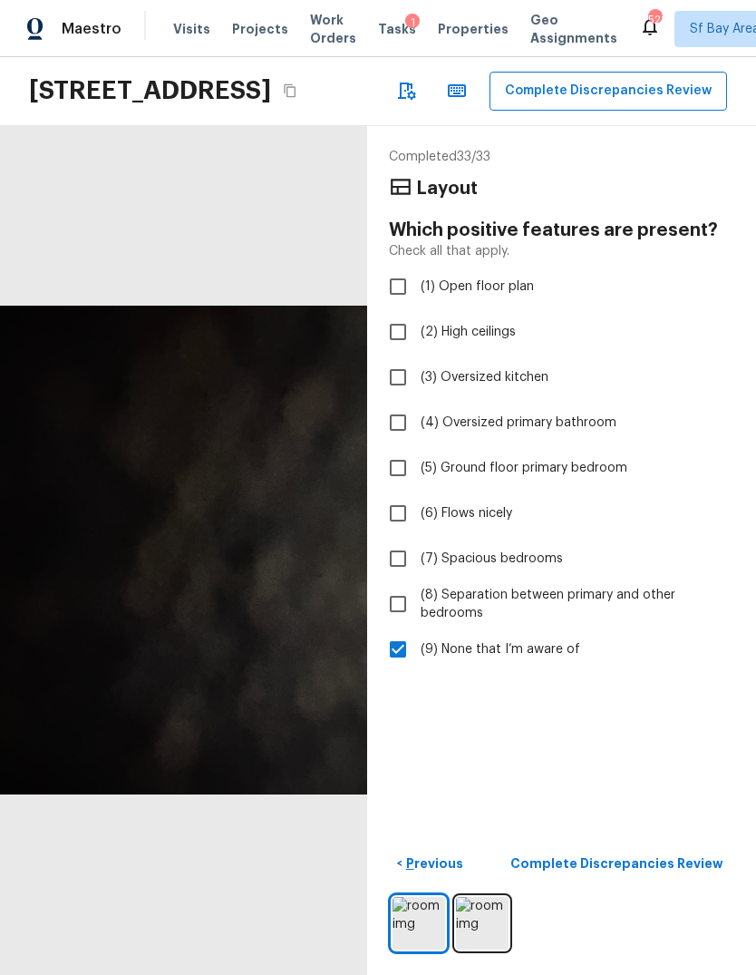
click at [674, 868] on p "Complete Discrepancies Review" at bounding box center [619, 863] width 217 height 18
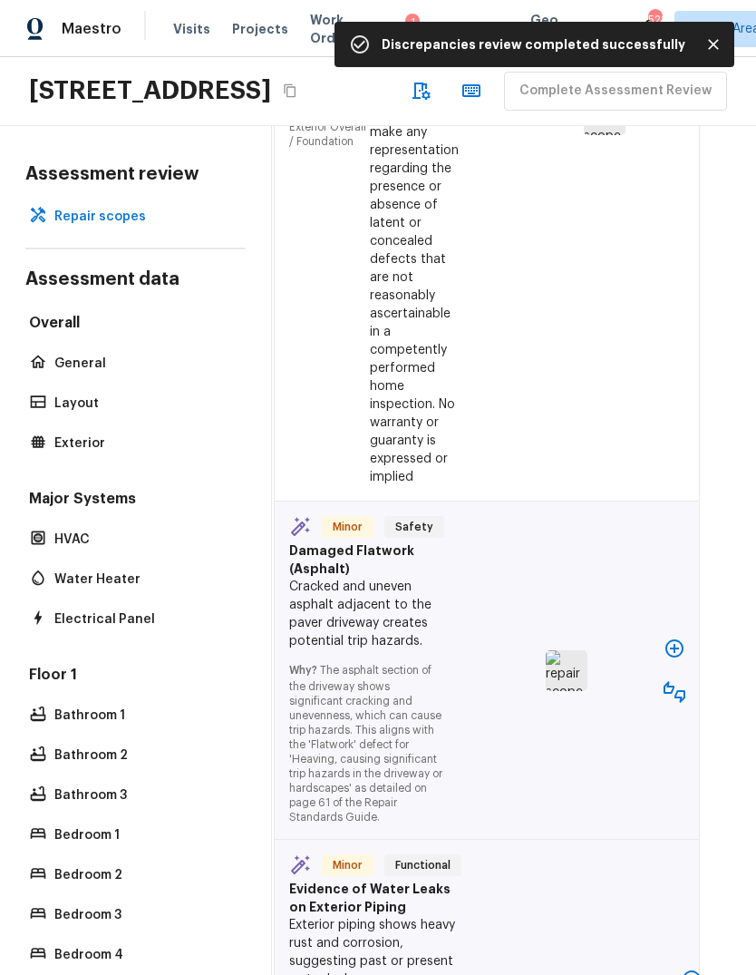
scroll to position [2660, 28]
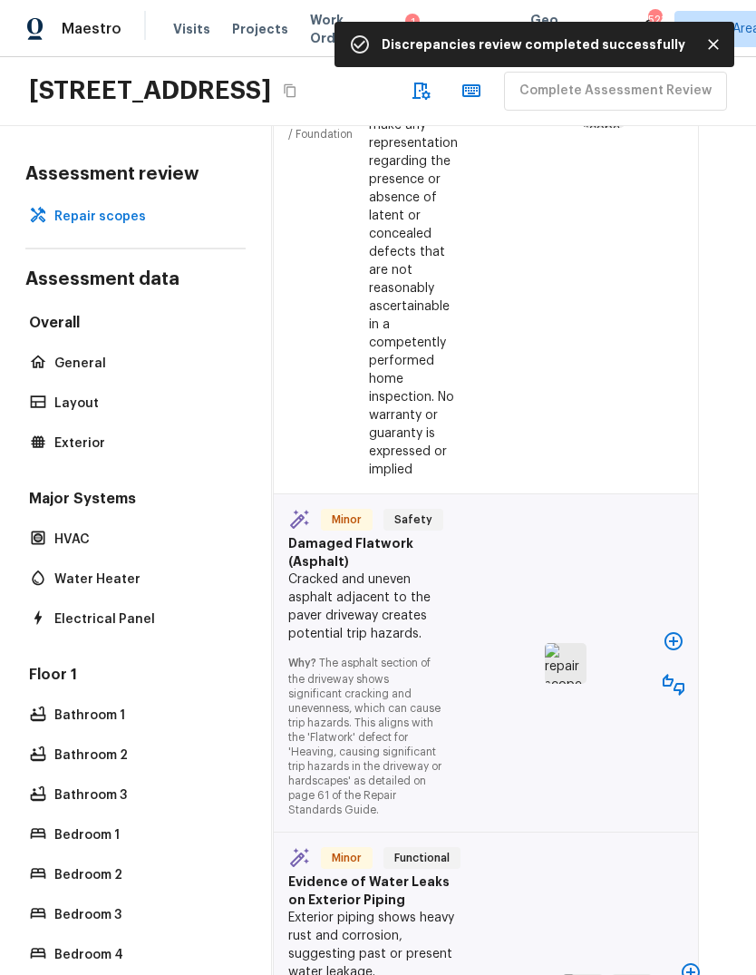
click at [668, 630] on icon "button" at bounding box center [674, 641] width 22 height 22
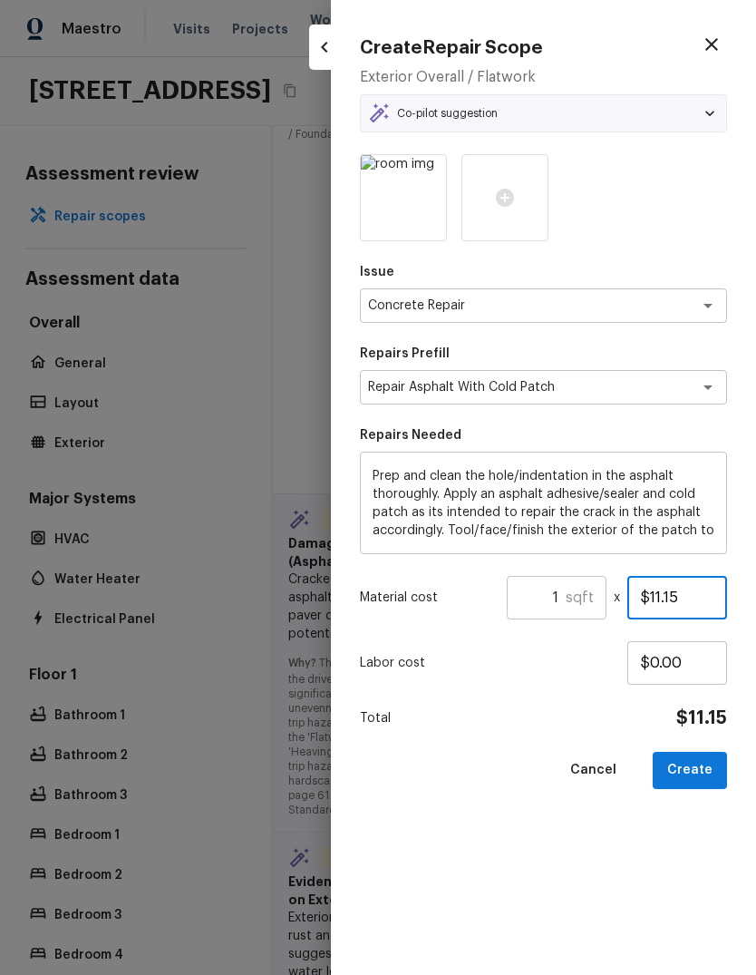
click at [704, 595] on input "$11.15" at bounding box center [678, 598] width 100 height 44
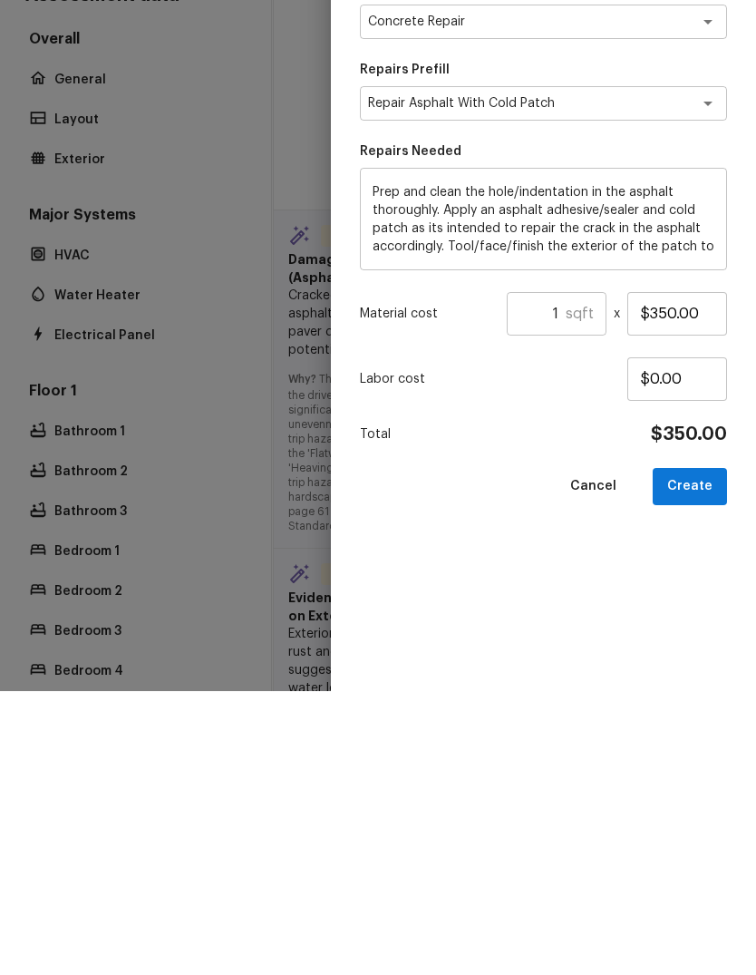
click at [707, 752] on button "Create" at bounding box center [690, 770] width 74 height 37
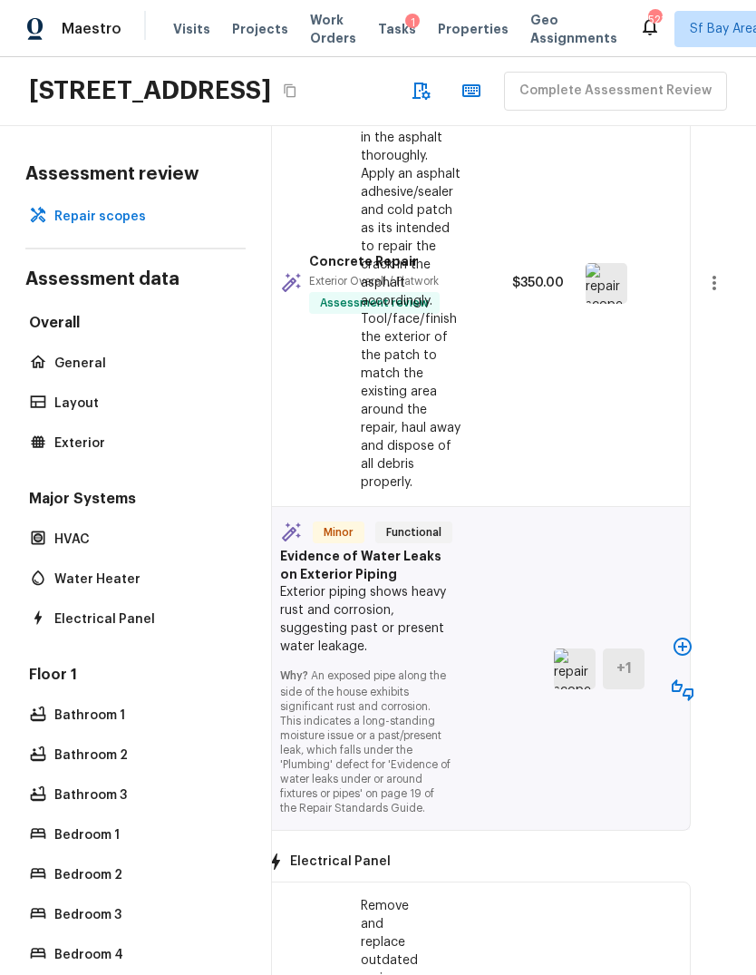
scroll to position [3095, 35]
click at [688, 636] on icon "button" at bounding box center [684, 647] width 22 height 22
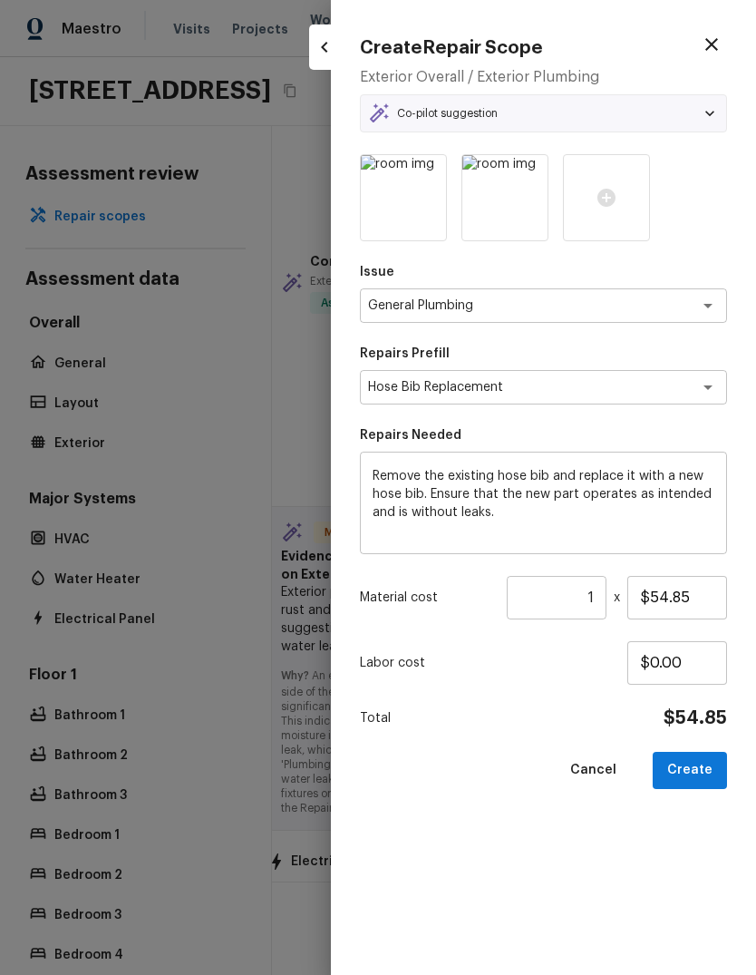
click at [710, 776] on button "Create" at bounding box center [690, 770] width 74 height 37
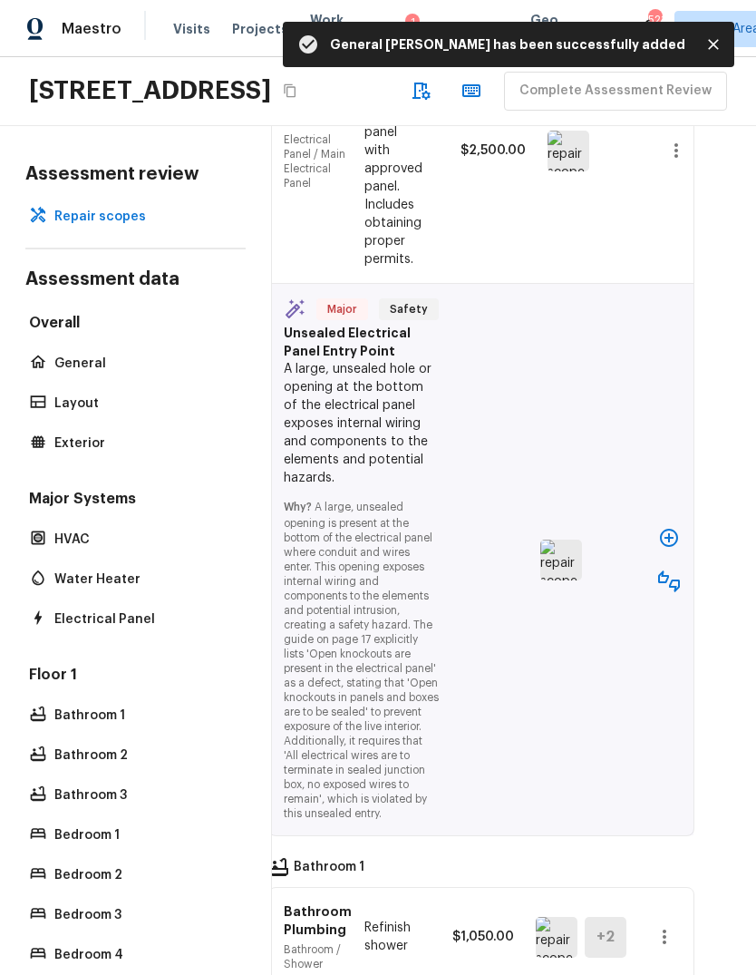
scroll to position [3996, 33]
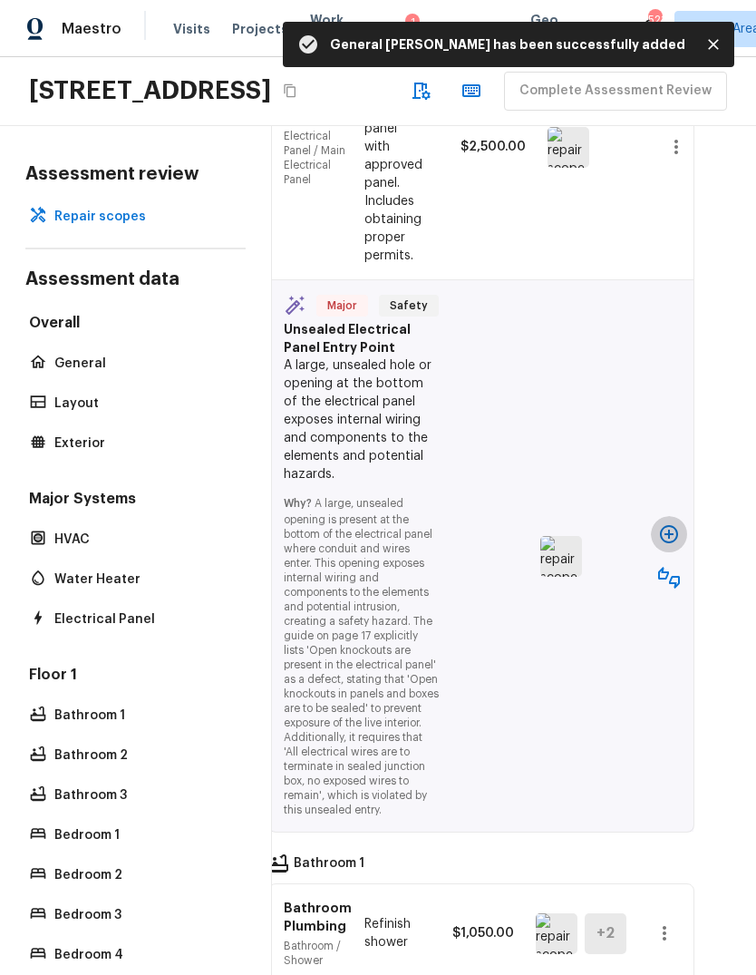
click at [672, 523] on icon "button" at bounding box center [670, 534] width 22 height 22
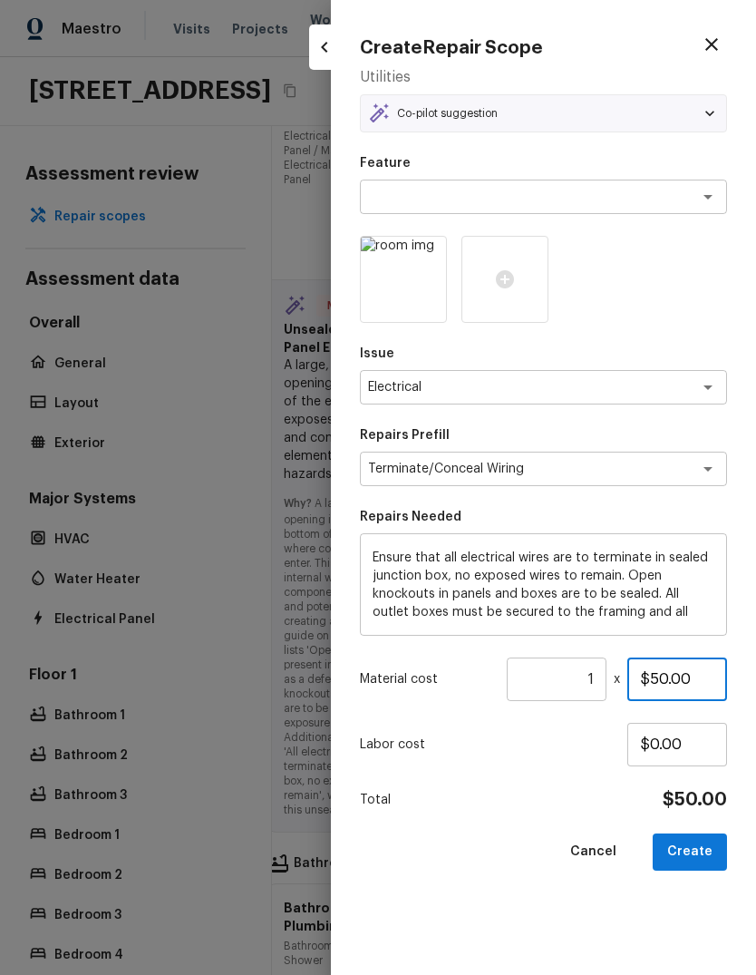
click at [672, 679] on input "$50.00" at bounding box center [678, 680] width 100 height 44
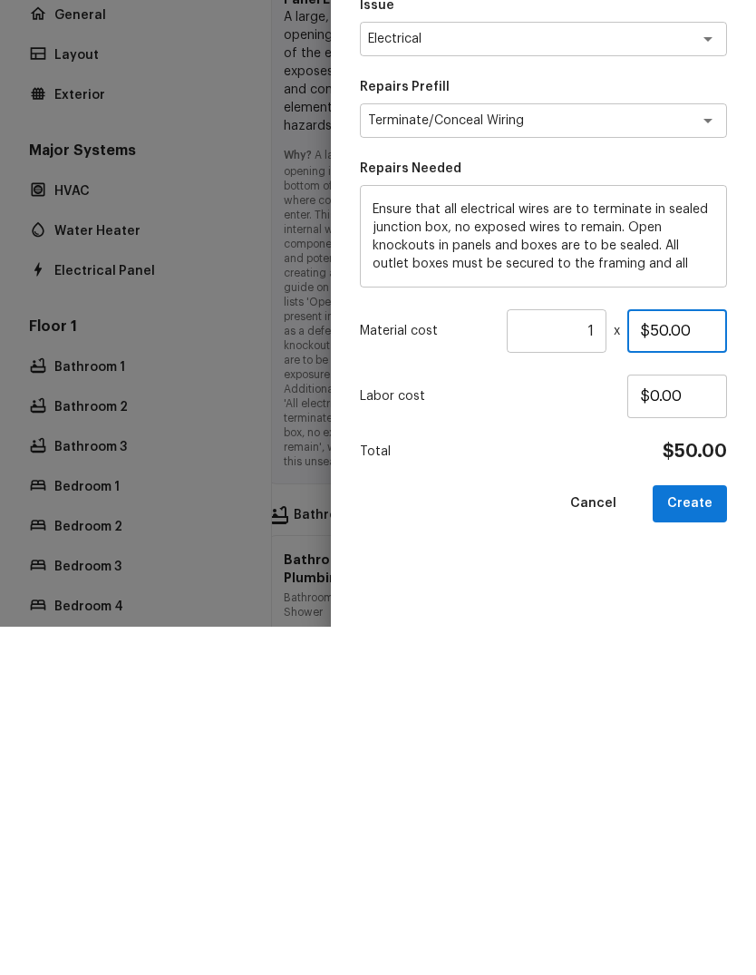
click at [668, 658] on input "$50.00" at bounding box center [678, 680] width 100 height 44
click at [657, 658] on input "$50.00" at bounding box center [678, 680] width 100 height 44
click at [661, 658] on input "$50.00" at bounding box center [678, 680] width 100 height 44
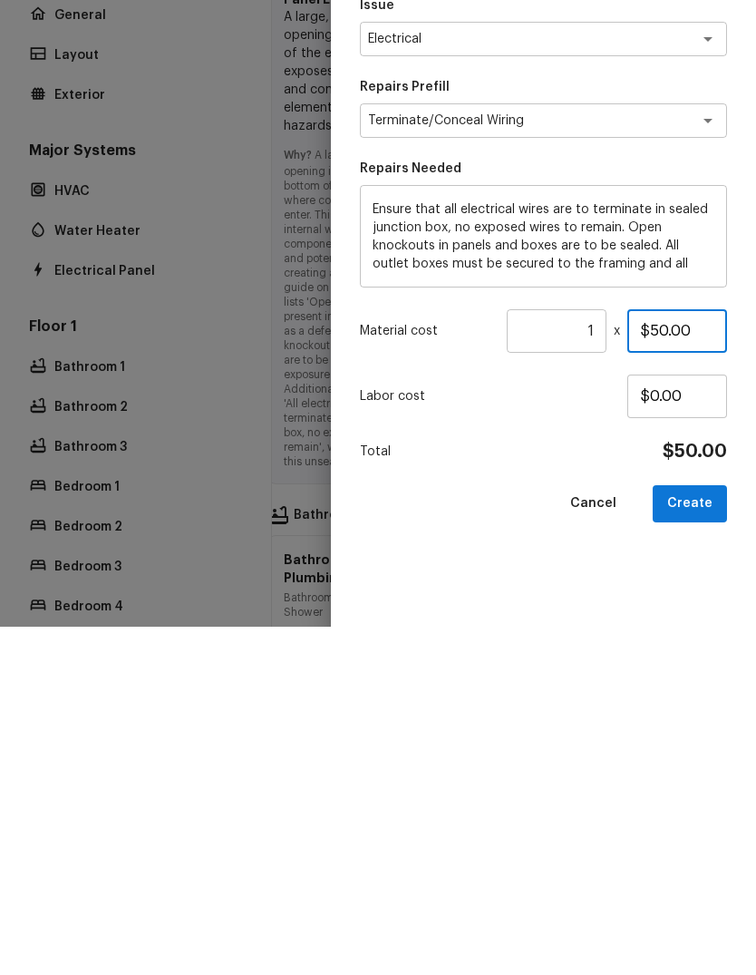
click at [661, 658] on input "$50.00" at bounding box center [678, 680] width 100 height 44
click at [707, 834] on button "Create" at bounding box center [690, 852] width 74 height 37
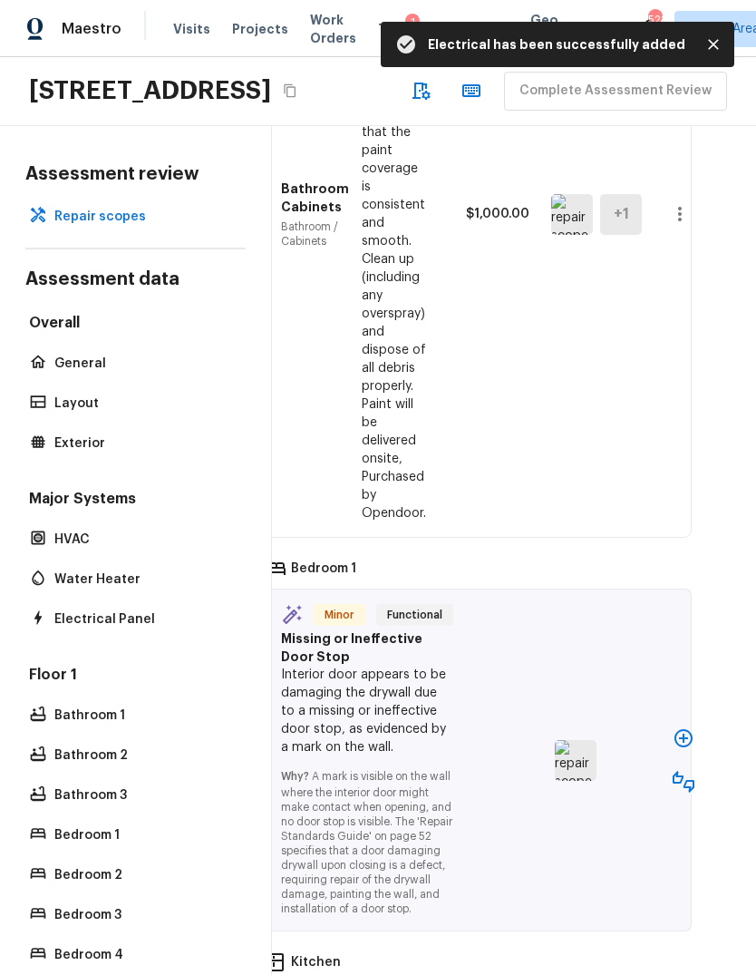
scroll to position [5206, 30]
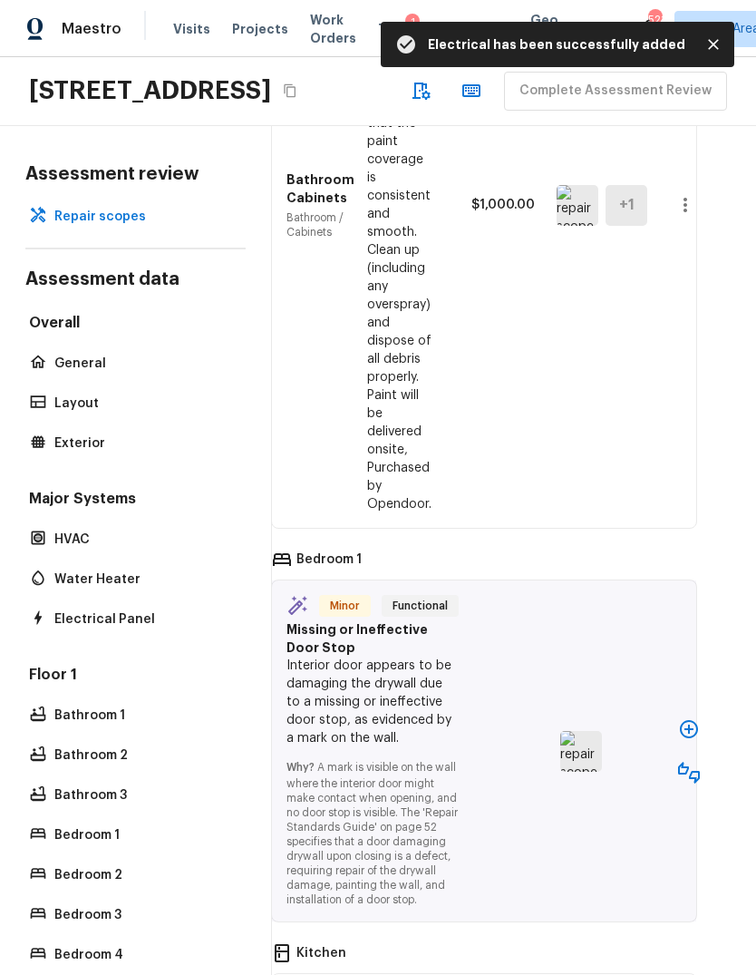
click at [696, 720] on icon "button" at bounding box center [689, 729] width 18 height 18
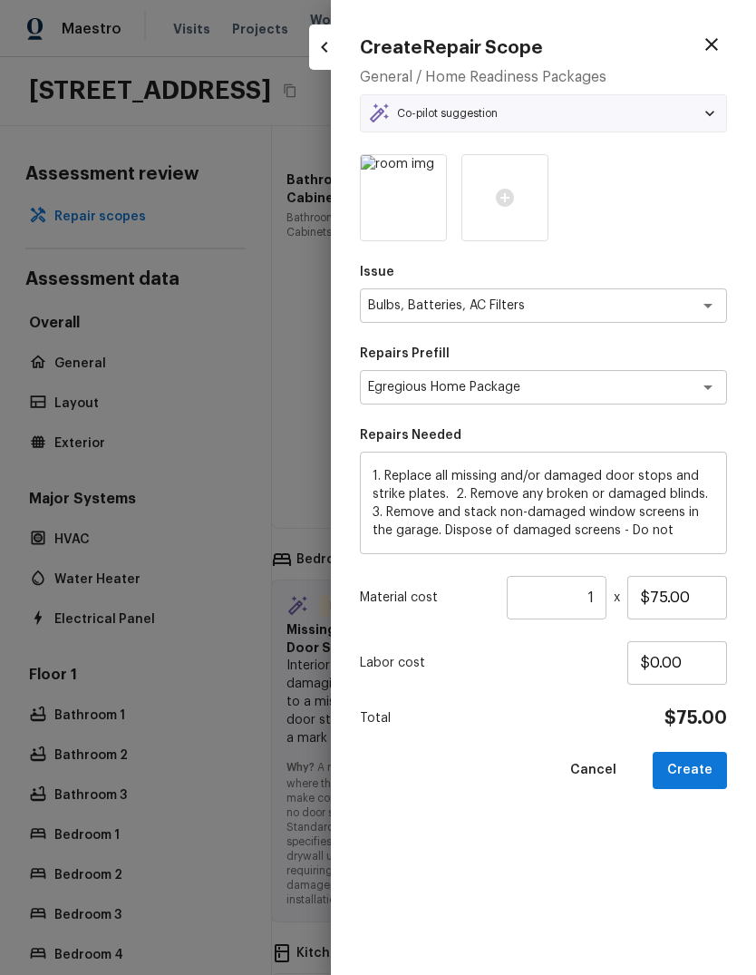
click at [700, 768] on button "Create" at bounding box center [690, 770] width 74 height 37
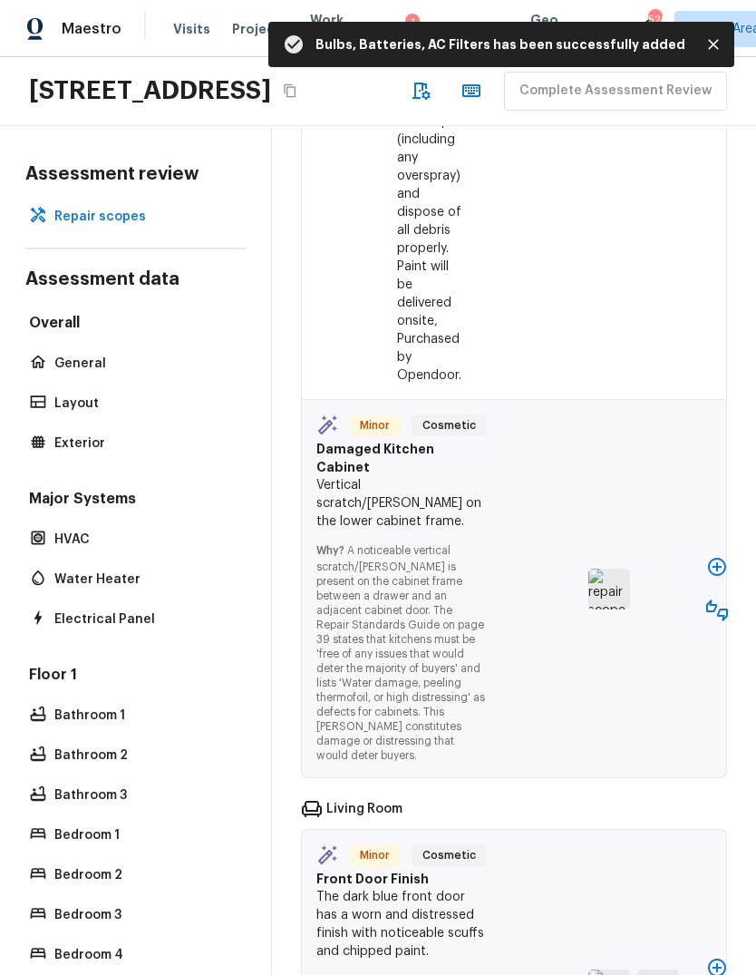
scroll to position [7257, 0]
click at [726, 550] on button "button" at bounding box center [717, 568] width 36 height 36
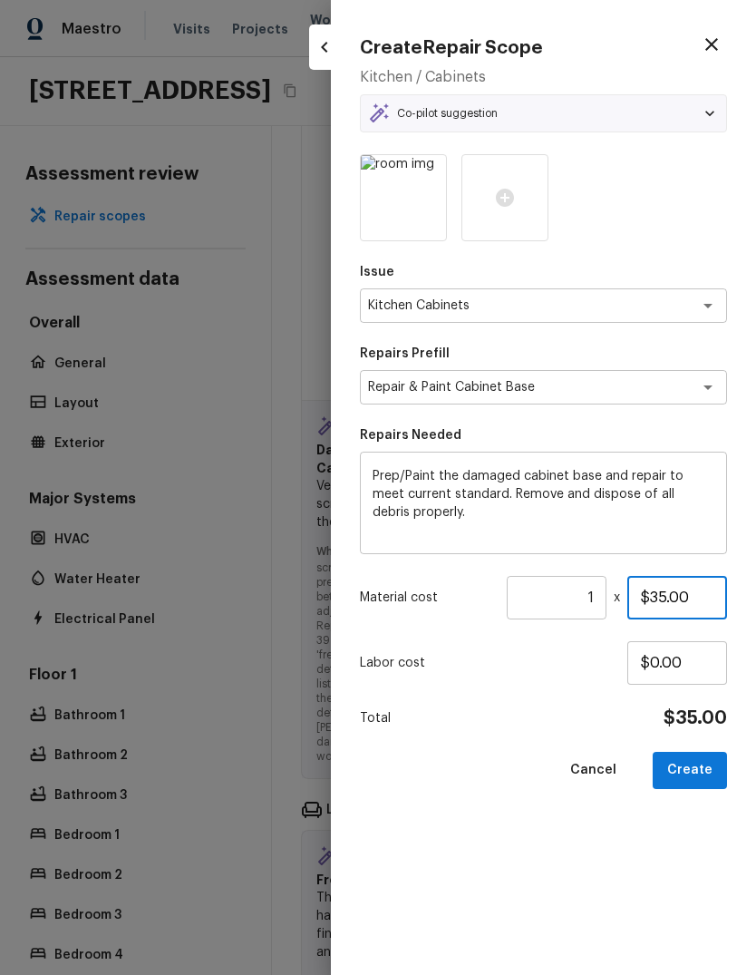
click at [677, 597] on input "$35.00" at bounding box center [678, 598] width 100 height 44
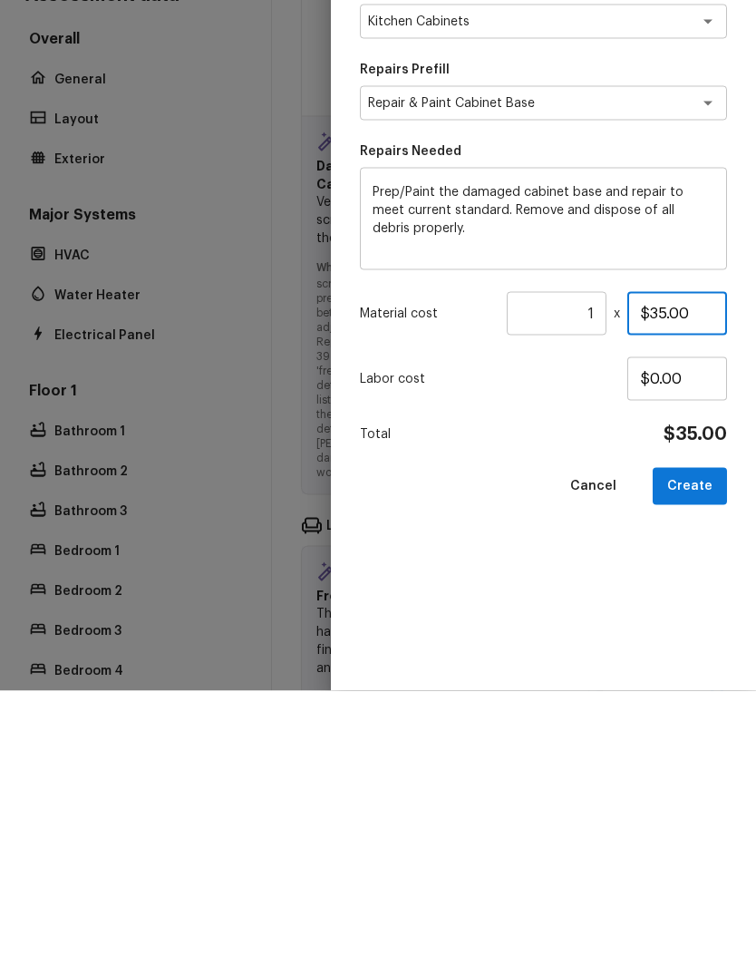
click at [655, 576] on input "$35.00" at bounding box center [678, 598] width 100 height 44
click at [654, 576] on input "$35.00" at bounding box center [678, 598] width 100 height 44
click at [656, 576] on input "$35.00" at bounding box center [678, 598] width 100 height 44
click at [708, 752] on button "Create" at bounding box center [690, 770] width 74 height 37
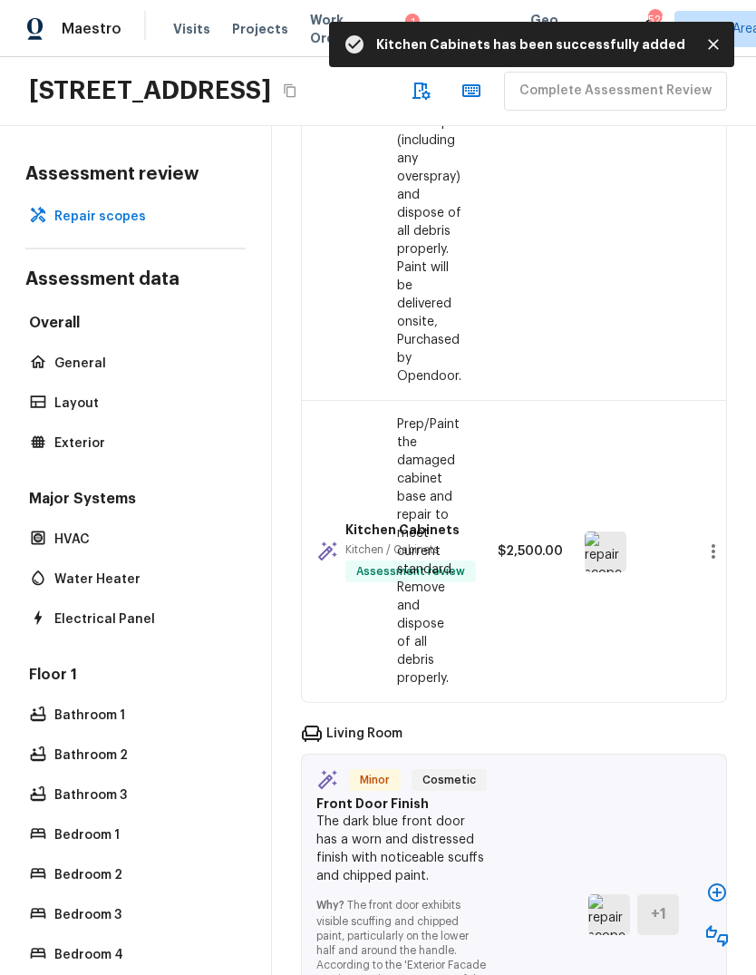
click at [719, 883] on icon "button" at bounding box center [718, 893] width 22 height 22
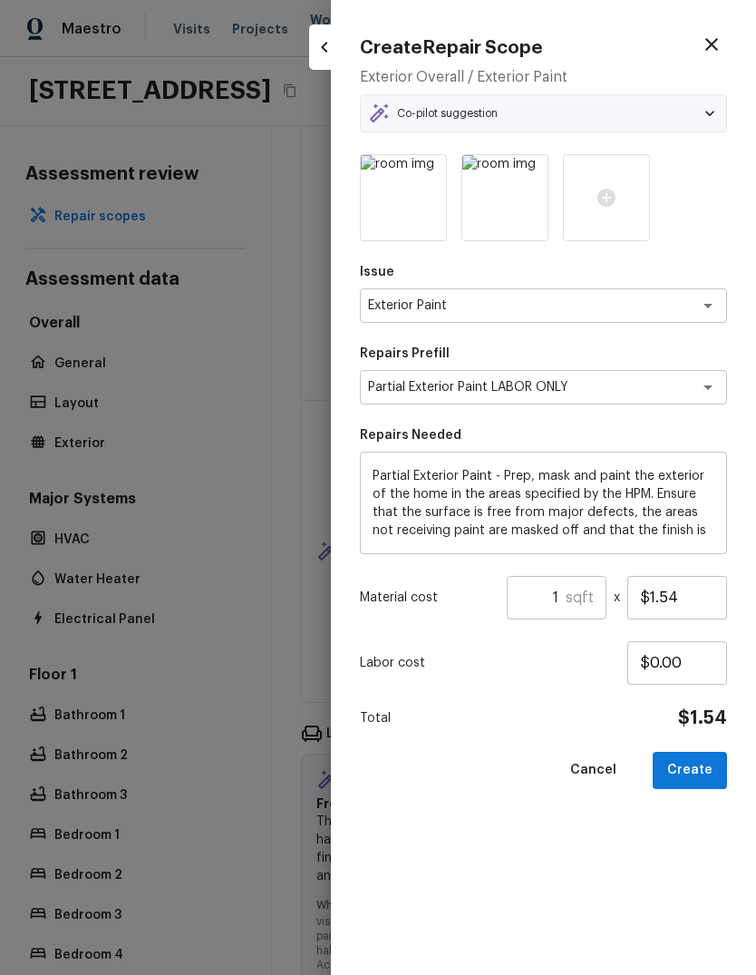
click at [565, 591] on input "1" at bounding box center [536, 598] width 59 height 44
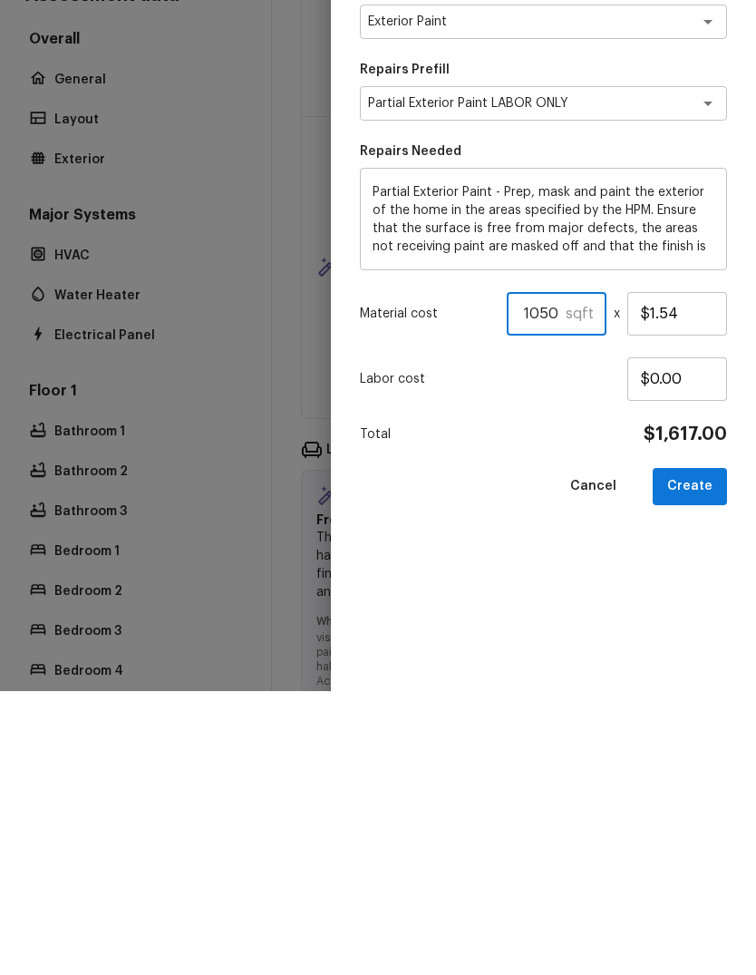
click at [708, 752] on button "Create" at bounding box center [690, 770] width 74 height 37
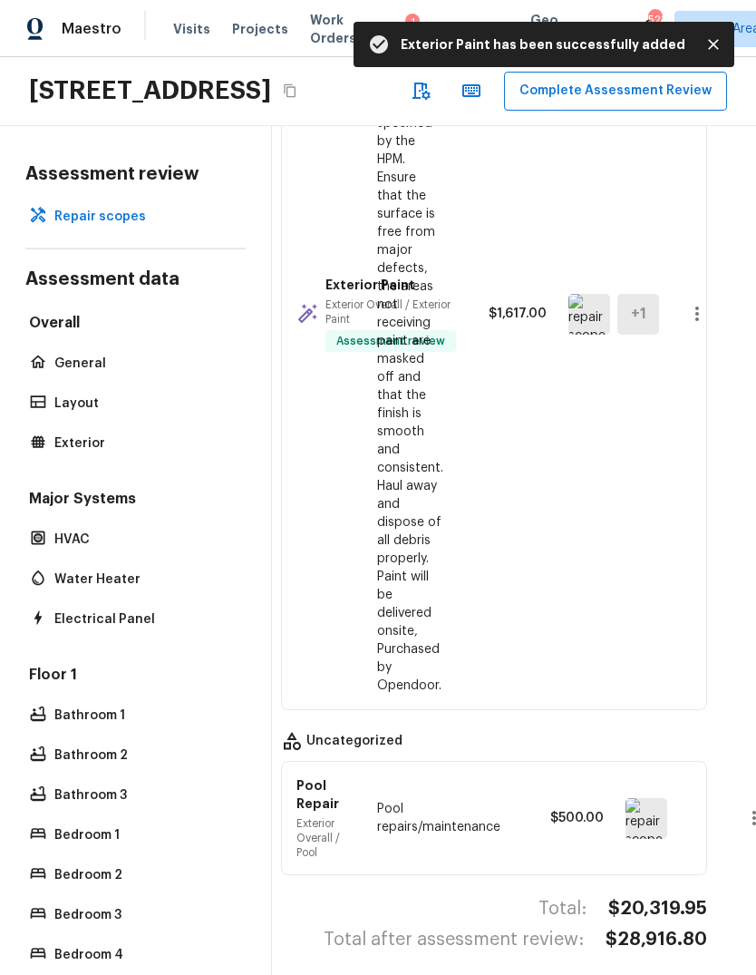
scroll to position [8078, 21]
click at [504, 72] on button "Complete Assessment Review" at bounding box center [615, 91] width 223 height 39
